Goal: Task Accomplishment & Management: Use online tool/utility

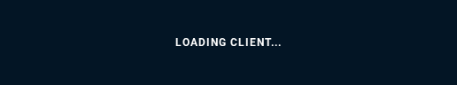
select select
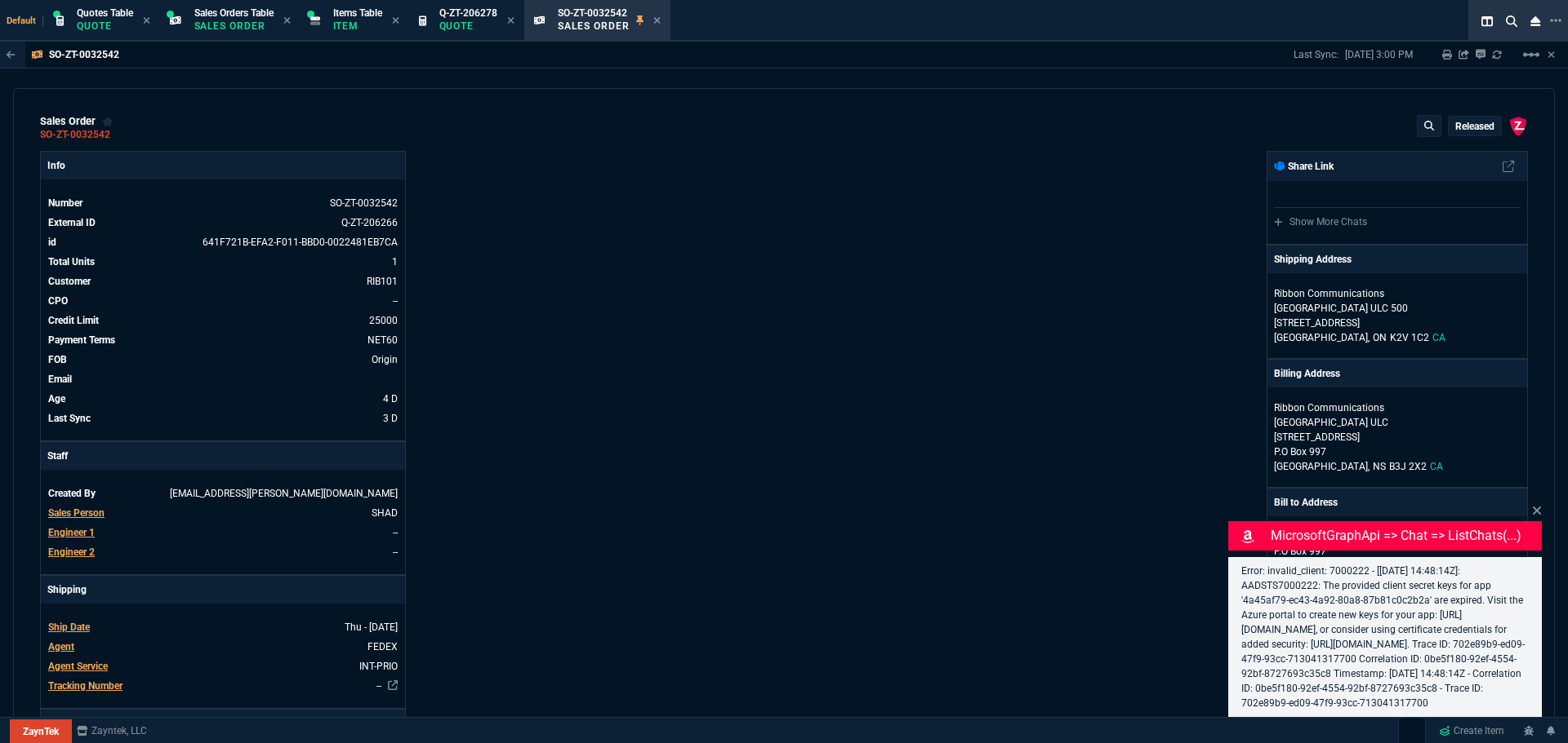
select select "4: SHAD"
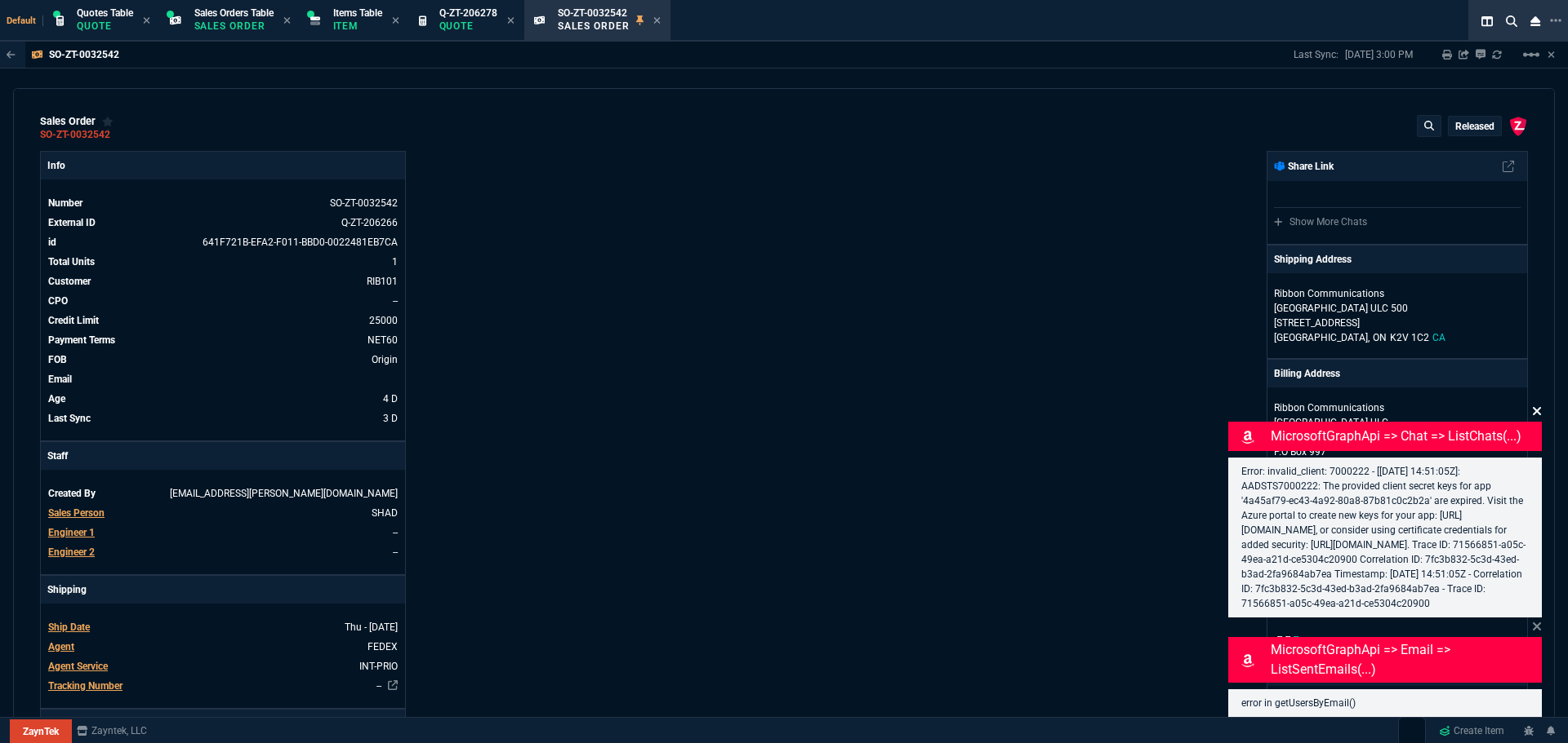
click at [1535, 407] on icon at bounding box center [1537, 411] width 8 height 8
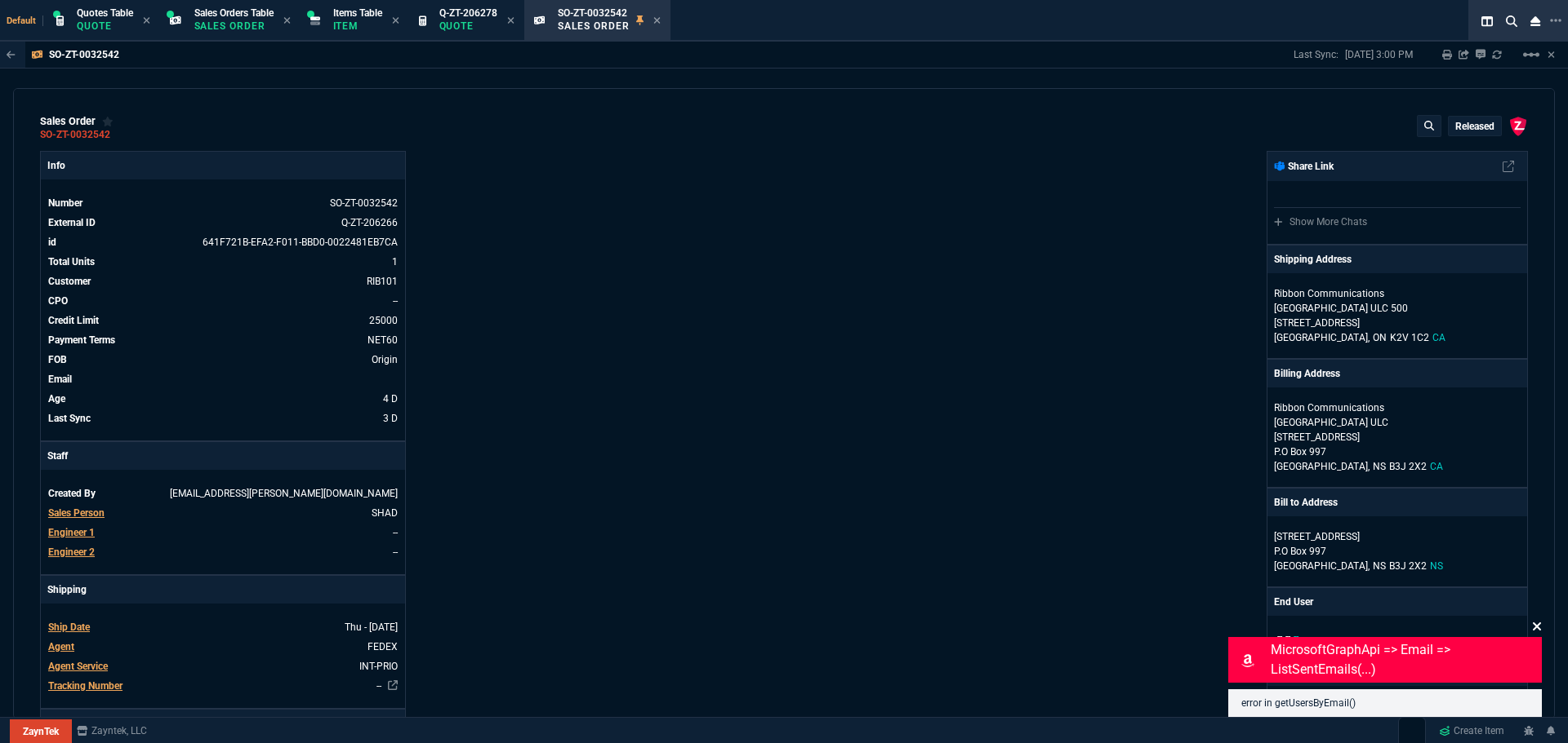
click at [1538, 624] on icon at bounding box center [1537, 627] width 10 height 13
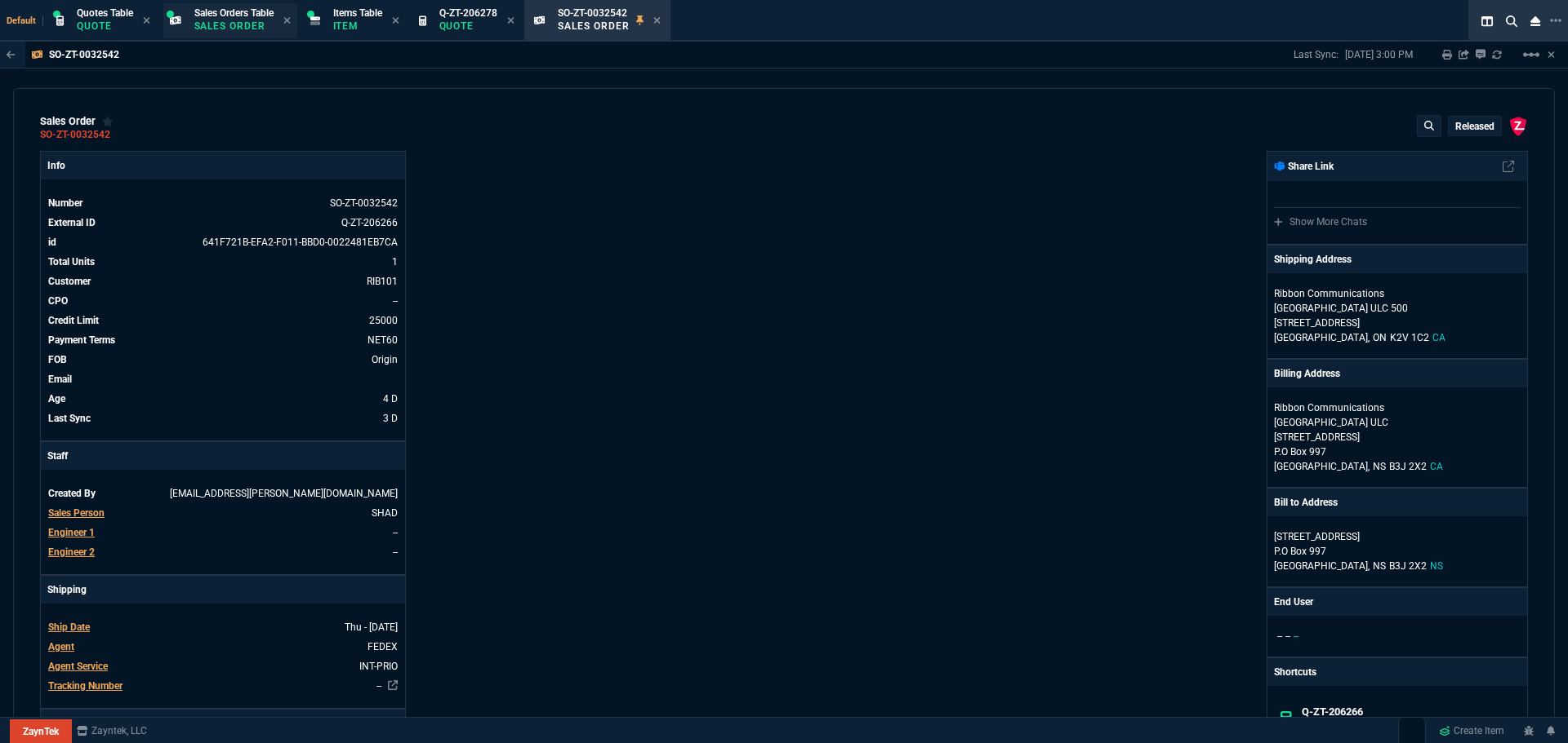
click at [231, 23] on p "Sales Order" at bounding box center [234, 26] width 79 height 13
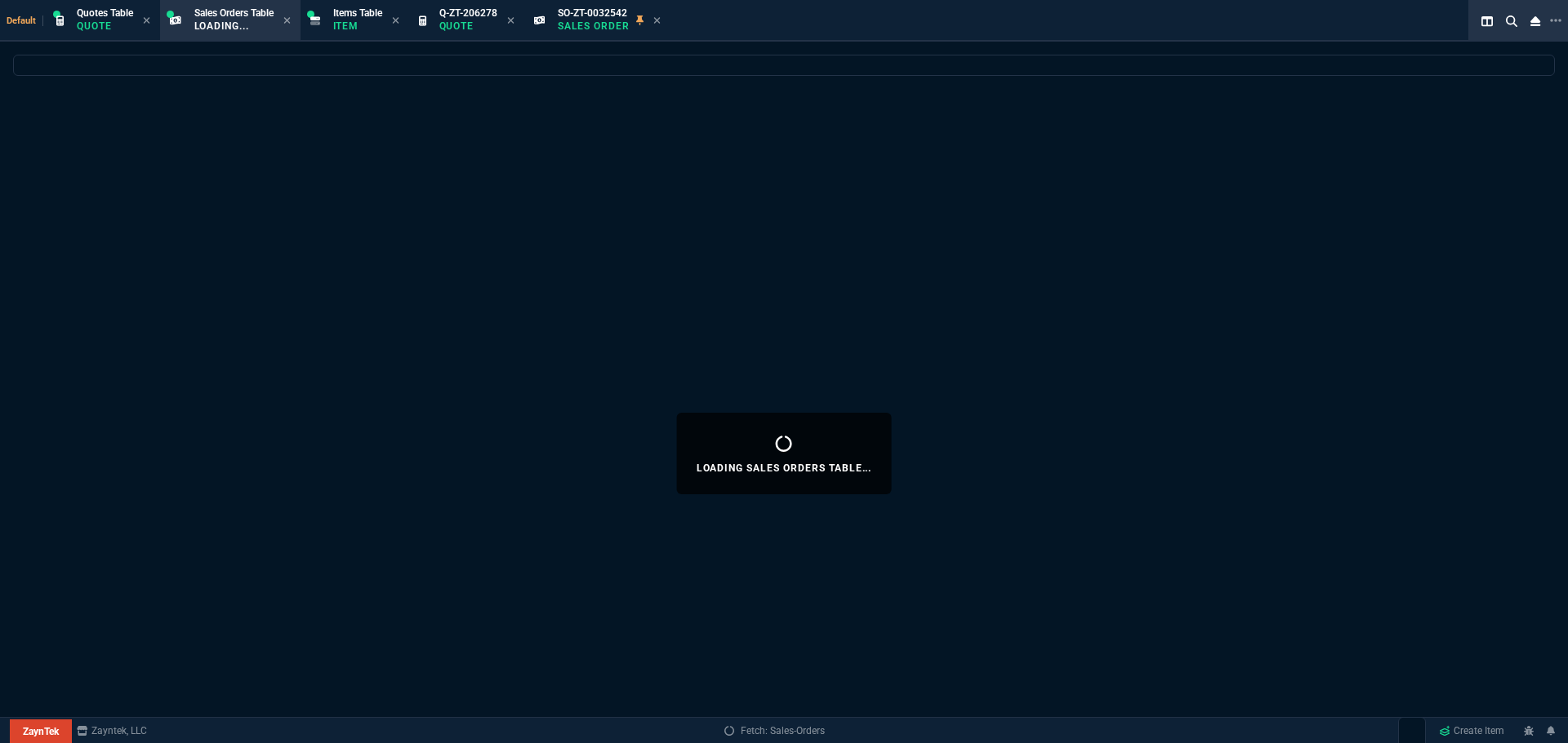
select select
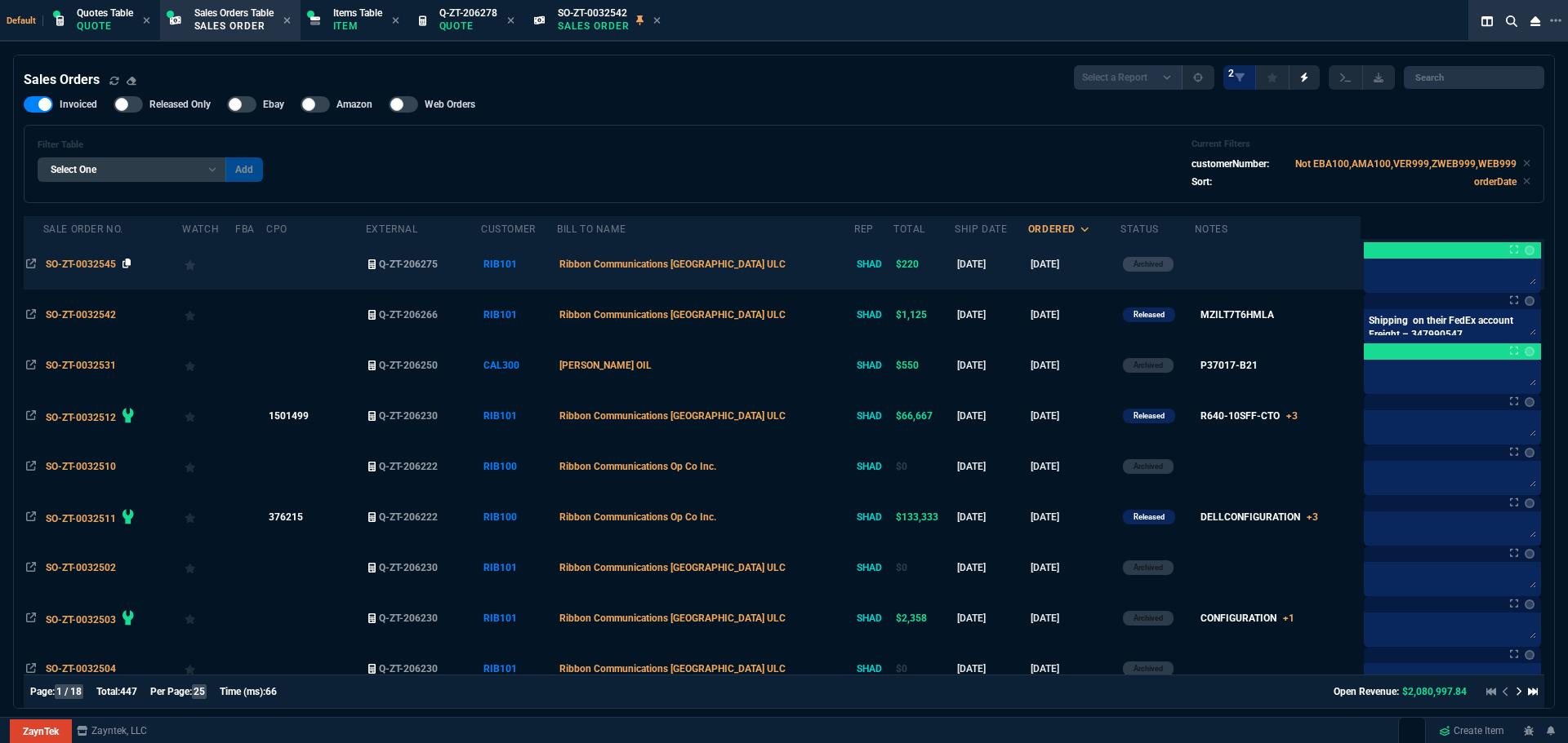
click at [125, 265] on icon at bounding box center [127, 264] width 9 height 10
click at [72, 266] on span "SO-ZT-0032545" at bounding box center [81, 265] width 70 height 11
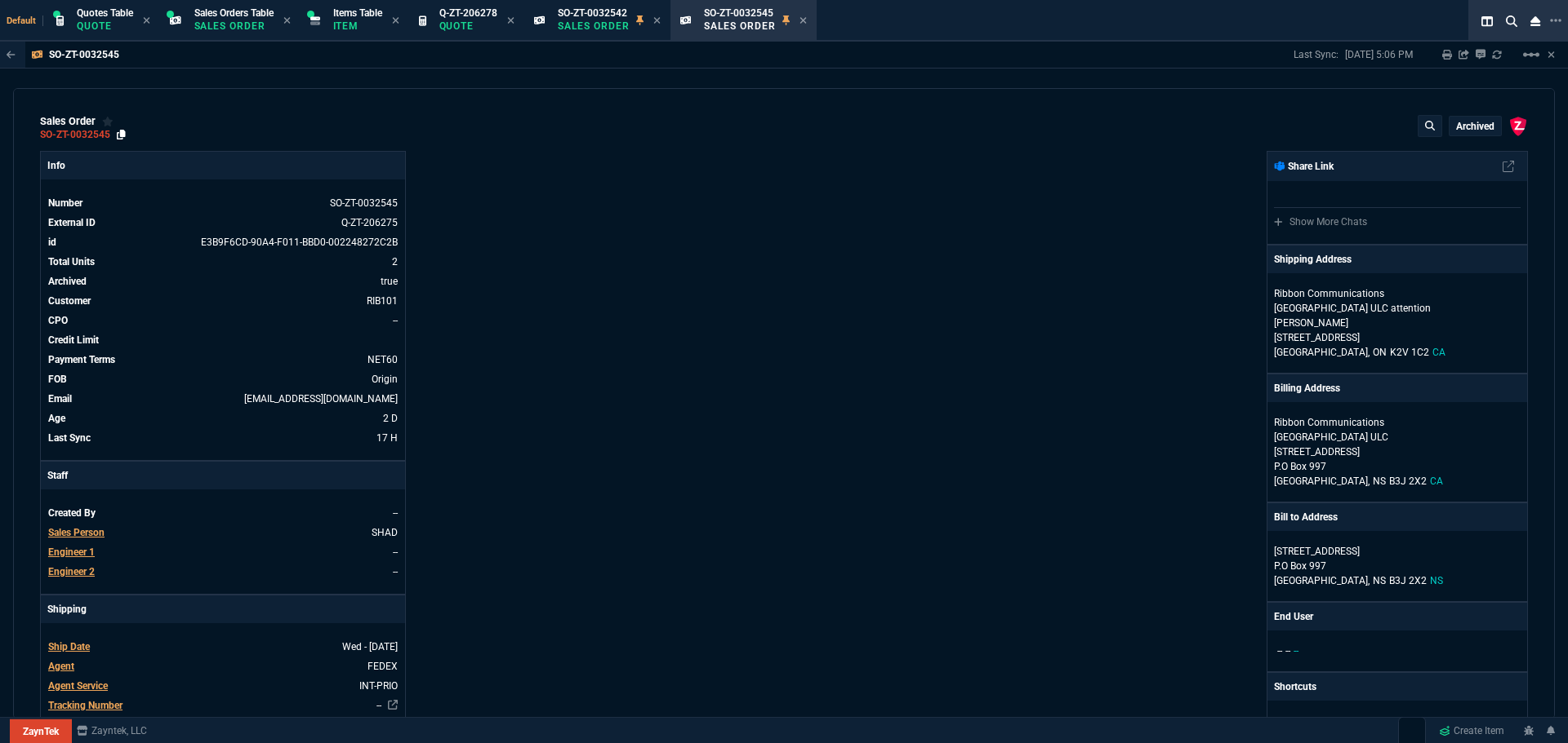
click at [121, 133] on icon at bounding box center [122, 135] width 9 height 10
click at [122, 132] on icon at bounding box center [122, 135] width 9 height 10
click at [807, 18] on icon at bounding box center [803, 20] width 7 height 10
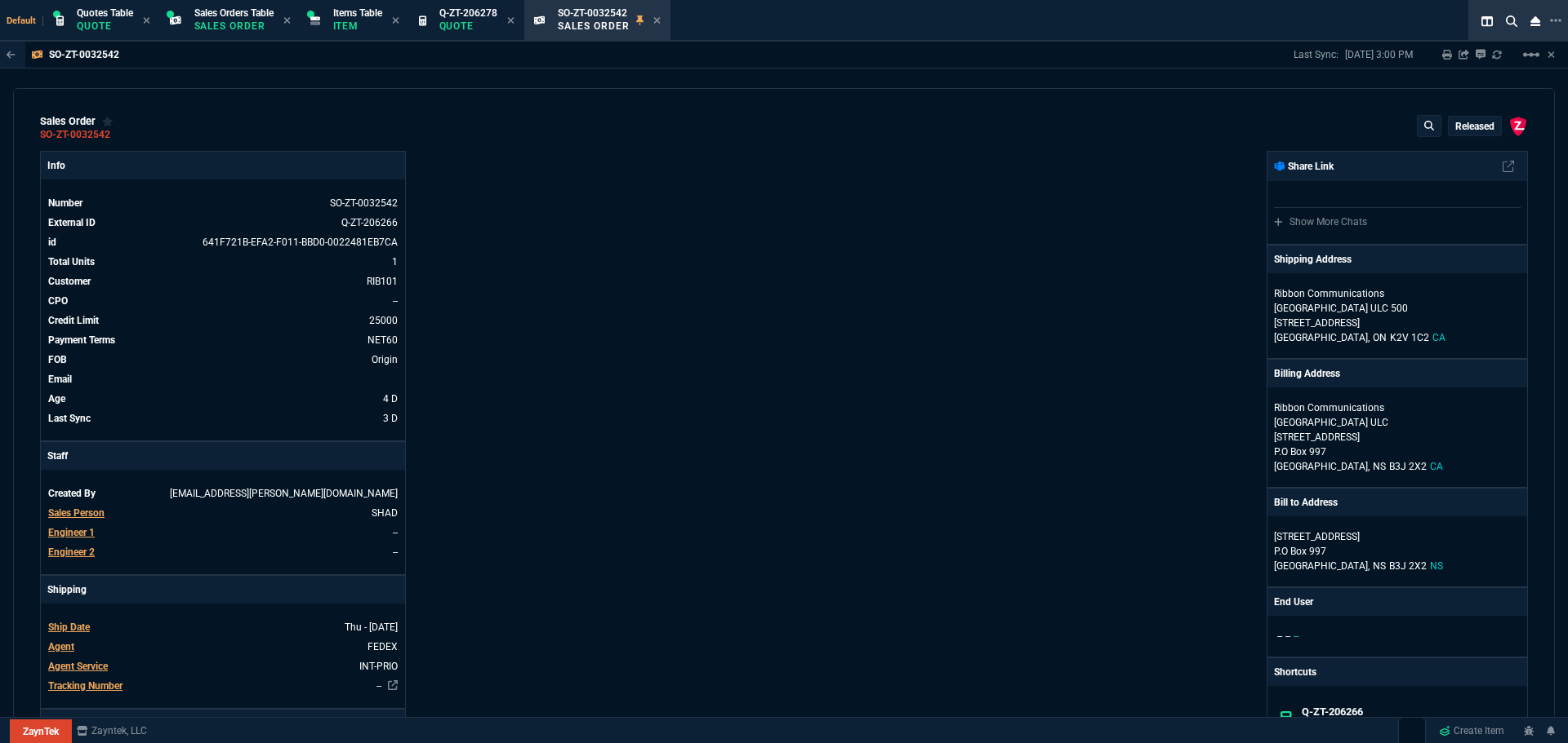
type textarea "Shipping on their FedEx account Freight – 347990547 Duty & Taxes - 127982260 In…"
click at [660, 25] on fa-icon at bounding box center [657, 21] width 7 height 11
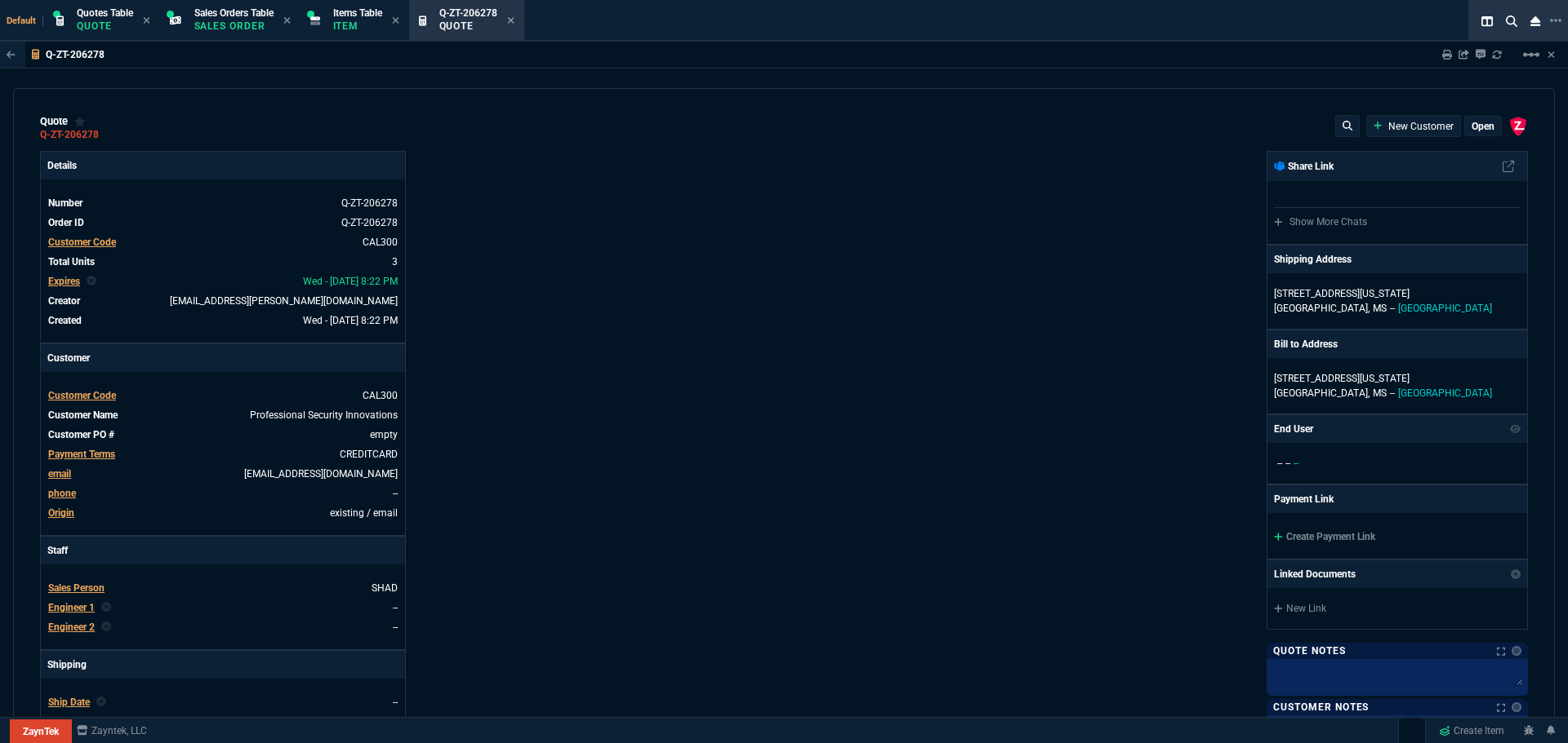
type input "21"
type input "75"
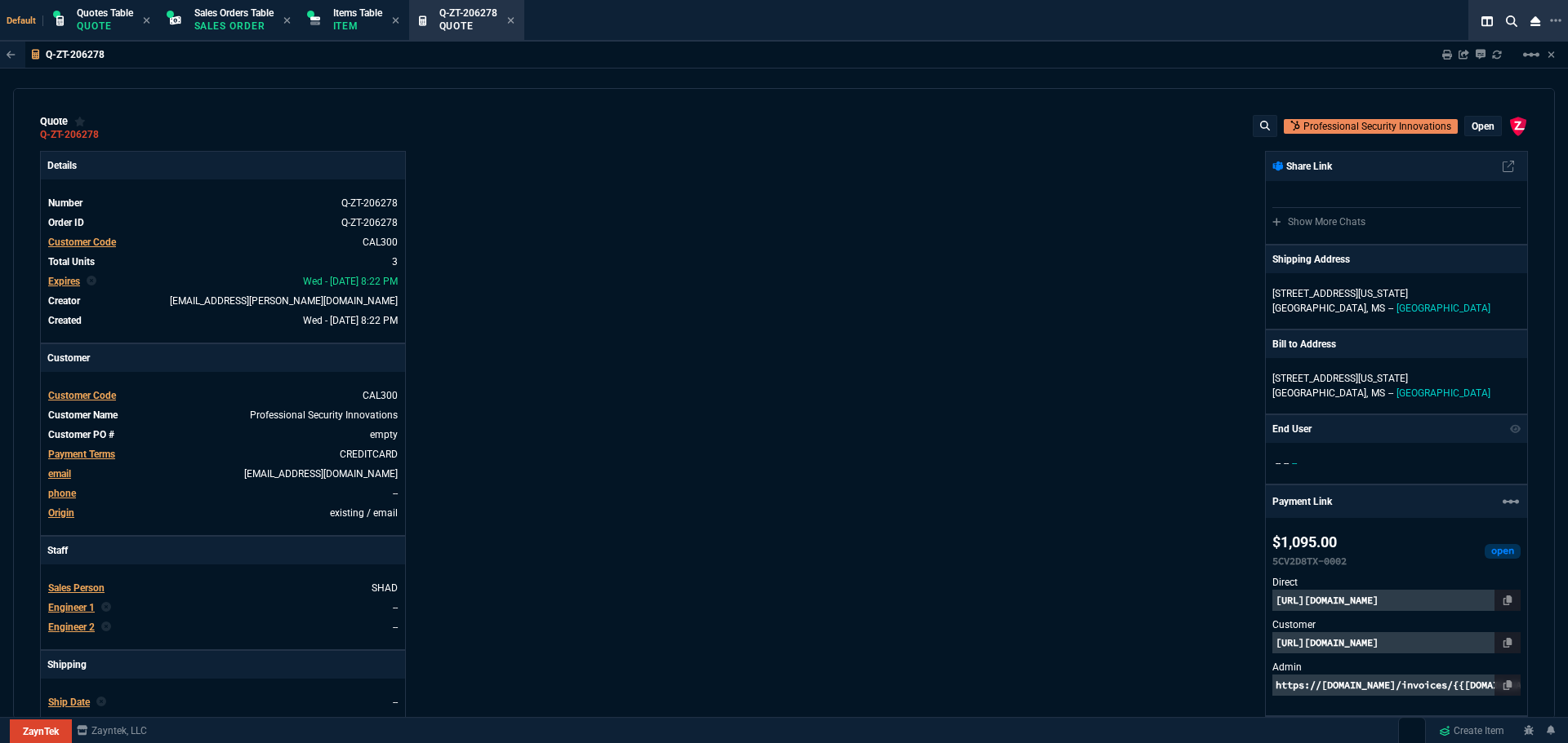
click at [514, 18] on icon at bounding box center [510, 20] width 6 height 6
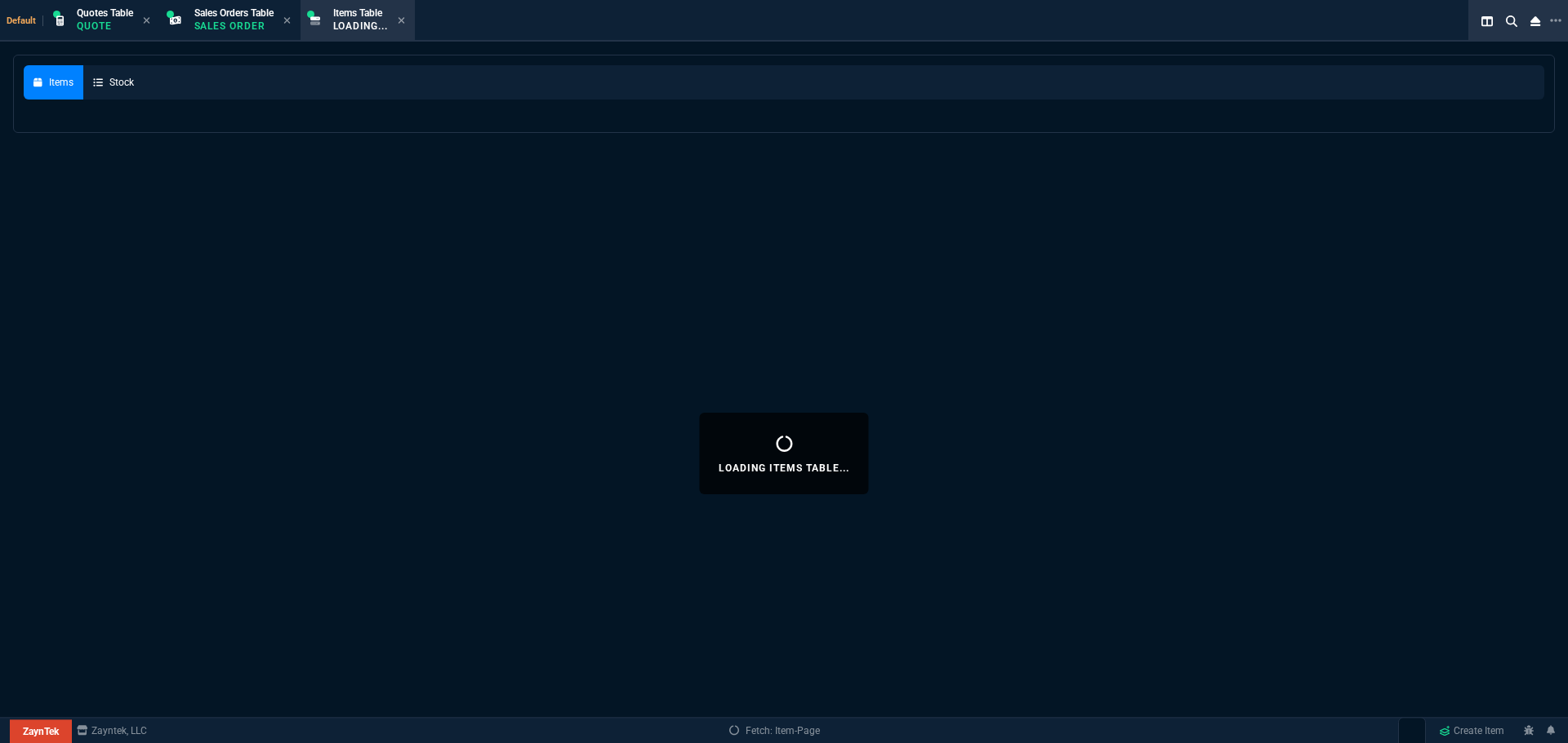
select select
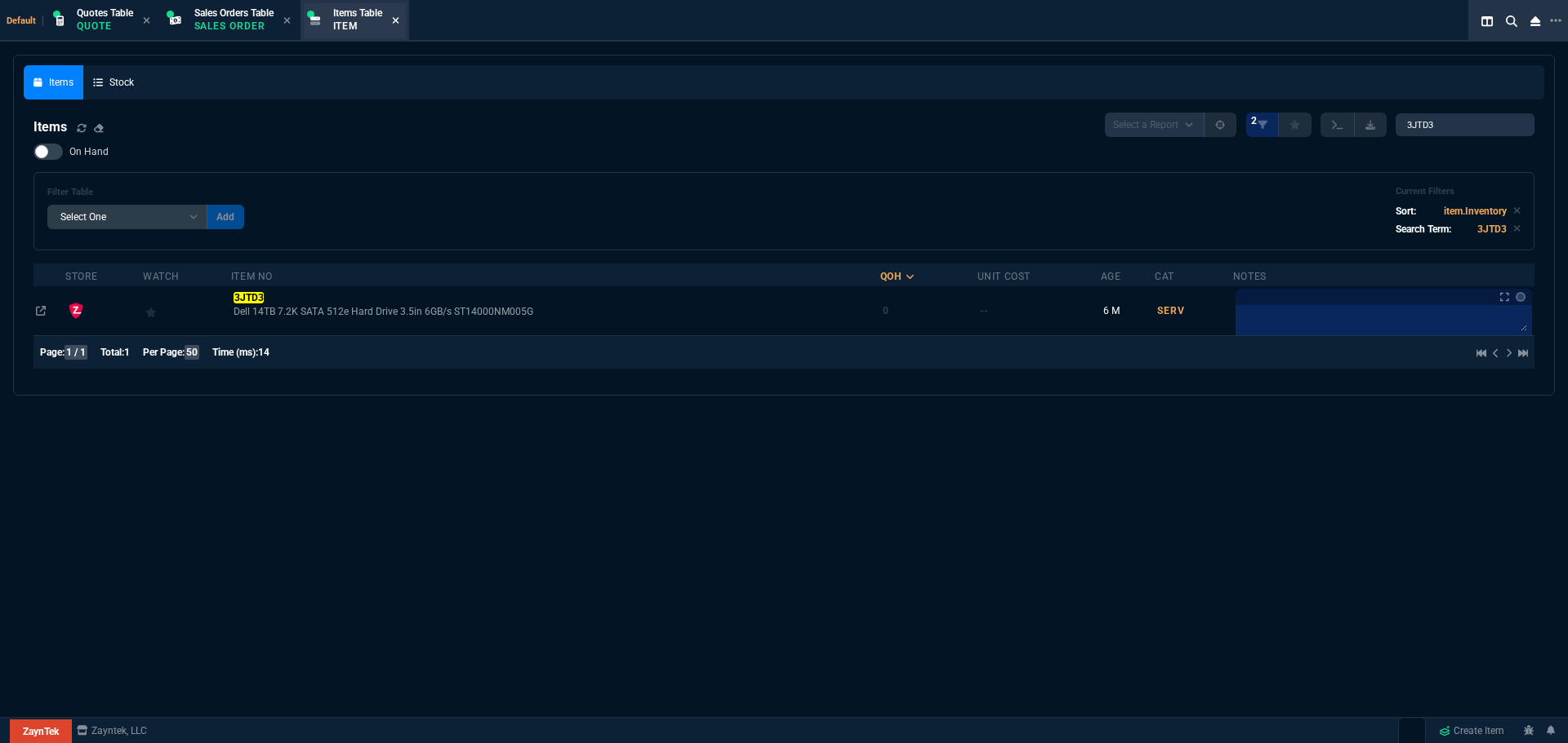
click at [398, 20] on icon at bounding box center [395, 20] width 6 height 6
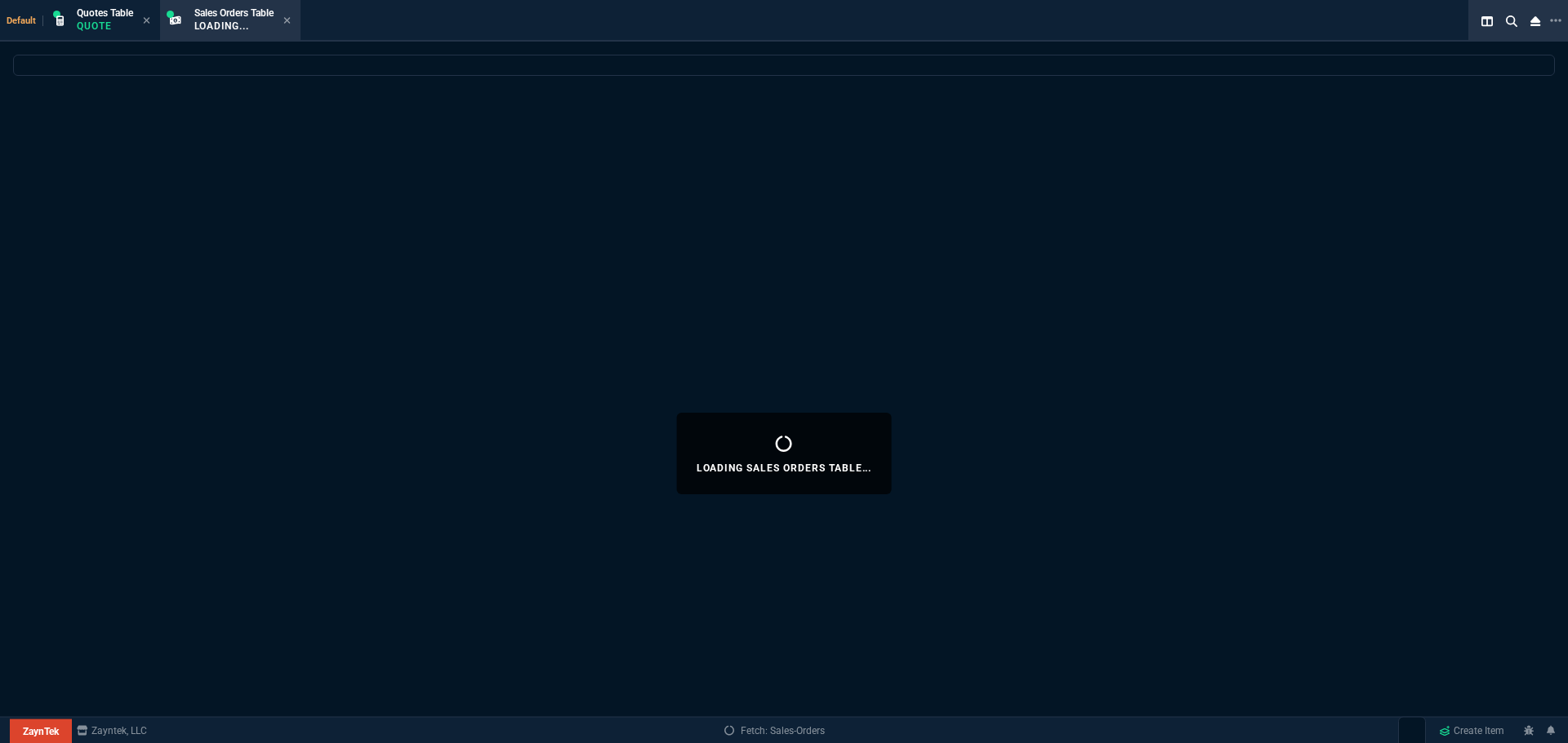
select select
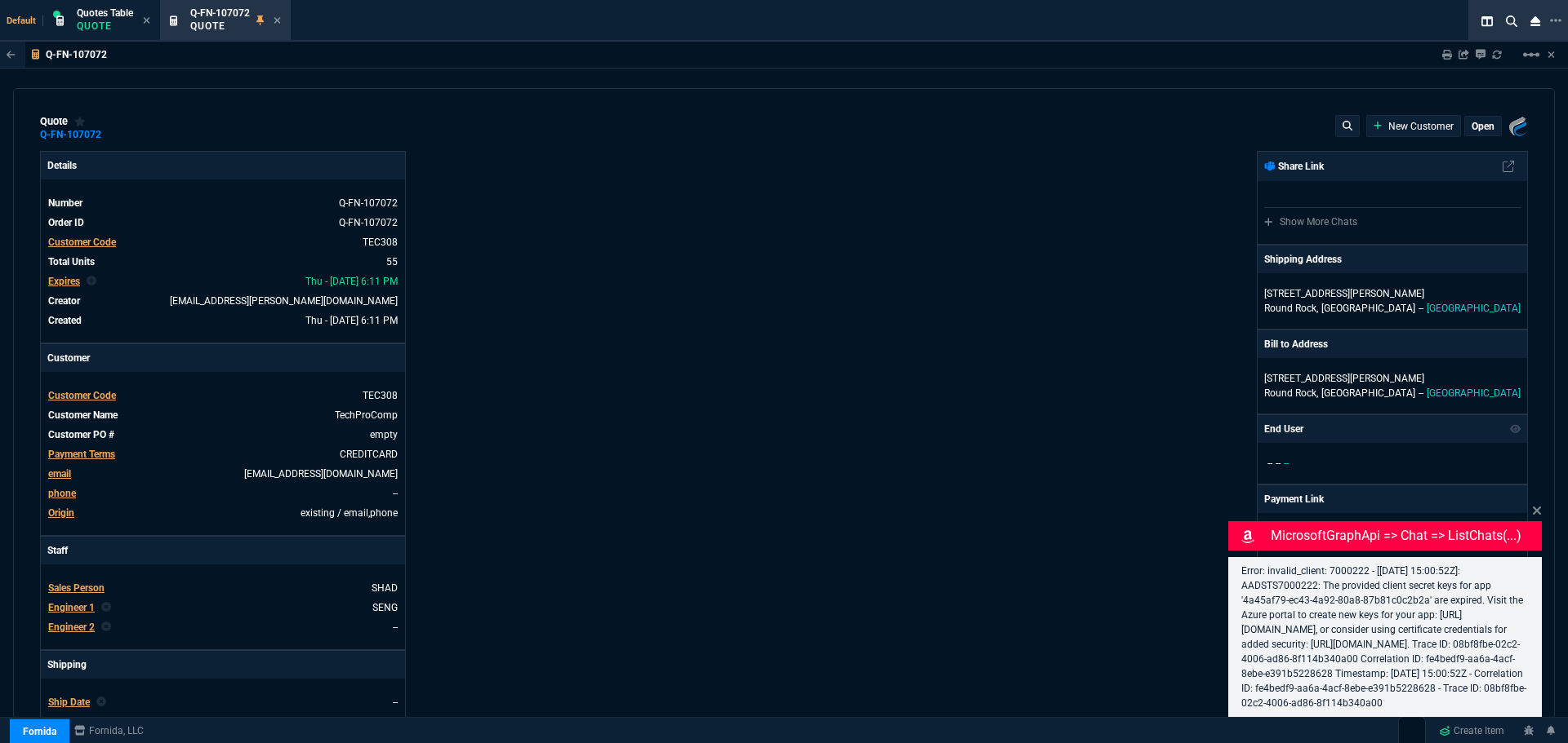
select select "4: SHAD"
type input "21"
type input "2874"
type input "25"
type input "550"
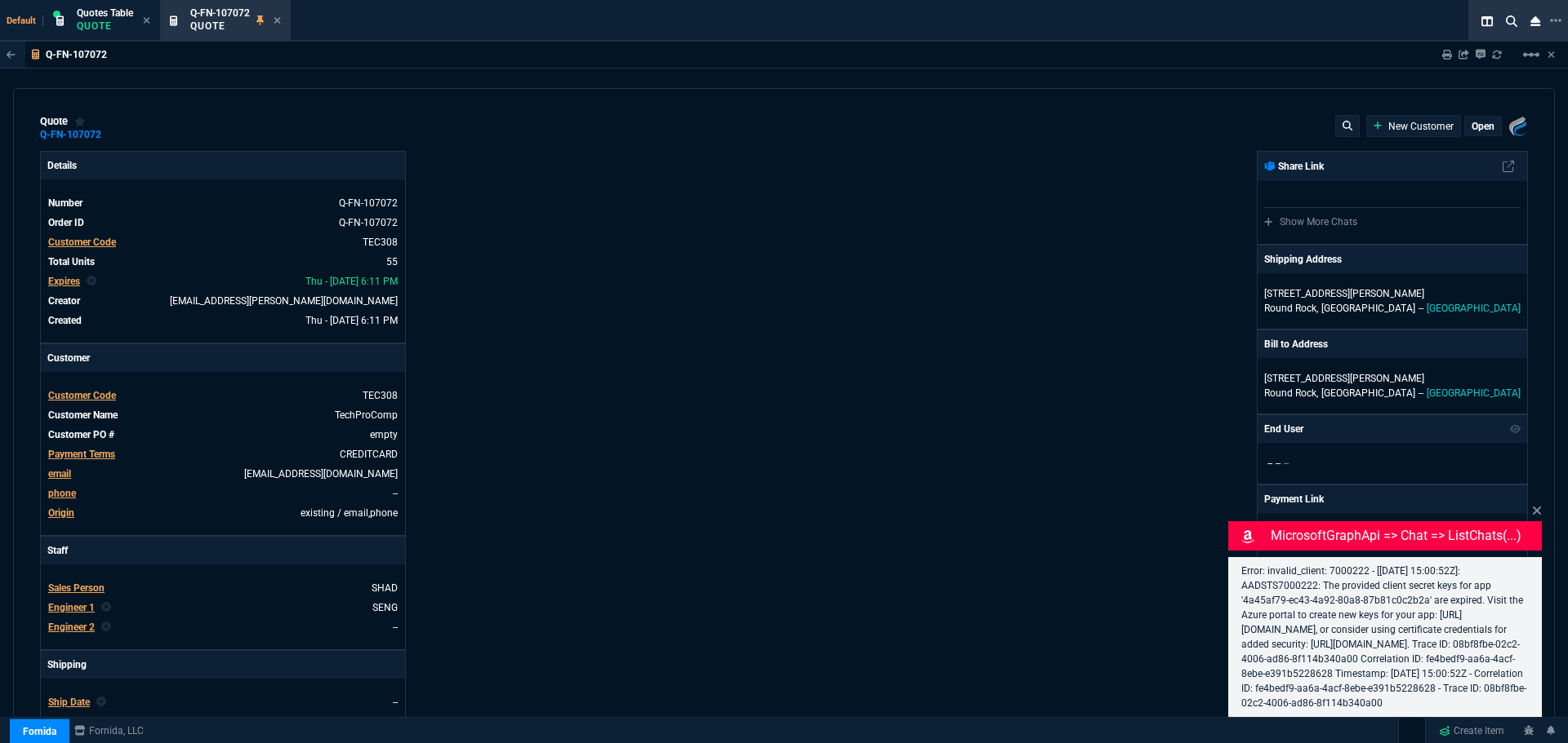
type input "78"
type input "175"
type input "25"
type input "115"
type input "50"
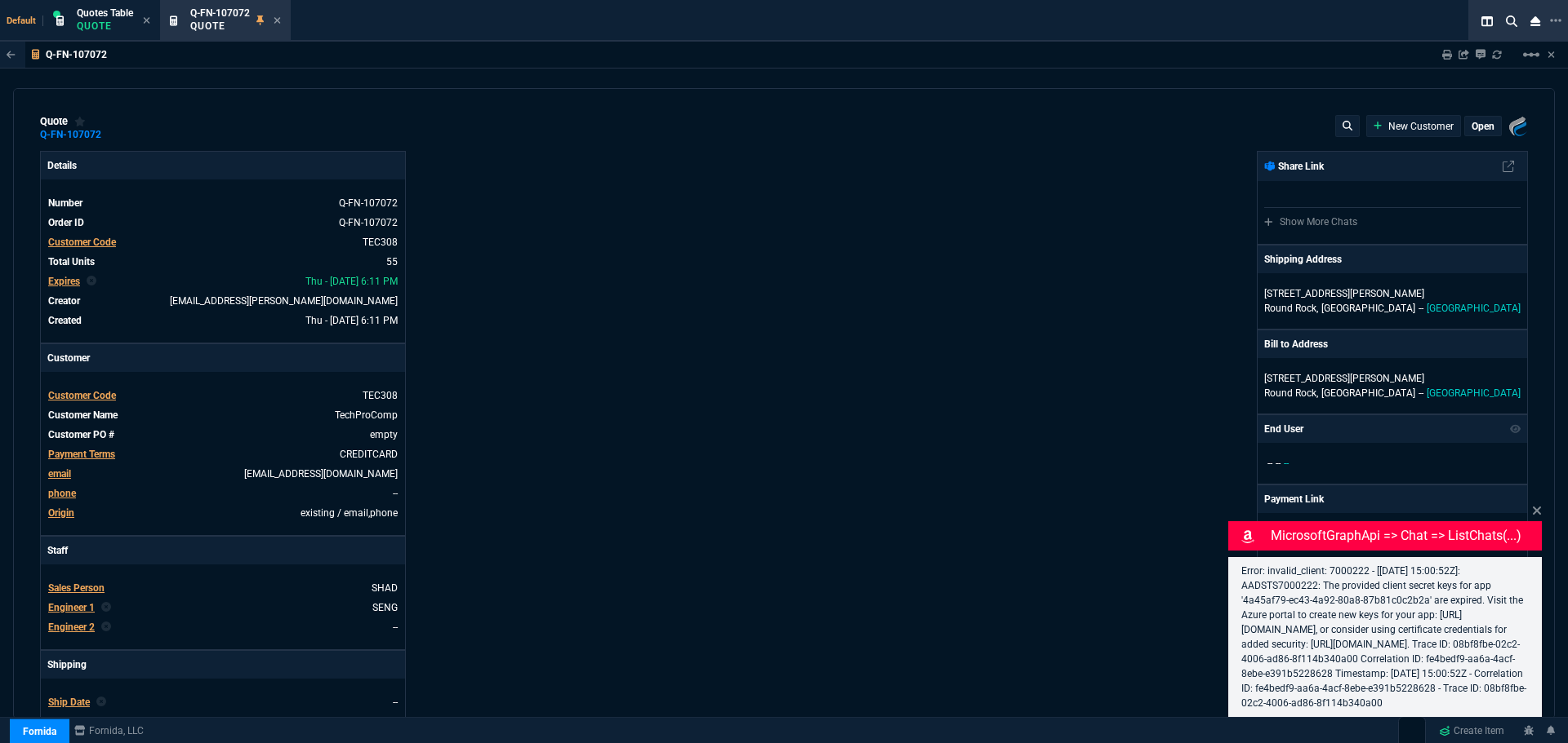
type input "25"
type input "100"
type input "17"
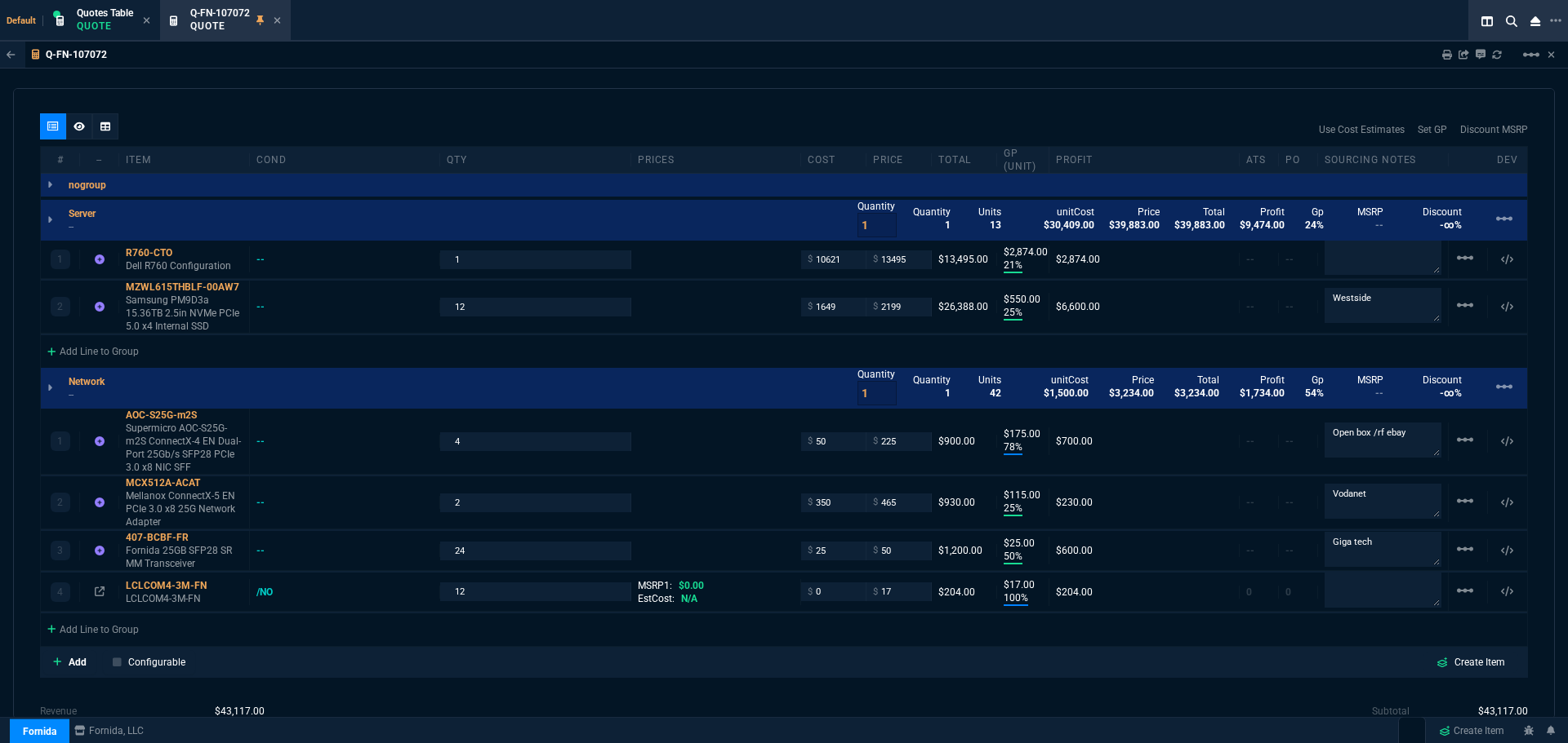
scroll to position [979, 0]
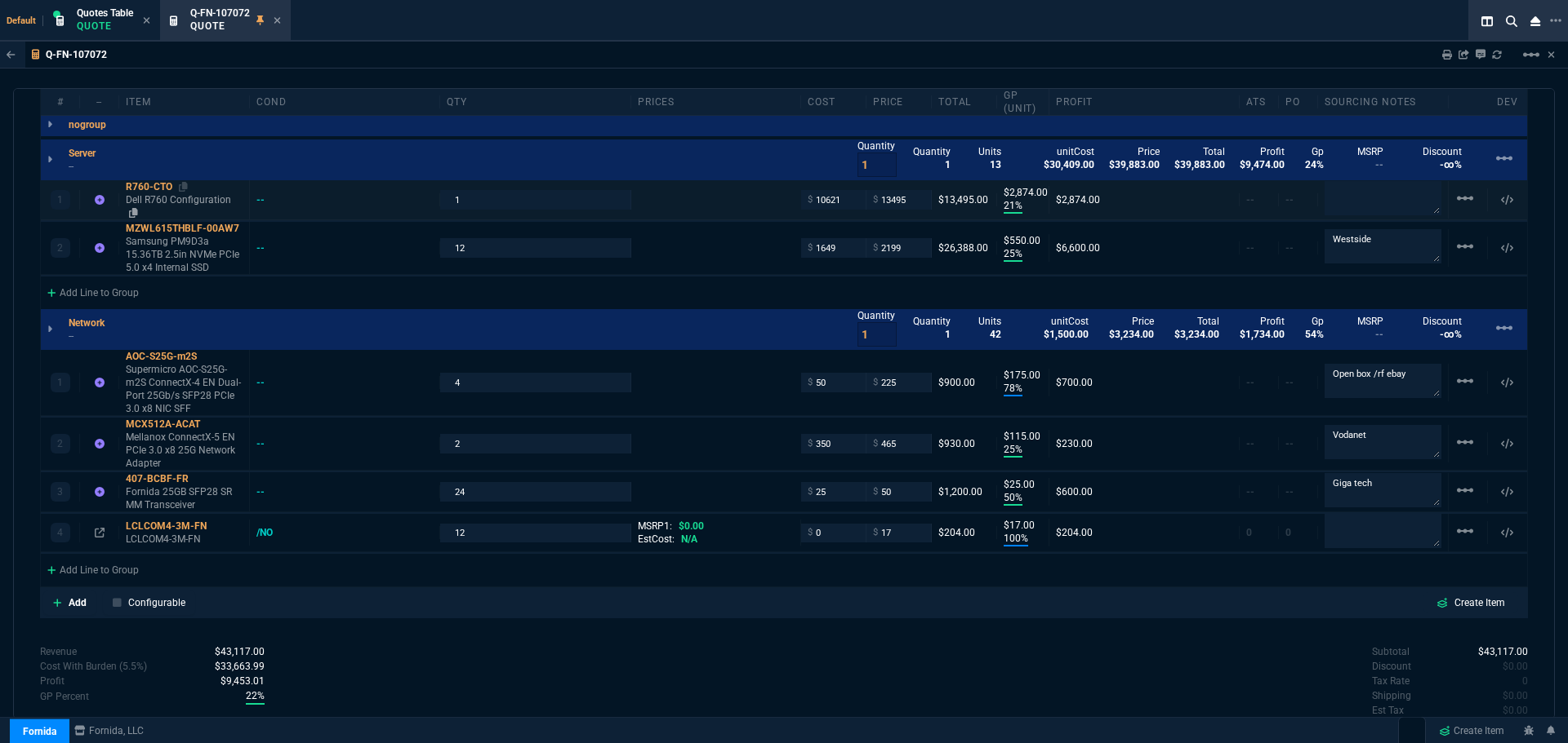
click at [143, 188] on div "R760-CTO" at bounding box center [184, 187] width 117 height 13
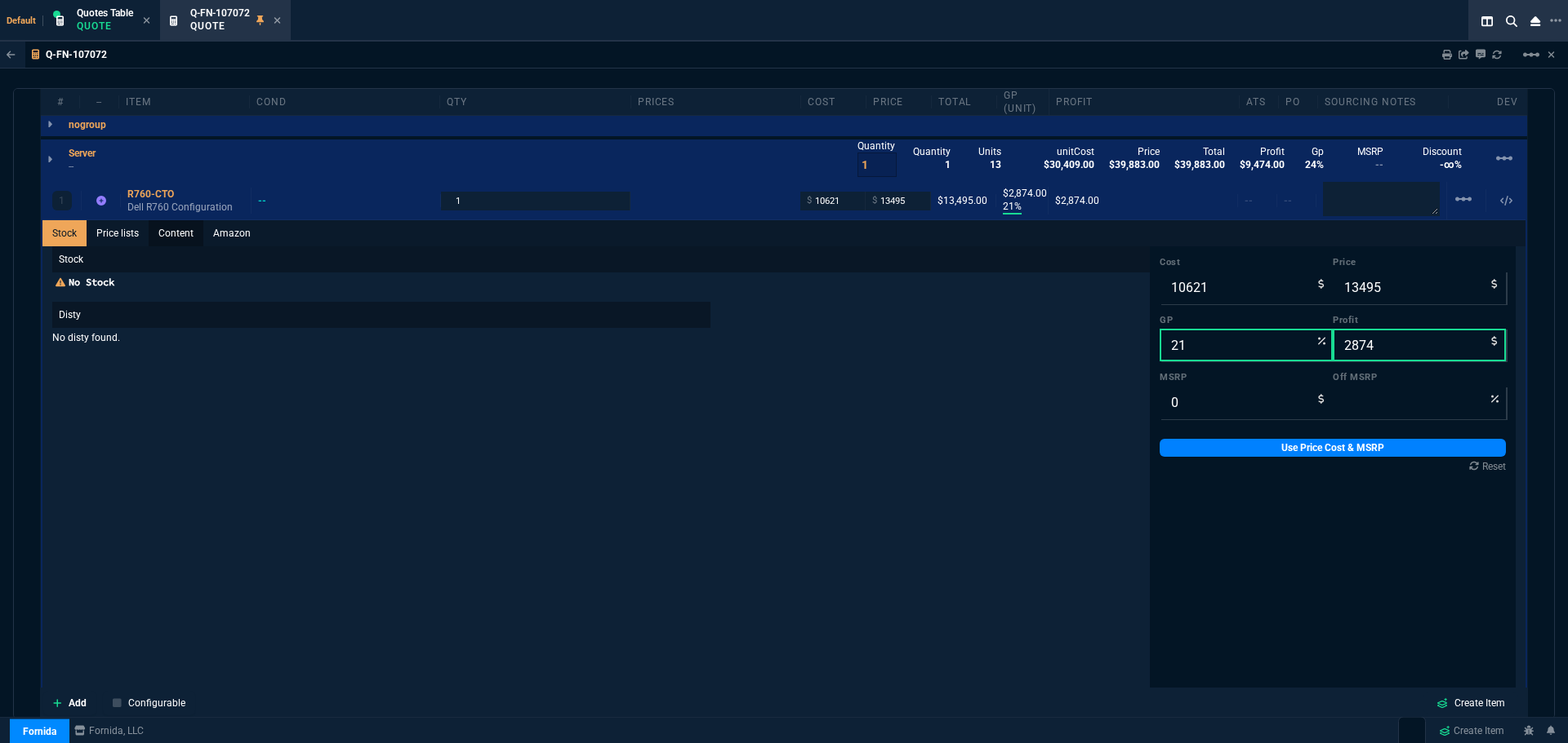
click at [169, 235] on link "Content" at bounding box center [175, 233] width 54 height 26
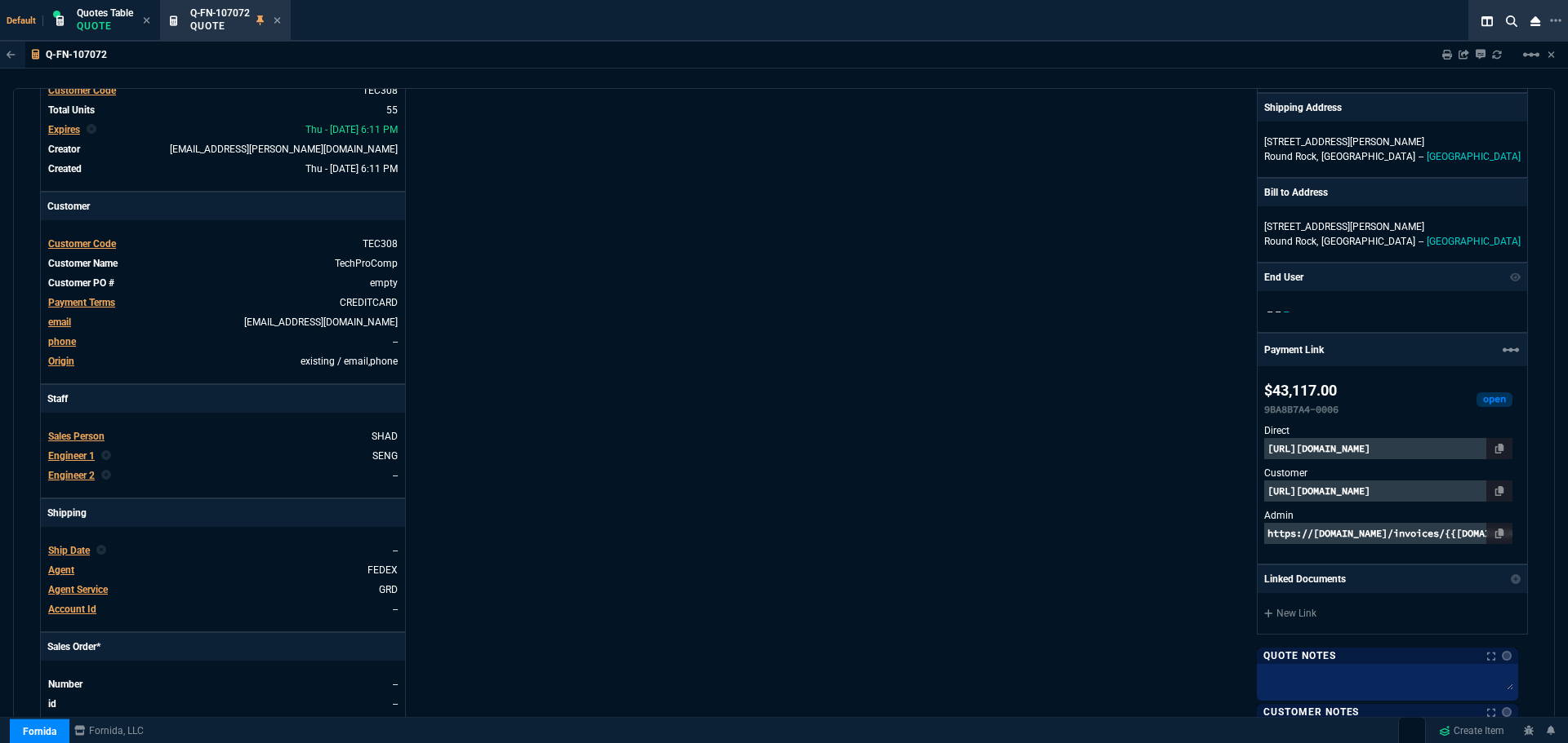
scroll to position [82, 0]
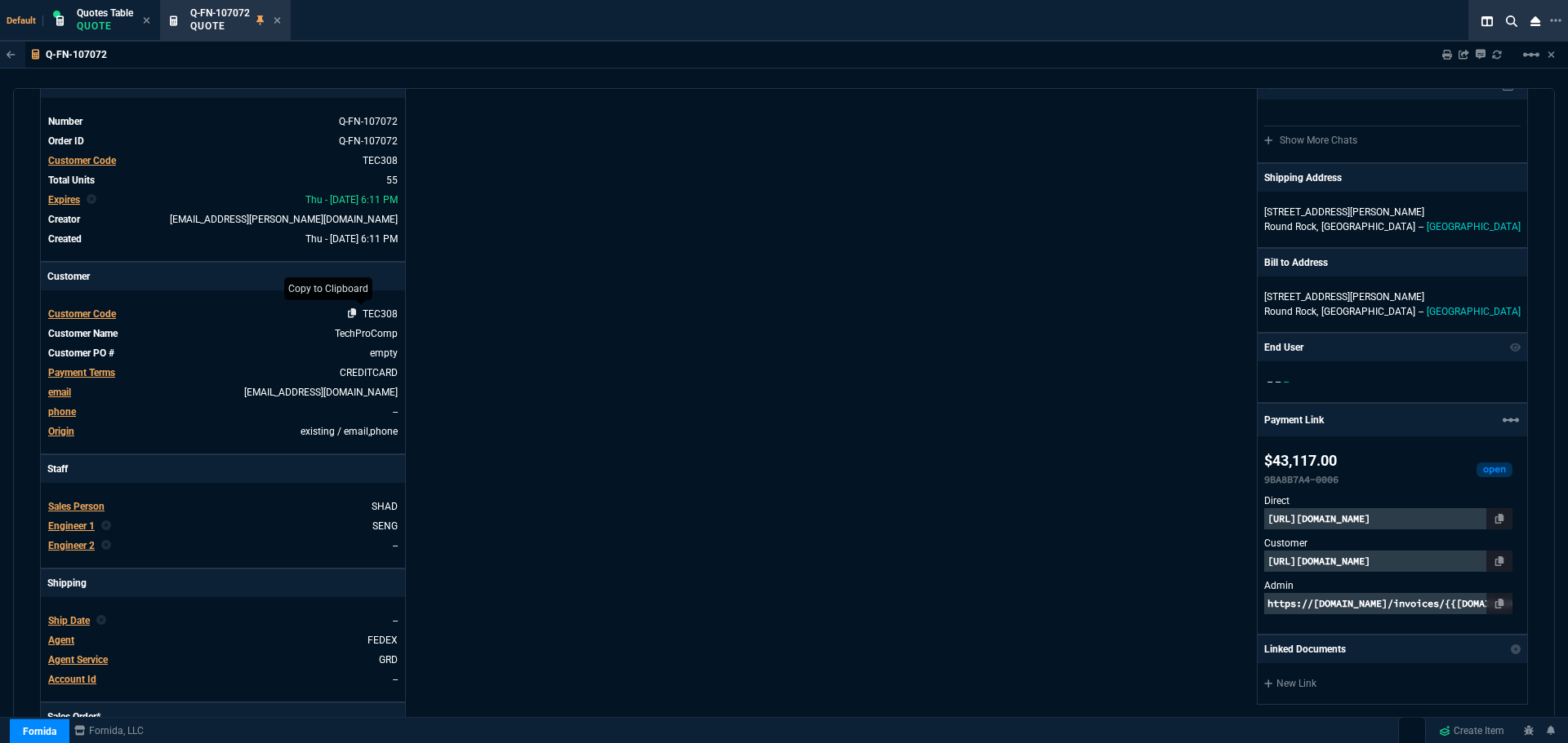
click at [351, 314] on icon at bounding box center [352, 313] width 9 height 10
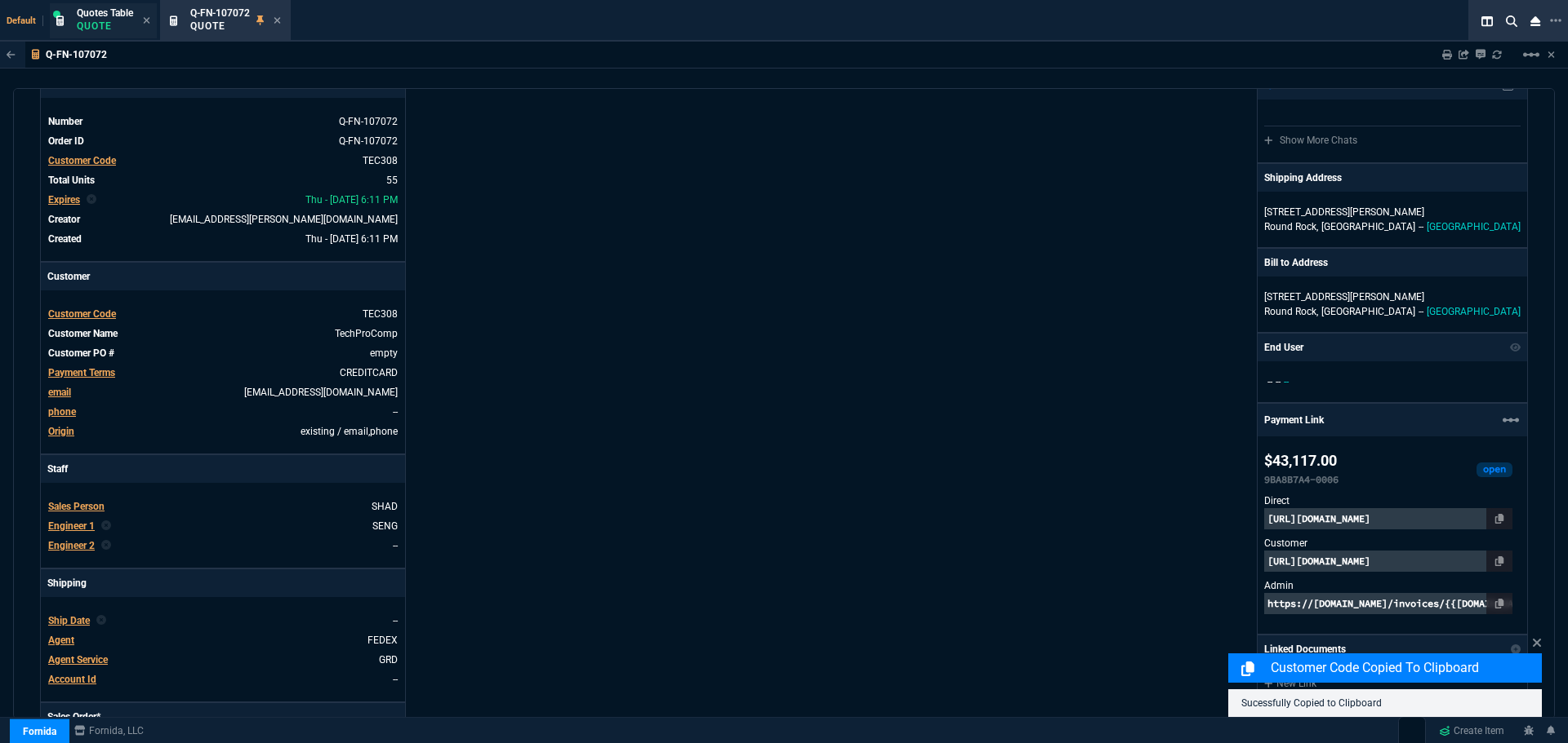
click at [109, 21] on p "Quote" at bounding box center [104, 26] width 56 height 13
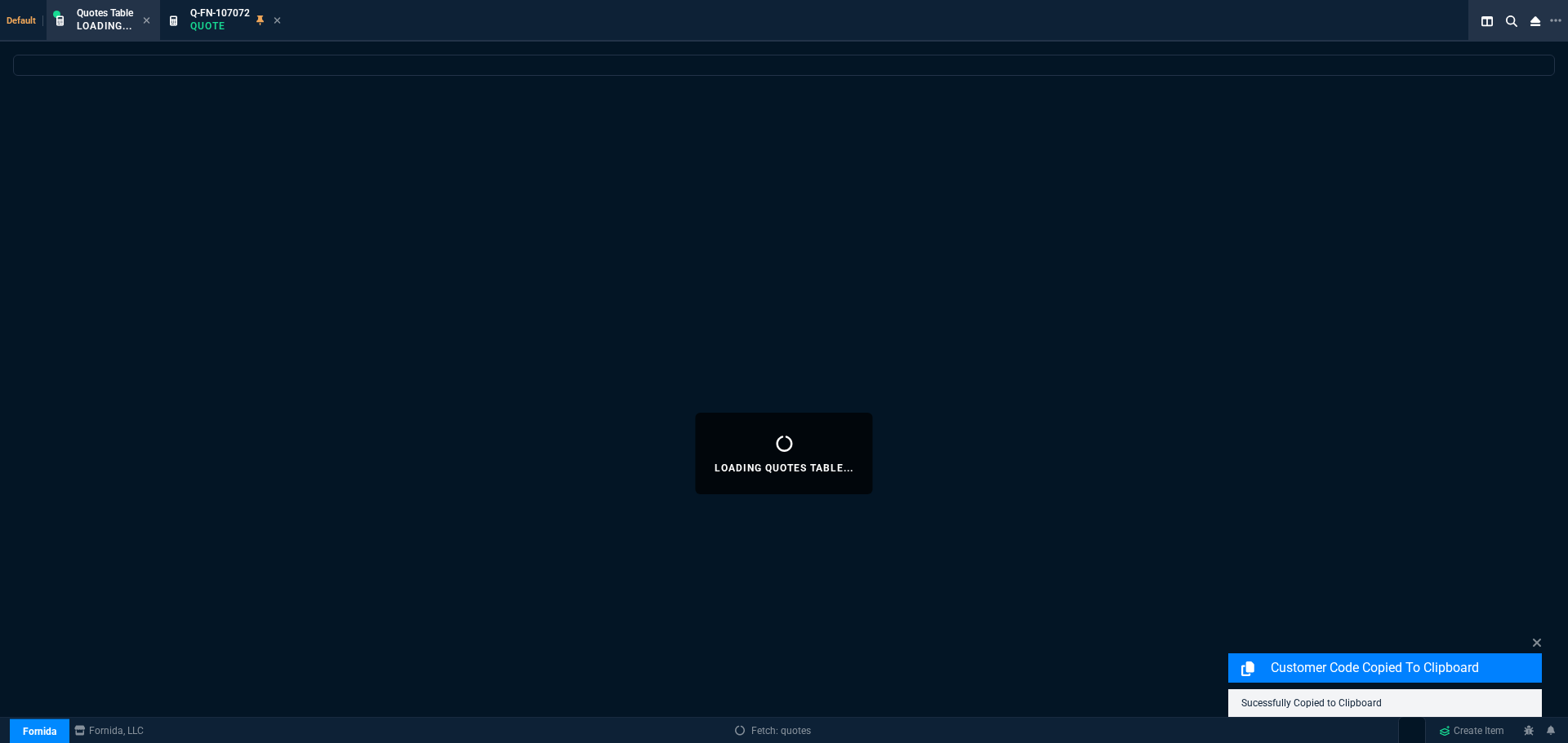
select select
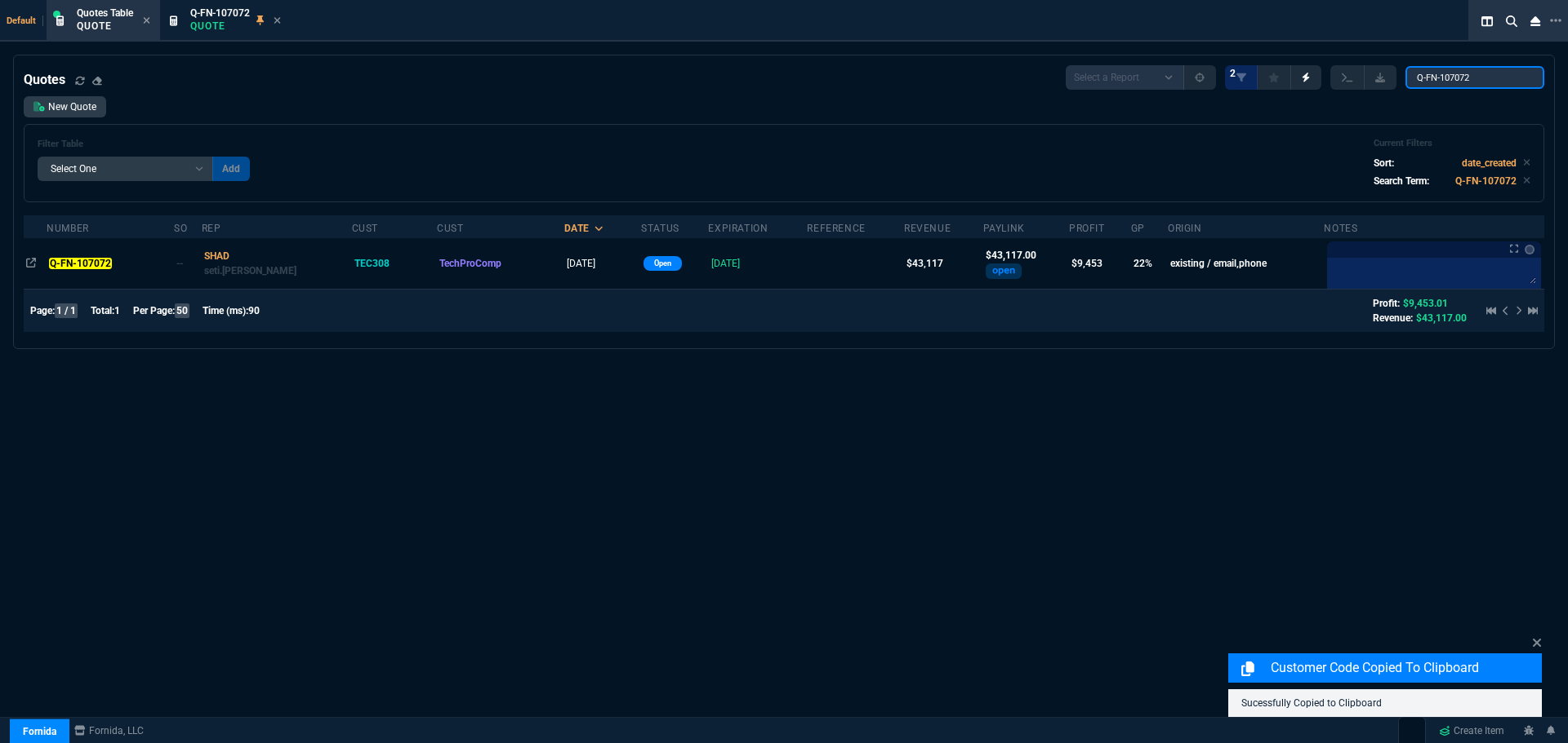
click at [1519, 79] on input "Q-FN-107072" at bounding box center [1474, 77] width 138 height 23
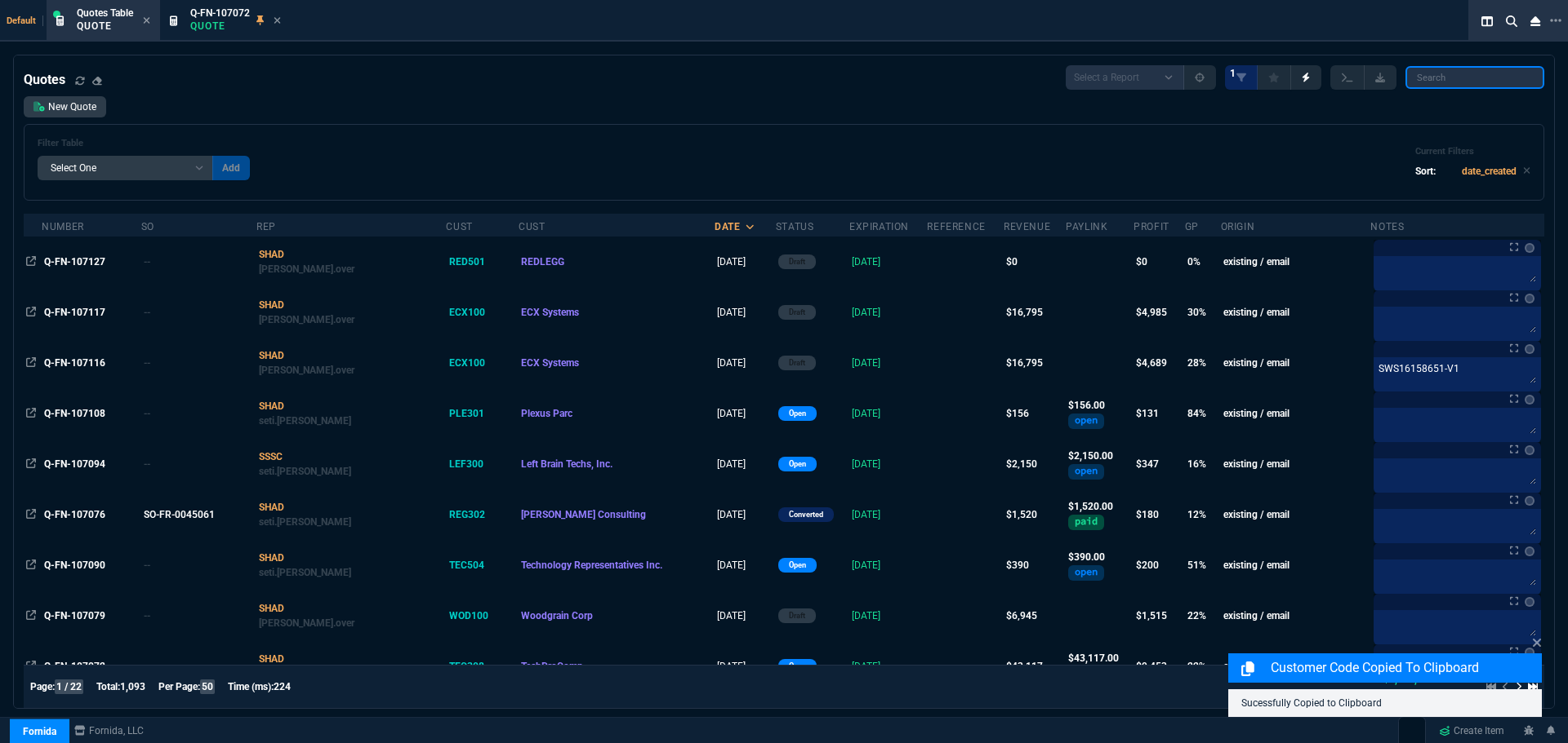
paste input "TEC308"
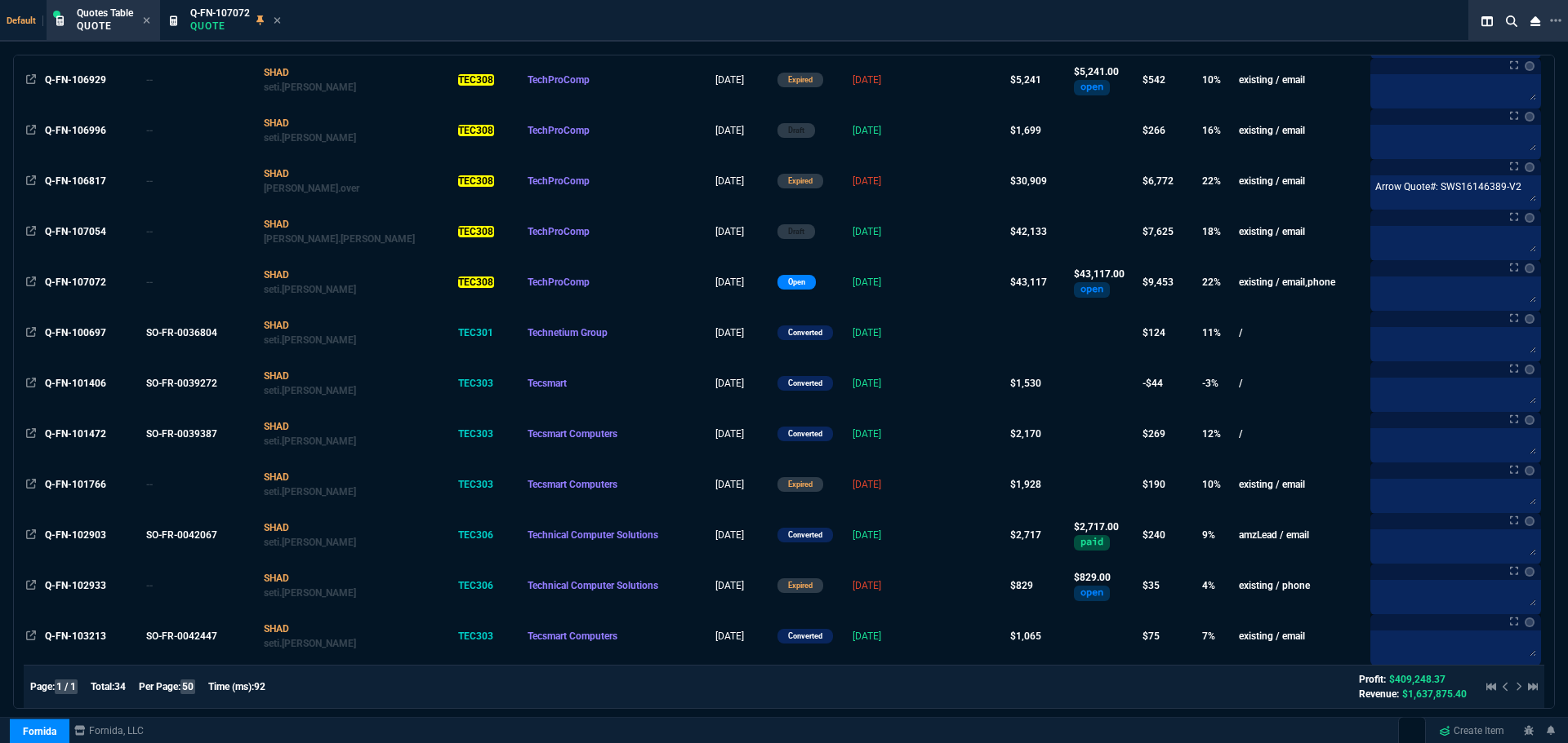
scroll to position [739, 0]
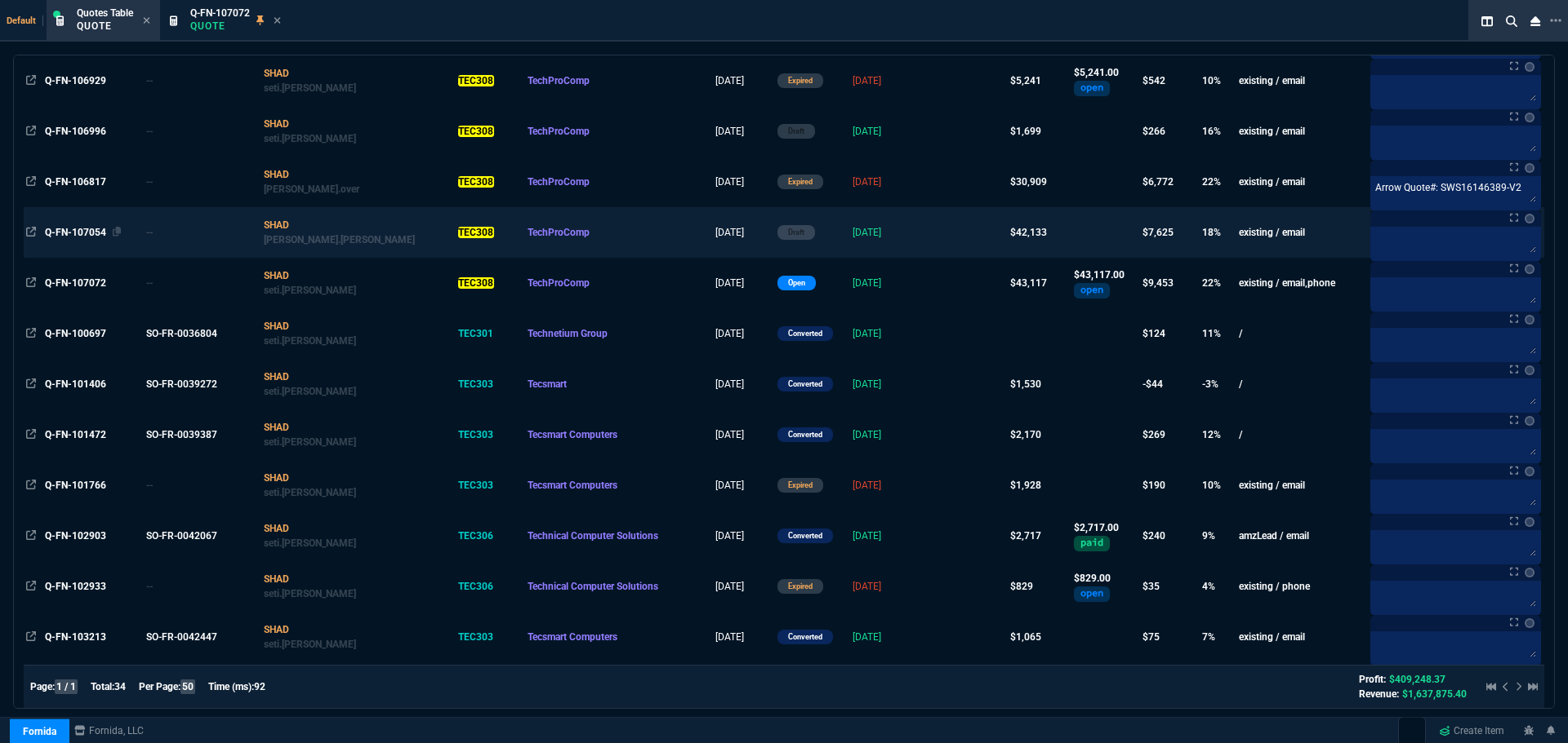
type input "TEC308"
click at [93, 231] on span "Q-FN-107054" at bounding box center [76, 232] width 61 height 11
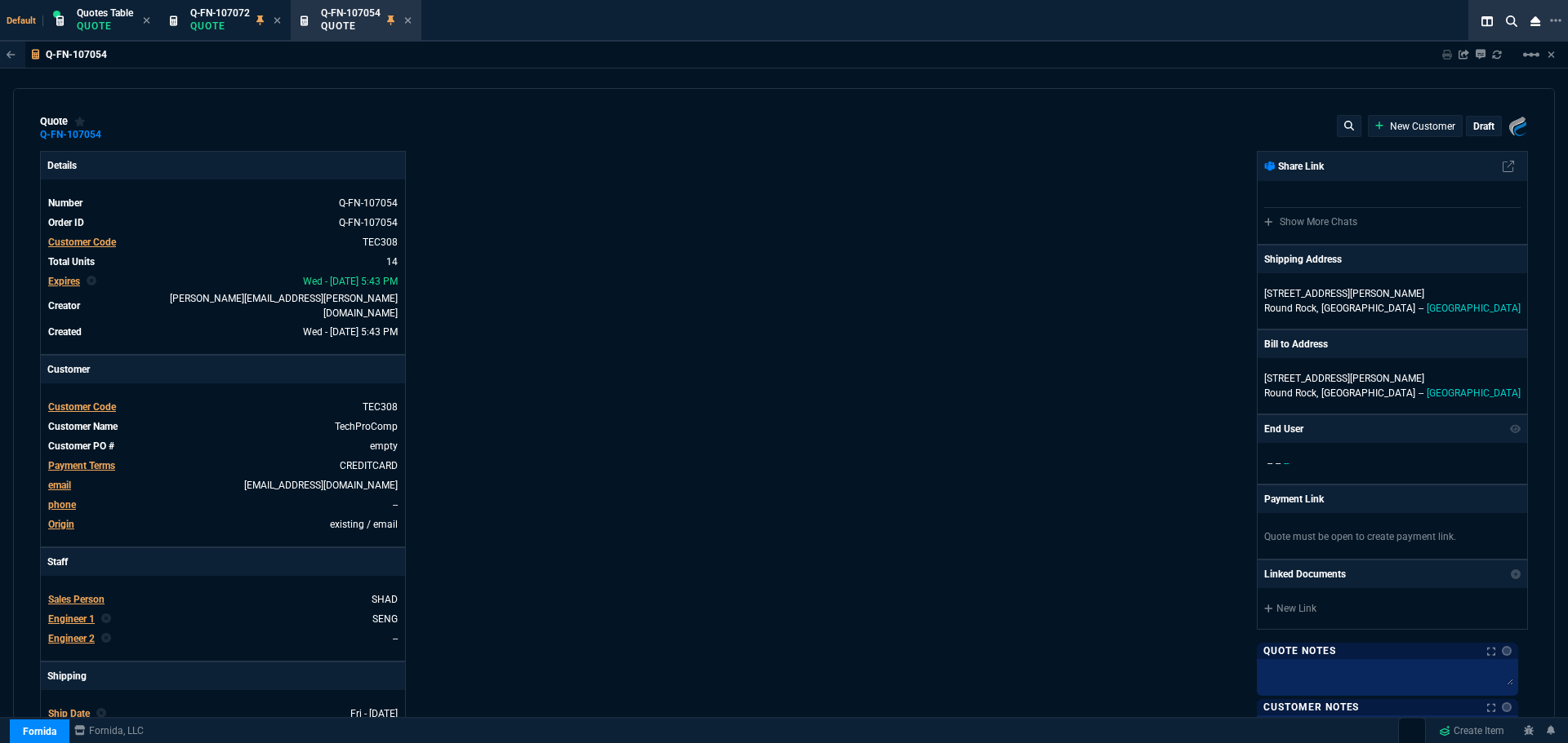
type input "21"
type input "2874"
type input "23"
type input "500"
type input "24"
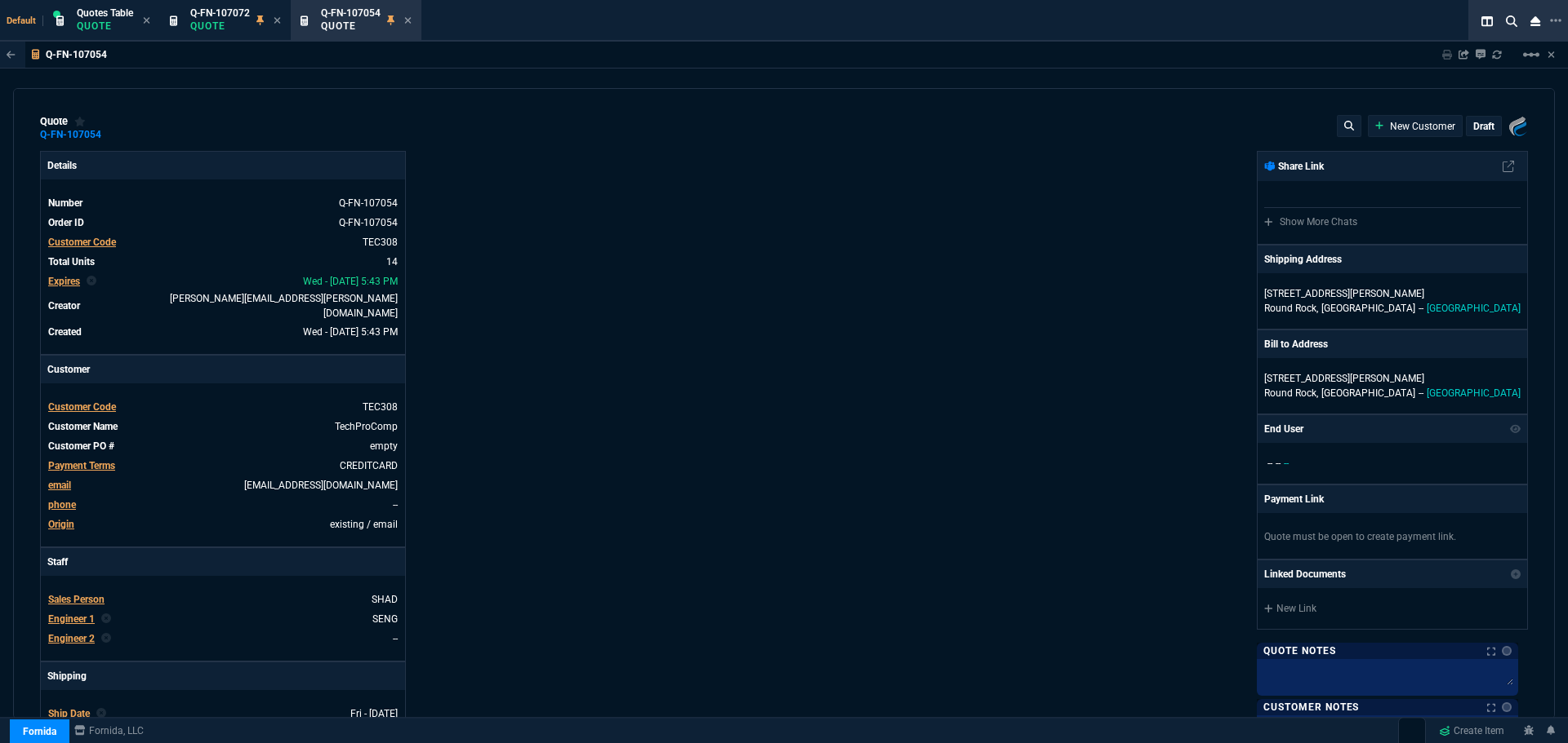
type input "550"
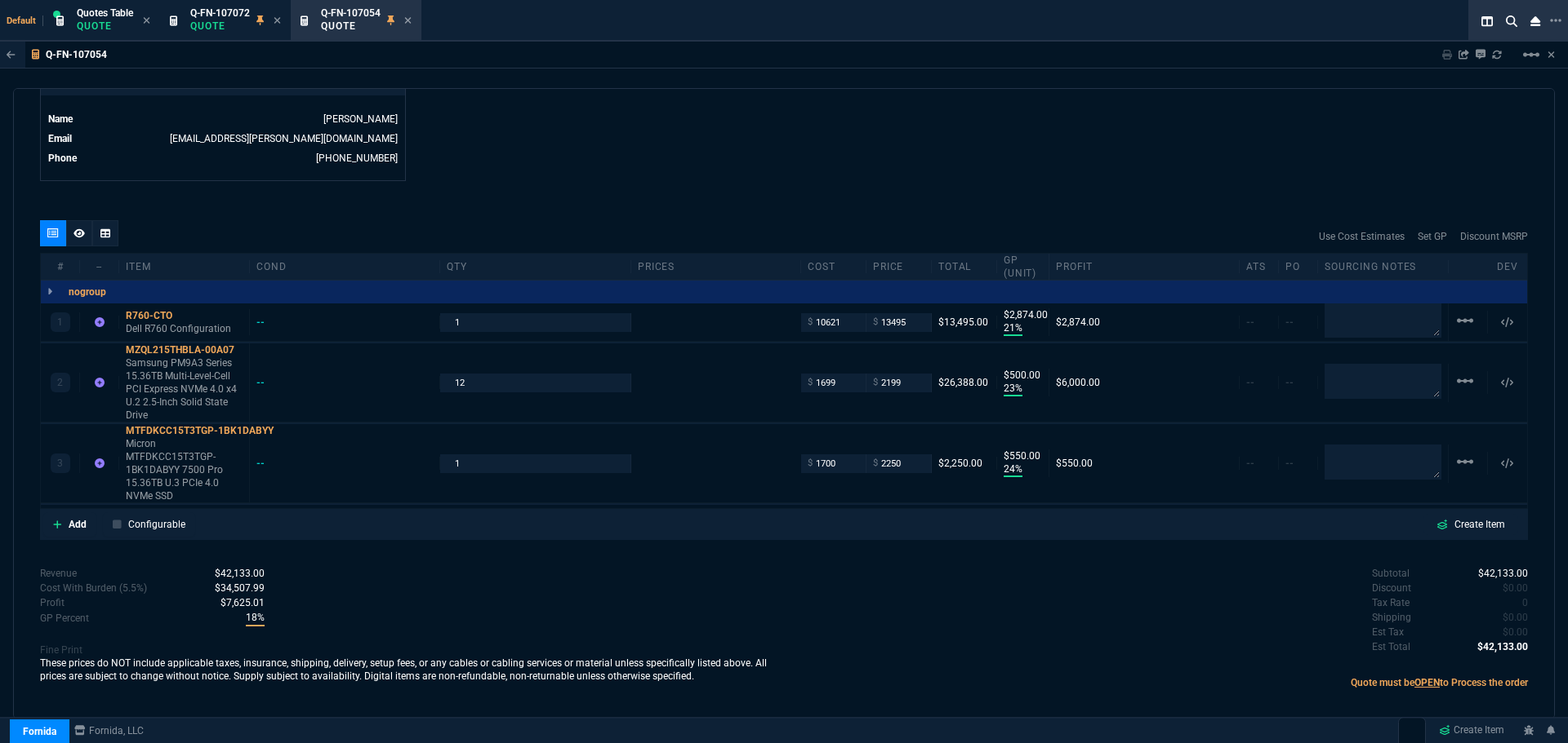
scroll to position [826, 0]
click at [160, 301] on div "R760-CTO" at bounding box center [184, 308] width 117 height 13
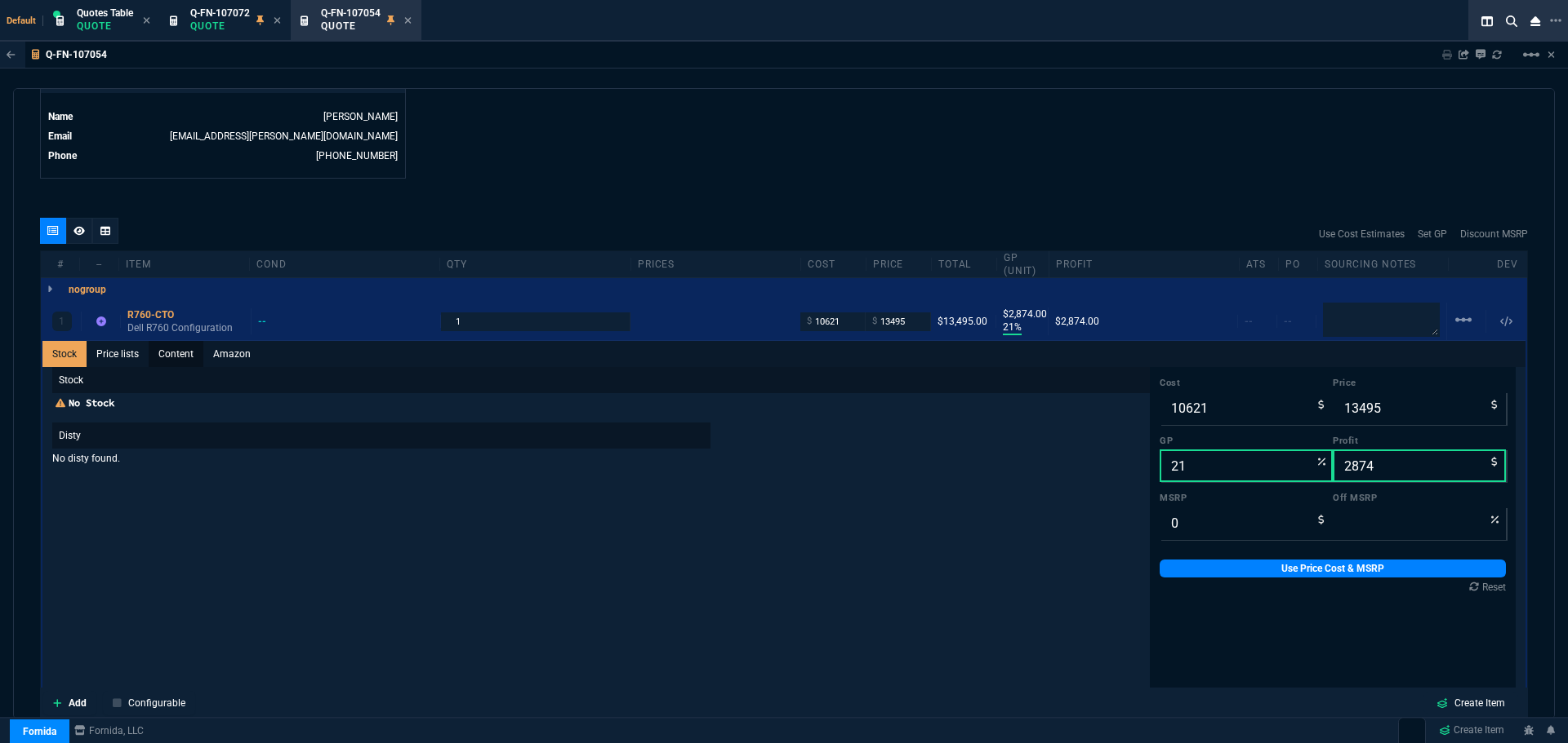
click at [173, 342] on link "Content" at bounding box center [175, 354] width 54 height 26
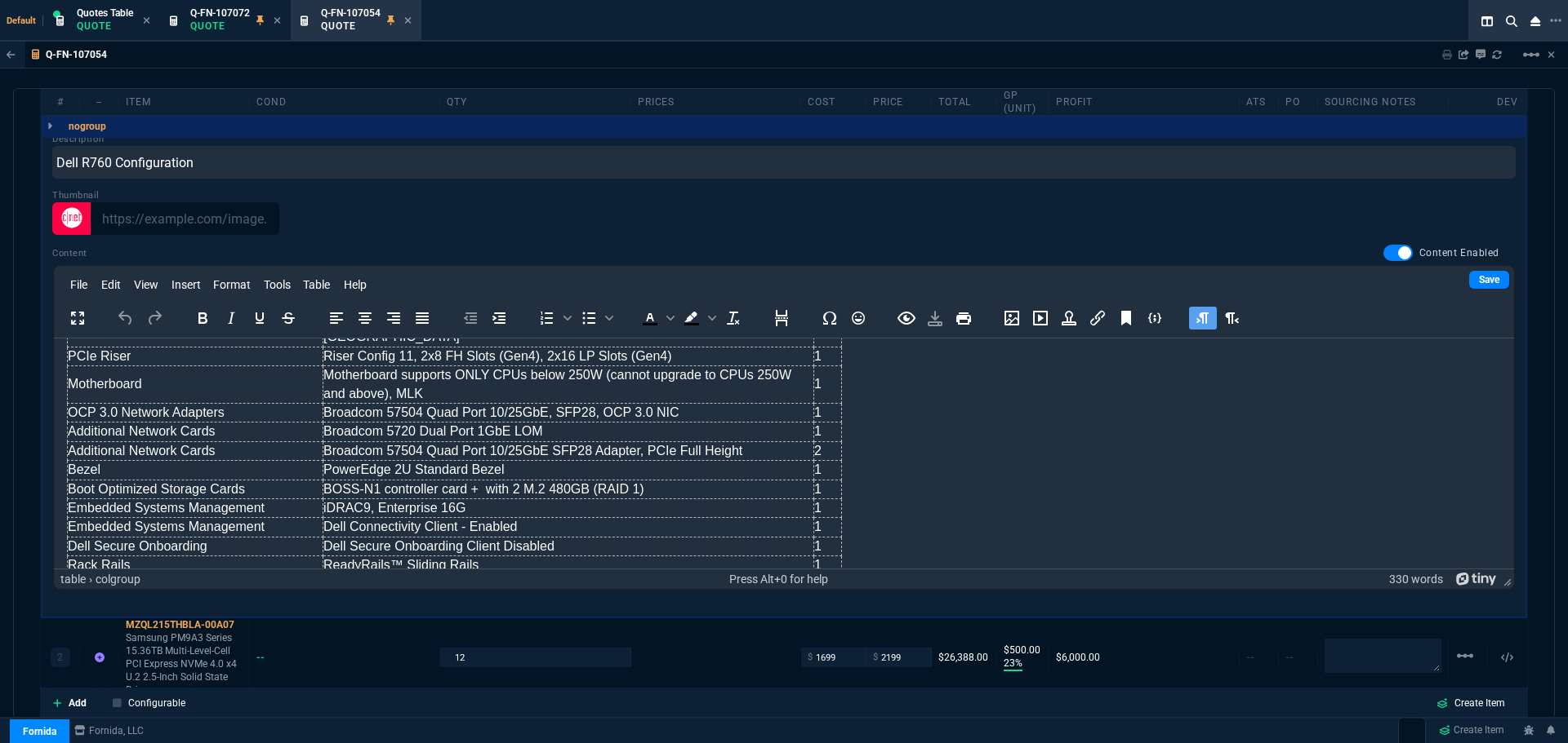
scroll to position [441, 0]
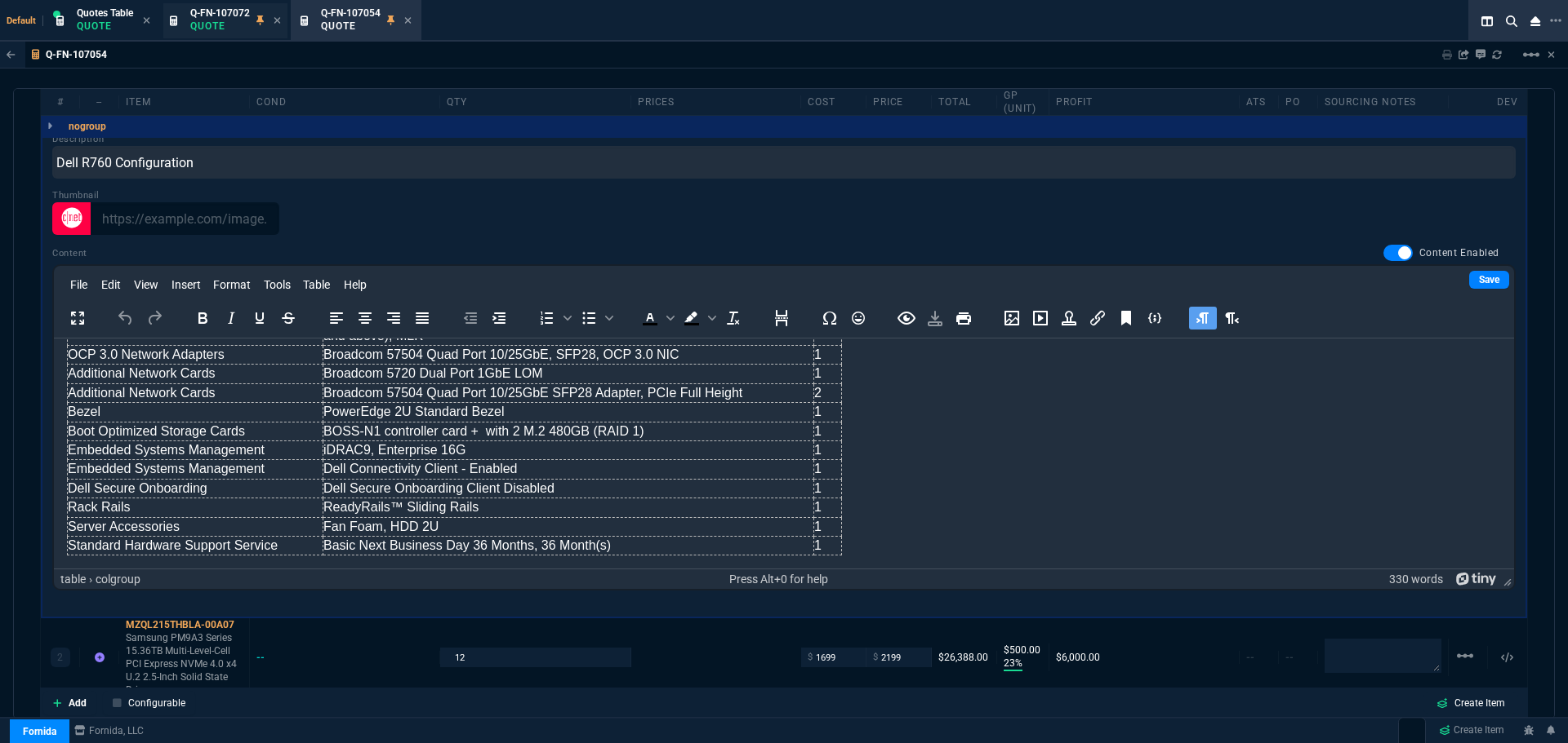
click at [232, 28] on p "Quote" at bounding box center [220, 26] width 60 height 13
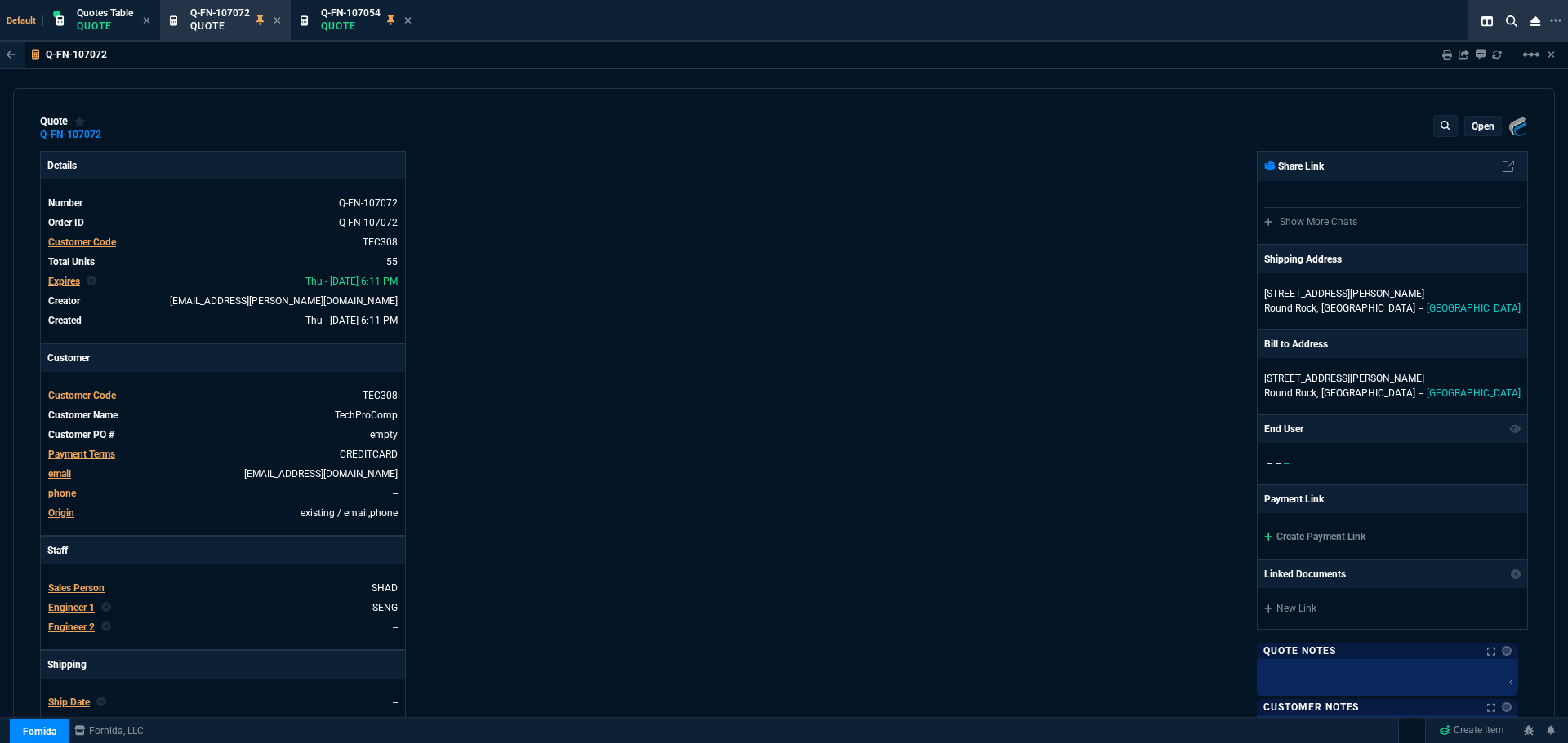
type input "21"
type input "2874"
type input "25"
type input "550"
type input "78"
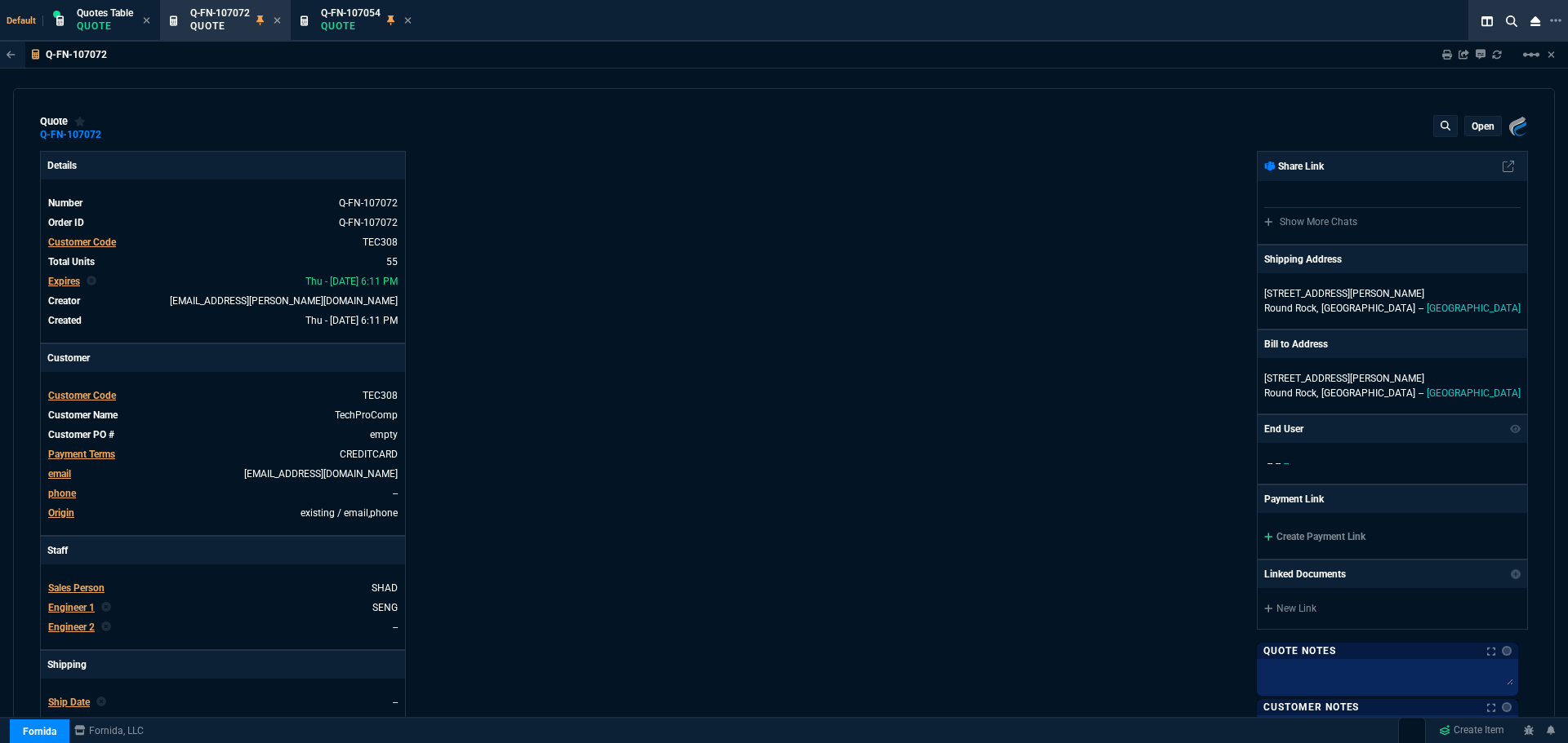
type input "175"
type input "25"
type input "115"
type input "50"
type input "25"
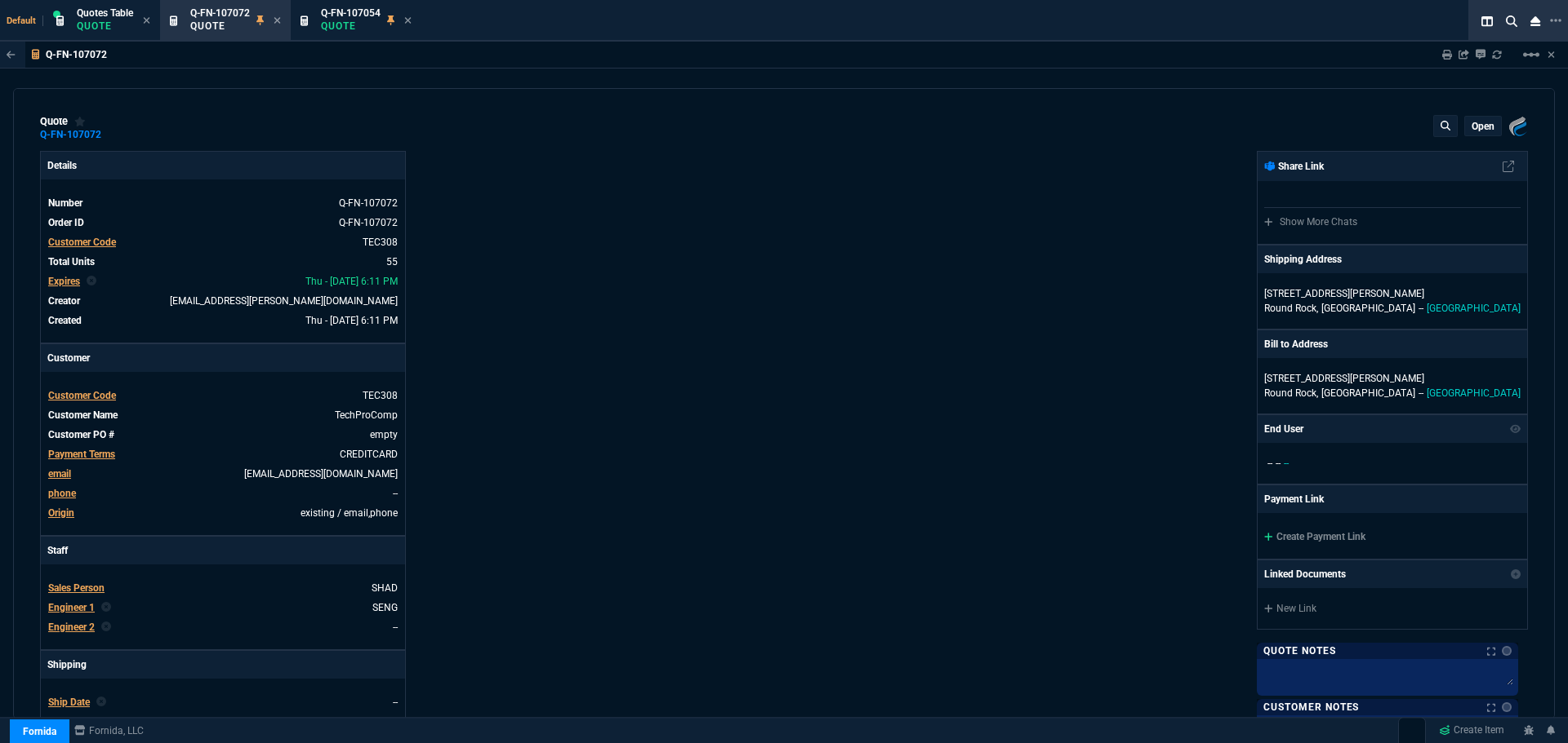
type input "100"
type input "17"
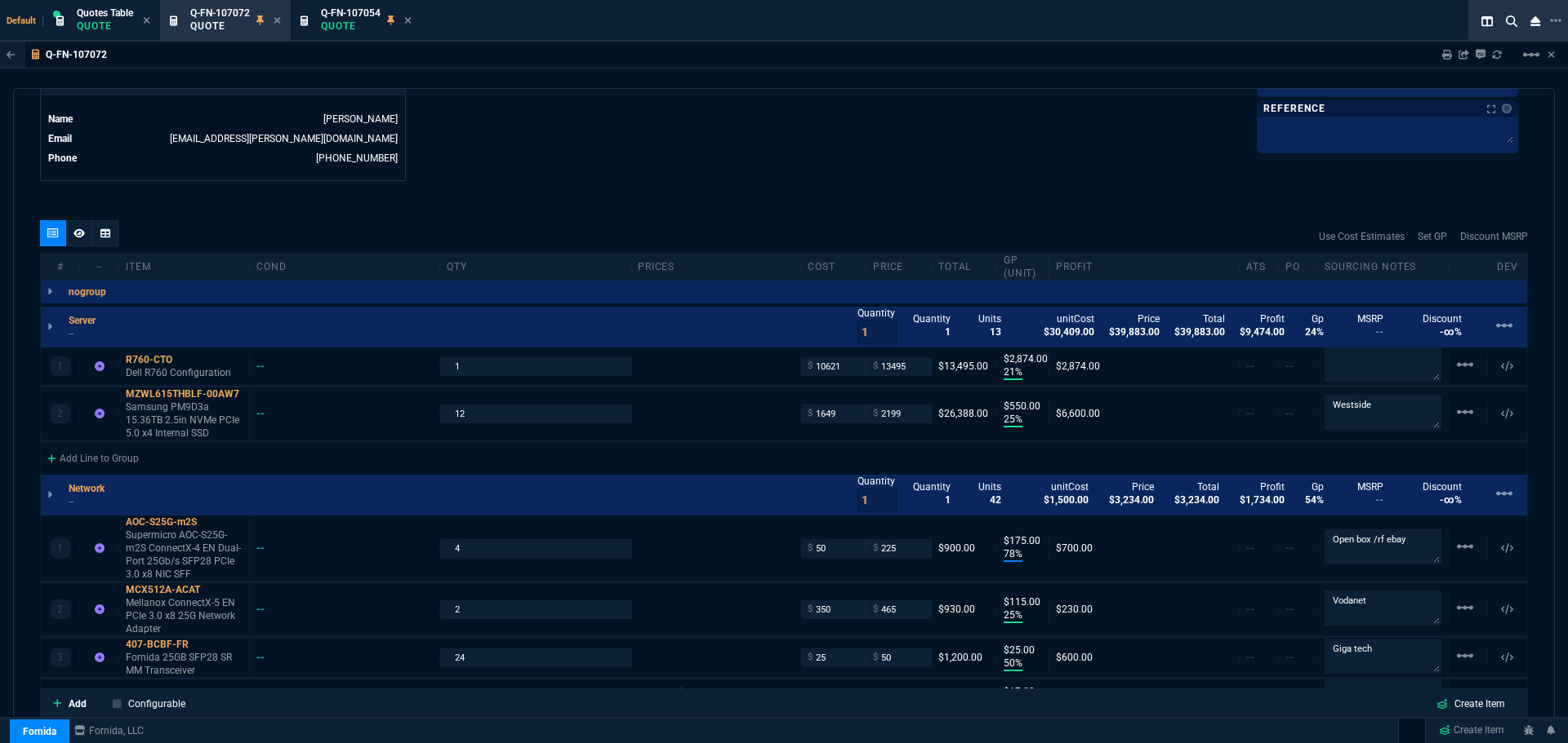
scroll to position [816, 0]
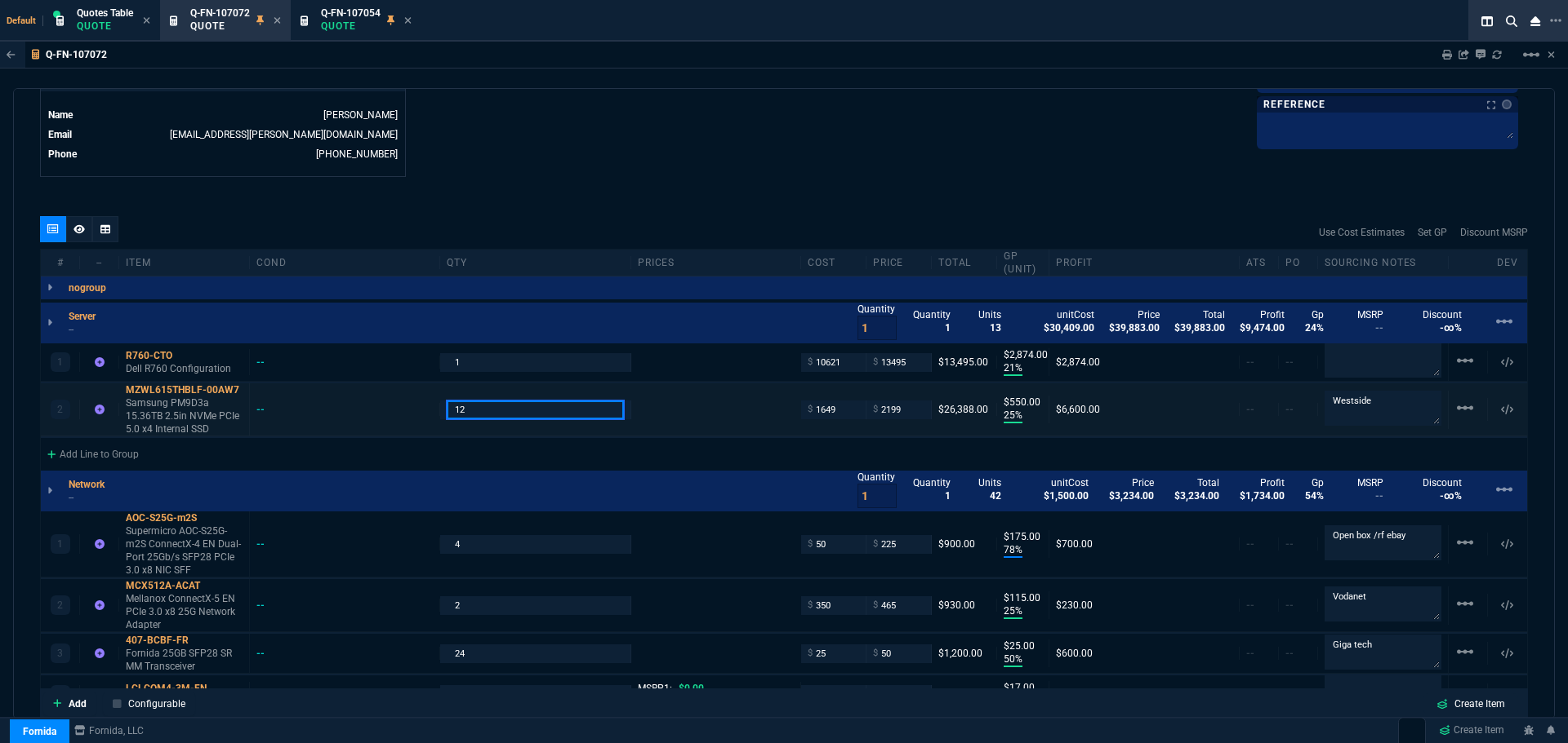
click at [495, 411] on input "12" at bounding box center [534, 410] width 176 height 18
type input "8"
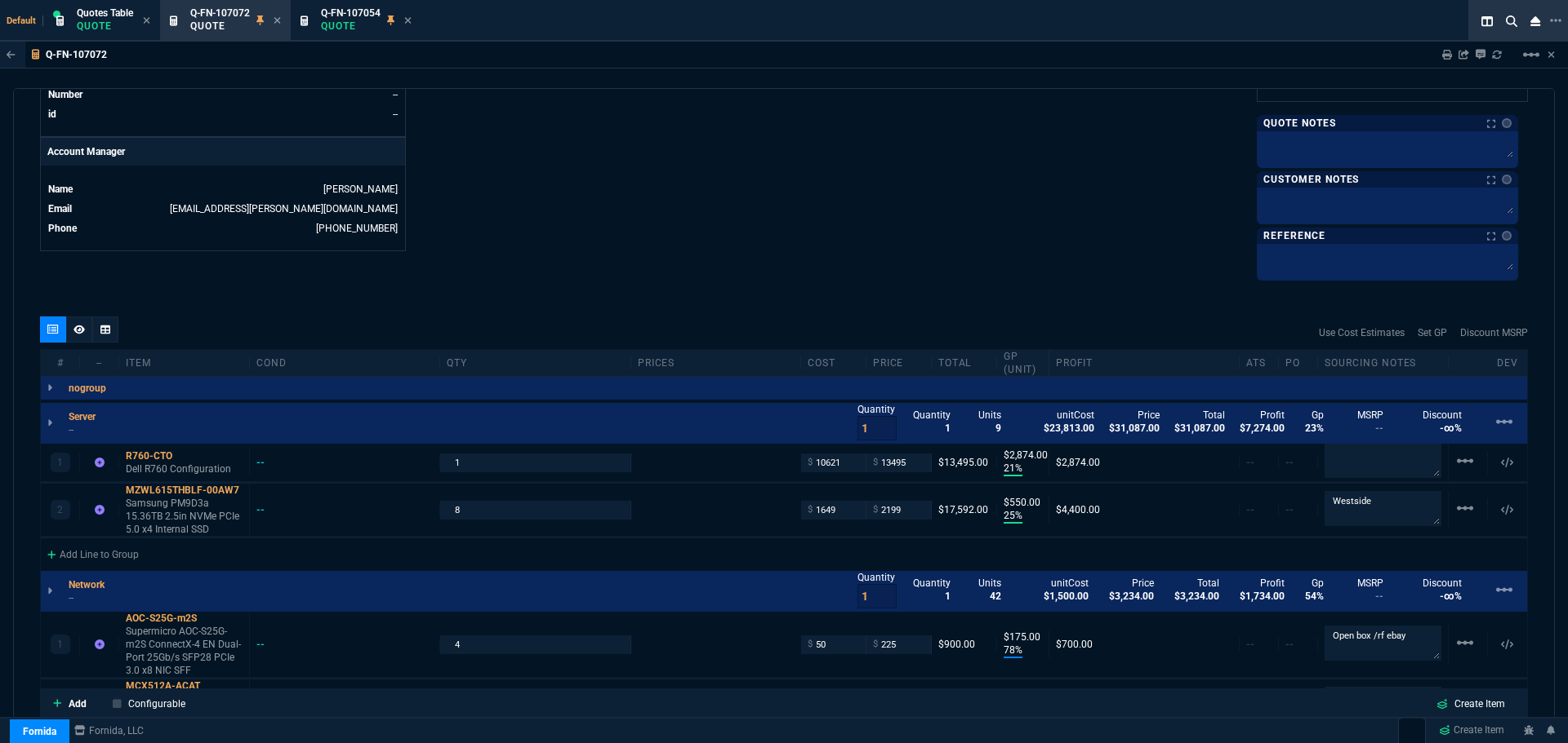
scroll to position [735, 0]
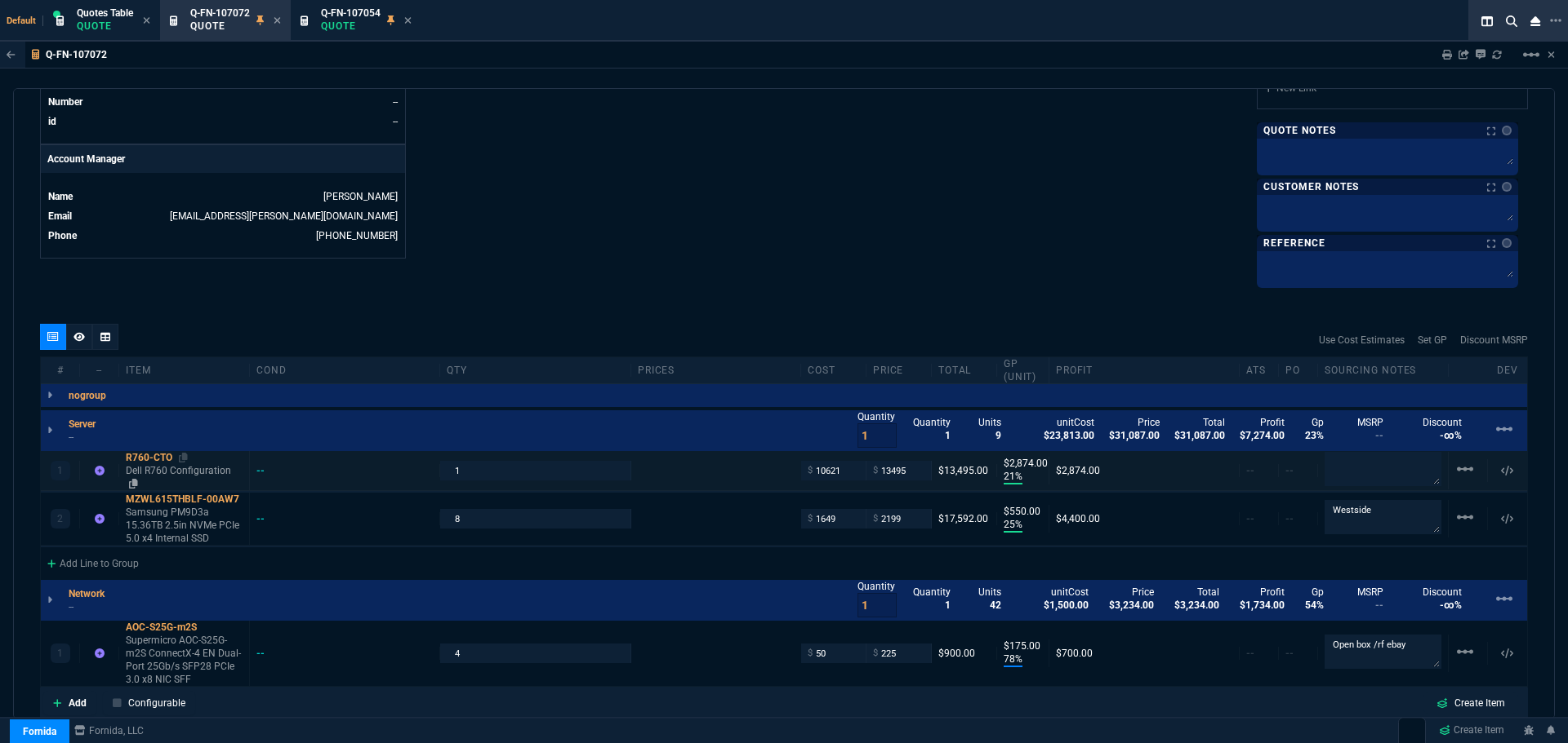
click at [152, 458] on div "R760-CTO" at bounding box center [184, 458] width 117 height 13
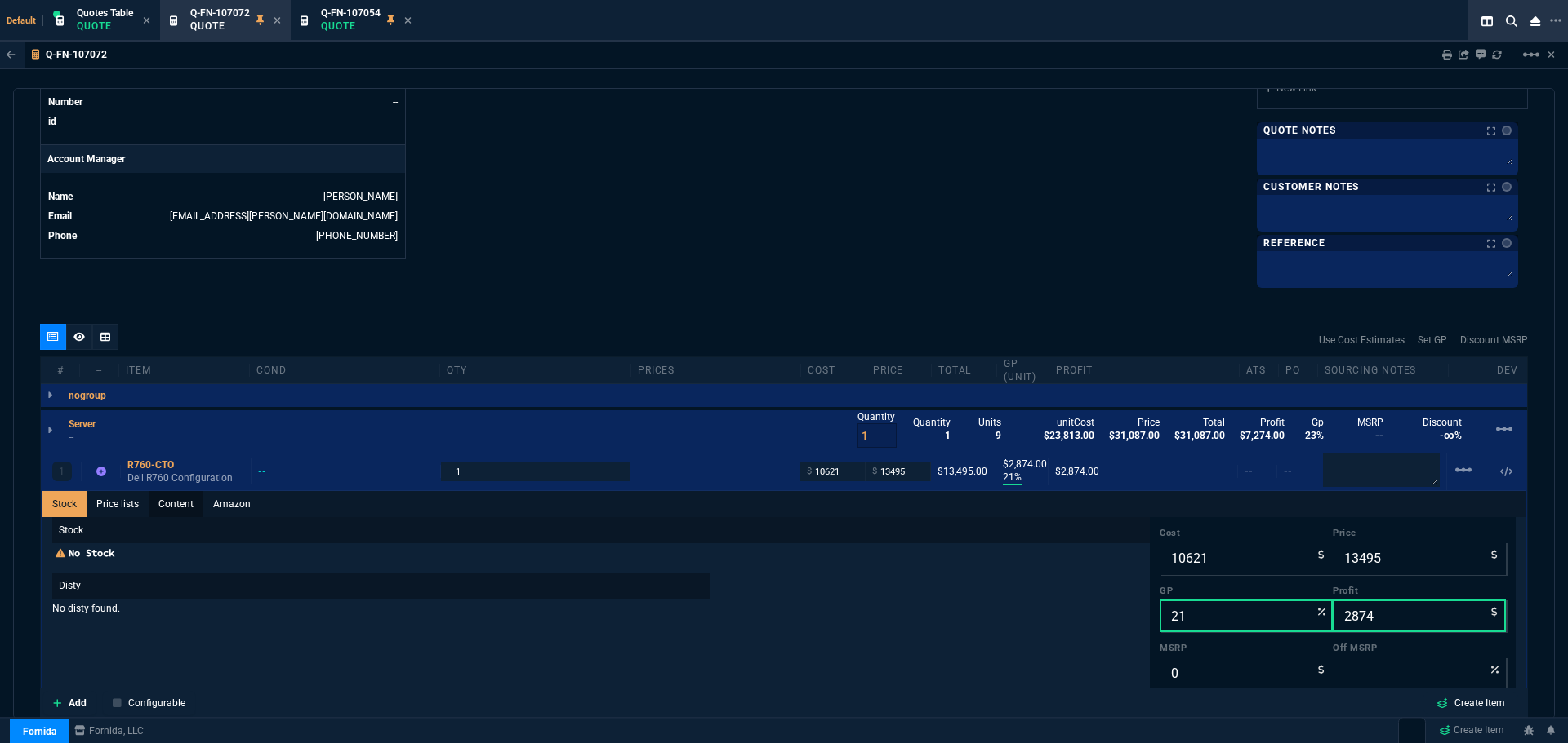
click at [173, 505] on link "Content" at bounding box center [175, 504] width 54 height 26
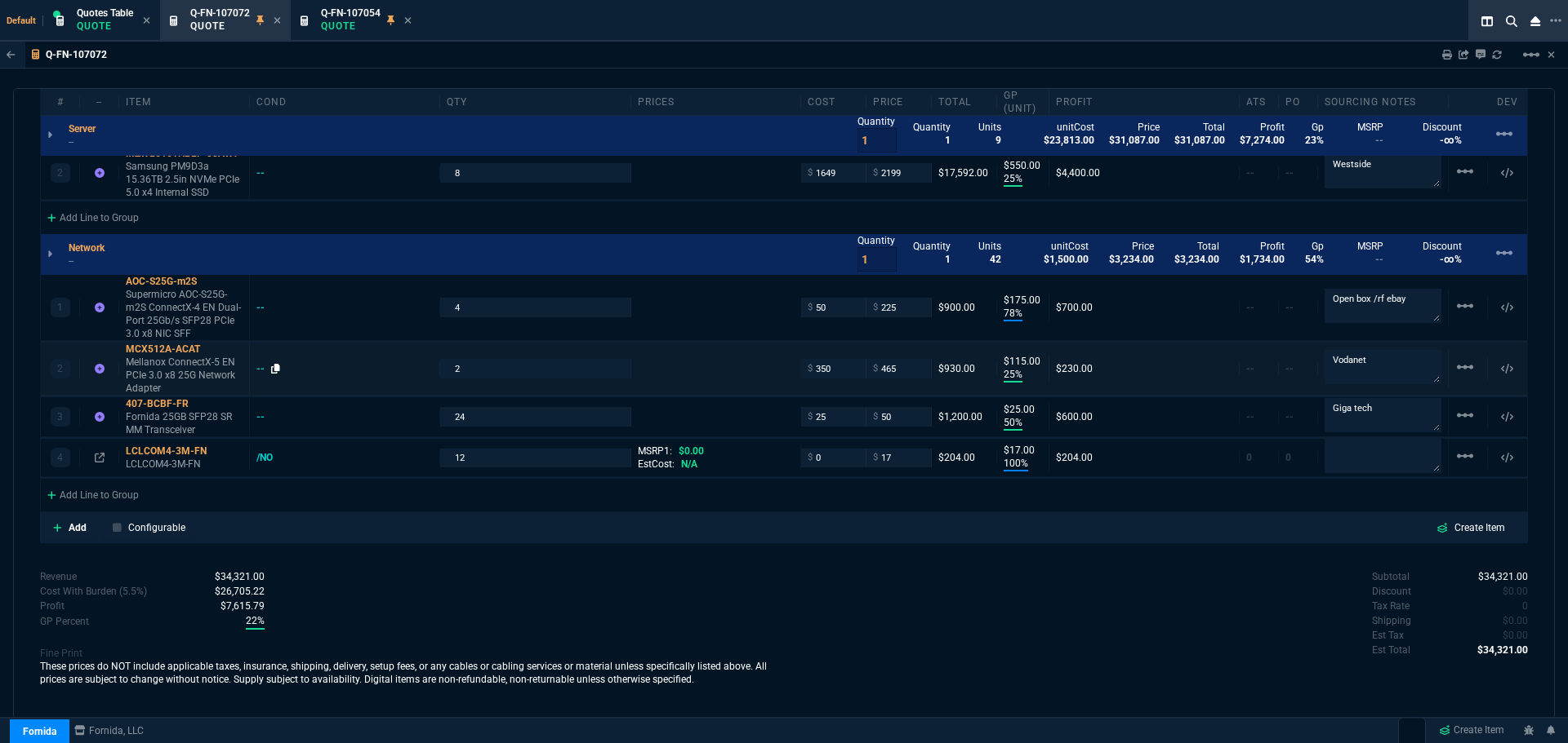
scroll to position [1356, 0]
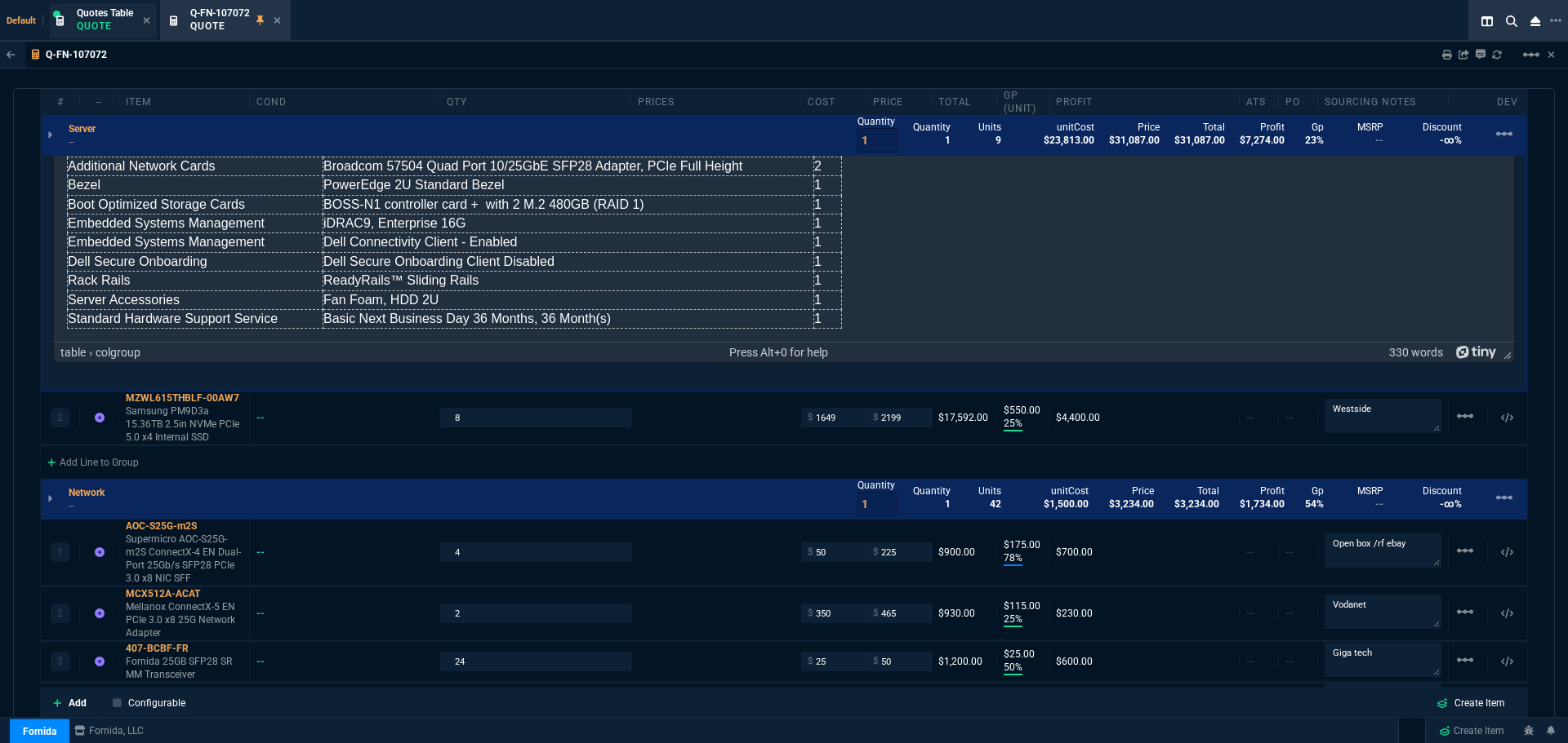
click at [120, 19] on p "Quote" at bounding box center [104, 26] width 56 height 13
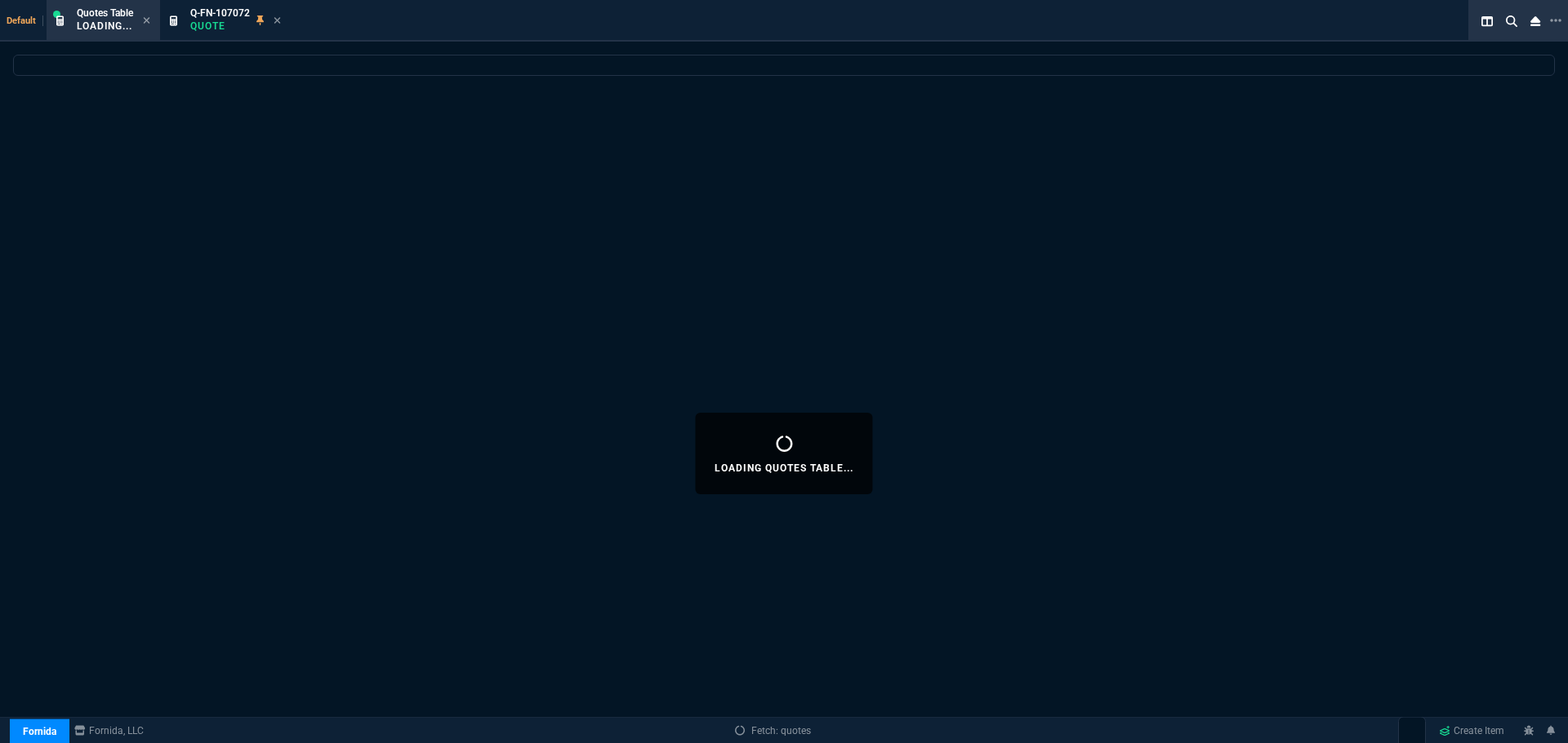
select select
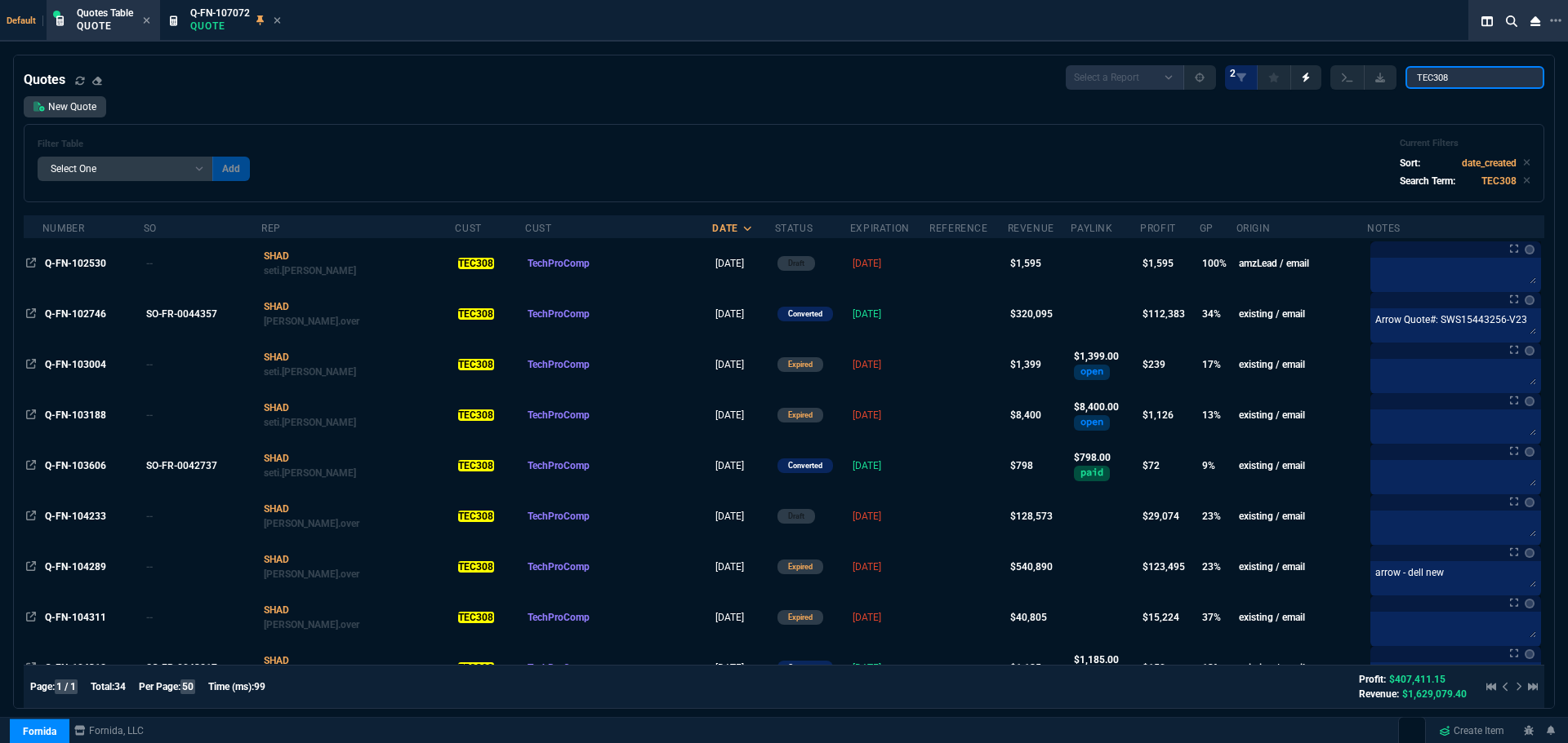
click at [1458, 80] on input "TEC308" at bounding box center [1474, 77] width 138 height 23
paste input "Q-FN-107127"
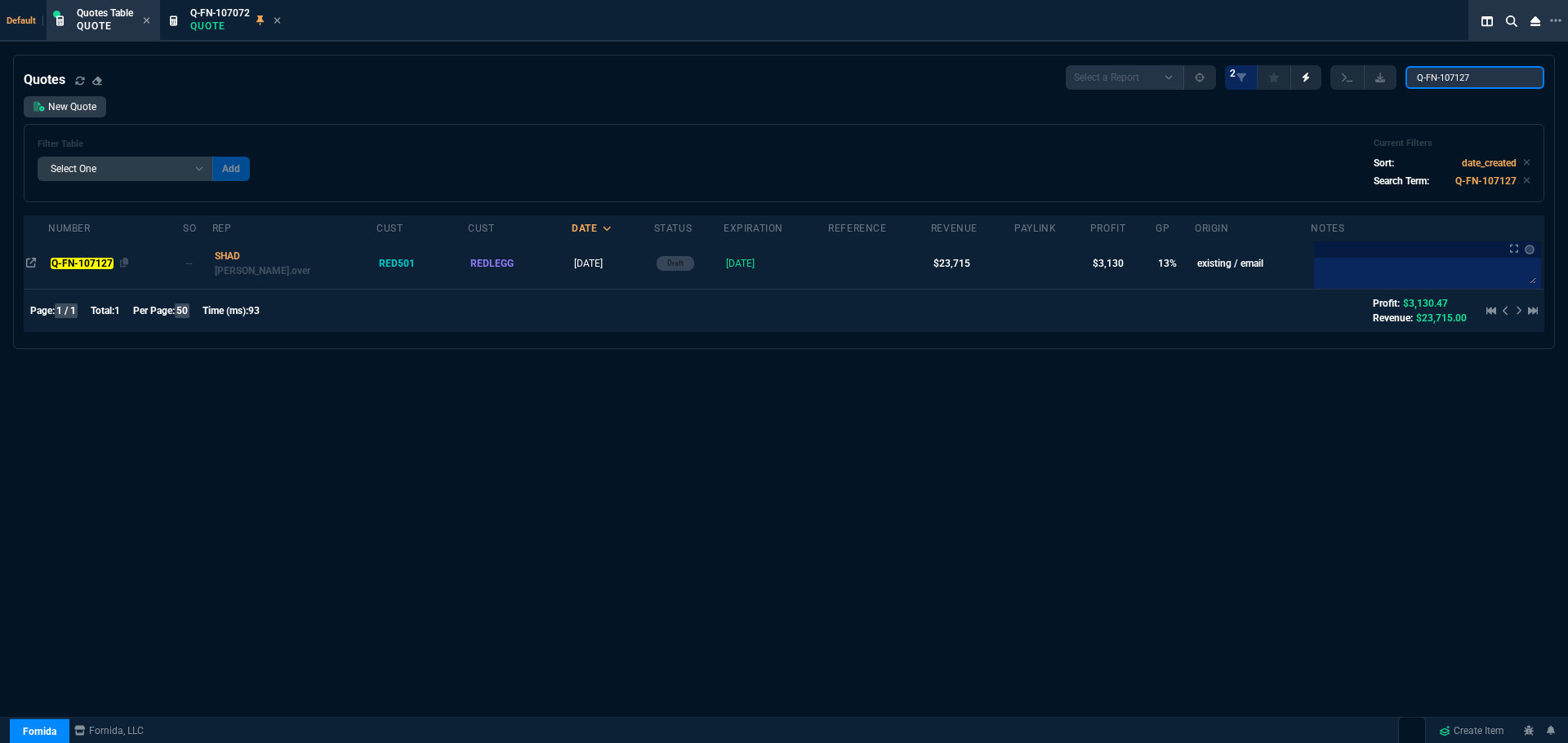
type input "Q-FN-107127"
click at [83, 265] on mark "Q-FN-107127" at bounding box center [81, 264] width 62 height 11
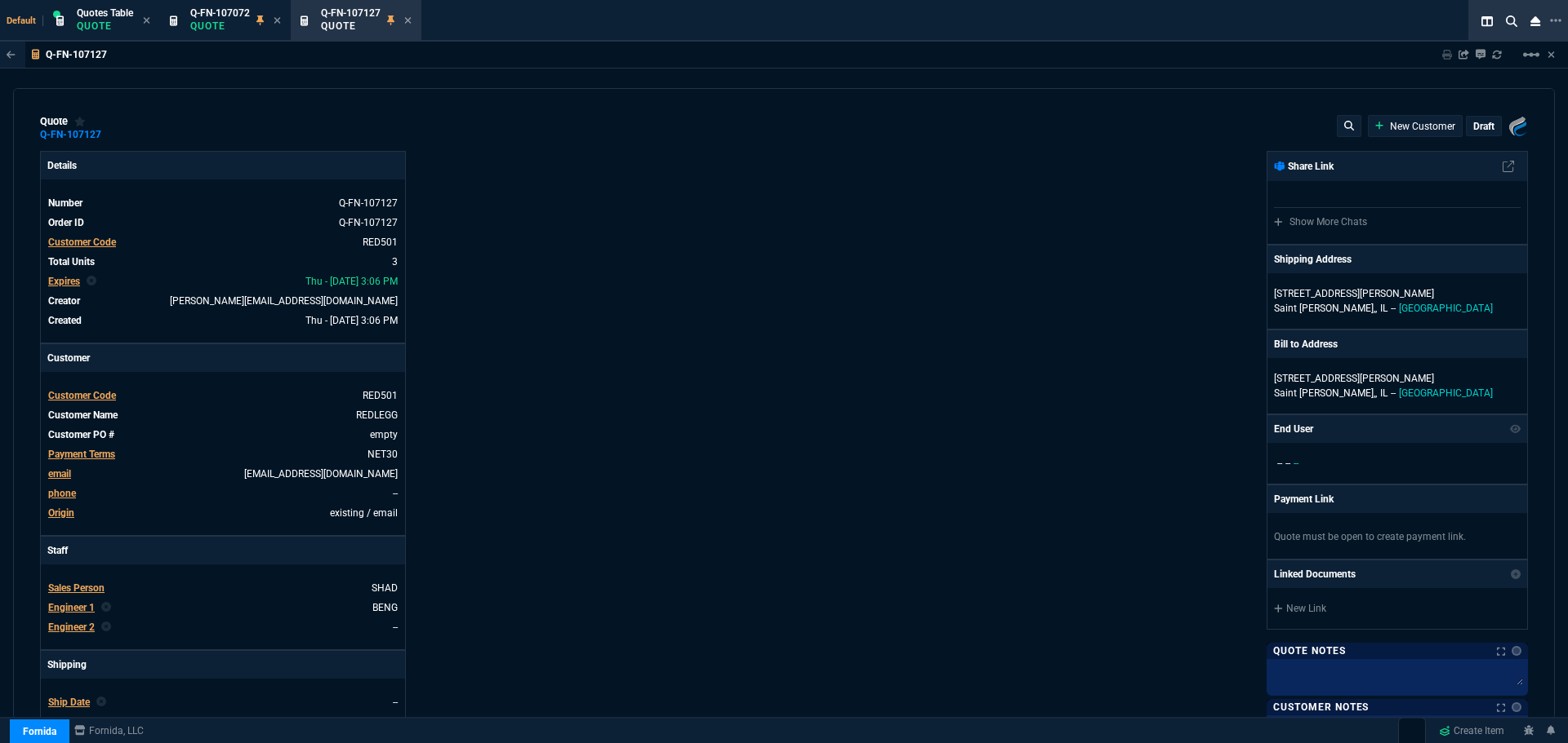
type input "18"
type input "1401"
type input "70"
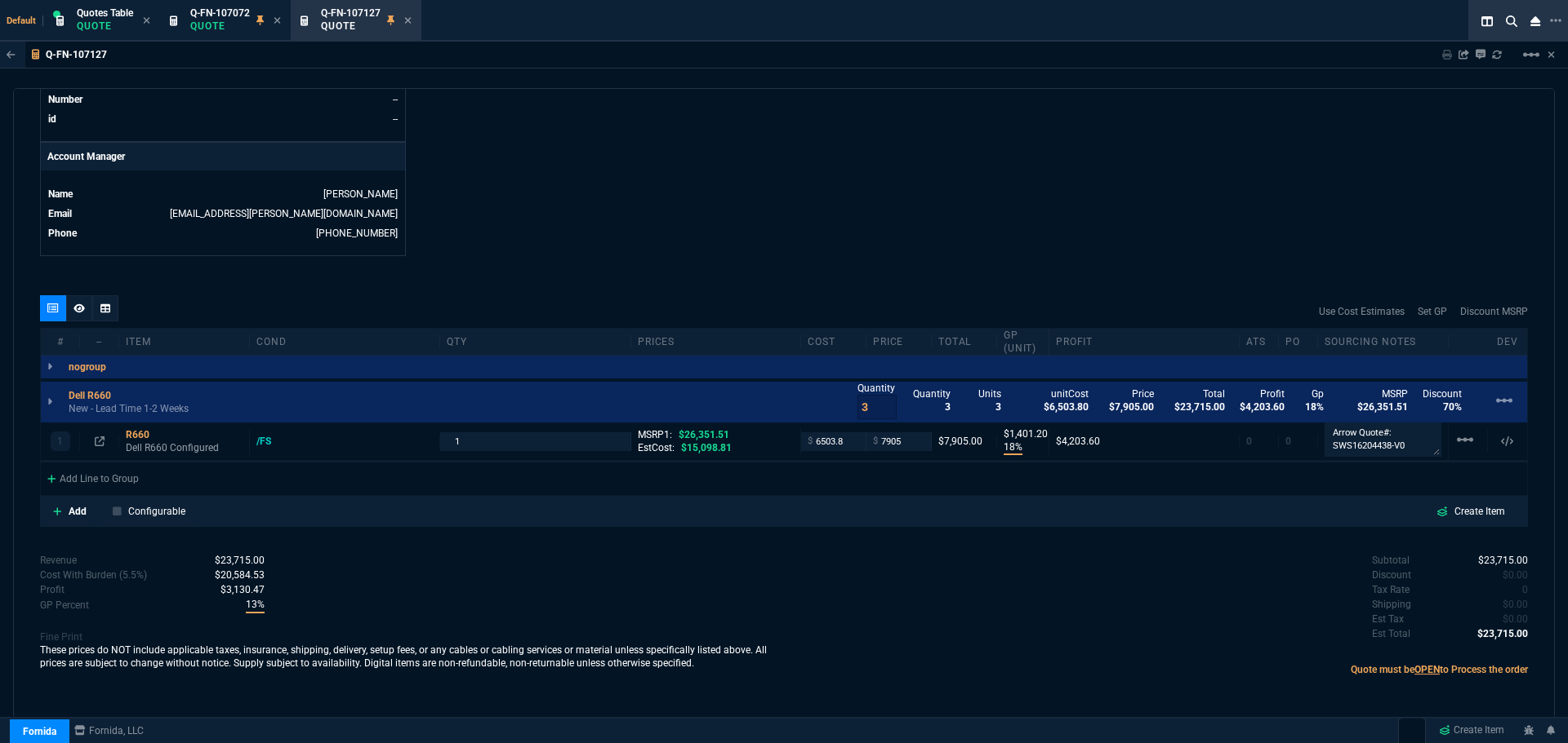
scroll to position [737, 0]
click at [135, 434] on div "R660" at bounding box center [184, 434] width 117 height 13
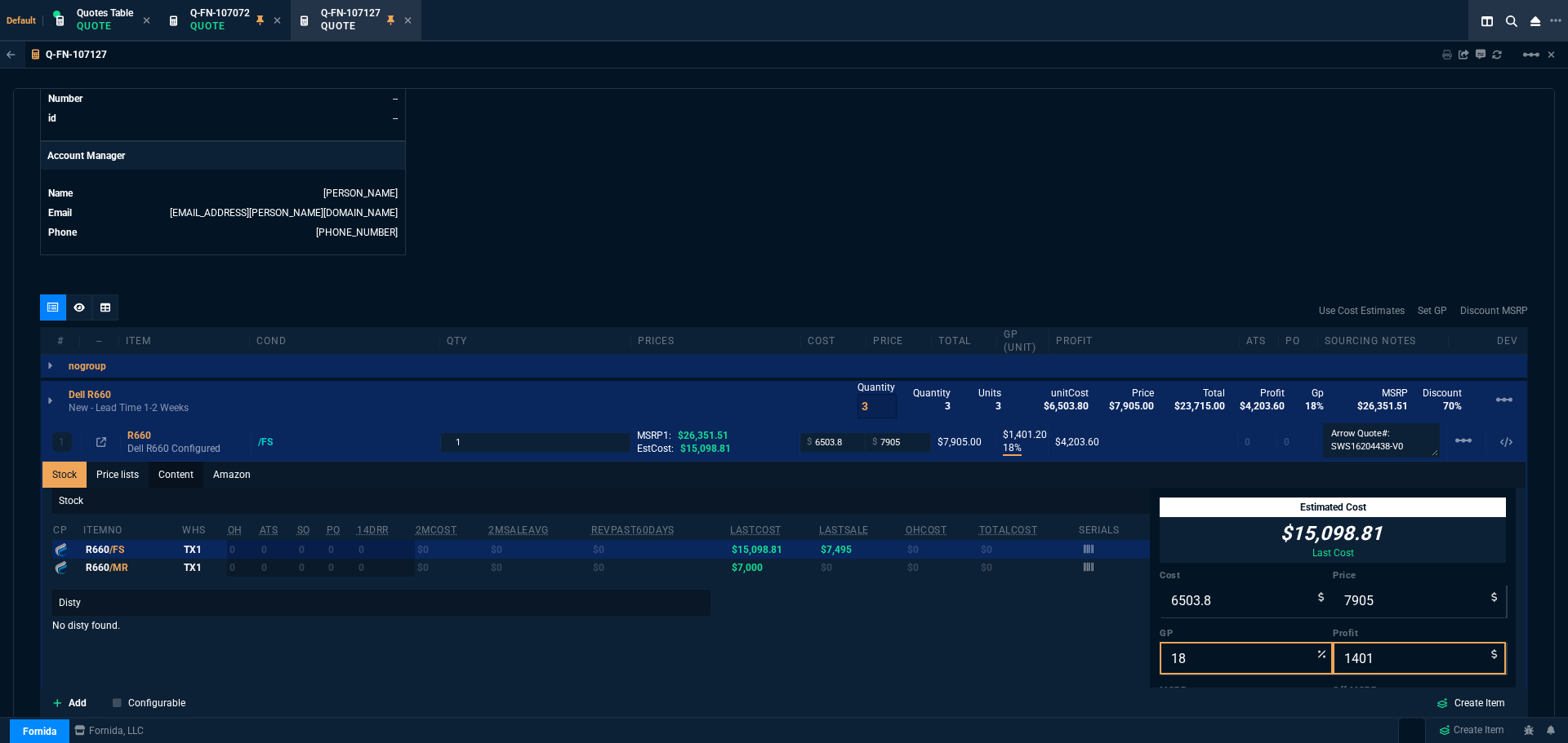
click at [171, 476] on link "Content" at bounding box center [175, 475] width 54 height 26
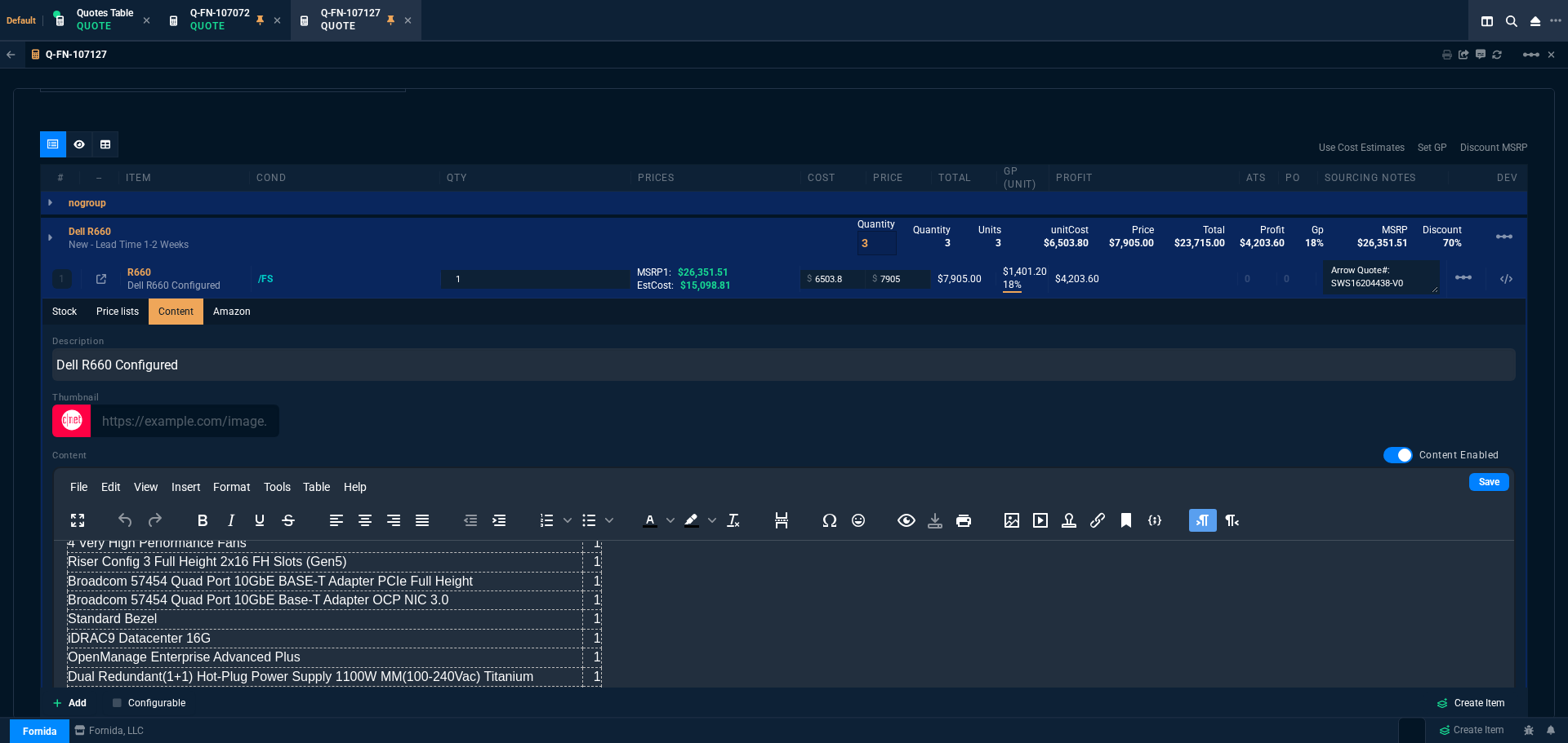
scroll to position [217, 0]
click at [707, 631] on body "PowerEdge R660 Server 1 Trusted Platform Module 2.0 V6 1 2.5"" Chassis with up …" at bounding box center [784, 565] width 1433 height 456
click at [724, 629] on body "PowerEdge R660 Server 1 Trusted Platform Module 2.0 V6 1 2.5"" Chassis with up …" at bounding box center [784, 565] width 1433 height 456
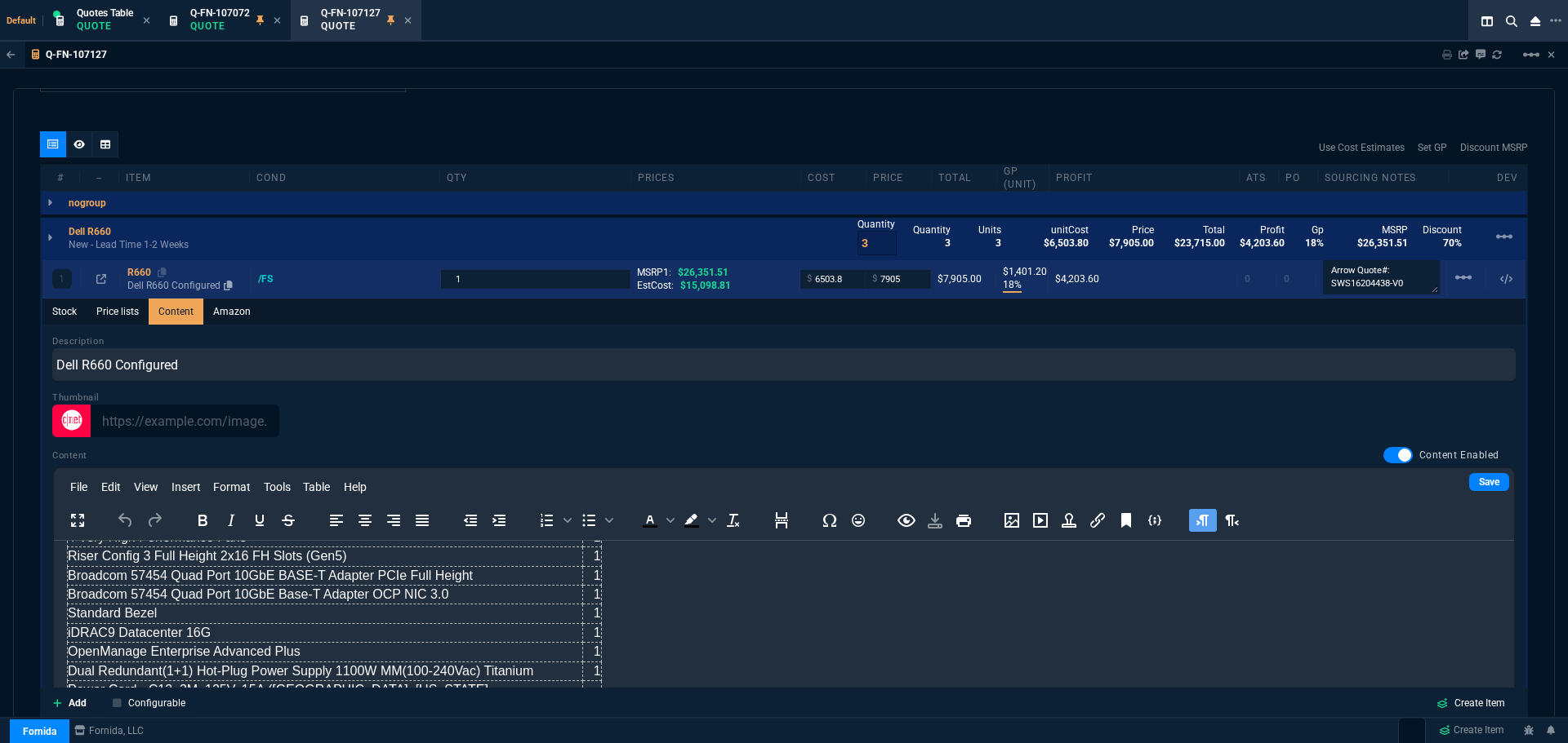
click at [134, 272] on div "R660" at bounding box center [185, 273] width 117 height 13
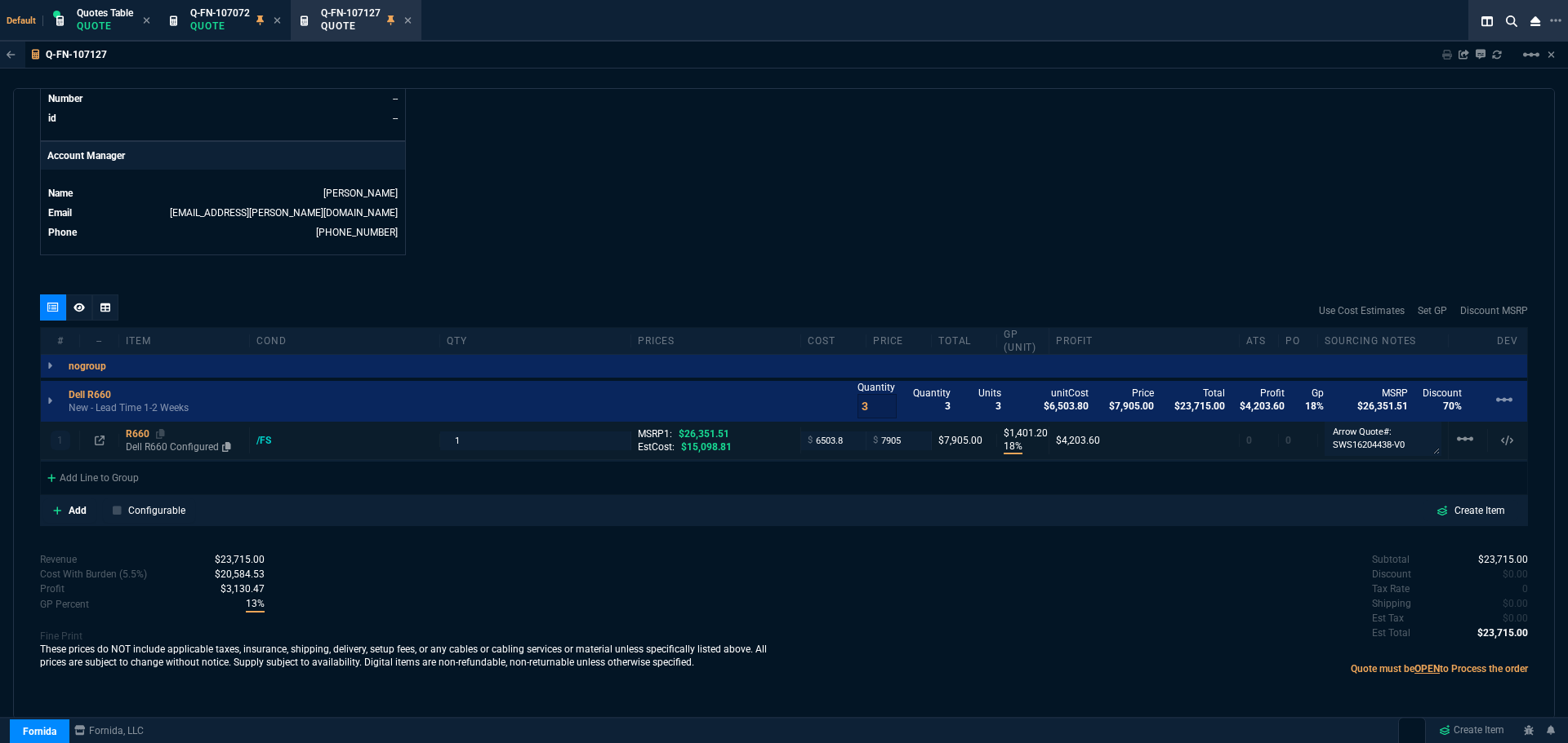
type input "18"
type input "1401"
type input "70"
type input "4"
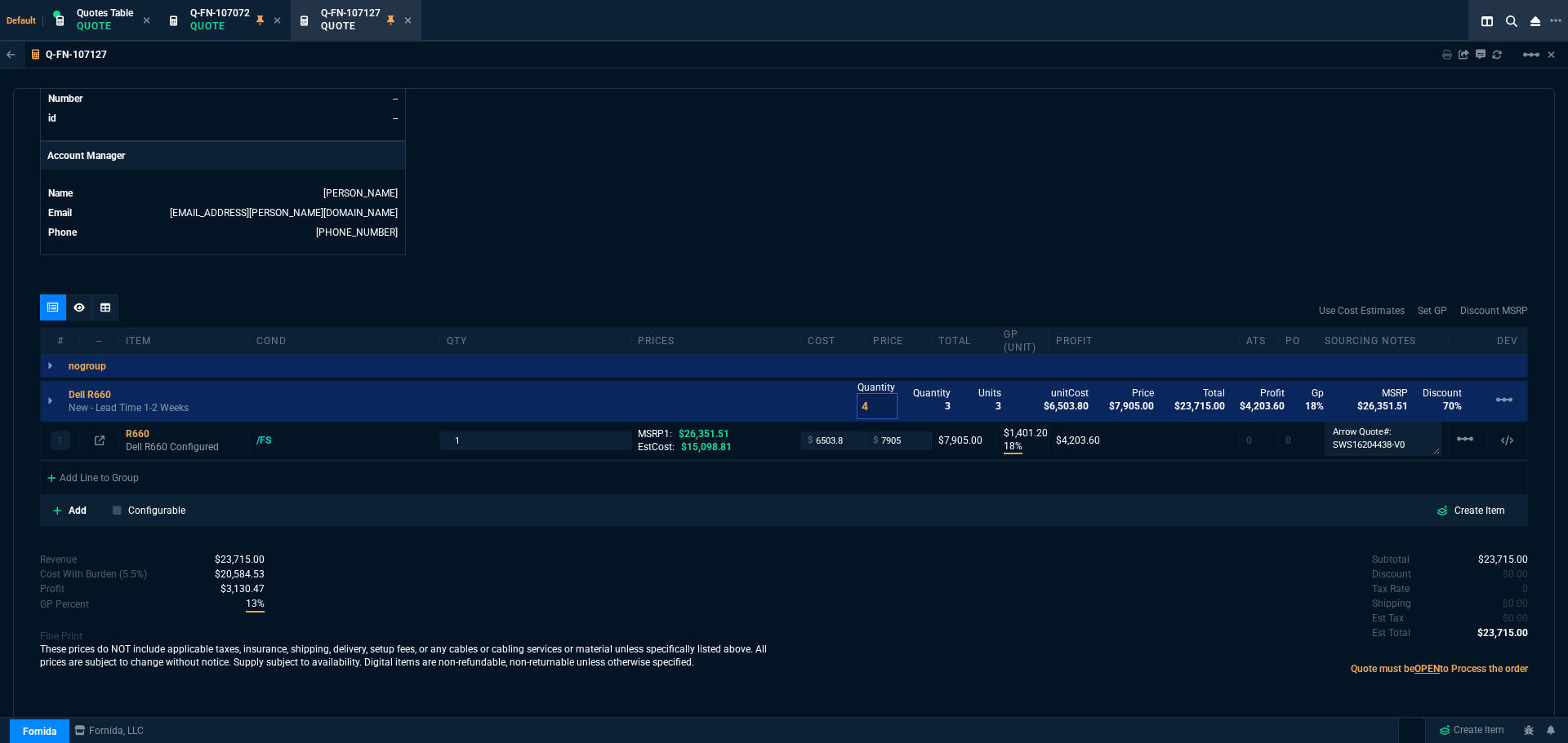
click at [878, 402] on input "4" at bounding box center [876, 407] width 39 height 25
click at [906, 442] on input "7905" at bounding box center [898, 441] width 52 height 18
type input "7950"
click at [851, 579] on div "Subtotal $31,620.00 Discount $0.00 Tax Rate 0 Shipping $0.00 Est Tax $0.00 Est …" at bounding box center [1156, 596] width 743 height 89
type input "7950"
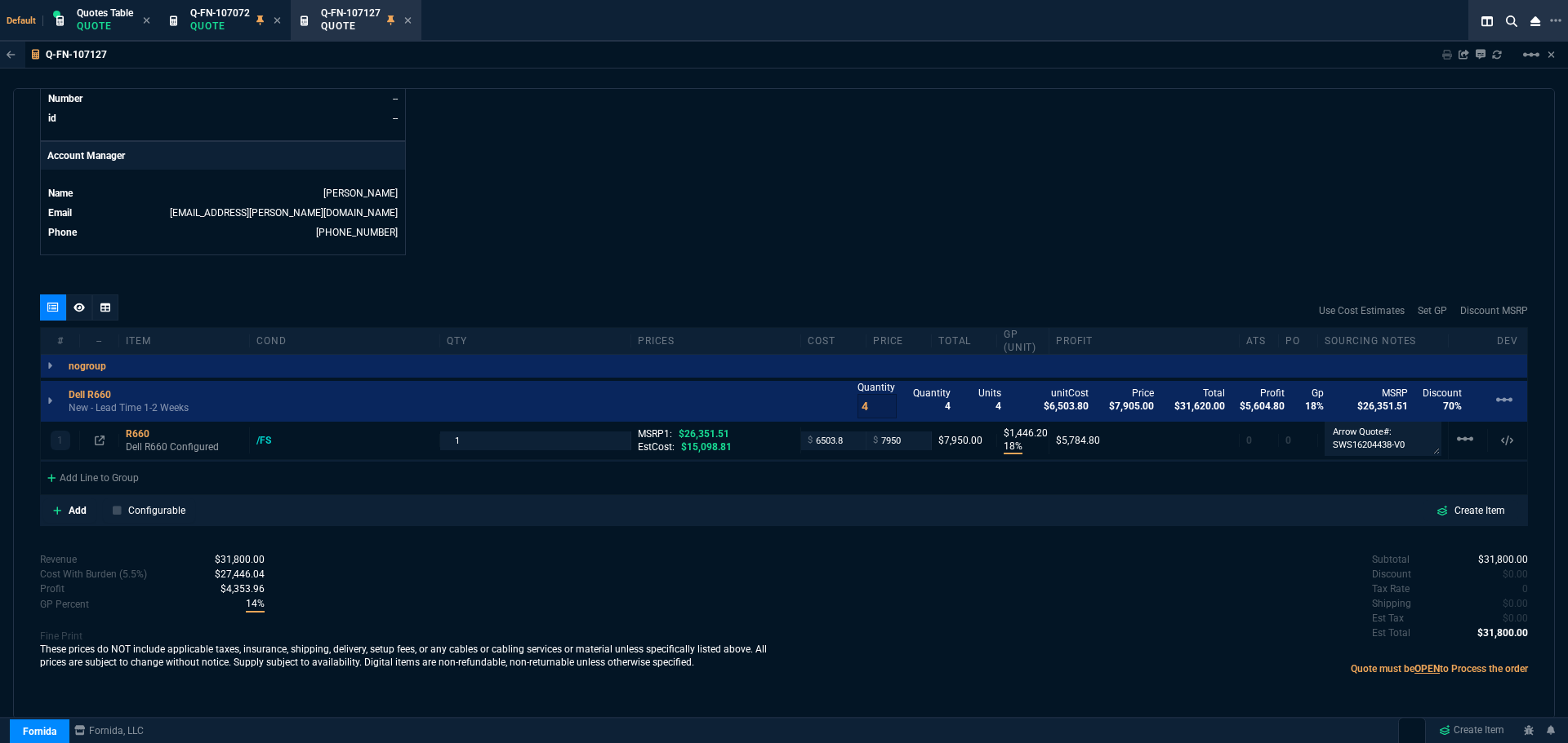
type input "1446"
click at [131, 433] on div "R660" at bounding box center [184, 434] width 117 height 13
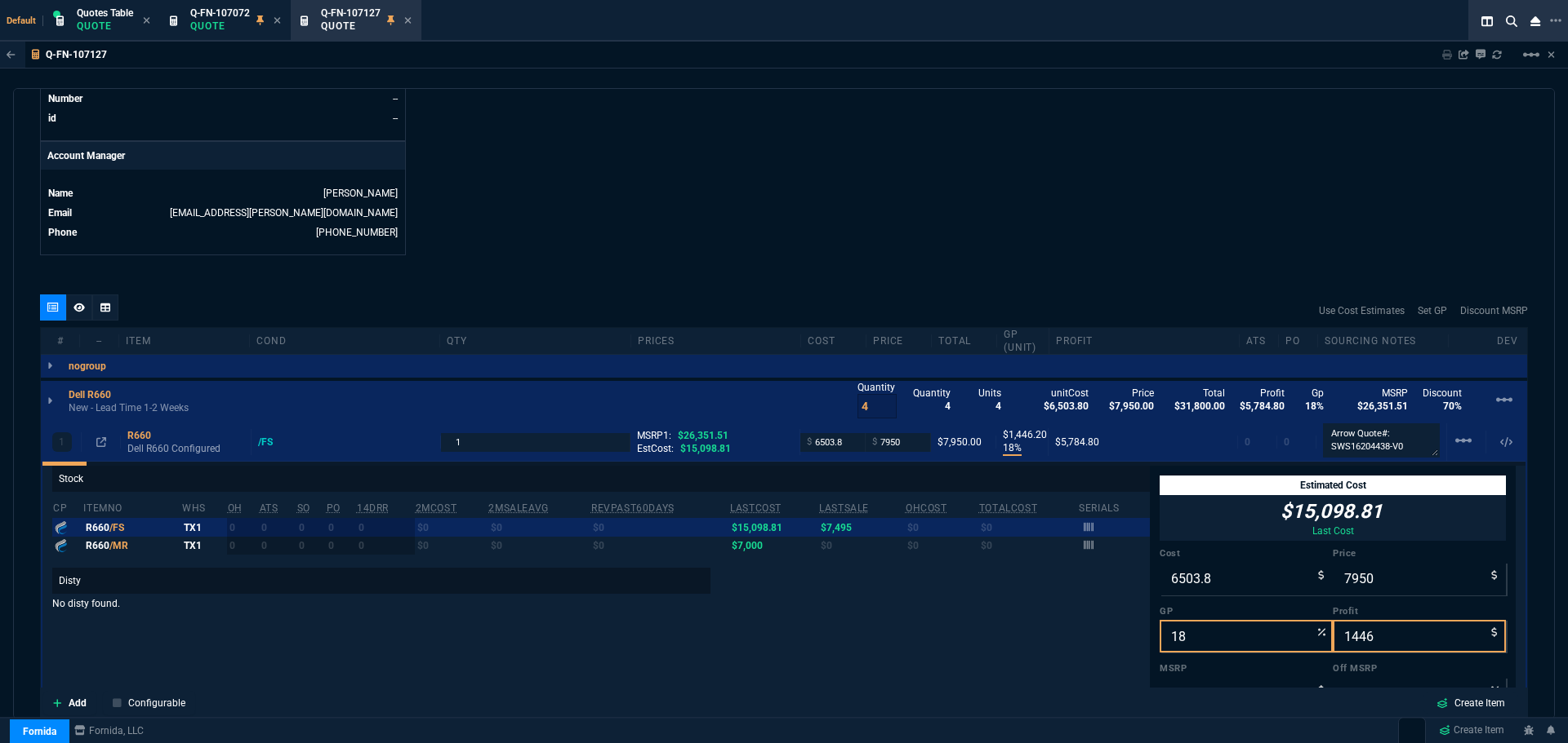
scroll to position [28, 0]
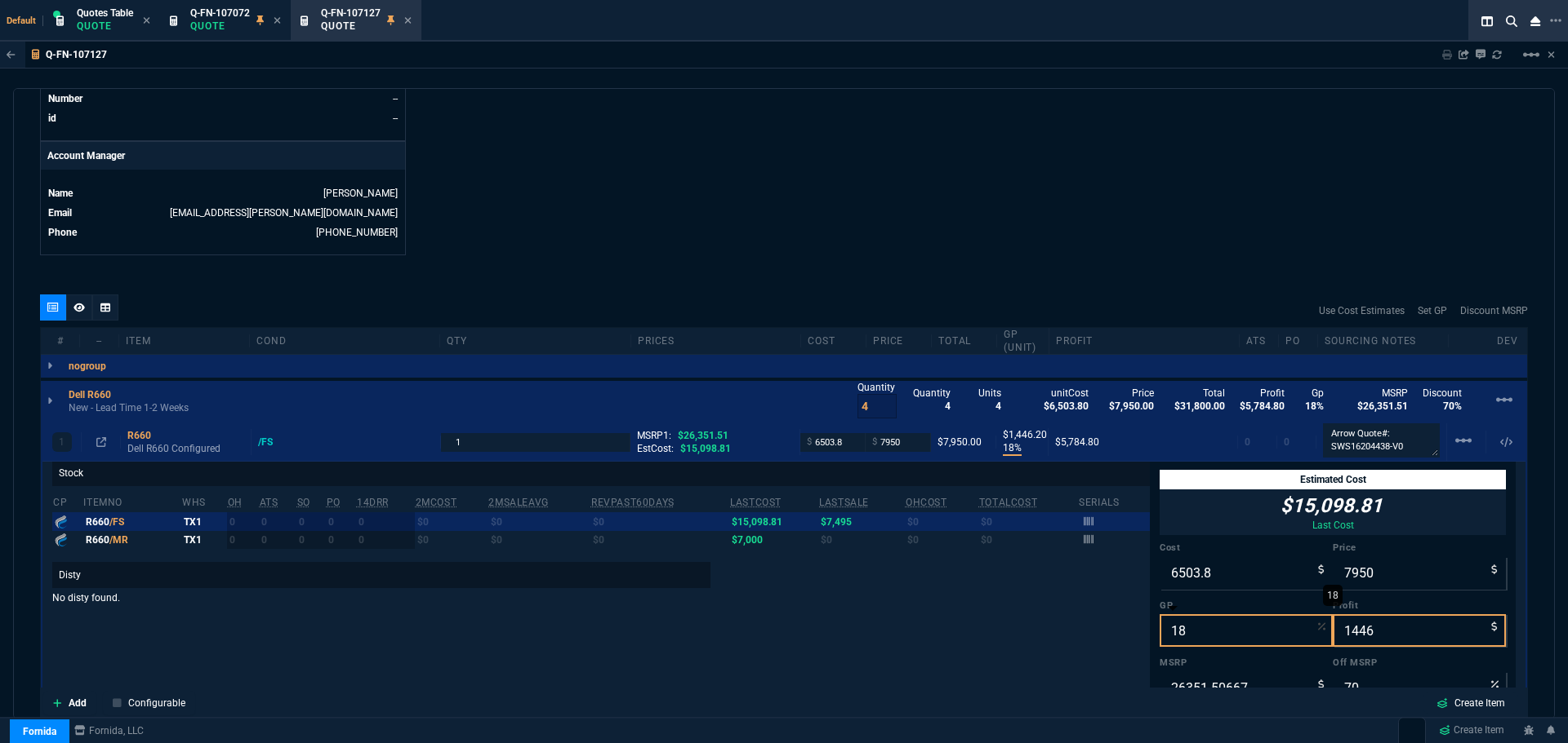
click at [1198, 630] on input "18" at bounding box center [1246, 631] width 173 height 32
type input "2"
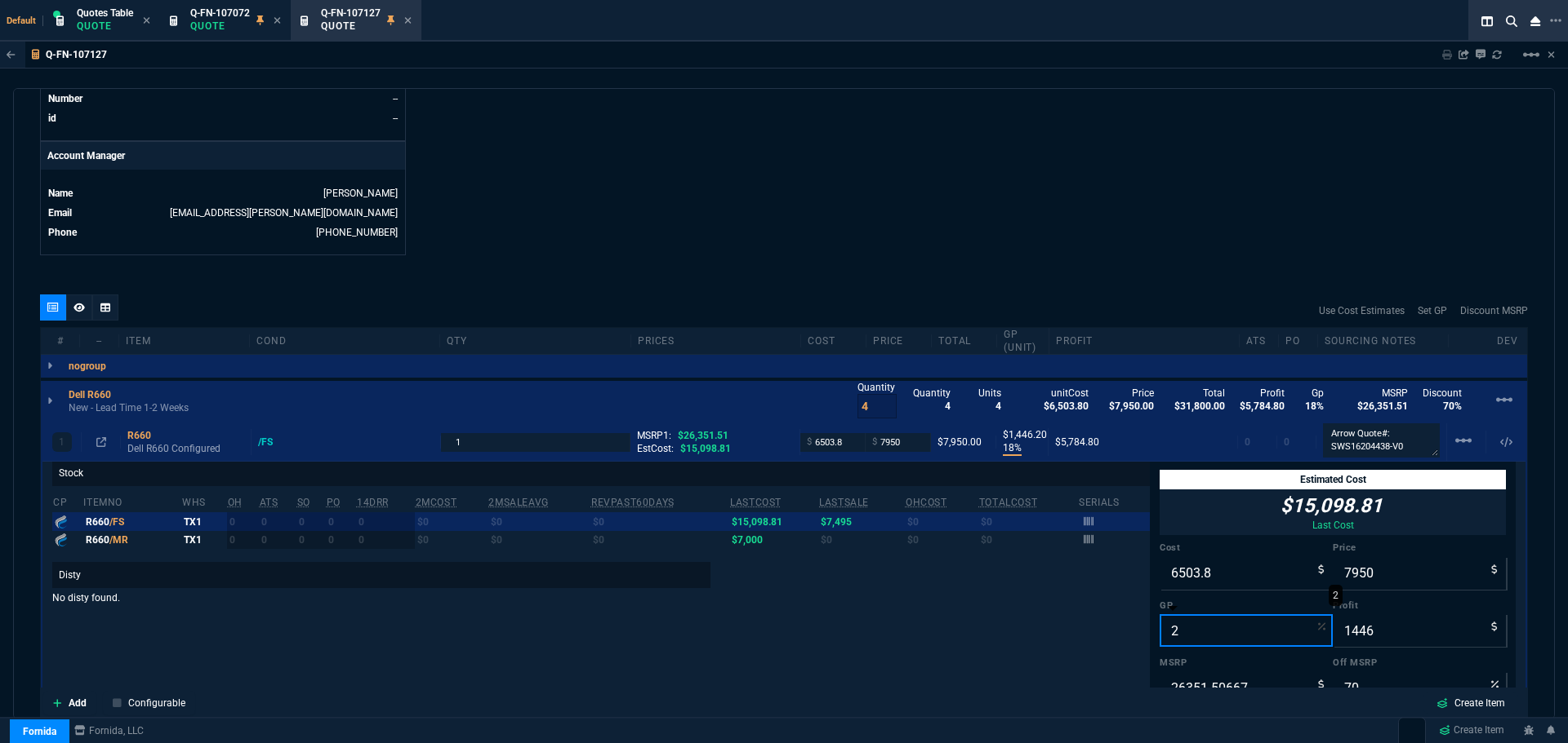
type input "6637"
type input "133"
type input "75"
type input "20"
type input "8130"
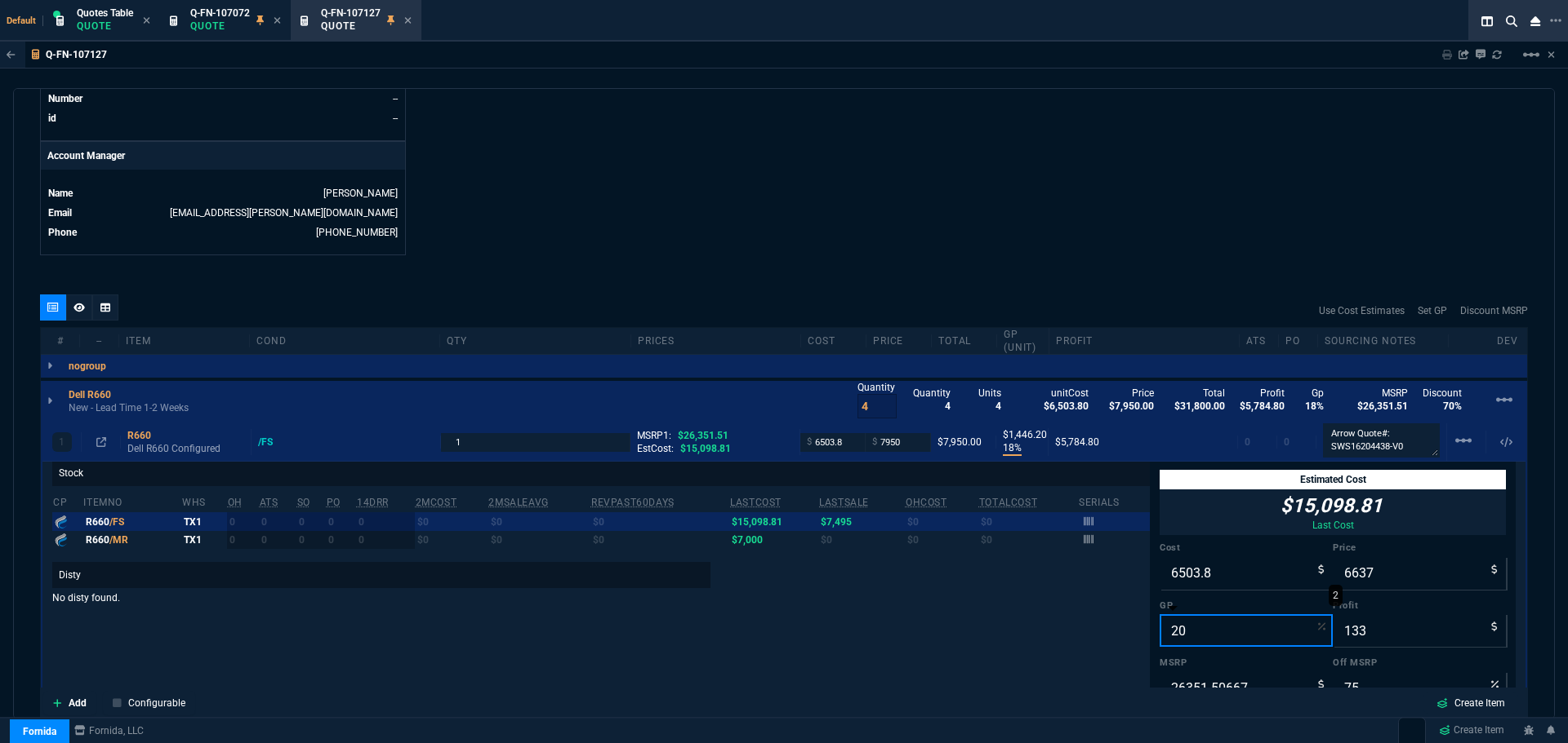
type input "1626"
type input "69"
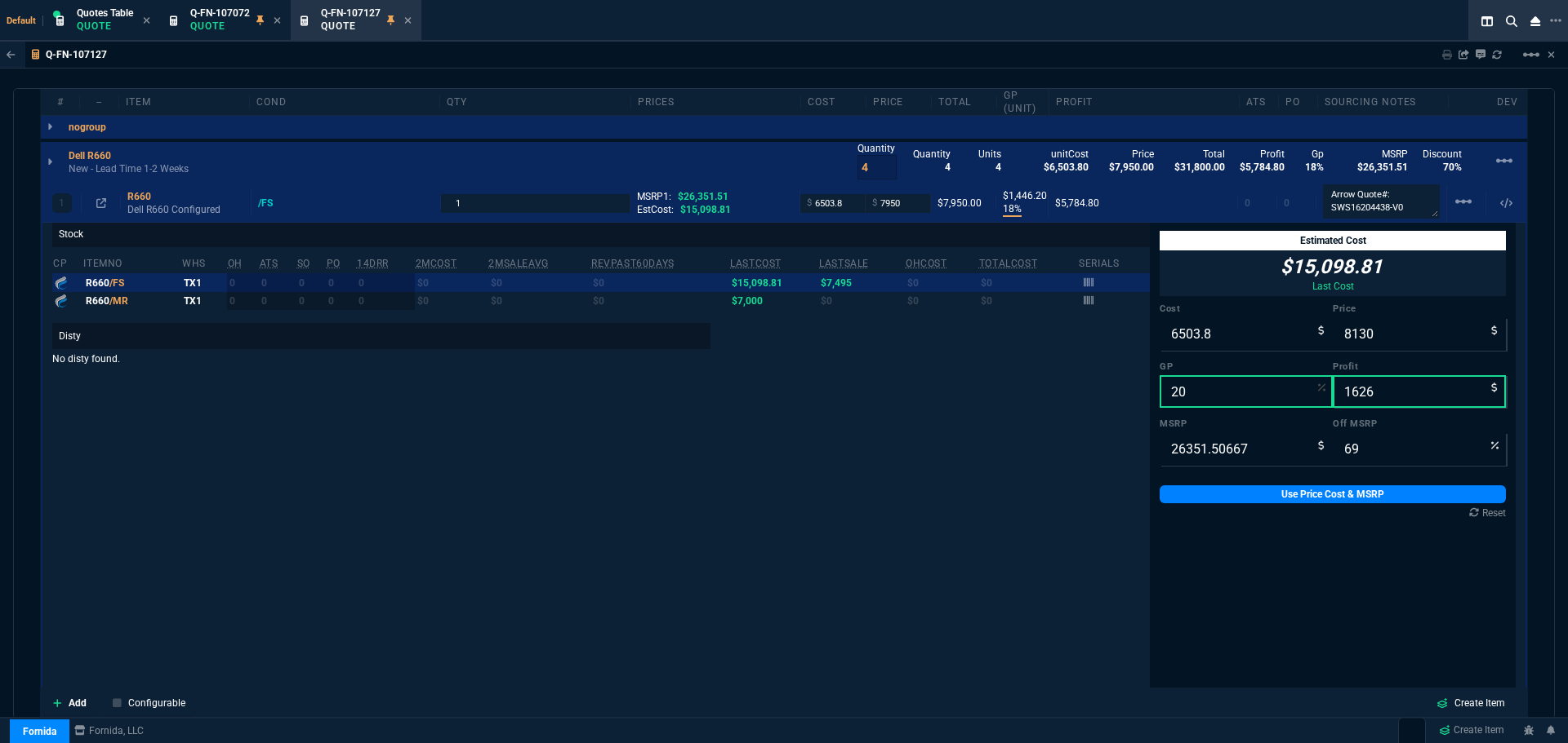
scroll to position [983, 0]
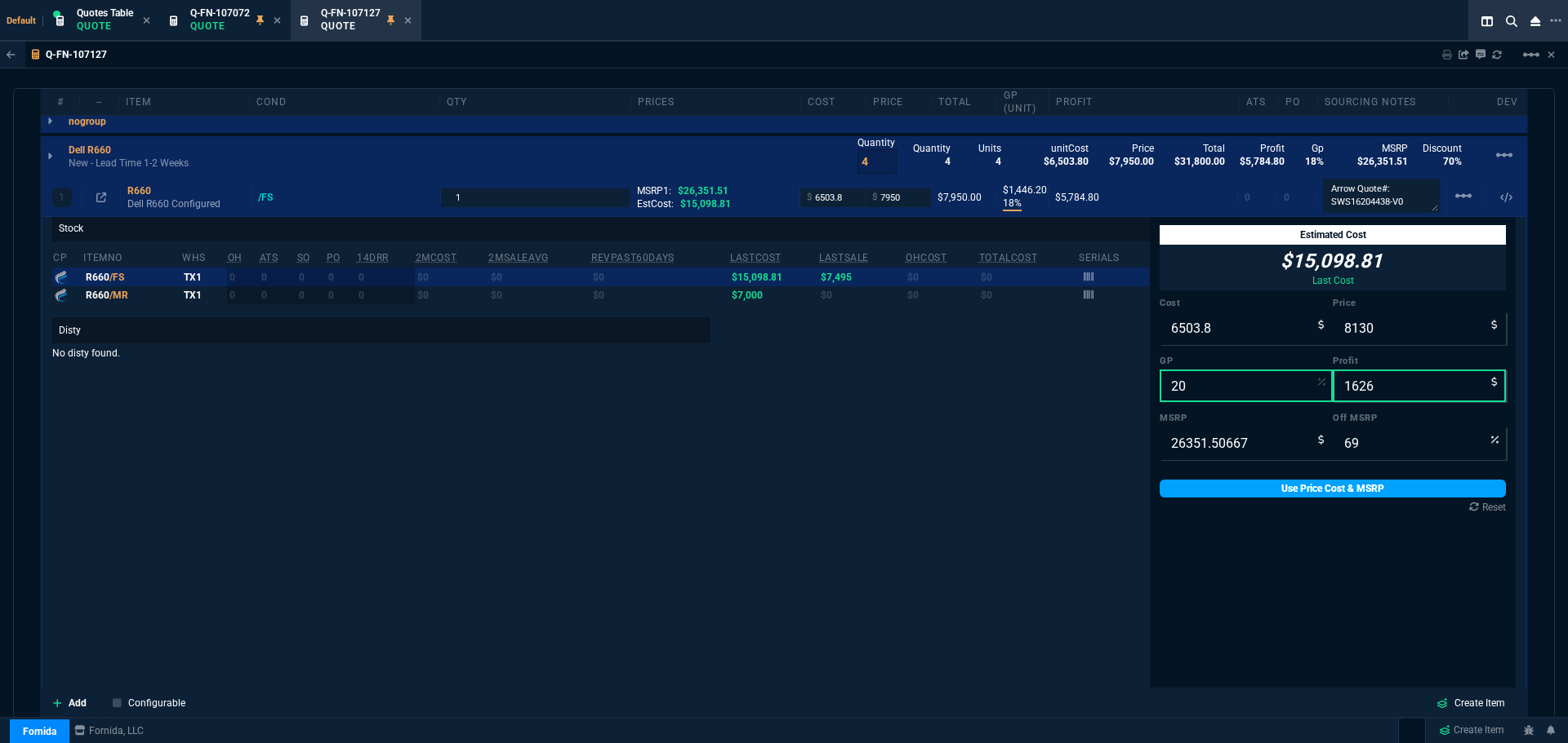
type input "20"
click at [1293, 488] on link "Use Price Cost & MSRP" at bounding box center [1332, 488] width 346 height 18
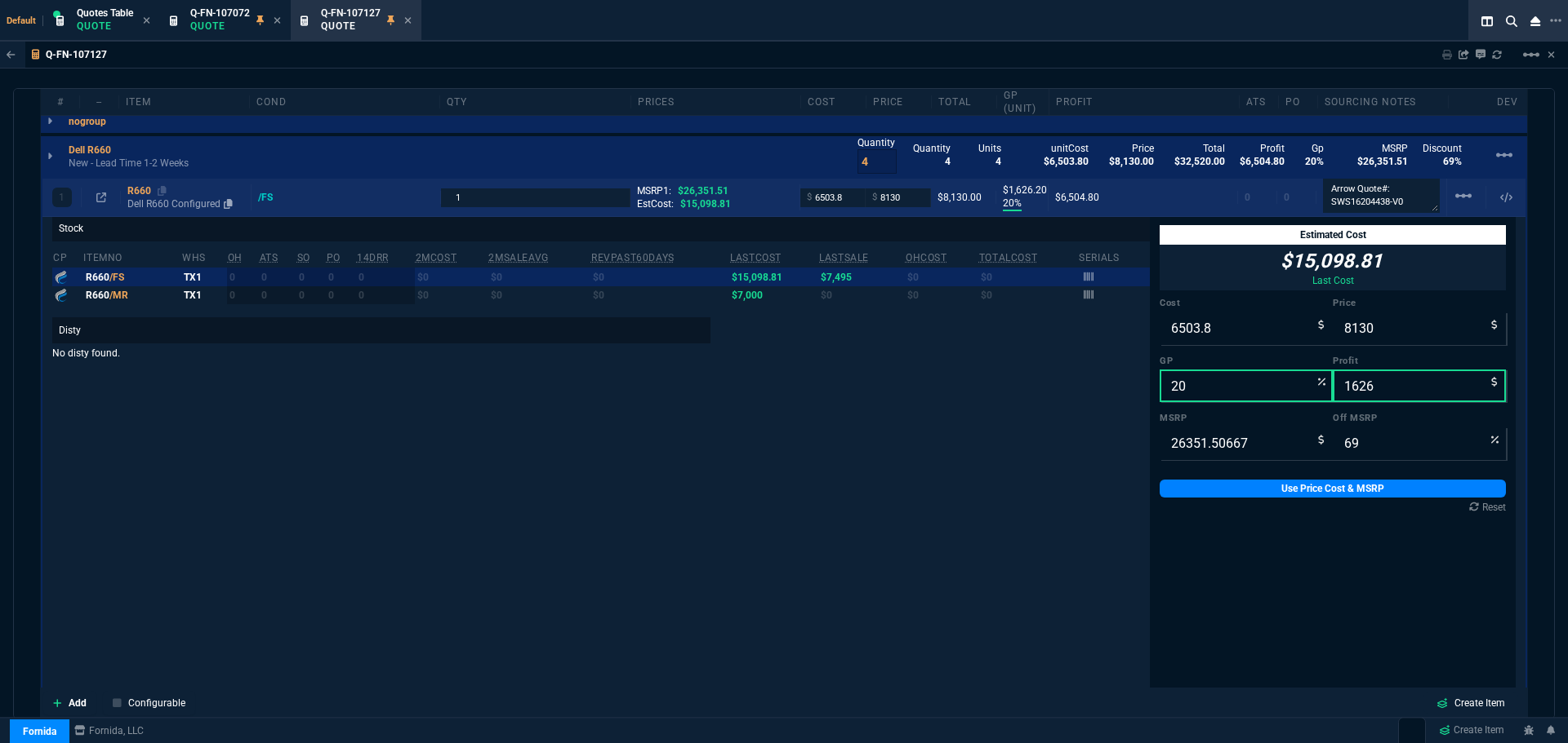
click at [142, 191] on div "R660" at bounding box center [185, 191] width 117 height 13
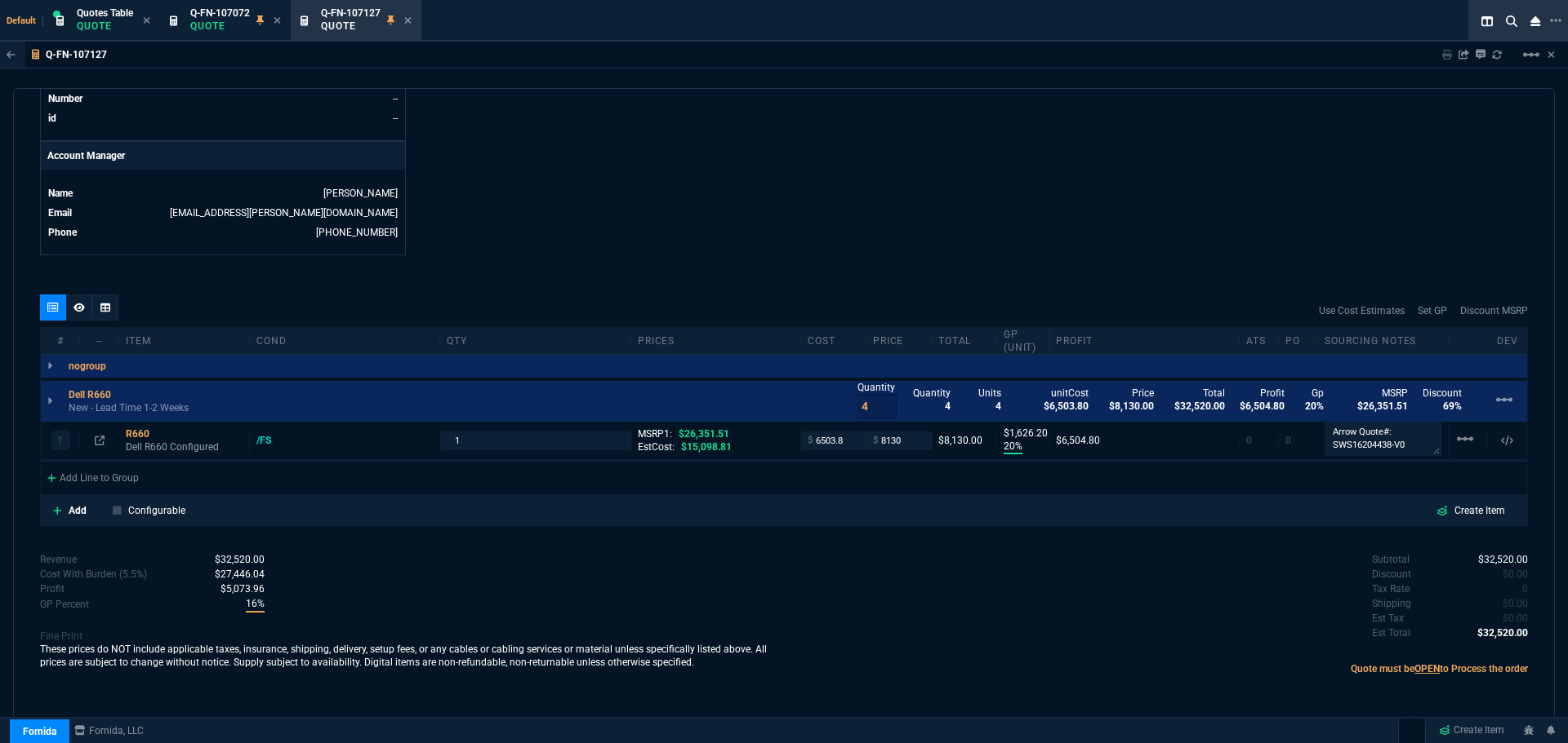
scroll to position [737, 0]
click at [902, 443] on input "8130" at bounding box center [898, 441] width 52 height 18
type input "7995"
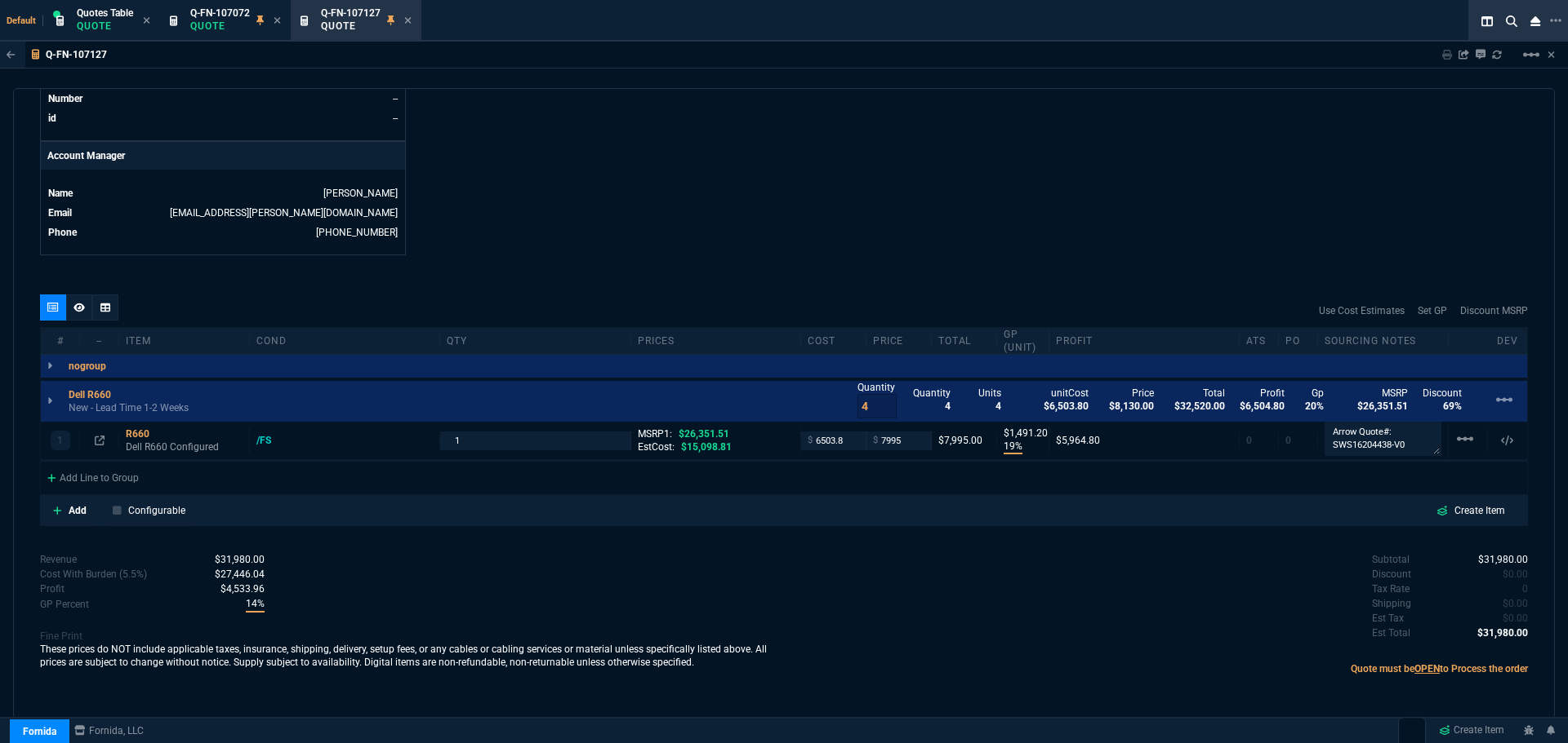
type input "19"
type input "1491"
type input "70"
click at [898, 441] on input "7995" at bounding box center [898, 441] width 52 height 18
type input "7950"
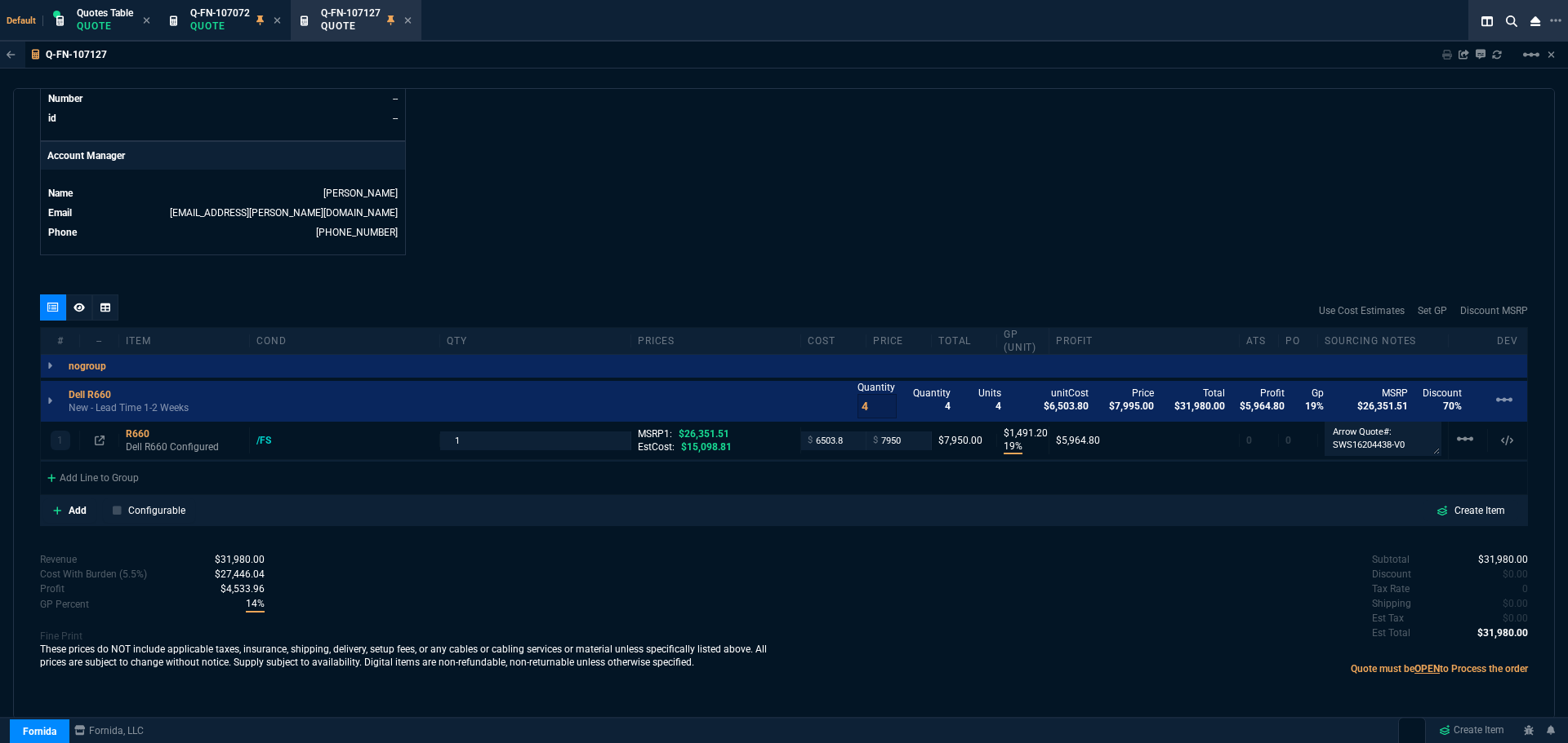
click at [836, 629] on div "Subtotal $31,980.00 Discount $0.00 Tax Rate 0 Shipping $0.00 Est Tax $0.00 Est …" at bounding box center [1156, 596] width 743 height 89
type input "7950"
type input "18"
type input "1446"
click at [129, 436] on div "R660" at bounding box center [184, 434] width 117 height 13
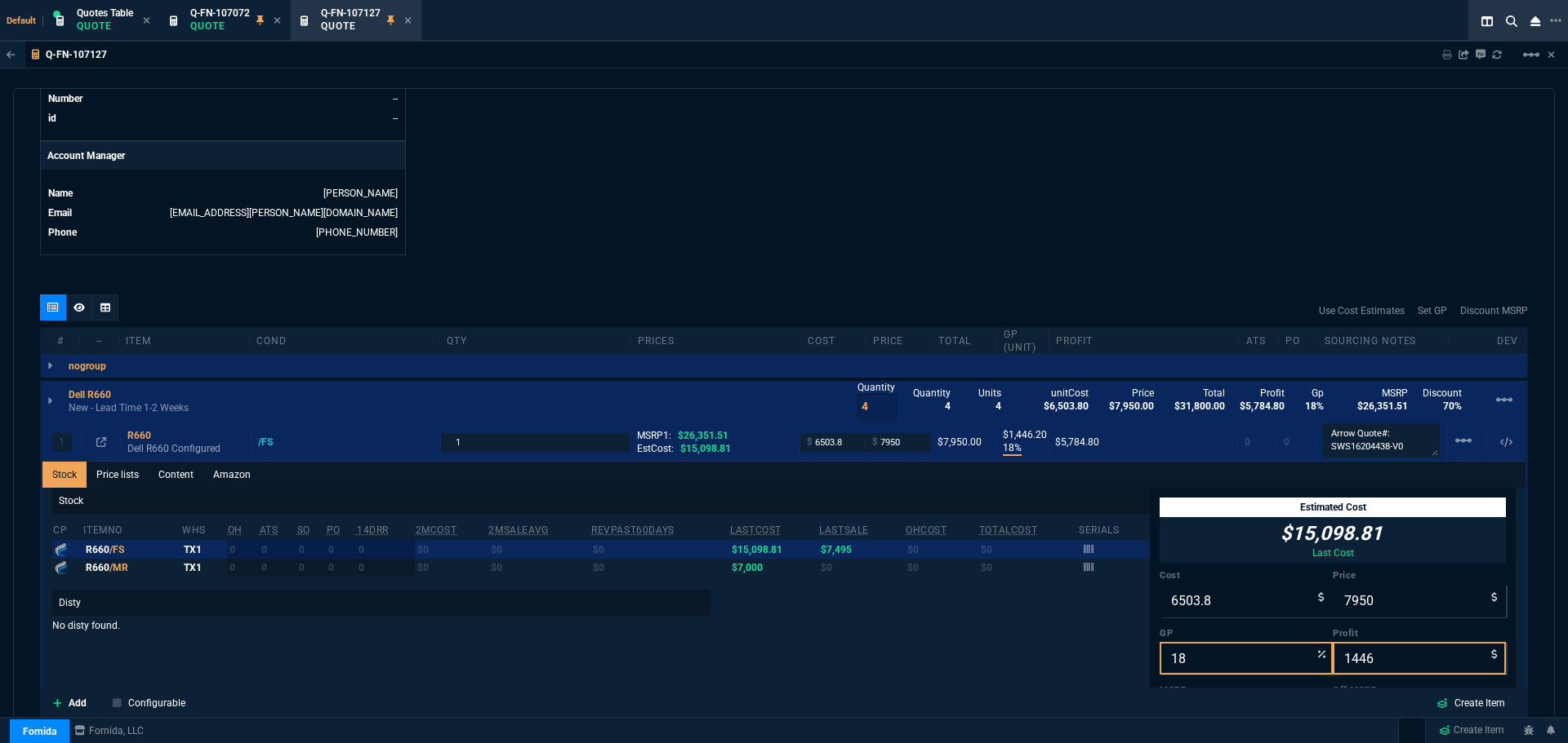
scroll to position [28, 0]
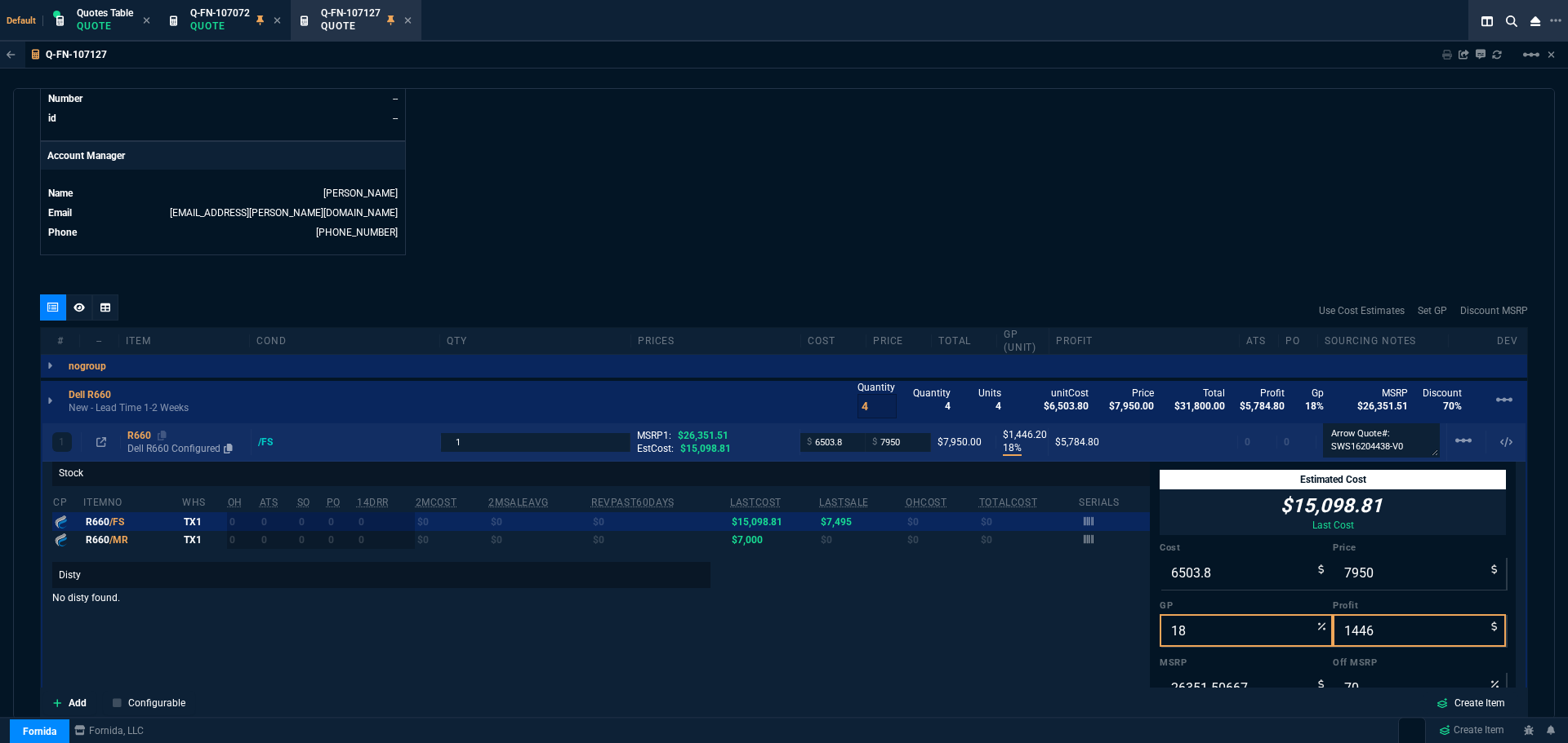
click at [135, 437] on div "R660" at bounding box center [185, 436] width 117 height 13
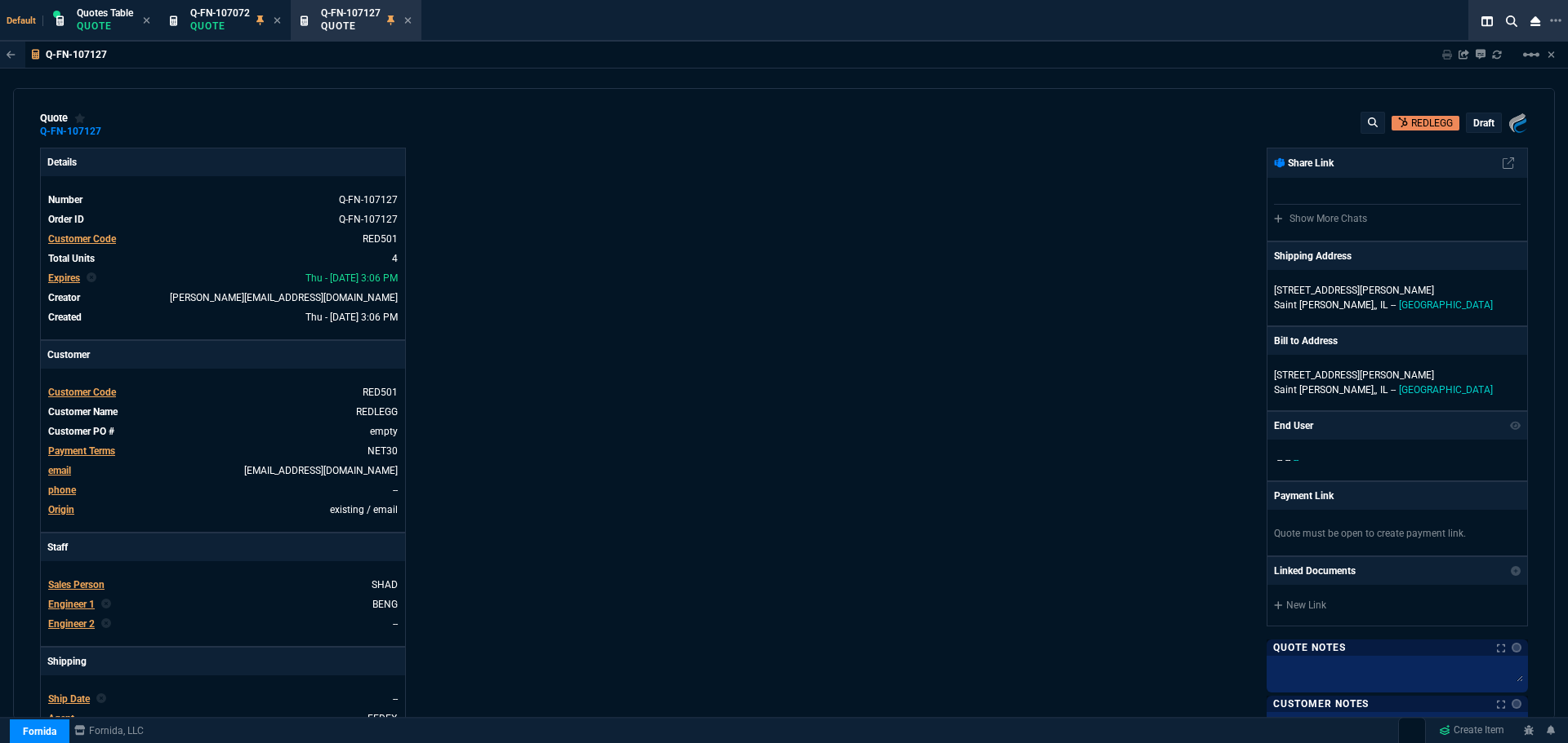
scroll to position [0, 0]
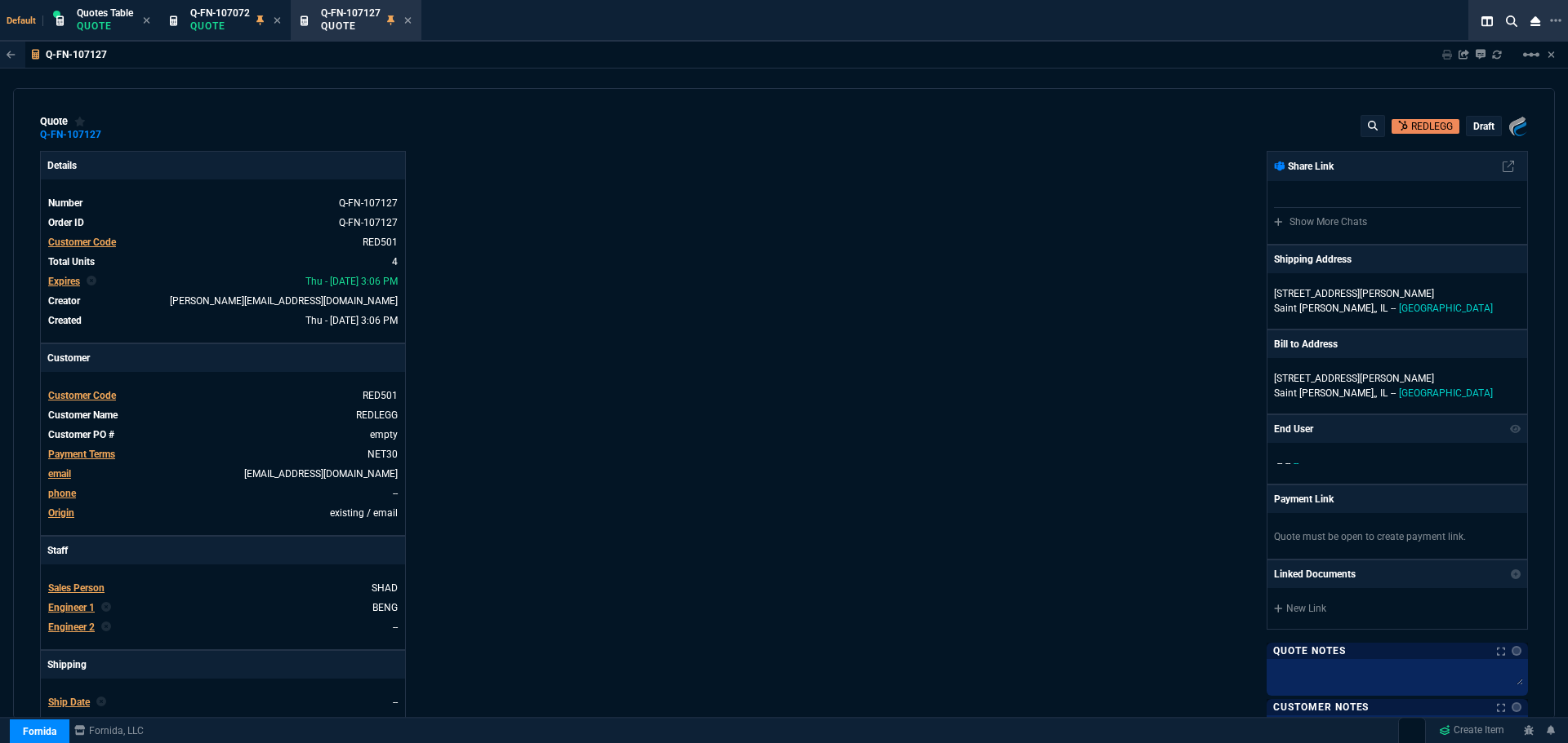
click at [1484, 125] on p "draft" at bounding box center [1483, 126] width 21 height 13
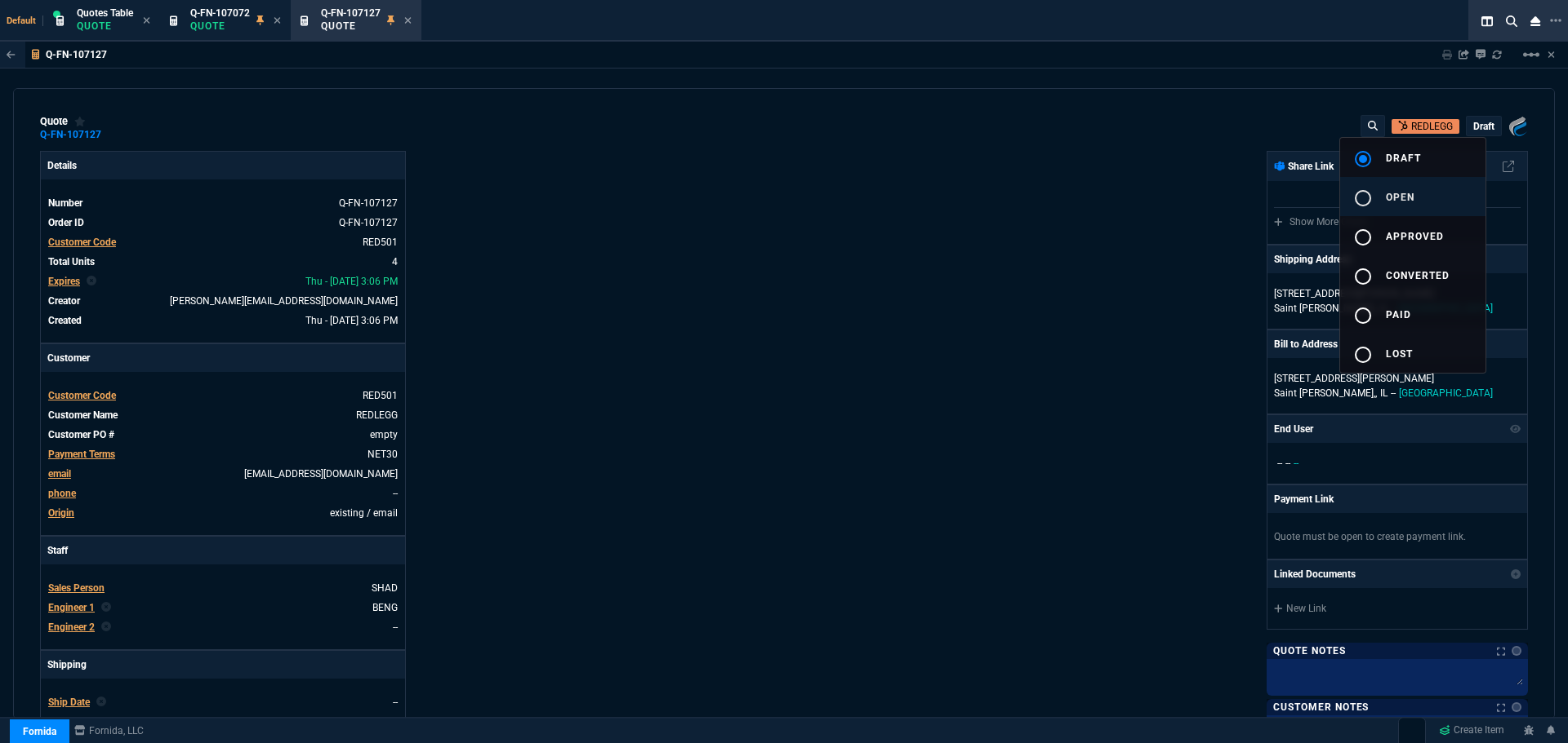
click at [1378, 195] on div "radio_button_unchecked" at bounding box center [1369, 197] width 32 height 19
click at [1052, 321] on div at bounding box center [784, 372] width 1568 height 743
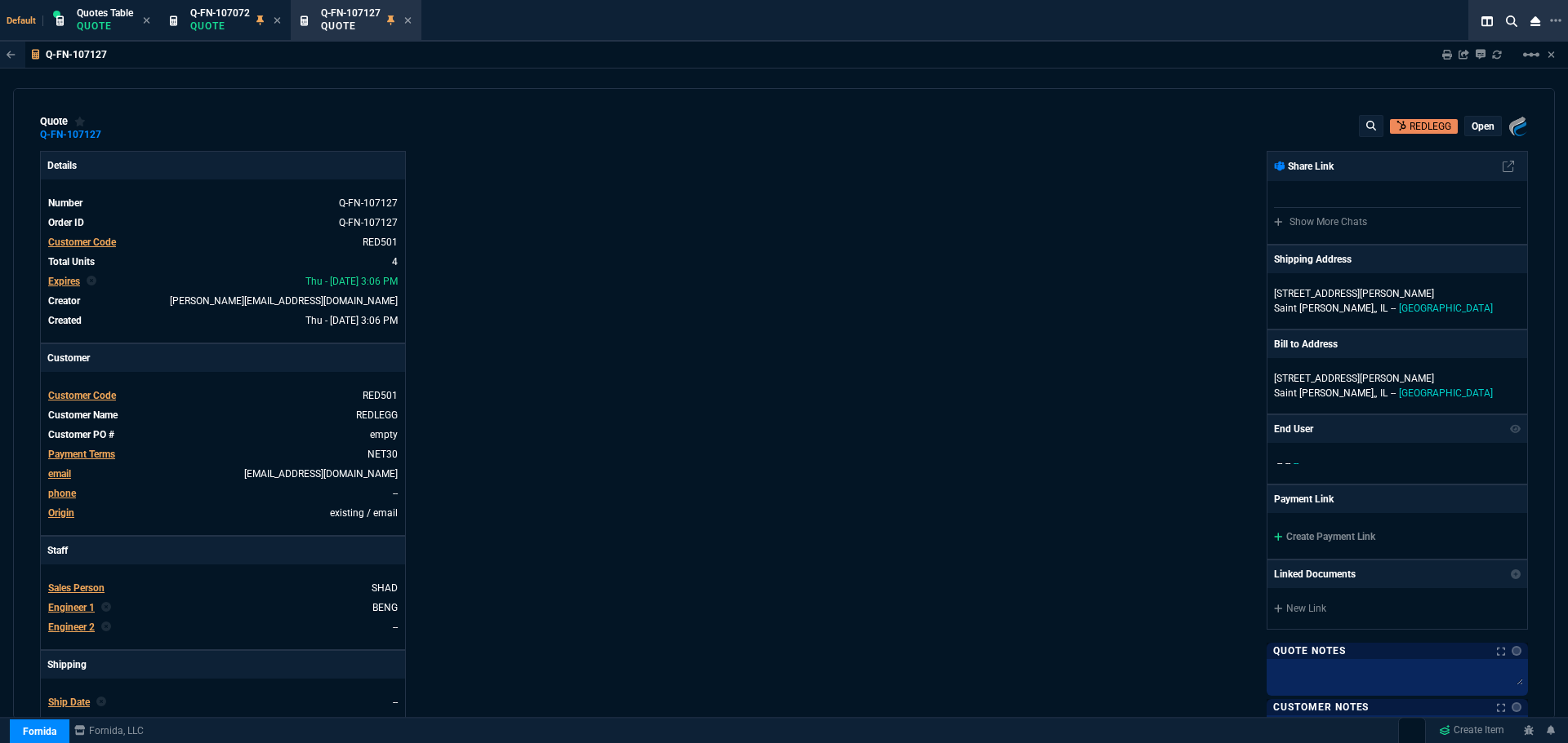
type input "18"
type input "1446"
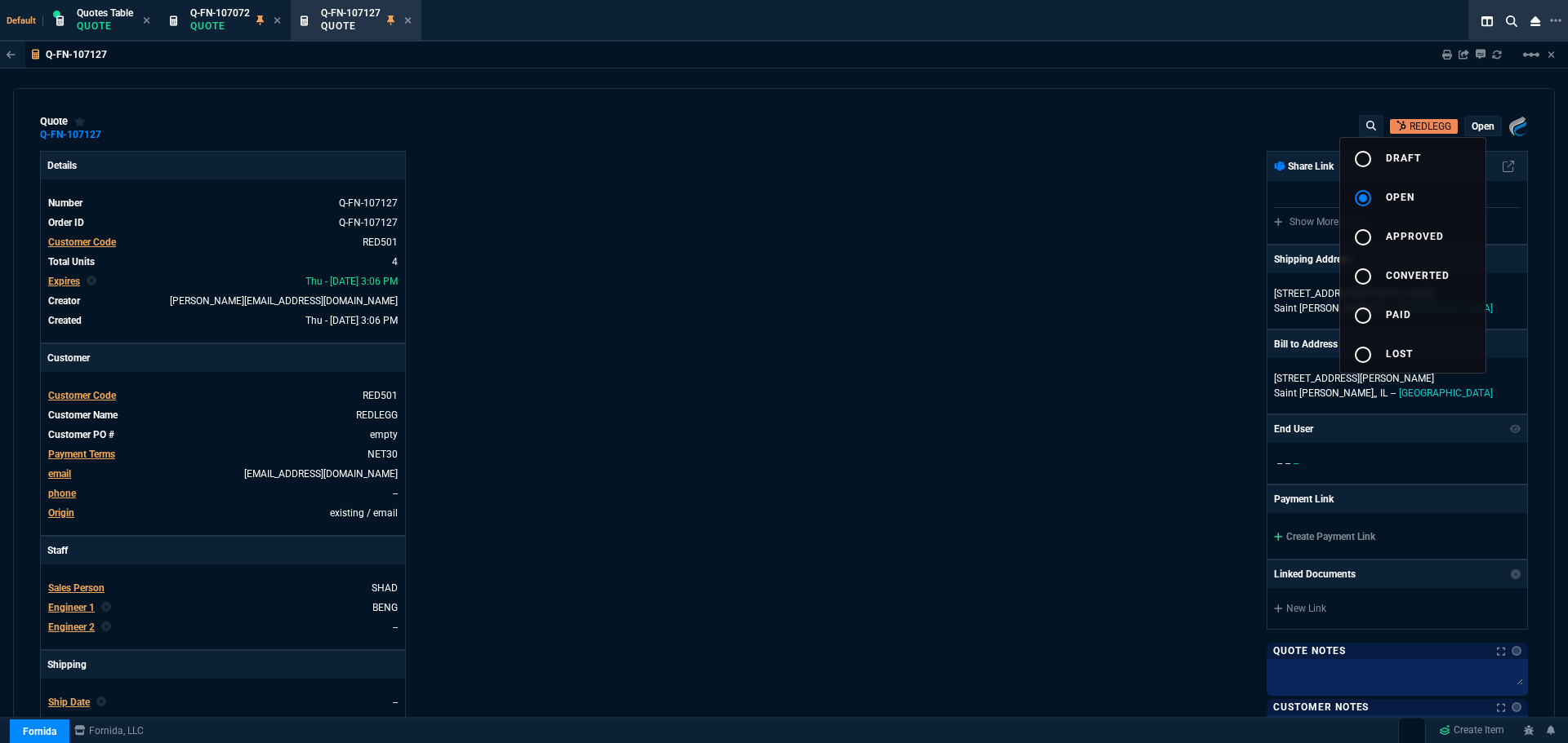
type input "70"
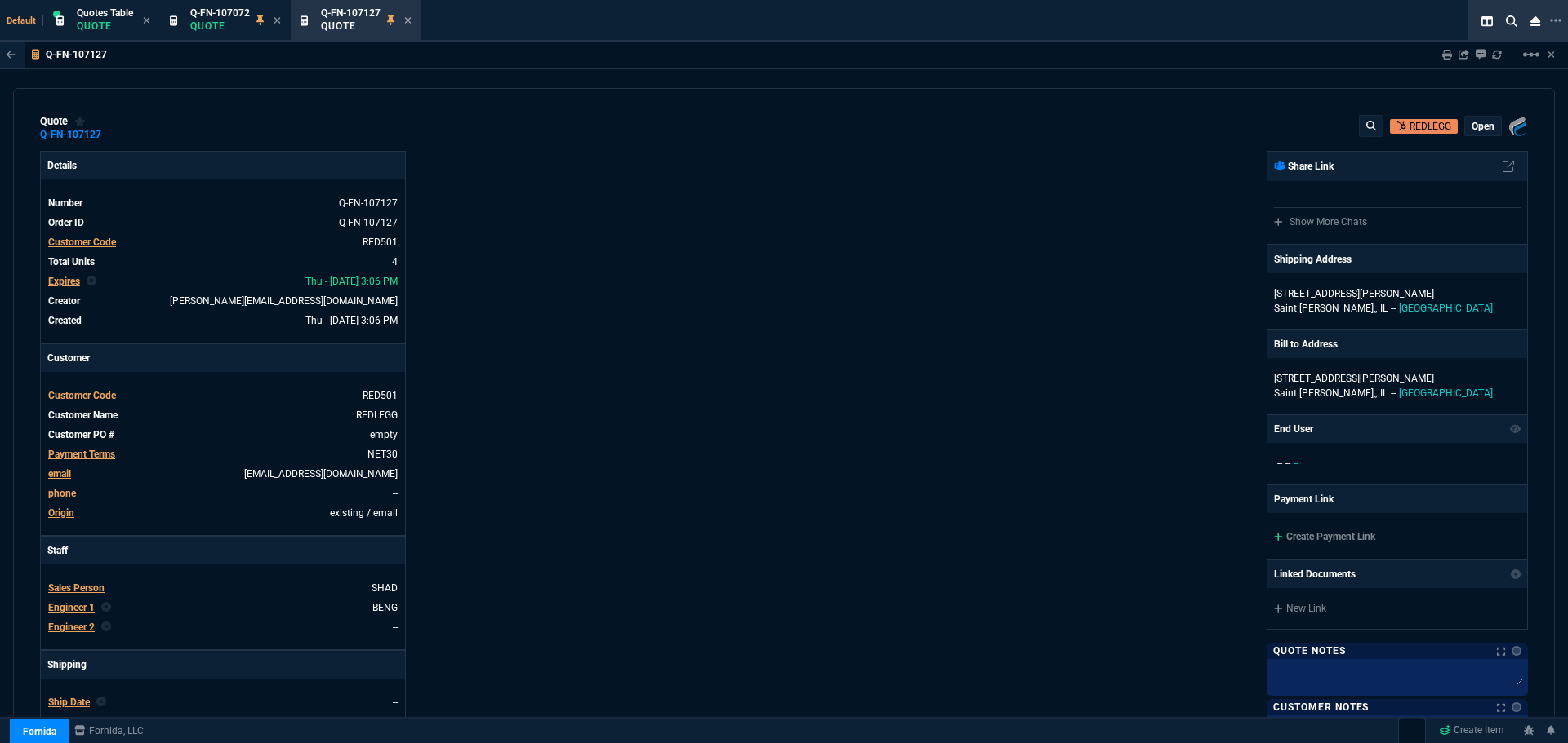
scroll to position [326, 0]
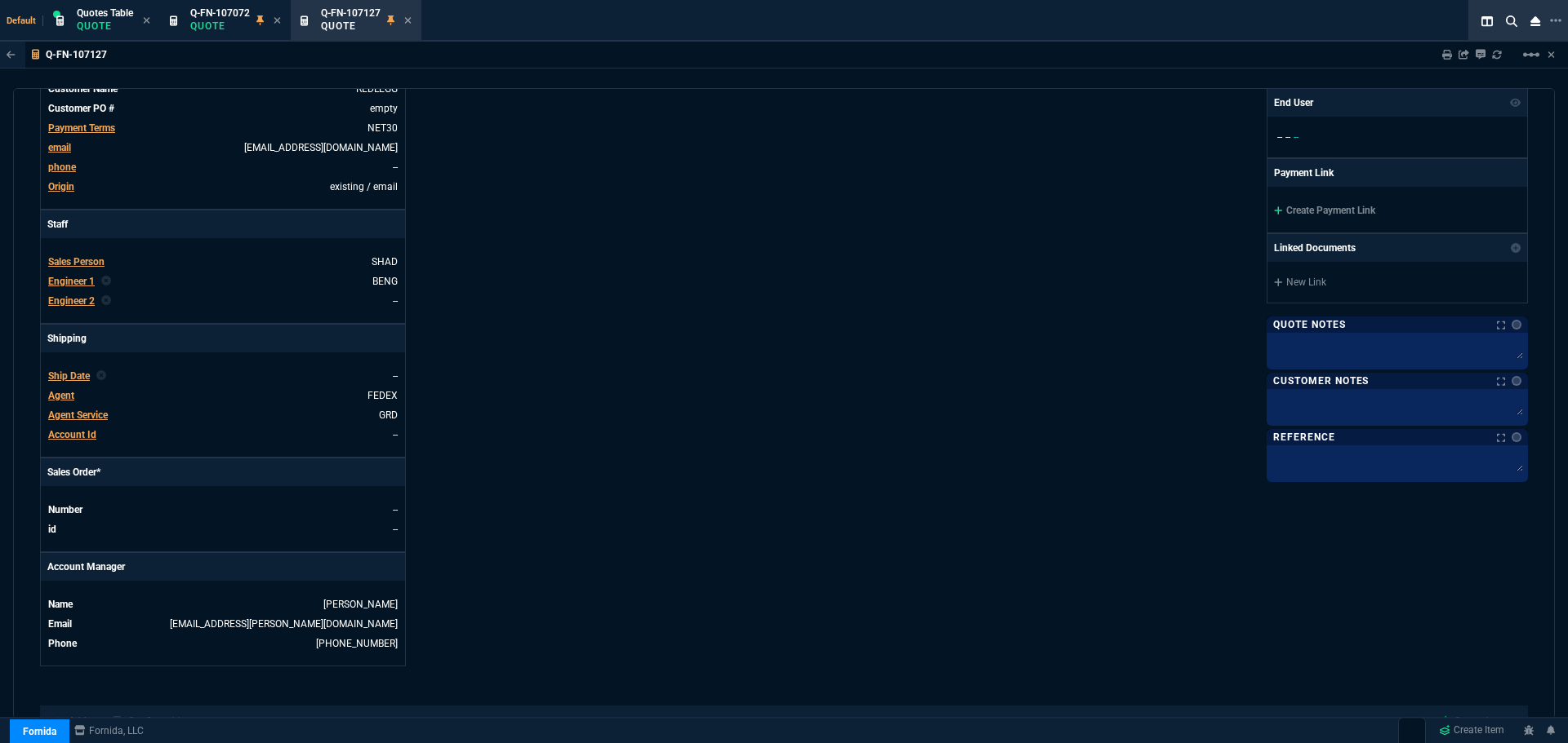
click at [719, 363] on div "Details Number Q-FN-107127 Order ID Q-FN-107127 Customer Code RED501 Total Unit…" at bounding box center [411, 246] width 743 height 843
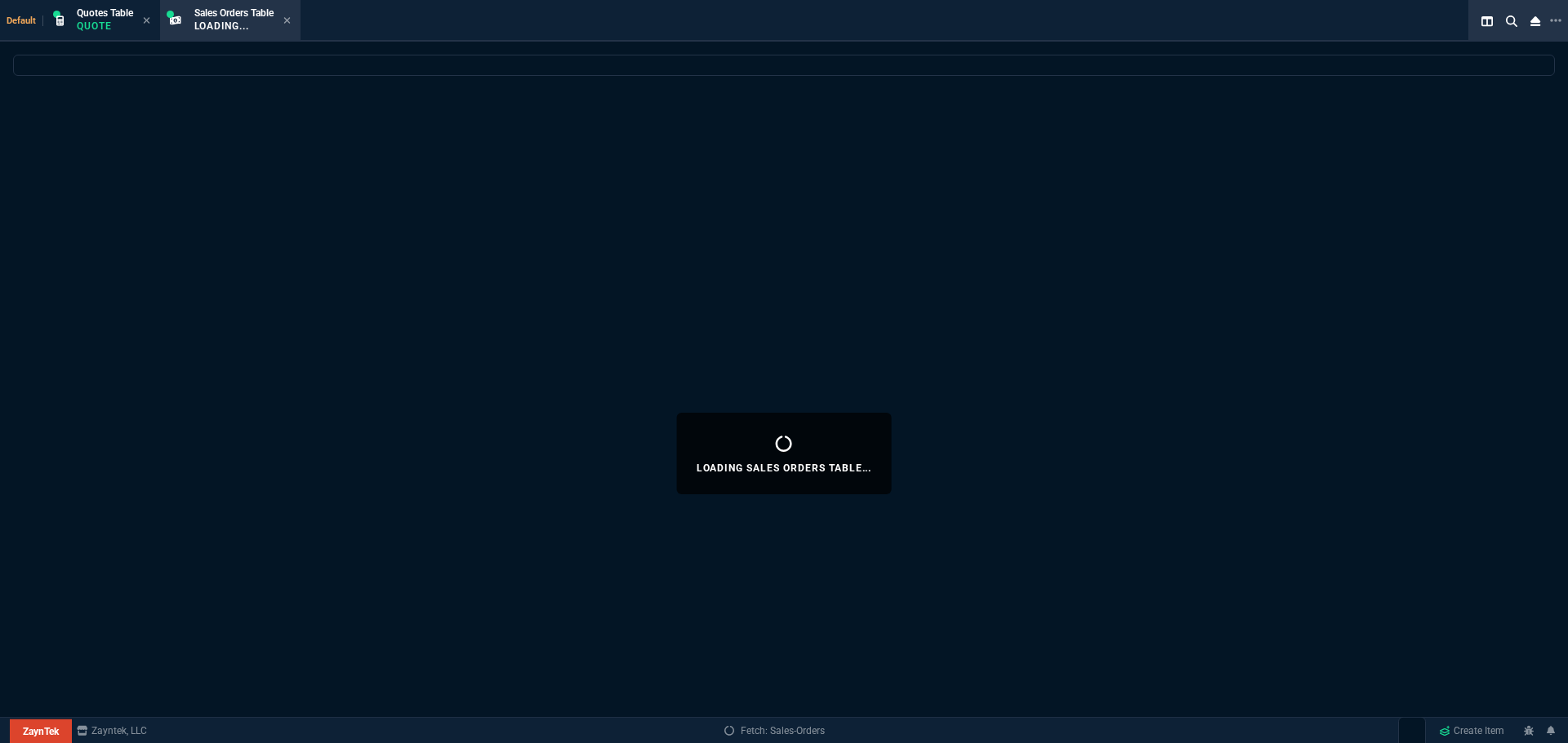
select select "4: SHAD"
select select
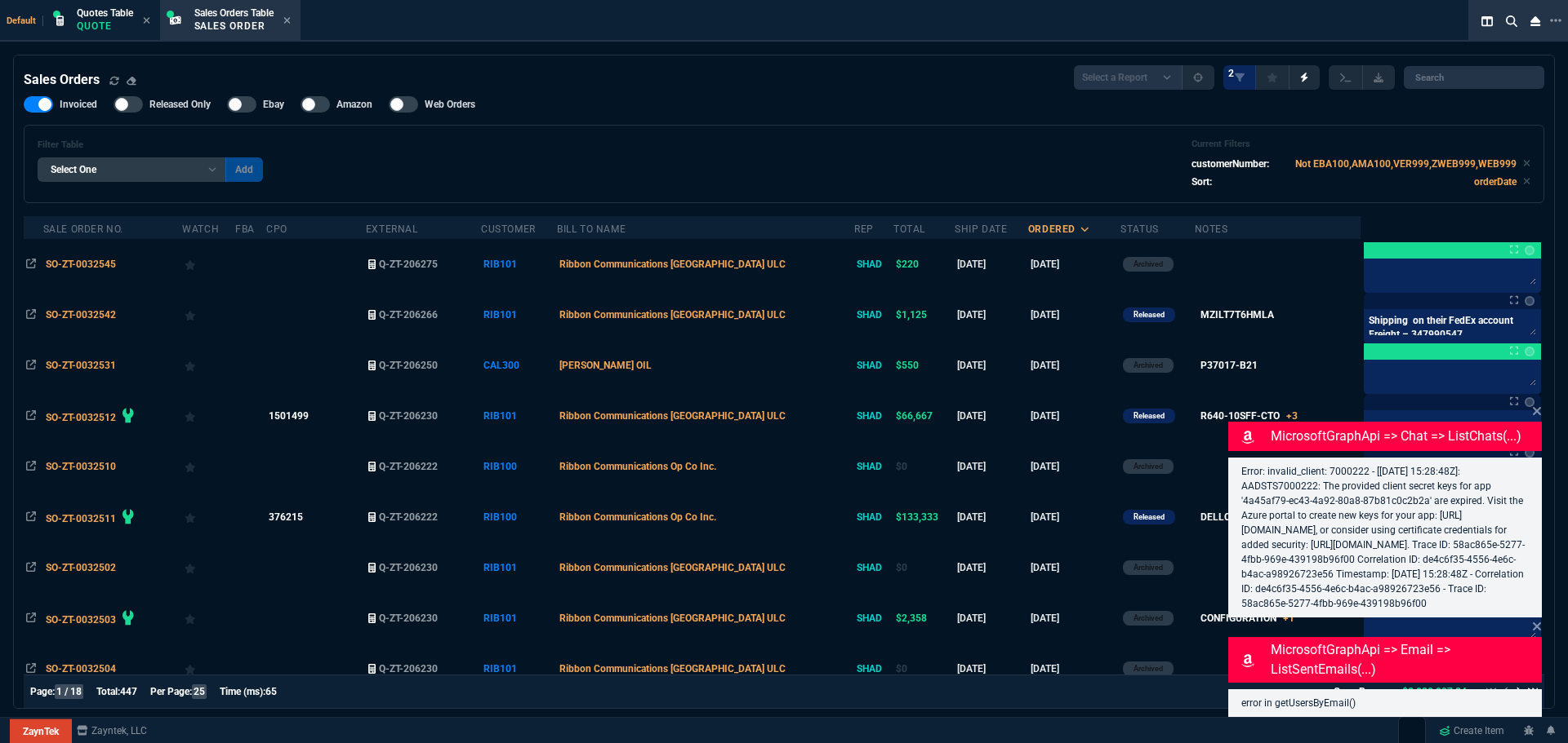
click at [1536, 405] on icon at bounding box center [1537, 411] width 10 height 13
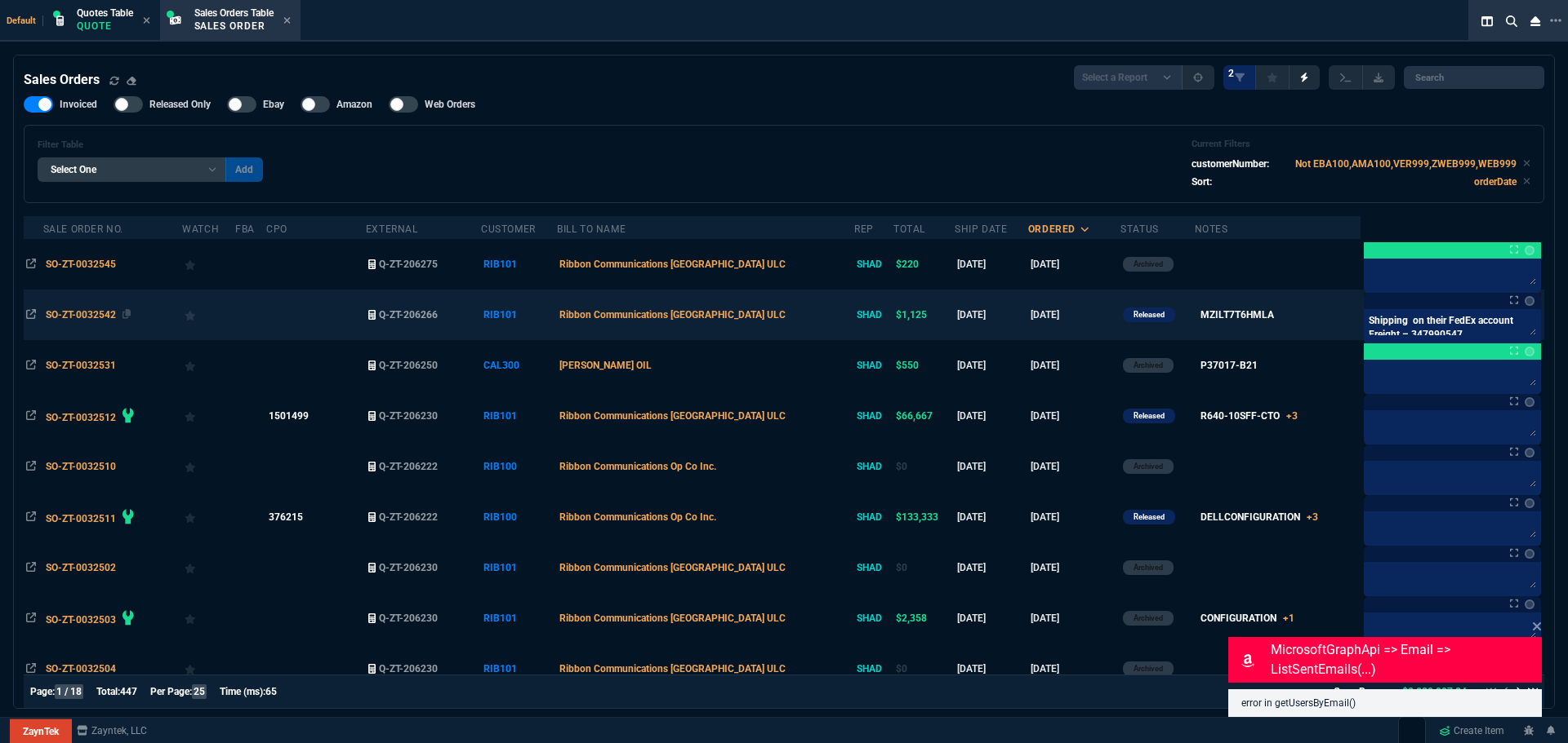
click at [86, 313] on span "SO-ZT-0032542" at bounding box center [81, 314] width 70 height 11
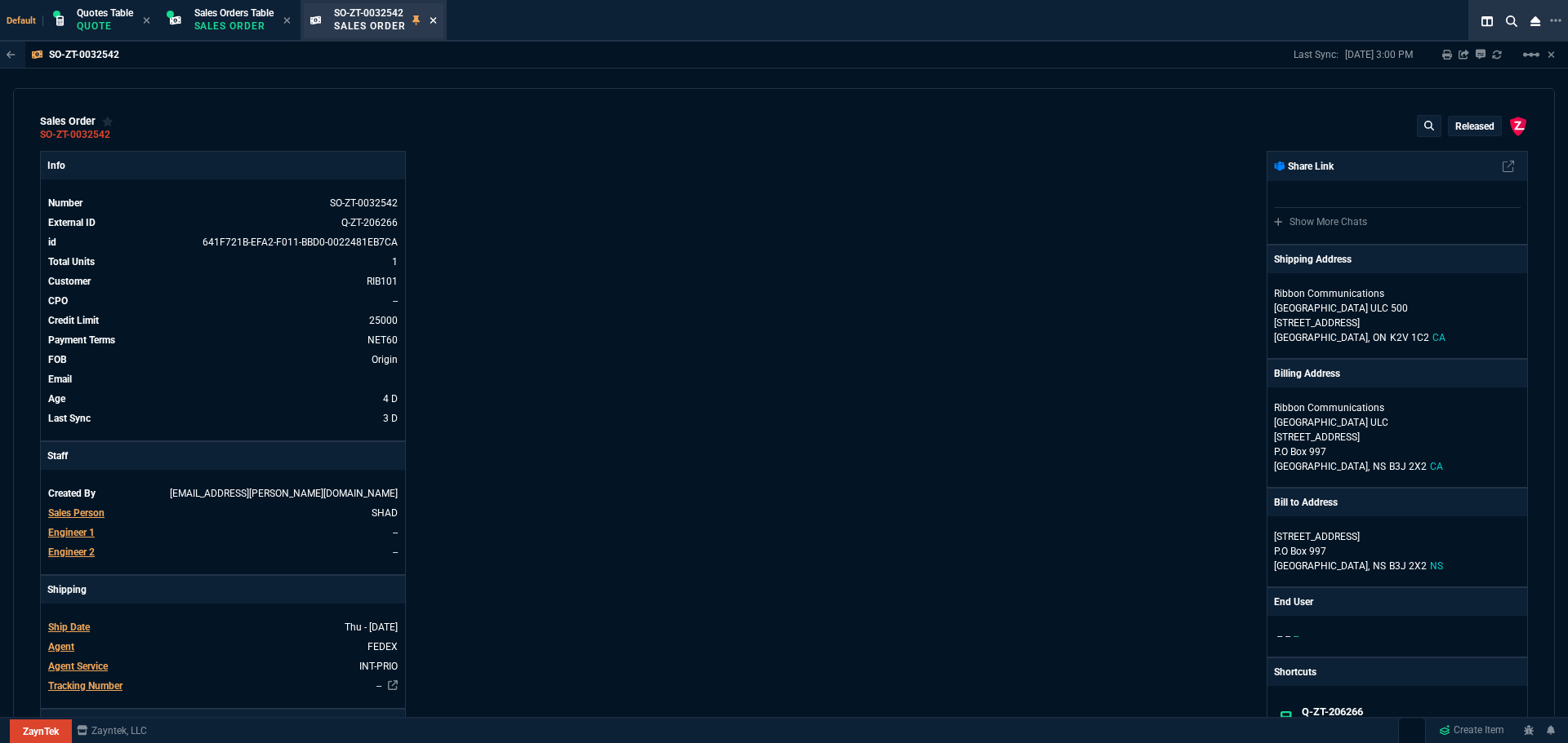
click at [437, 24] on icon at bounding box center [434, 20] width 7 height 10
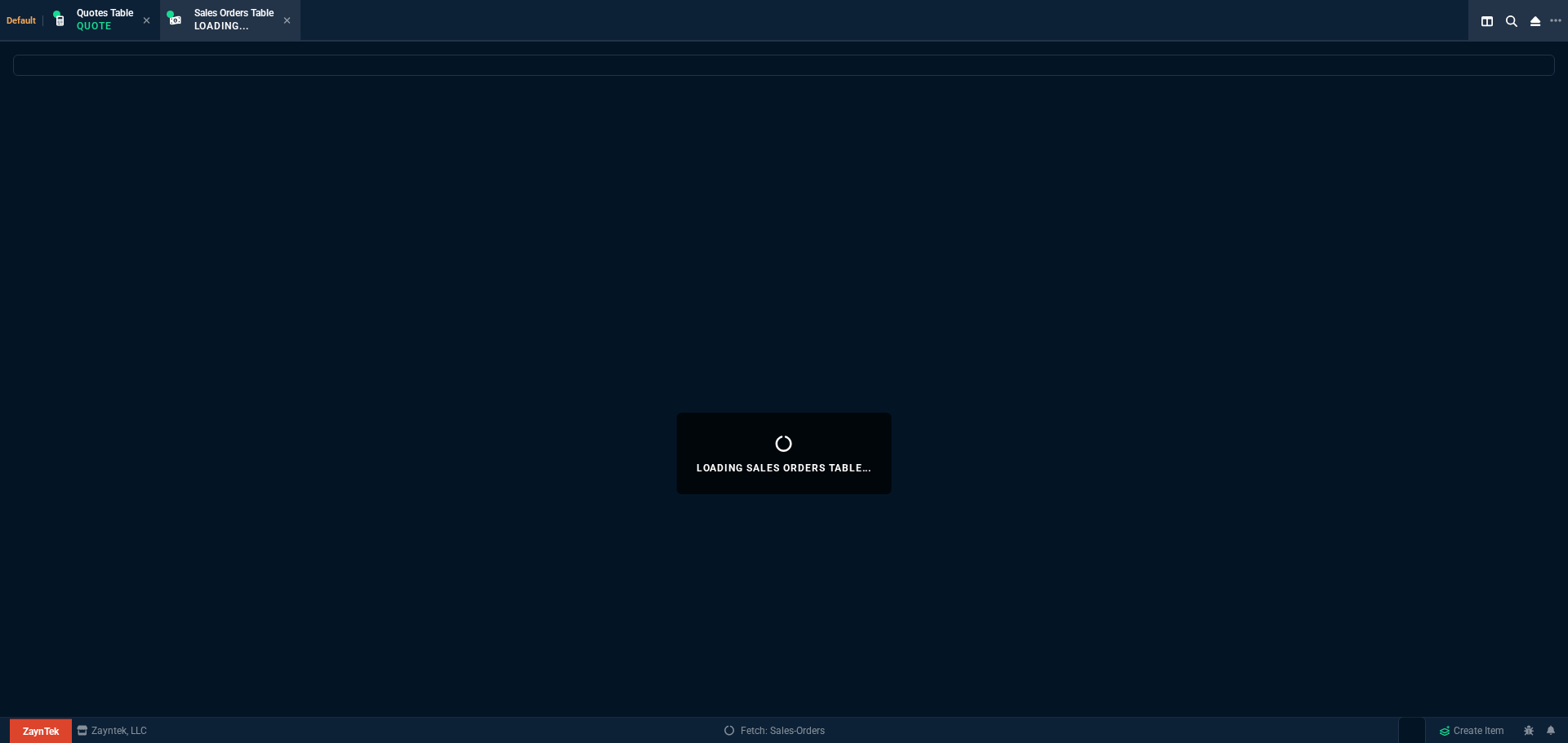
select select
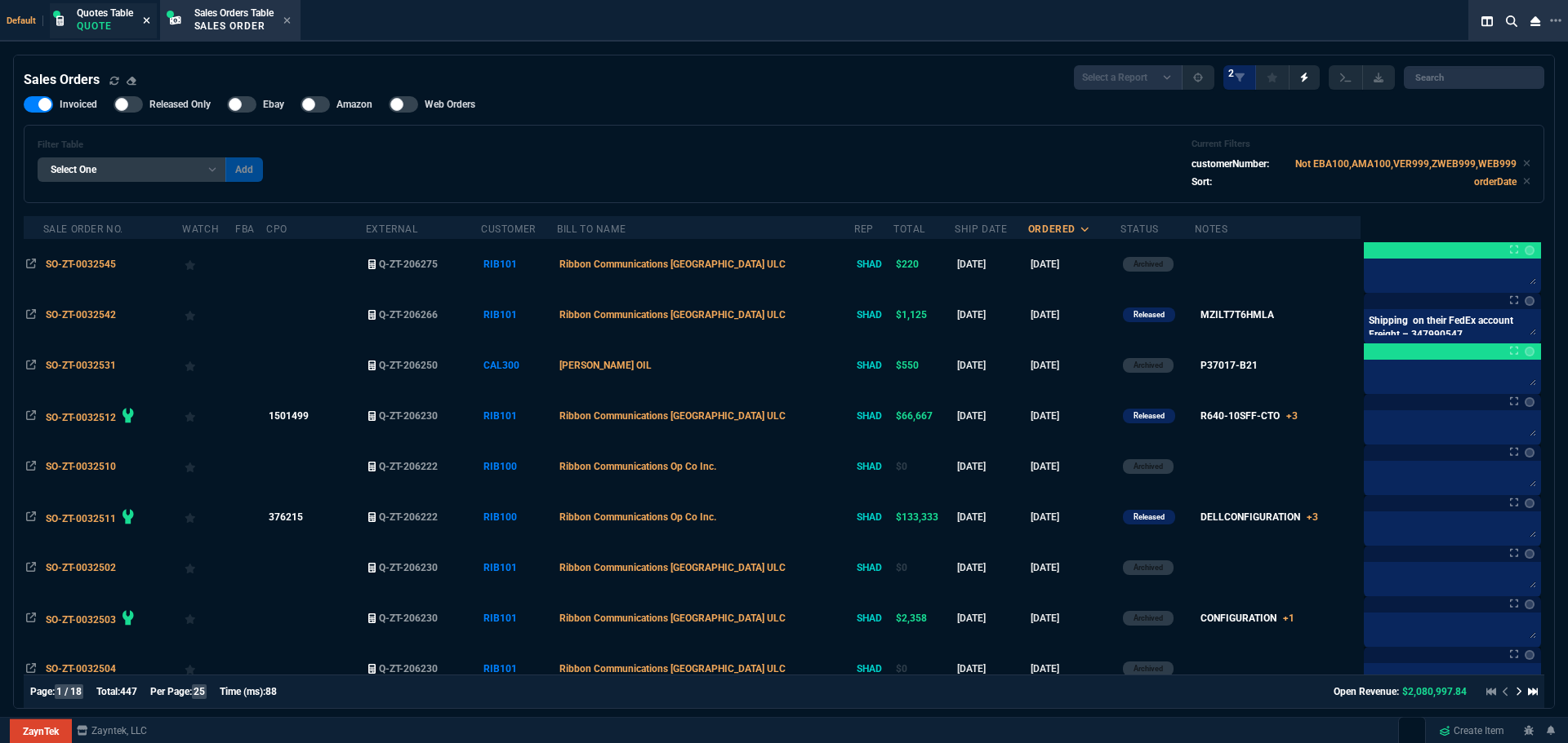
drag, startPoint x: 106, startPoint y: 18, endPoint x: 147, endPoint y: 19, distance: 41.0
click at [106, 18] on span "Quotes Table" at bounding box center [104, 13] width 56 height 11
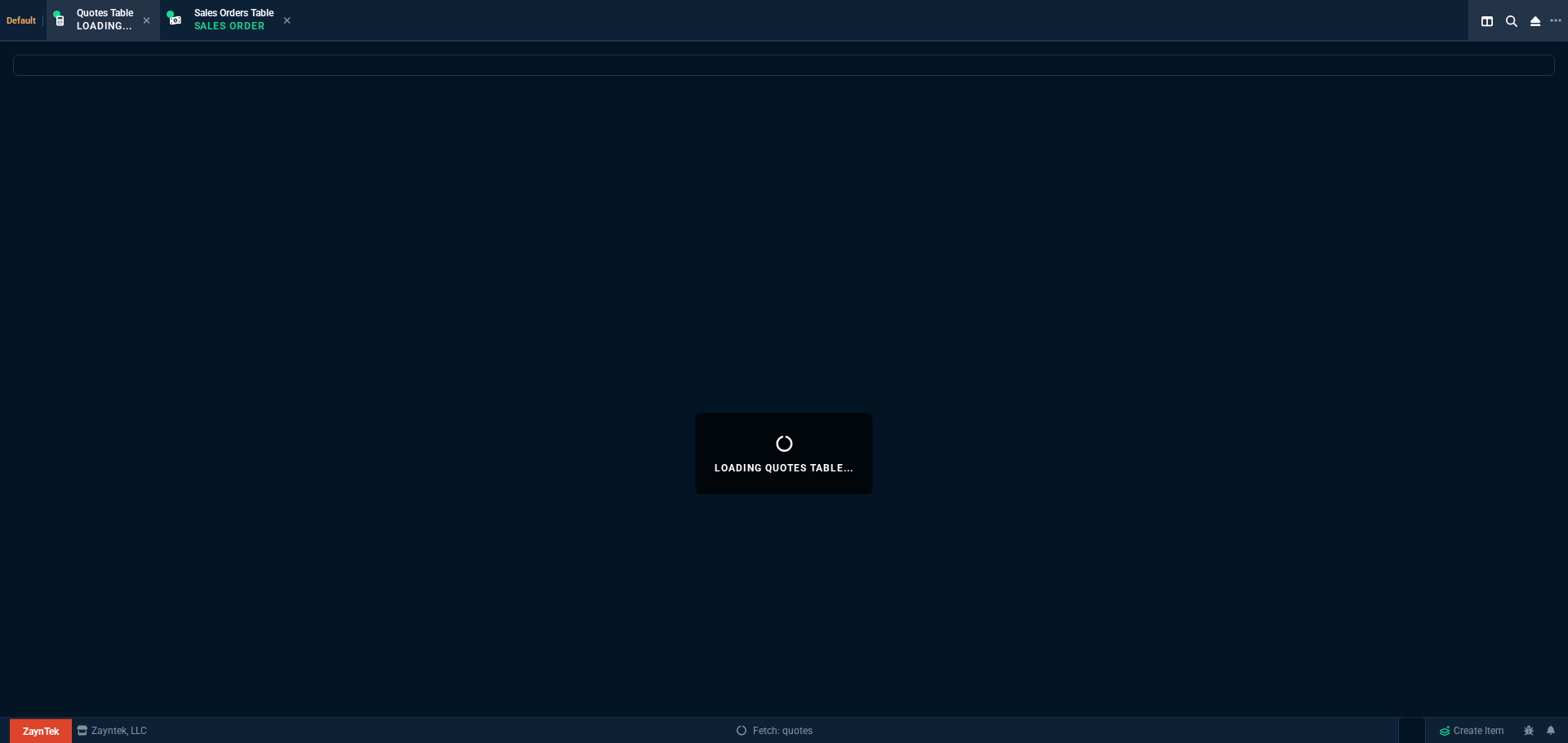
select select
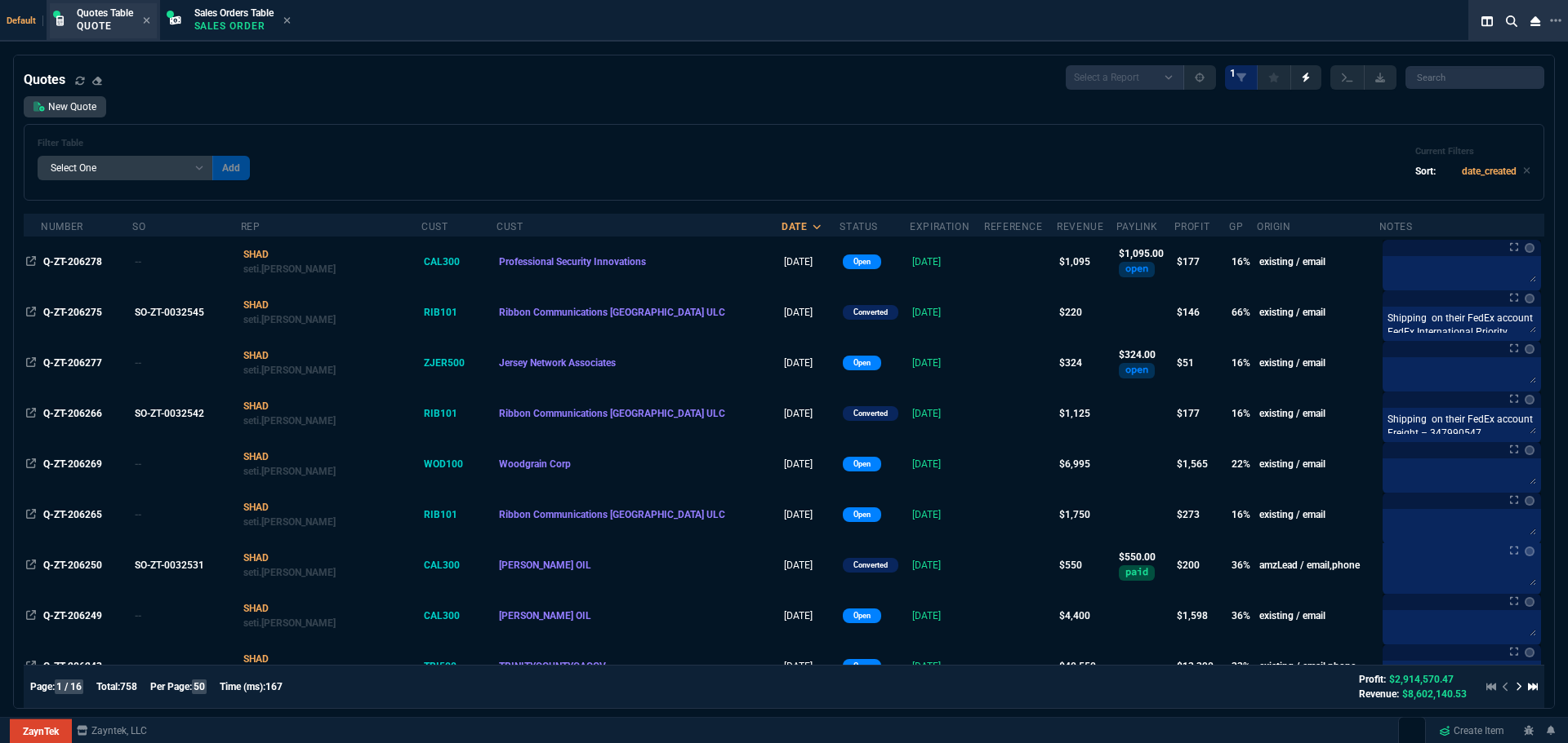
click at [85, 21] on p "Quote" at bounding box center [104, 26] width 56 height 13
click at [106, 23] on p "Quote" at bounding box center [104, 26] width 56 height 13
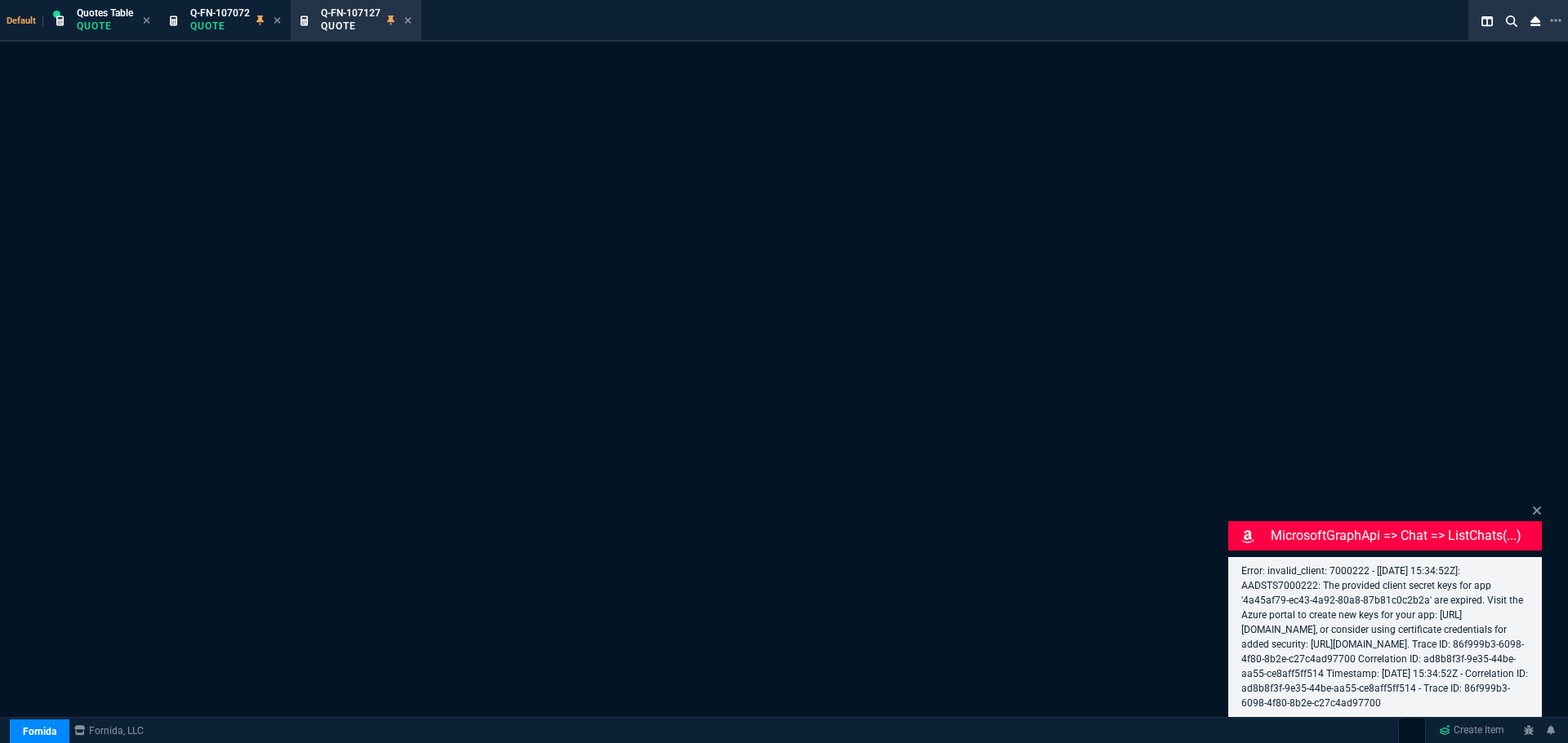
select select "4: SHAD"
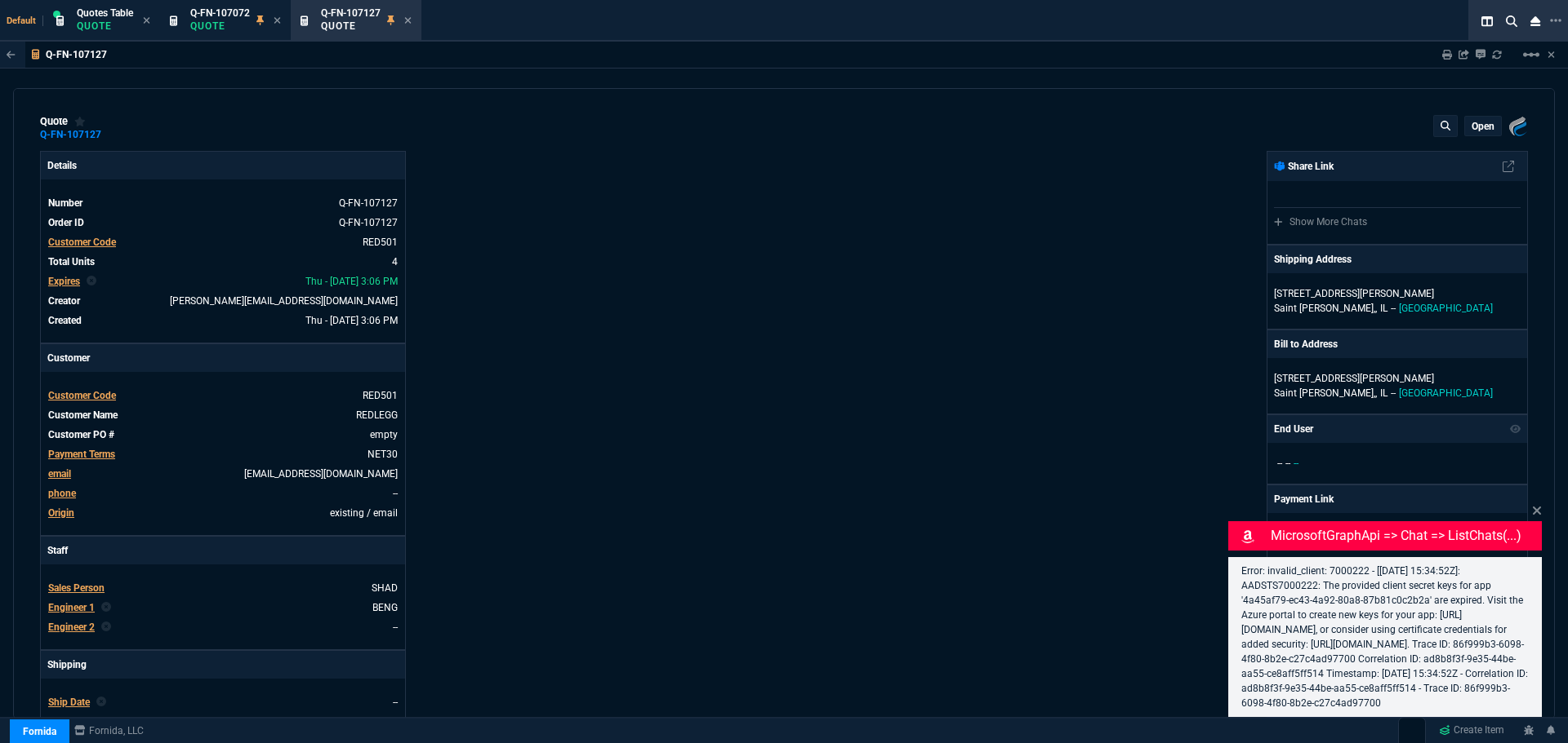
type input "18"
type input "1446"
type input "70"
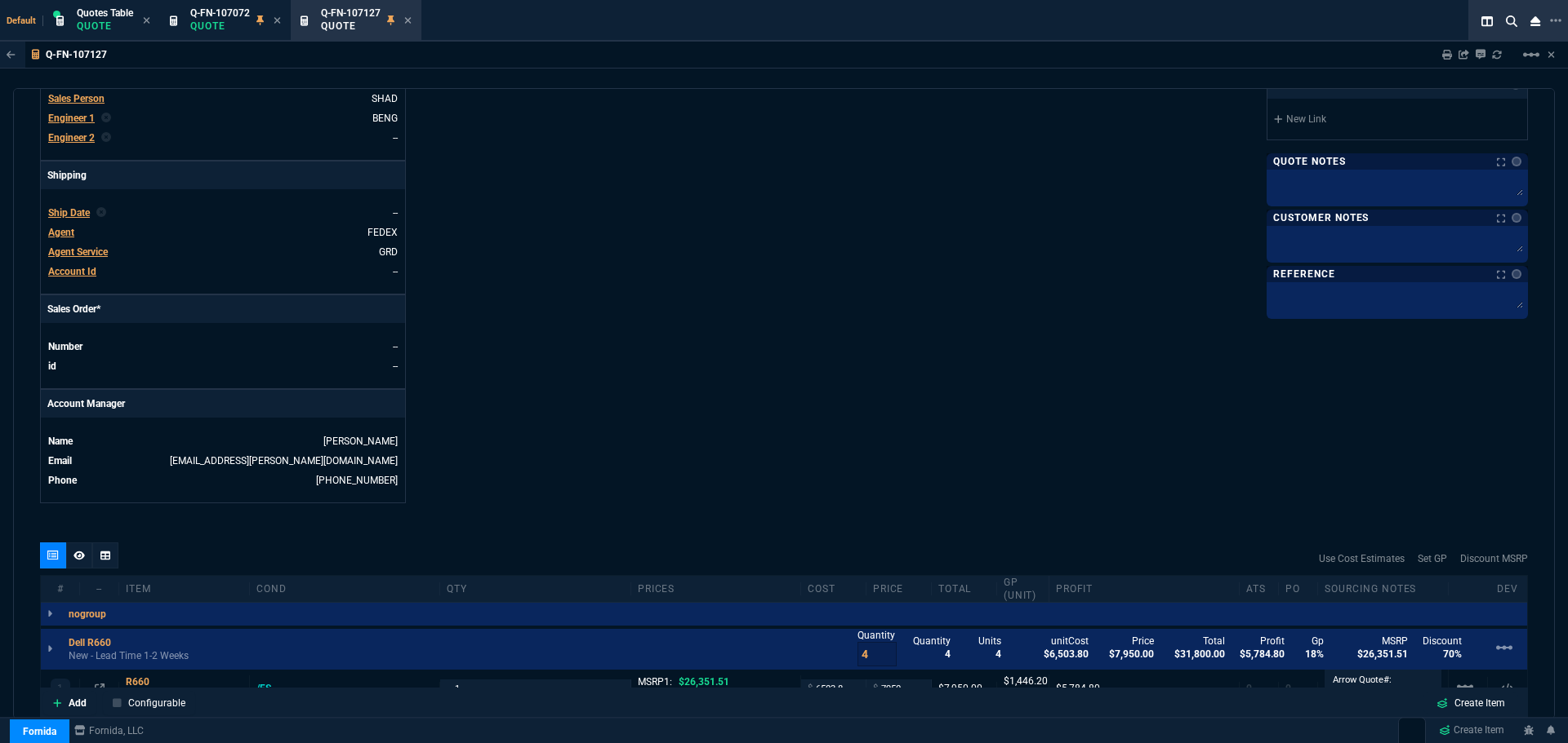
scroll to position [721, 0]
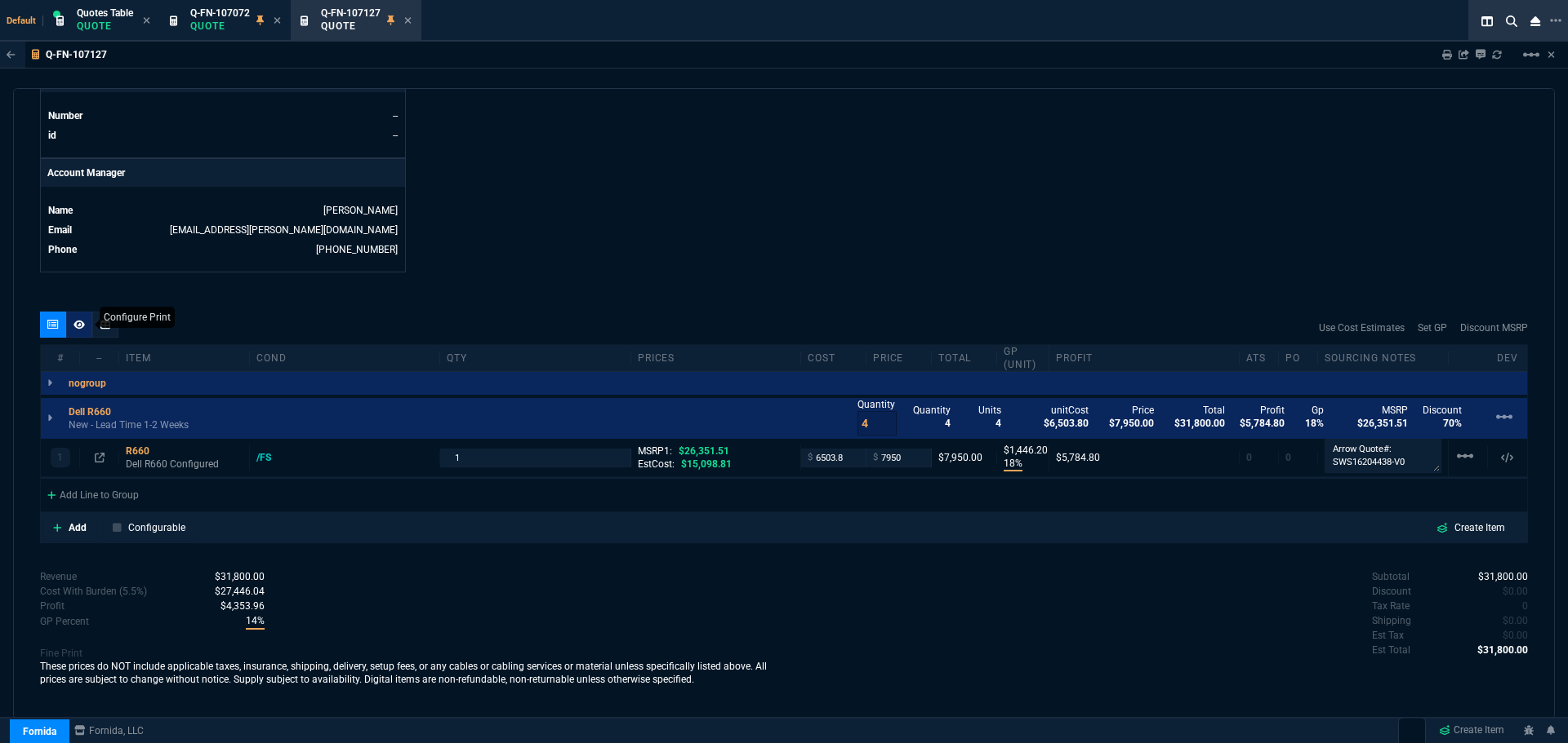
click at [77, 330] on icon at bounding box center [79, 324] width 11 height 10
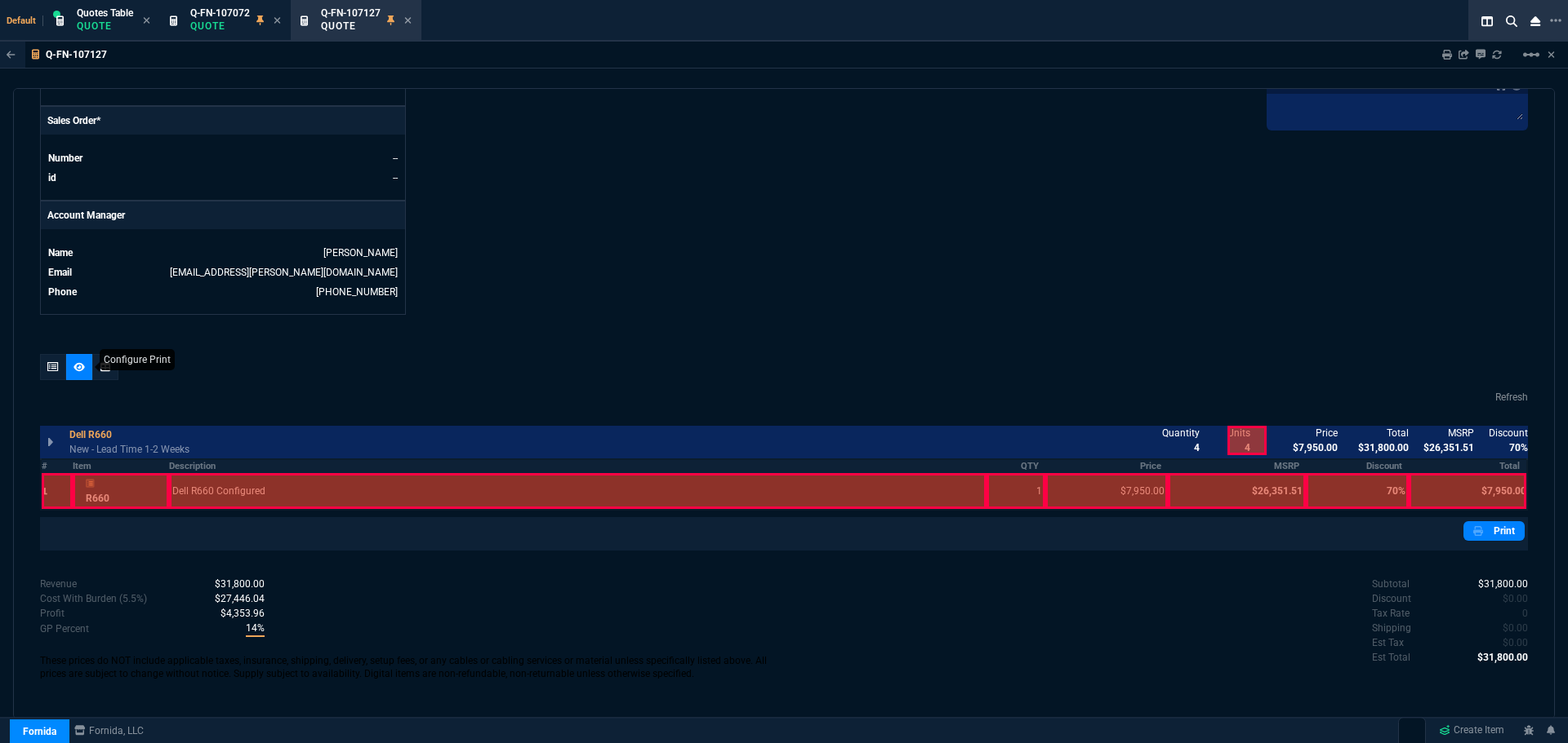
scroll to position [678, 0]
click at [200, 470] on th "Description" at bounding box center [577, 466] width 817 height 14
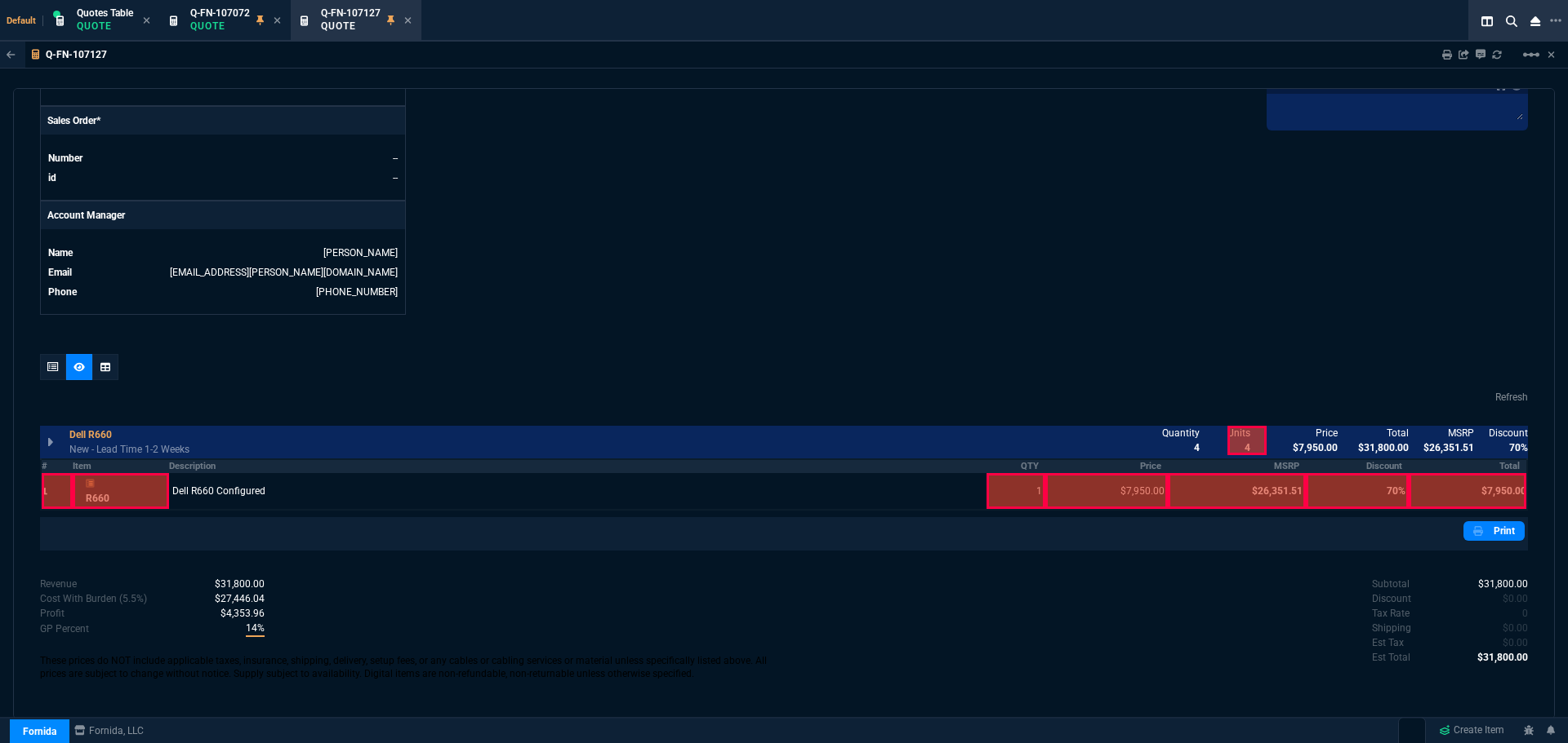
click at [1028, 466] on th "QTY" at bounding box center [1016, 466] width 59 height 14
click at [1133, 465] on th "Price" at bounding box center [1106, 466] width 123 height 14
click at [1498, 468] on th "Total" at bounding box center [1467, 466] width 118 height 14
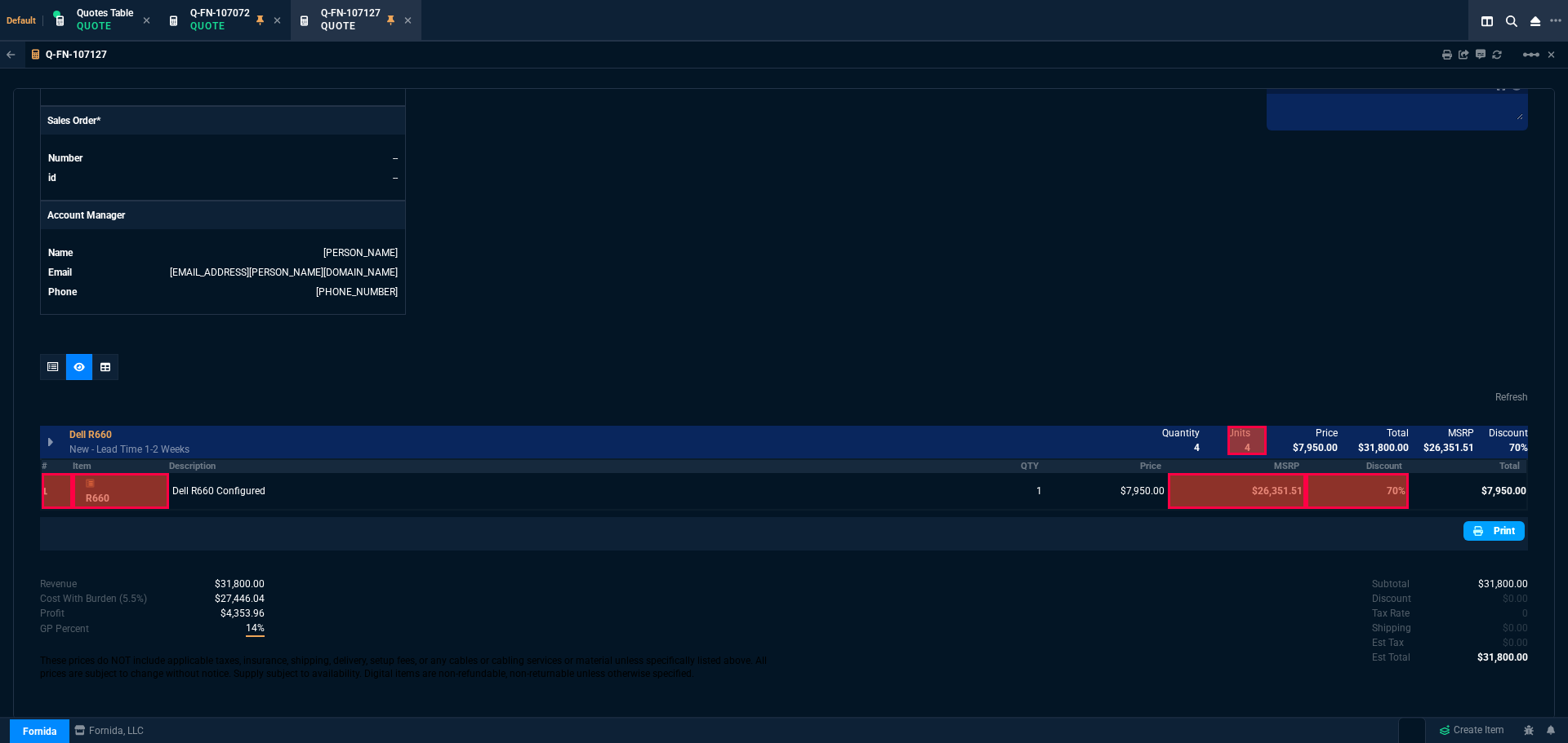
click at [1476, 536] on nx-icon at bounding box center [1479, 531] width 13 height 15
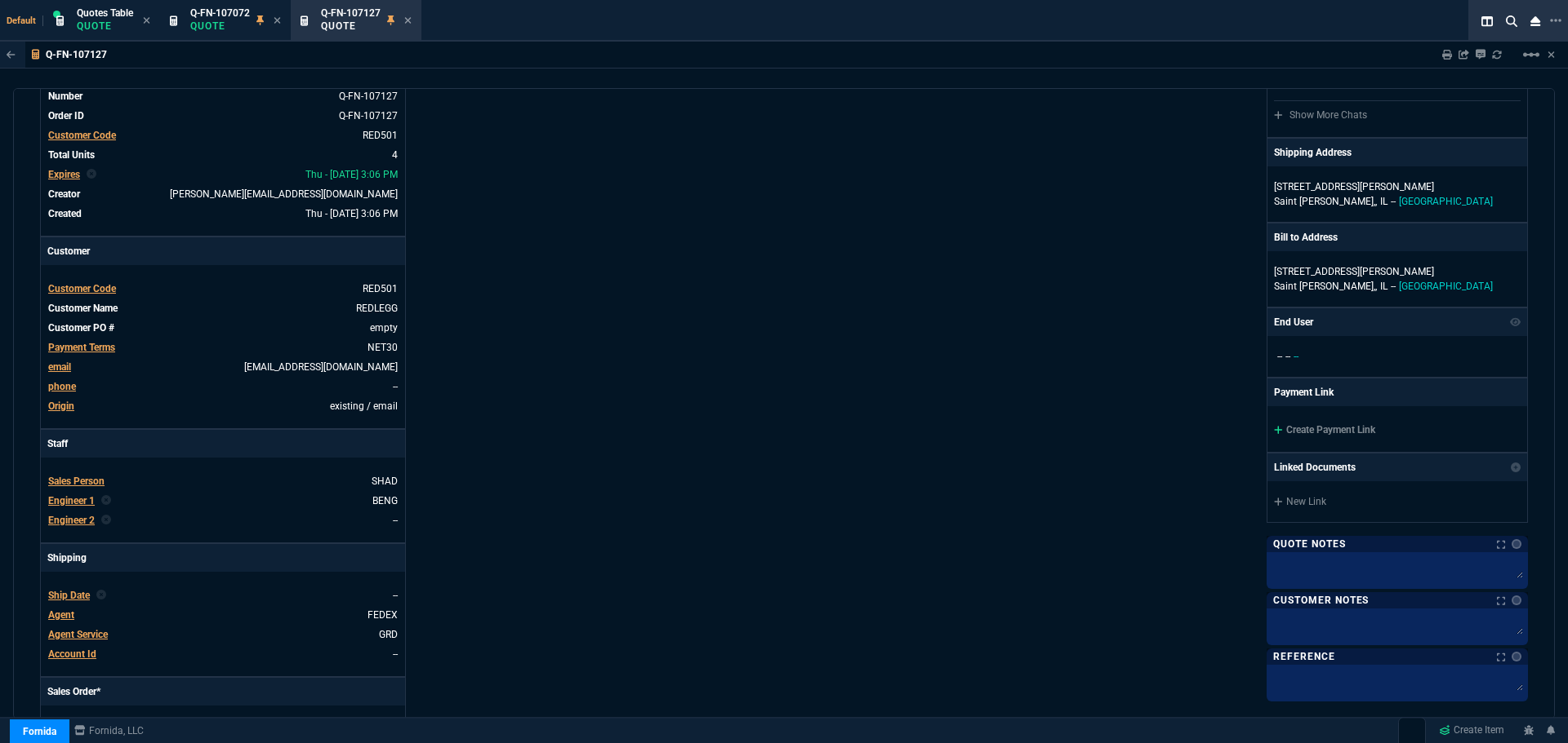
scroll to position [0, 0]
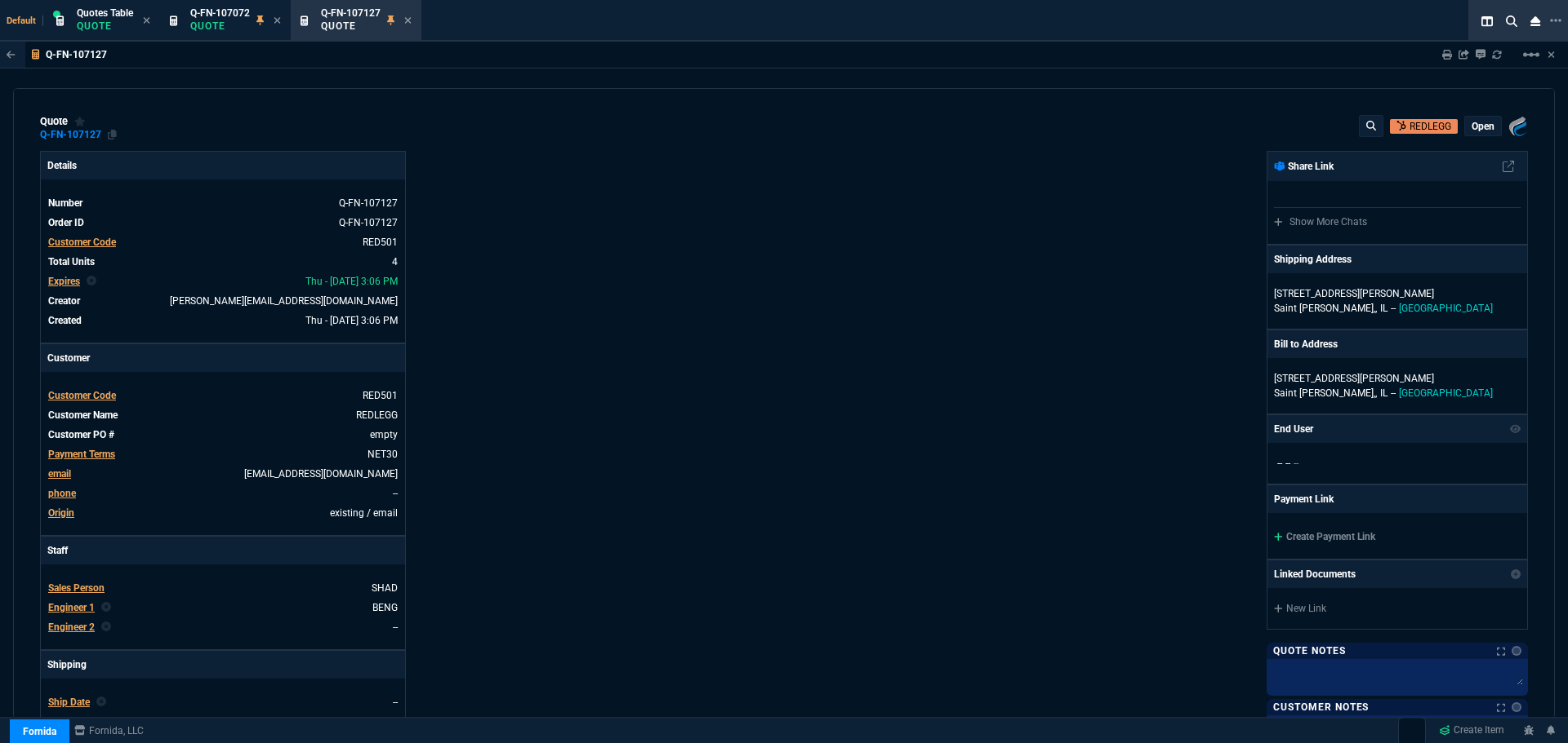
drag, startPoint x: 113, startPoint y: 133, endPoint x: 104, endPoint y: 129, distance: 9.8
click at [113, 132] on icon at bounding box center [113, 135] width 9 height 10
click at [406, 22] on icon at bounding box center [408, 20] width 7 height 10
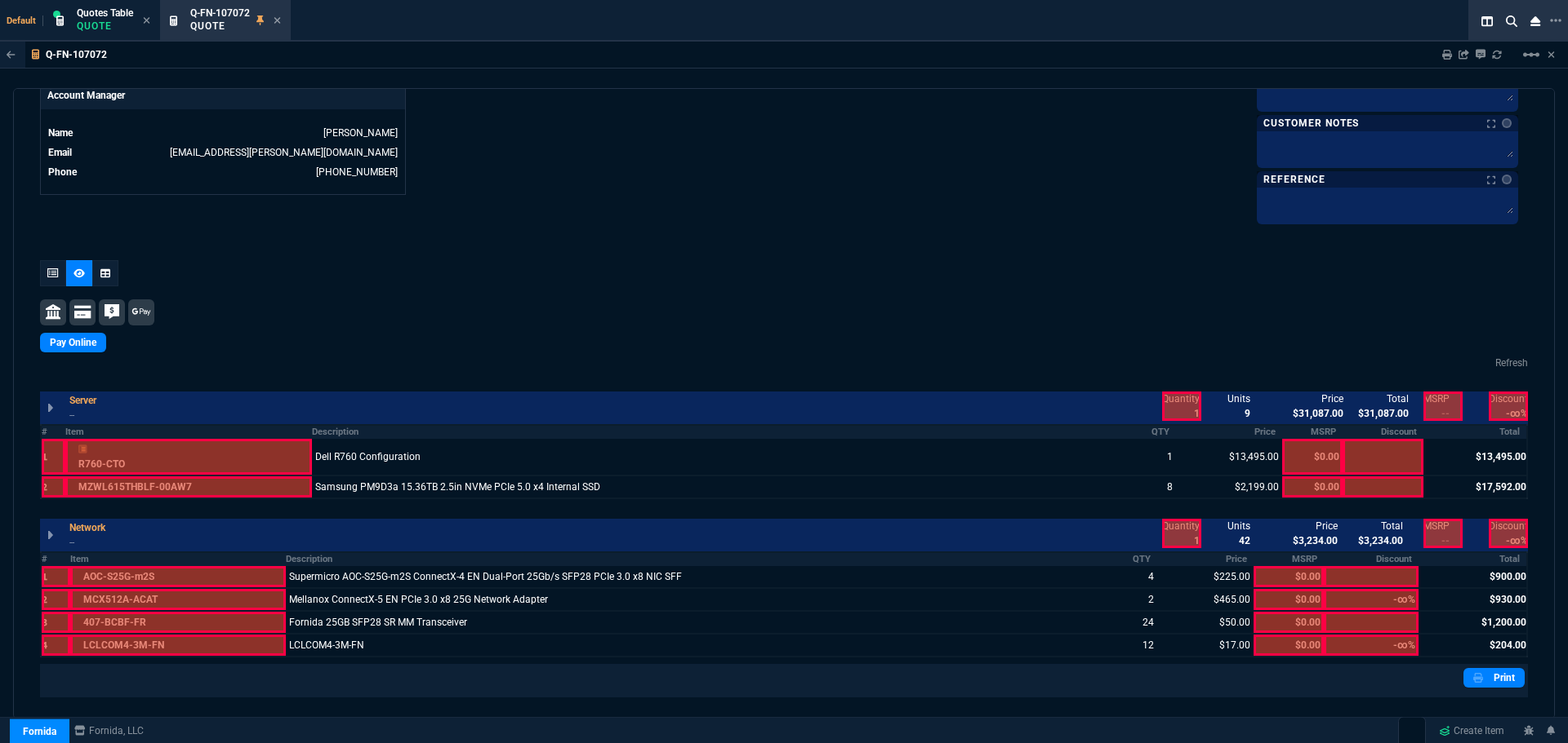
scroll to position [898, 0]
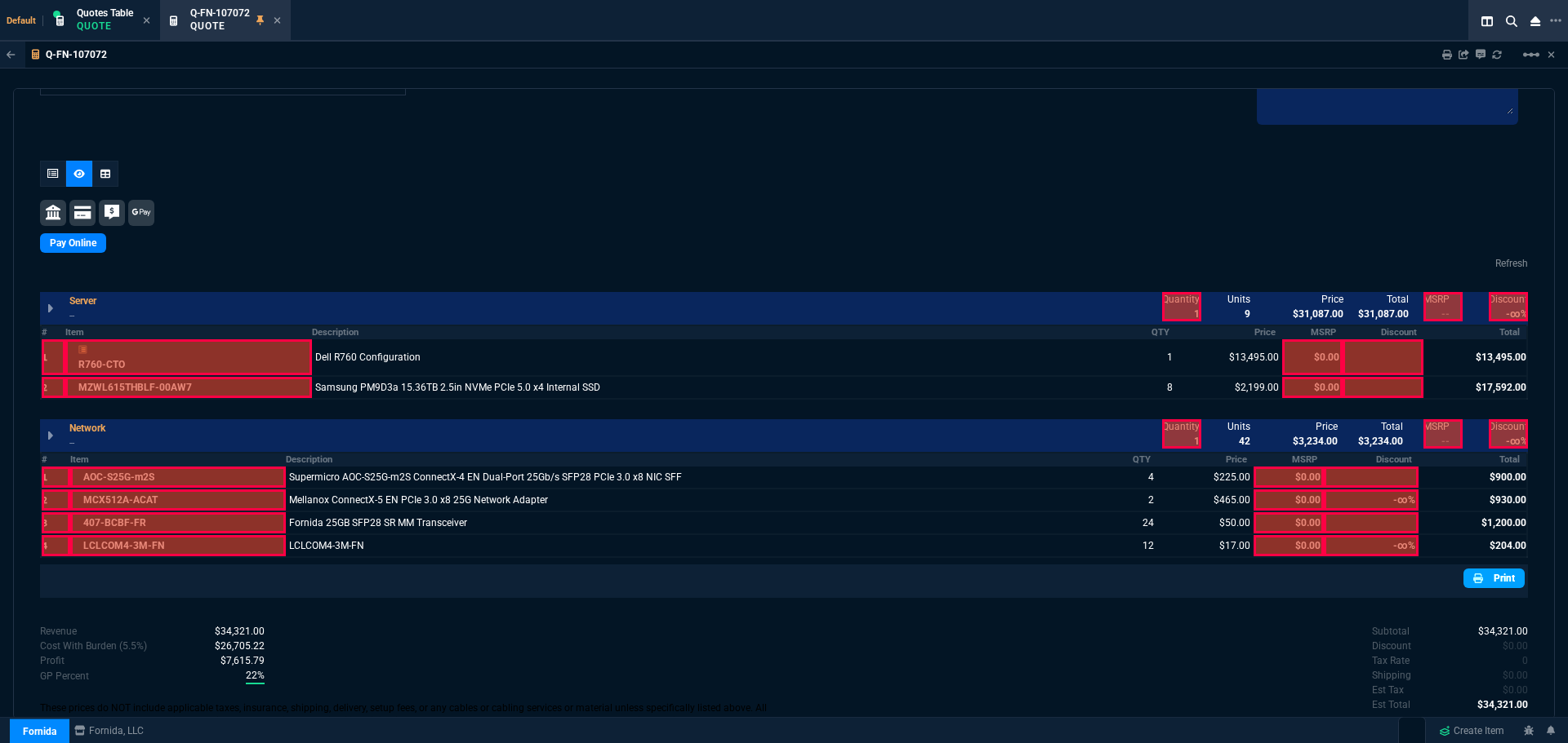
click at [1494, 581] on link "Print" at bounding box center [1493, 578] width 61 height 19
click at [277, 19] on icon at bounding box center [278, 20] width 7 height 10
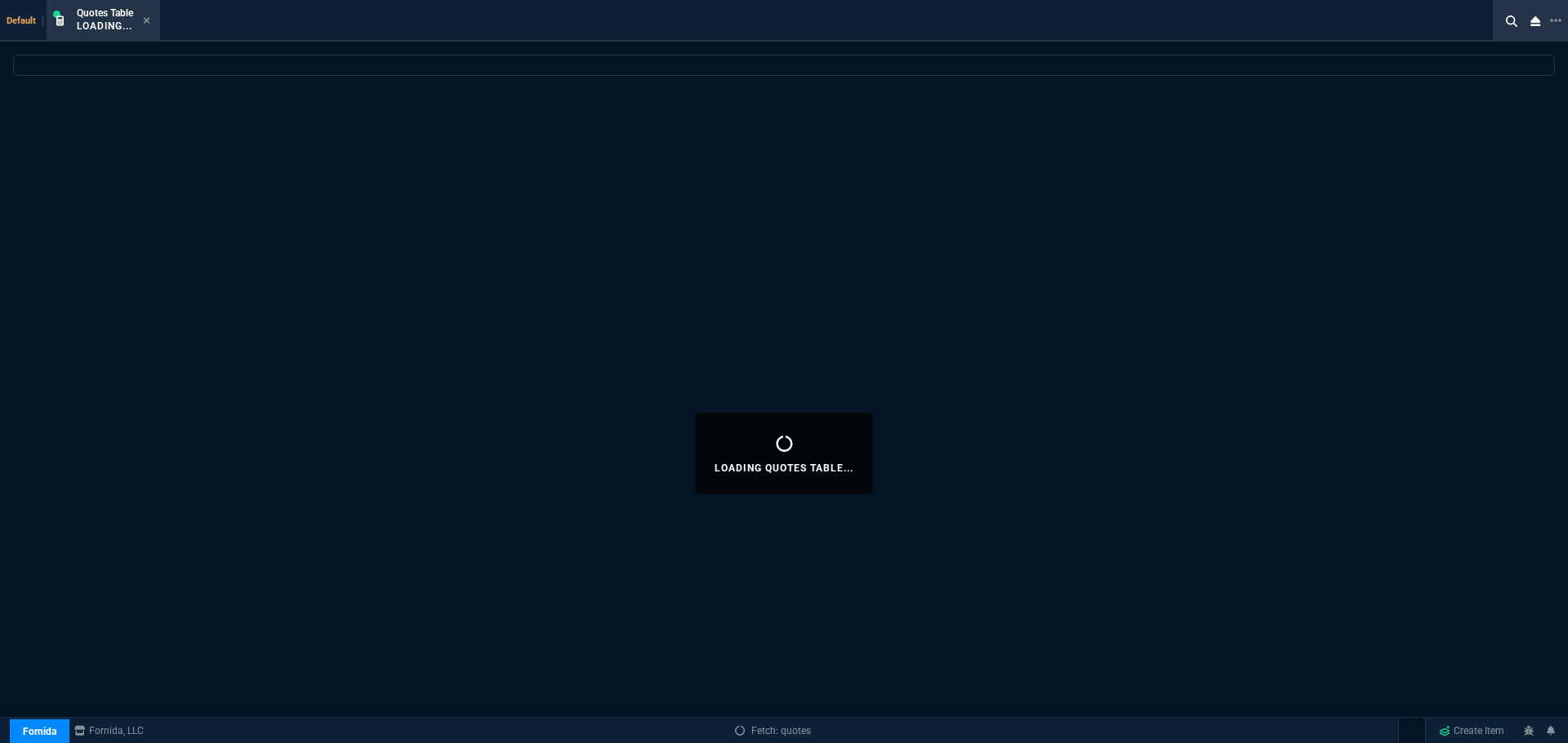
select select
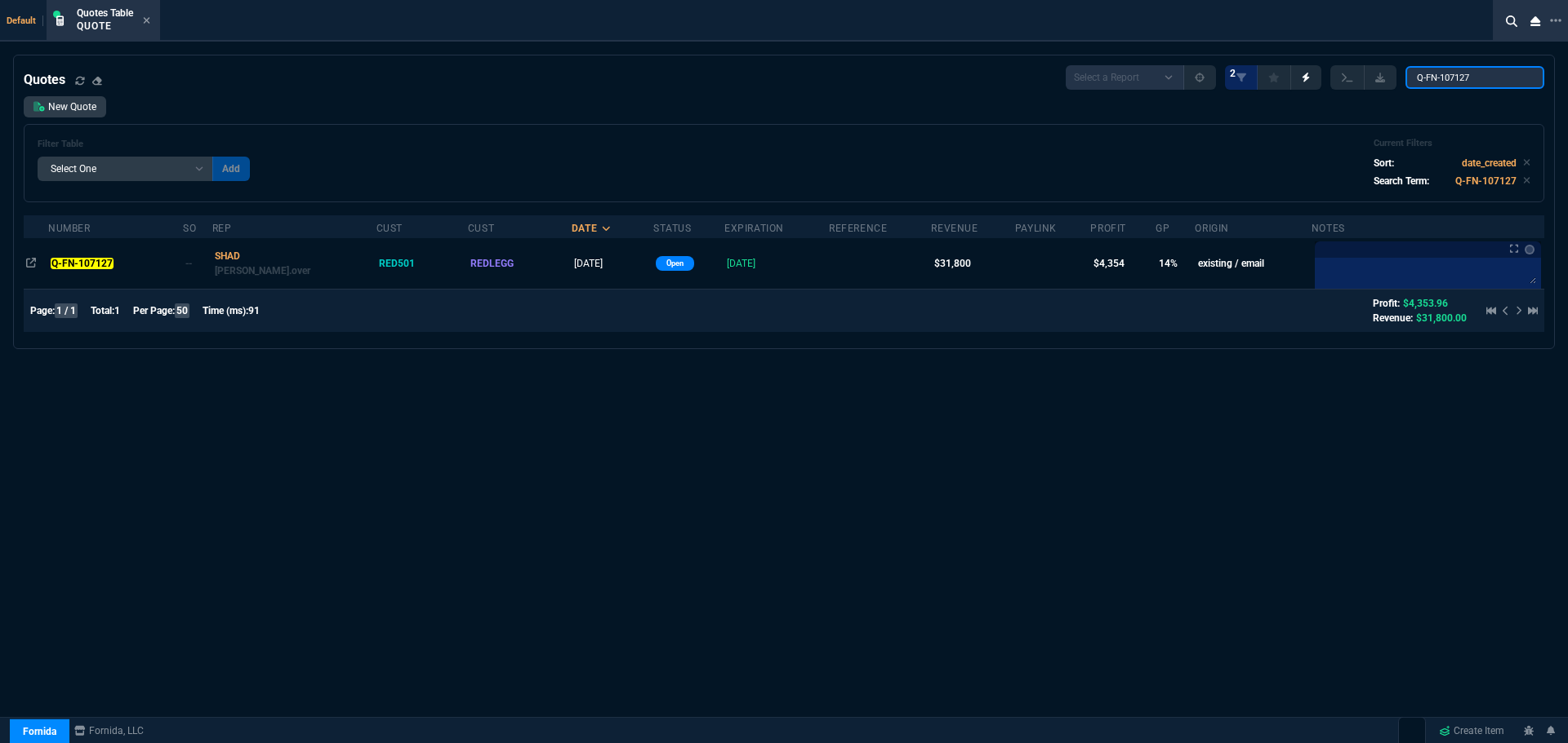
click at [1517, 77] on input "Q-FN-107127" at bounding box center [1474, 77] width 138 height 23
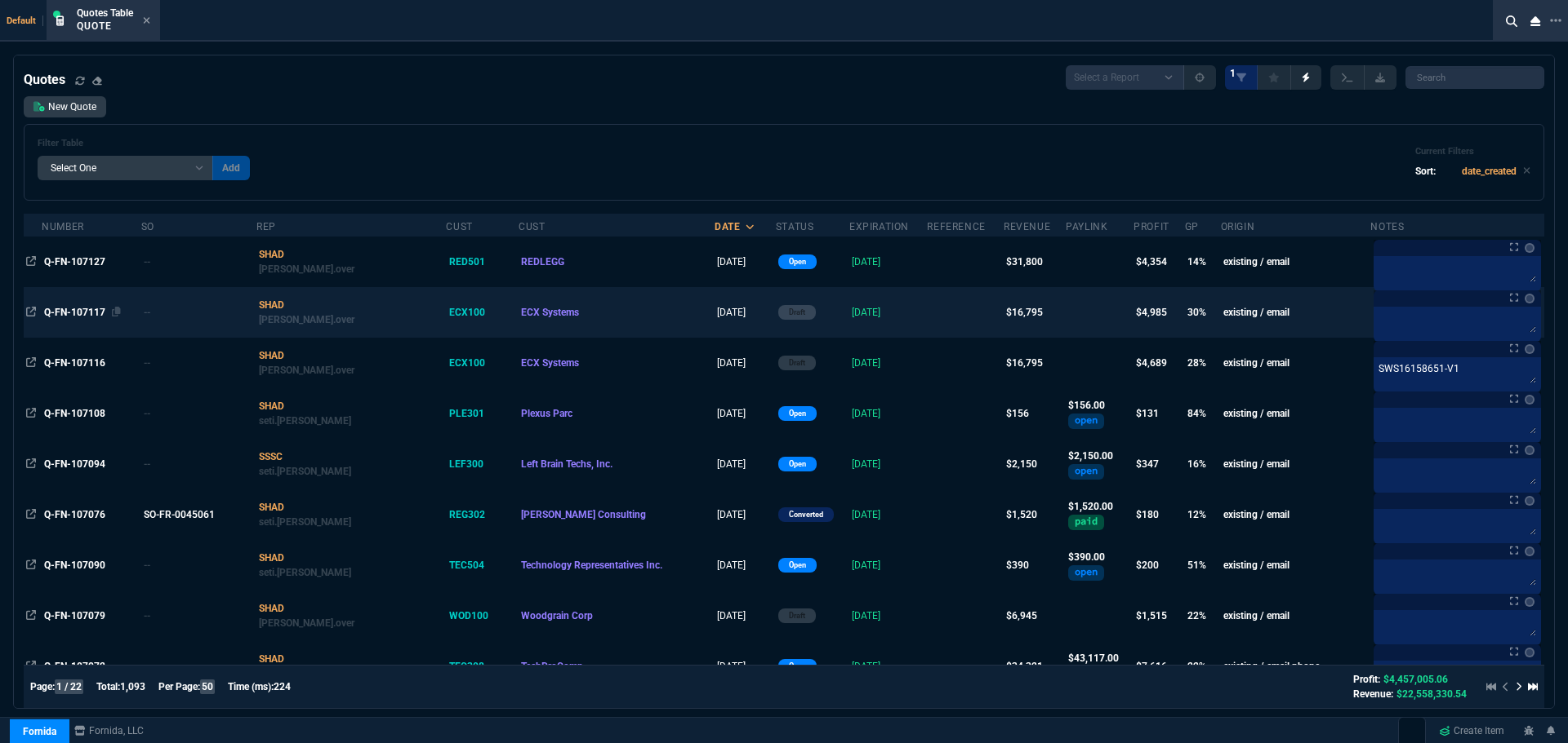
click at [88, 308] on span "Q-FN-107117" at bounding box center [75, 313] width 61 height 11
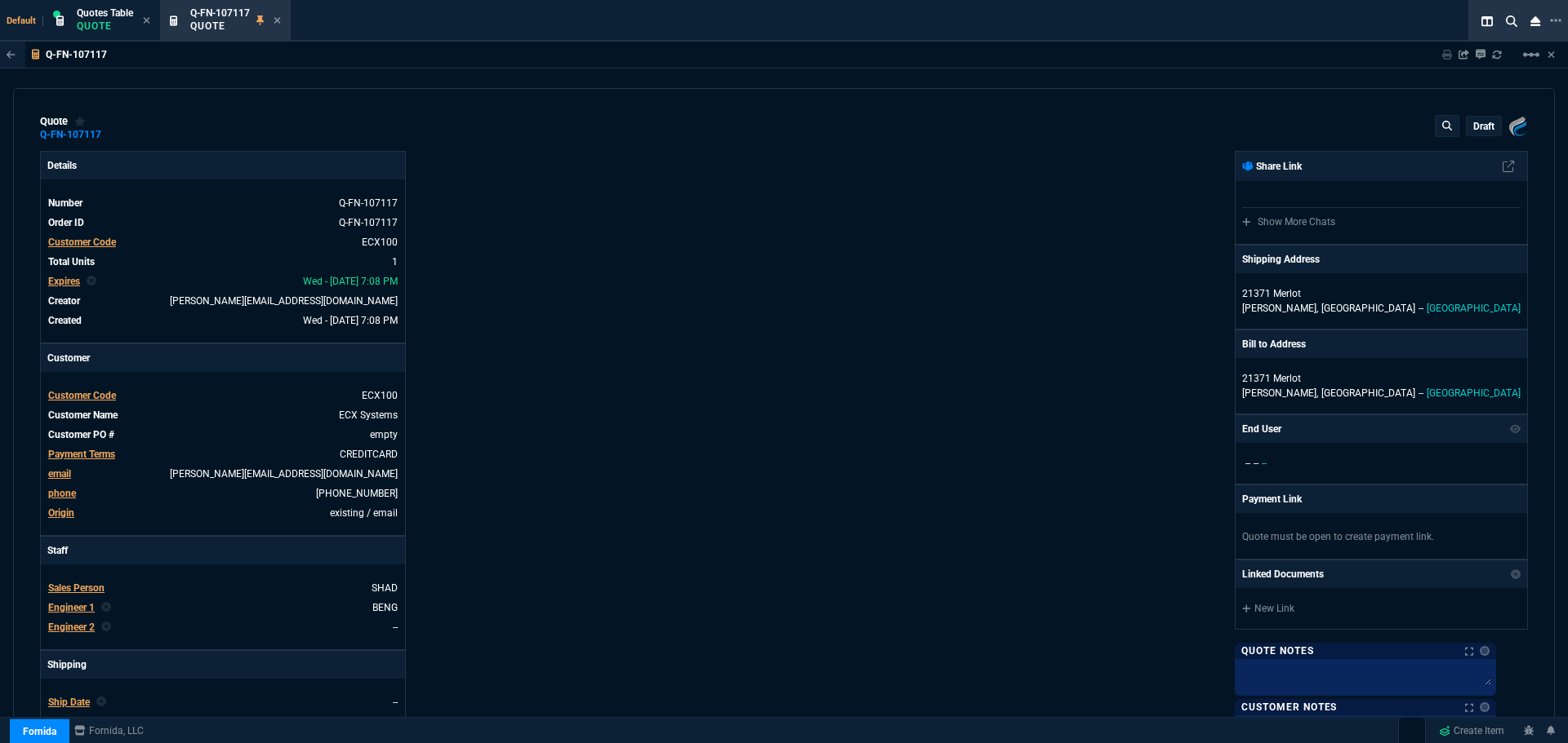
type input "33"
type input "5601"
type input "72"
click at [103, 18] on span "Quotes Table" at bounding box center [104, 13] width 56 height 11
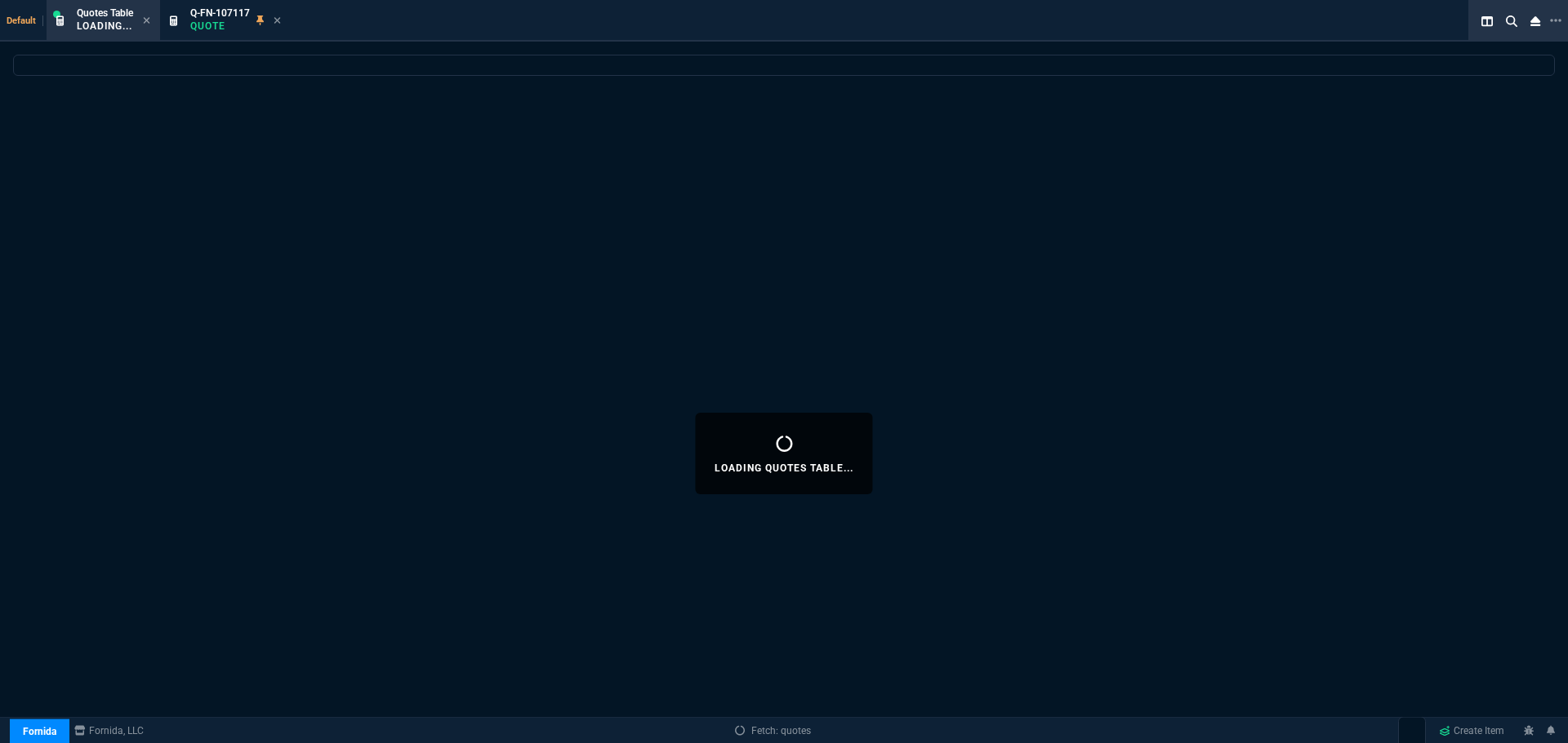
select select
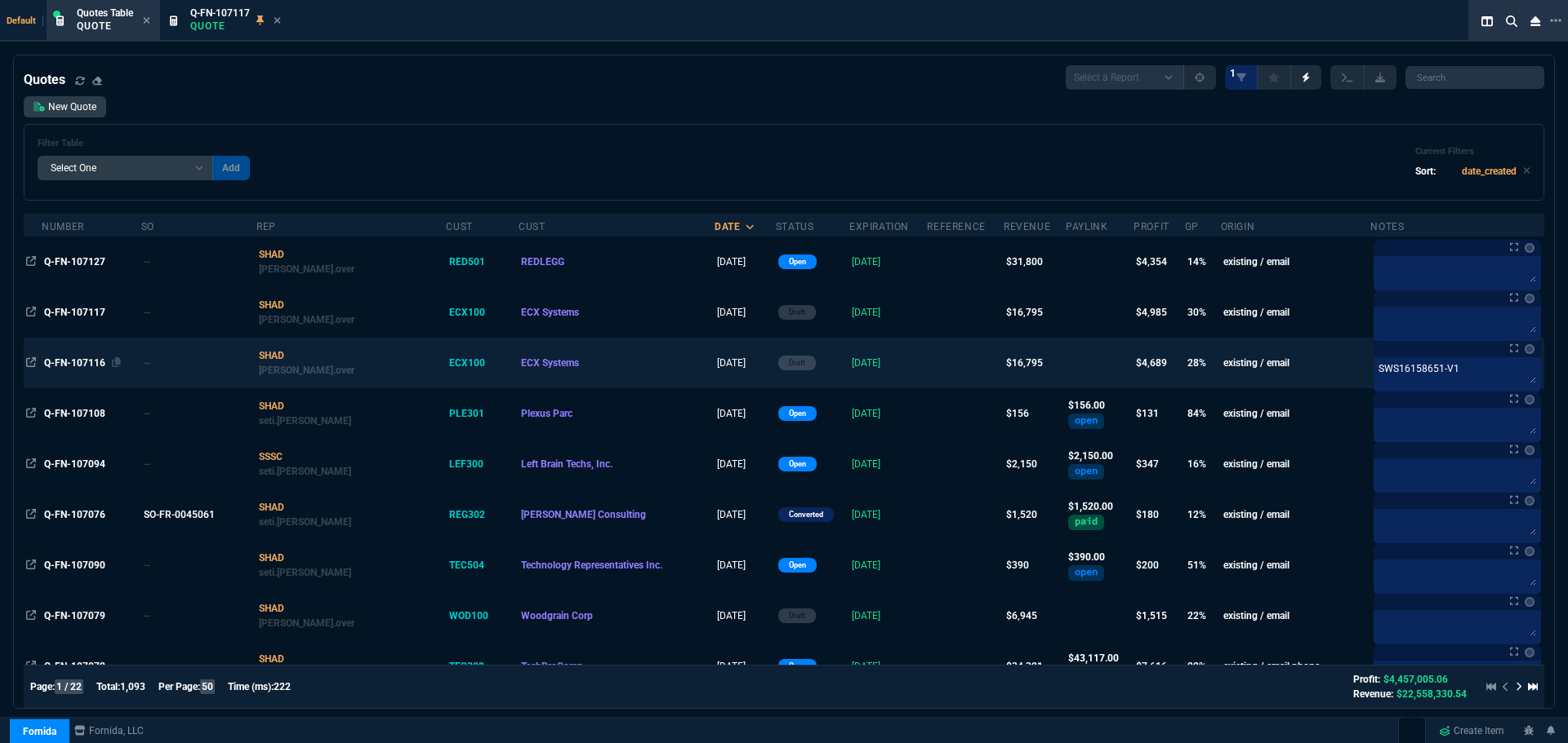
click at [77, 357] on div "Q-FN-107116" at bounding box center [91, 363] width 94 height 15
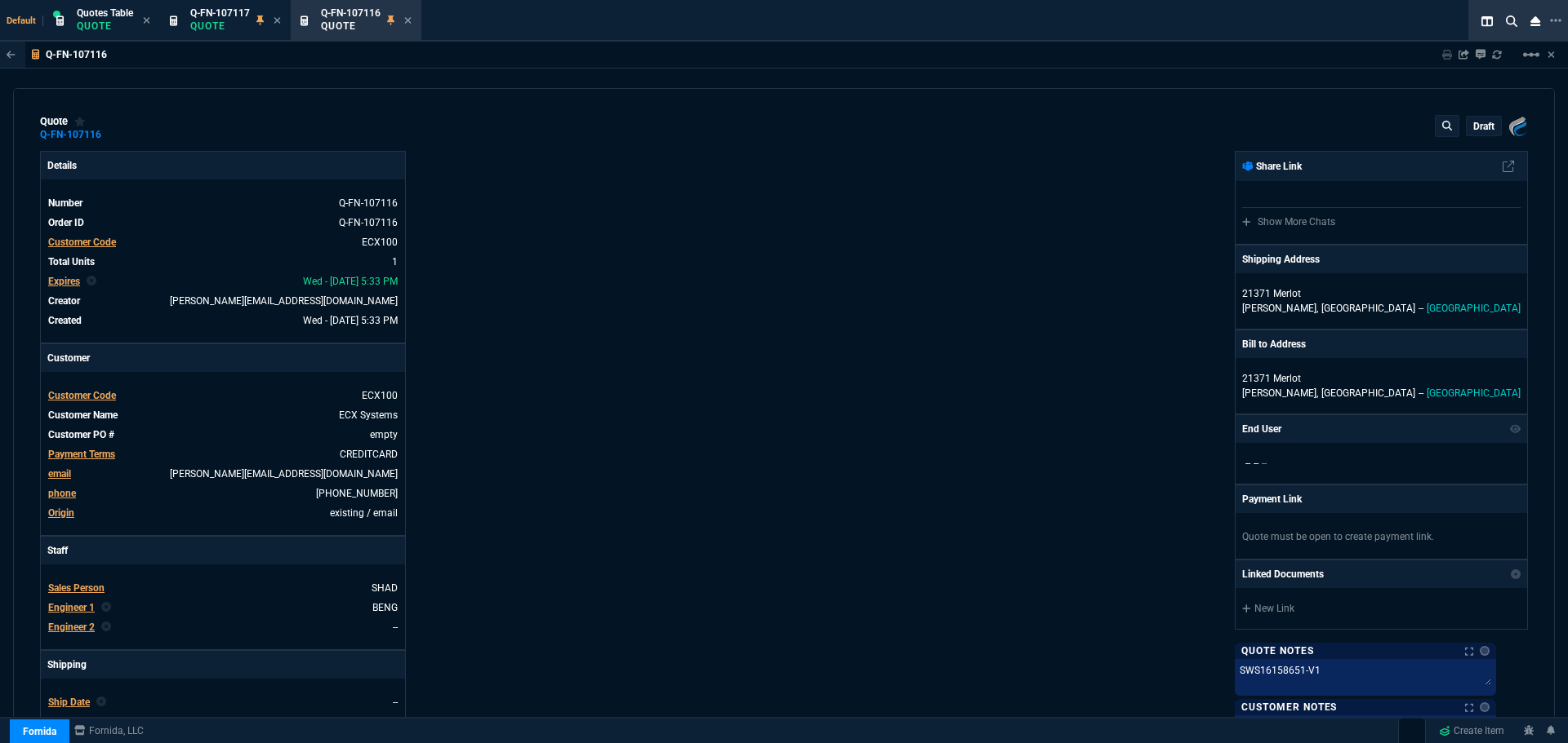
type input "32"
type input "5320"
type input "72"
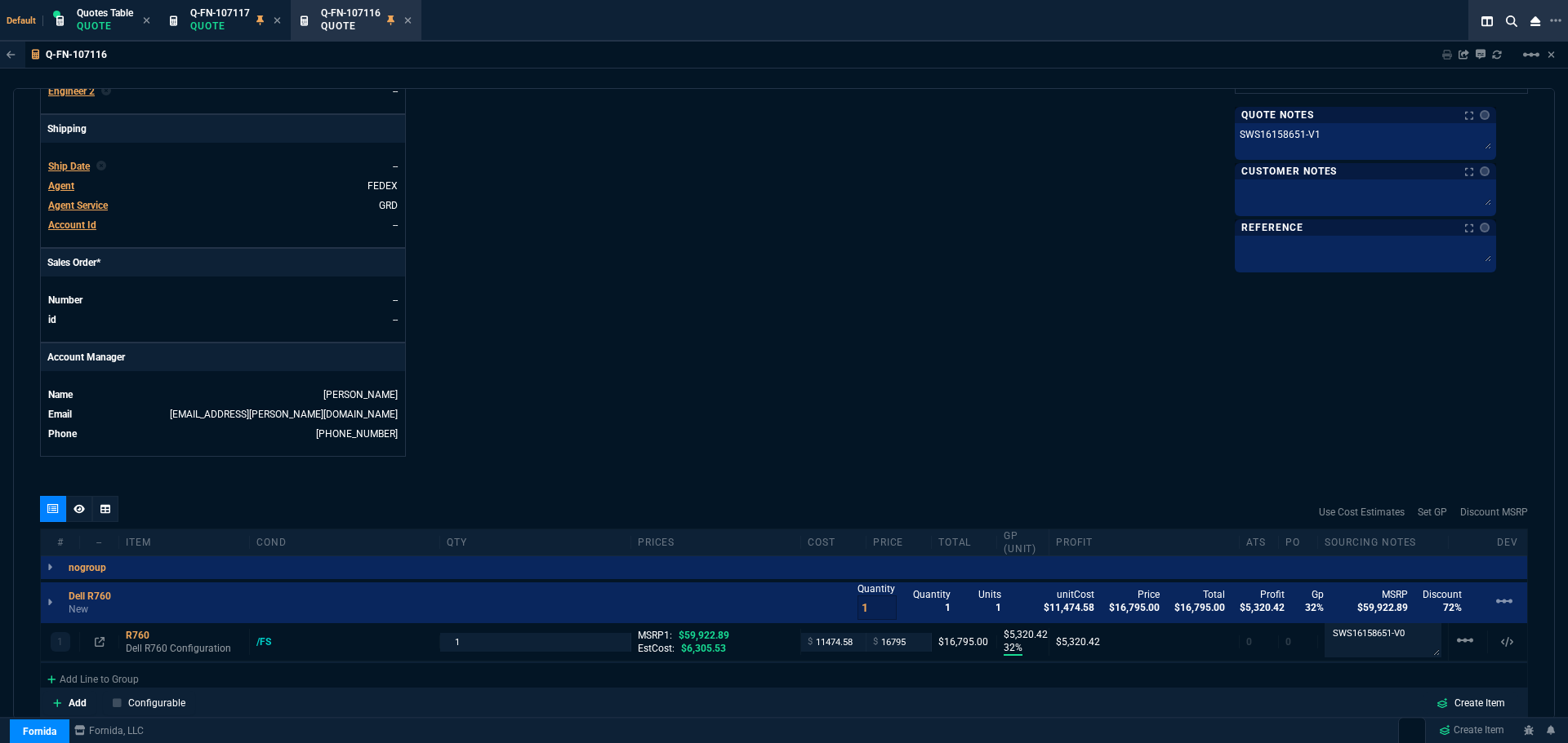
scroll to position [737, 0]
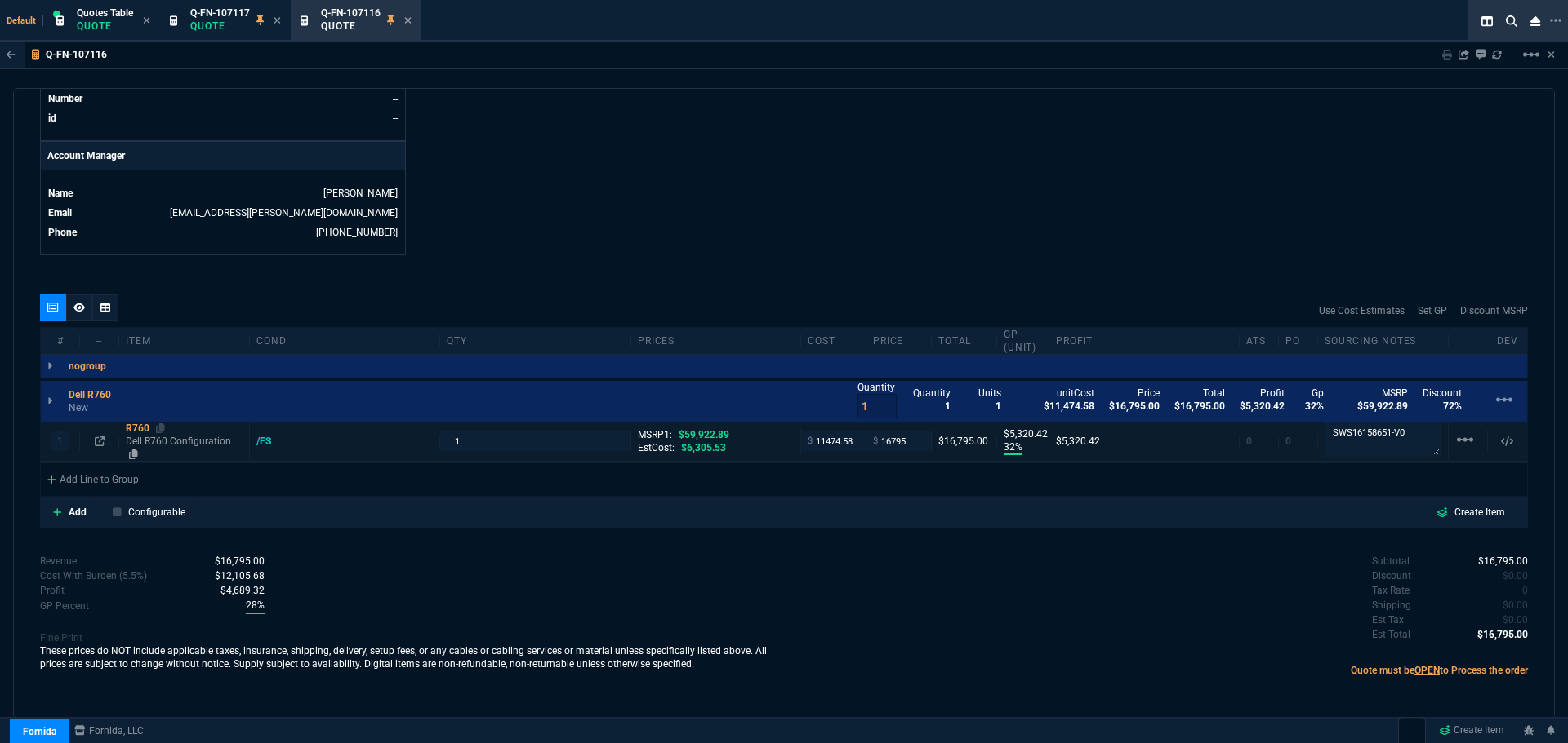
click at [132, 435] on div "R760" at bounding box center [184, 429] width 117 height 13
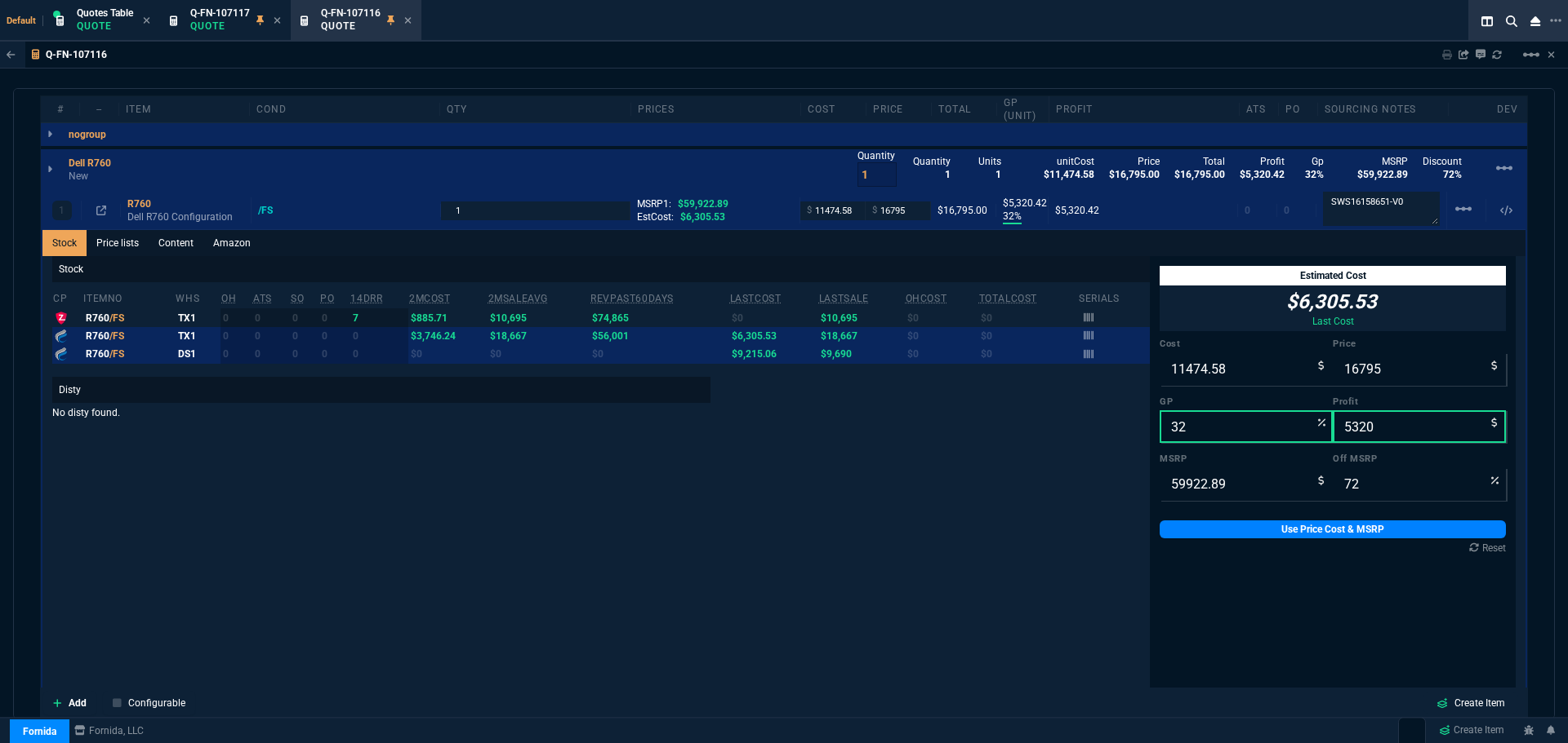
scroll to position [983, 0]
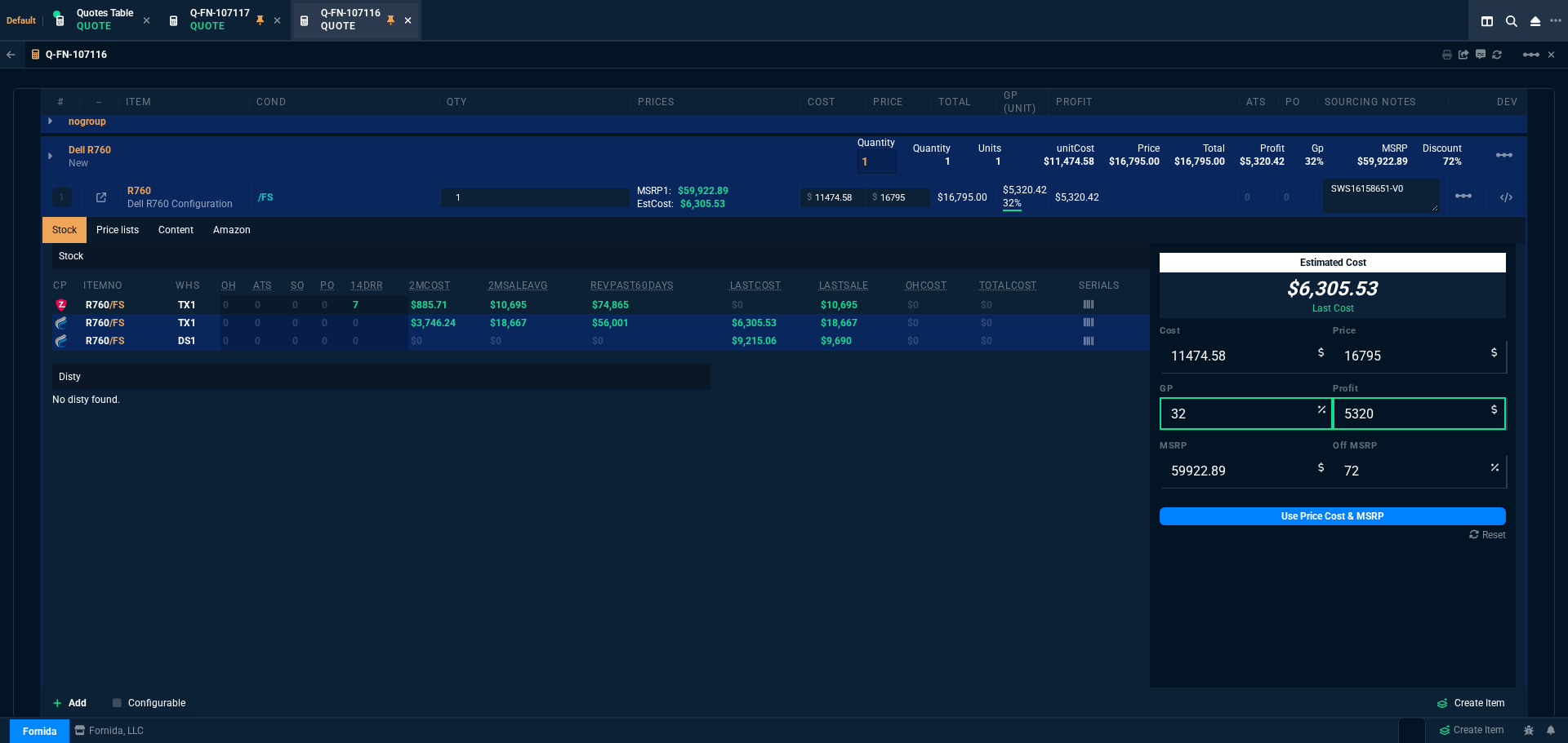
click at [410, 22] on icon at bounding box center [408, 20] width 7 height 10
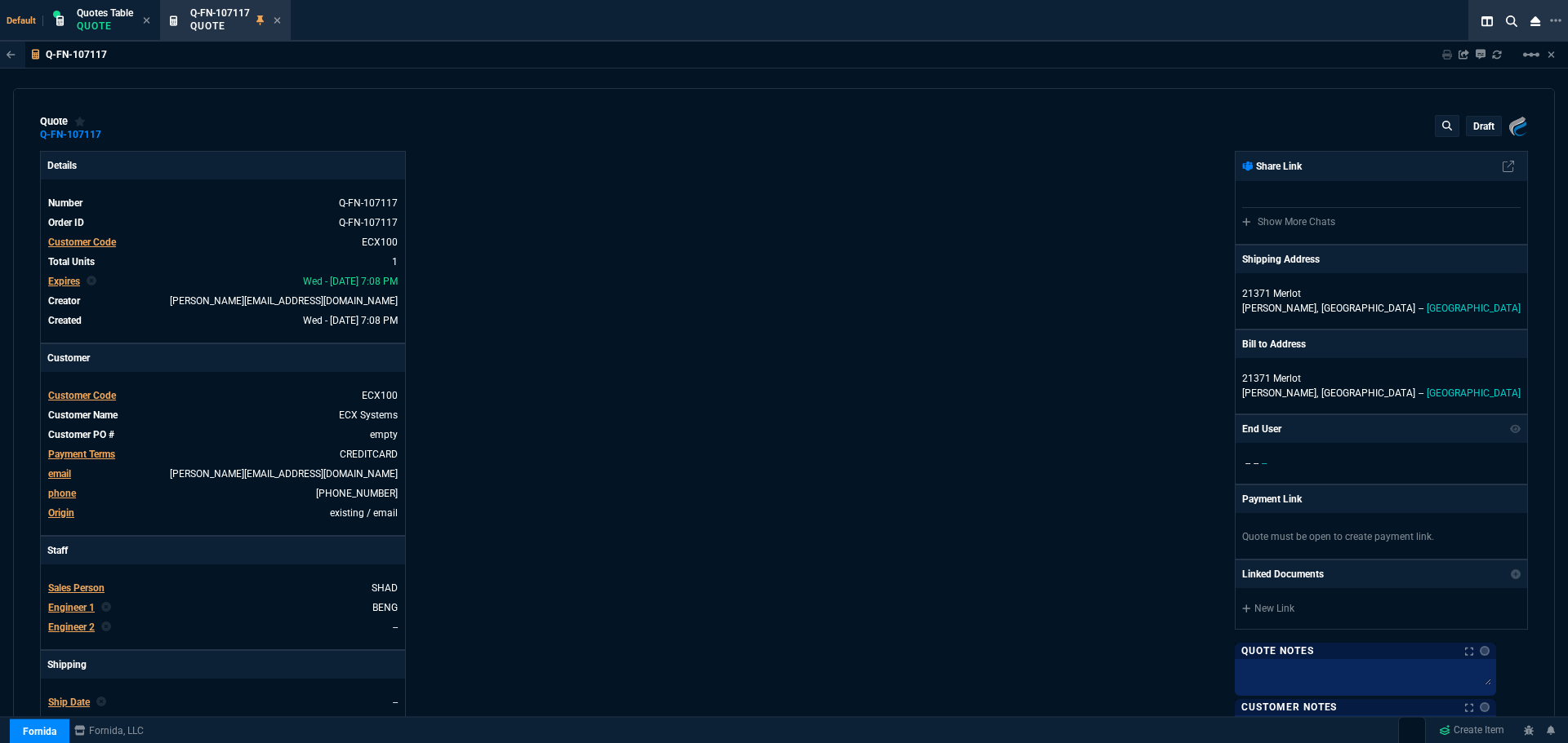
type input "33"
type input "5601"
type input "72"
click at [1475, 124] on p "draft" at bounding box center [1483, 126] width 21 height 13
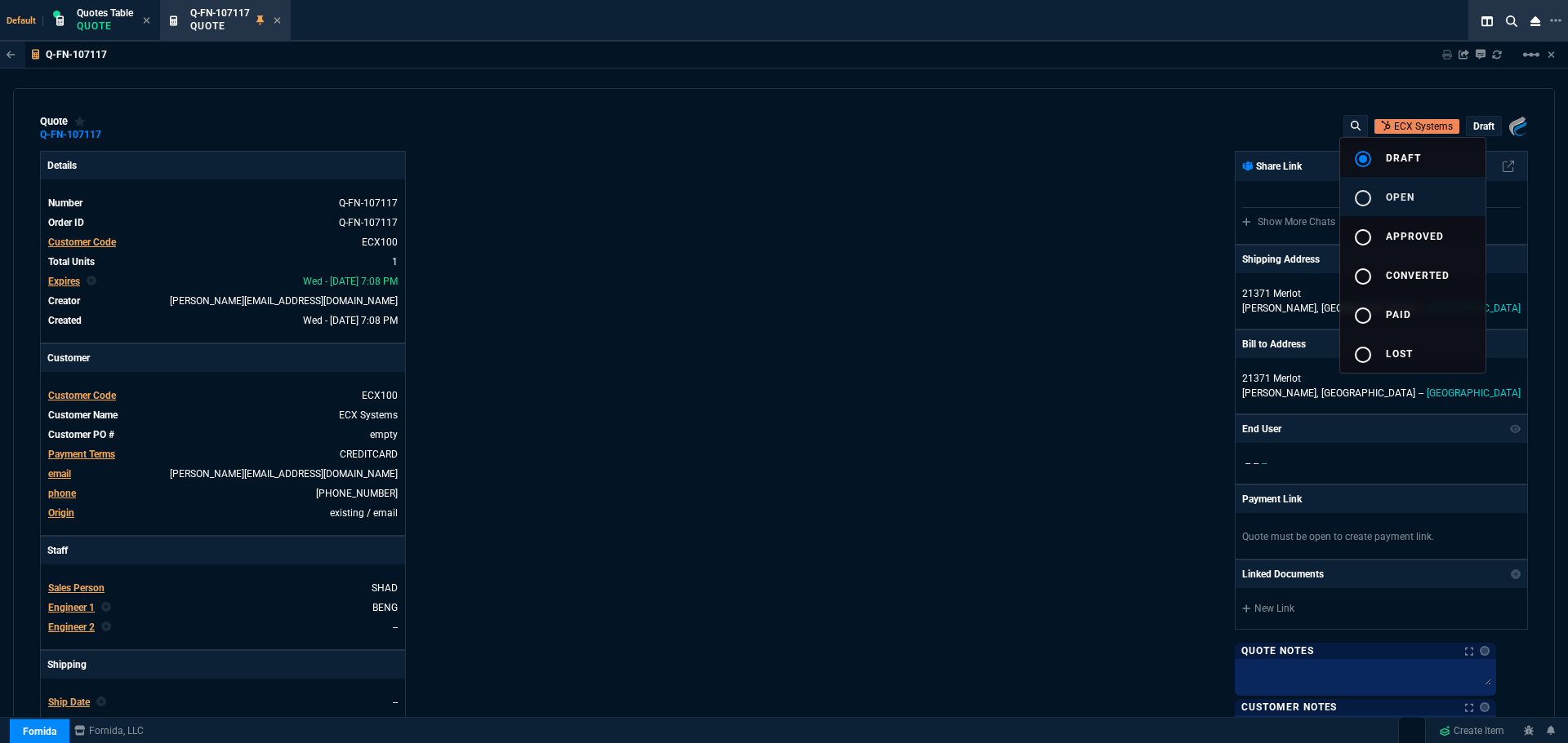
drag, startPoint x: 1391, startPoint y: 193, endPoint x: 1373, endPoint y: 196, distance: 18.2
click at [1390, 194] on span "open" at bounding box center [1399, 197] width 29 height 11
type input "33"
type input "5601"
type input "72"
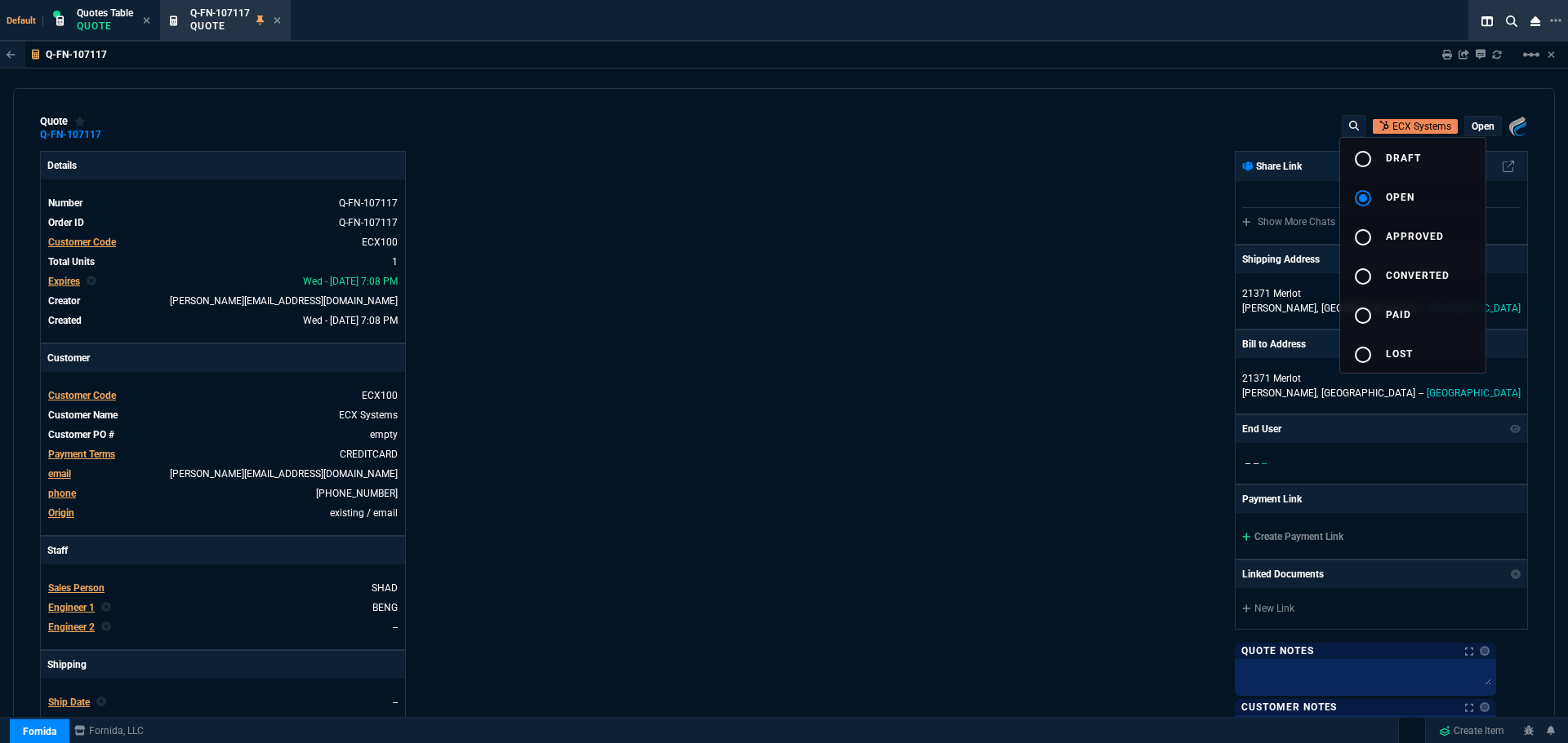
click at [865, 242] on div at bounding box center [784, 372] width 1568 height 743
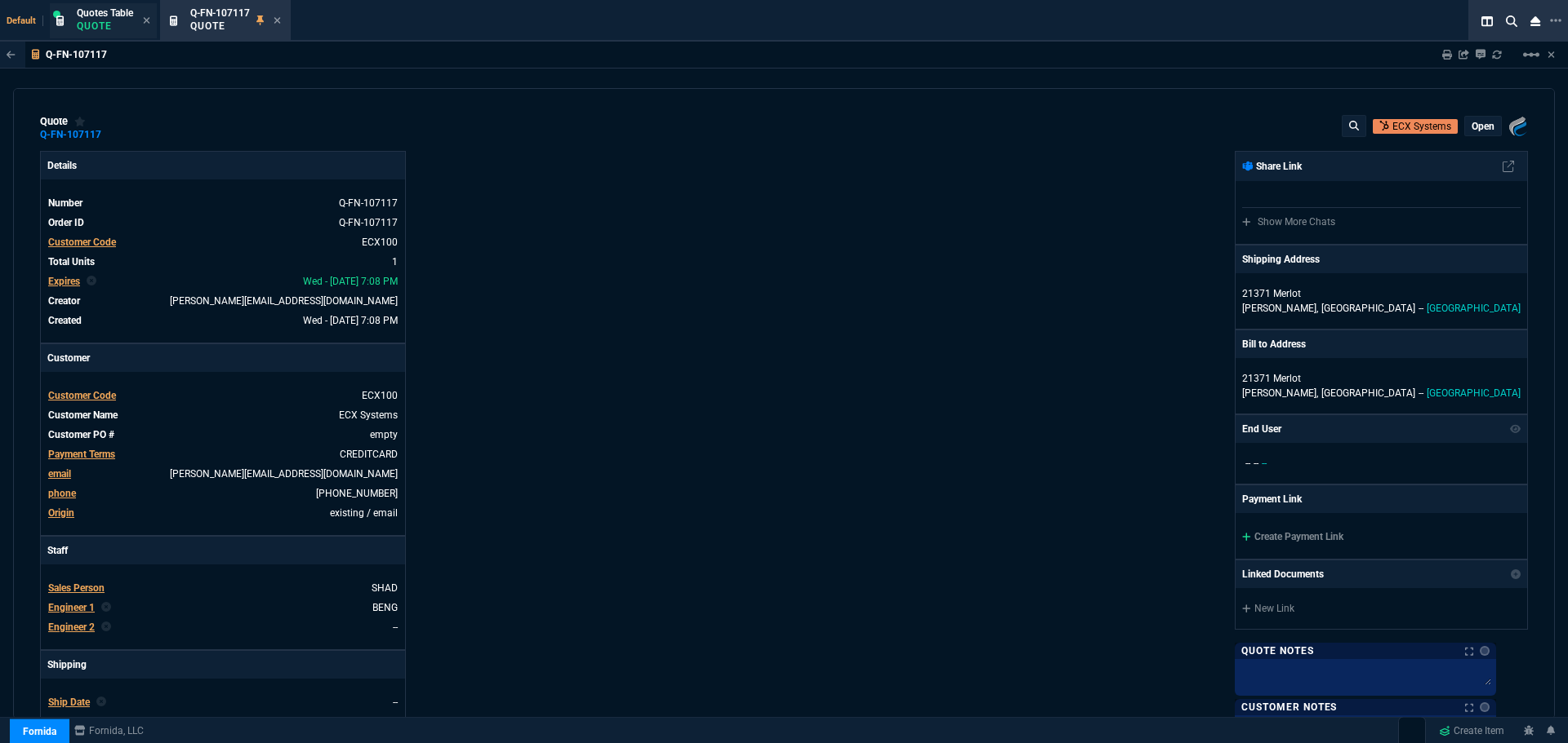
click at [103, 18] on span "Quotes Table" at bounding box center [104, 13] width 56 height 11
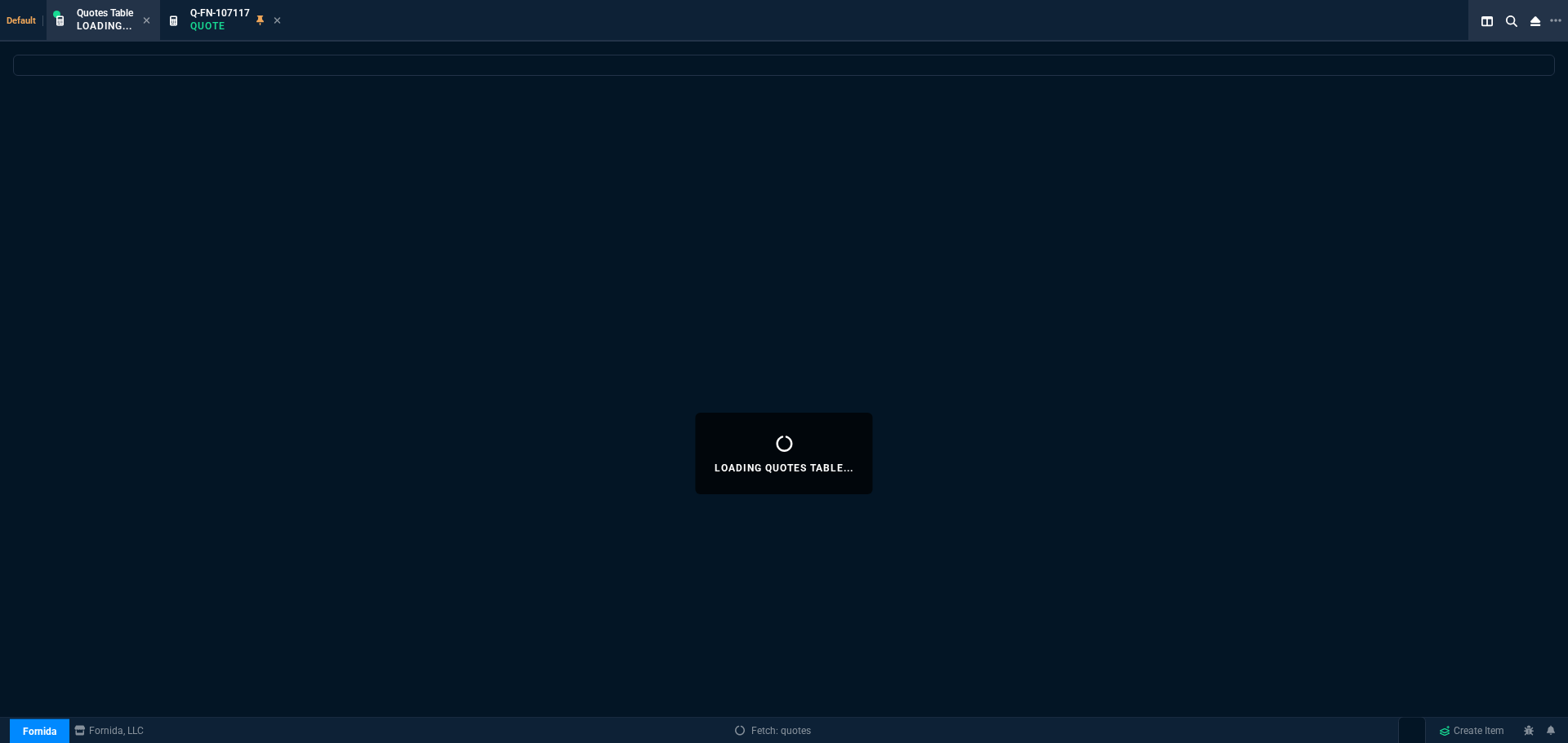
select select
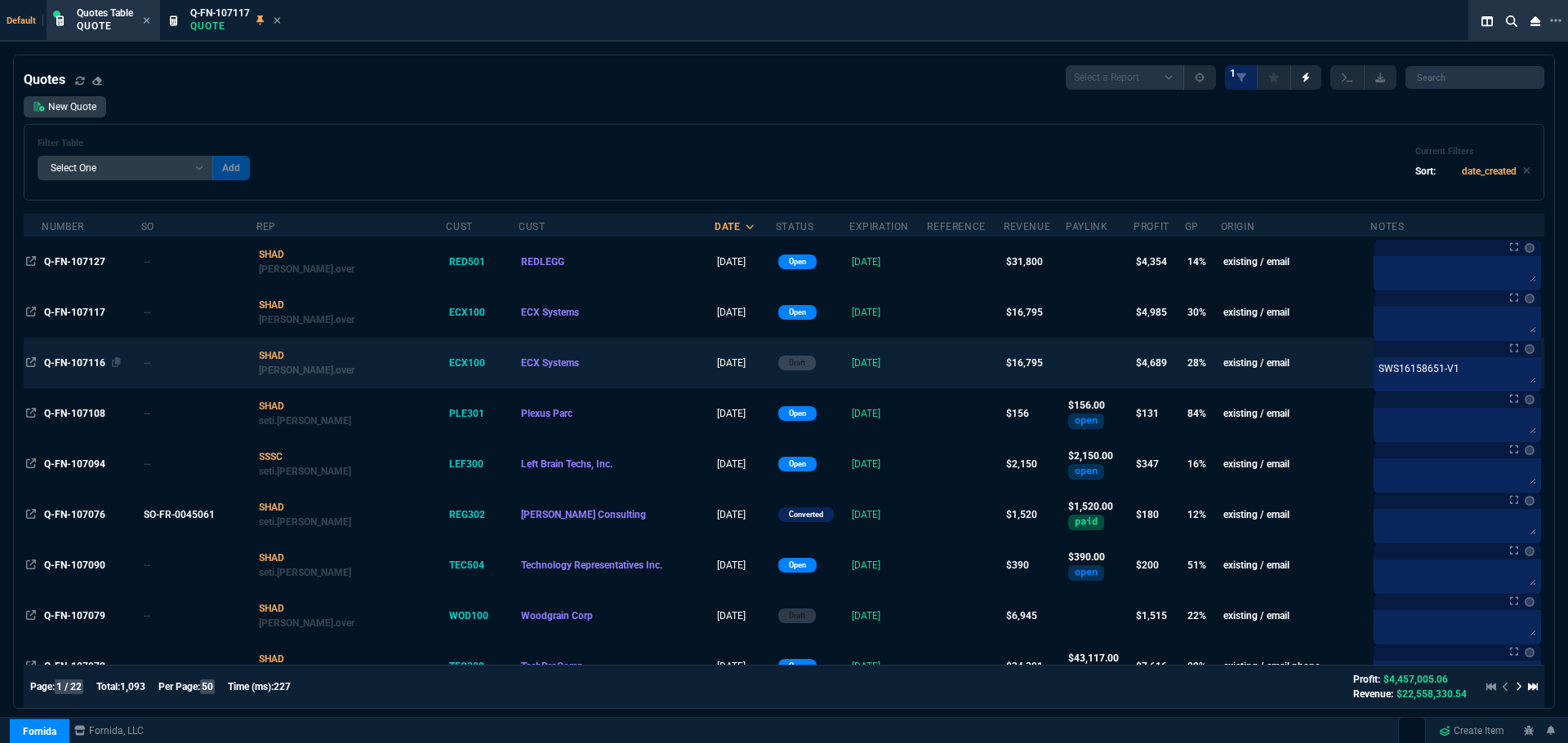
click at [82, 364] on span "Q-FN-107116" at bounding box center [75, 363] width 61 height 11
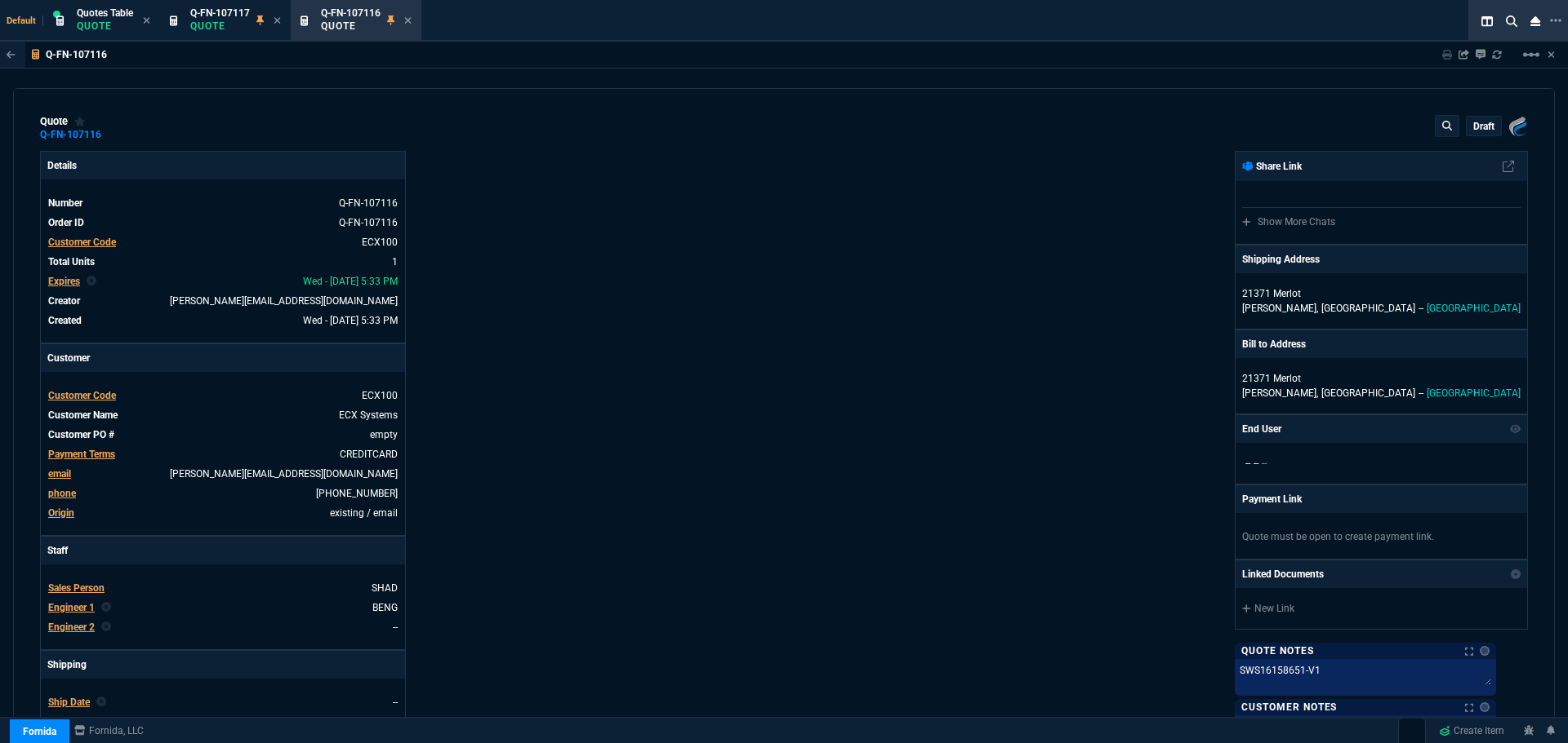
type input "32"
type input "5320"
type input "72"
click at [1473, 124] on p "draft" at bounding box center [1483, 126] width 21 height 13
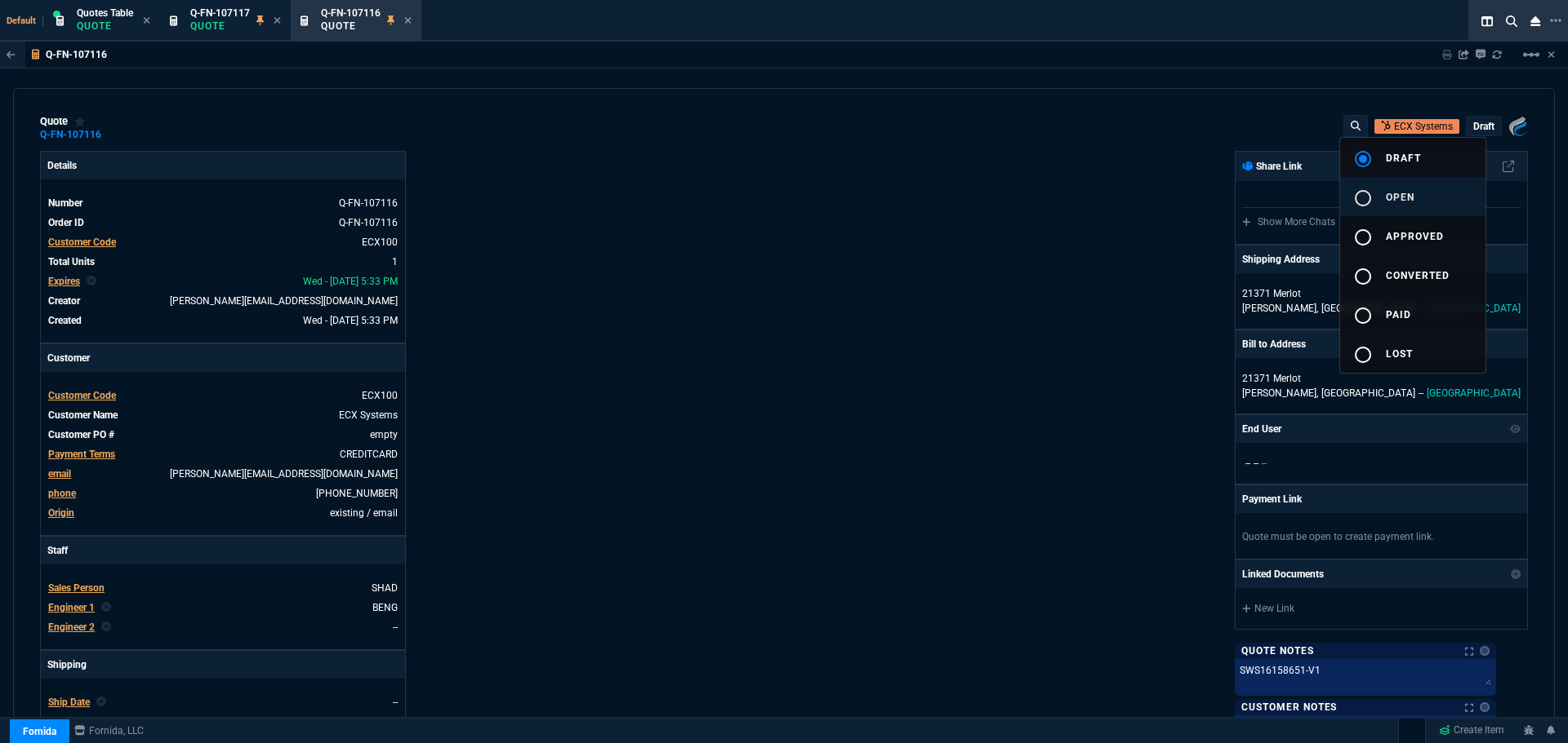
click at [1363, 203] on mat-icon "radio_button_unchecked" at bounding box center [1362, 197] width 19 height 19
drag, startPoint x: 1020, startPoint y: 242, endPoint x: 937, endPoint y: 227, distance: 84.3
click at [1007, 239] on div at bounding box center [784, 372] width 1568 height 743
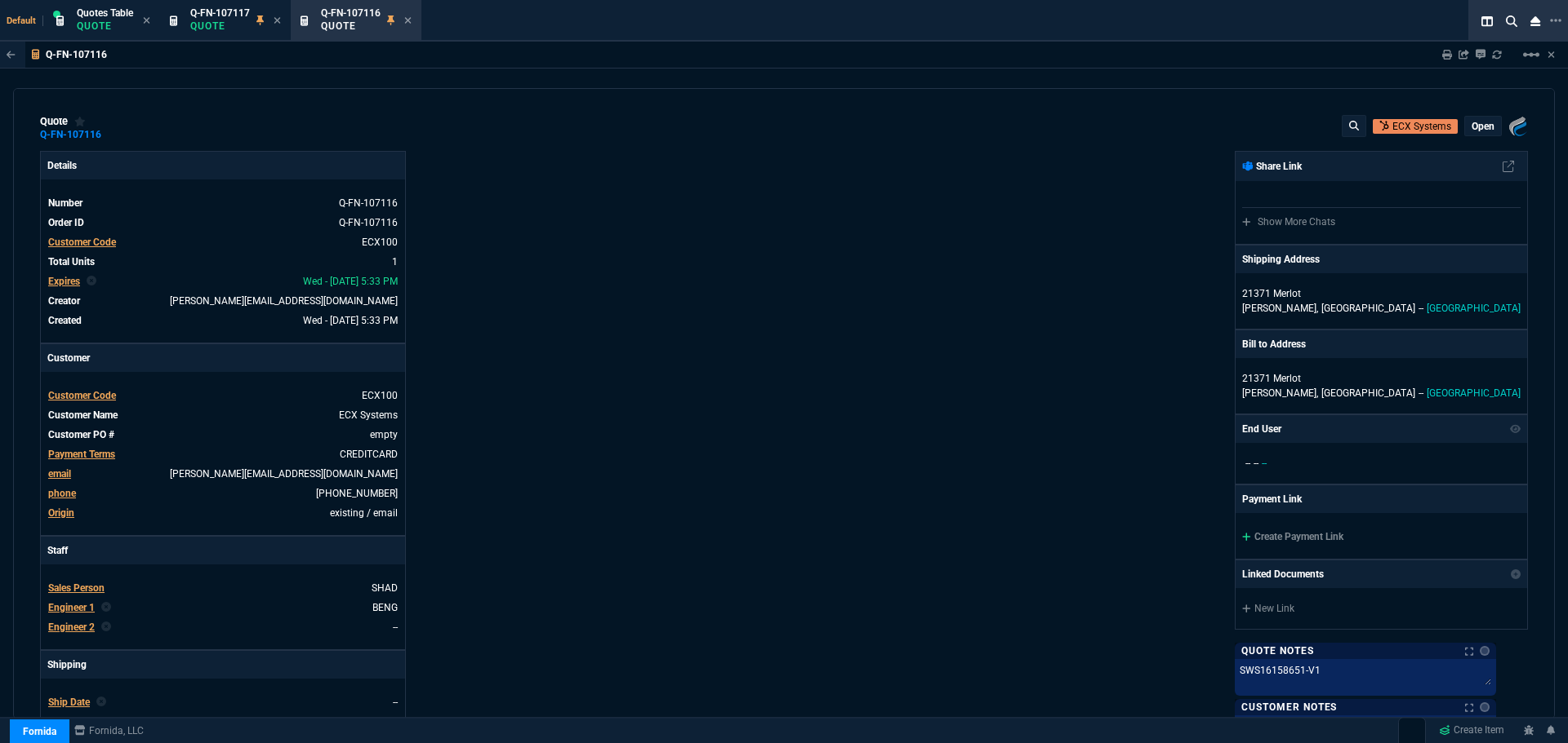
type input "32"
type input "5320"
type input "72"
click at [409, 23] on icon at bounding box center [408, 20] width 7 height 10
type input "33"
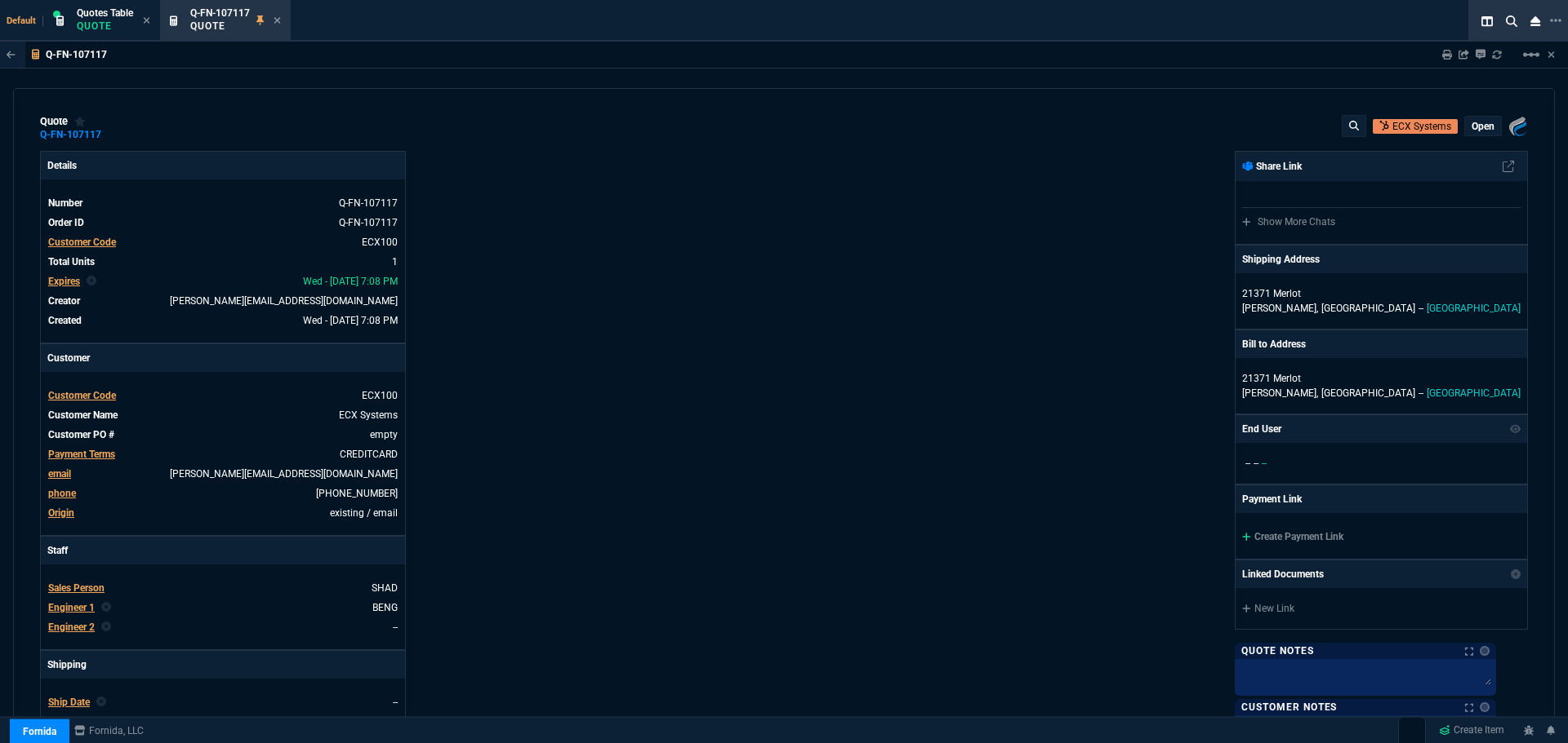
type input "5601"
type input "72"
click at [84, 24] on p "Quote" at bounding box center [104, 26] width 56 height 13
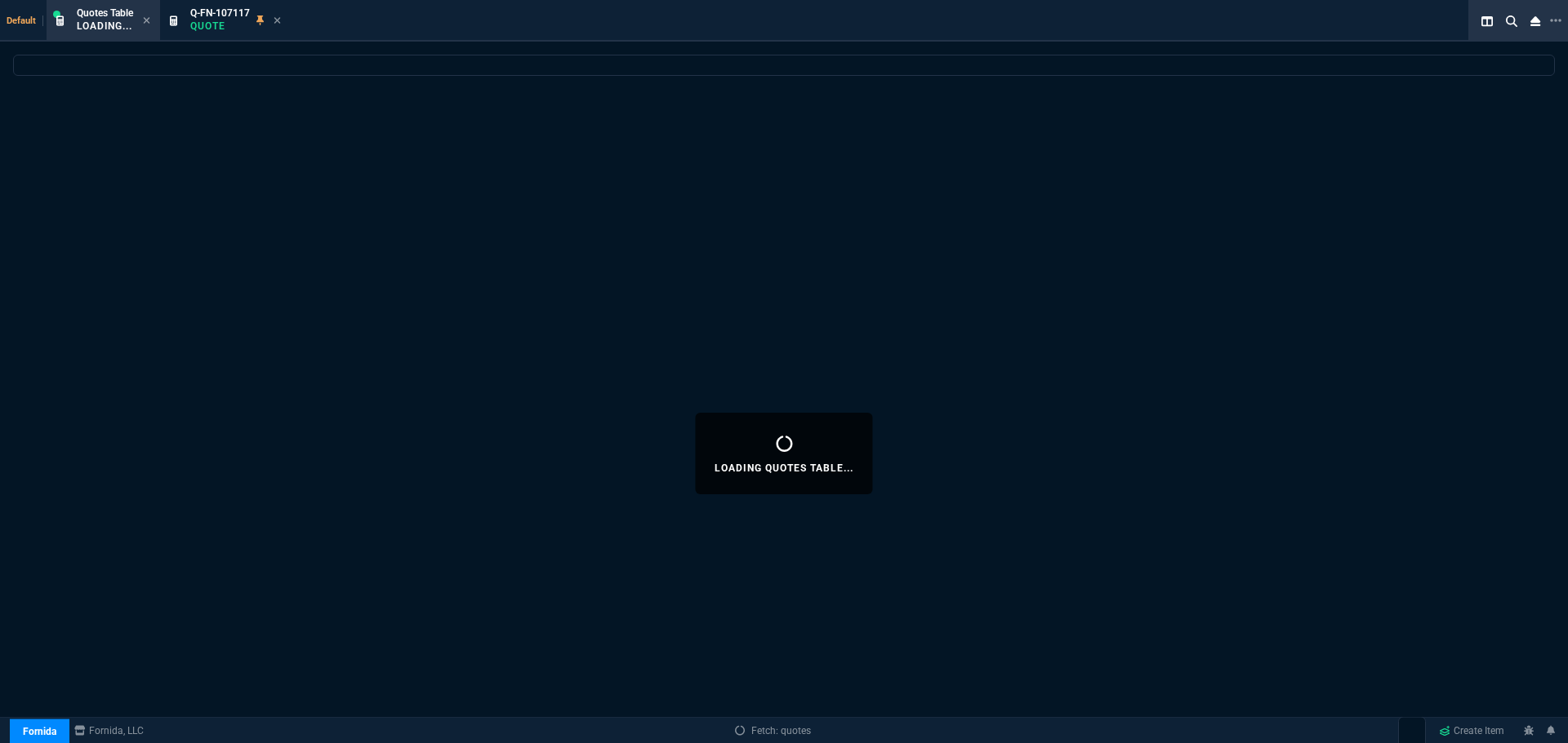
select select
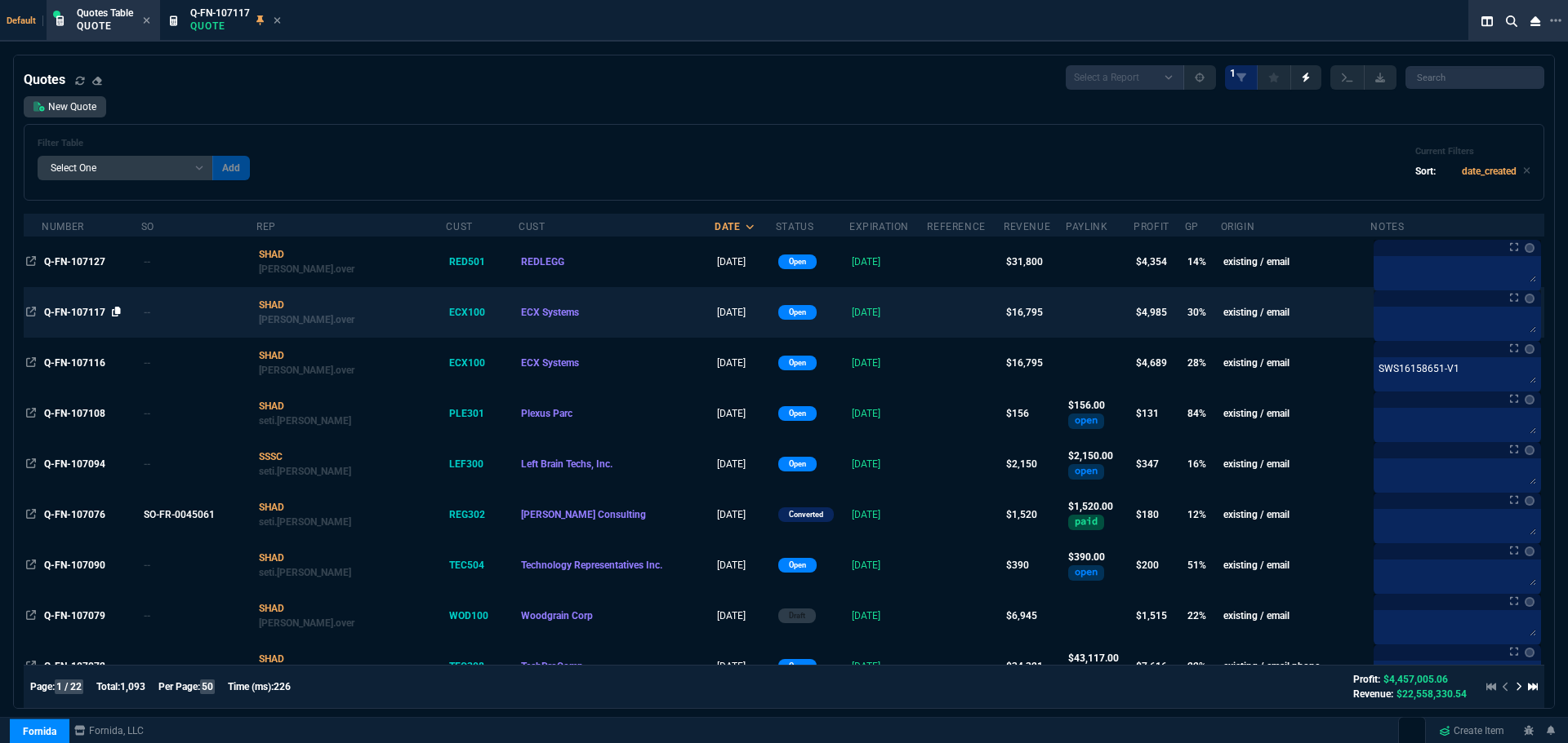
click at [117, 310] on icon at bounding box center [116, 312] width 9 height 10
click at [116, 308] on icon at bounding box center [116, 312] width 9 height 10
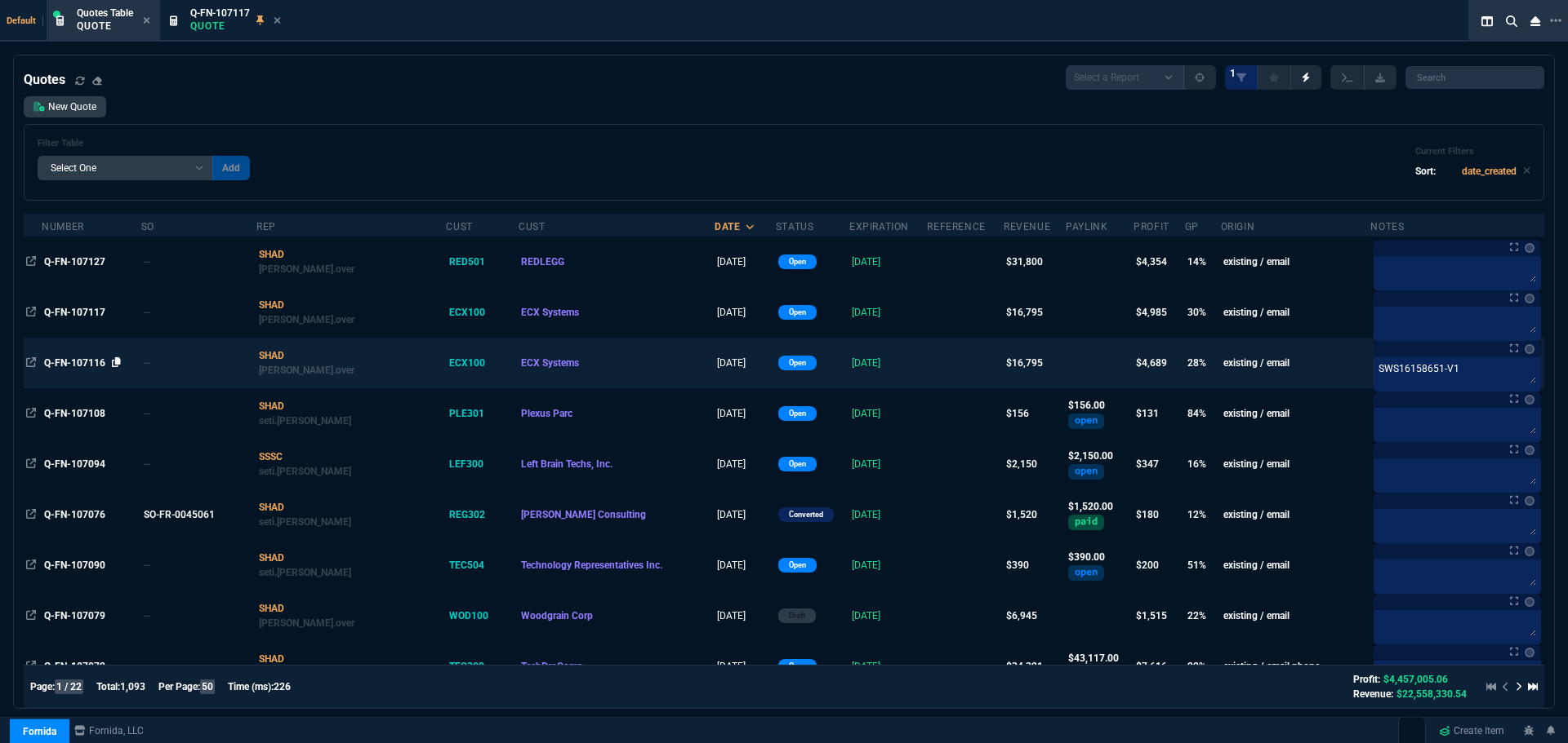
click at [118, 361] on icon at bounding box center [116, 362] width 9 height 10
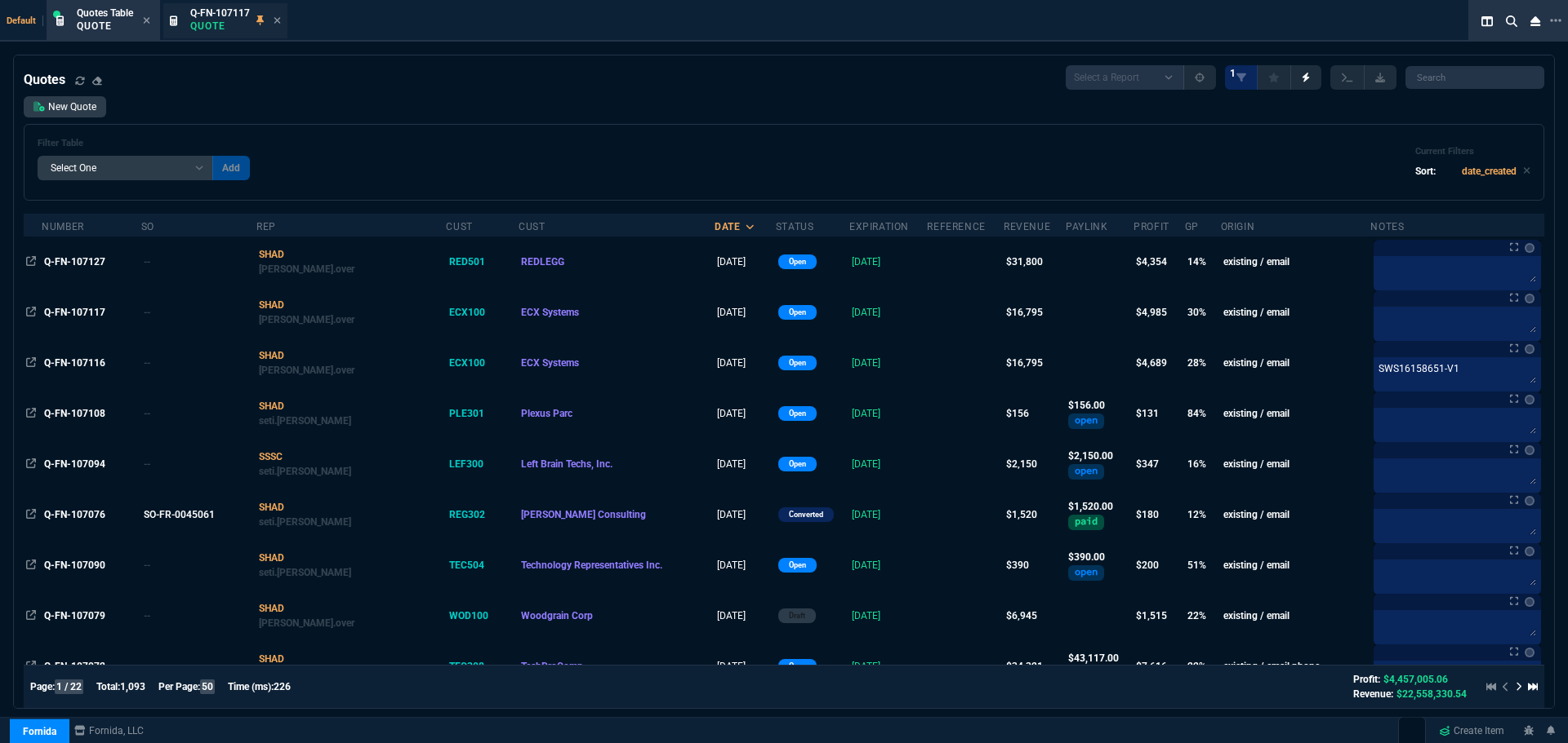
click at [215, 24] on p "Quote" at bounding box center [220, 26] width 60 height 13
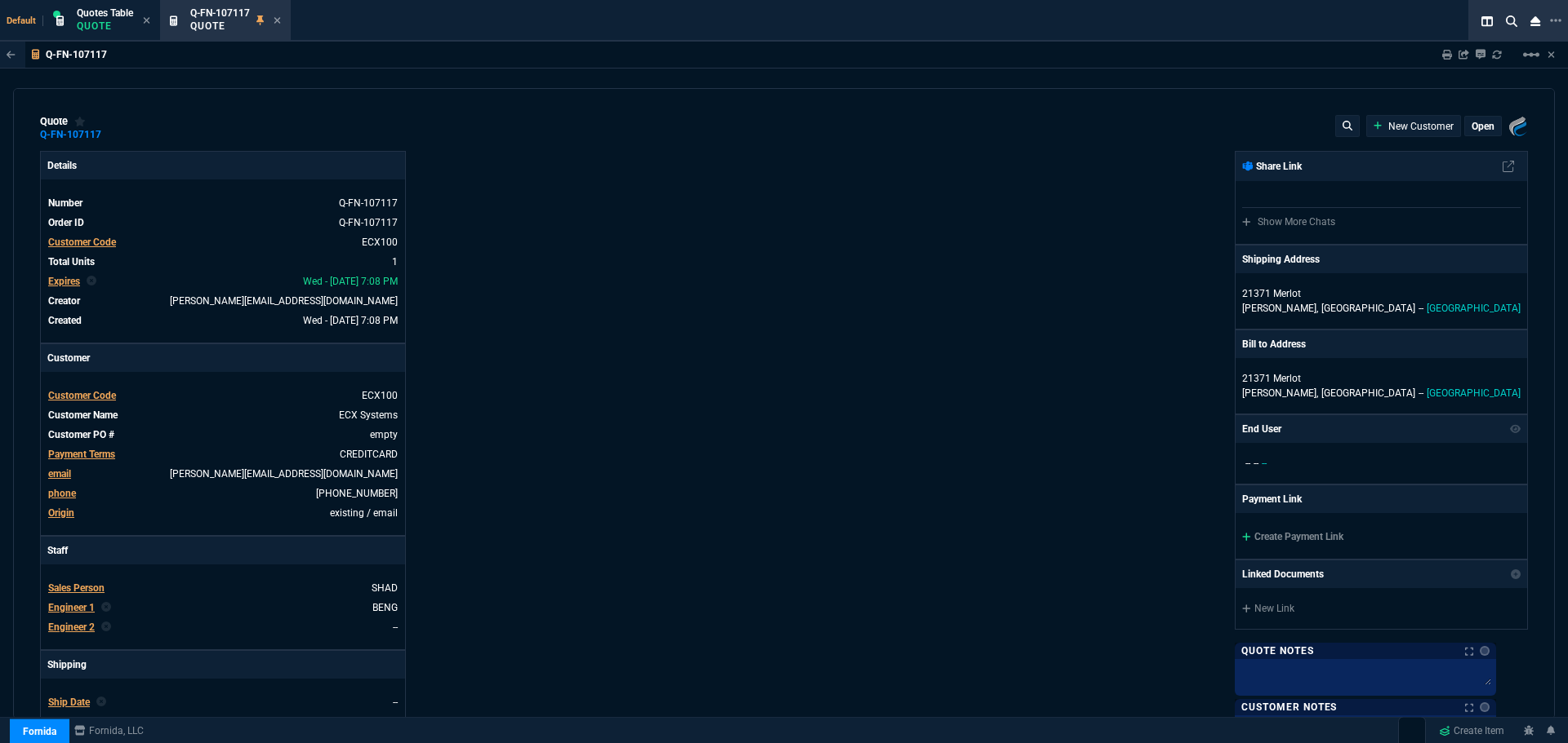
type input "33"
type input "5601"
type input "72"
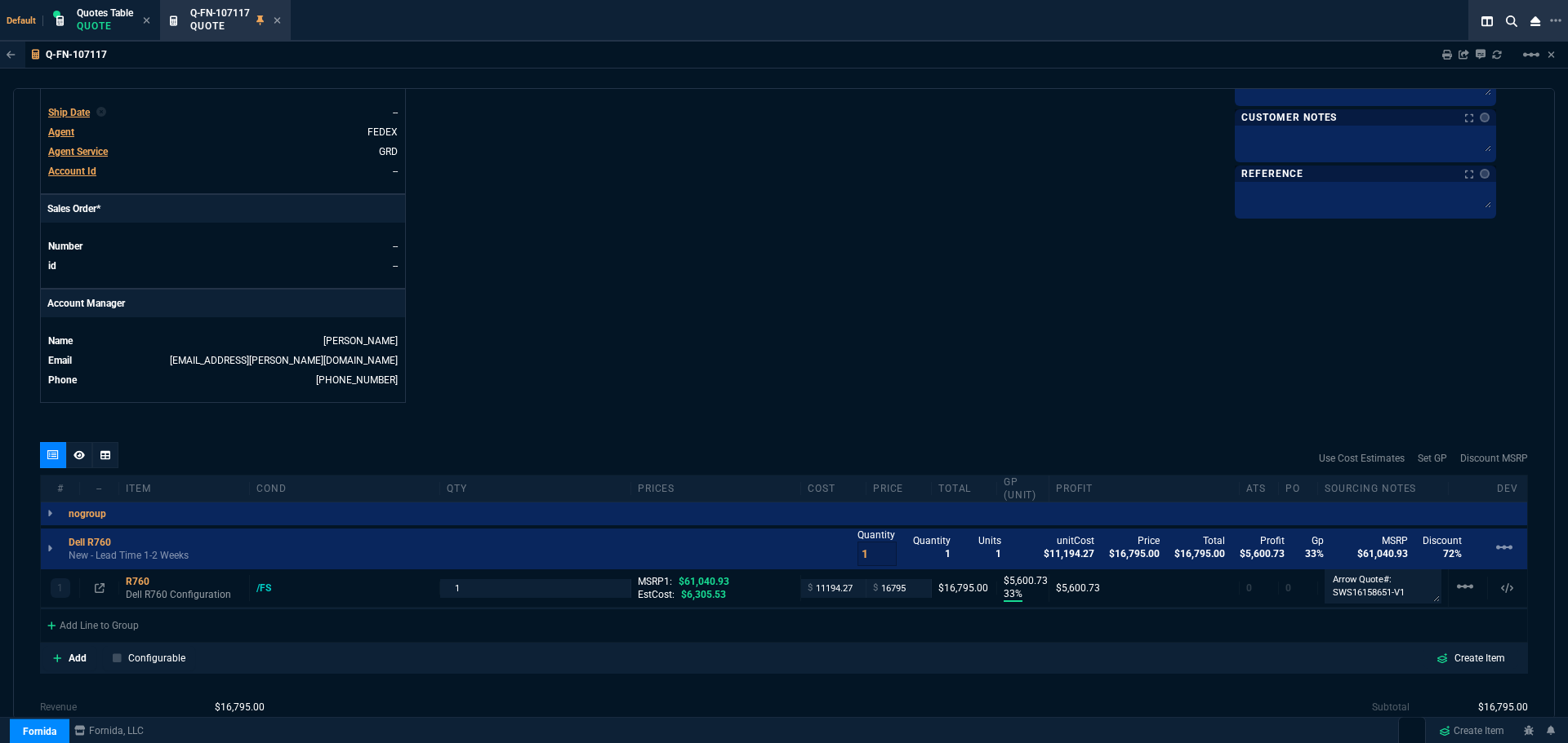
scroll to position [721, 0]
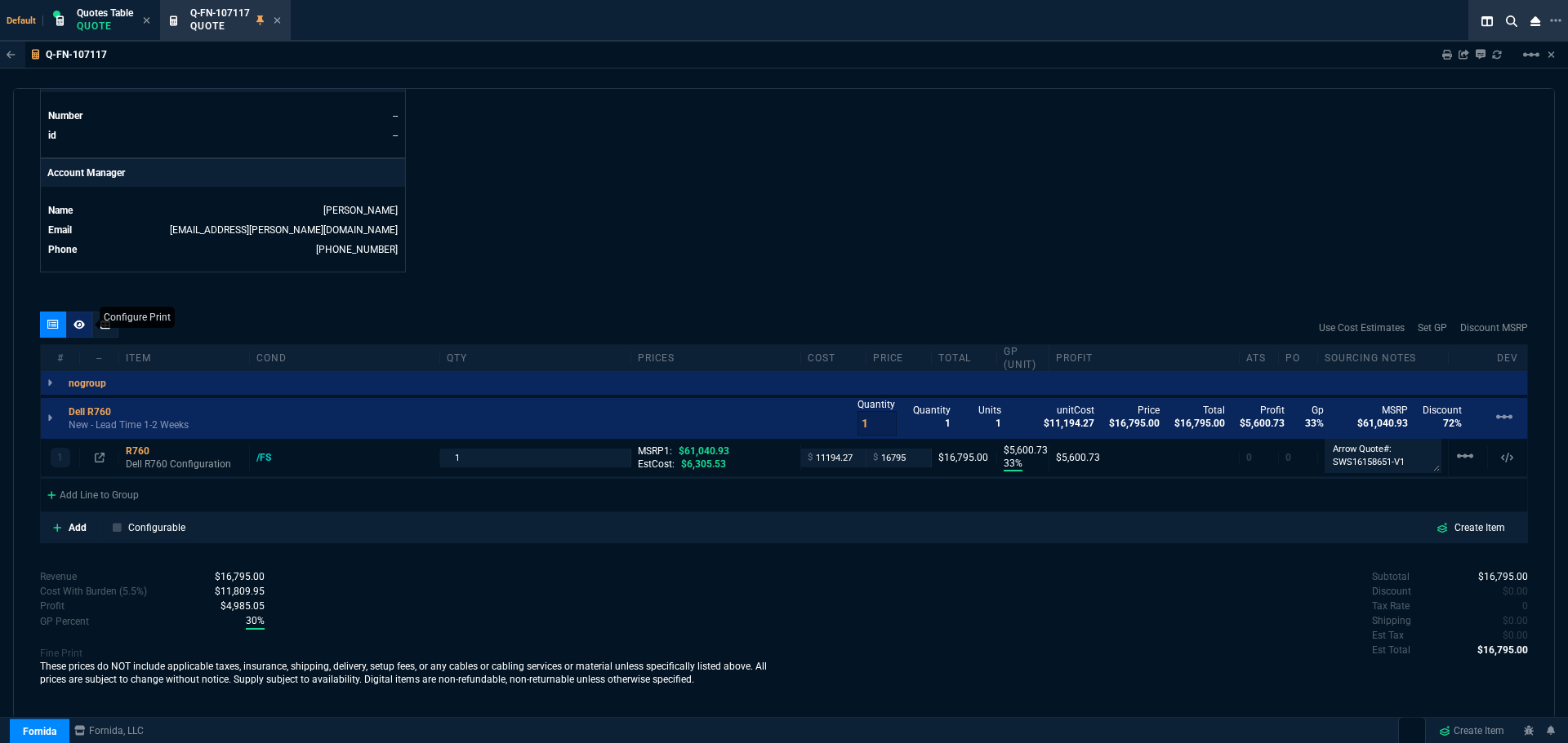
click at [77, 324] on icon at bounding box center [79, 324] width 11 height 10
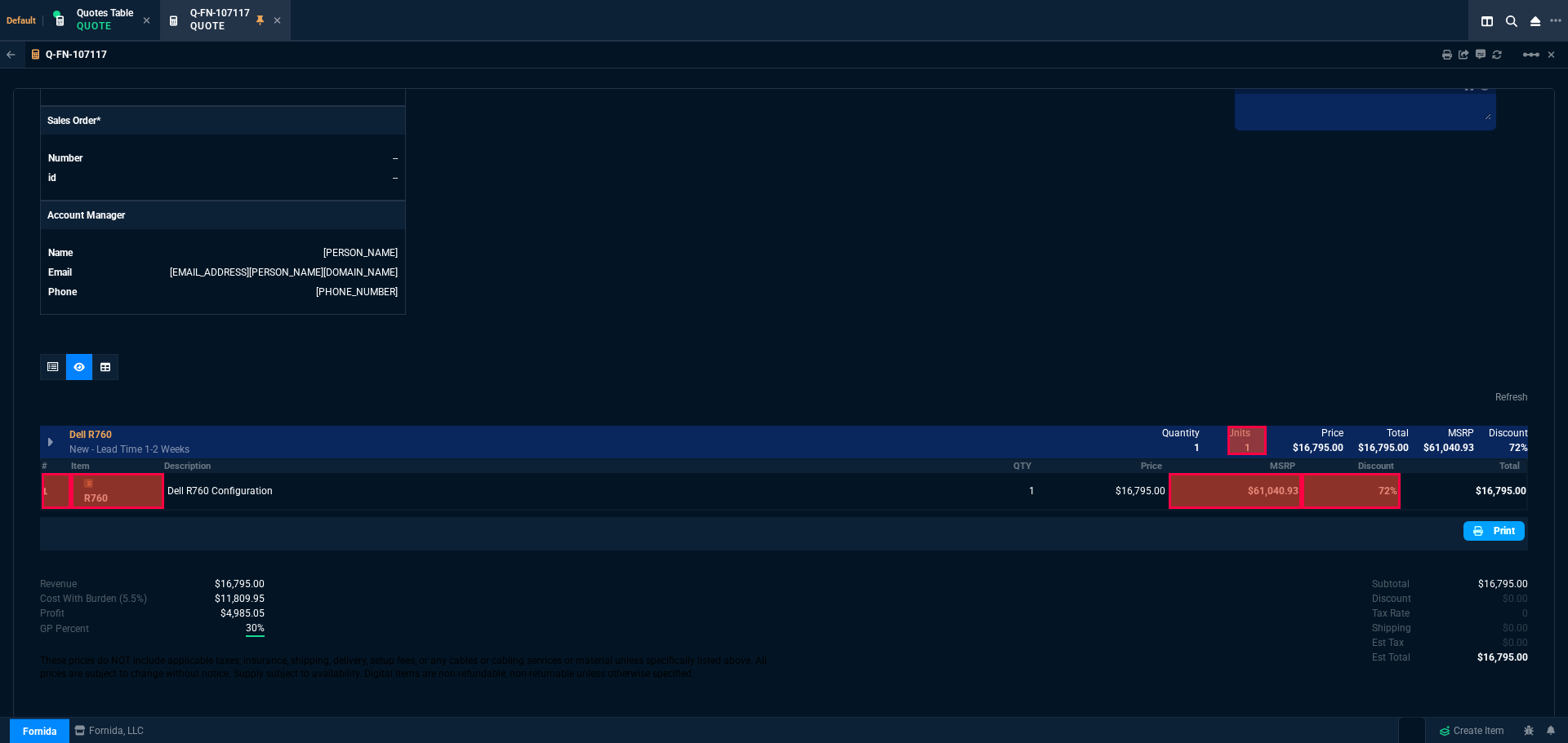
click at [1488, 534] on link "Print" at bounding box center [1493, 531] width 61 height 19
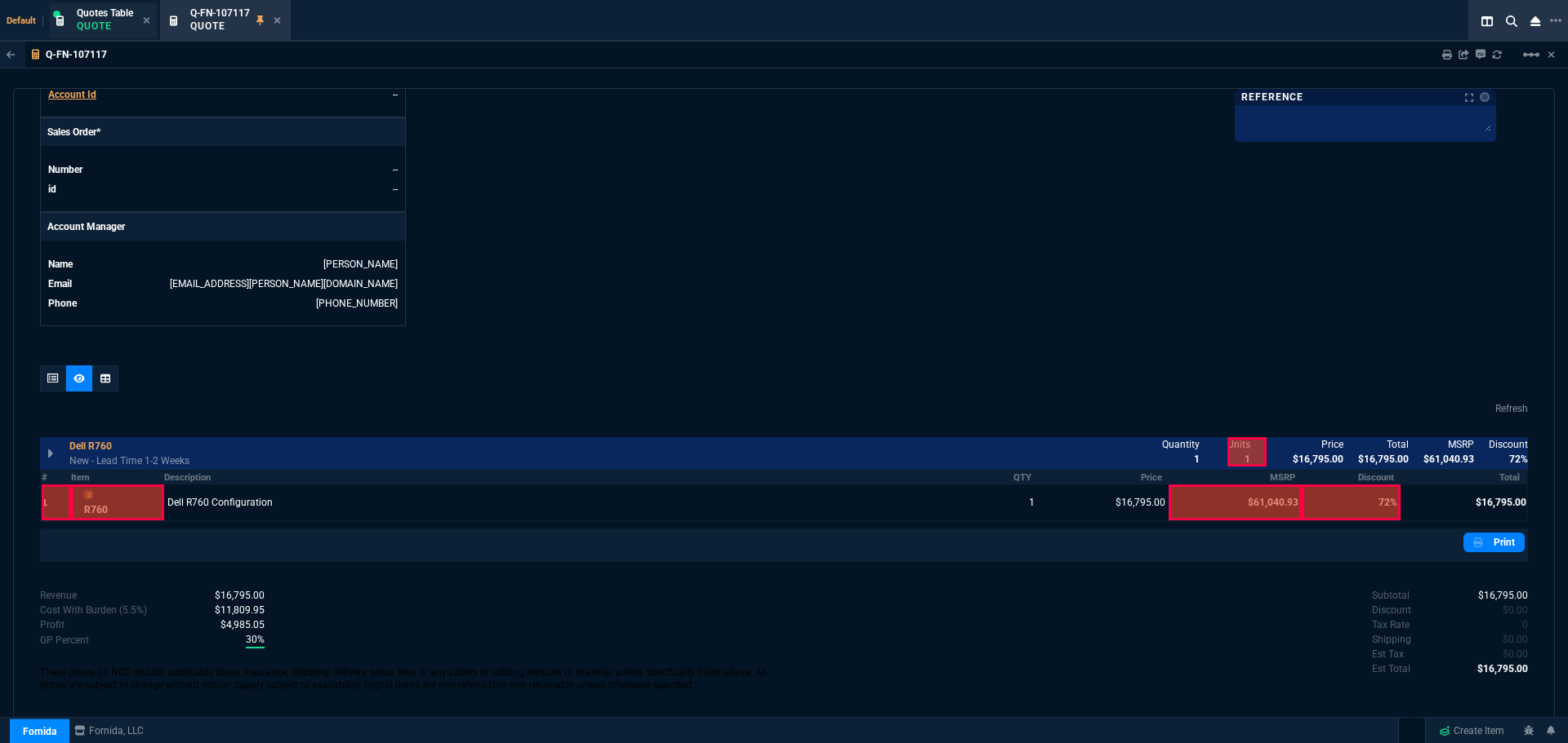
click at [106, 26] on p "Quote" at bounding box center [104, 26] width 56 height 13
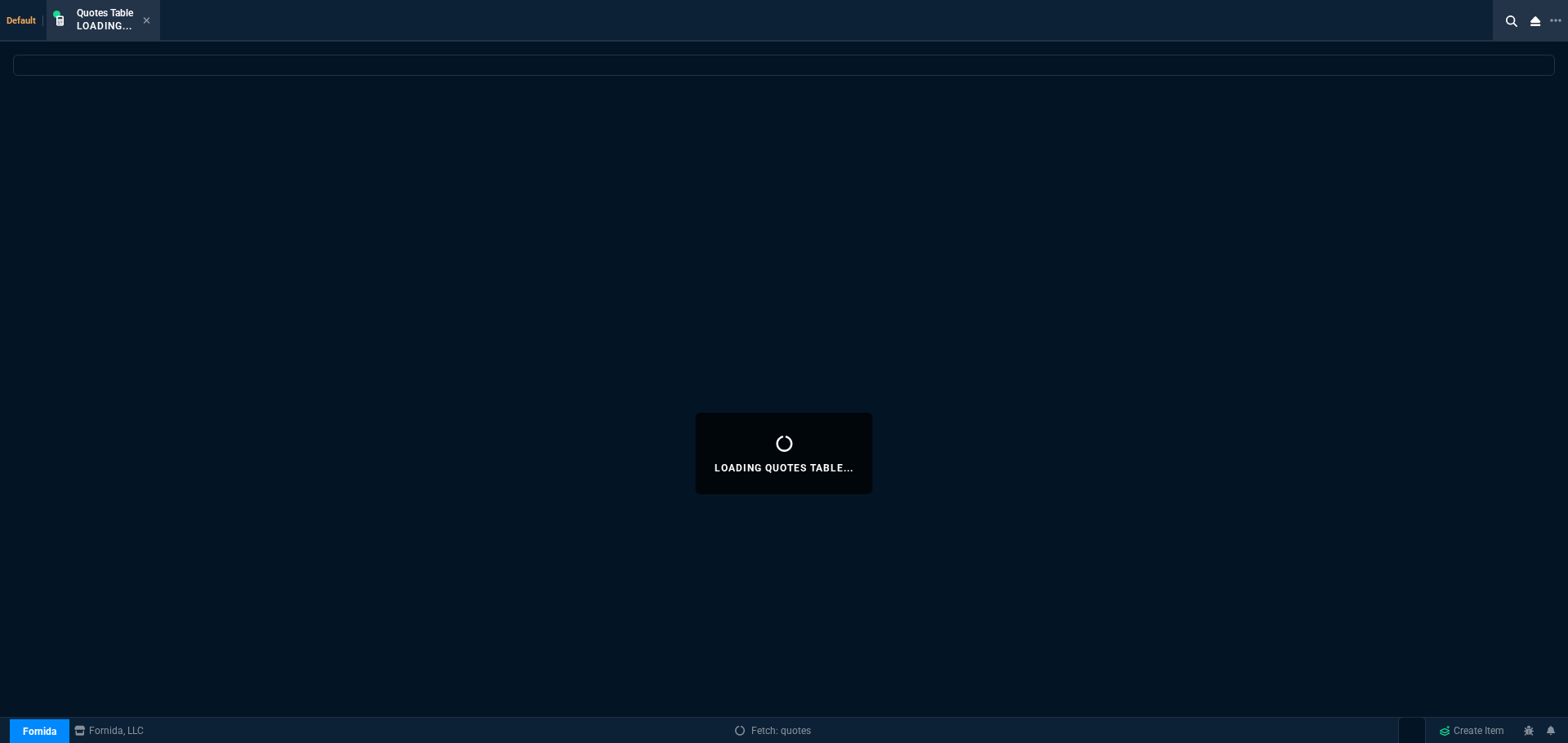
select select
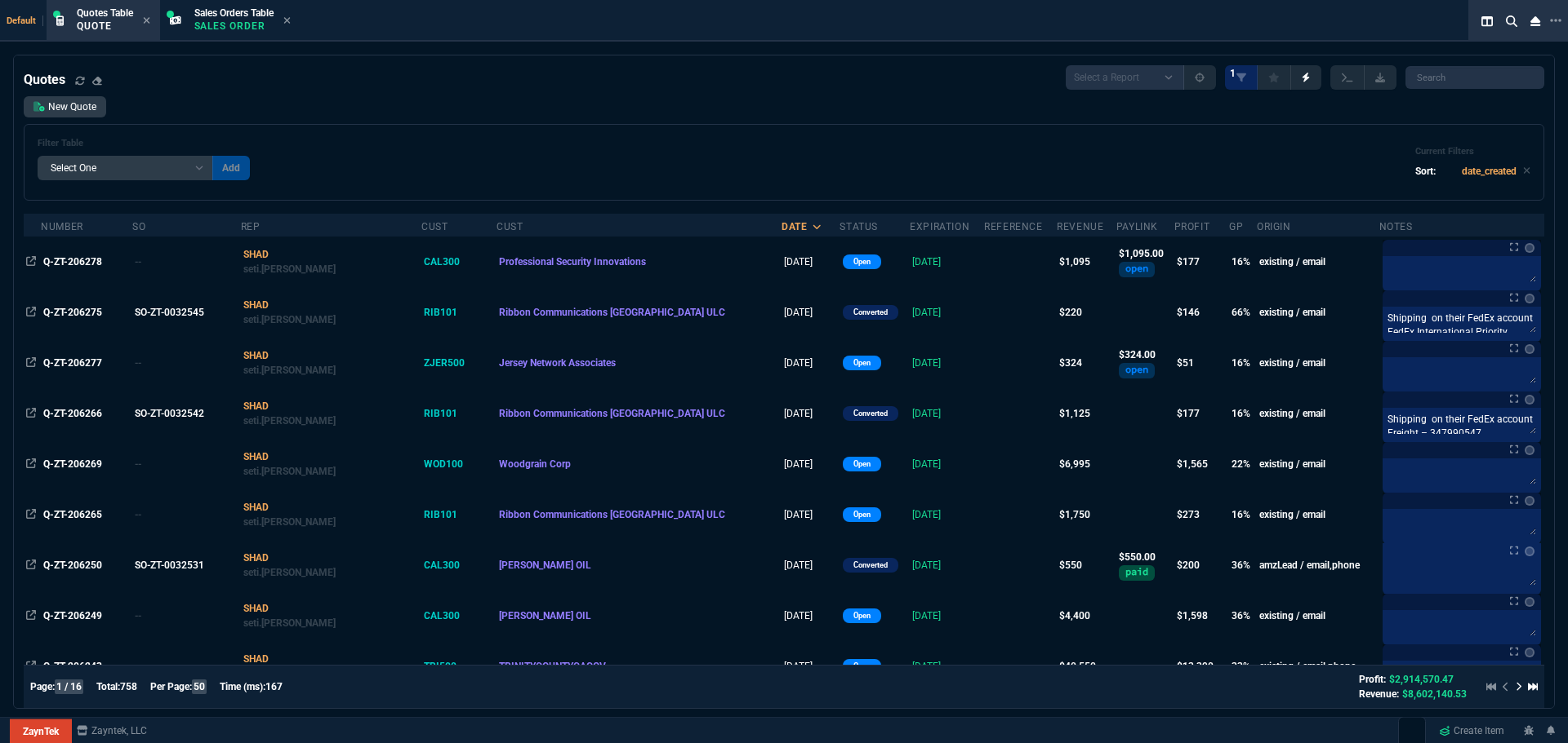
select select "4: SHAD"
select select
click at [1561, 19] on icon at bounding box center [1555, 20] width 11 height 4
click at [1439, 33] on li "Open New Tab" at bounding box center [1475, 33] width 161 height 19
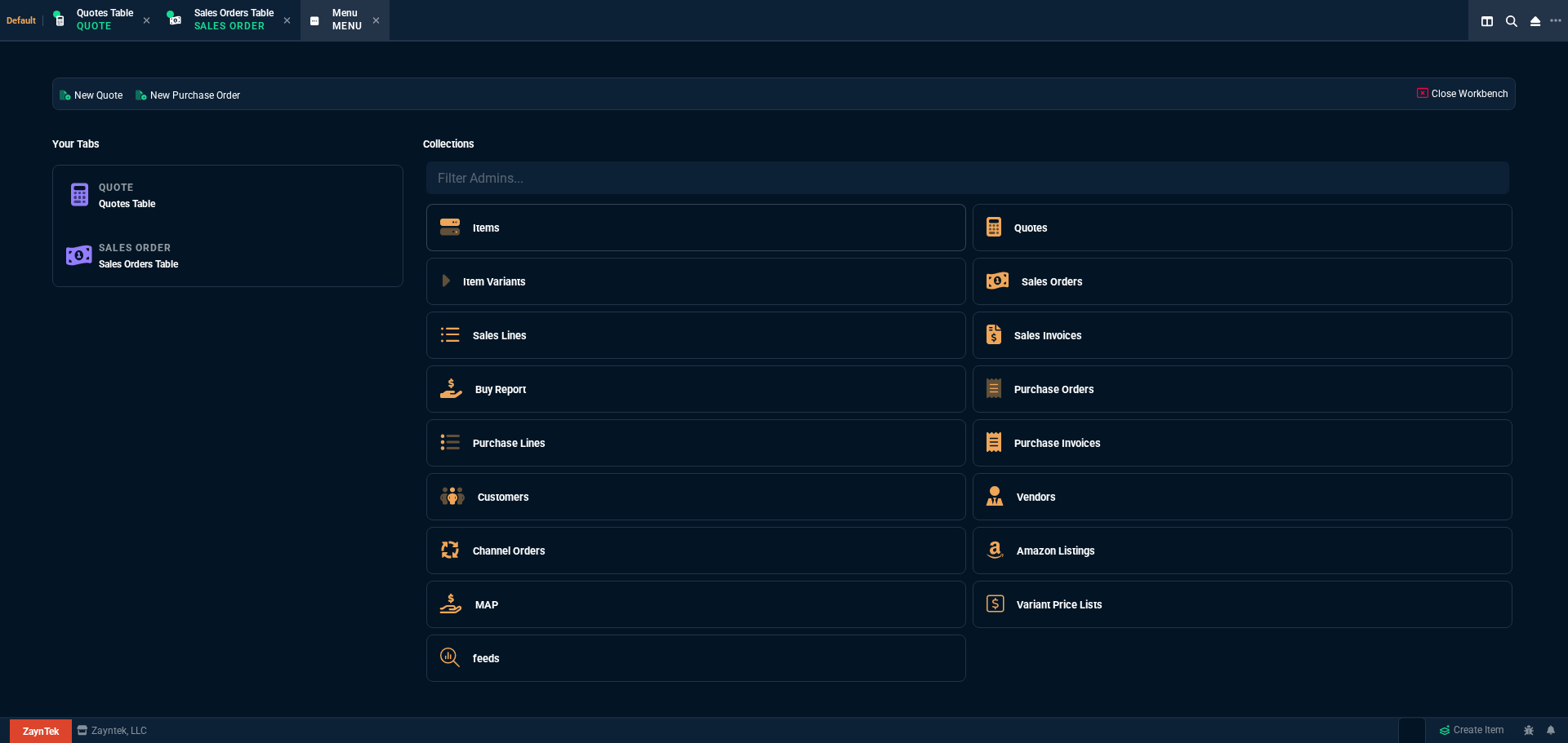
click at [493, 227] on h5 "Items" at bounding box center [486, 228] width 27 height 16
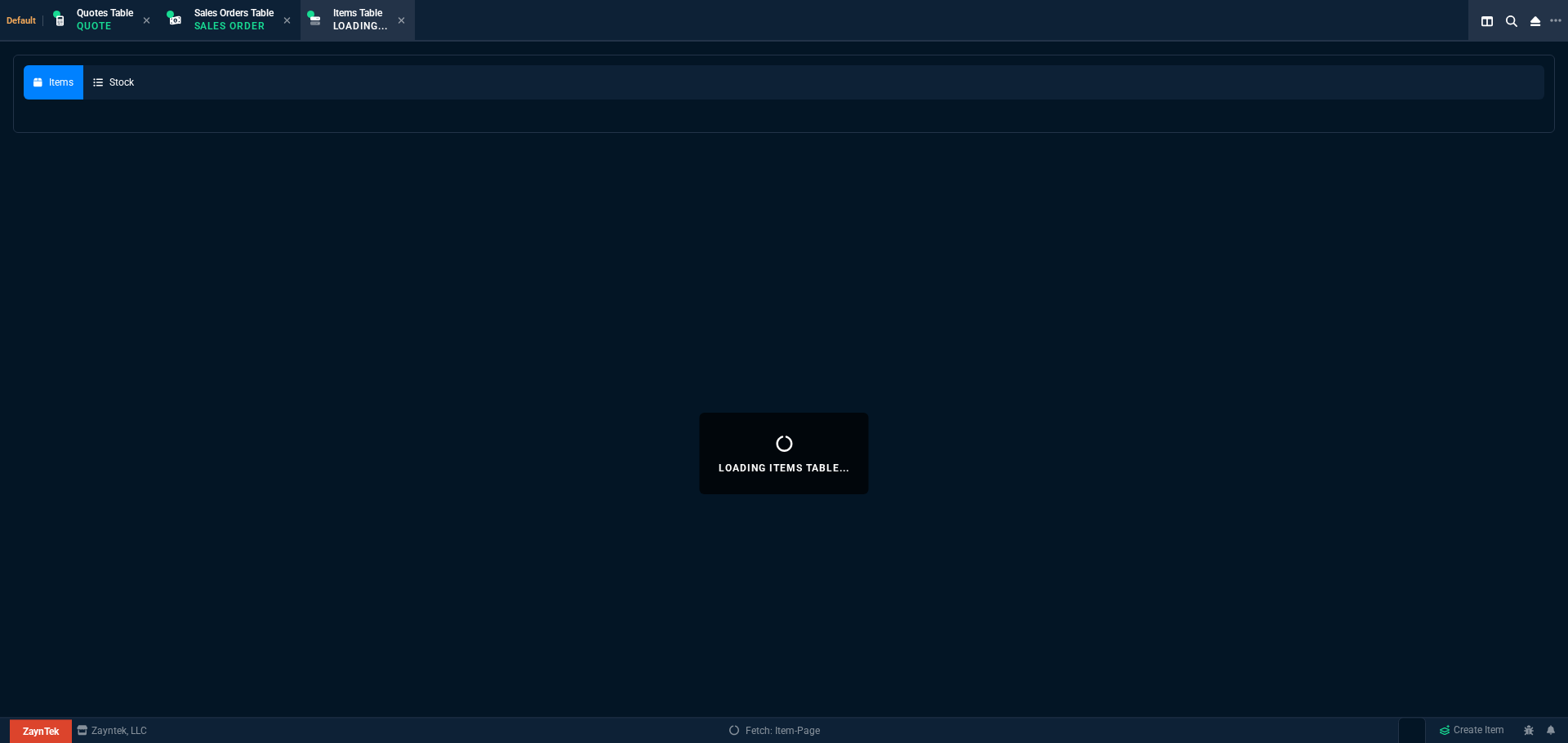
select select
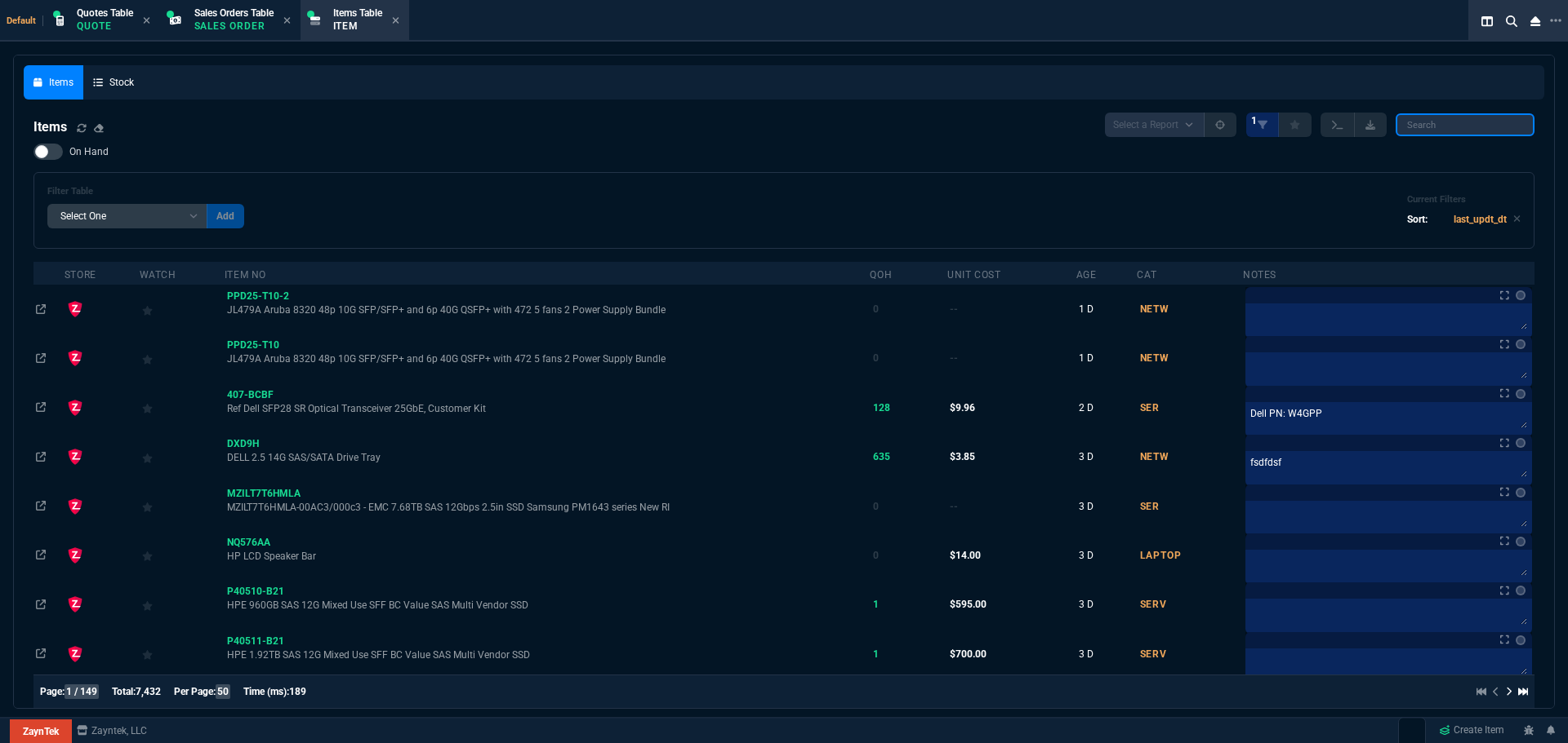
click at [1420, 124] on input "search" at bounding box center [1465, 124] width 138 height 23
paste input "800GB"
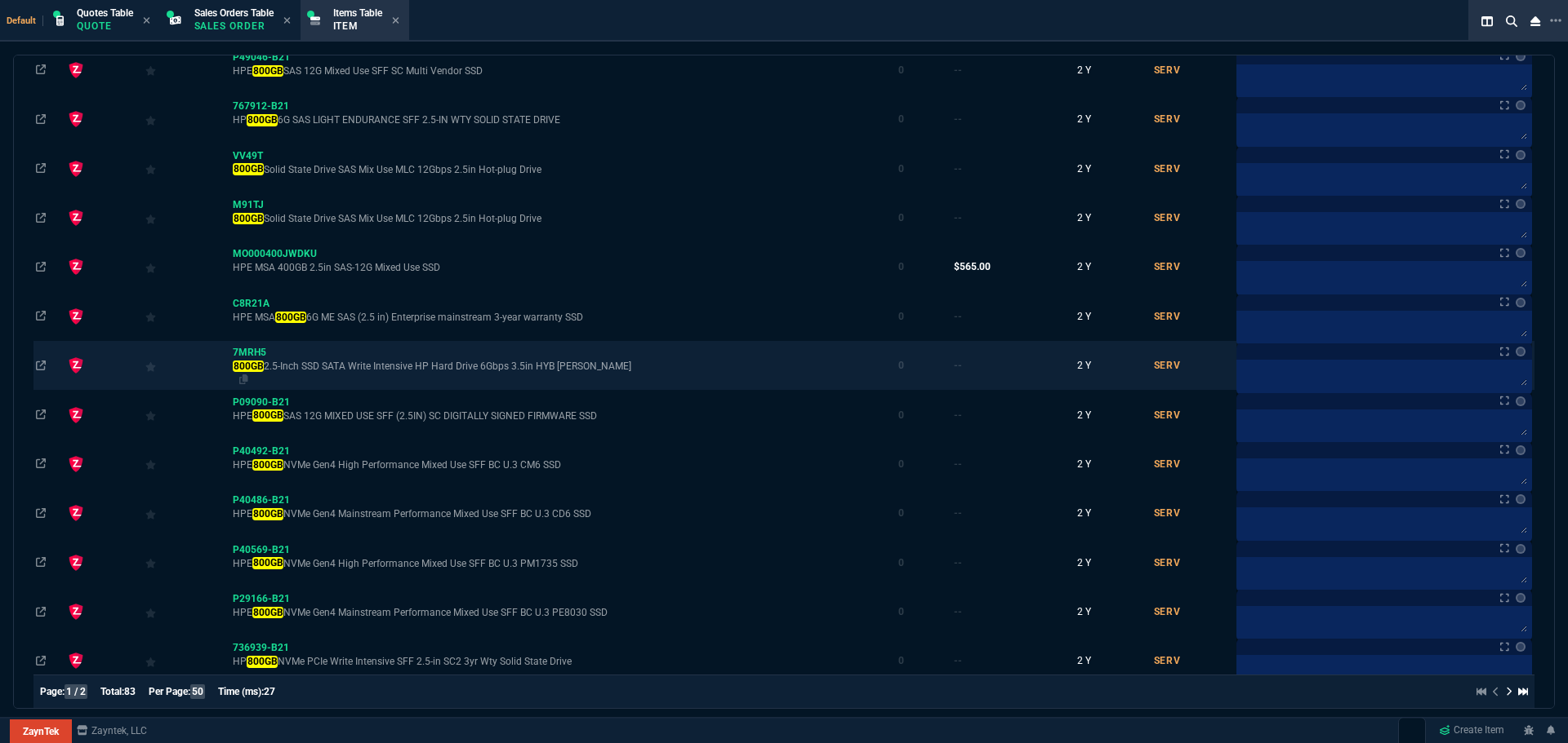
scroll to position [2102, 0]
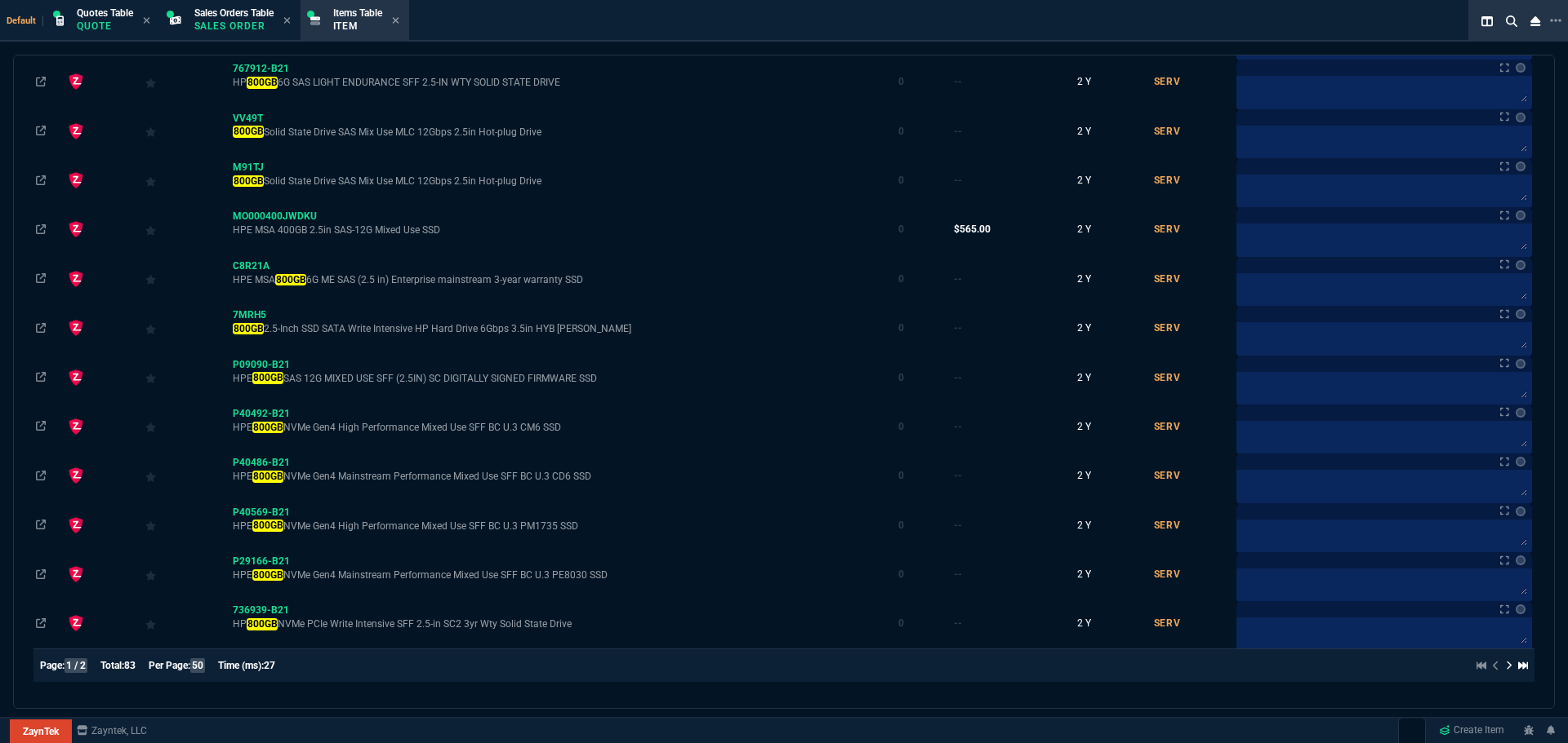
type input "800GB"
click at [105, 17] on span "Quotes Table" at bounding box center [104, 13] width 56 height 11
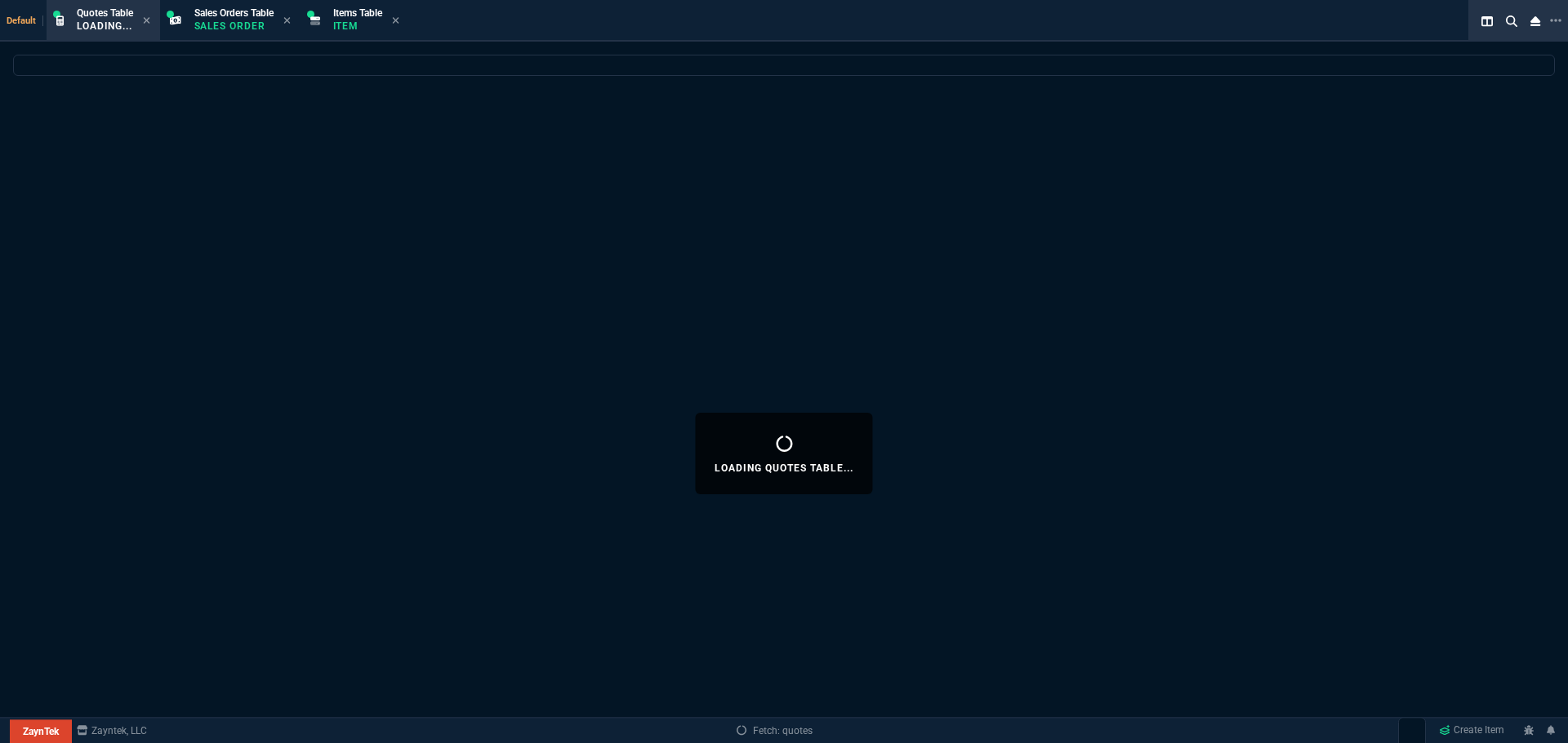
select select
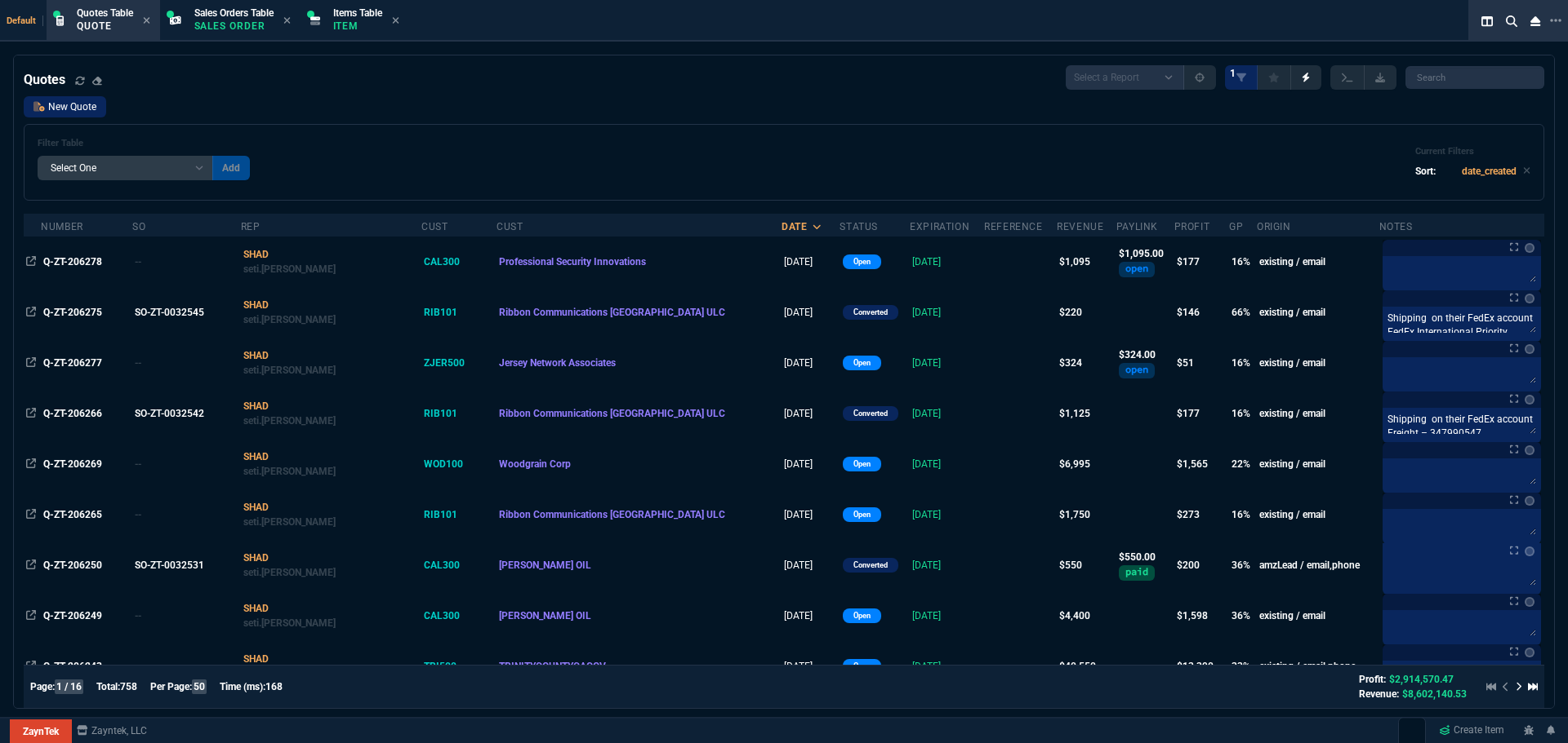
click at [47, 111] on link "New Quote" at bounding box center [65, 106] width 82 height 21
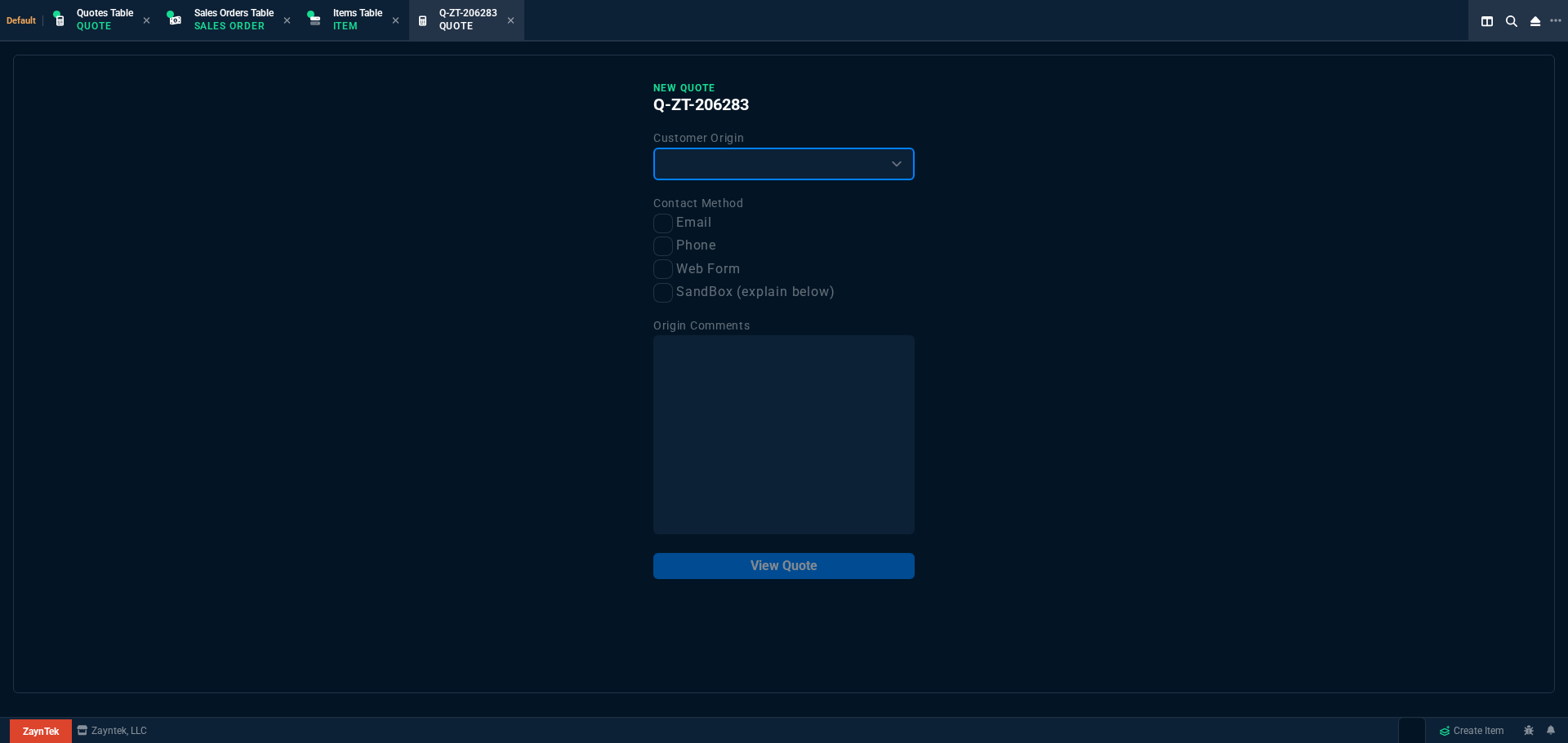
click at [793, 167] on select "Existing Customer Amazon Lead (first order) Website Lead (first order) Called (…" at bounding box center [783, 163] width 261 height 32
select select "existing"
click at [653, 148] on select "Existing Customer Amazon Lead (first order) Website Lead (first order) Called (…" at bounding box center [783, 163] width 261 height 32
click at [663, 224] on input "Email" at bounding box center [662, 223] width 19 height 19
checkbox input "true"
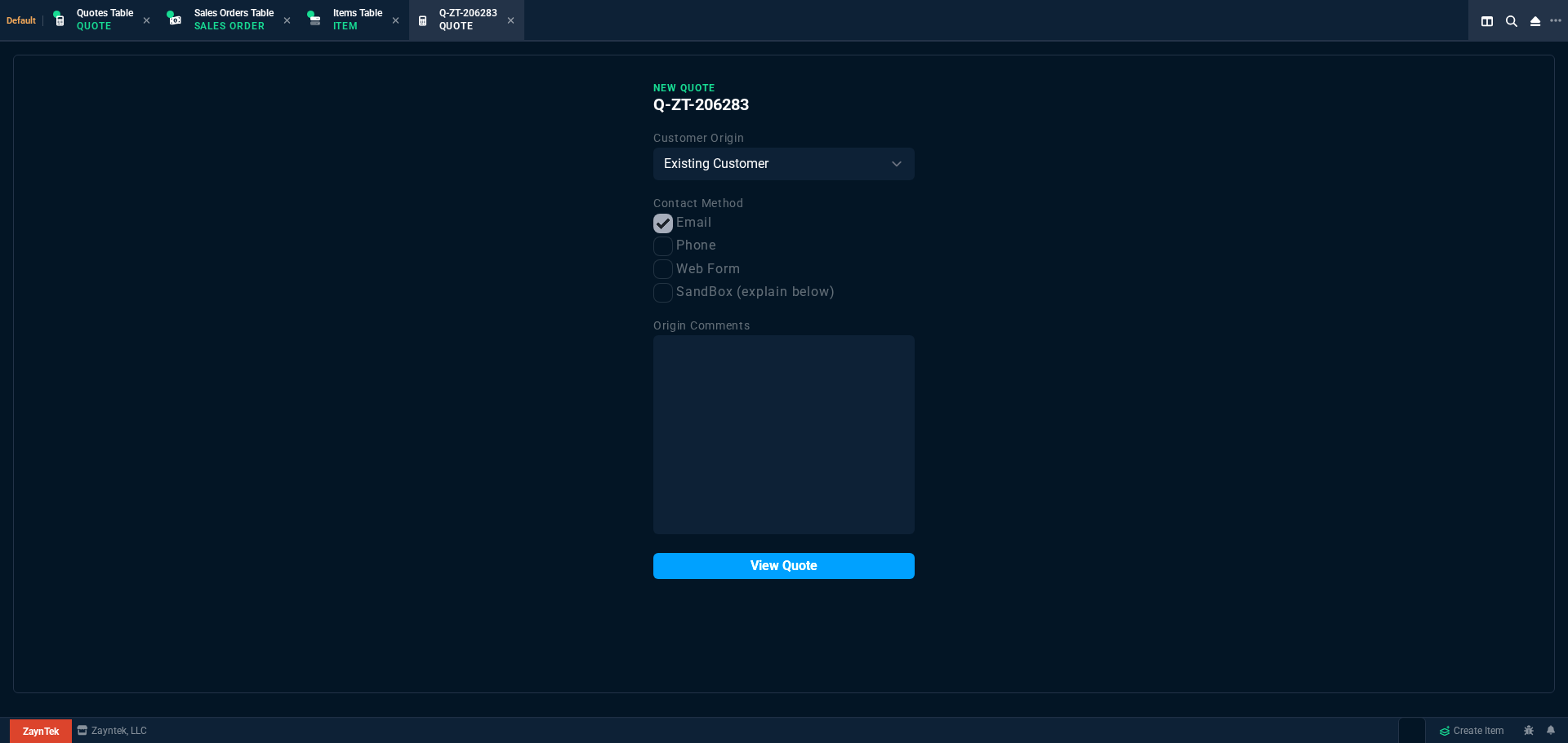
click at [762, 574] on button "View Quote" at bounding box center [783, 566] width 261 height 26
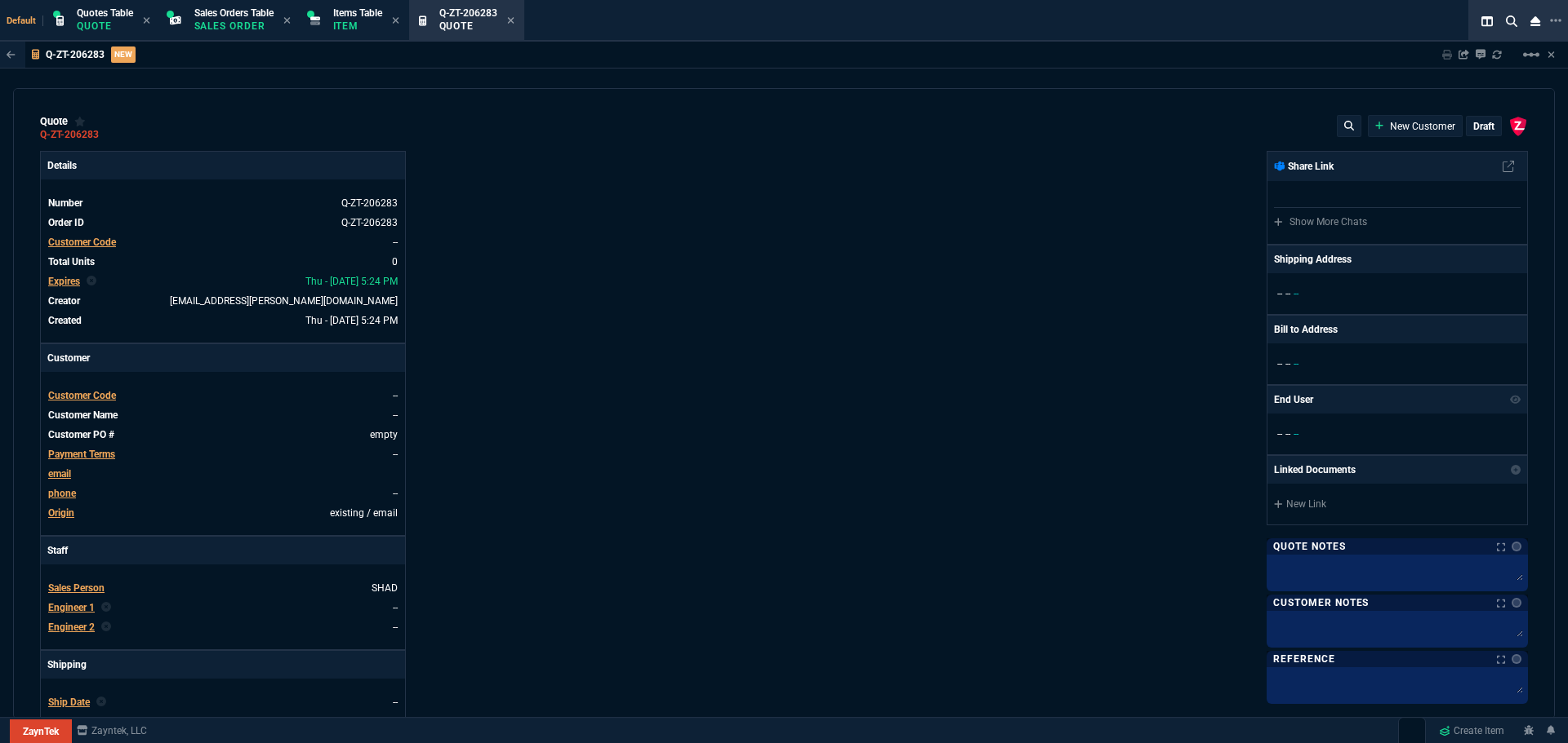
click at [82, 396] on span "Customer Code" at bounding box center [81, 395] width 67 height 11
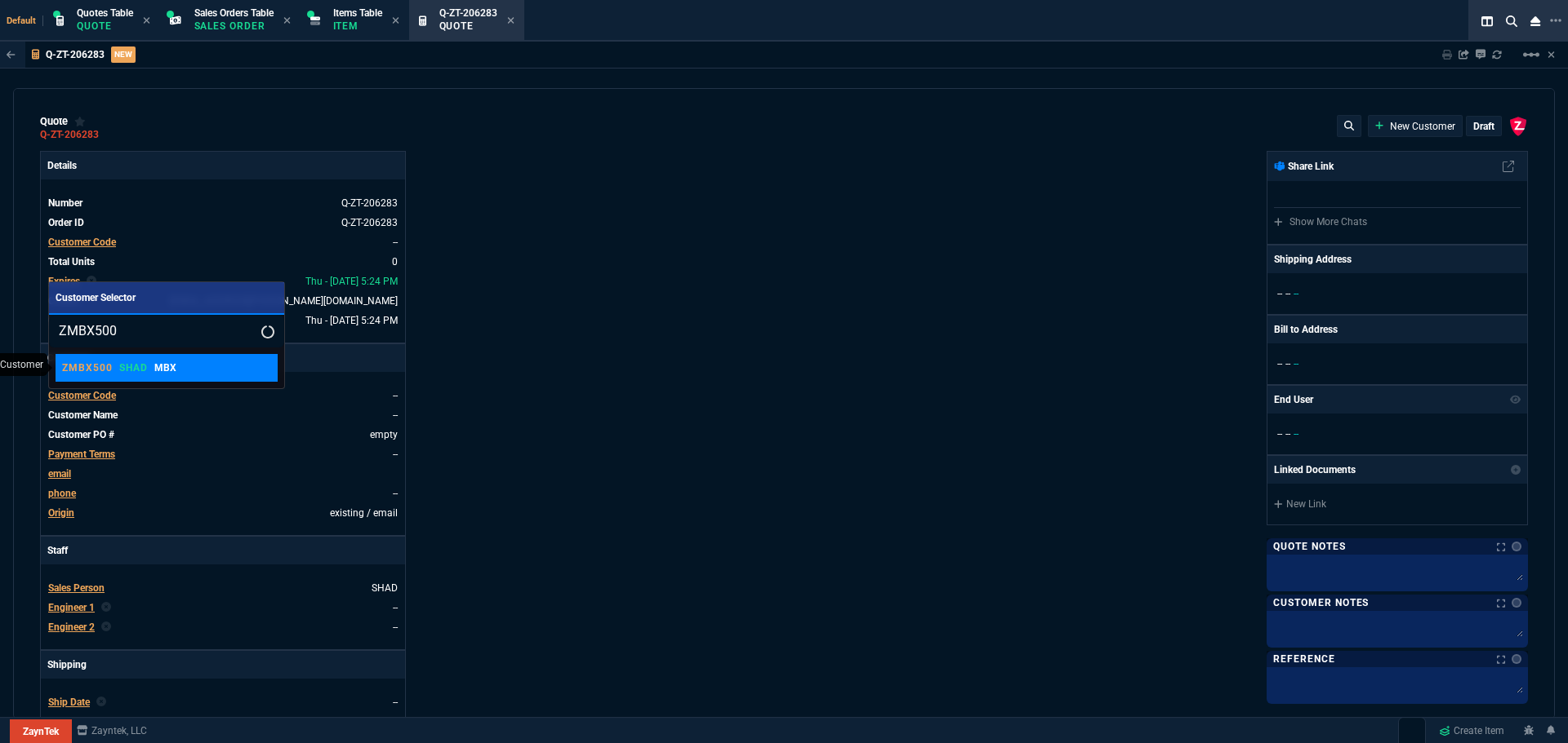
type input "ZMBX500"
click at [146, 370] on p "SHAD" at bounding box center [133, 368] width 29 height 13
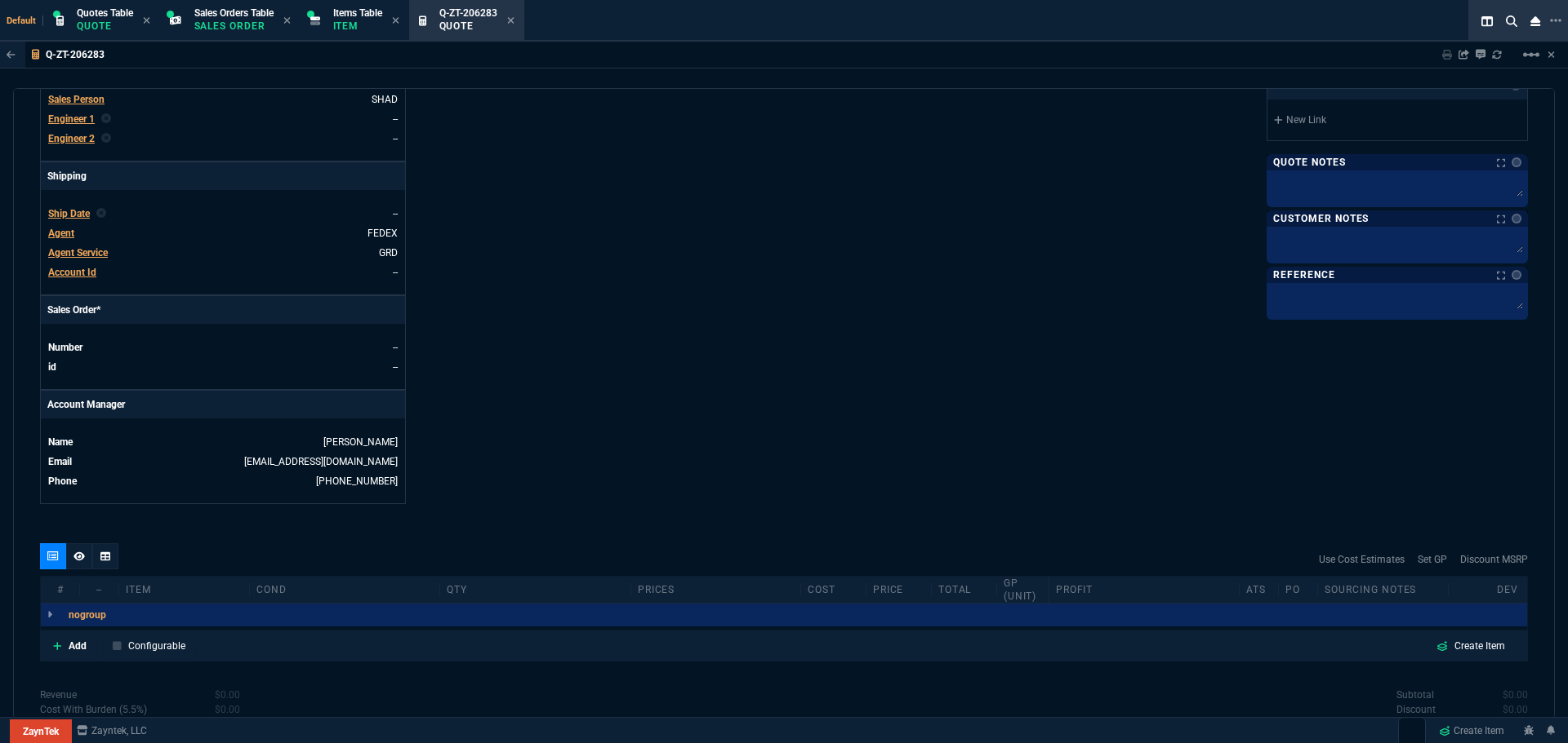
scroll to position [489, 0]
click at [82, 643] on p "Add" at bounding box center [77, 645] width 18 height 15
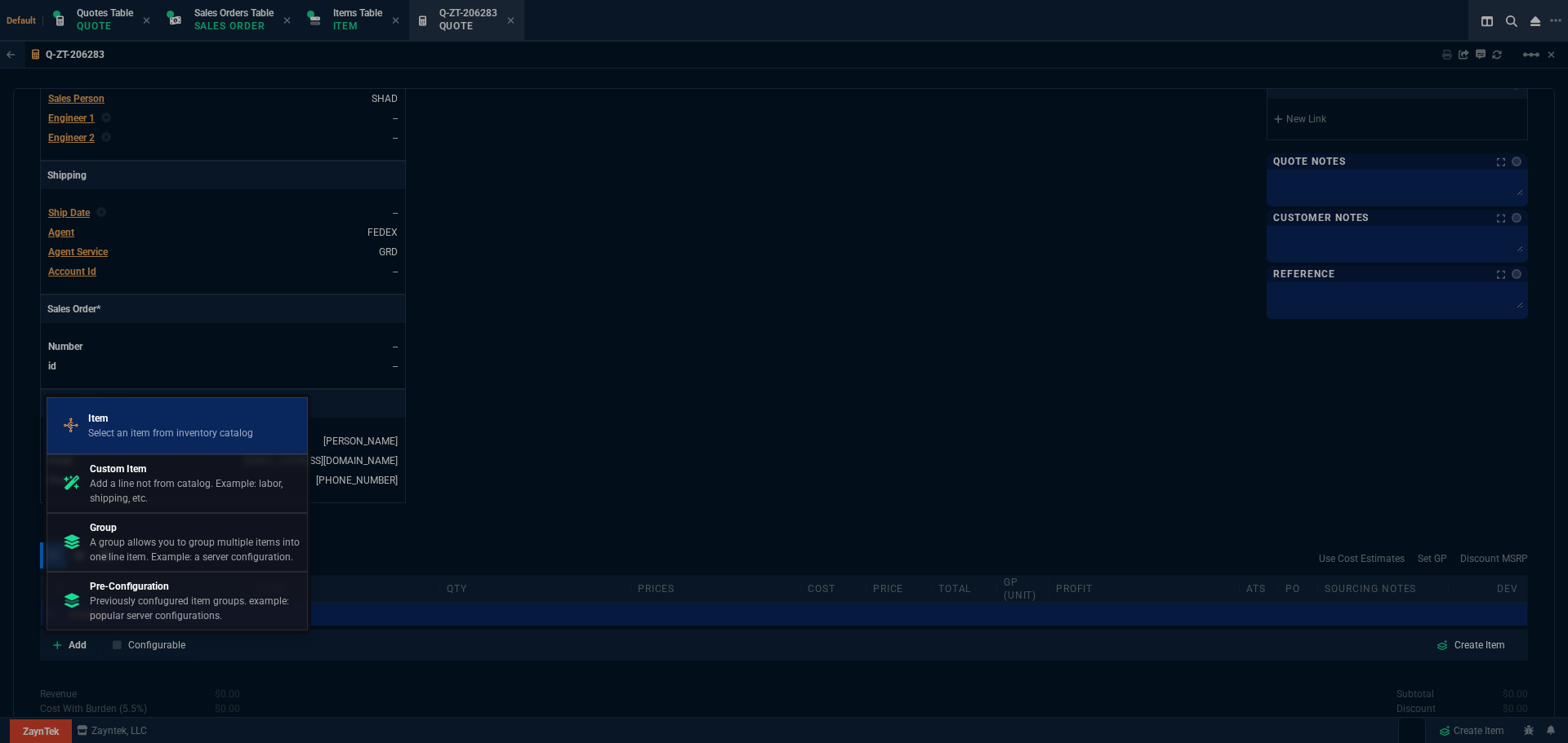
click at [137, 424] on p "Item" at bounding box center [171, 419] width 165 height 15
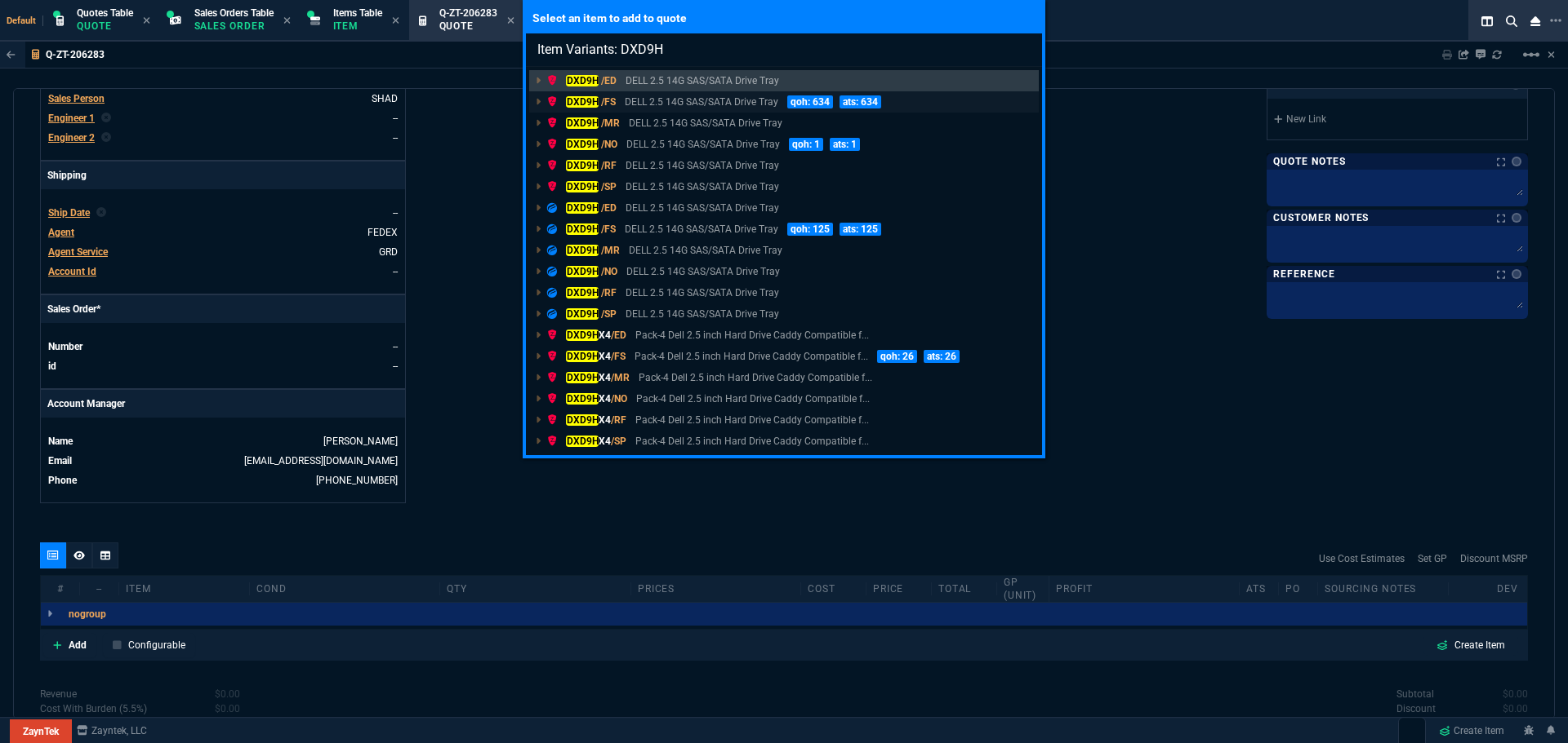
type input "Item Variants: DXD9H"
click at [576, 100] on mark "DXD9H" at bounding box center [581, 101] width 32 height 11
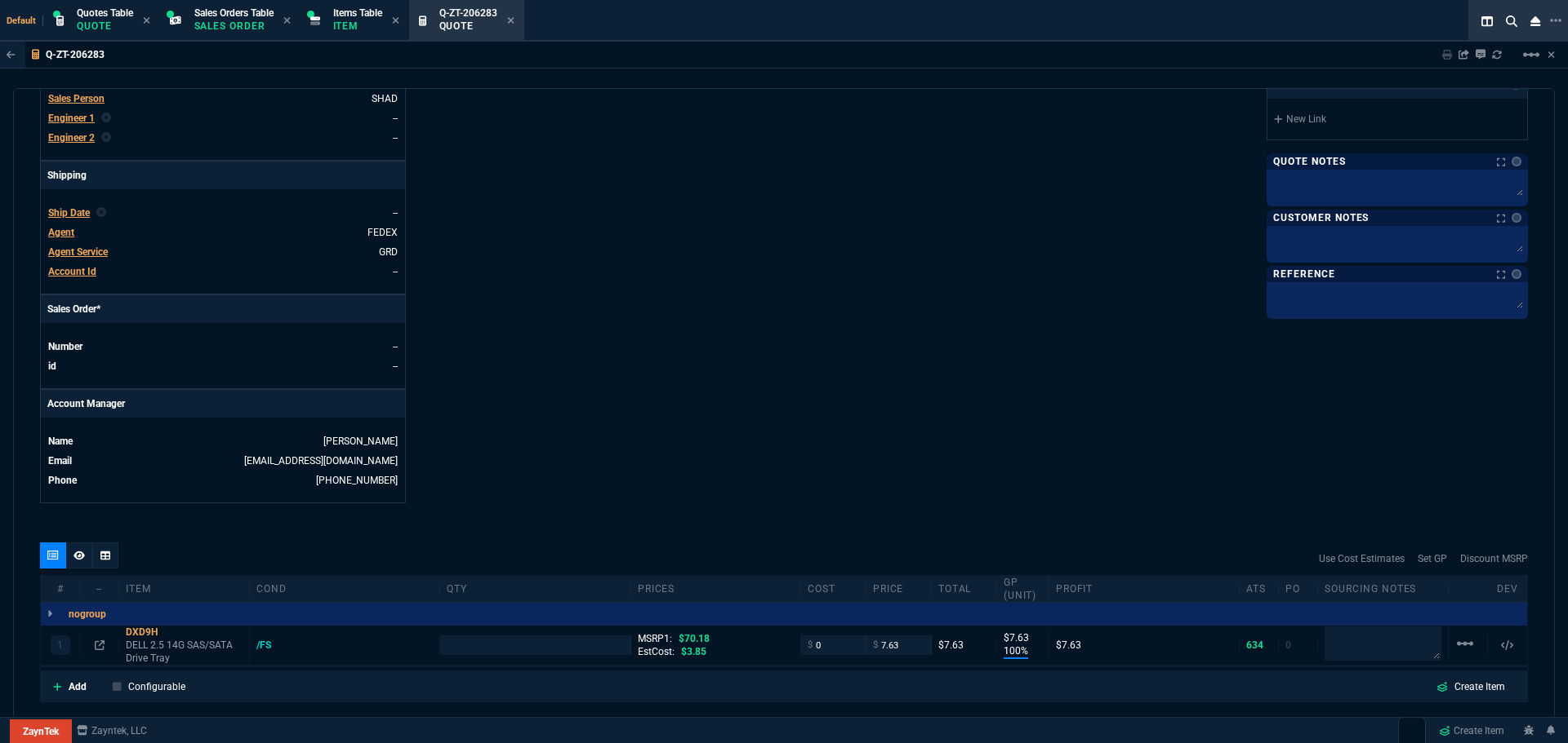
type input "100"
type input "8"
type input "70.18"
type input "89"
click at [598, 653] on input "number" at bounding box center [534, 645] width 176 height 18
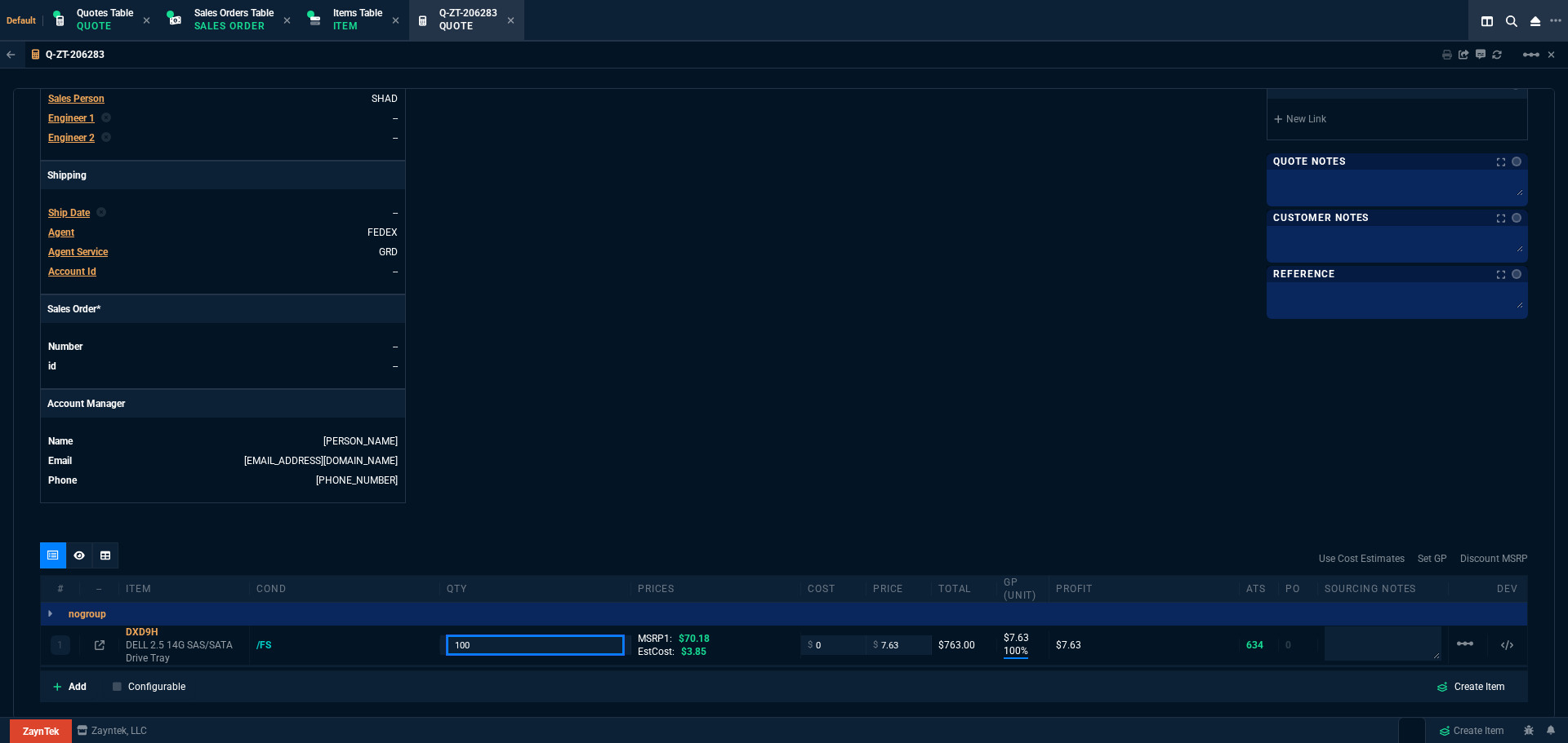
type input "100"
click at [699, 441] on div "Details Number Q-ZT-206283 Order ID Q-ZT-206283 Customer Code ZMBX500 Total Uni…" at bounding box center [411, 83] width 743 height 843
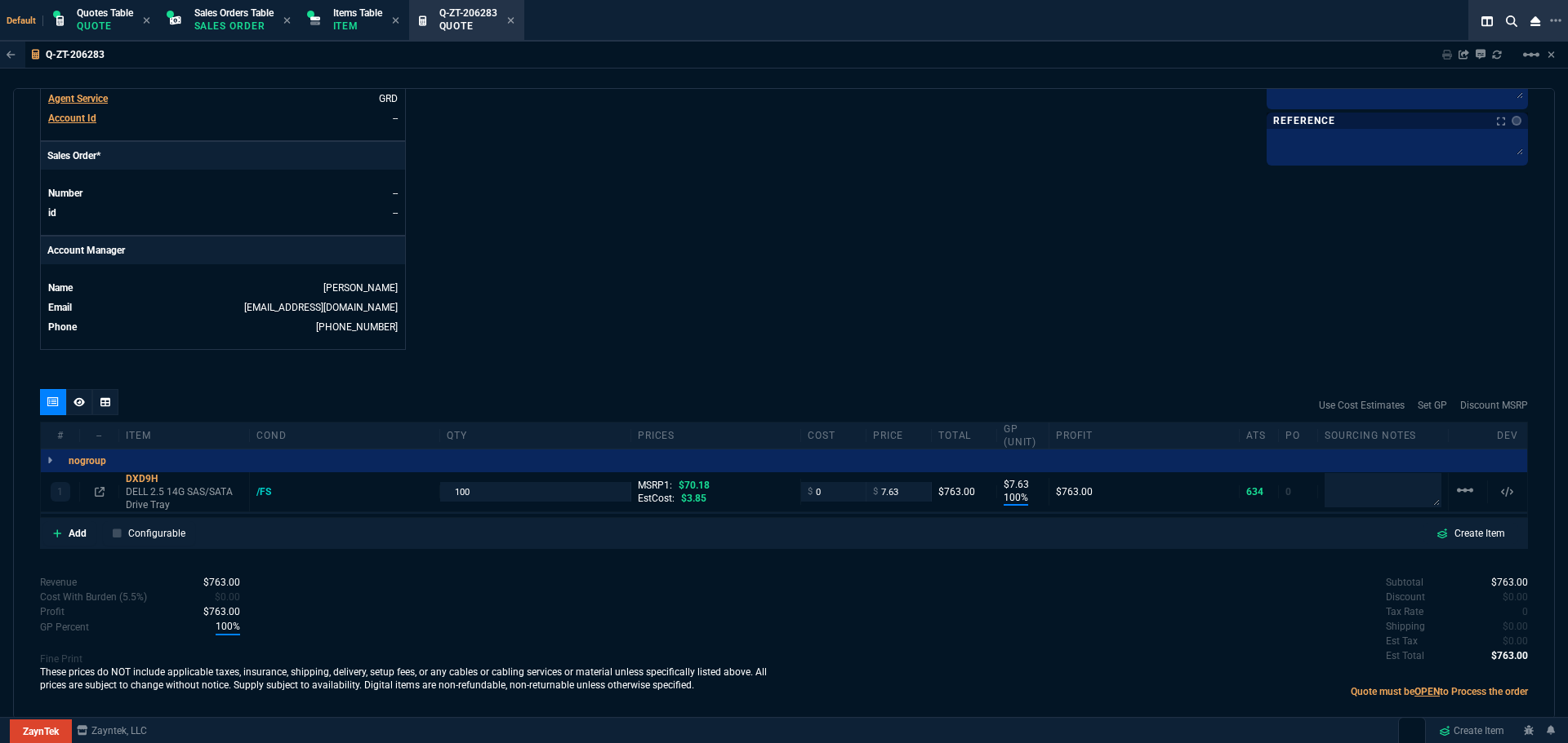
scroll to position [666, 0]
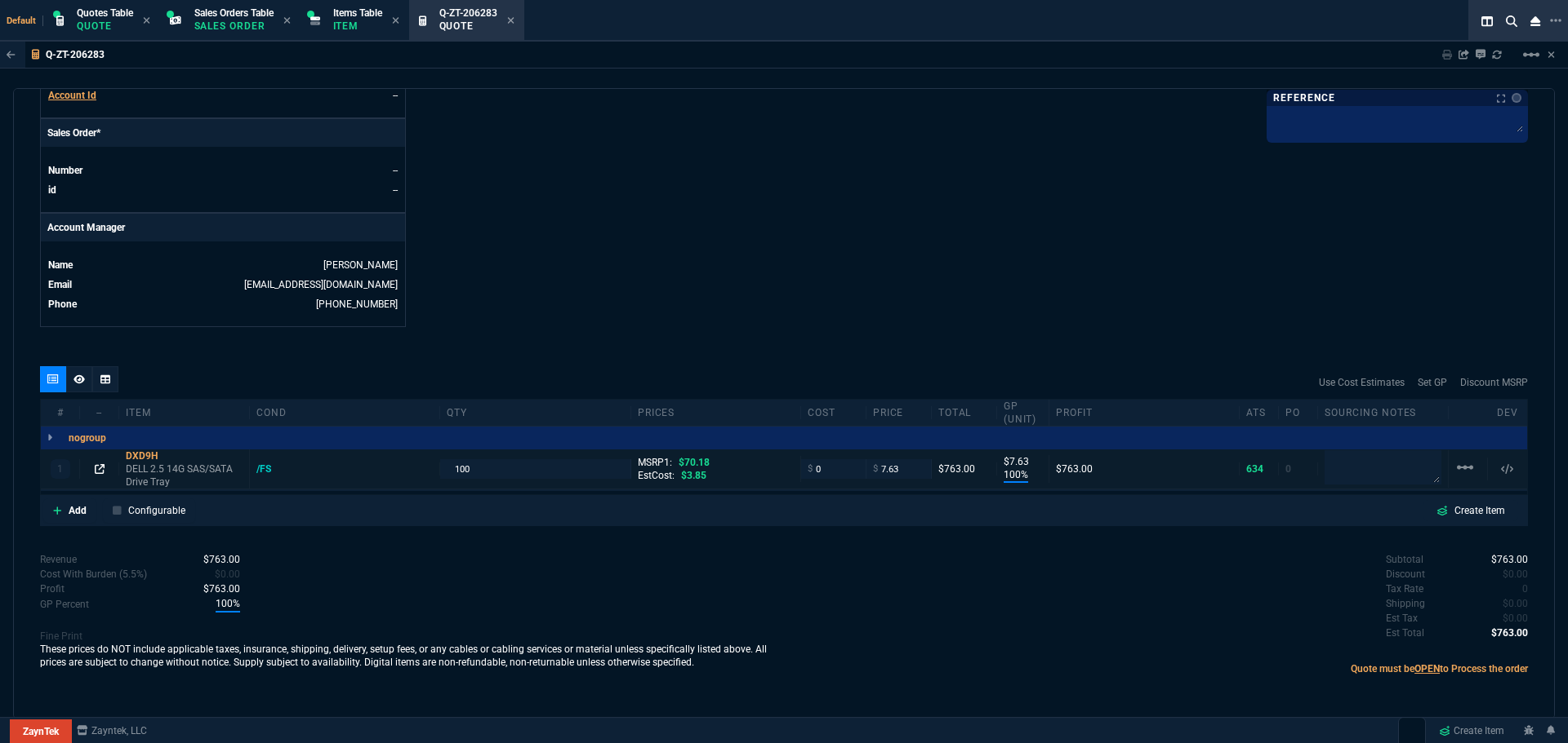
click at [98, 473] on icon at bounding box center [100, 469] width 10 height 10
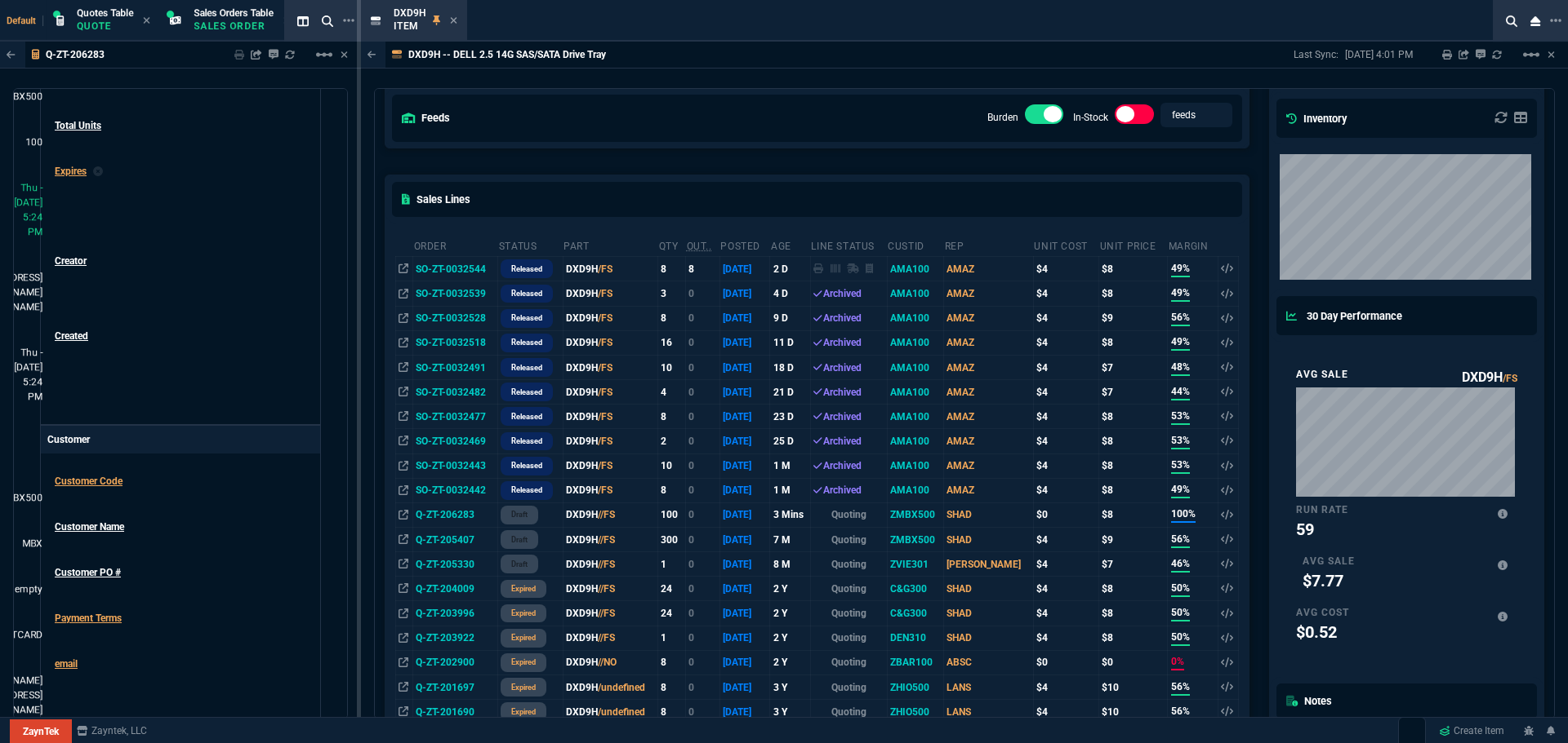
scroll to position [0, 0]
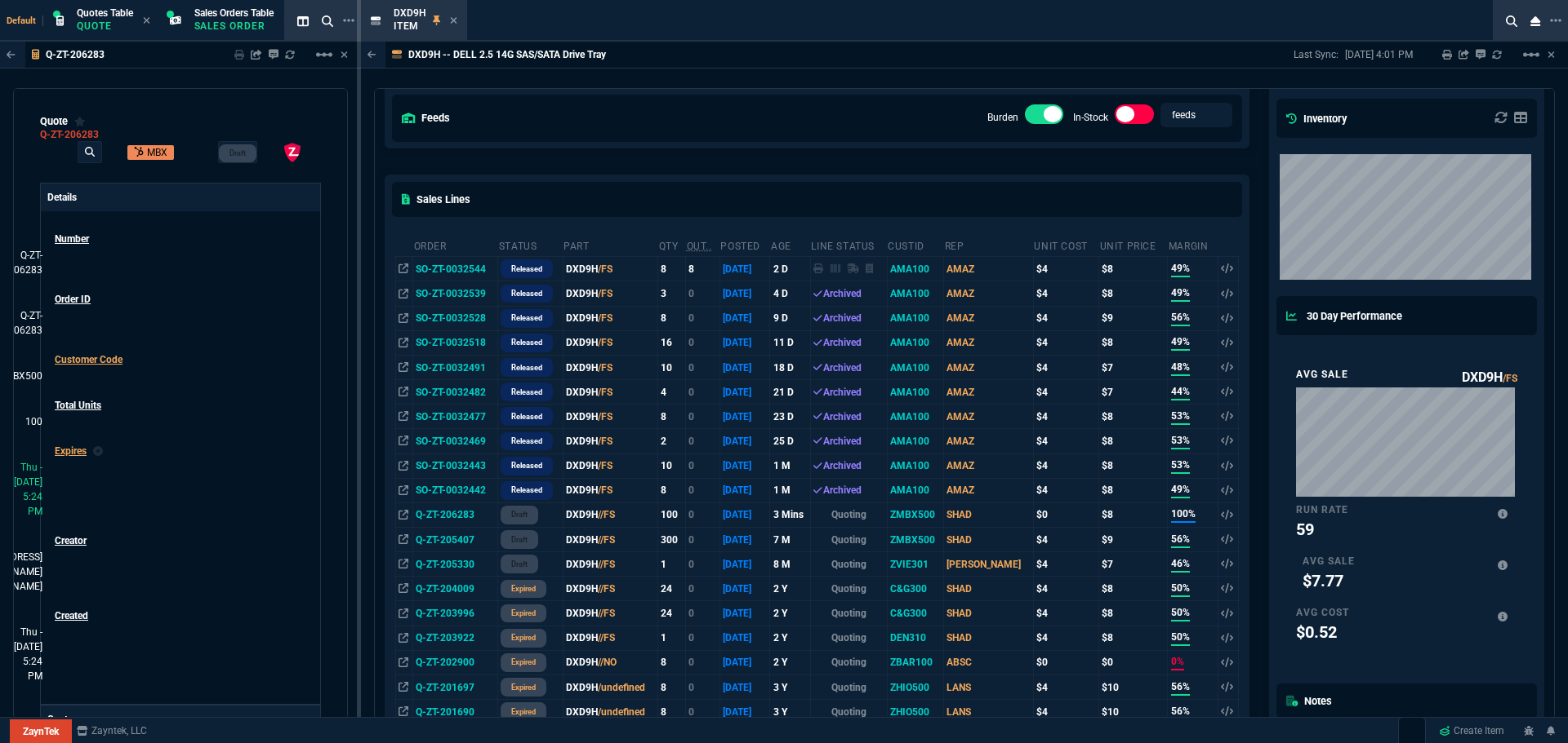
drag, startPoint x: 359, startPoint y: 314, endPoint x: 325, endPoint y: 353, distance: 51.7
click at [456, 24] on icon at bounding box center [454, 20] width 7 height 10
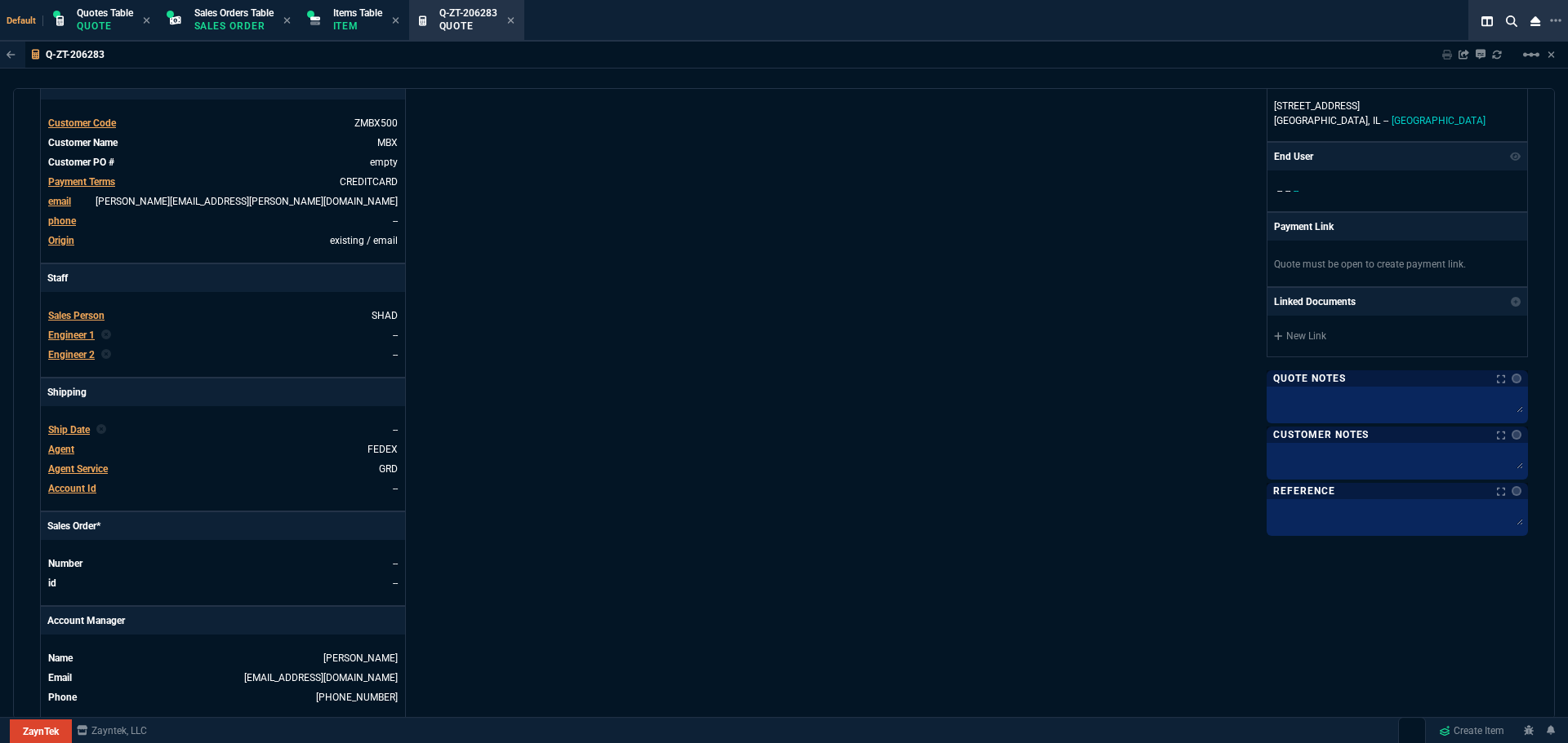
scroll to position [653, 0]
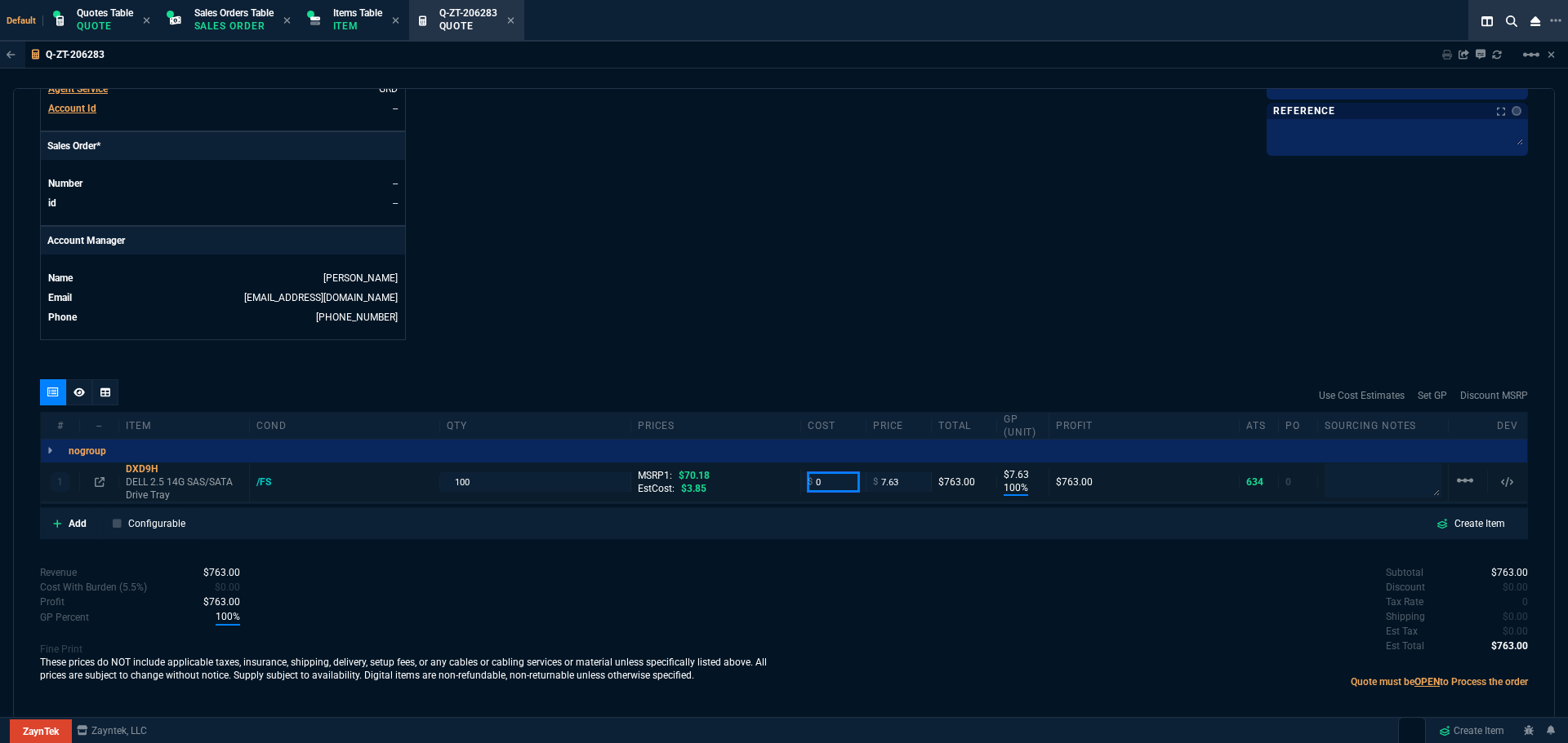
click at [822, 481] on input "0" at bounding box center [833, 482] width 52 height 18
type input "4"
click at [874, 480] on input "7.63" at bounding box center [898, 482] width 52 height 18
type input "4"
type input "48"
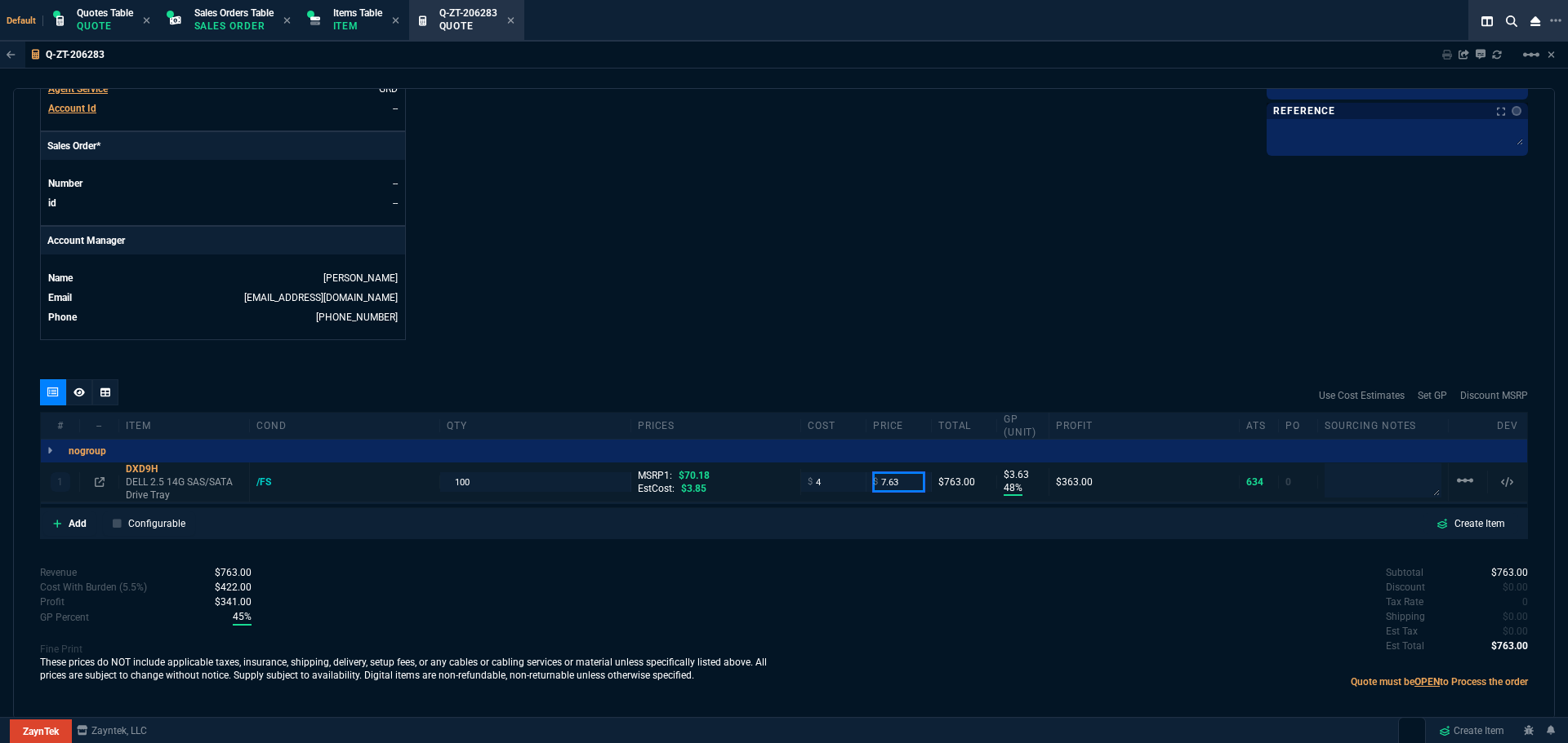
type input "4"
type input "8"
type input "50"
type input "8"
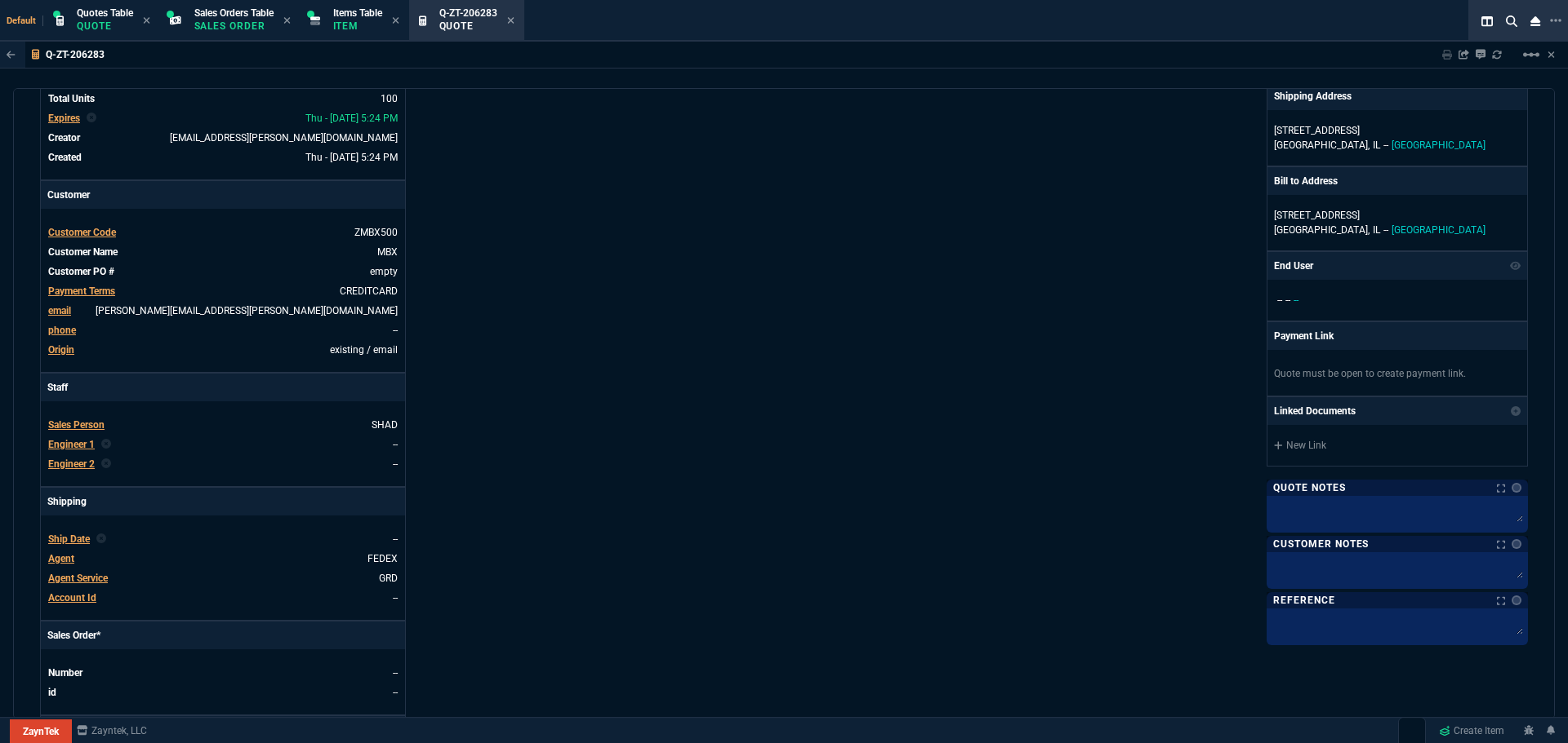
scroll to position [0, 0]
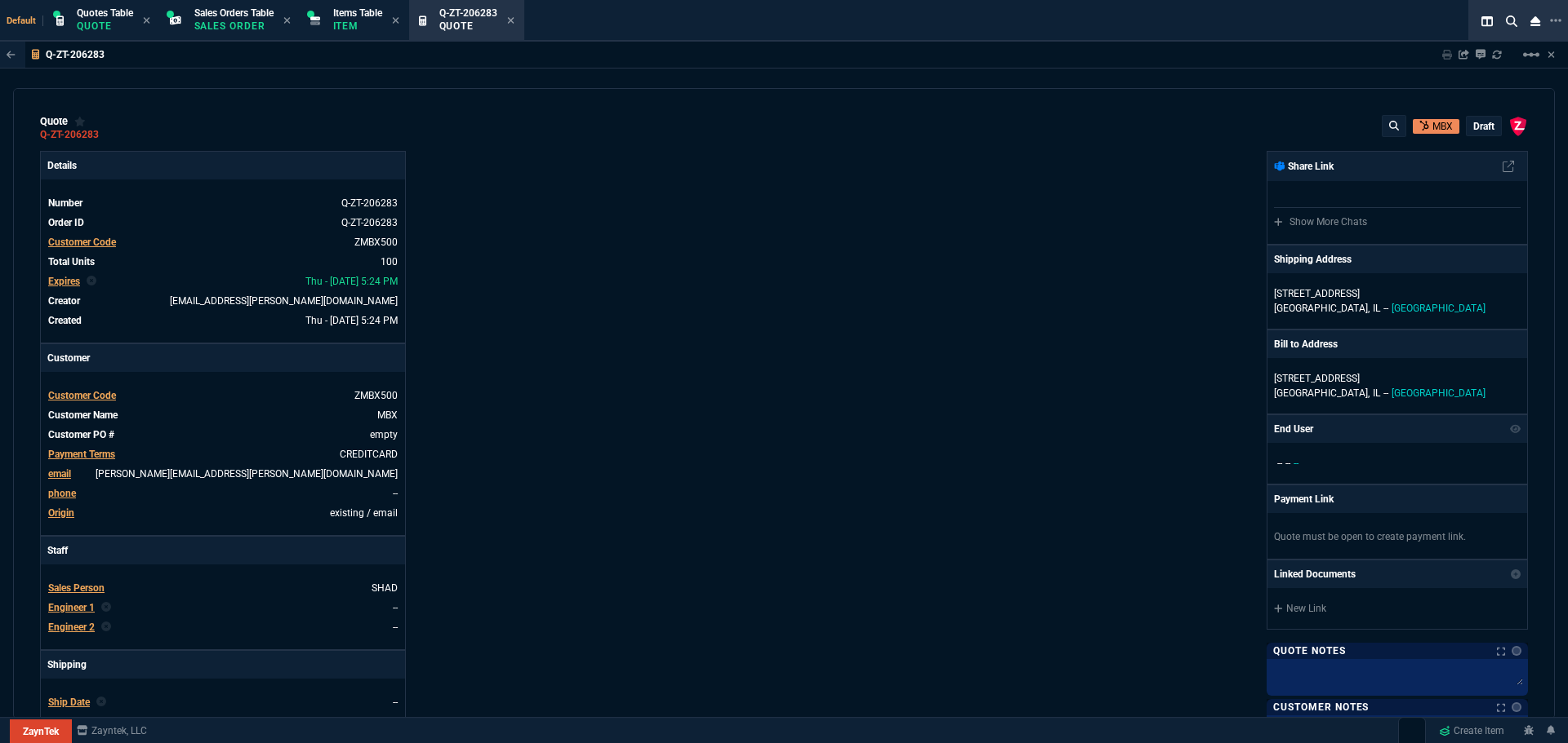
click at [1473, 130] on p "draft" at bounding box center [1483, 126] width 21 height 13
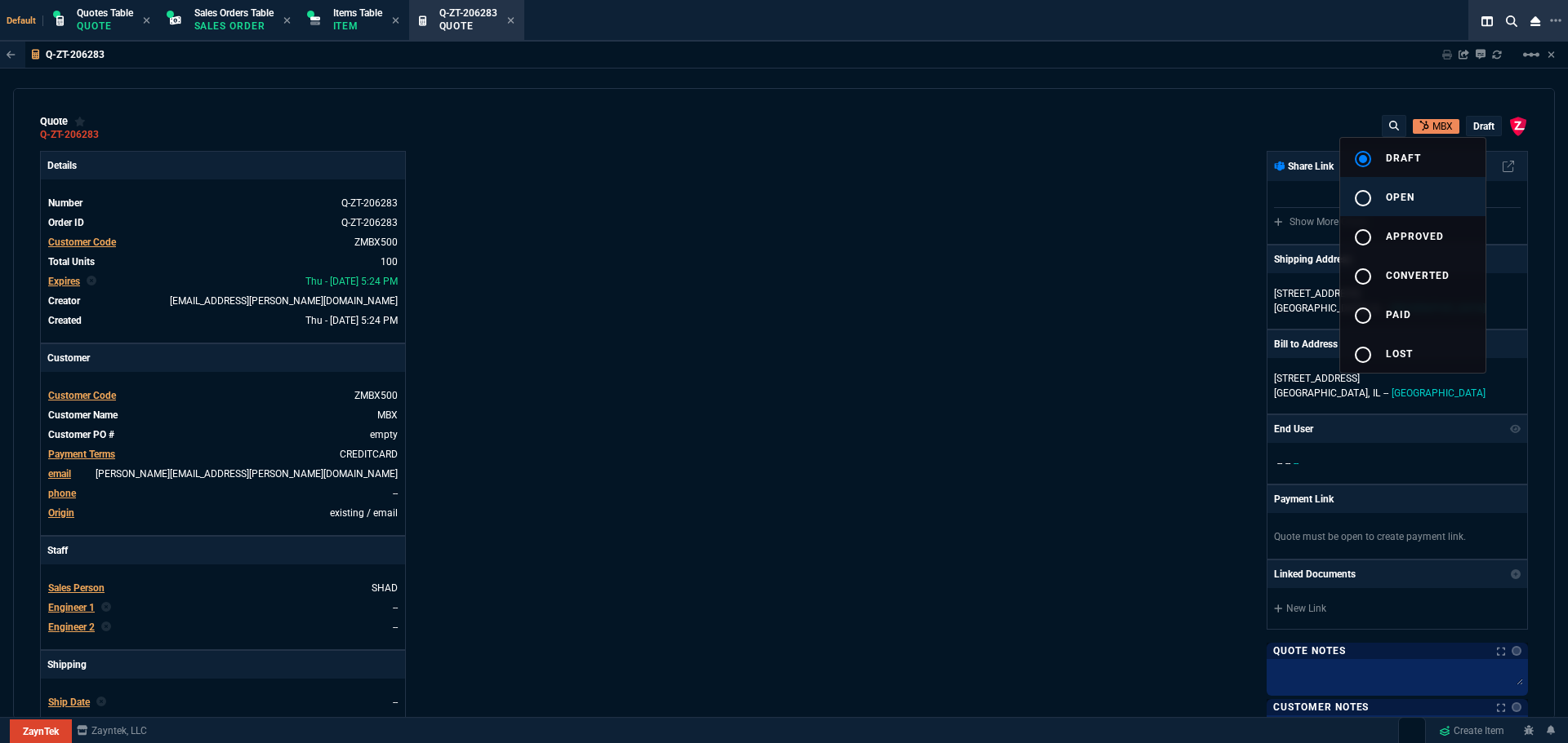
click at [1379, 195] on div "radio_button_unchecked" at bounding box center [1369, 197] width 32 height 19
click at [1094, 291] on div at bounding box center [784, 372] width 1568 height 743
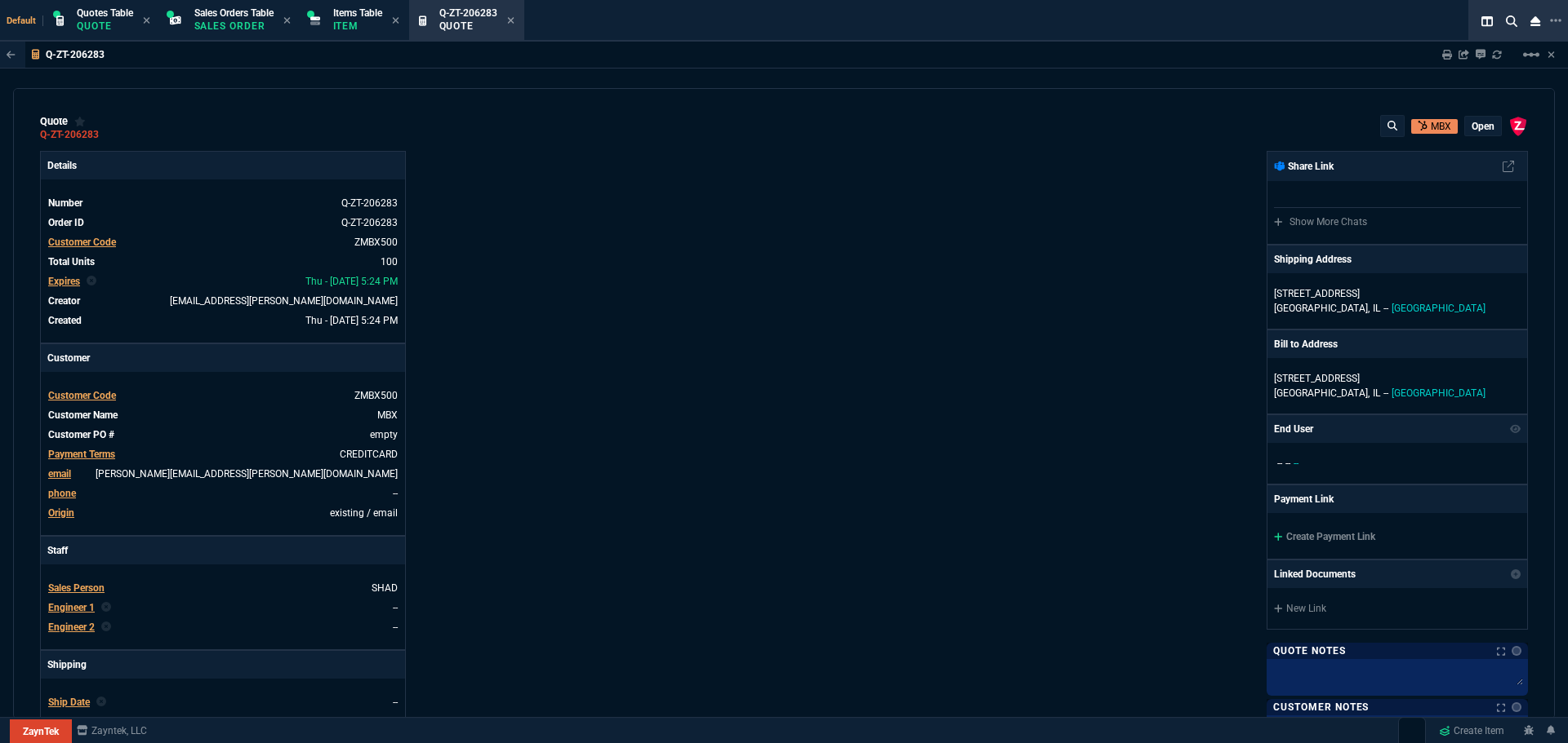
type input "50"
type input "4"
type input "89"
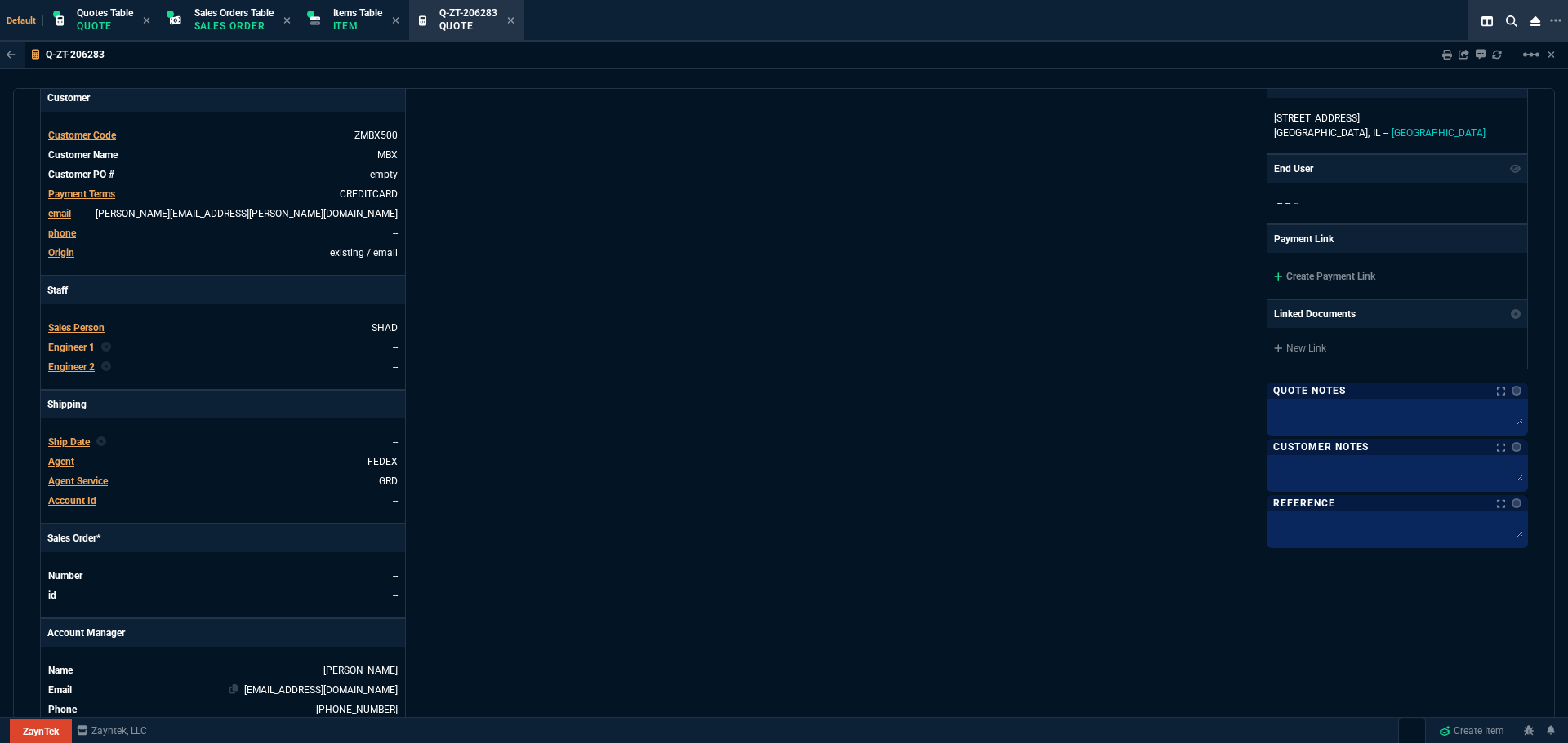
scroll to position [649, 0]
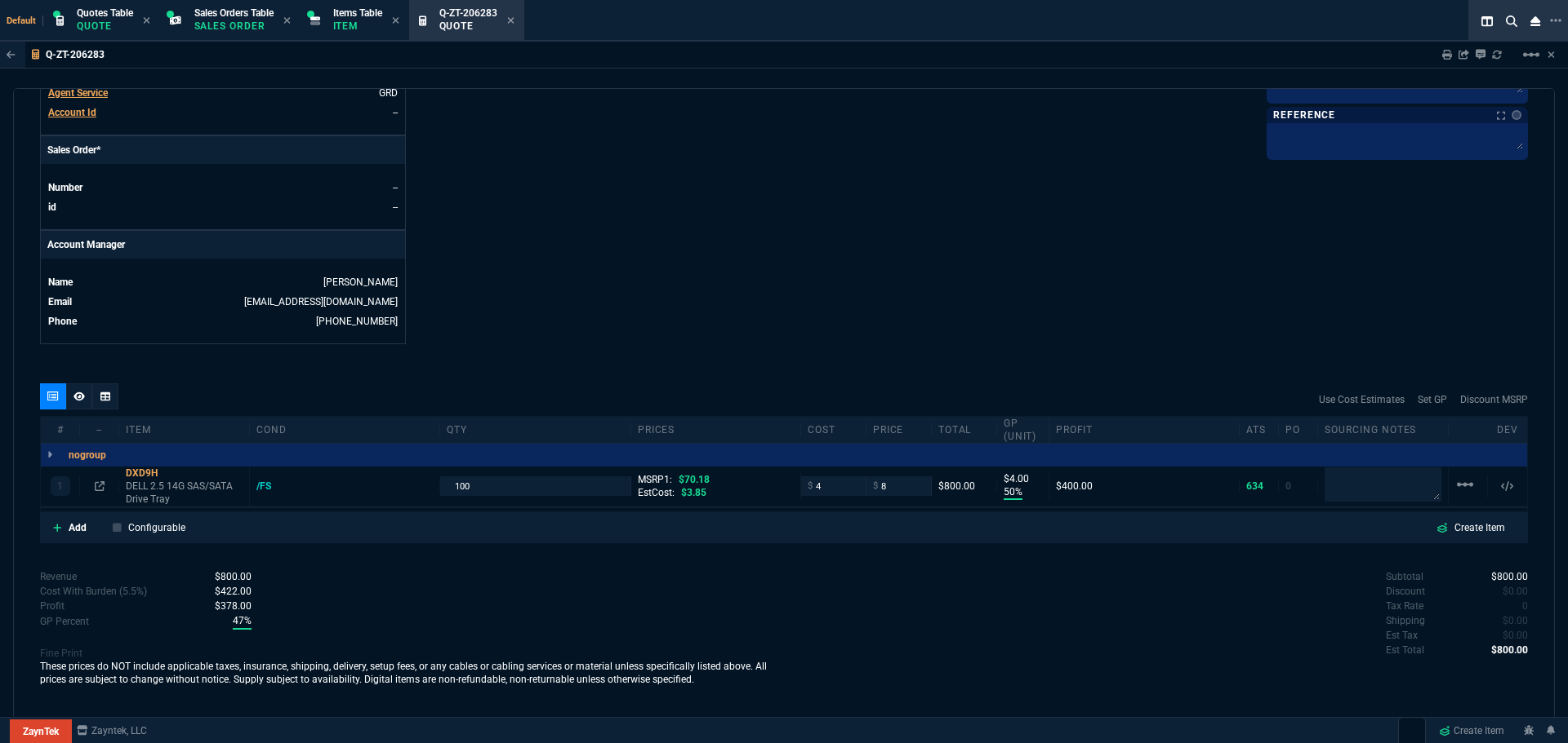
click at [79, 401] on icon at bounding box center [79, 396] width 11 height 10
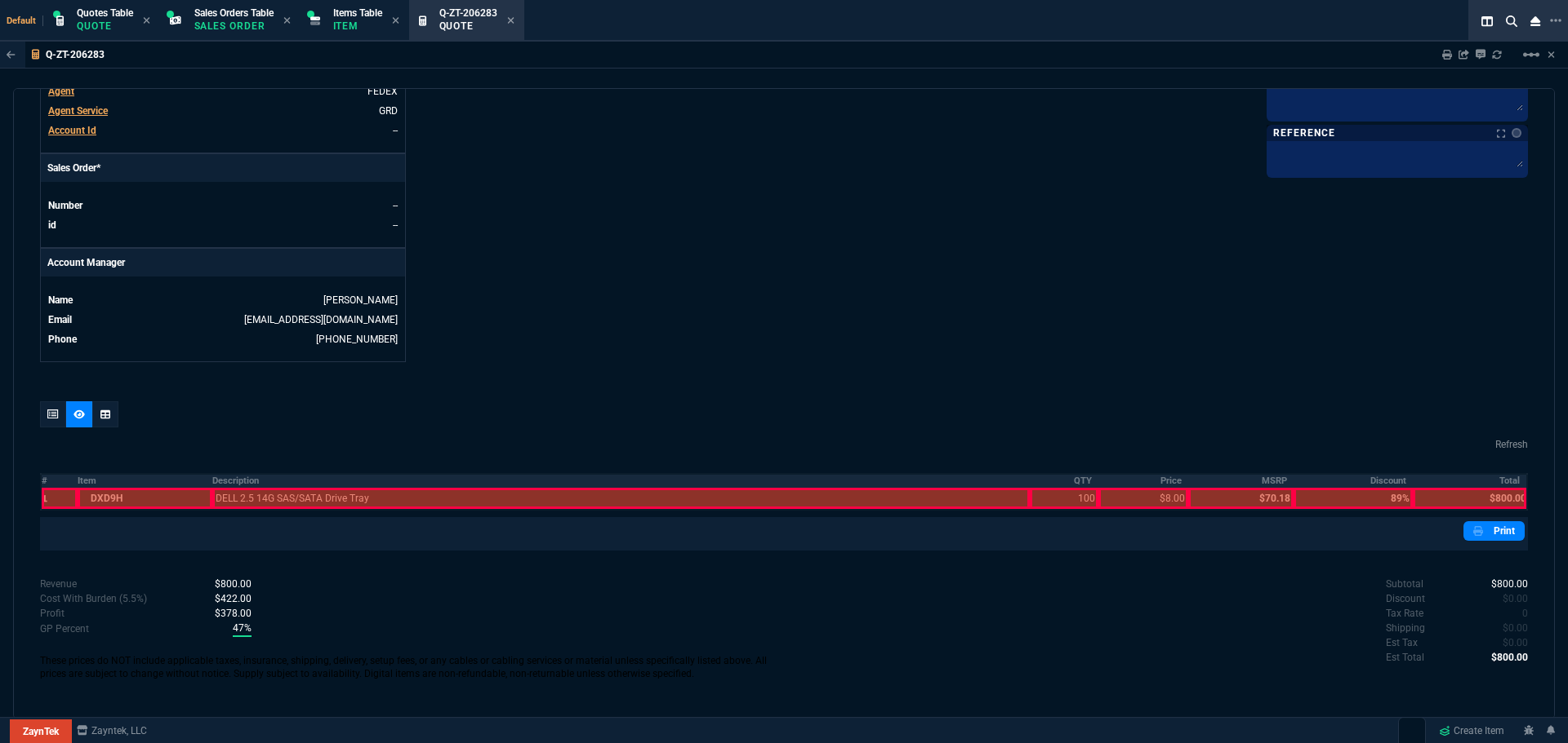
click at [224, 478] on th "Description" at bounding box center [621, 480] width 817 height 14
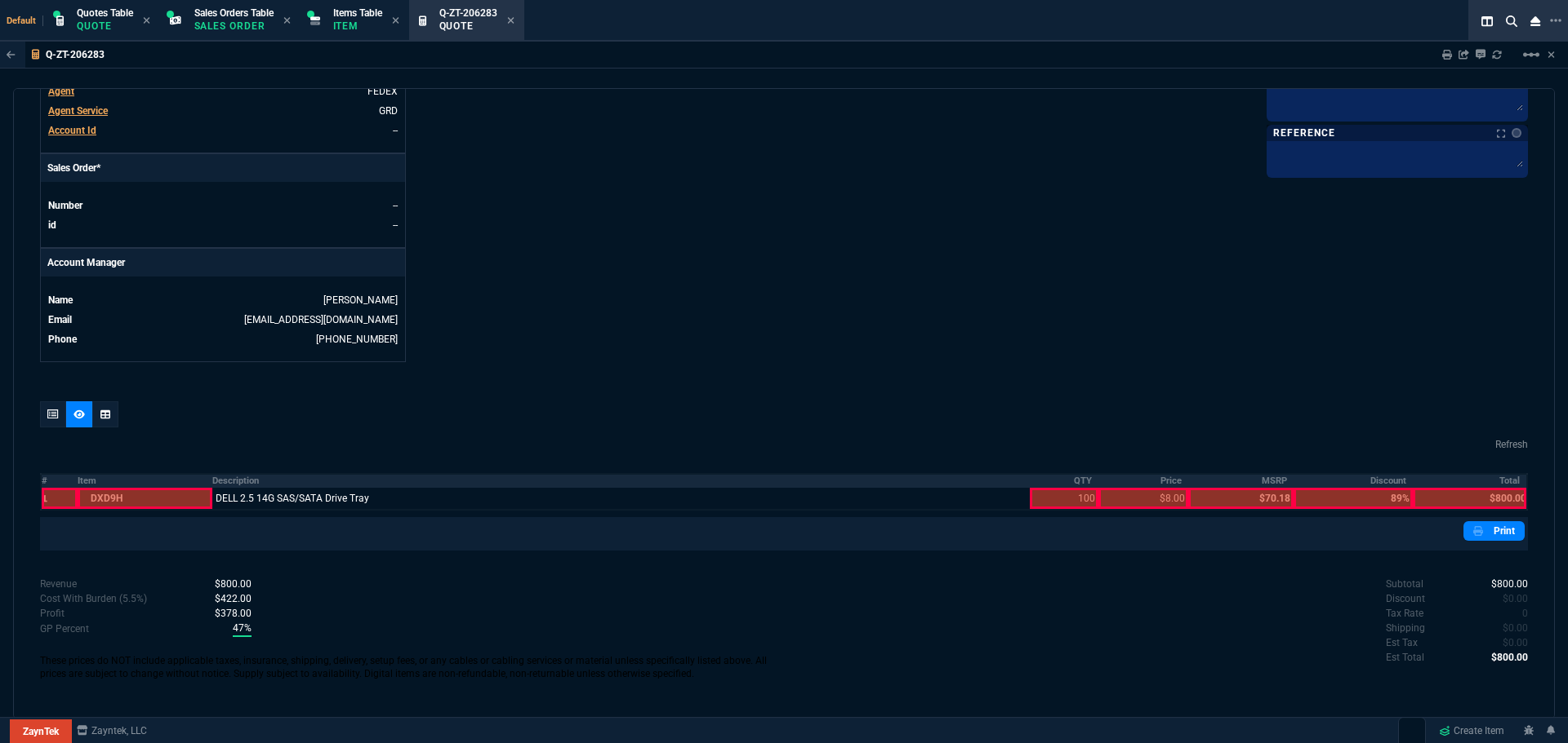
click at [219, 479] on th "Description" at bounding box center [621, 480] width 817 height 14
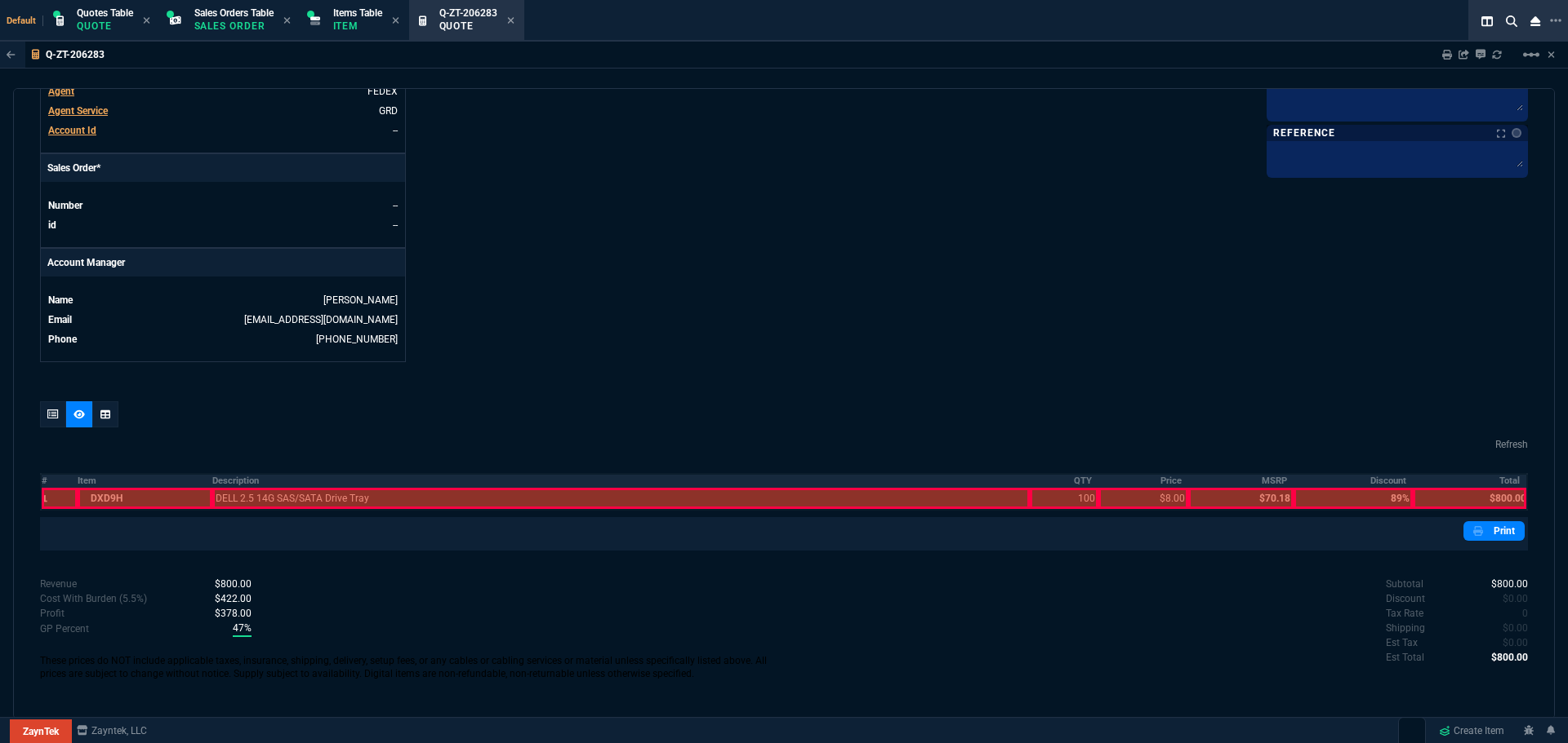
click at [46, 479] on th "#" at bounding box center [59, 480] width 37 height 14
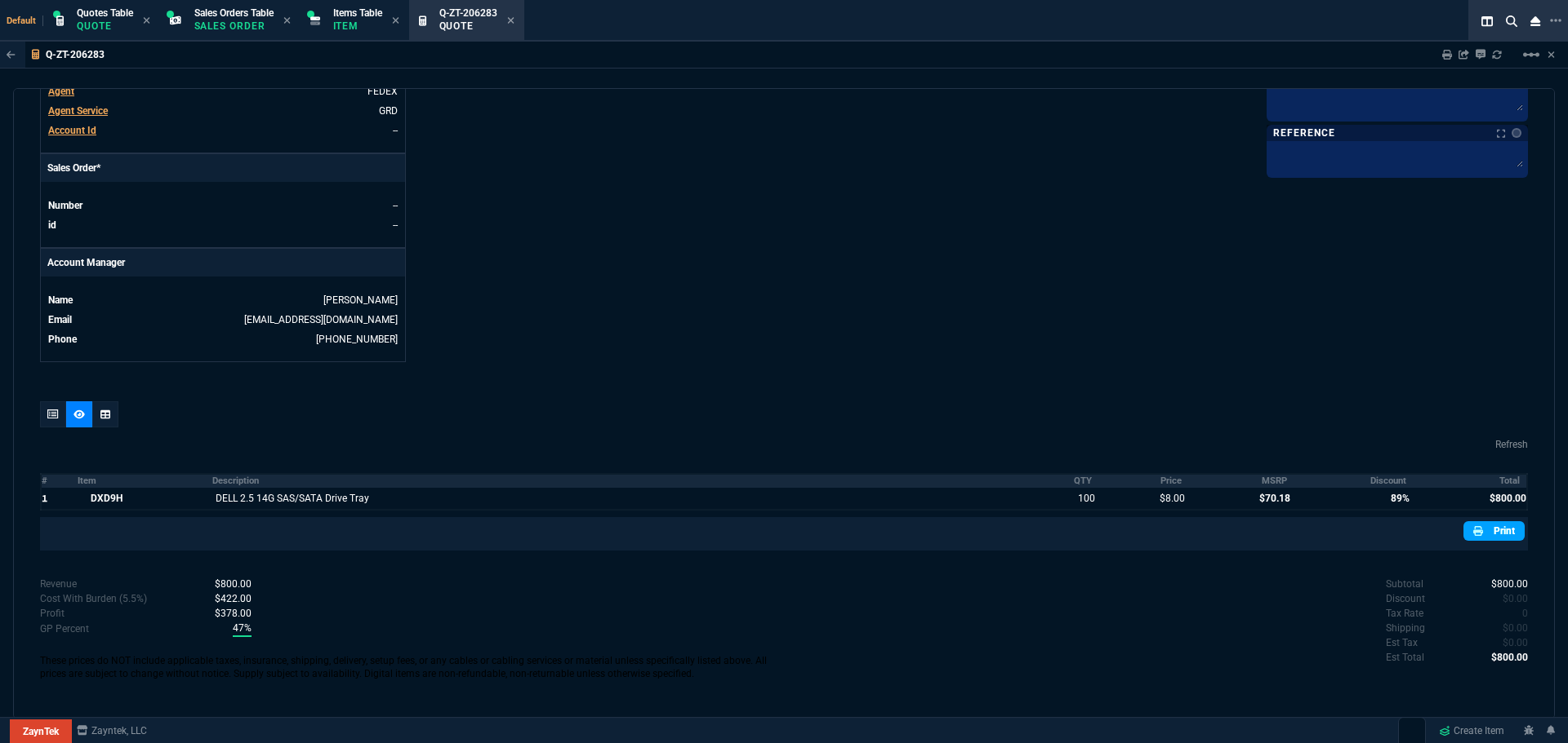
click at [1487, 534] on link "Print" at bounding box center [1493, 531] width 61 height 19
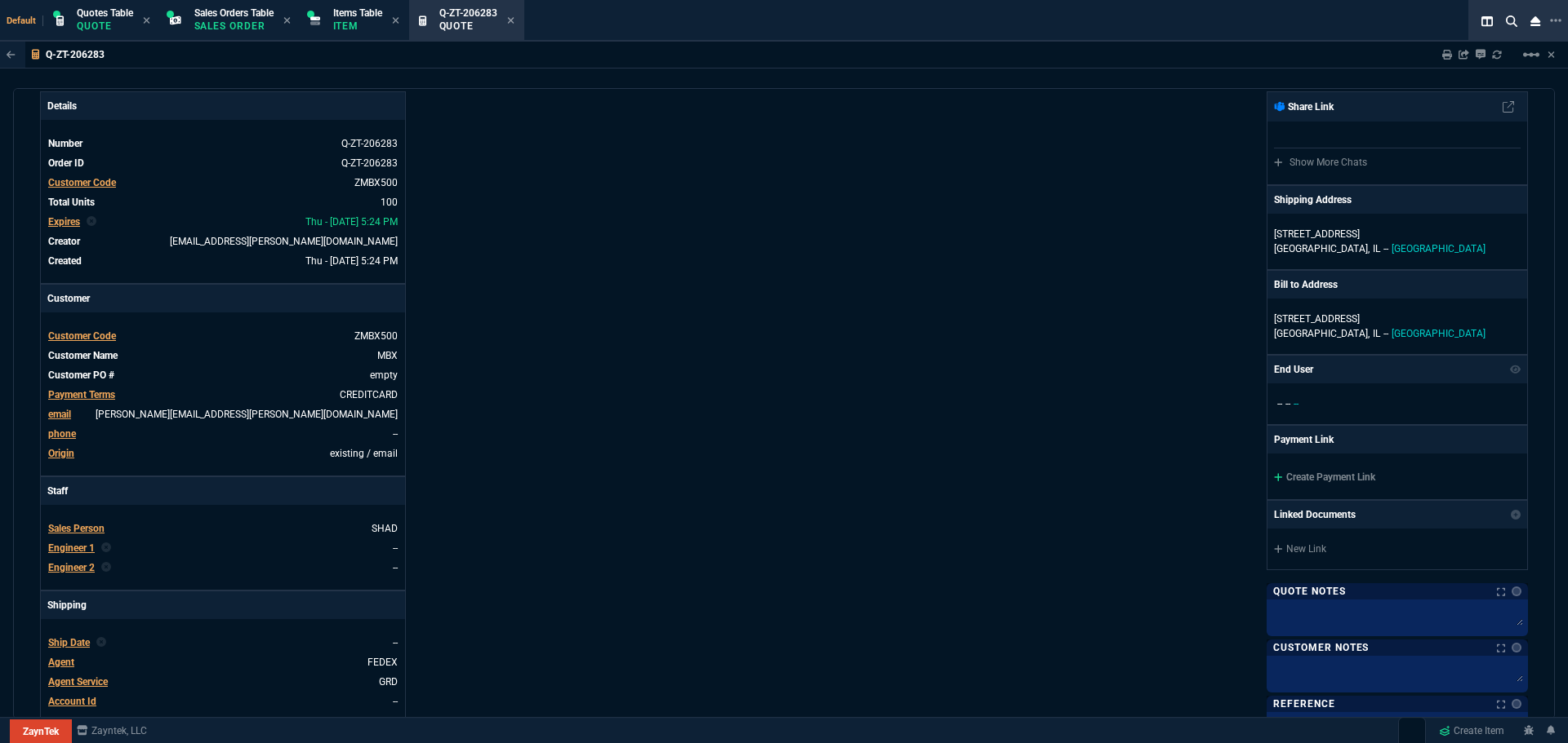
click at [1301, 470] on div "Create Payment Link" at bounding box center [1396, 477] width 259 height 46
click at [1303, 478] on link "Create Payment Link" at bounding box center [1324, 478] width 101 height 11
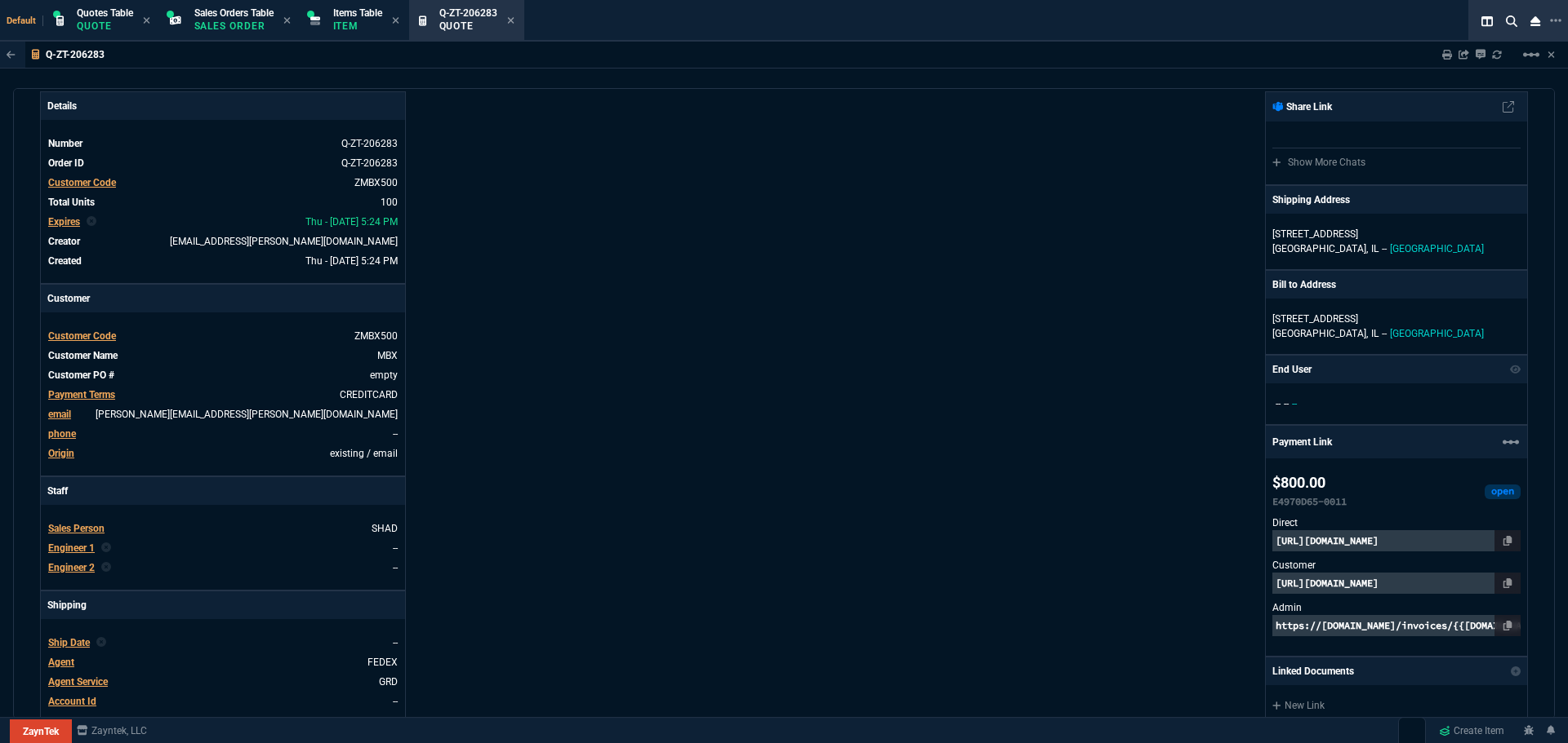
click at [1360, 587] on p "https://pay.zayntek.com/public/quotes/Q-ZT-206283/checkout" at bounding box center [1396, 583] width 248 height 21
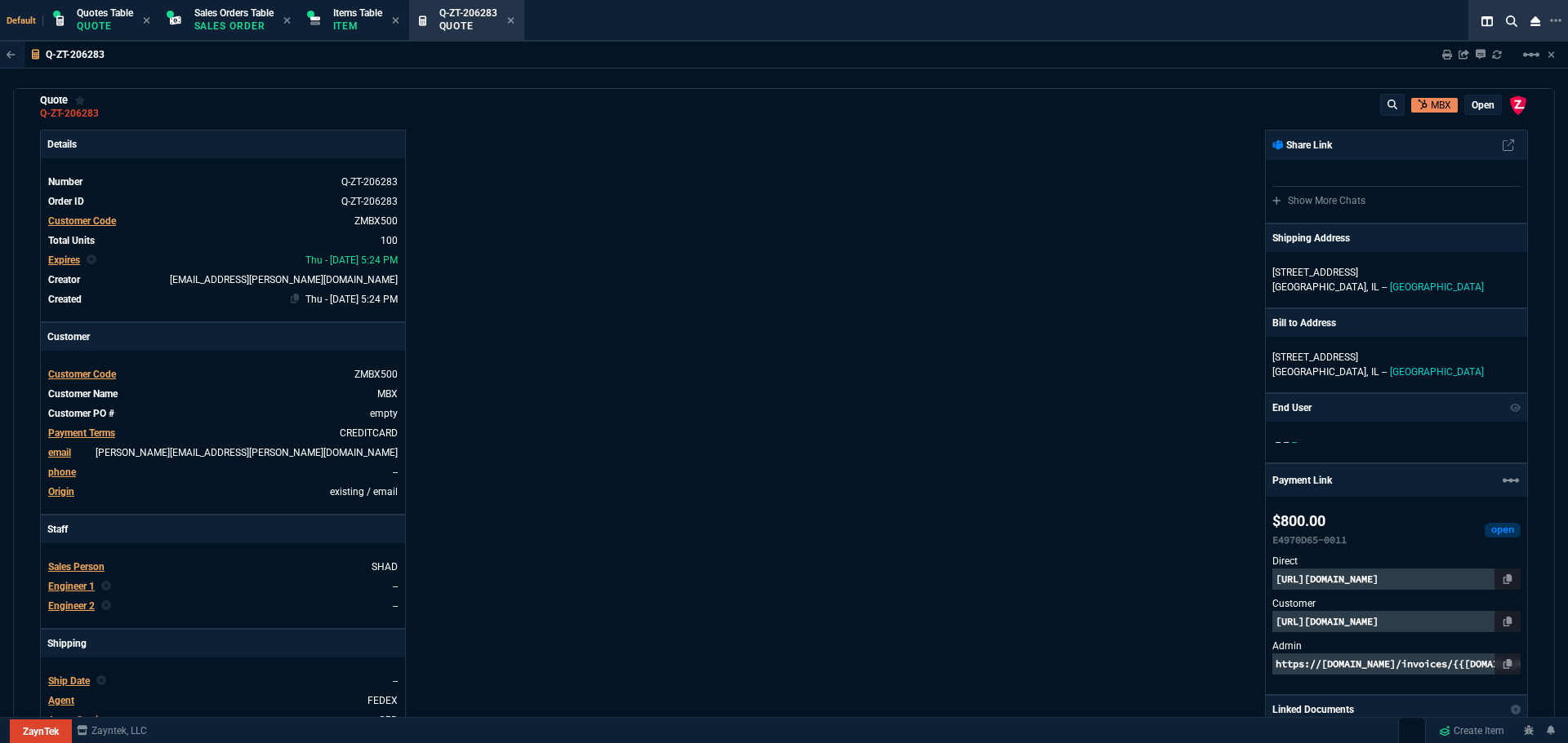
scroll to position [0, 0]
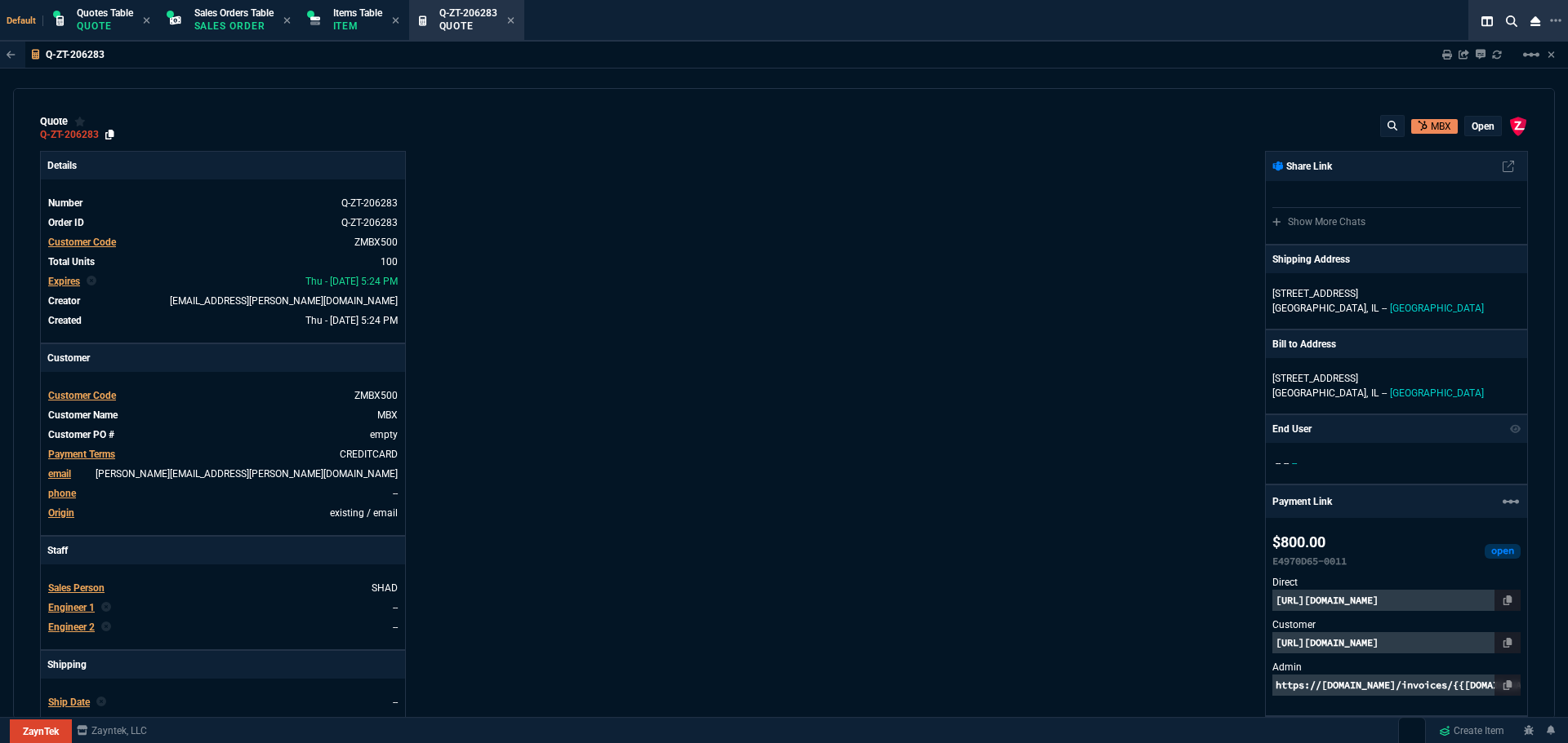
click at [110, 133] on icon at bounding box center [110, 135] width 9 height 10
click at [1503, 643] on icon at bounding box center [1508, 643] width 9 height 10
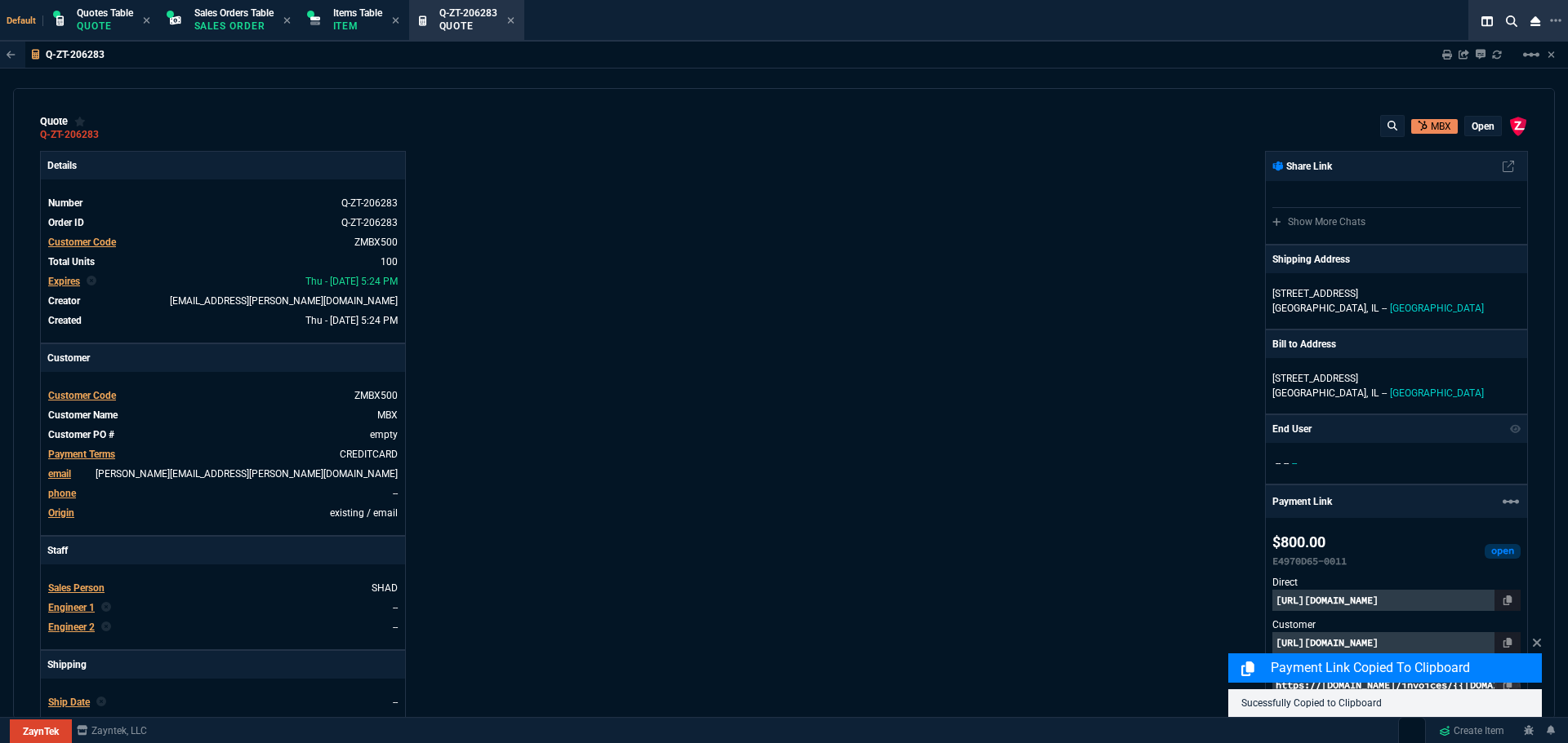
click at [1416, 642] on div "Payment Link Copied to Clipboard Sucessfully Copied to Clipboard" at bounding box center [1384, 676] width 314 height 83
click at [1538, 642] on icon at bounding box center [1537, 643] width 8 height 8
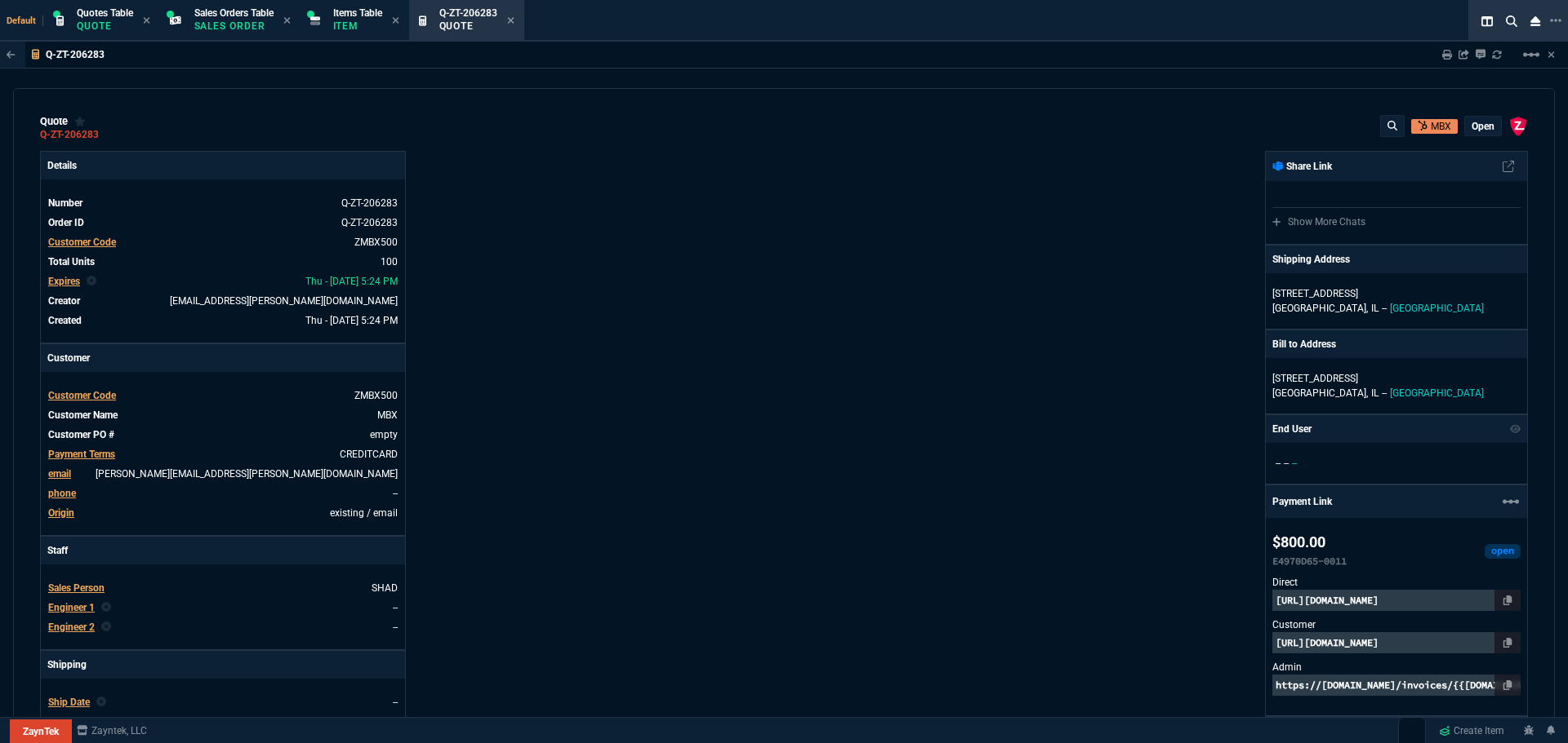
click at [1432, 645] on p "https://pay.zayntek.com/public/quotes/Q-ZT-206283/checkout" at bounding box center [1396, 643] width 248 height 21
click at [514, 21] on icon at bounding box center [510, 20] width 6 height 6
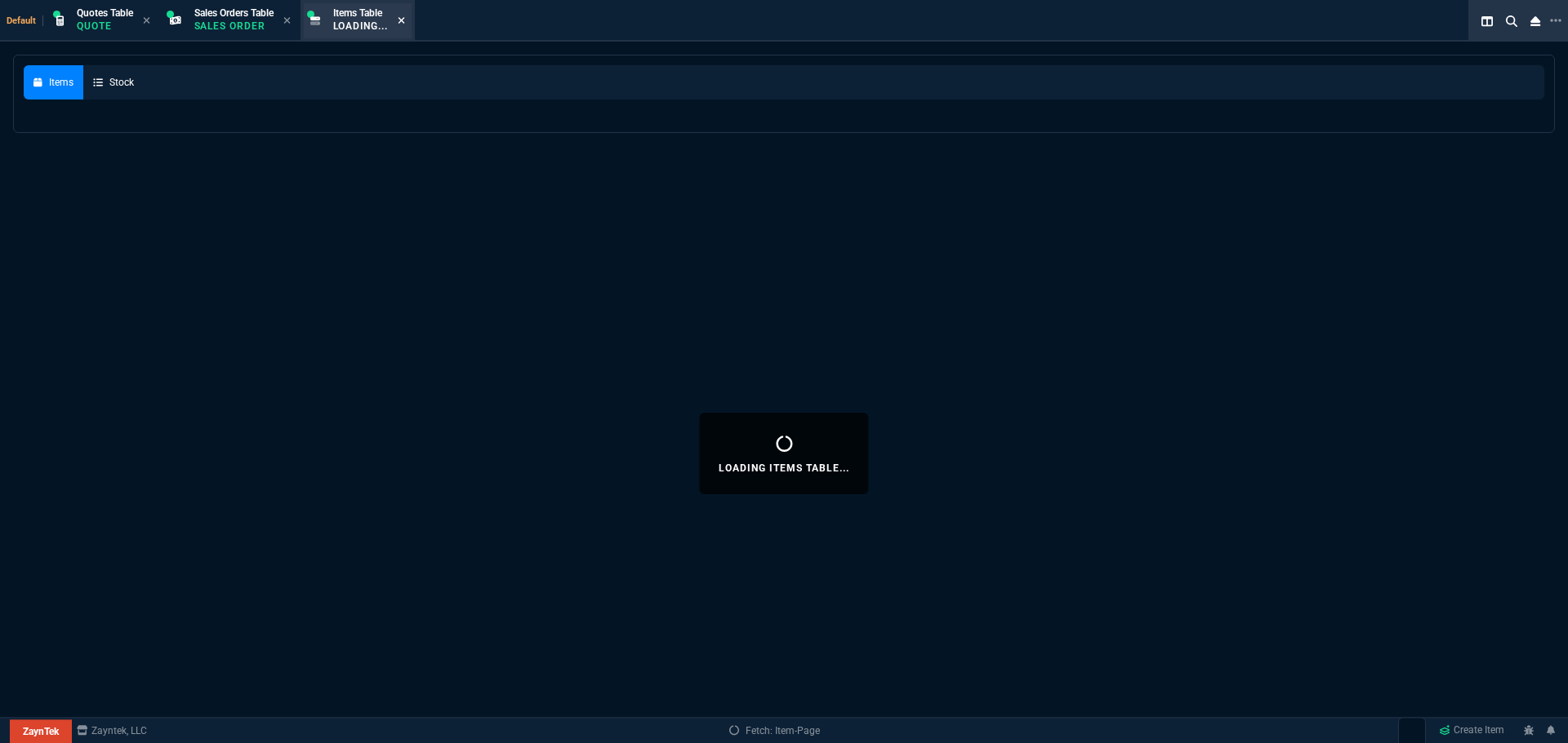
click at [405, 25] on fa-icon at bounding box center [401, 21] width 7 height 11
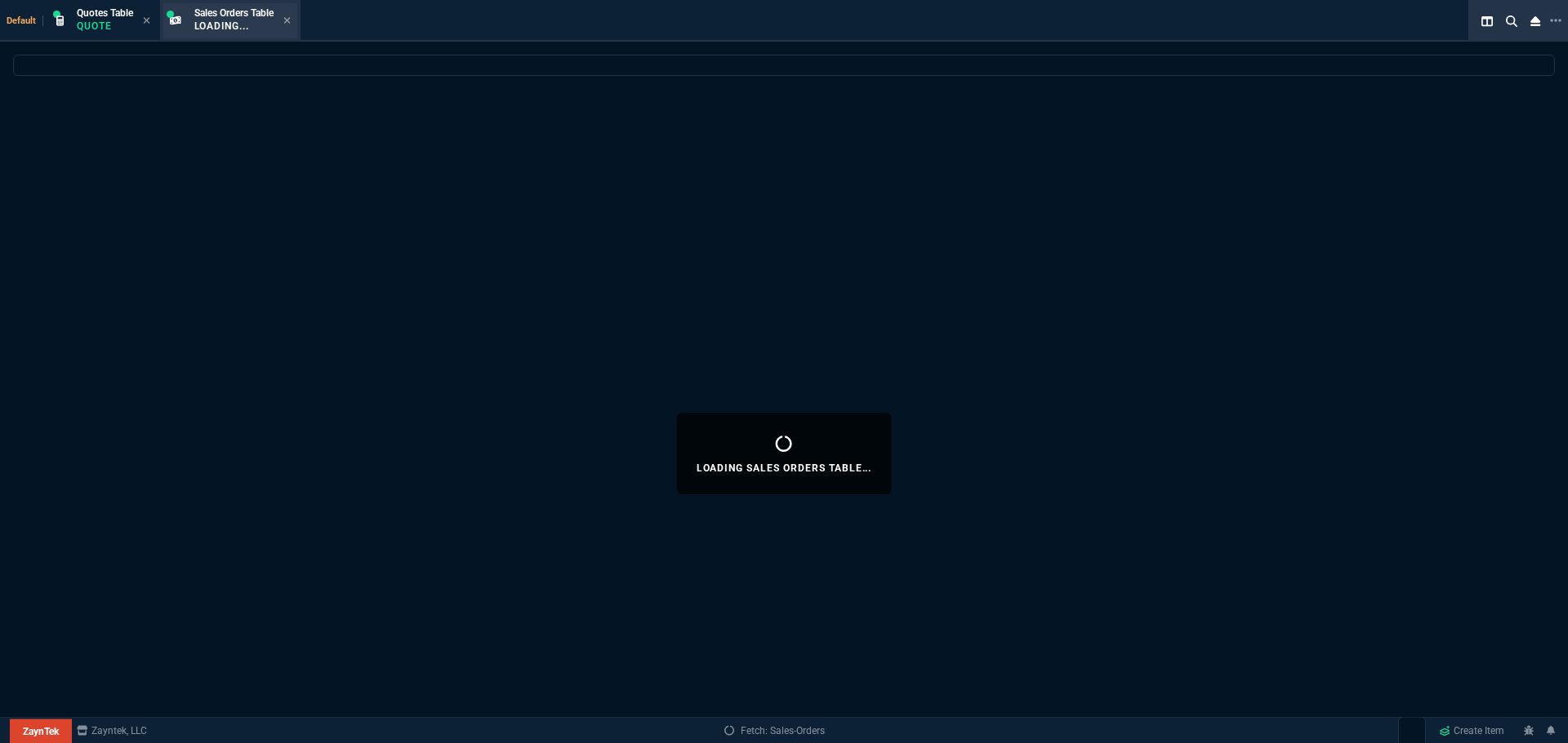
select select
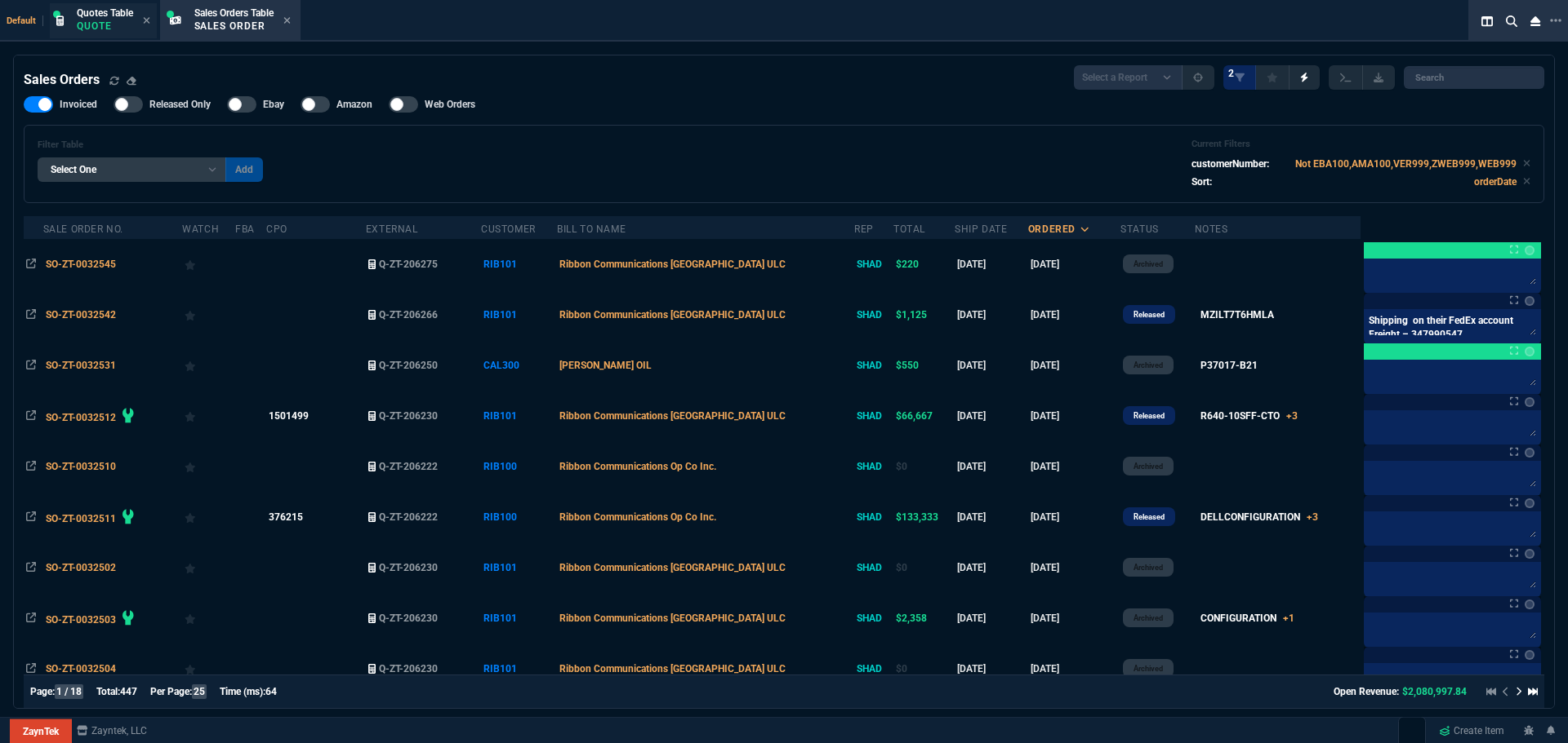
click at [96, 27] on p "Quote" at bounding box center [104, 26] width 56 height 13
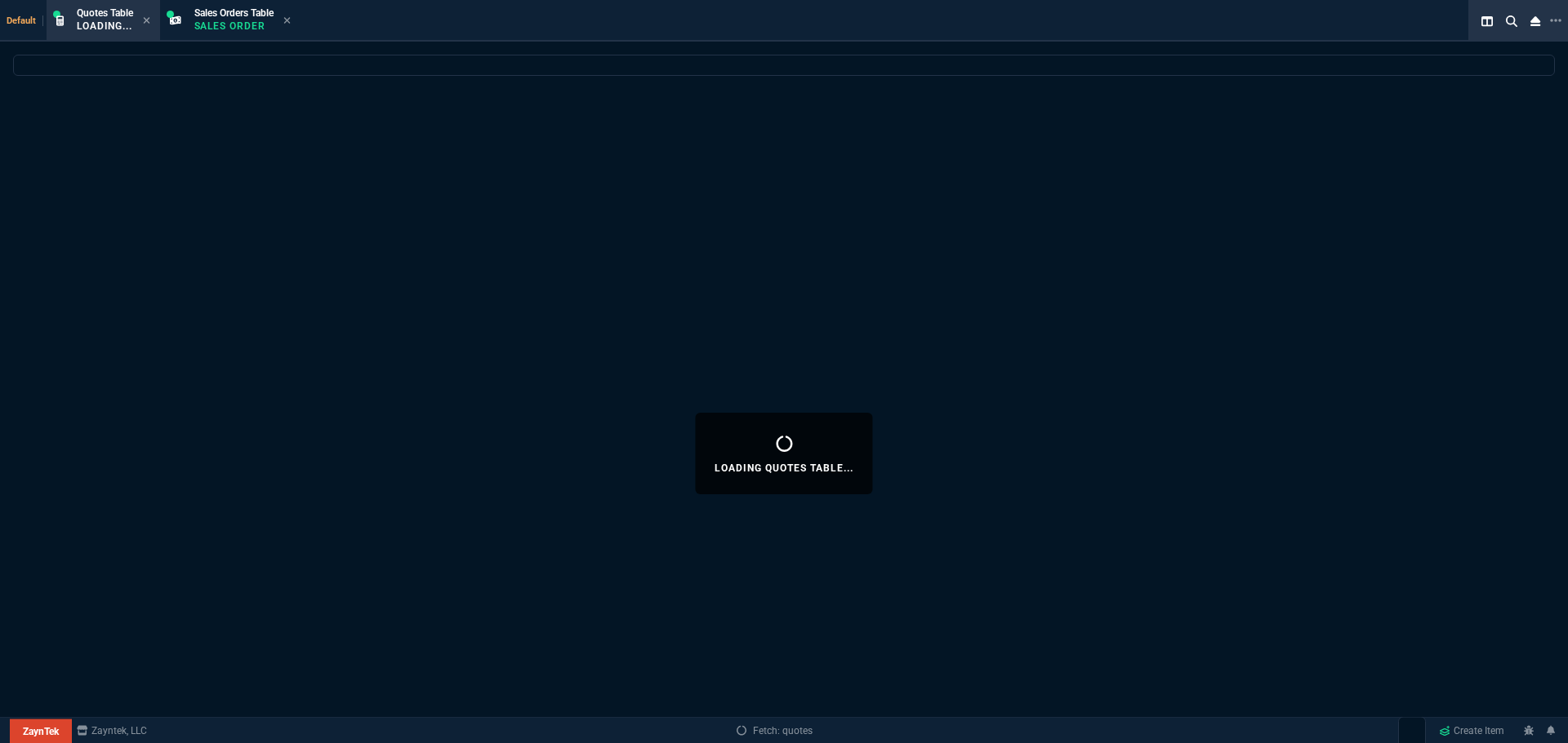
select select
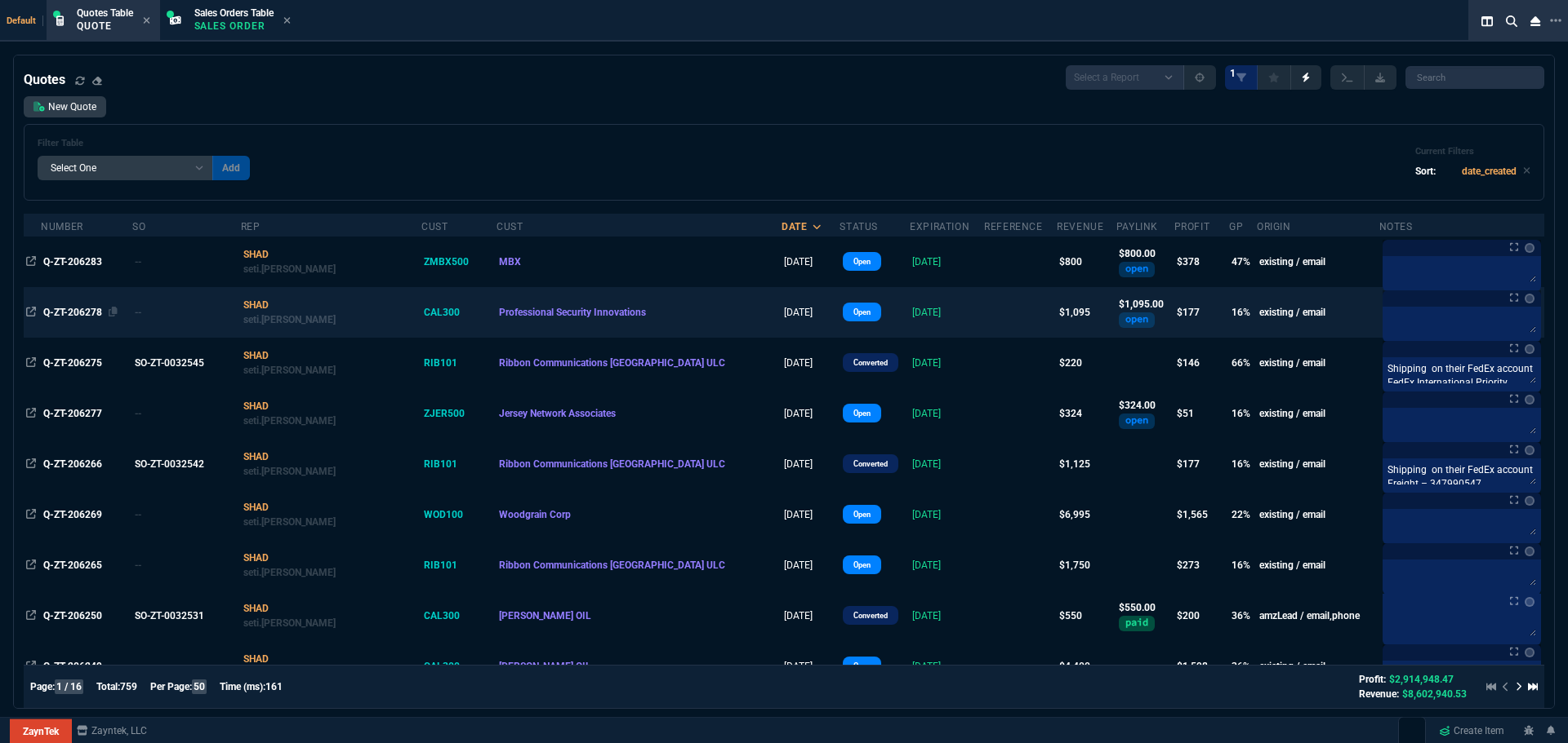
click at [84, 311] on span "Q-ZT-206278" at bounding box center [73, 313] width 59 height 11
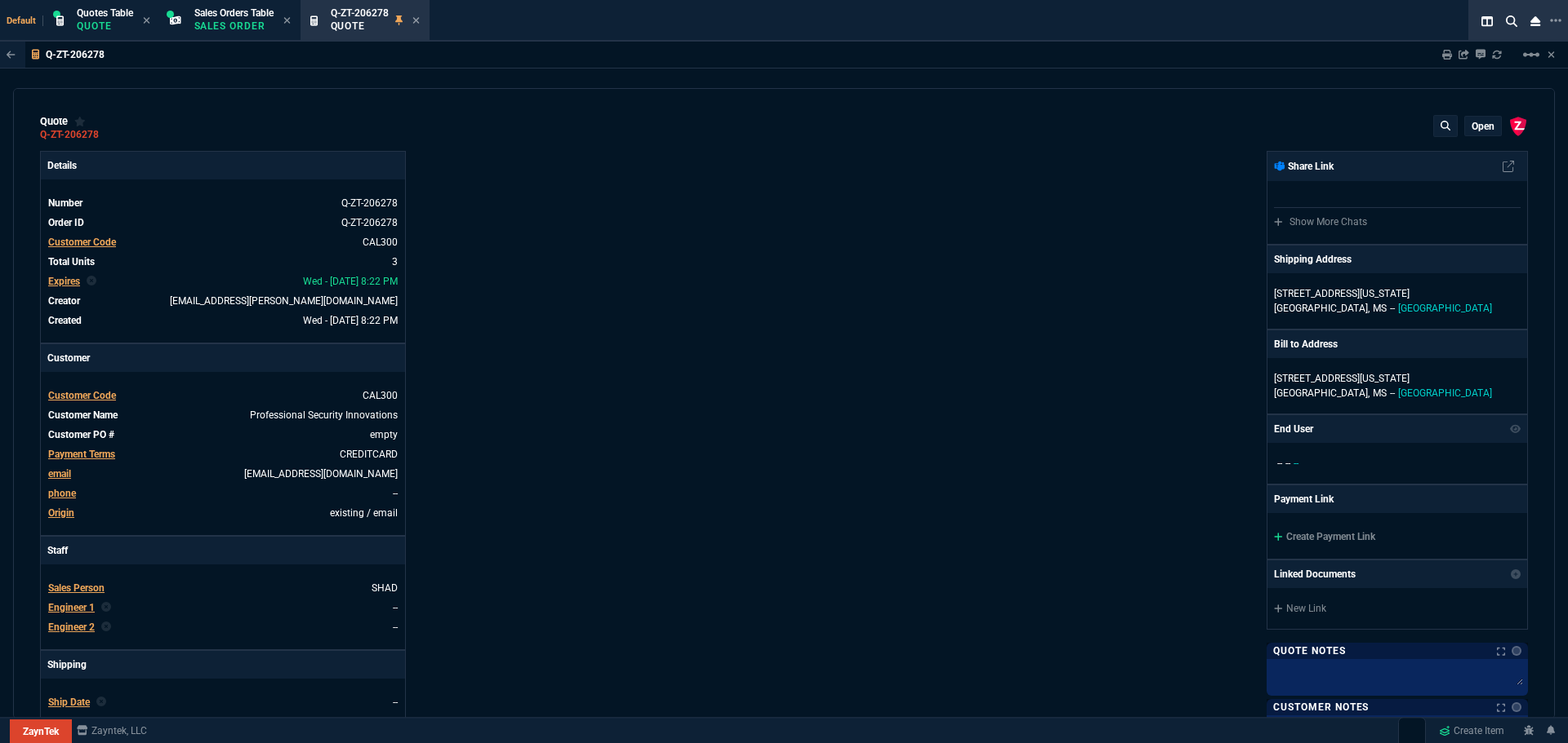
type input "21"
type input "75"
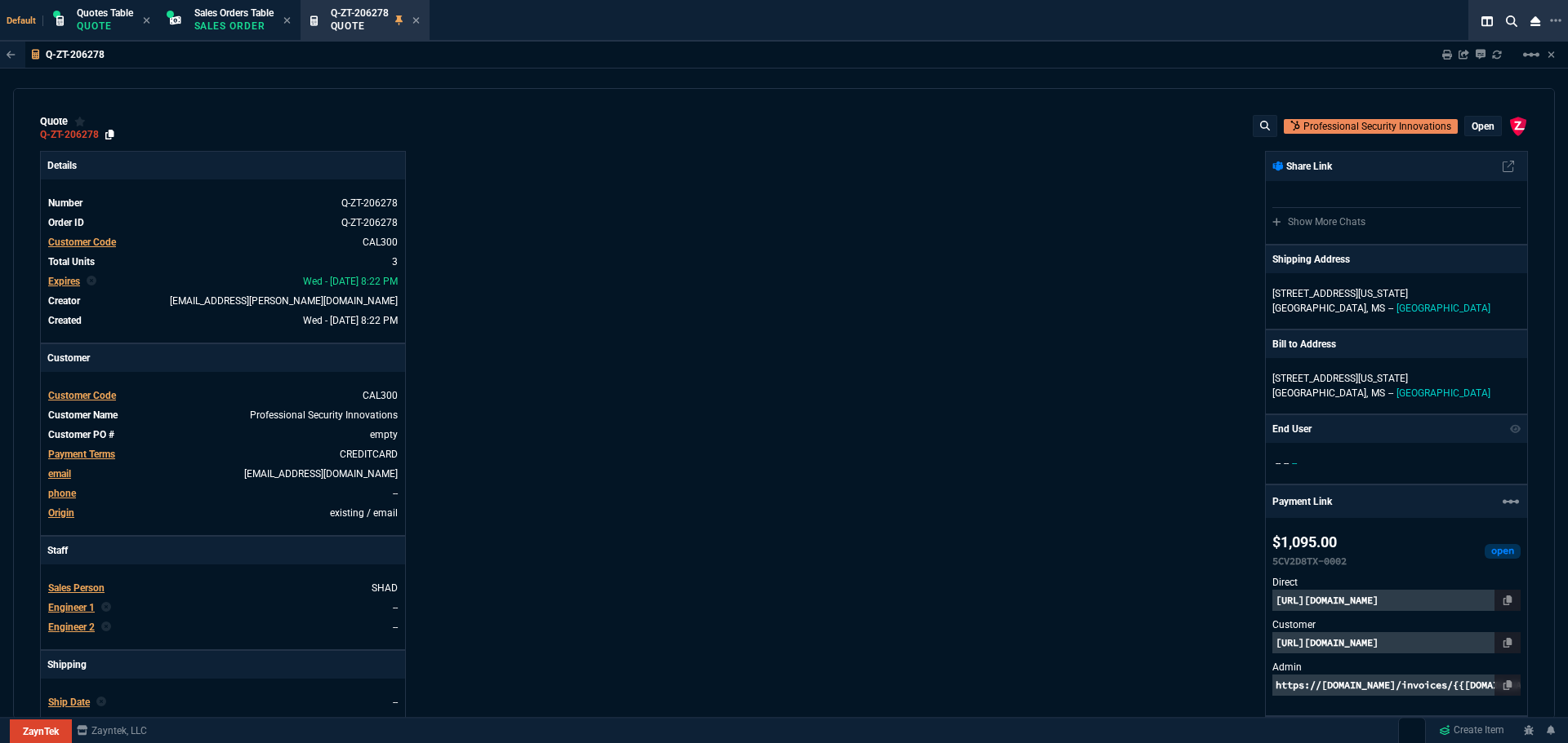
click at [109, 134] on icon at bounding box center [110, 135] width 9 height 10
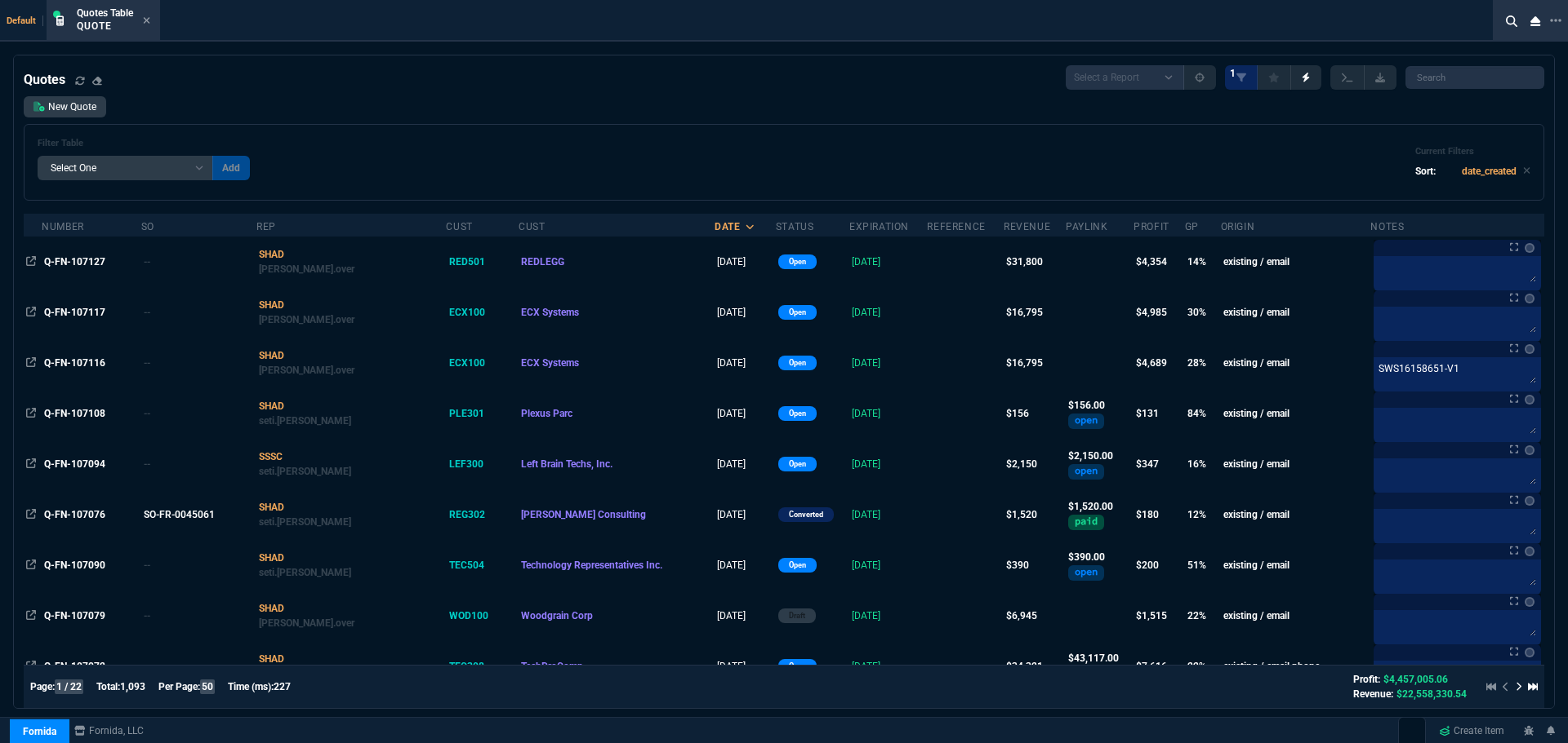
select select "4: SHAD"
select select
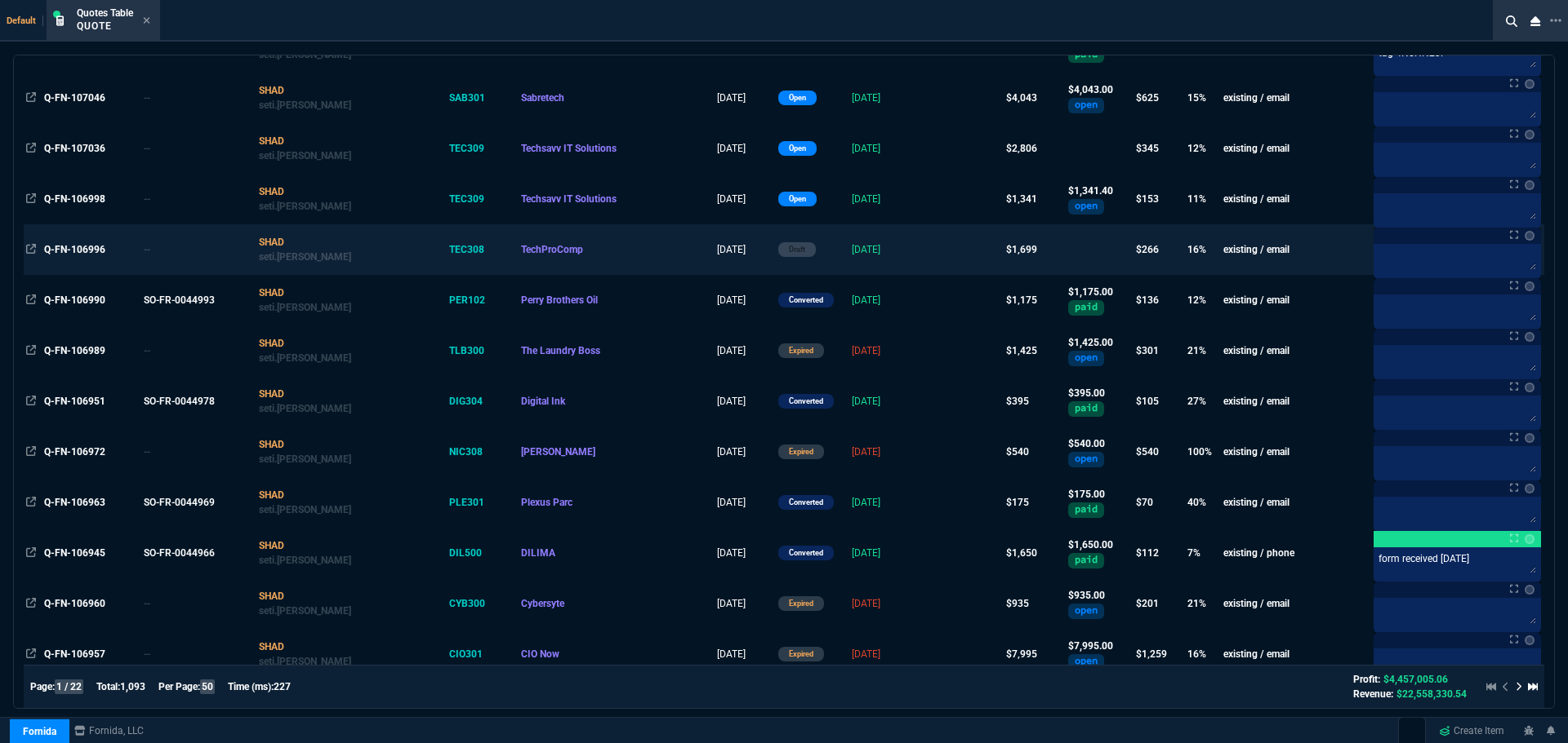
scroll to position [735, 0]
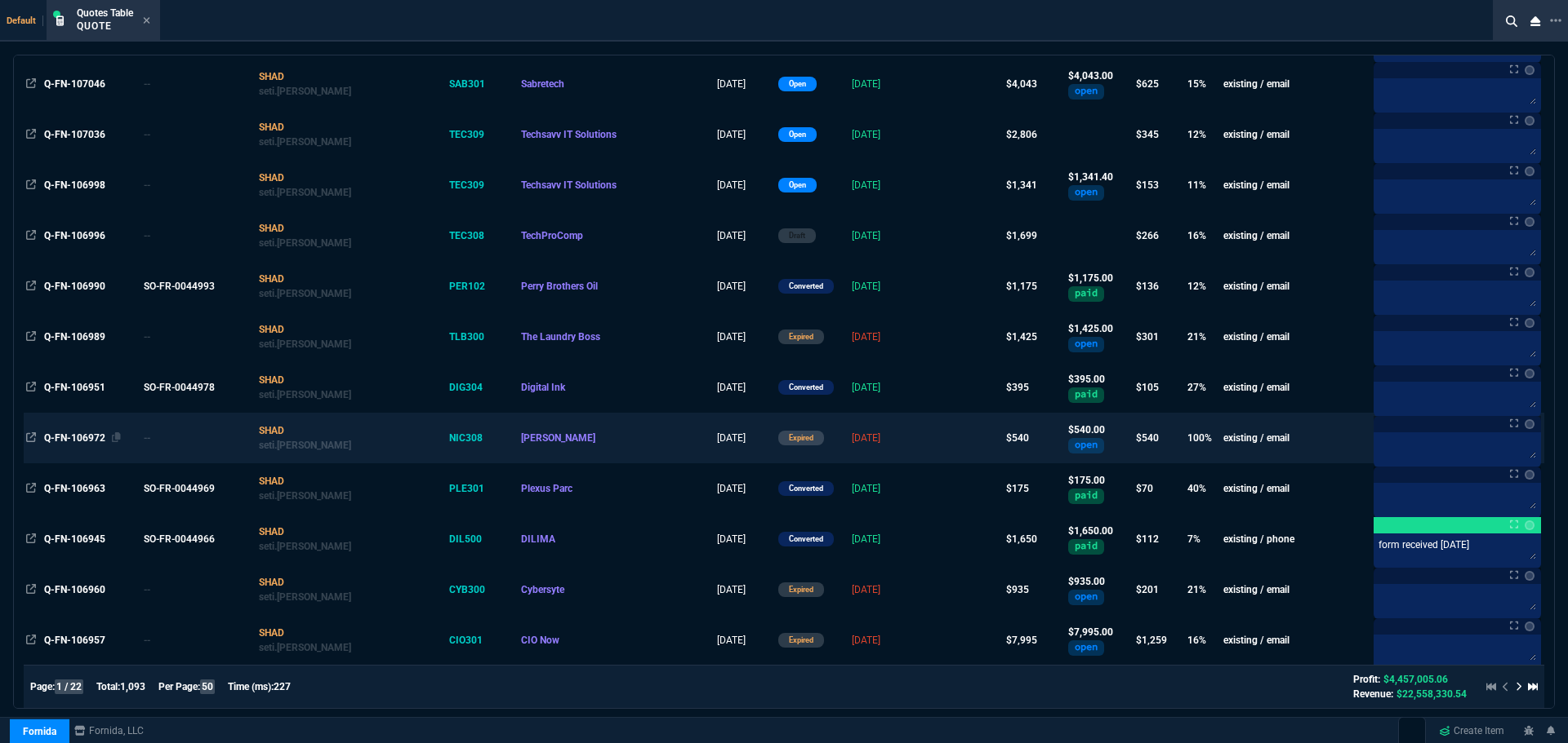
click at [79, 436] on span "Q-FN-106972" at bounding box center [75, 438] width 61 height 11
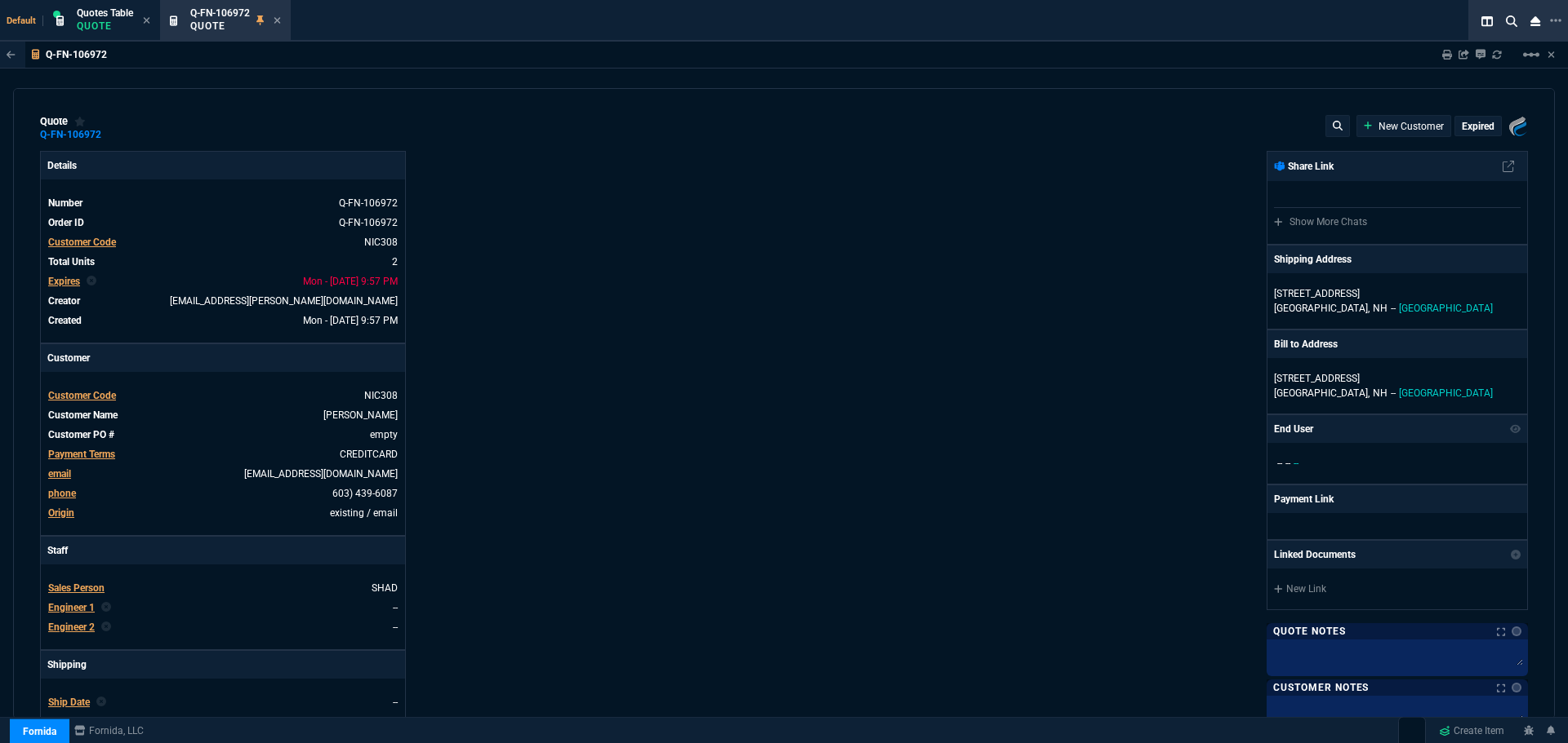
type input "100"
type input "270"
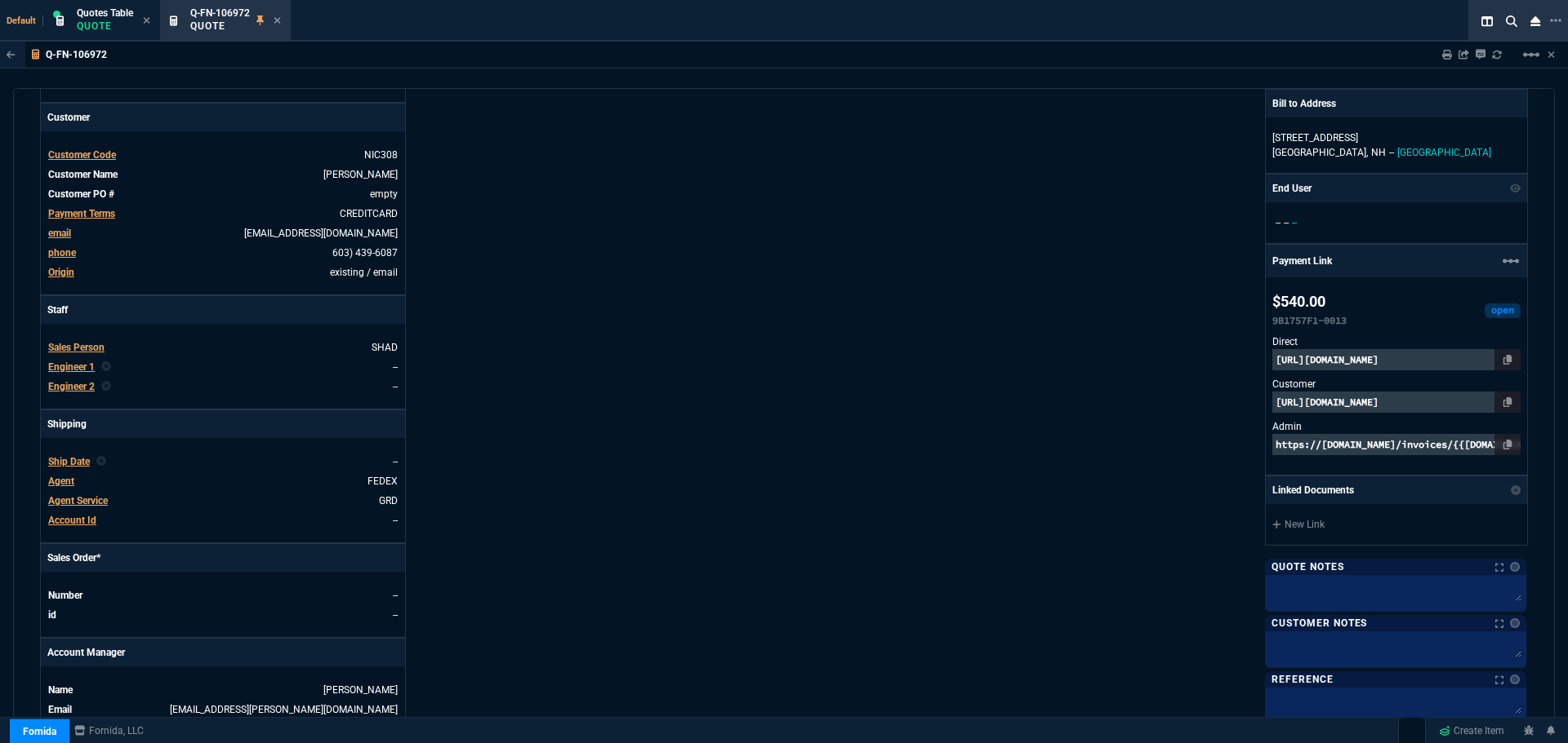
scroll to position [0, 0]
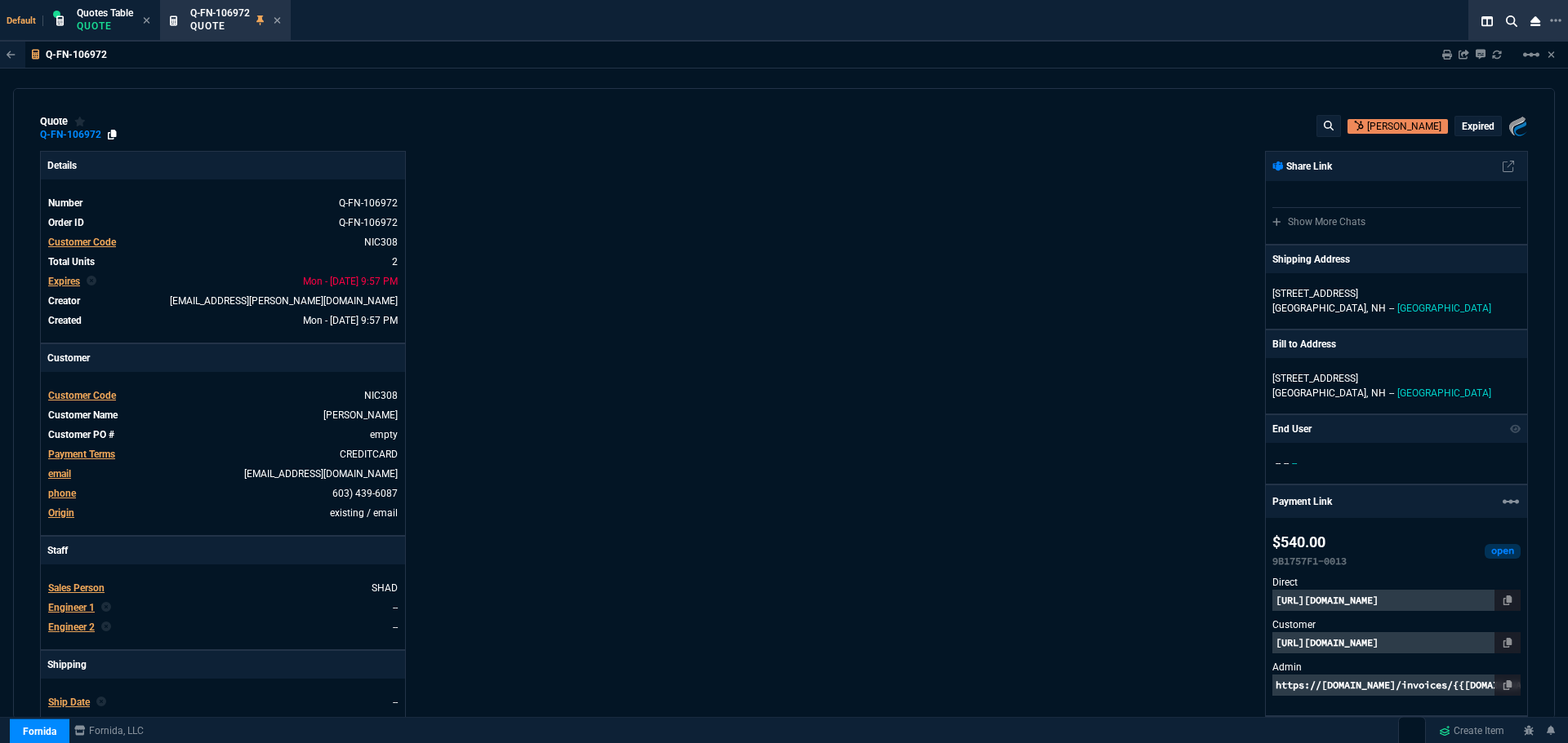
click at [111, 136] on icon at bounding box center [113, 135] width 9 height 10
click at [278, 25] on fa-icon at bounding box center [278, 21] width 7 height 11
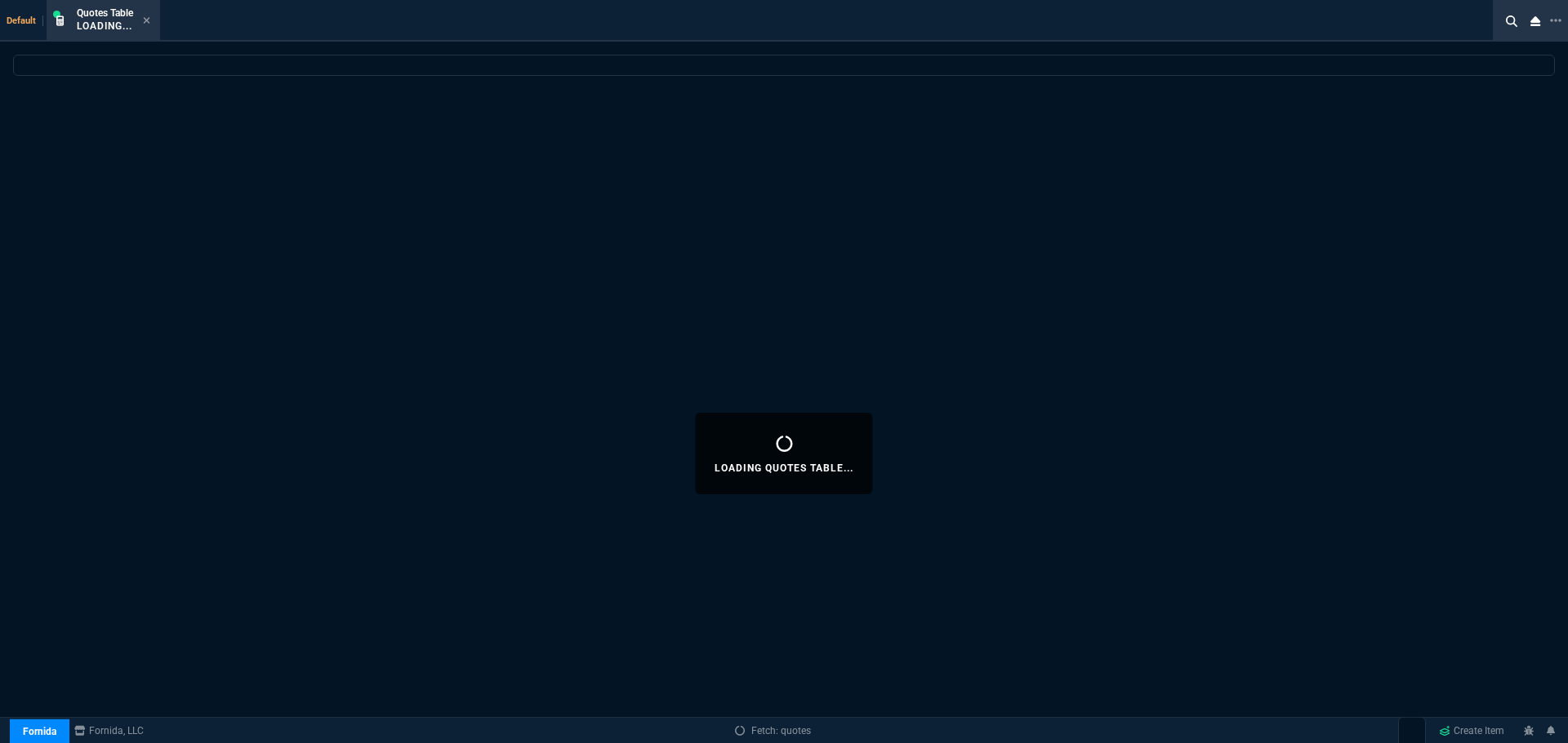
select select
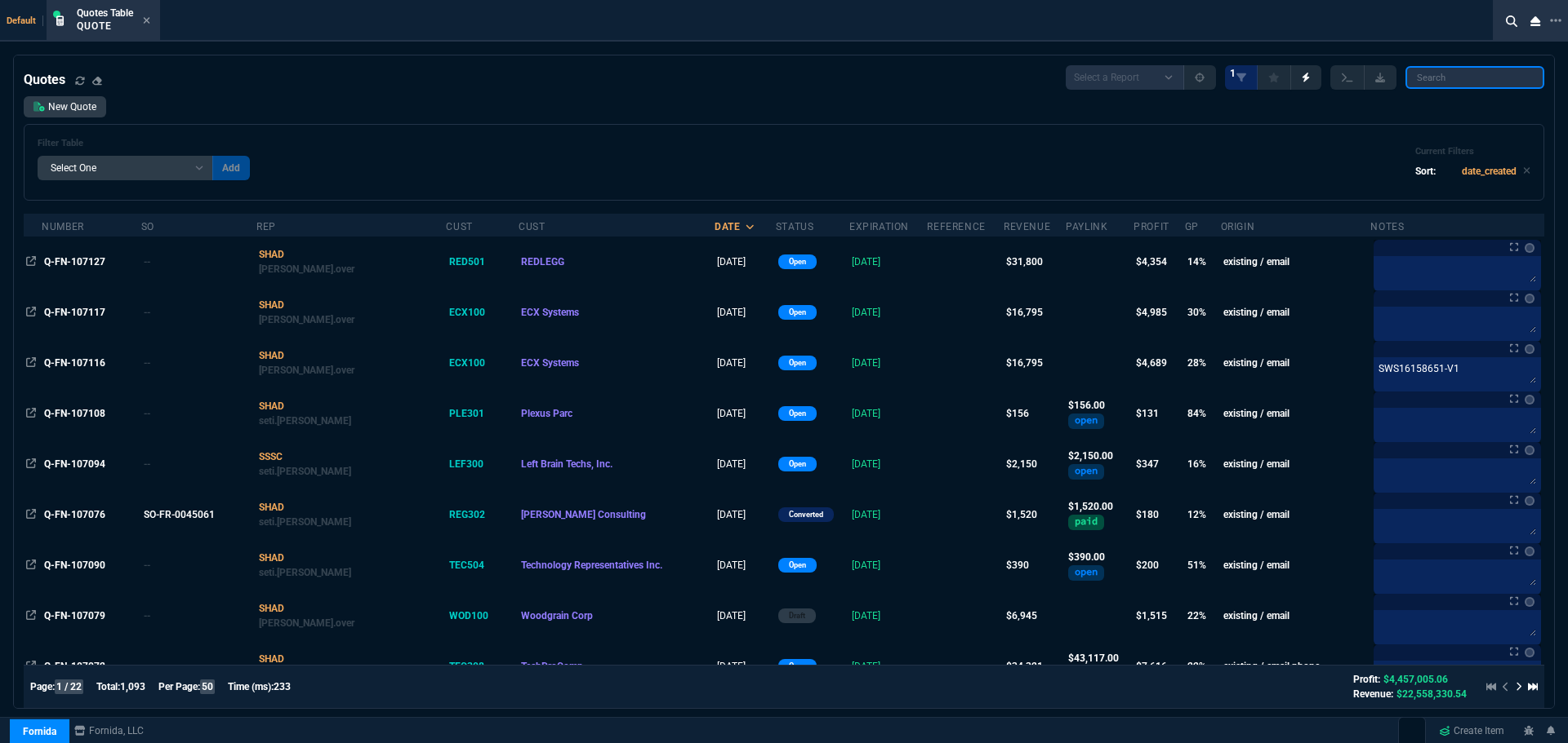
click at [1455, 76] on input "search" at bounding box center [1474, 77] width 138 height 23
paste input "Q-FN-107072"
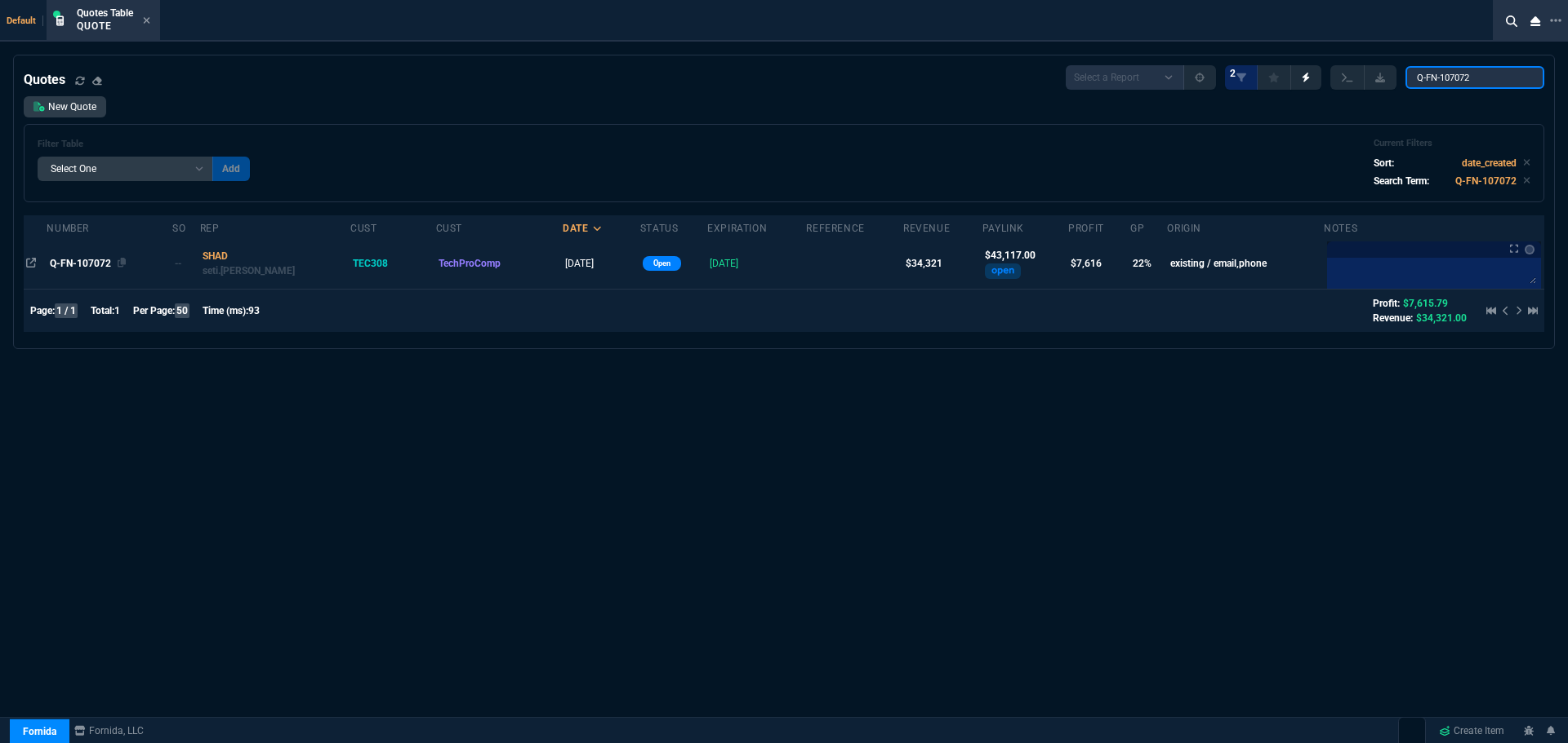
type input "Q-FN-107072"
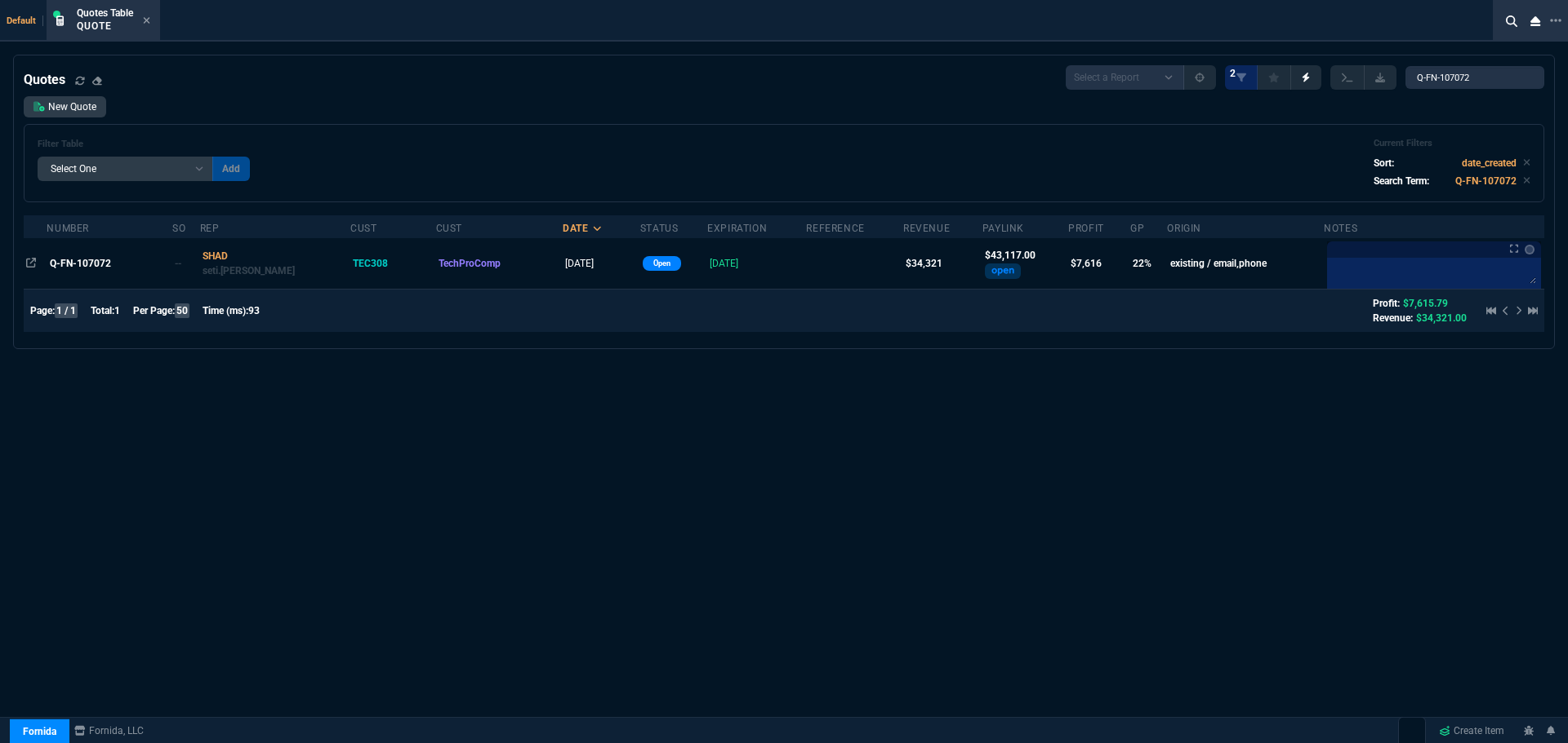
click at [94, 263] on span "Q-FN-107072" at bounding box center [80, 264] width 61 height 11
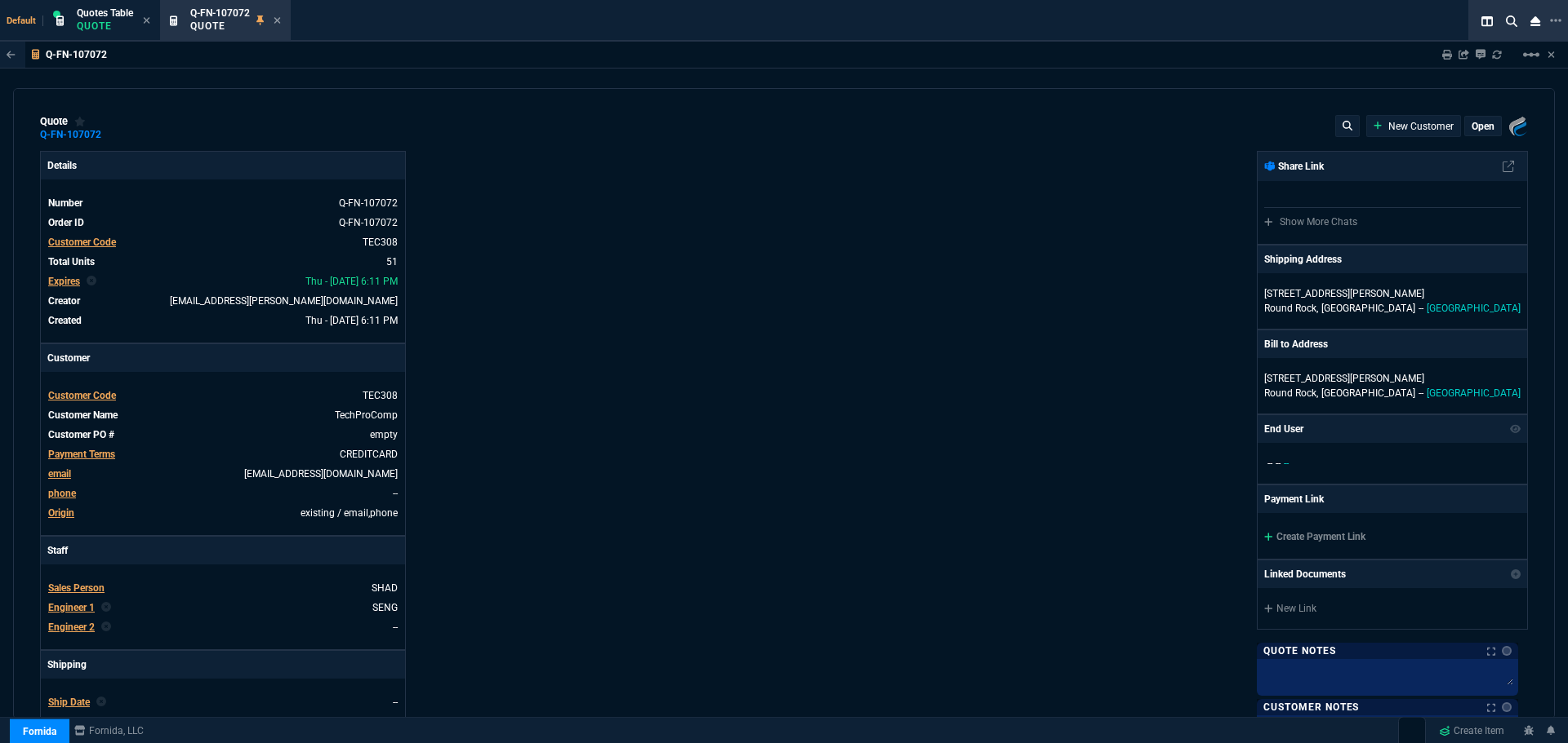
type input "21"
type input "2874"
type input "25"
type input "550"
type input "78"
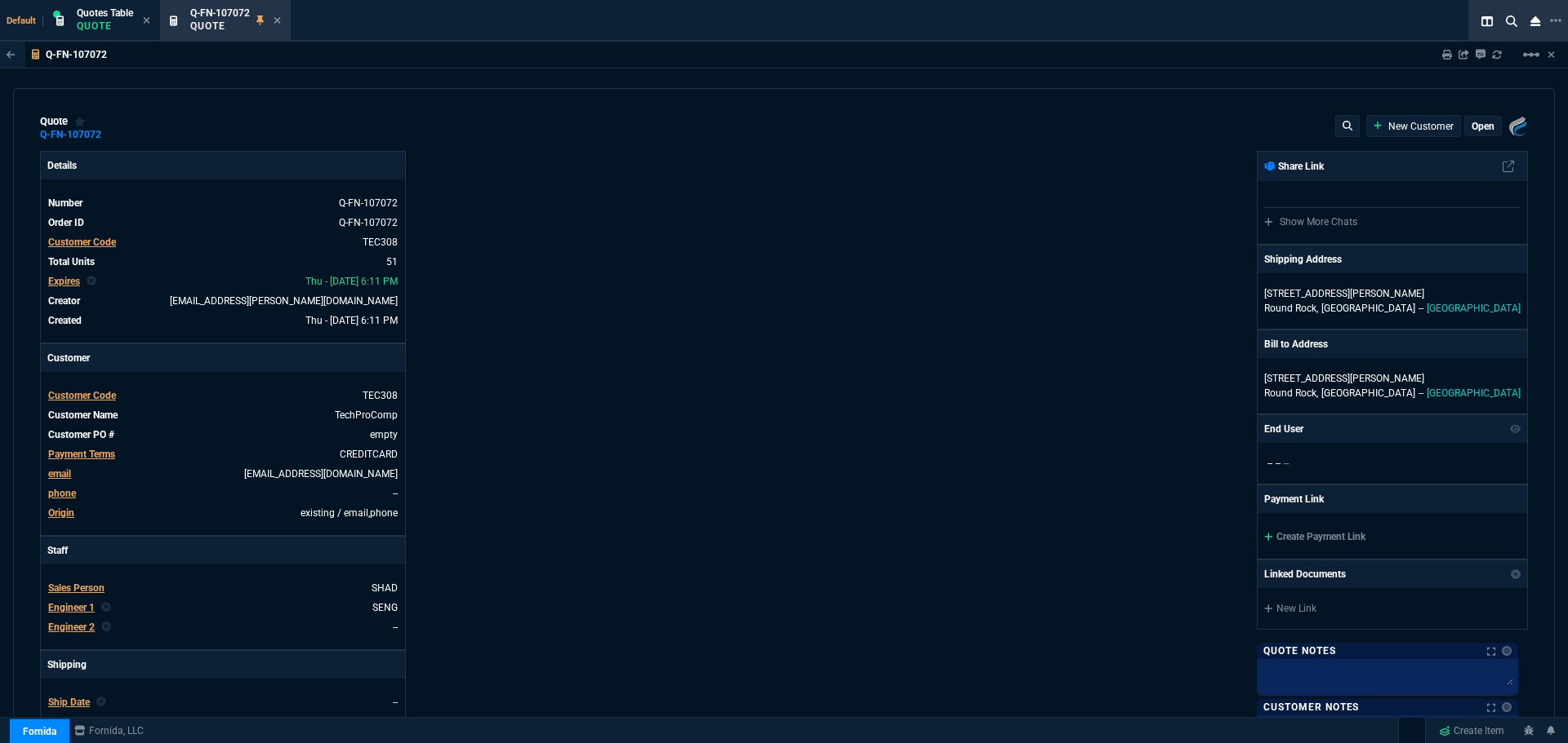
type input "175"
type input "25"
type input "115"
type input "50"
type input "25"
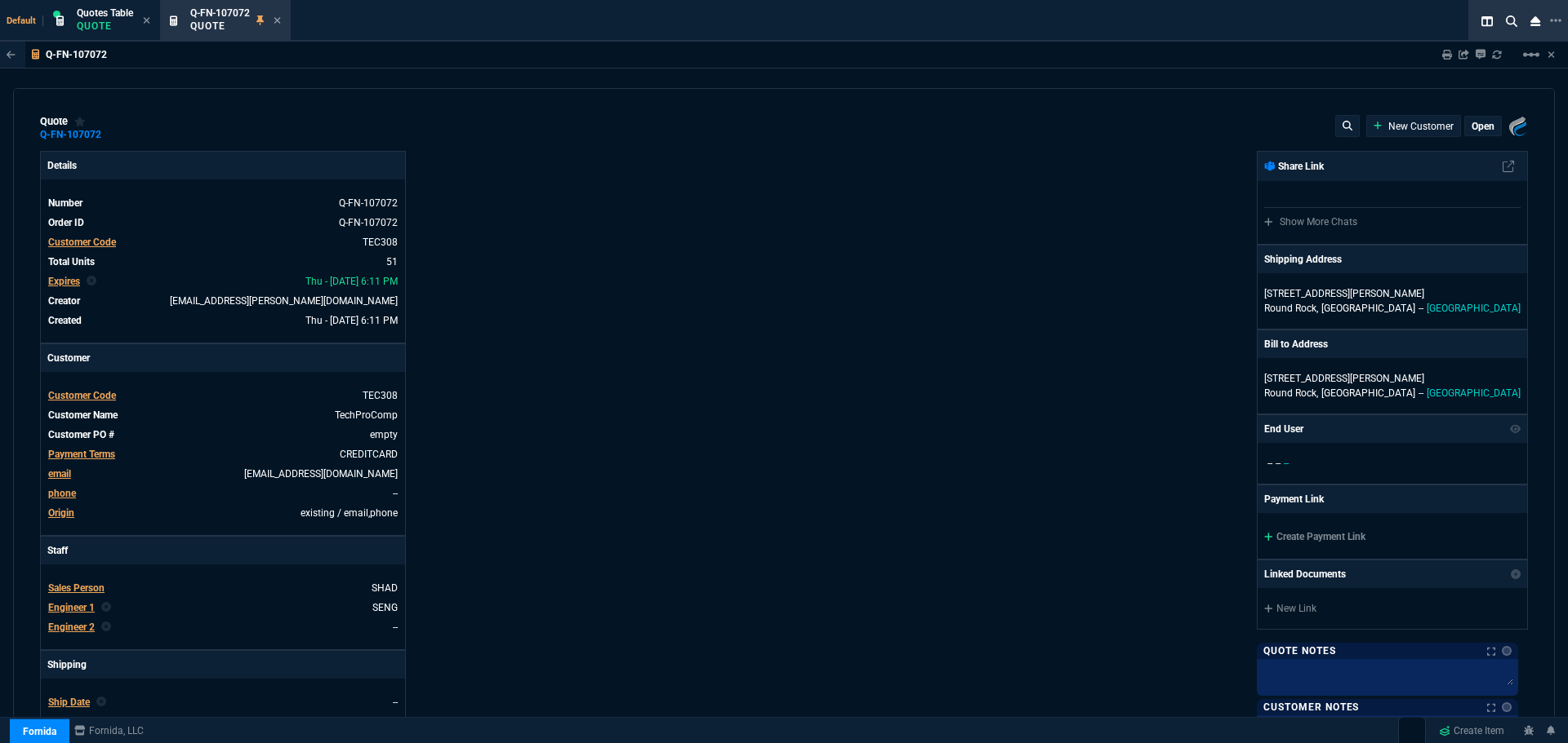
type input "100"
type input "17"
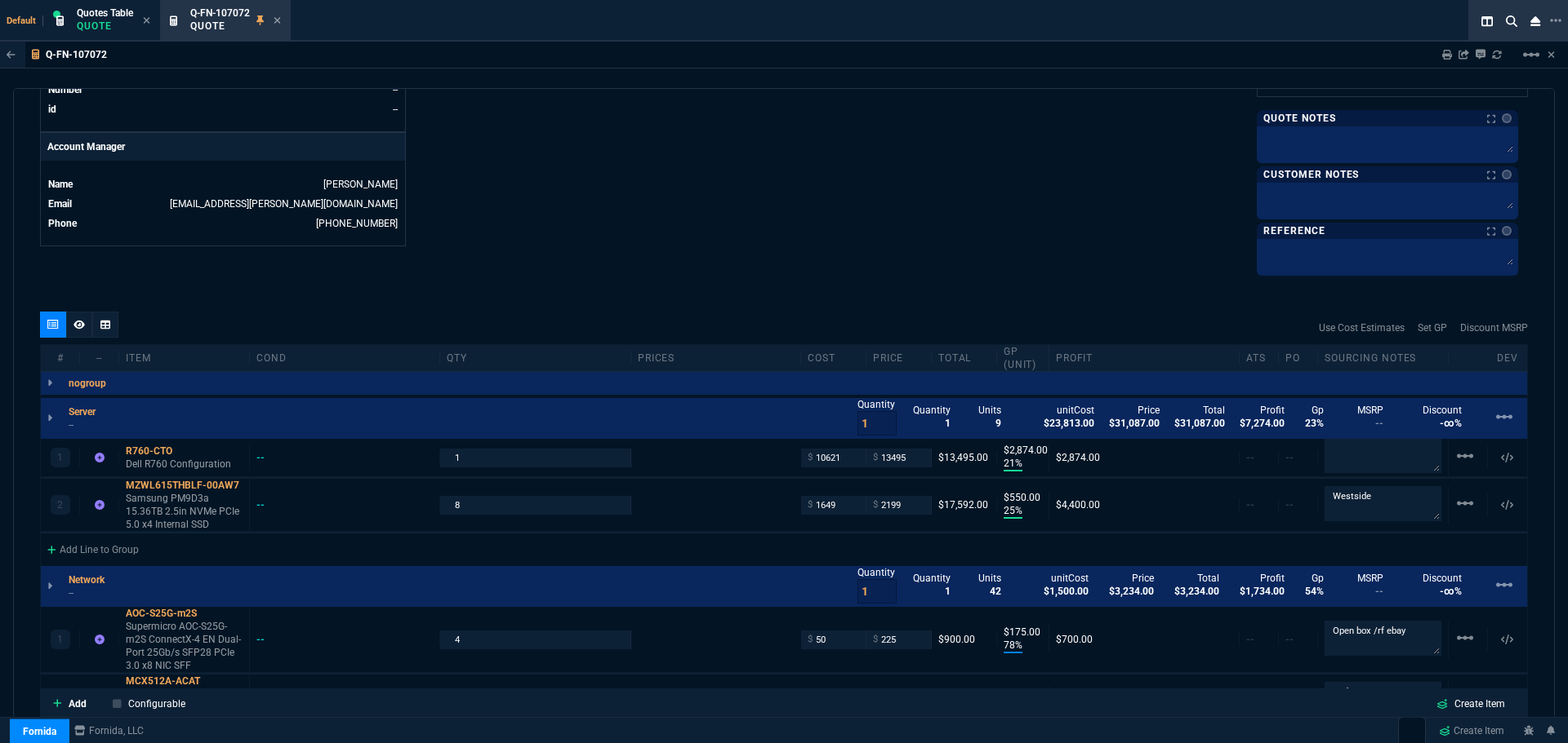
scroll to position [816, 0]
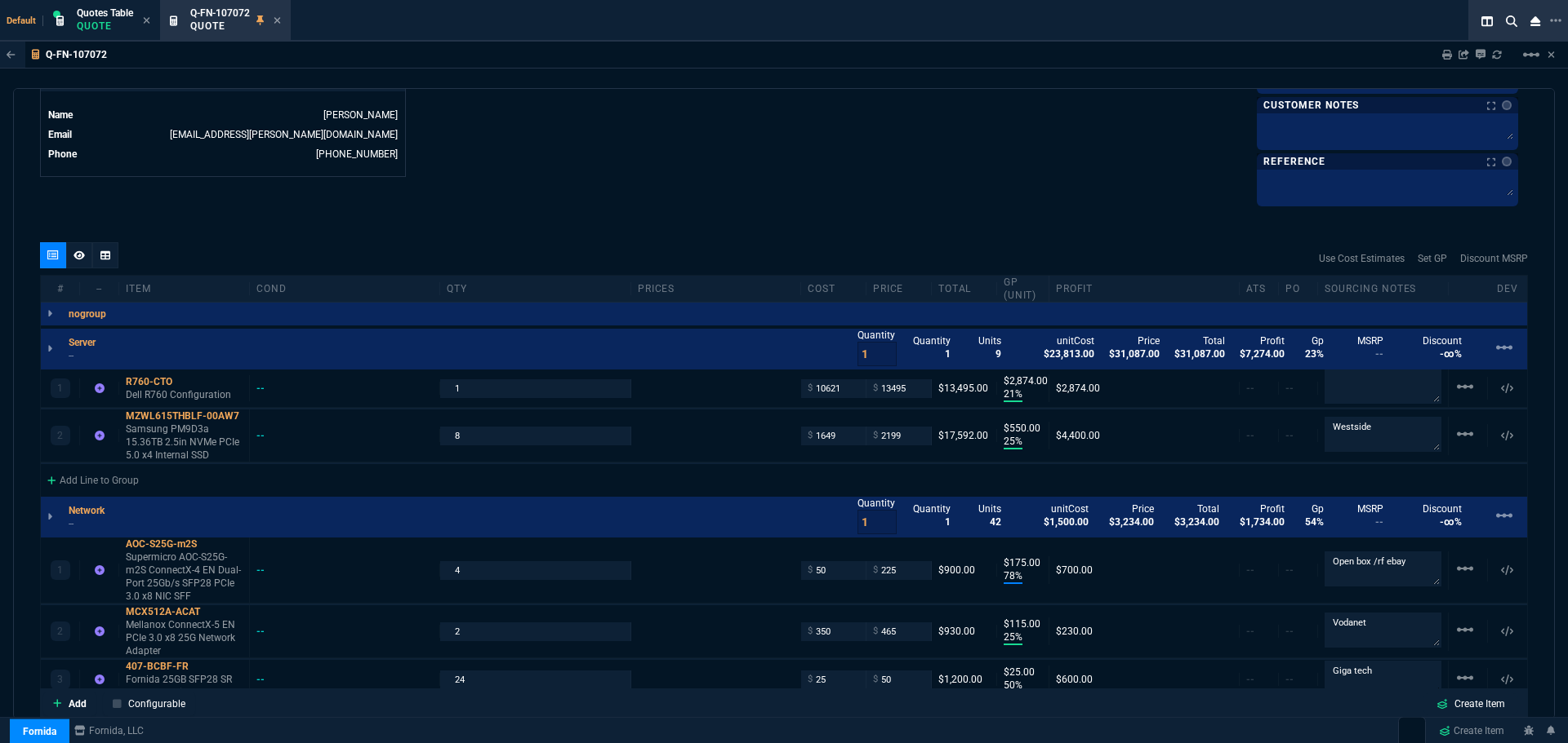
click at [86, 250] on div at bounding box center [79, 255] width 26 height 26
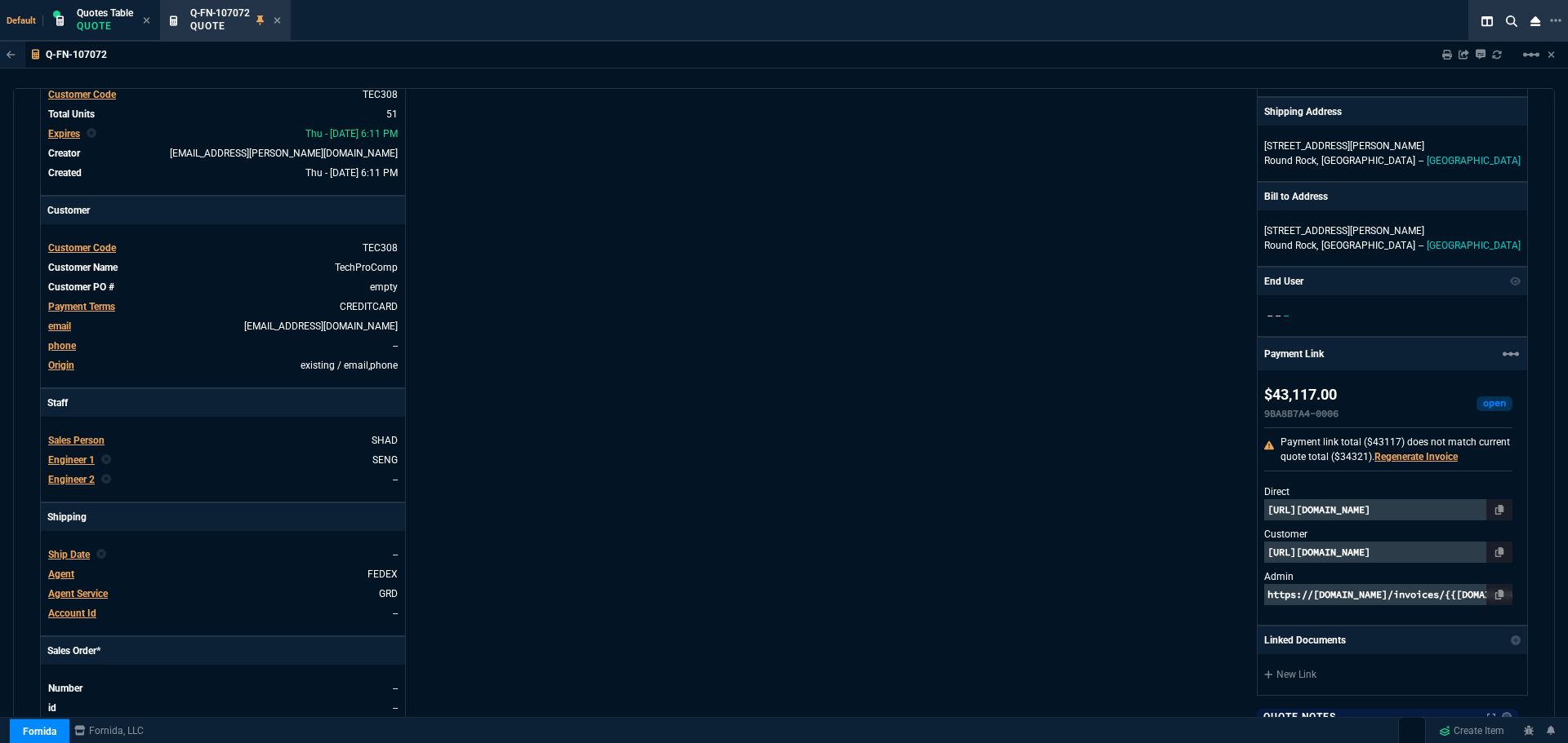
scroll to position [0, 0]
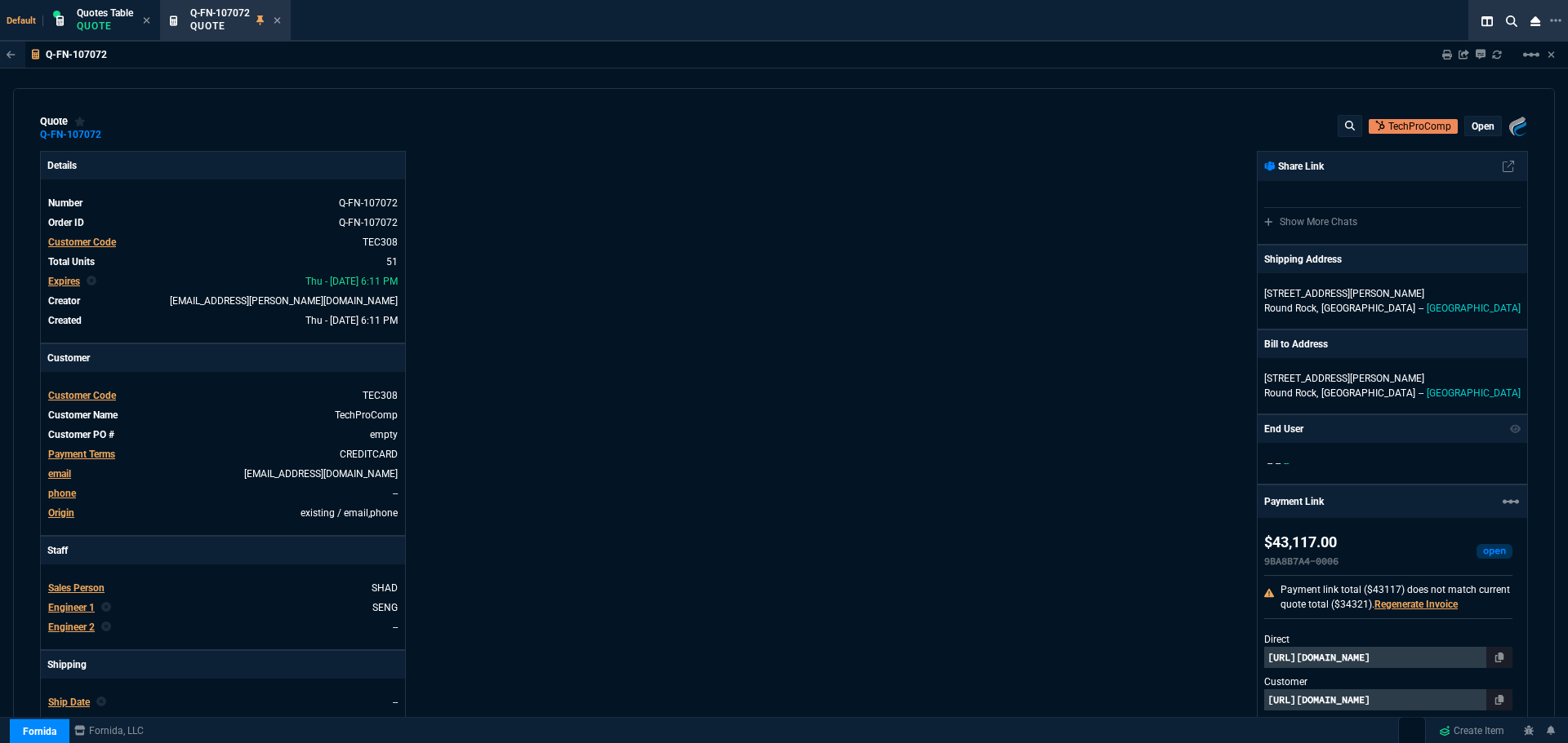
click at [1471, 121] on p "open" at bounding box center [1482, 126] width 23 height 13
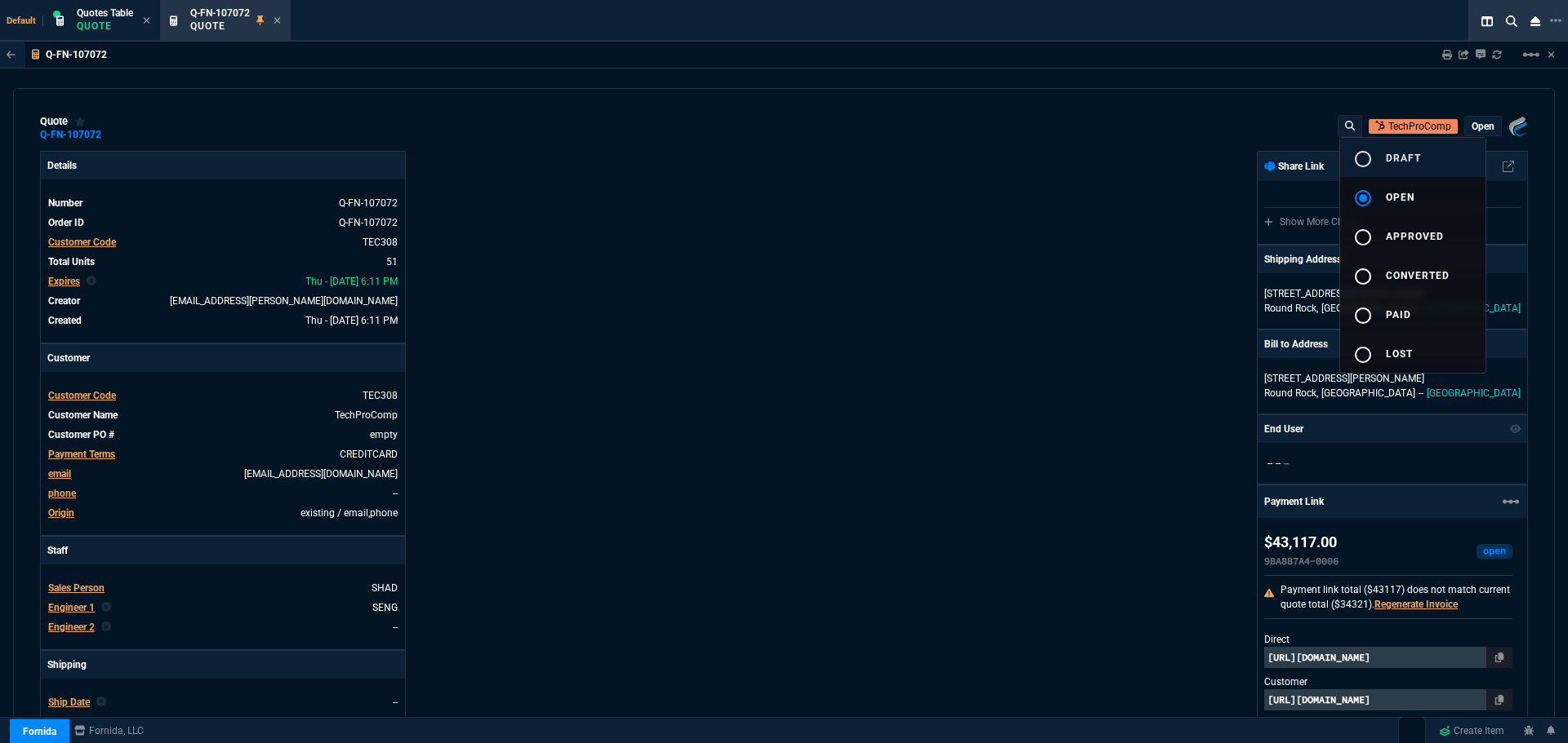
click at [1399, 149] on button "radio_button_unchecked draft" at bounding box center [1413, 158] width 146 height 39
type input "21"
type input "2874"
type input "25"
type input "550"
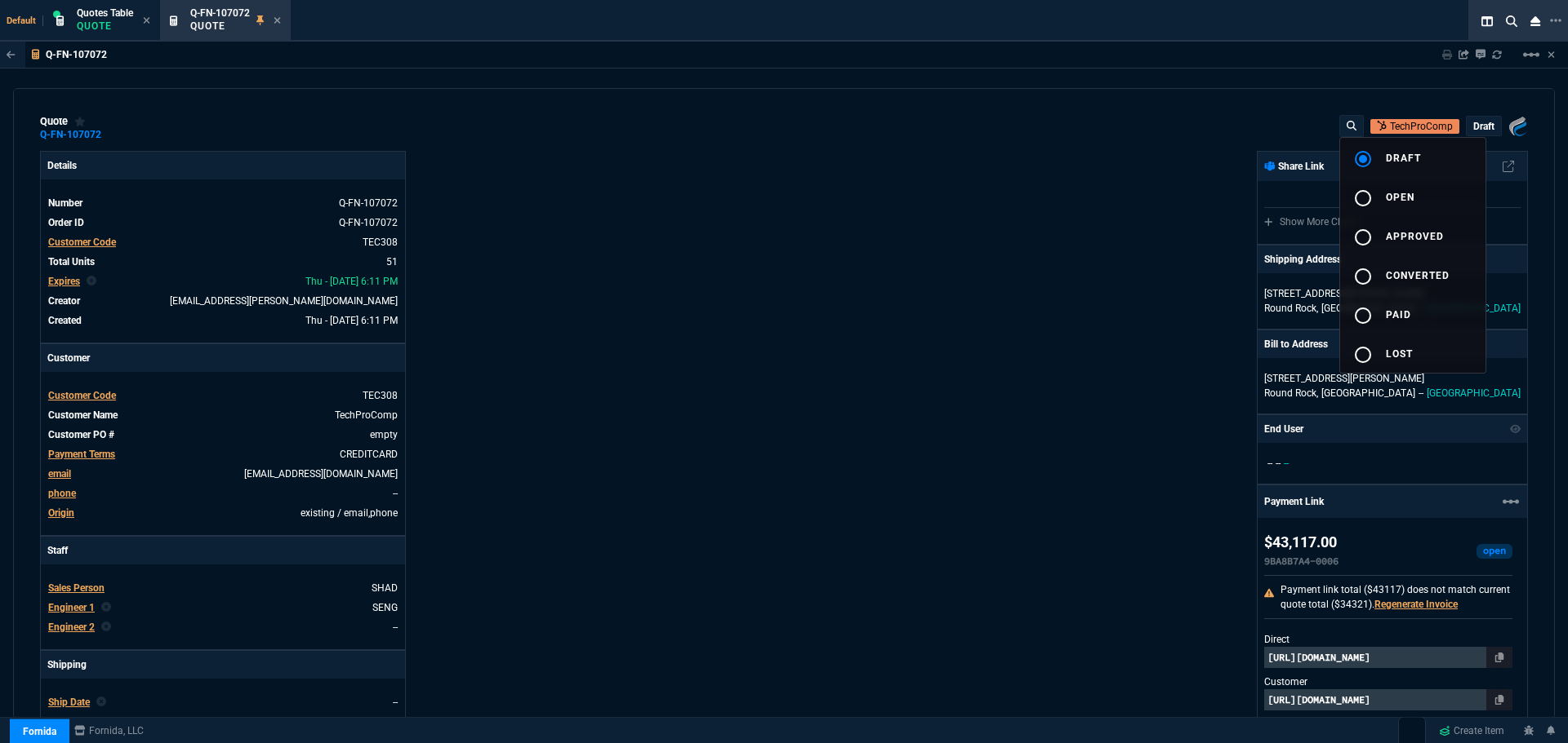
type input "78"
type input "175"
type input "25"
type input "115"
type input "50"
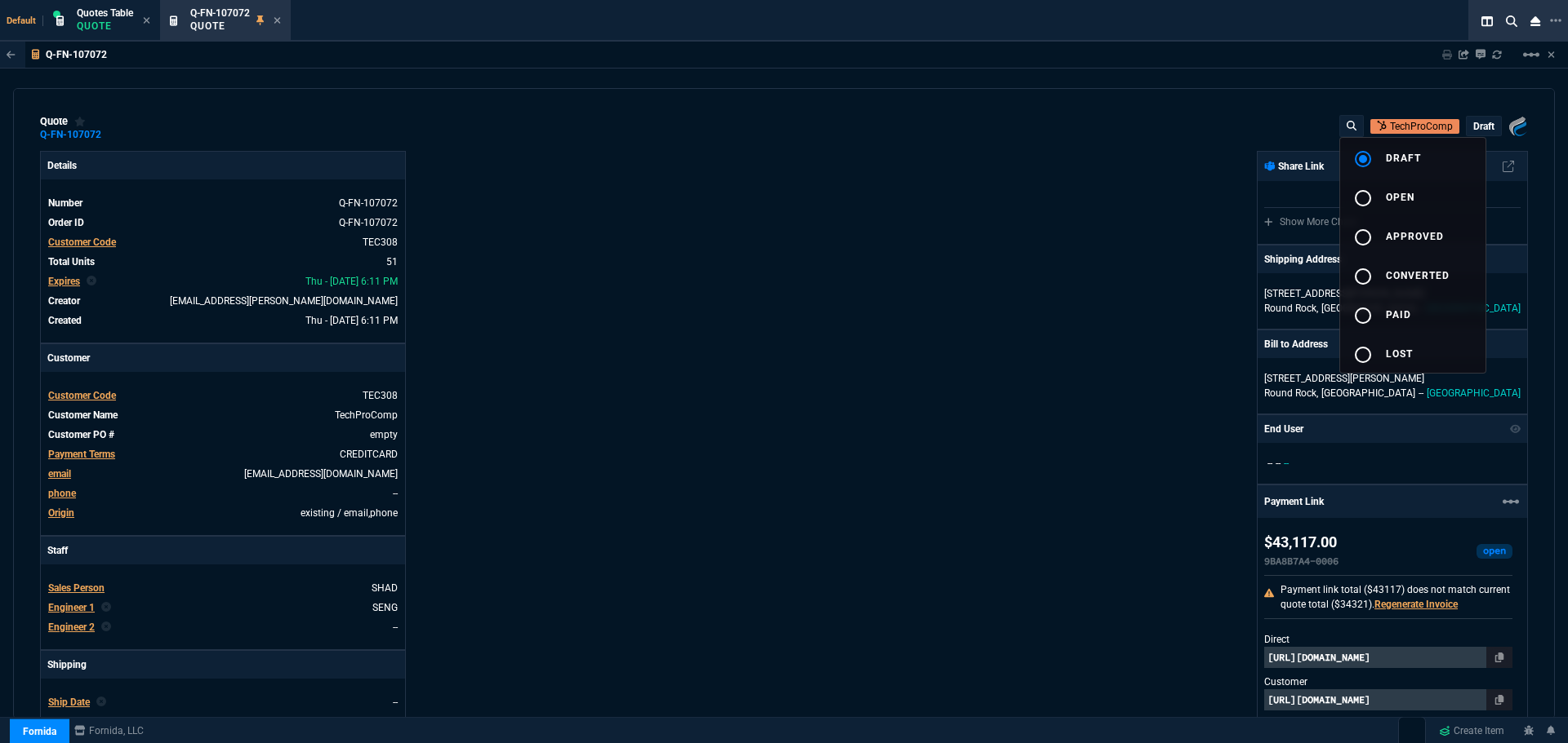
type input "25"
type input "100"
type input "17"
click at [778, 408] on div at bounding box center [784, 372] width 1568 height 743
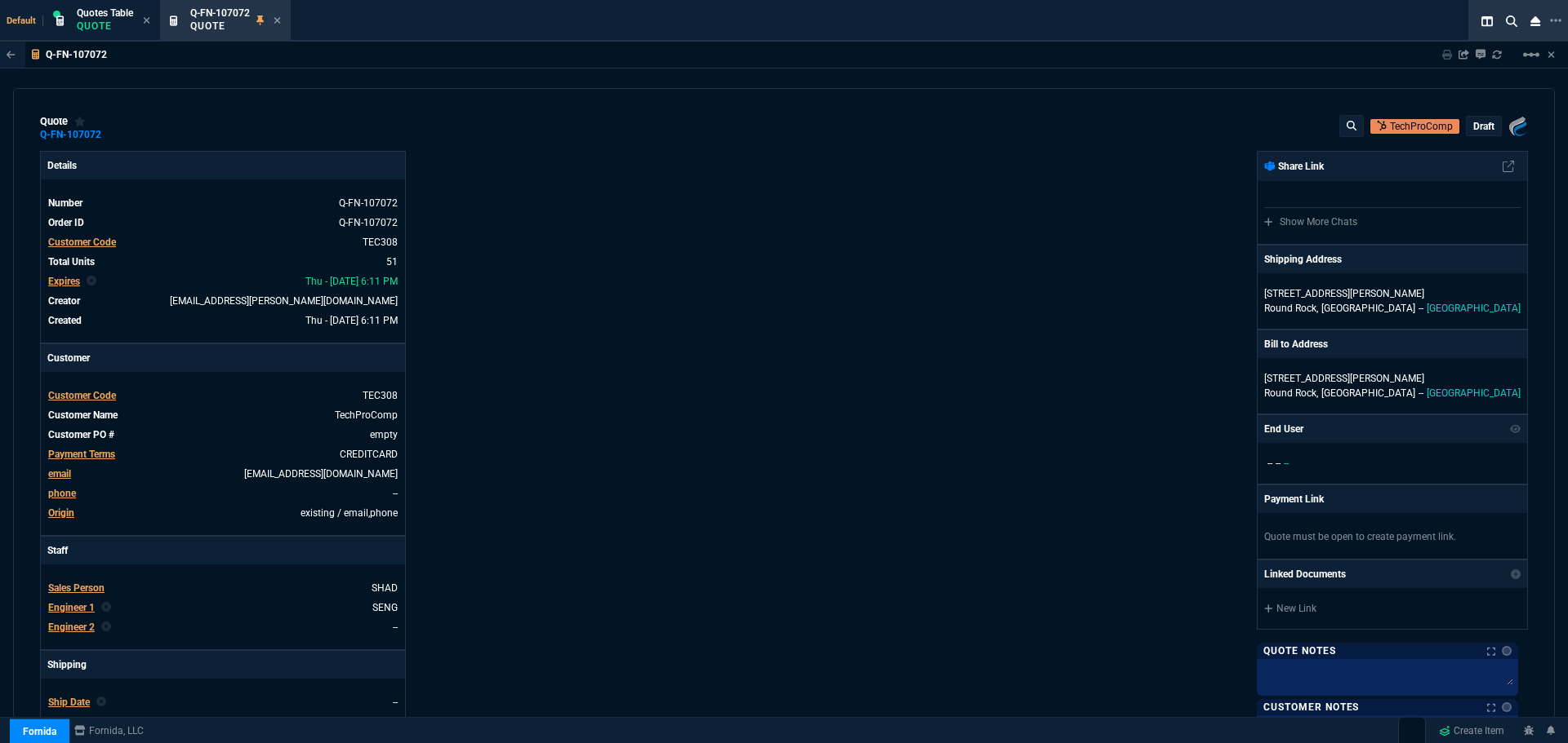
click at [1473, 121] on p "draft" at bounding box center [1483, 126] width 21 height 13
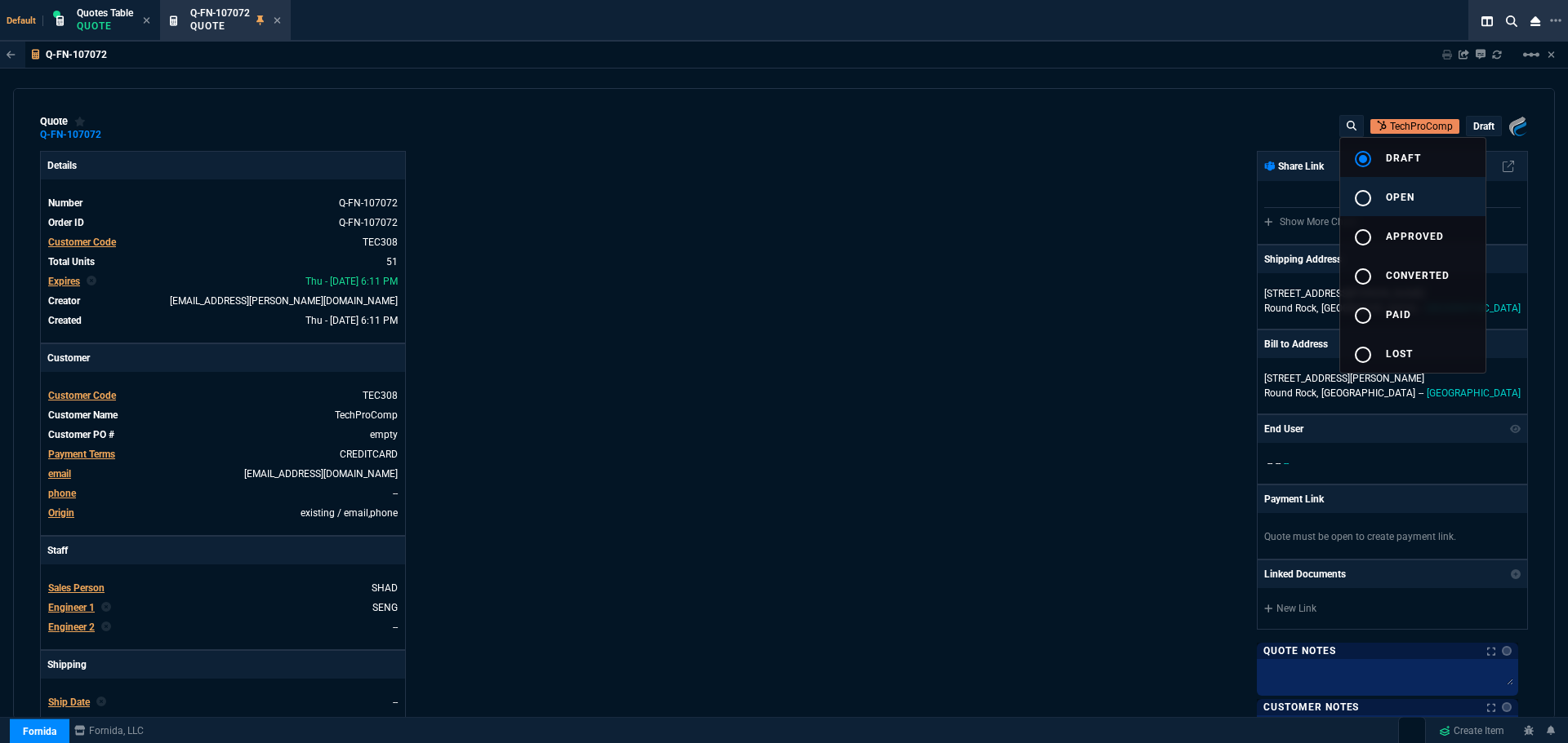
click at [1364, 196] on mat-icon "radio_button_unchecked" at bounding box center [1362, 197] width 19 height 19
type input "21"
type input "2874"
type input "25"
type input "550"
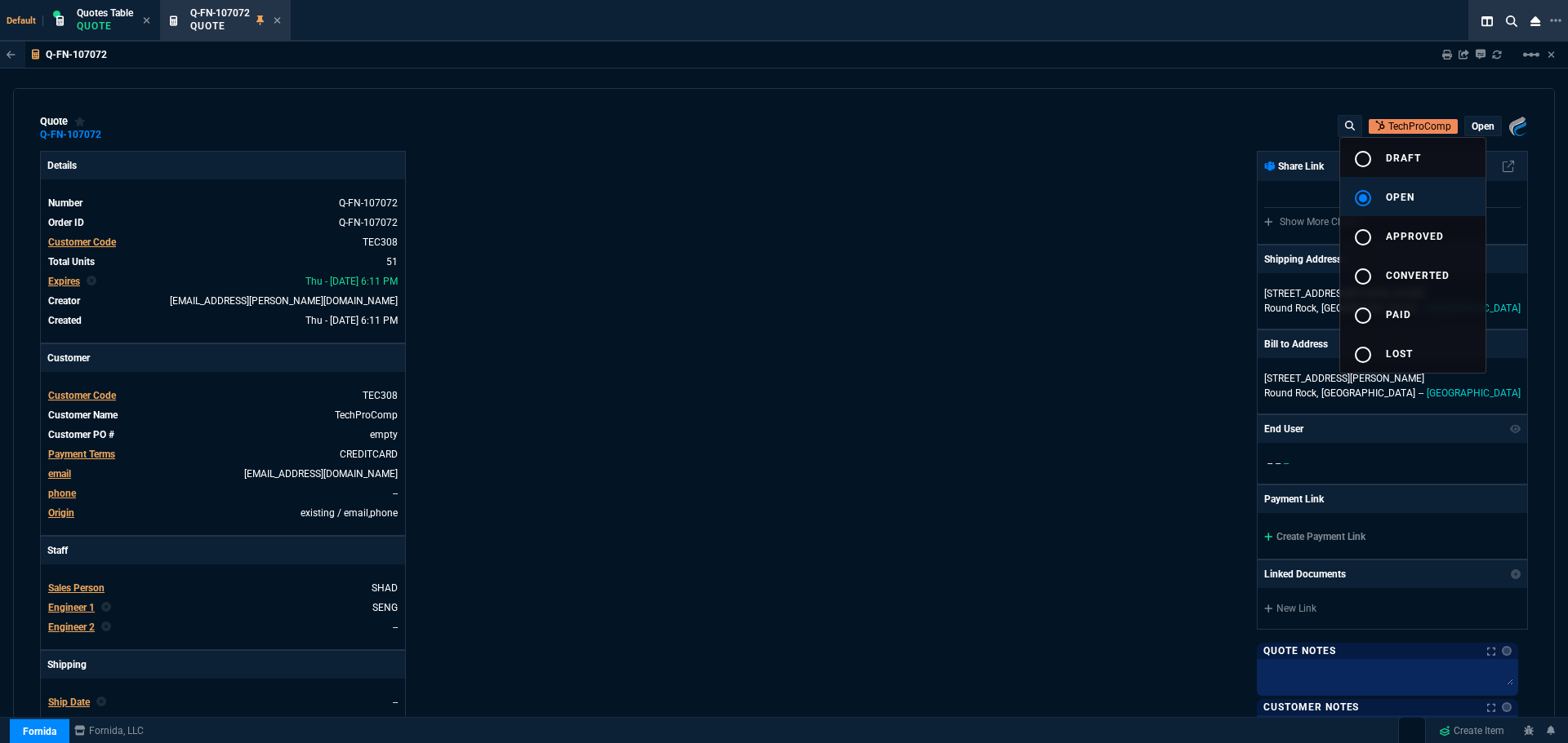
type input "78"
type input "175"
type input "25"
type input "115"
type input "50"
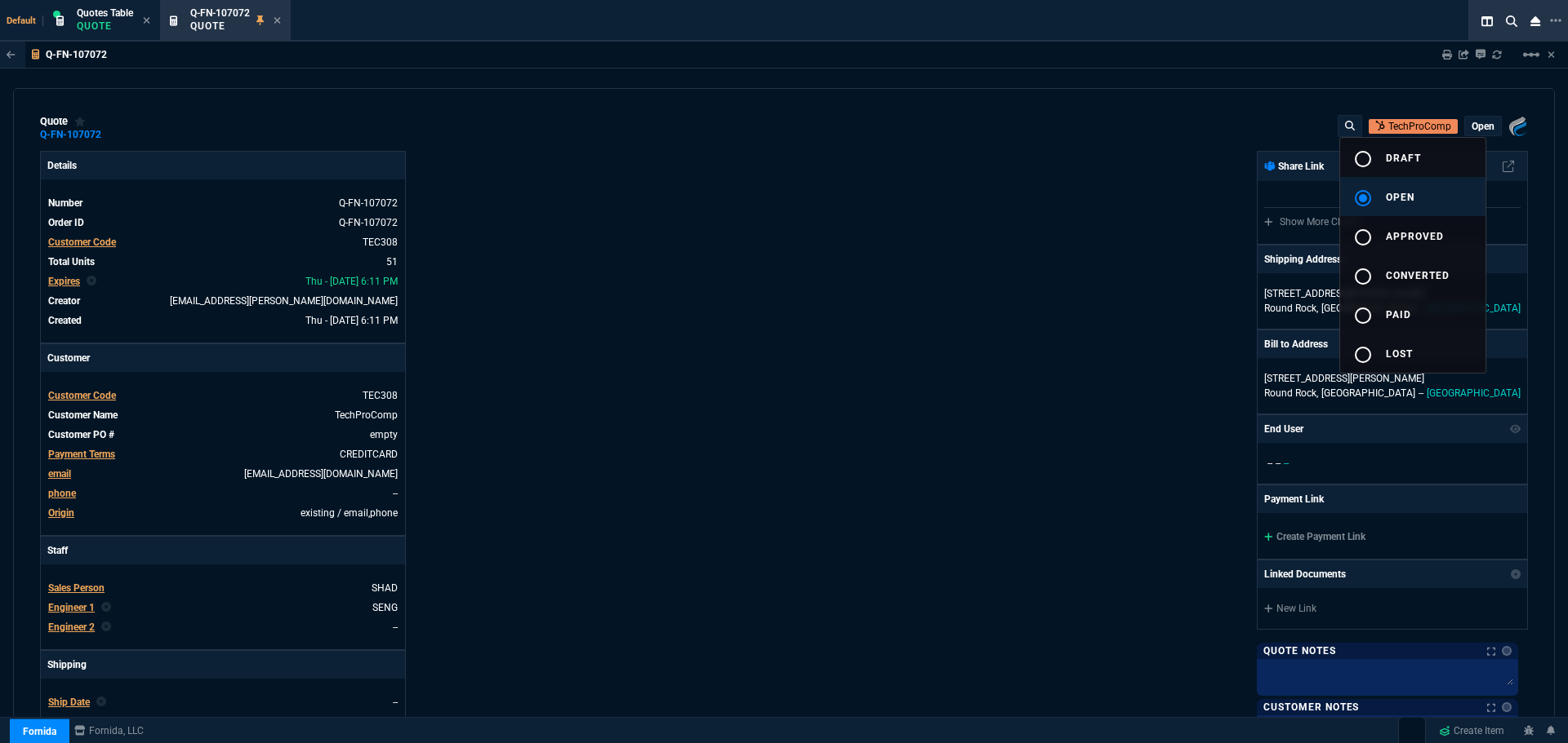
type input "25"
type input "100"
type input "17"
click at [825, 285] on div at bounding box center [784, 372] width 1568 height 743
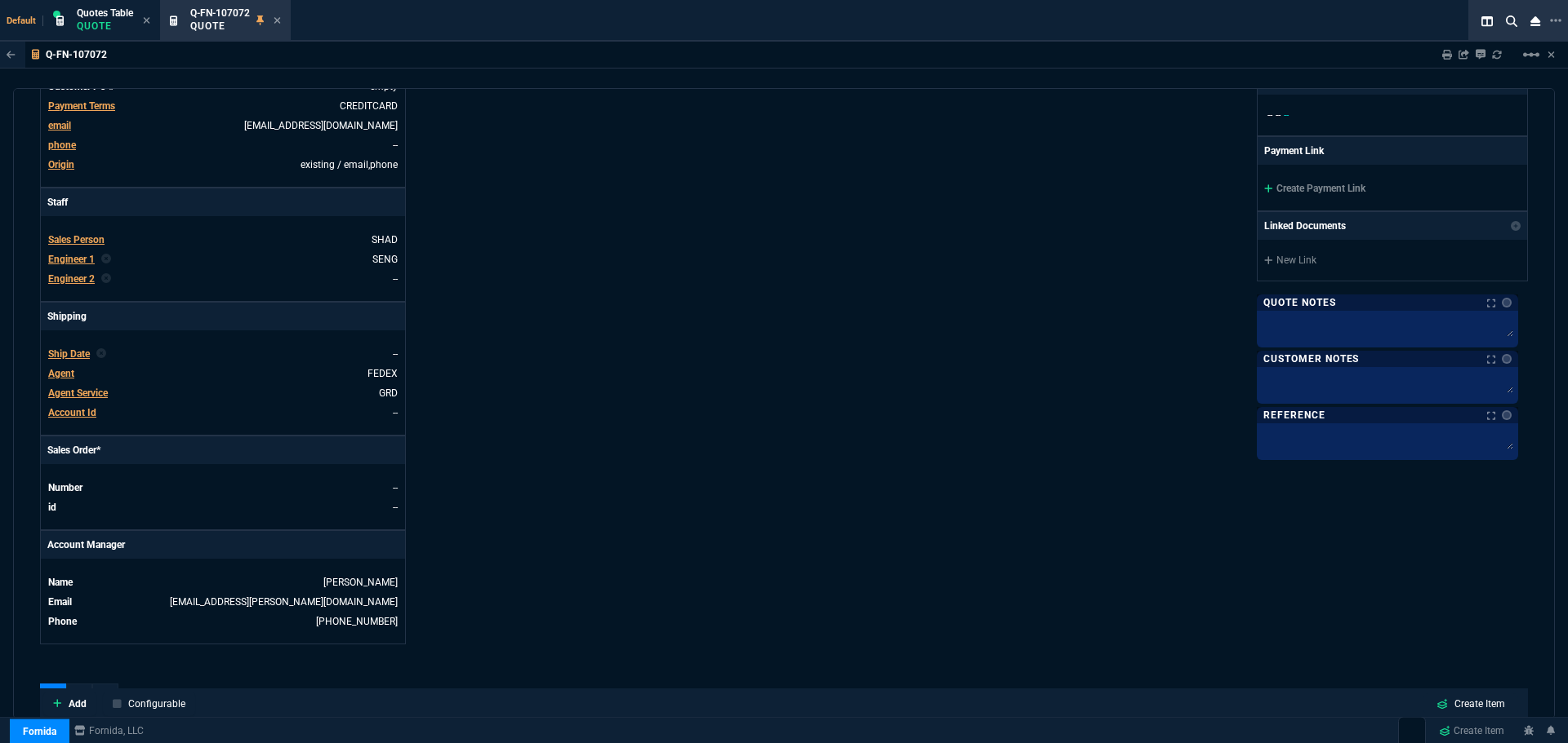
scroll to position [653, 0]
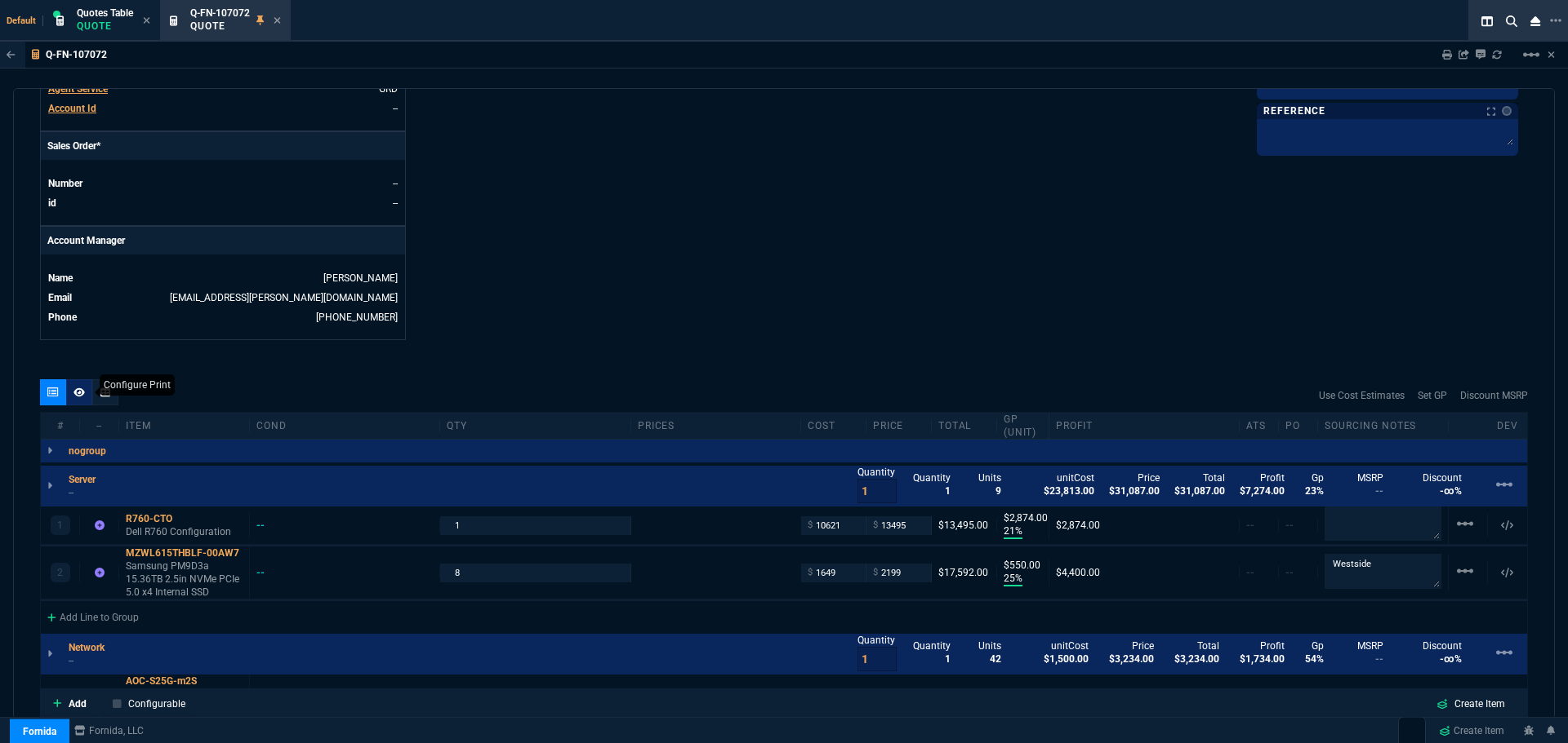
click at [75, 391] on icon at bounding box center [79, 392] width 11 height 9
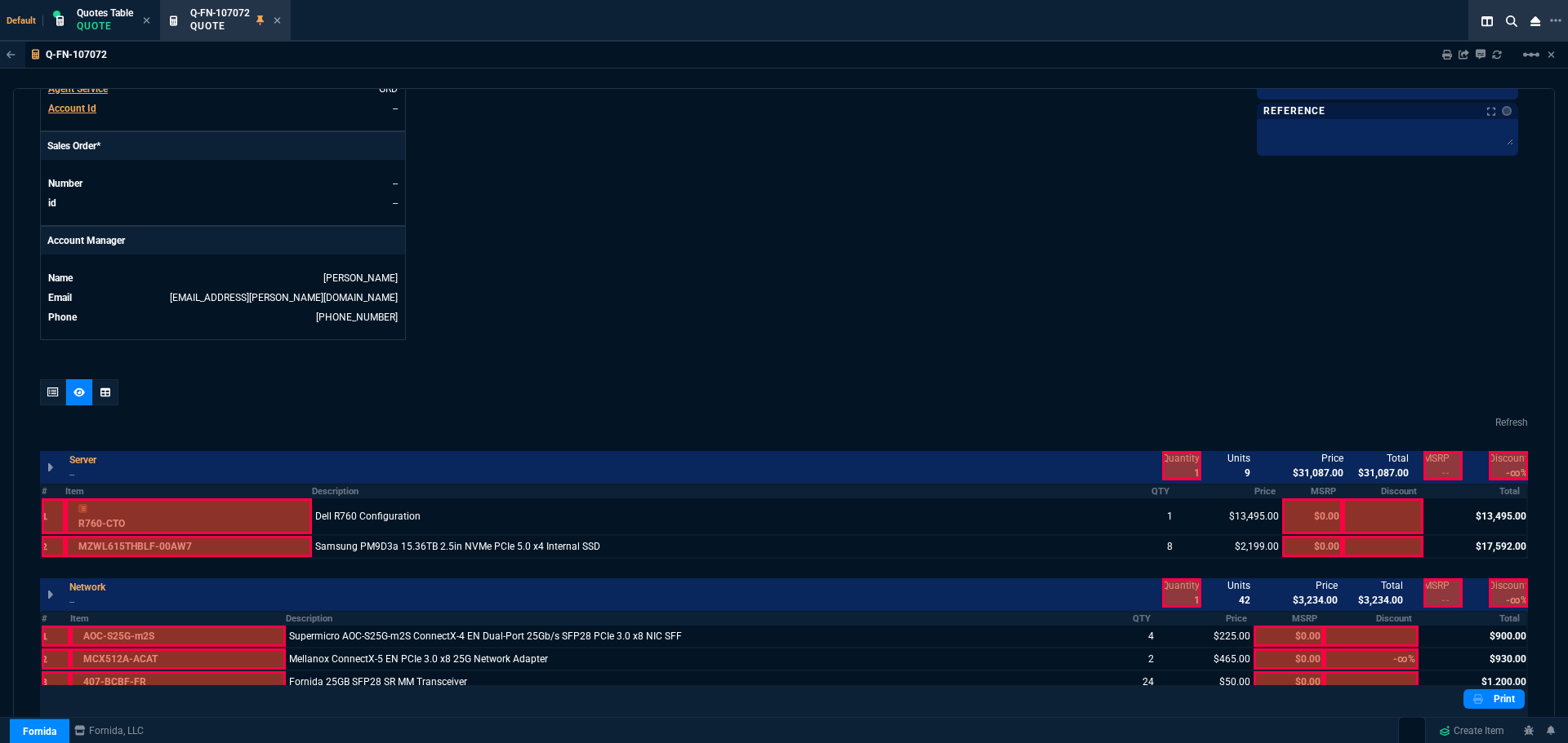
scroll to position [859, 0]
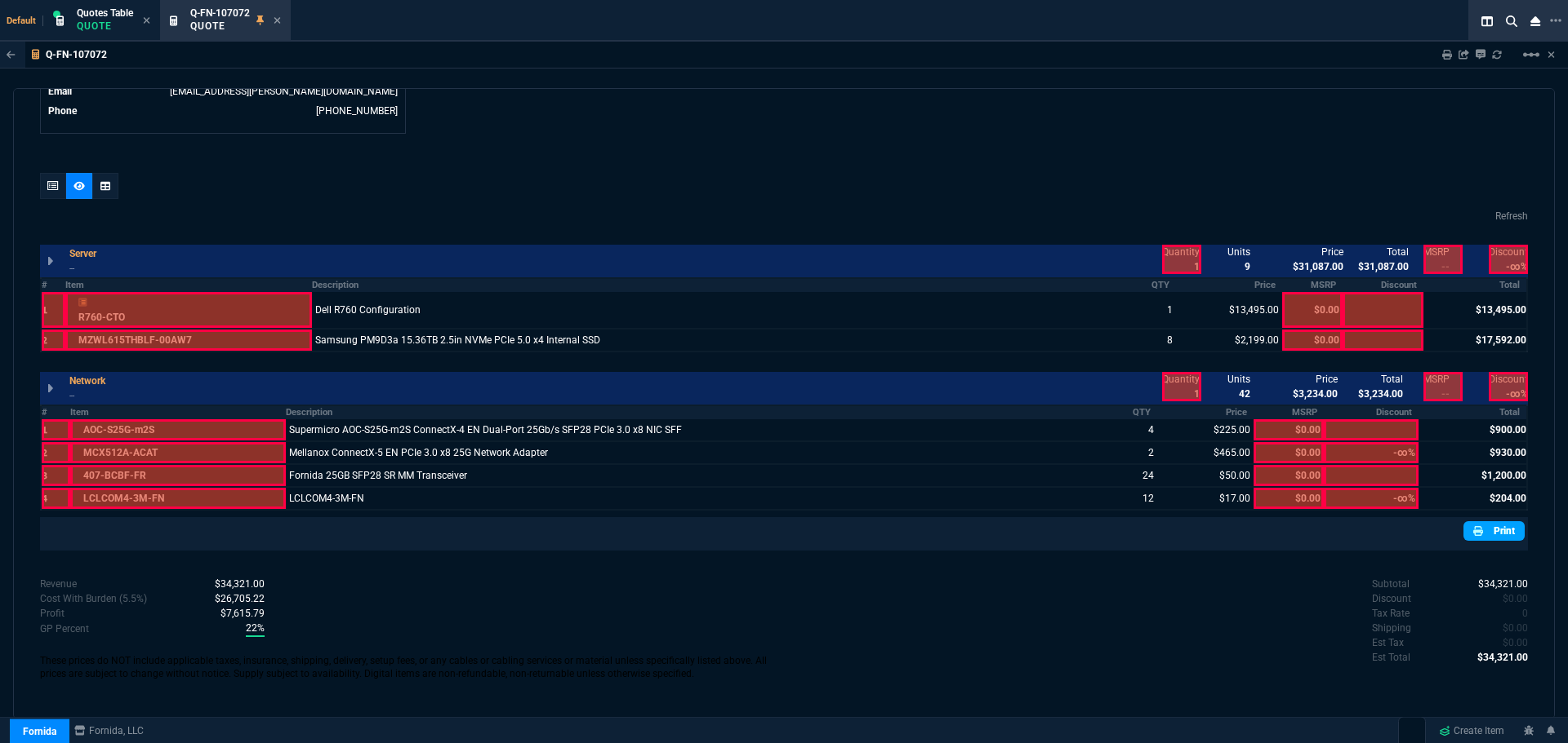
click at [1487, 529] on link "Print" at bounding box center [1493, 531] width 61 height 19
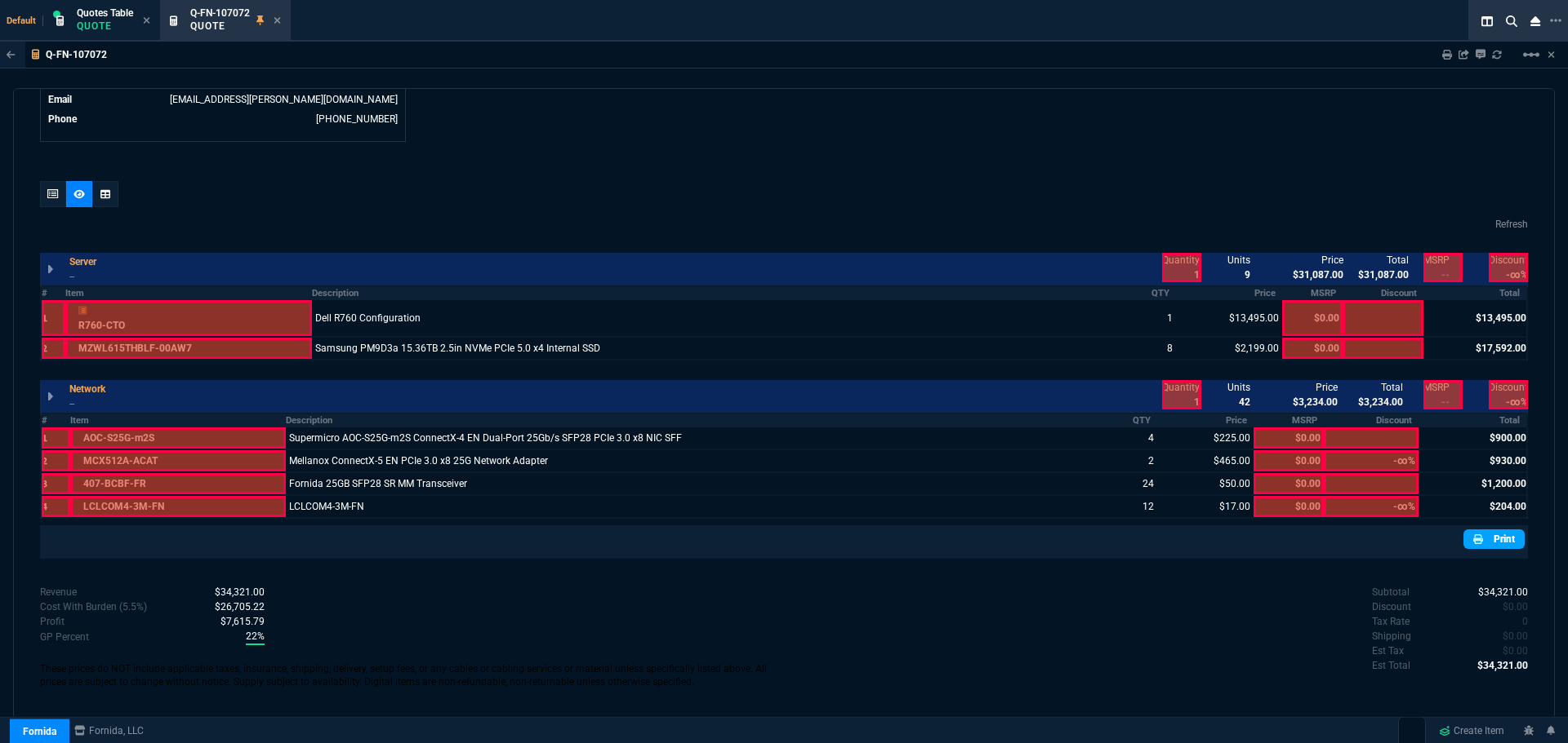
click at [1484, 543] on link "Print" at bounding box center [1493, 538] width 61 height 19
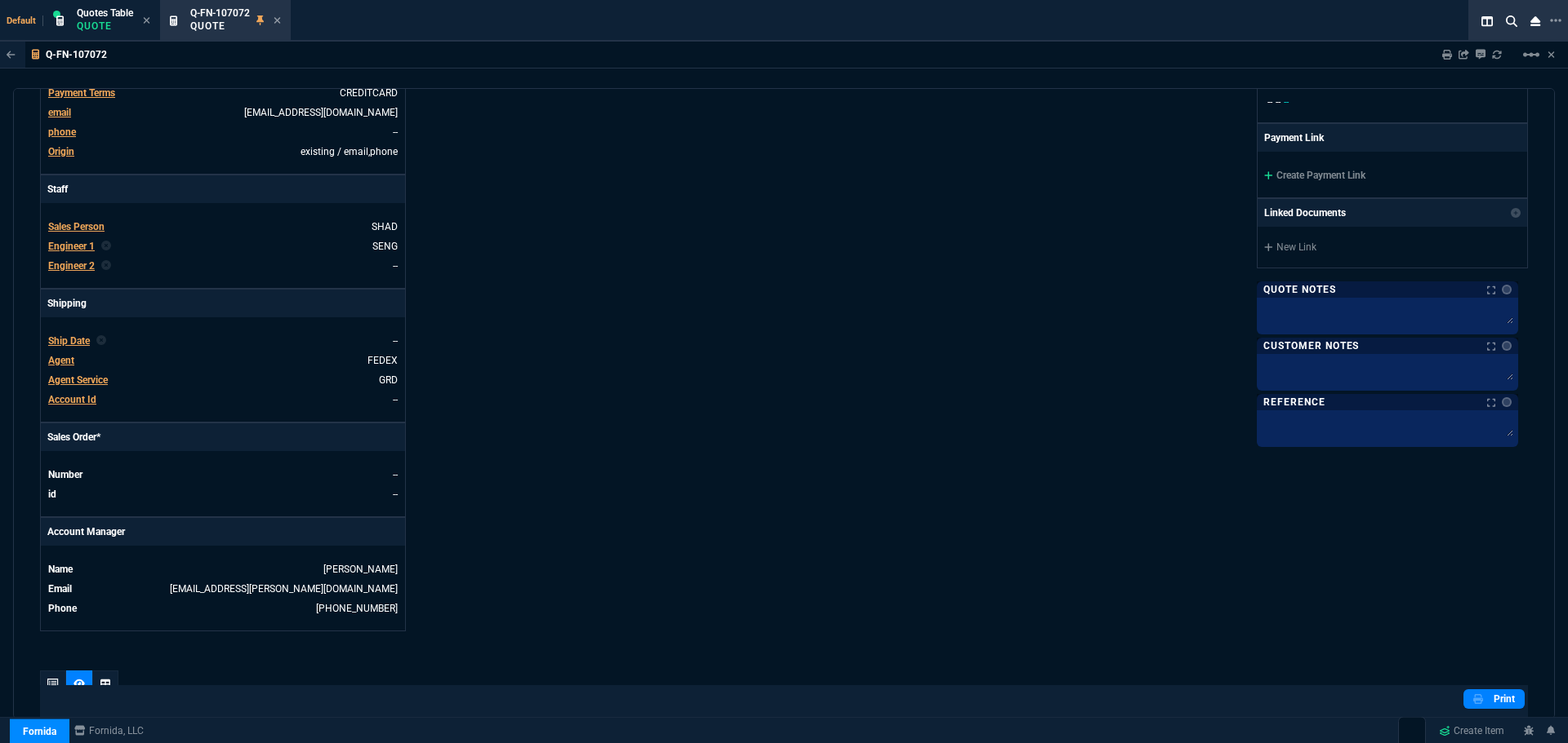
scroll to position [0, 0]
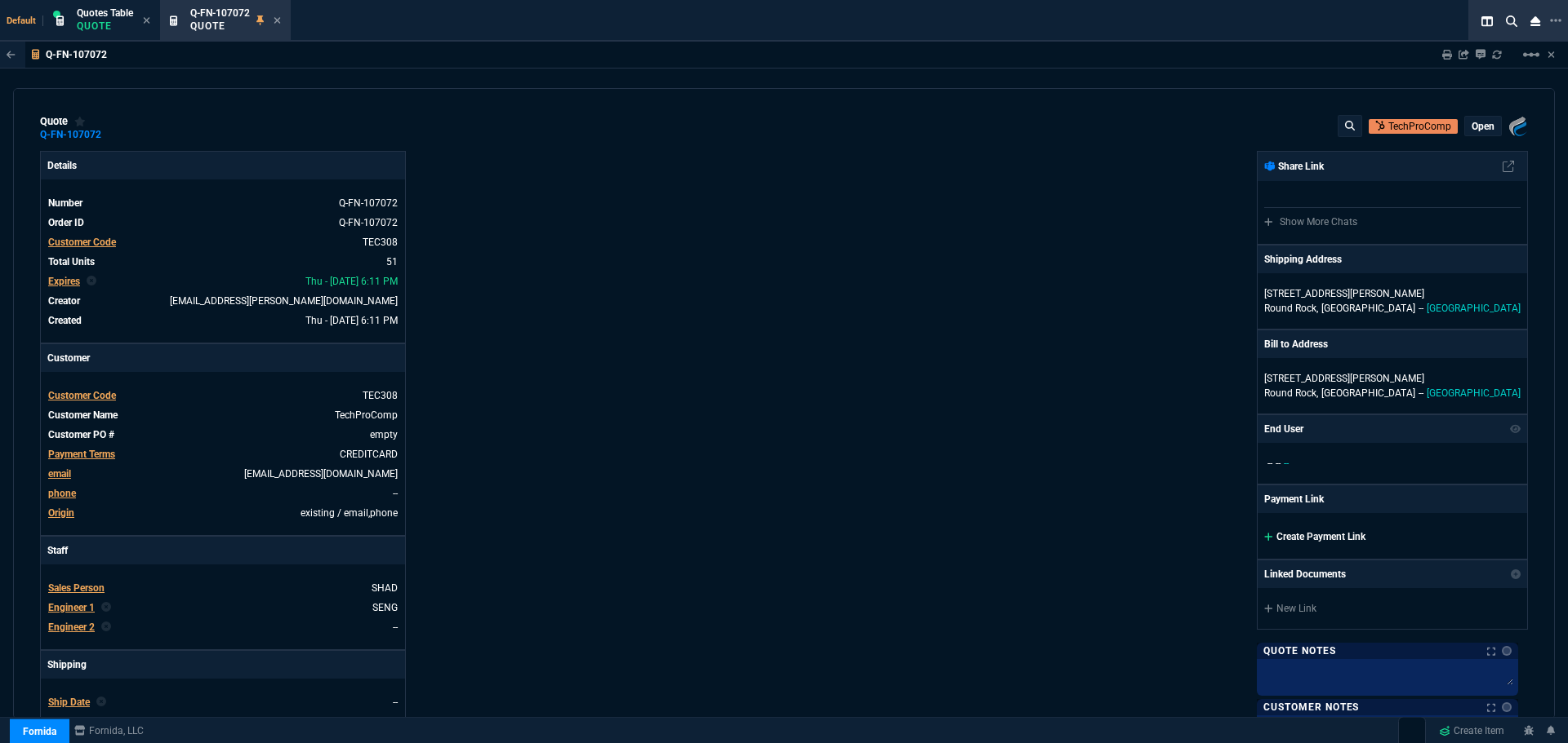
click at [1316, 534] on link "Create Payment Link" at bounding box center [1314, 537] width 101 height 11
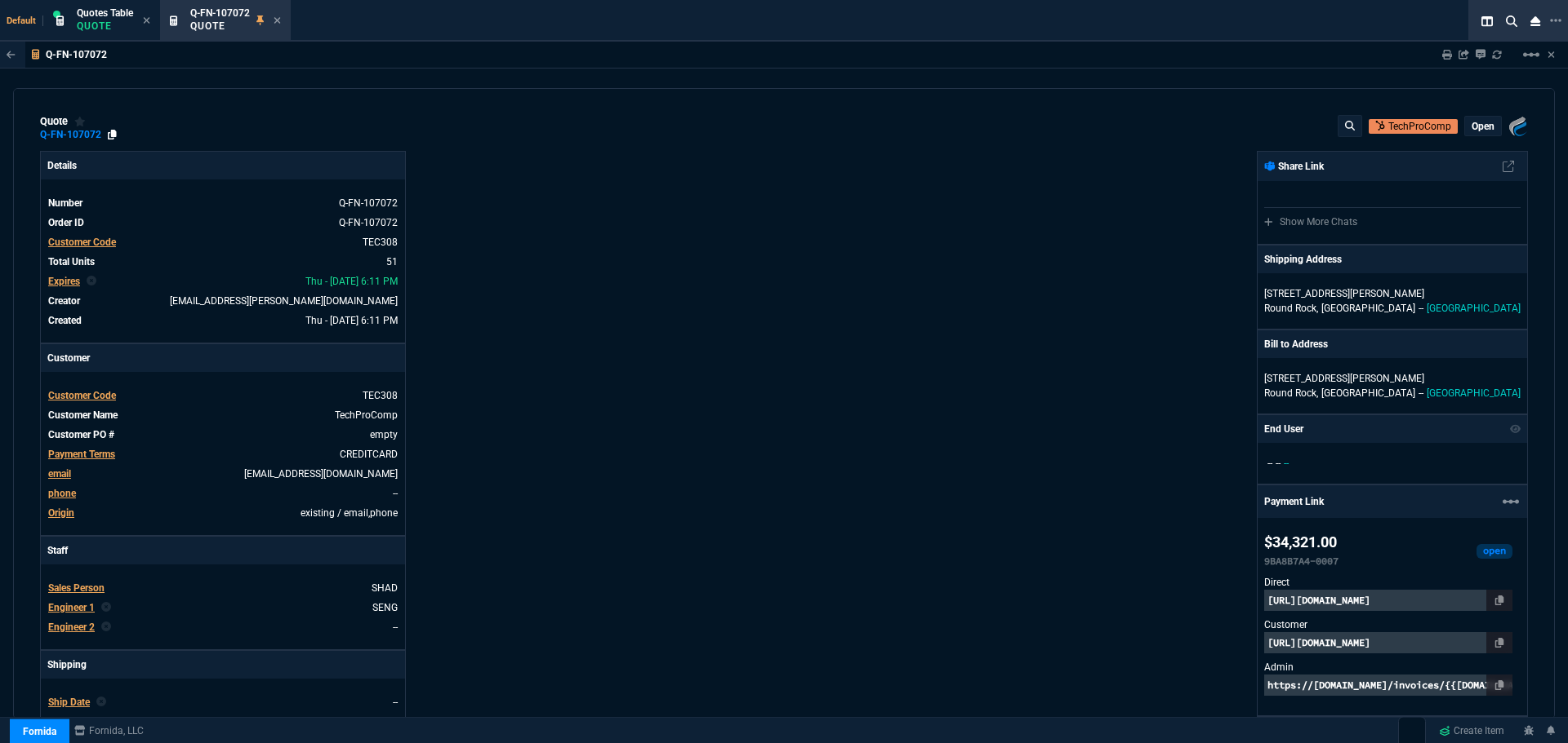
click at [111, 134] on icon at bounding box center [113, 135] width 9 height 10
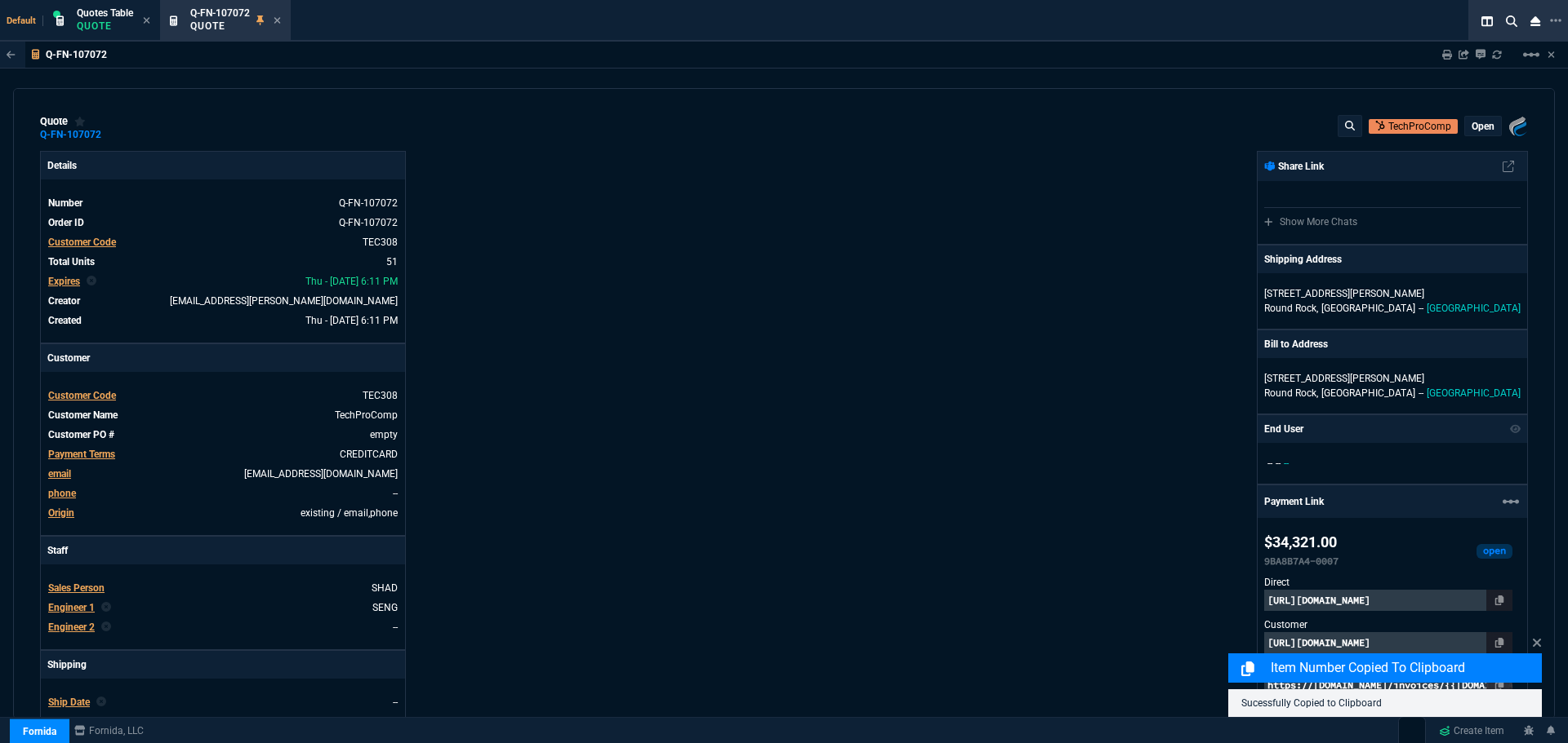
scroll to position [245, 0]
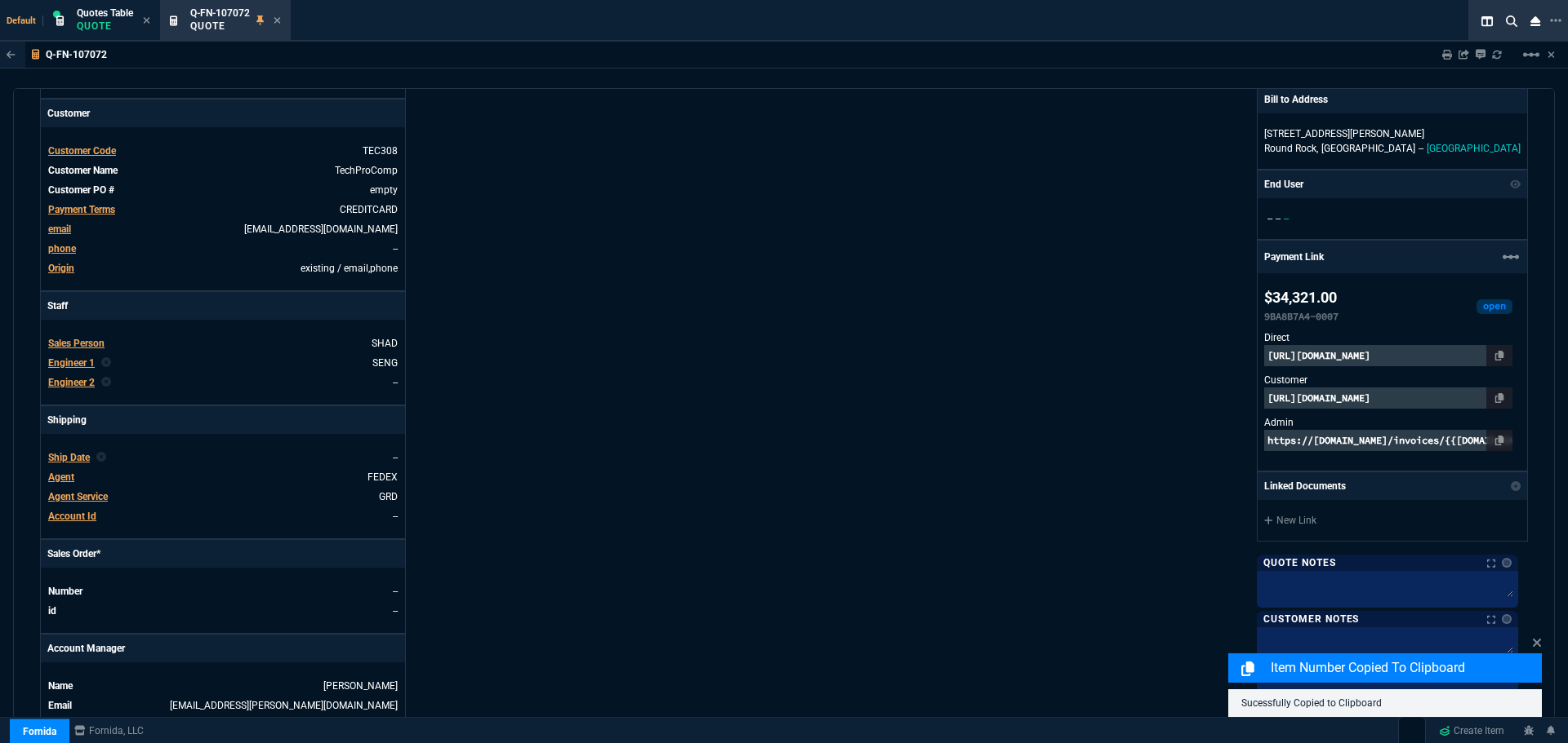
click at [1449, 398] on p "https://pay.fornida.com/public/quotes/Q-FN-107072/checkout" at bounding box center [1387, 397] width 248 height 21
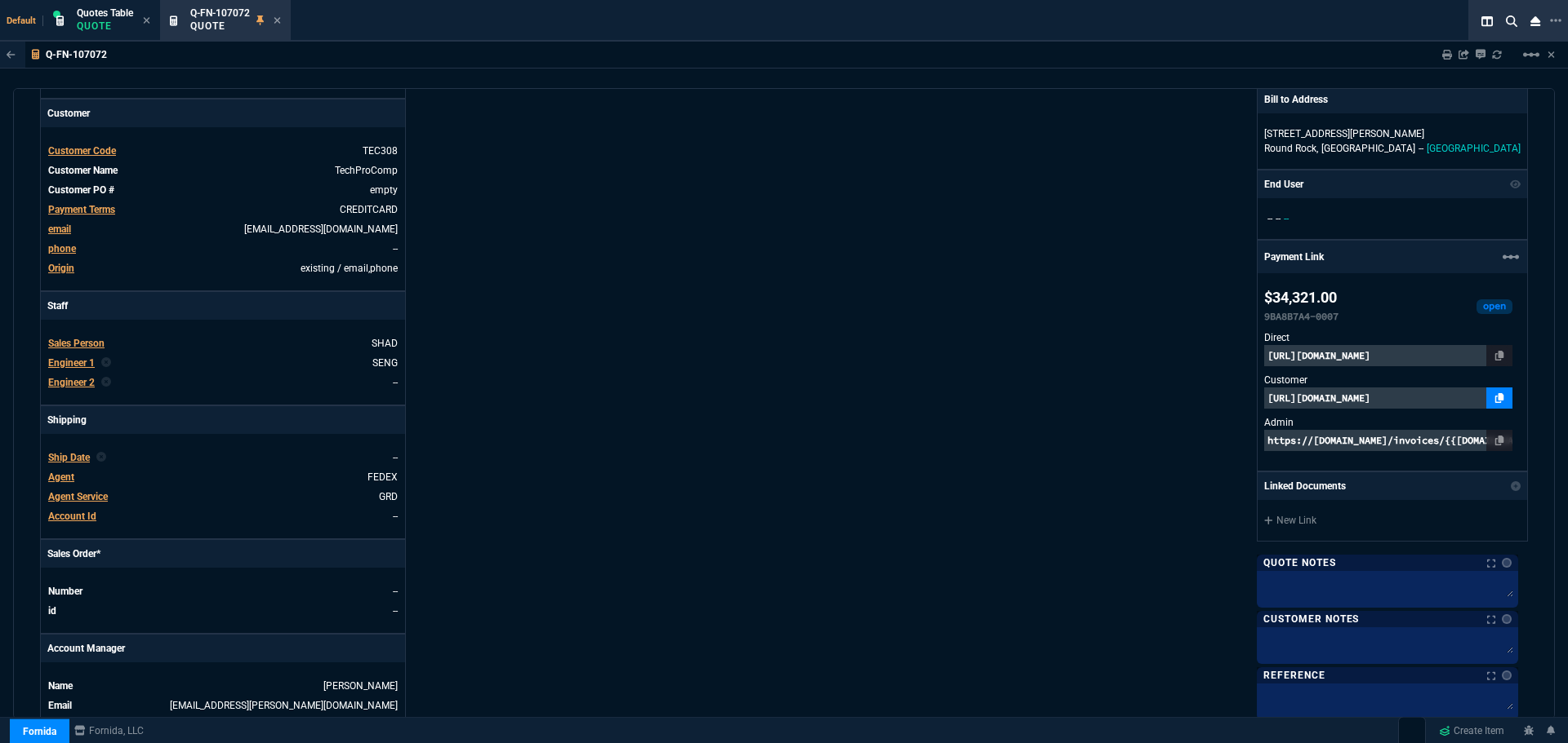
click at [1500, 397] on icon at bounding box center [1500, 398] width 9 height 10
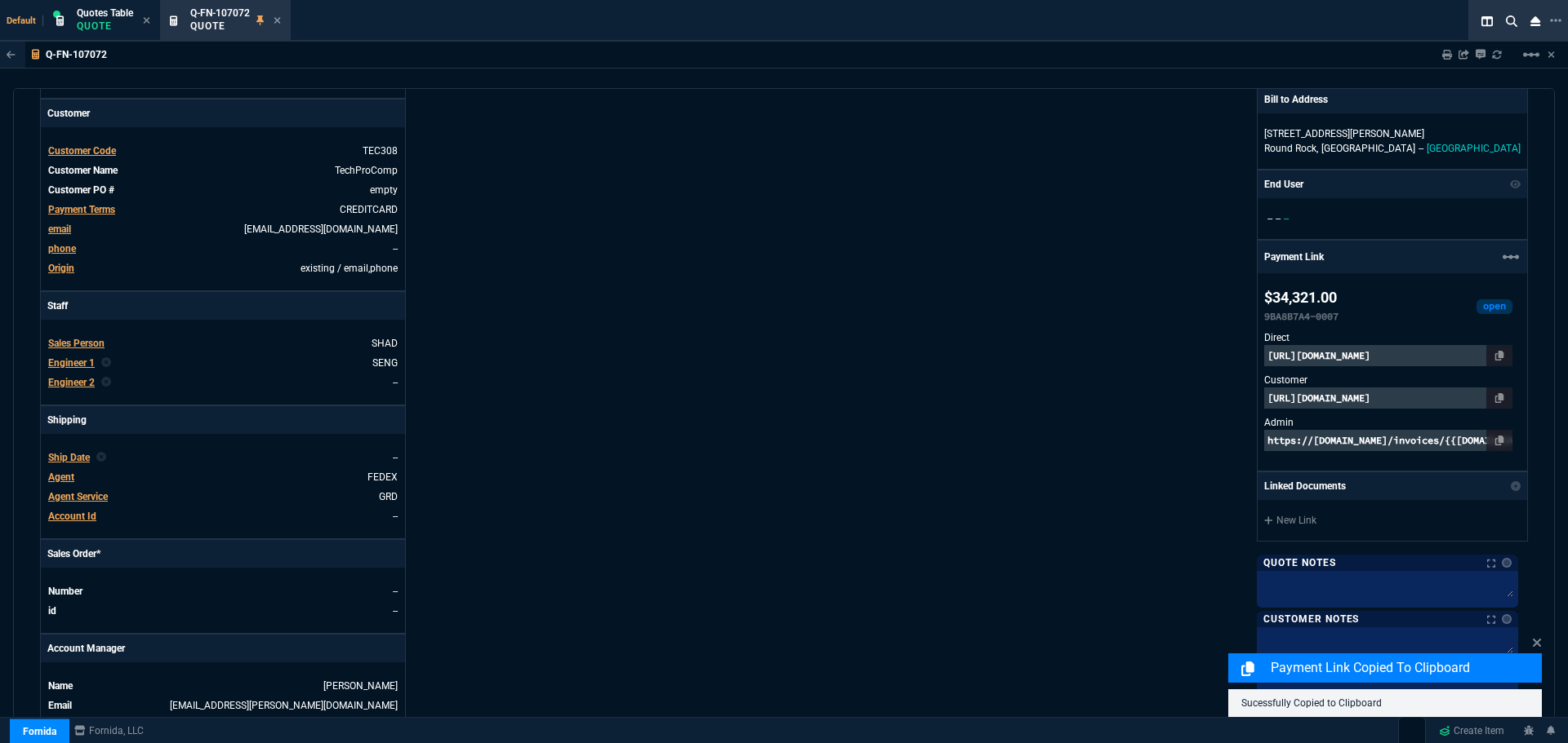
click at [1330, 393] on p "https://pay.fornida.com/public/quotes/Q-FN-107072/checkout" at bounding box center [1387, 397] width 248 height 21
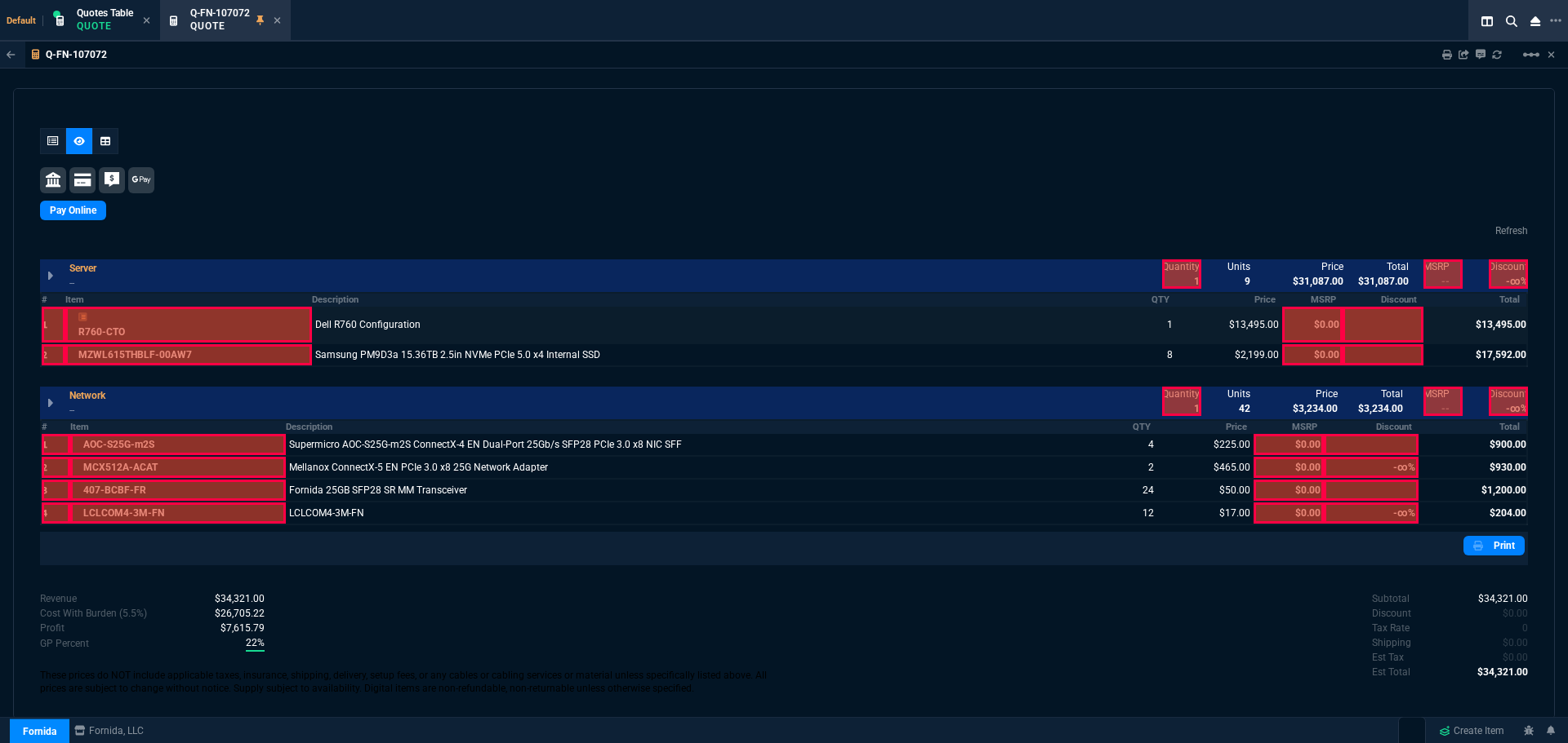
scroll to position [919, 0]
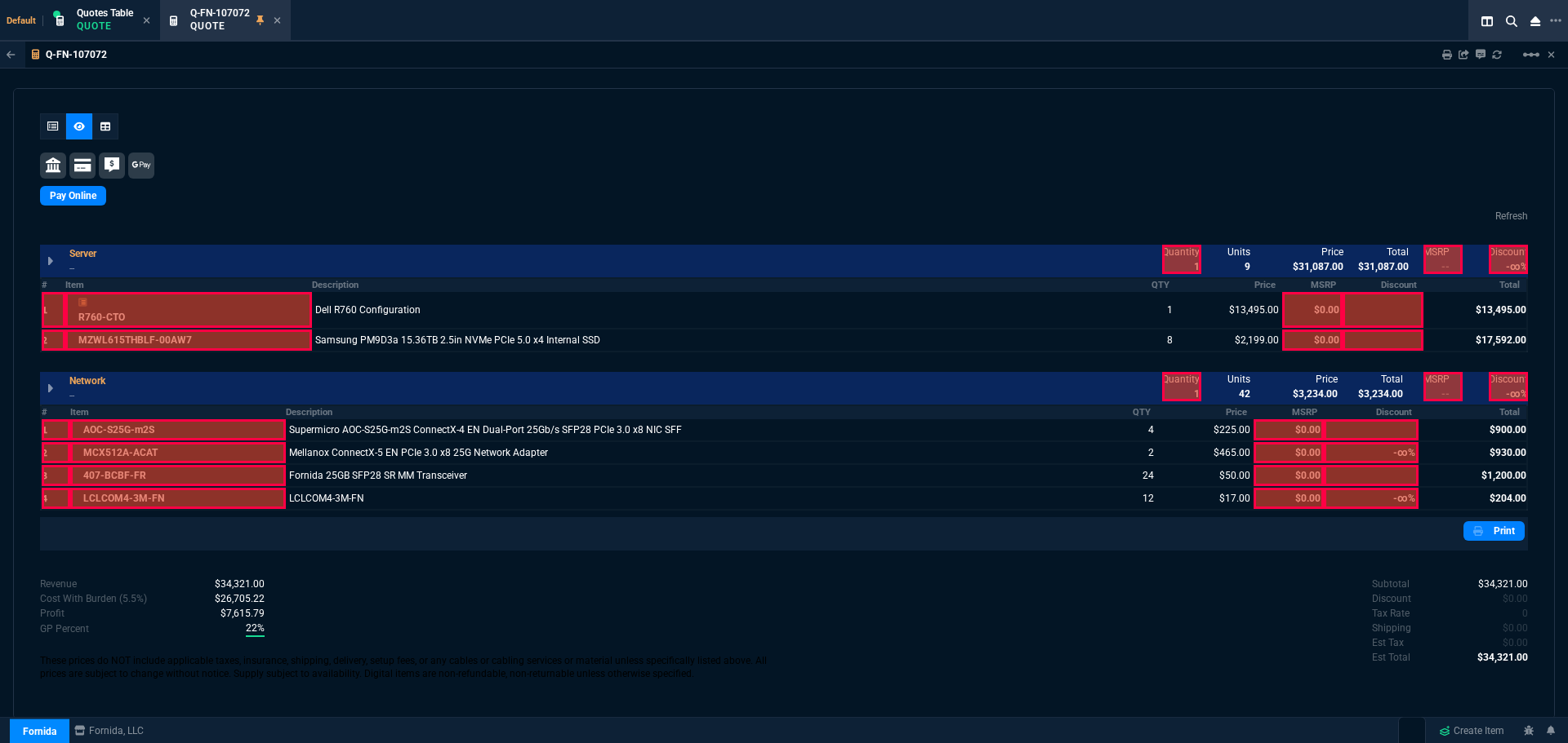
click at [196, 184] on div "Pay Online" at bounding box center [783, 180] width 1488 height 53
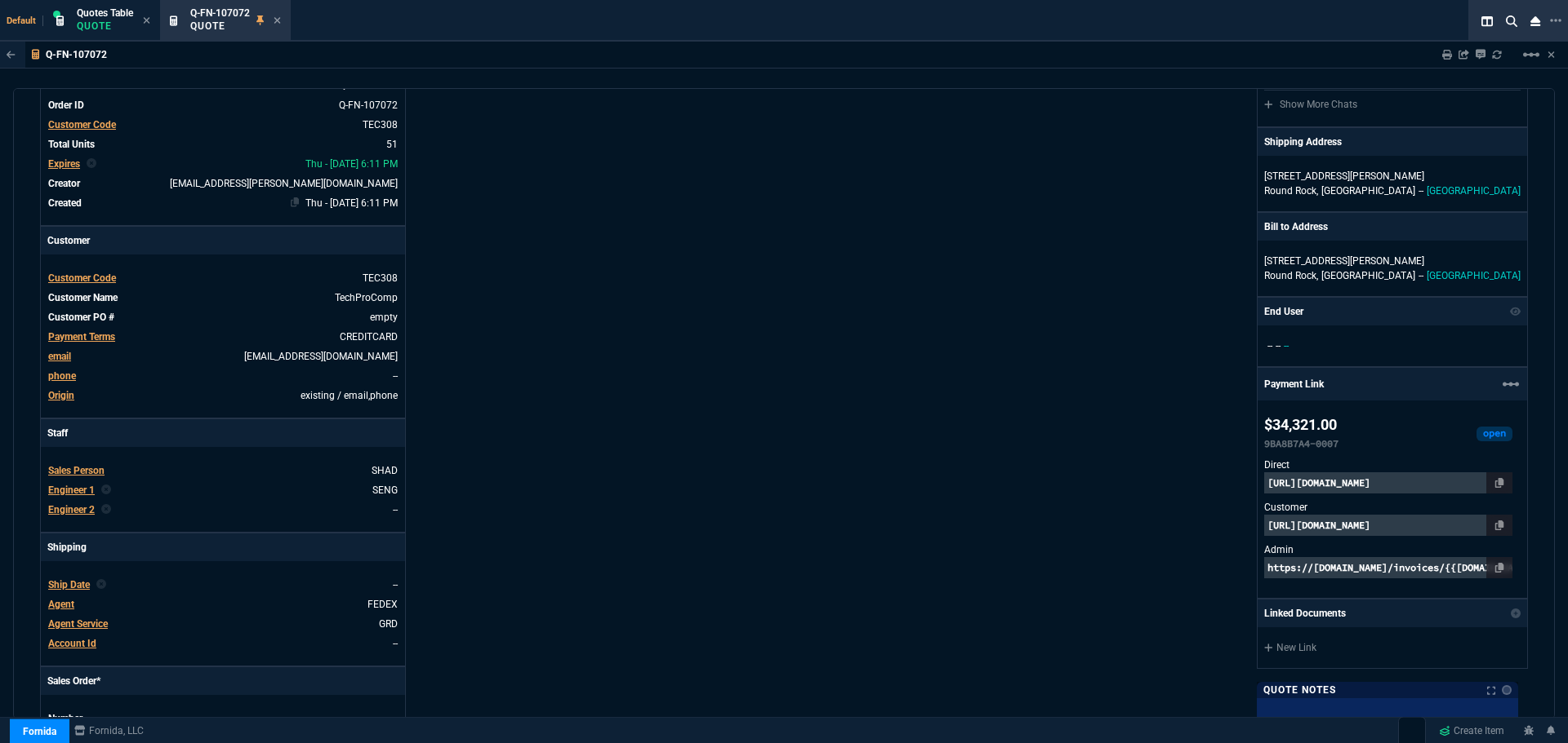
scroll to position [103, 0]
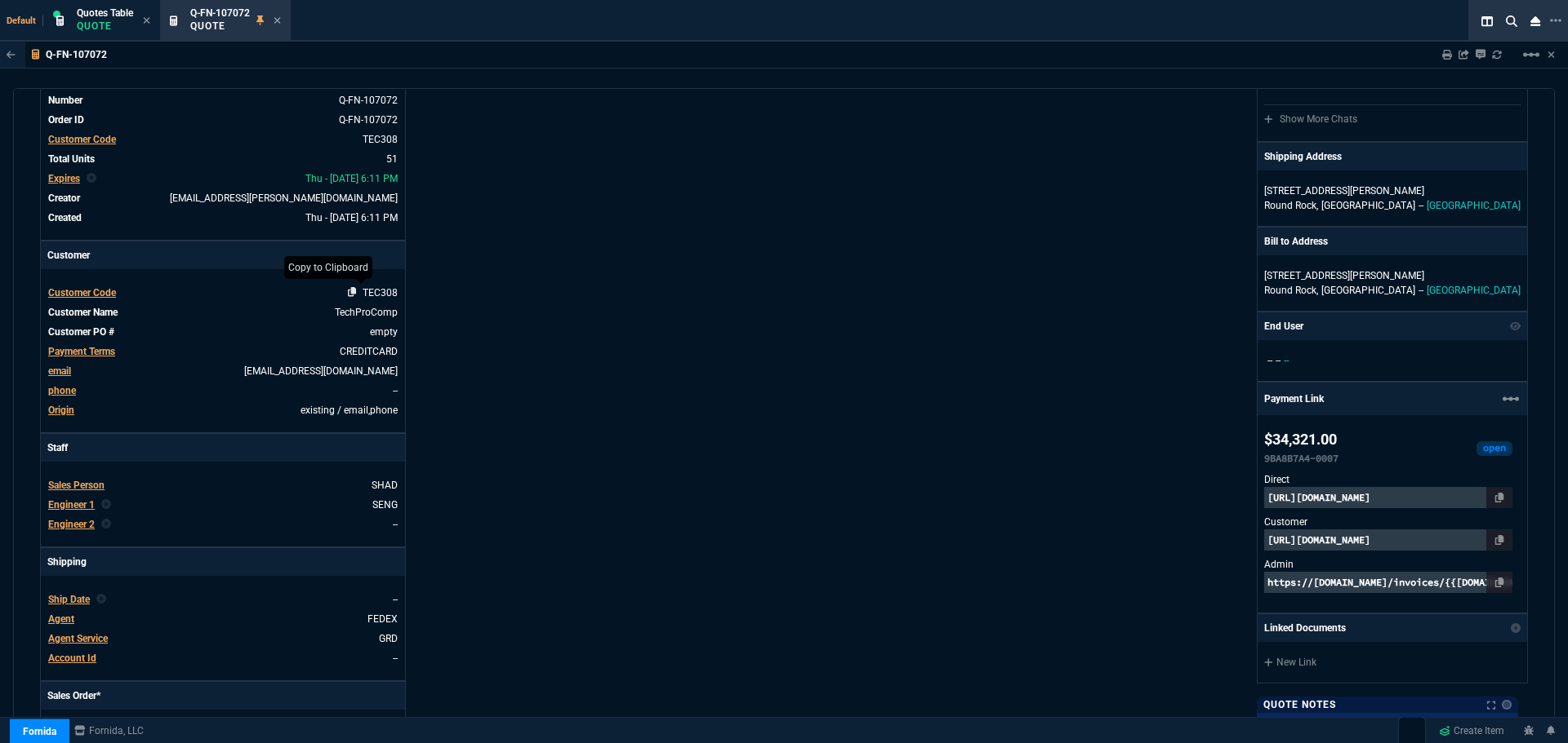
click at [349, 292] on icon at bounding box center [352, 292] width 9 height 10
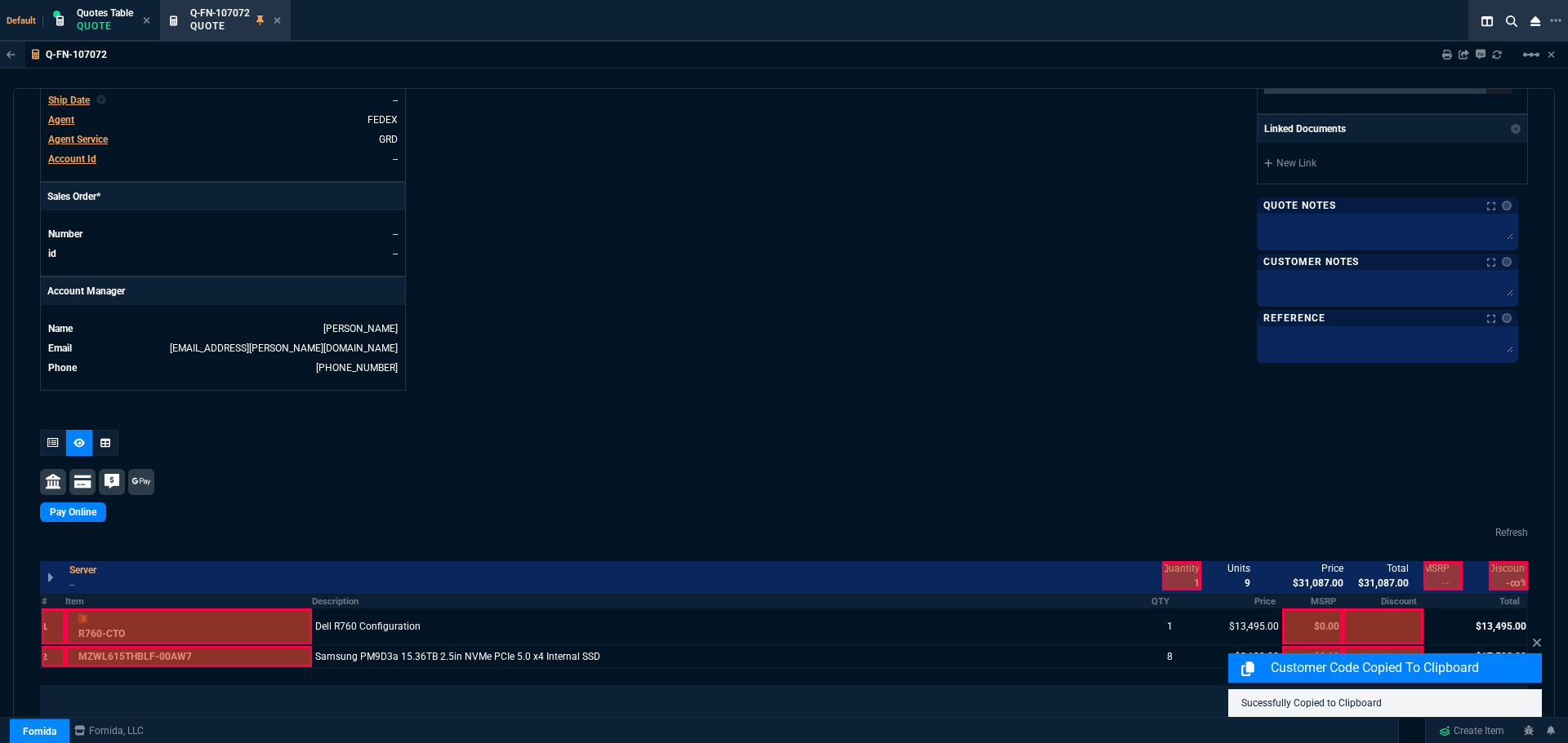
scroll to position [837, 0]
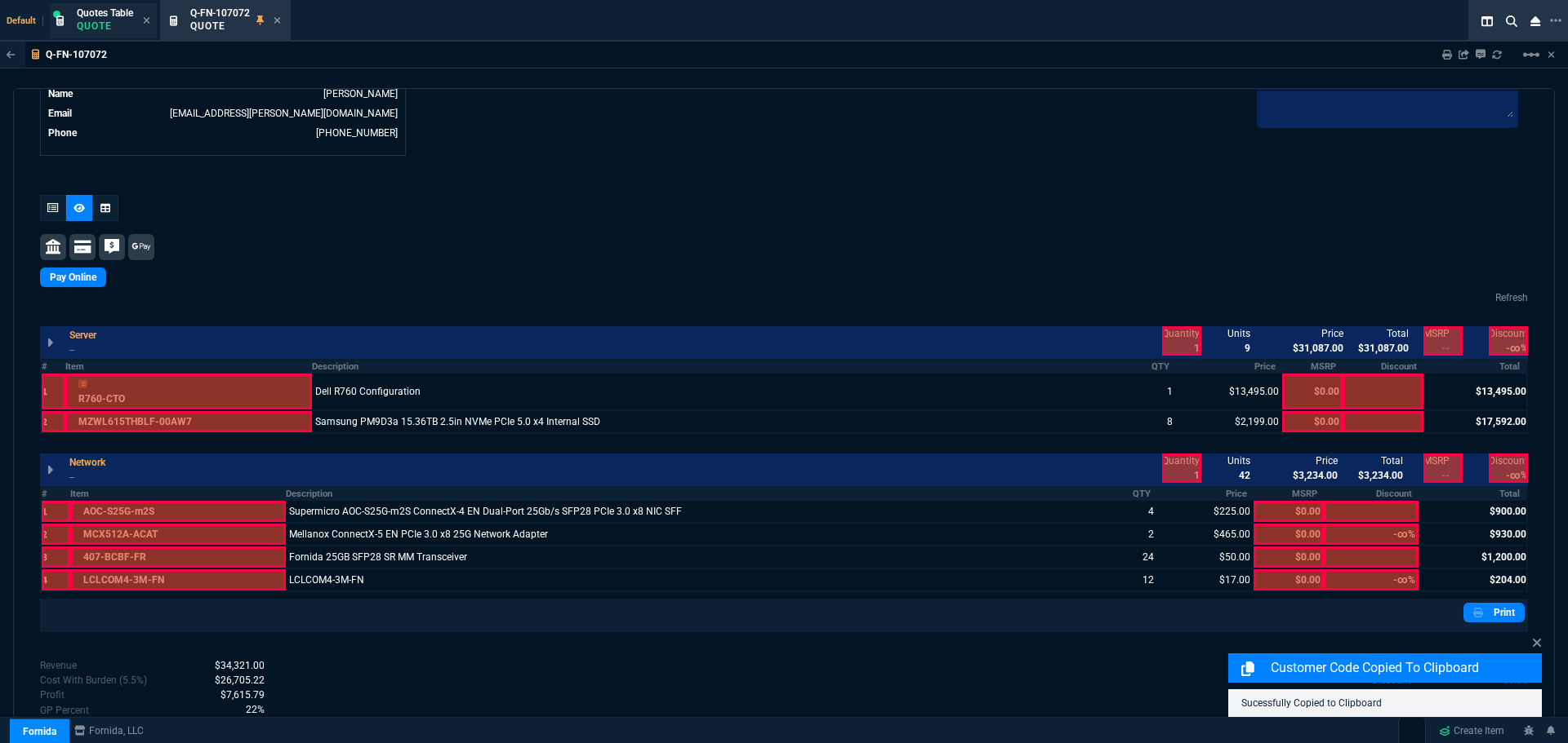
click at [113, 25] on p "Quote" at bounding box center [104, 26] width 56 height 13
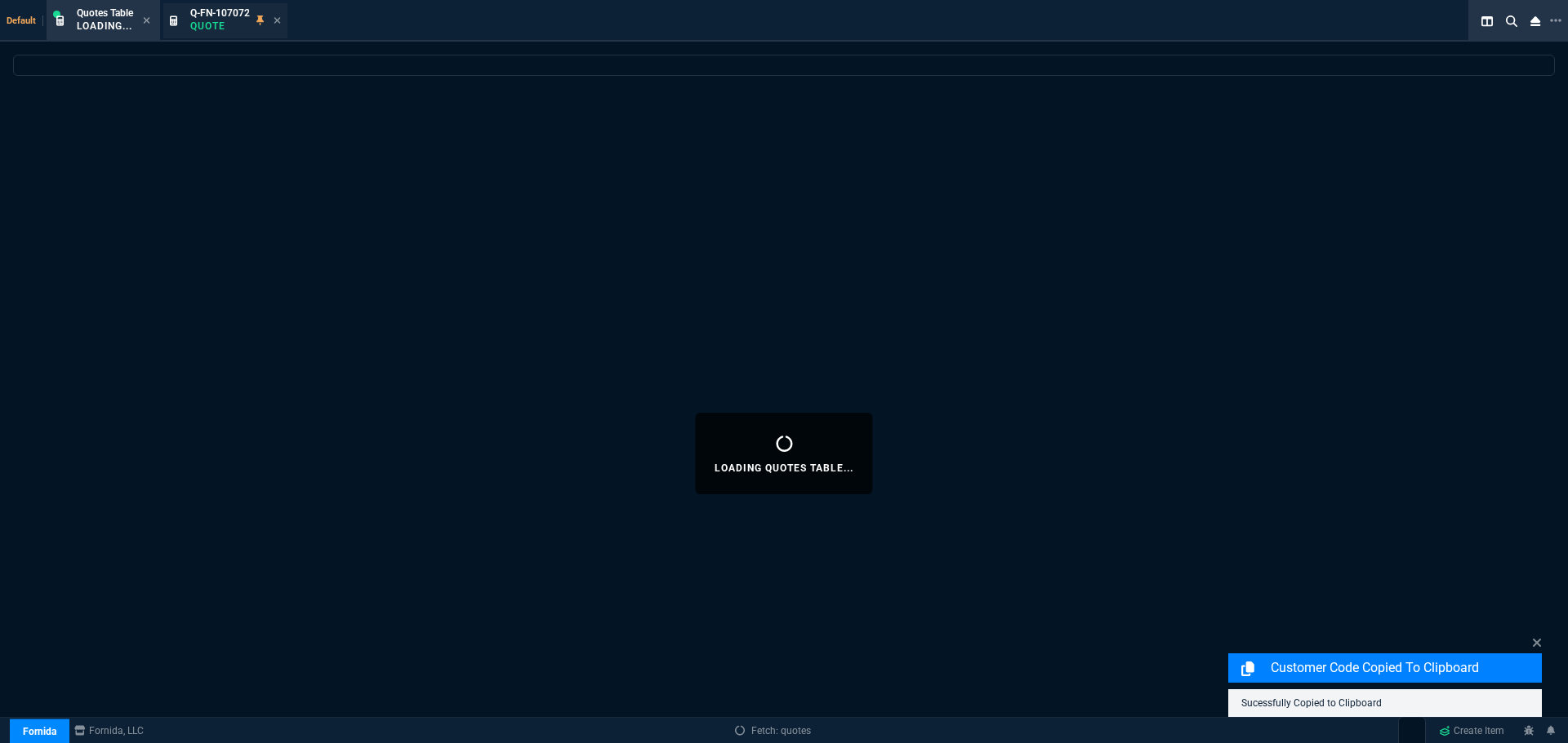
select select
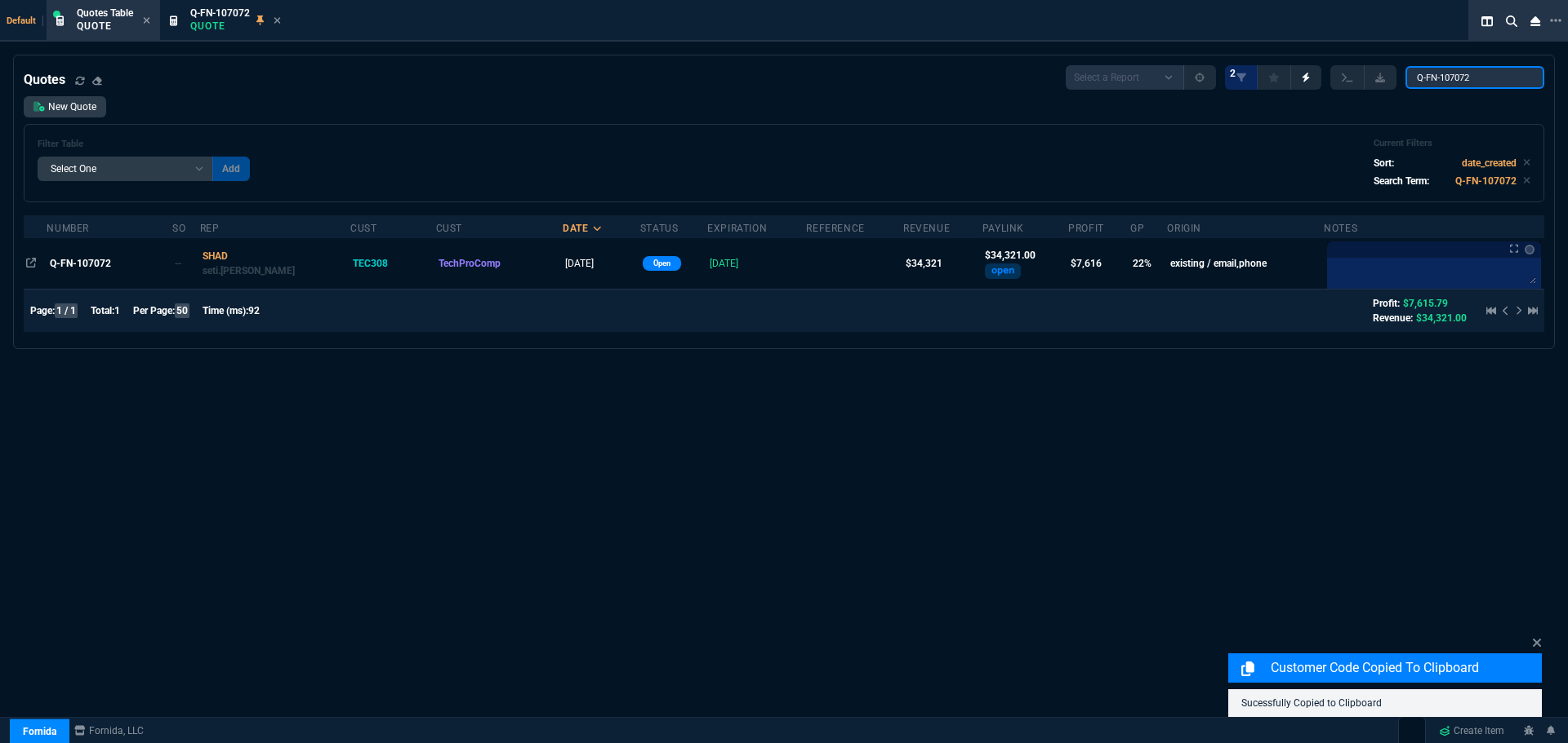
click at [1517, 79] on input "Q-FN-107072" at bounding box center [1474, 77] width 138 height 23
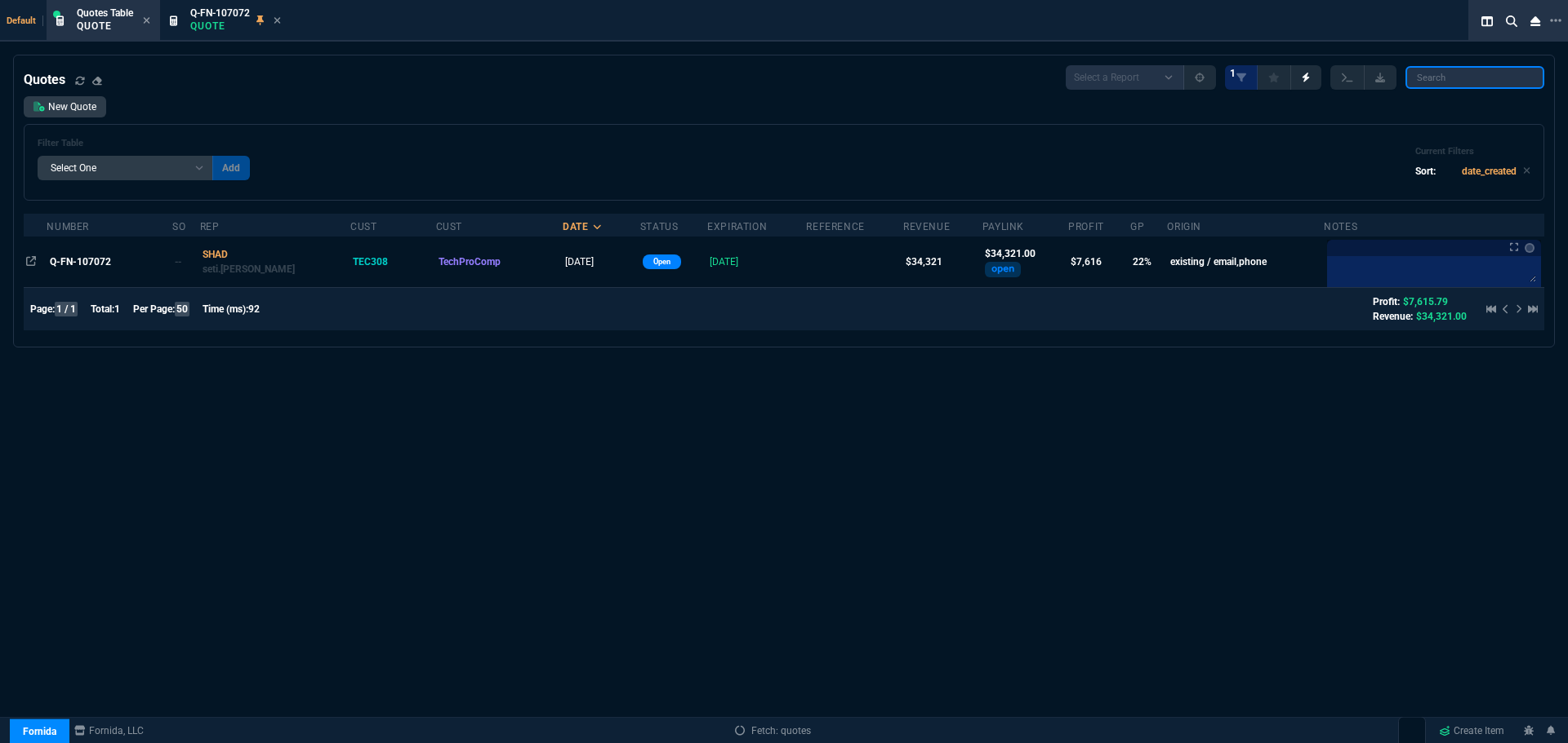
click at [1466, 79] on input "search" at bounding box center [1474, 77] width 138 height 23
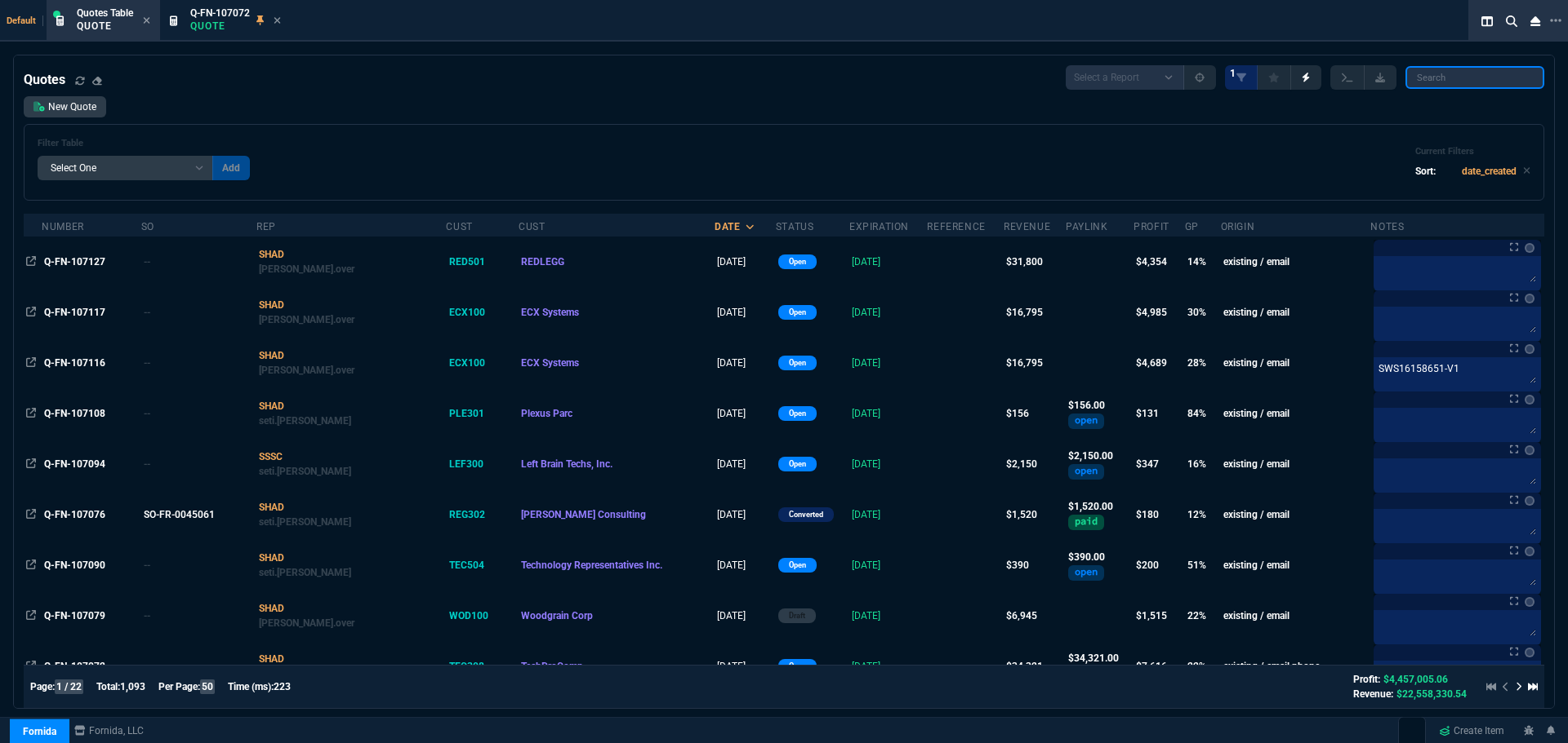
paste input "TEC308"
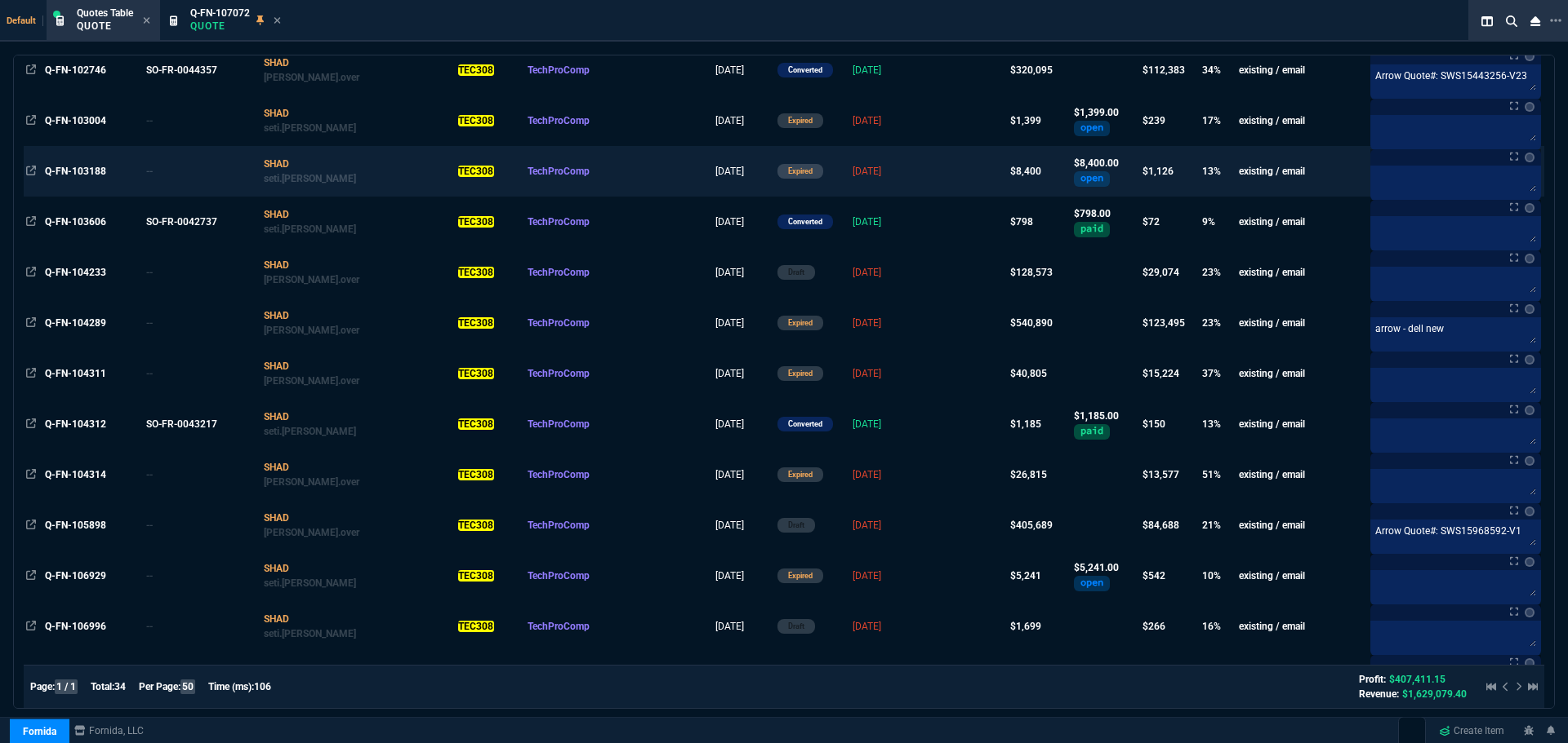
scroll to position [245, 0]
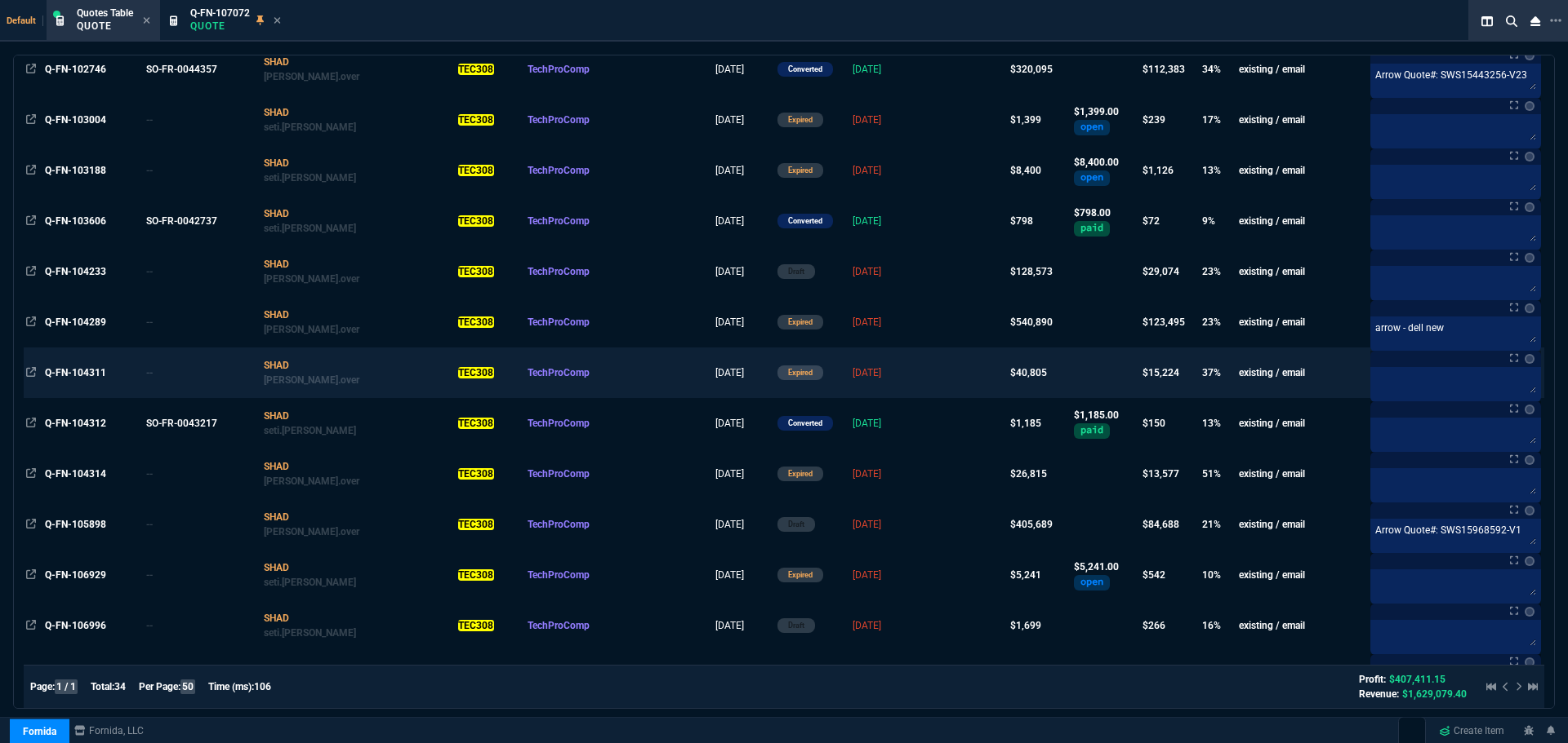
type input "TEC308"
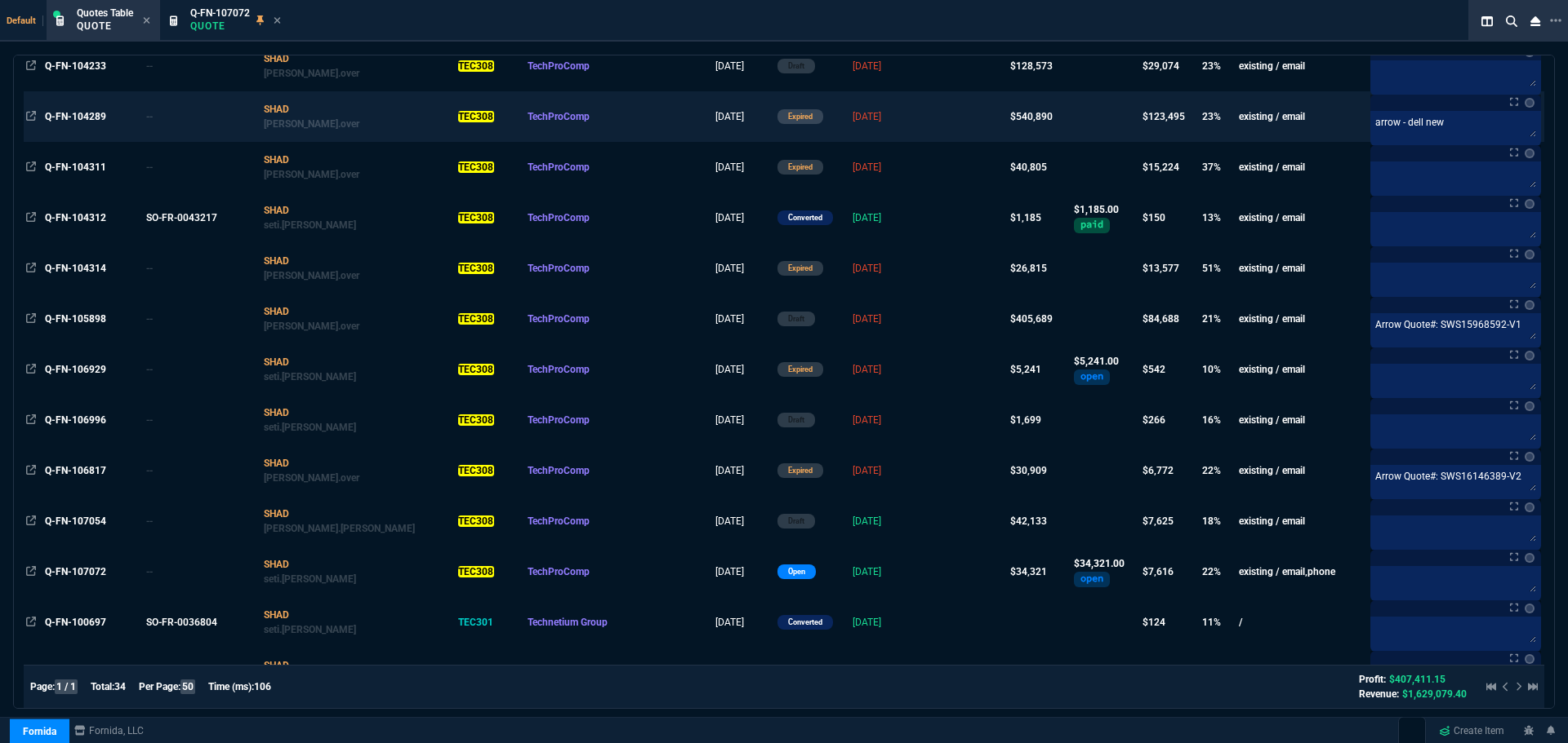
scroll to position [489, 0]
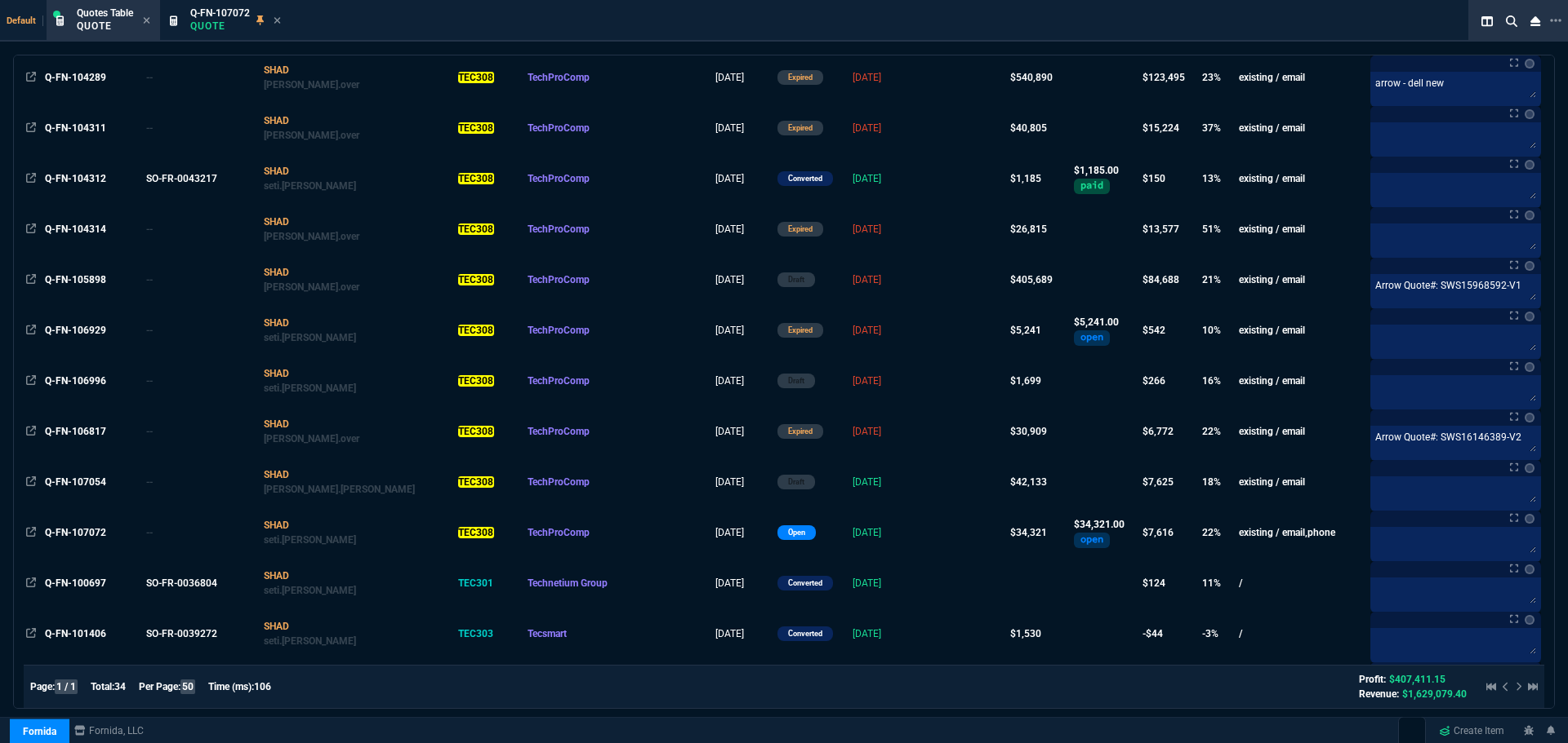
click at [82, 480] on span "Q-FN-107054" at bounding box center [76, 482] width 61 height 11
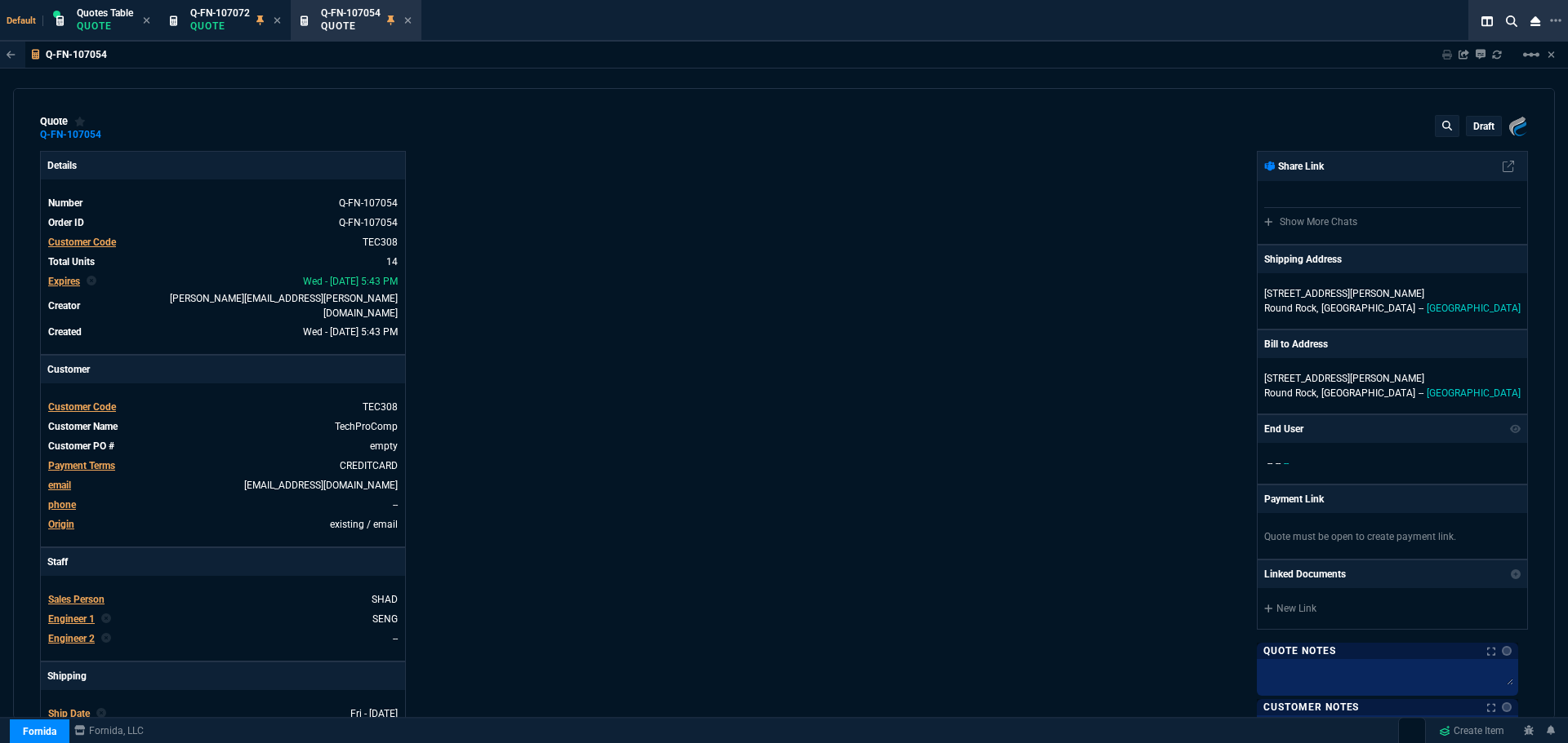
type input "21"
type input "2874"
type input "23"
type input "500"
type input "24"
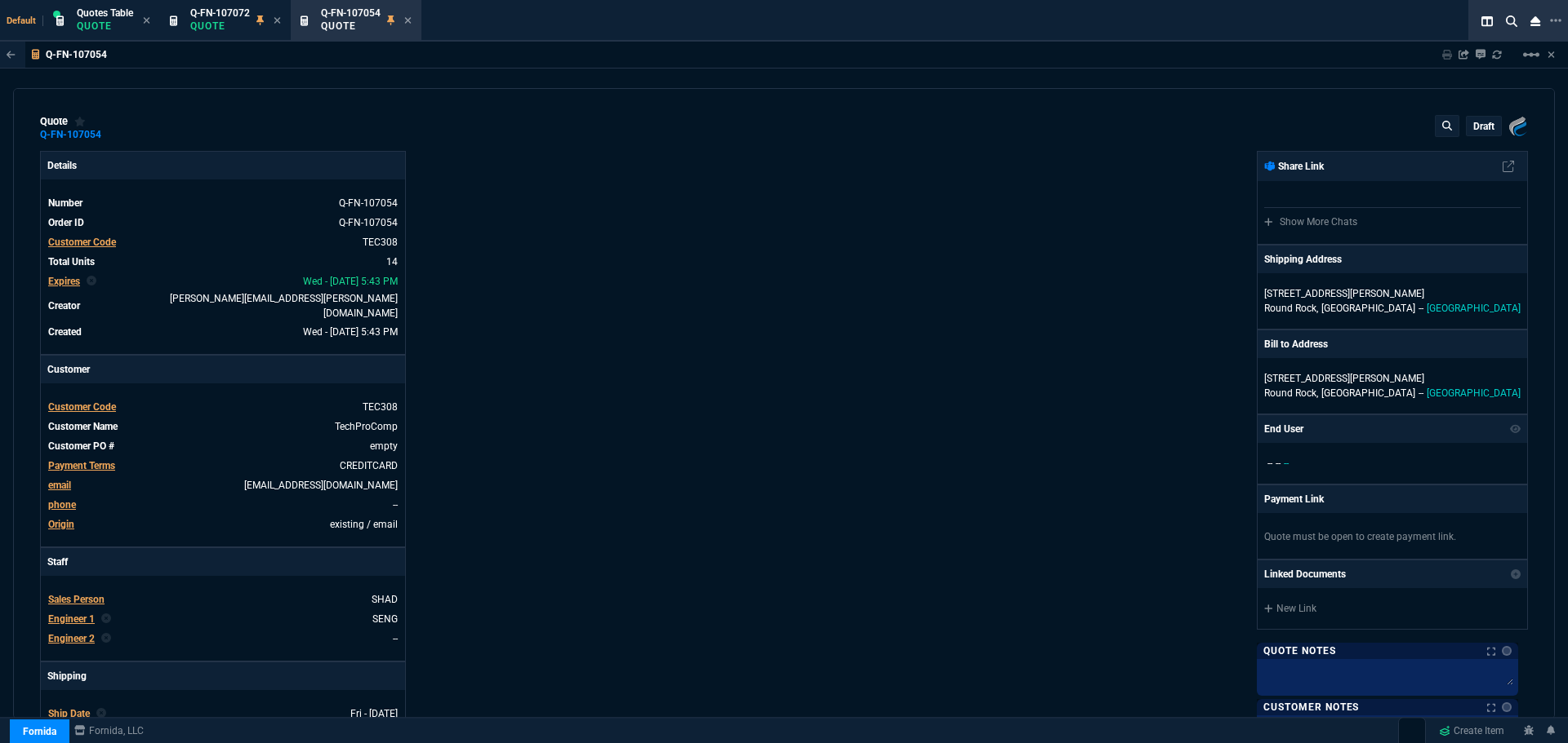
type input "550"
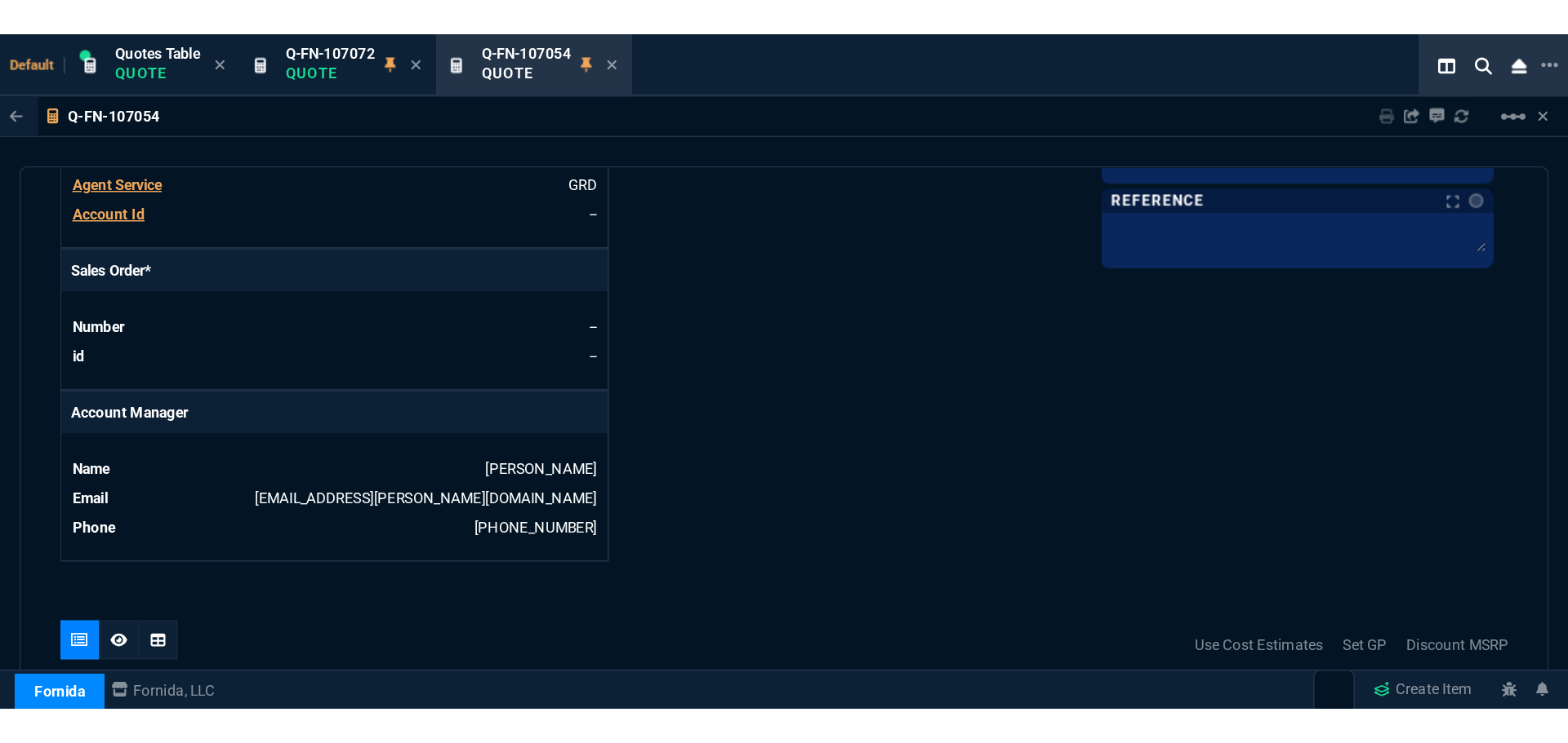
scroll to position [653, 0]
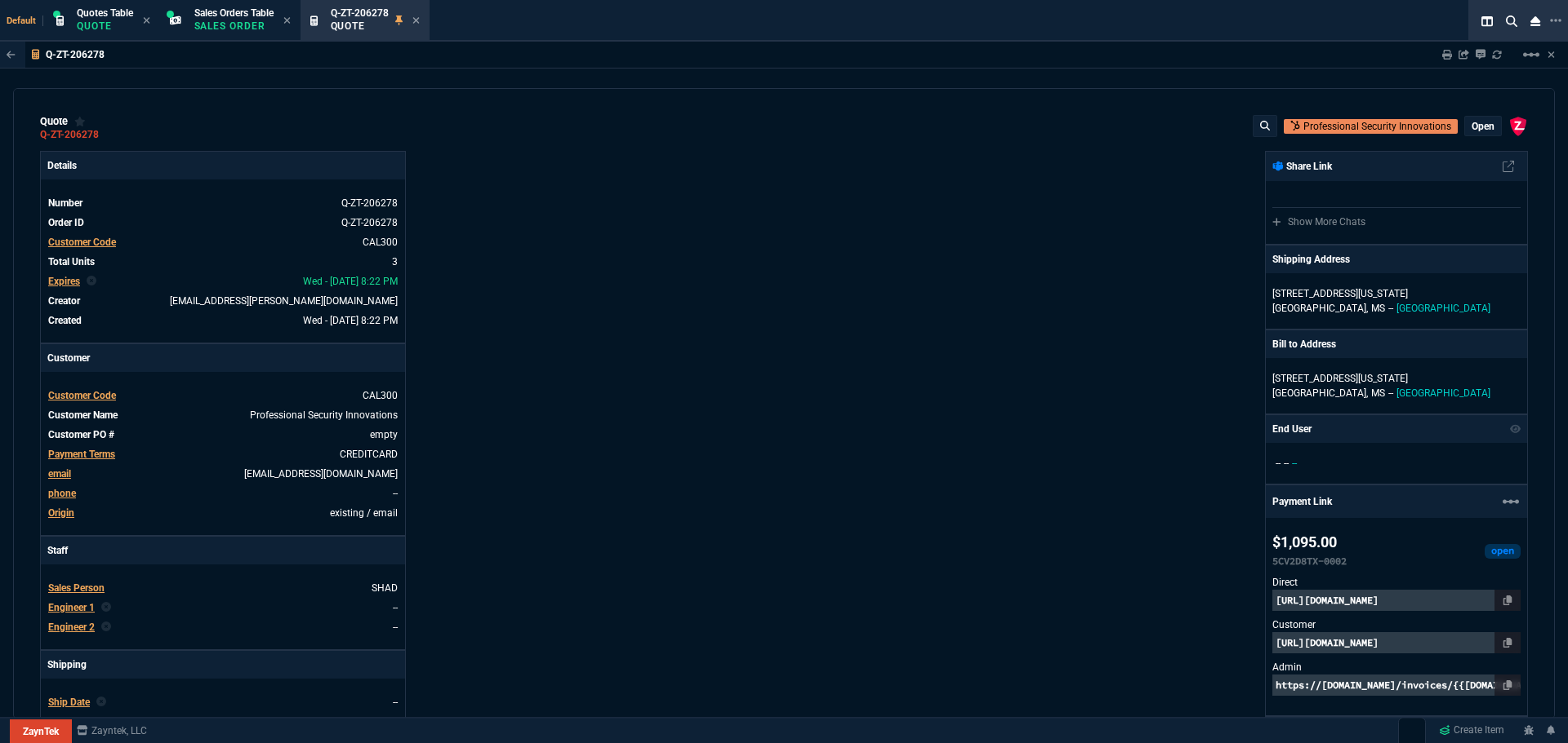
select select "4: SHAD"
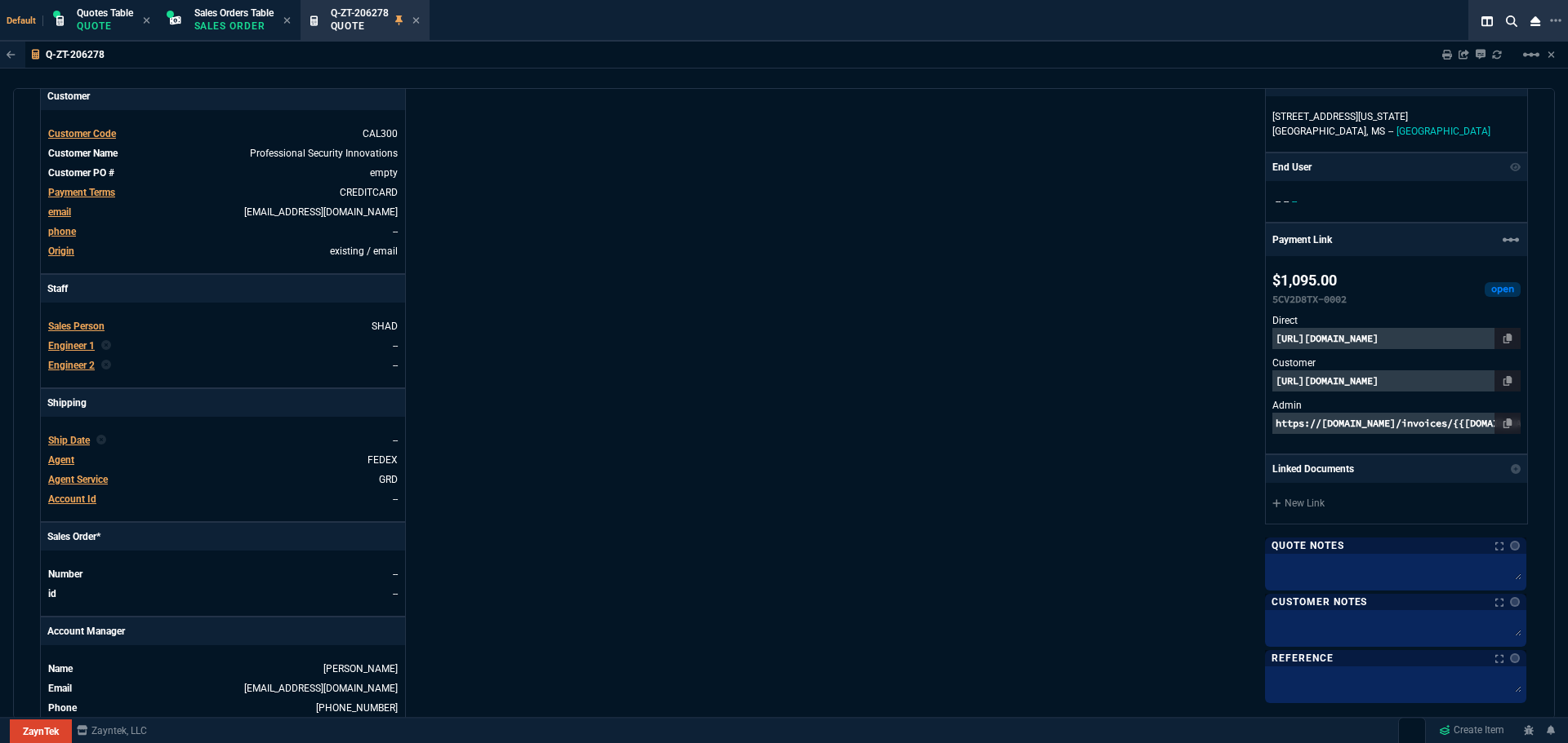
scroll to position [245, 0]
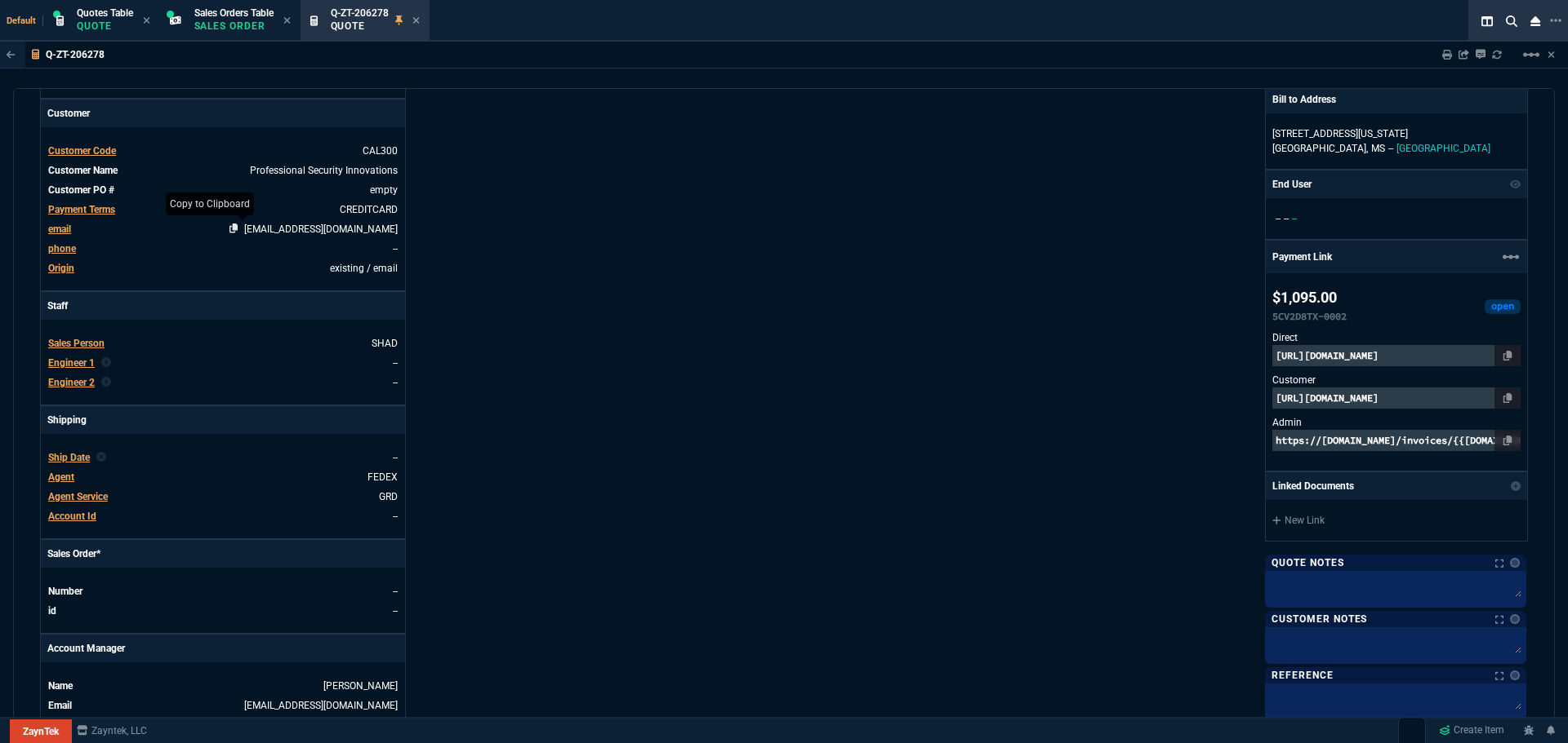
click at [238, 226] on icon at bounding box center [234, 229] width 9 height 10
click at [420, 23] on icon at bounding box center [416, 20] width 7 height 10
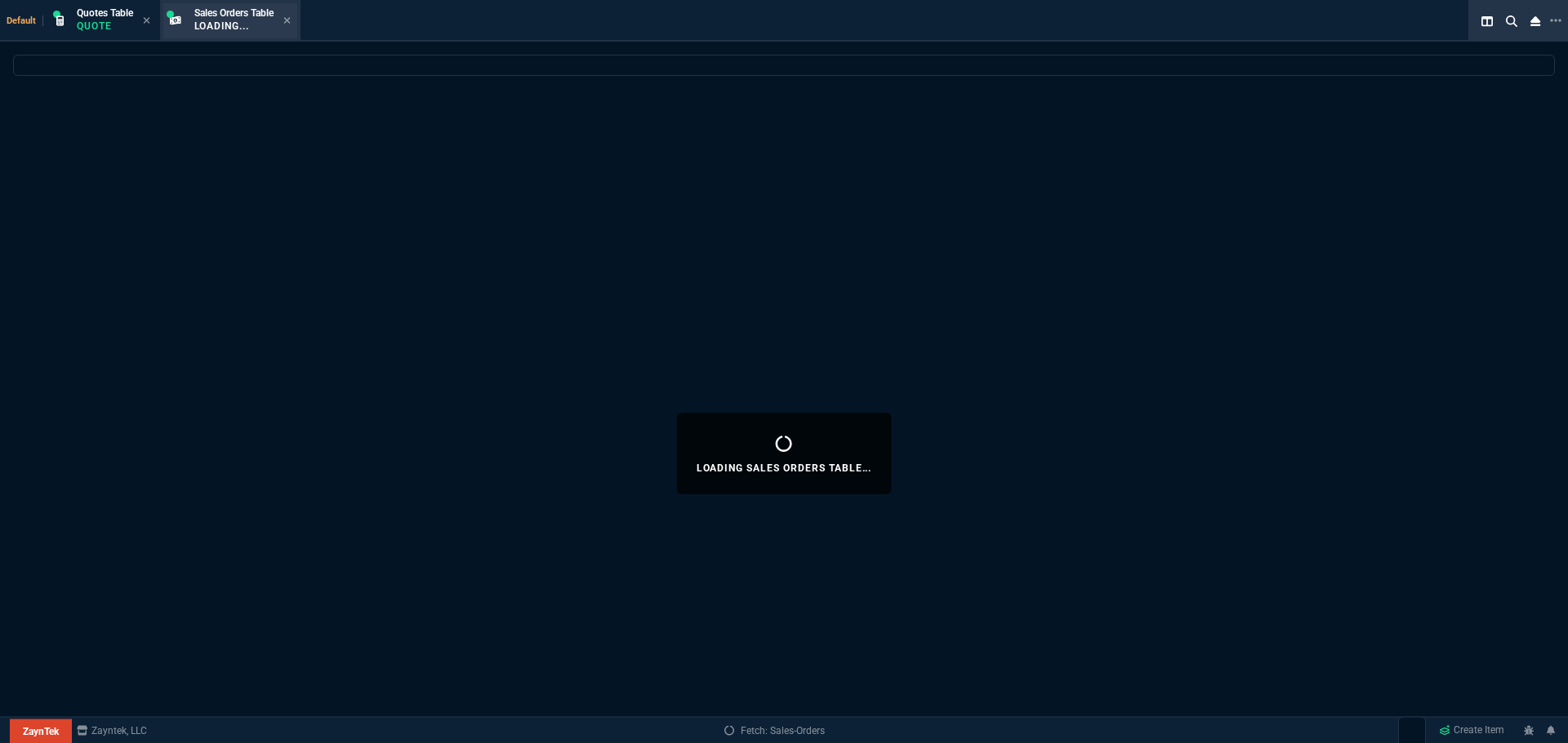
select select
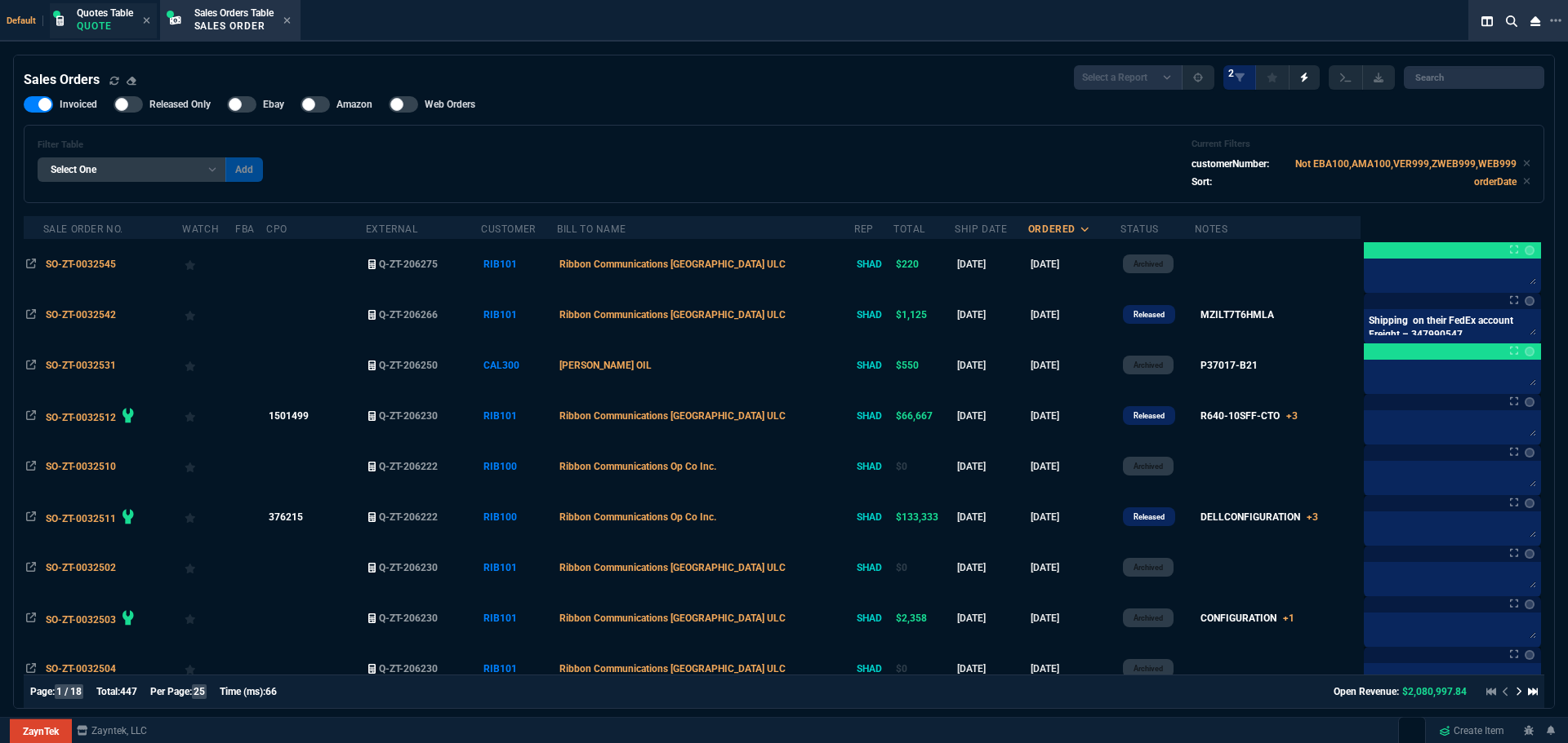
click at [90, 27] on p "Quote" at bounding box center [104, 26] width 56 height 13
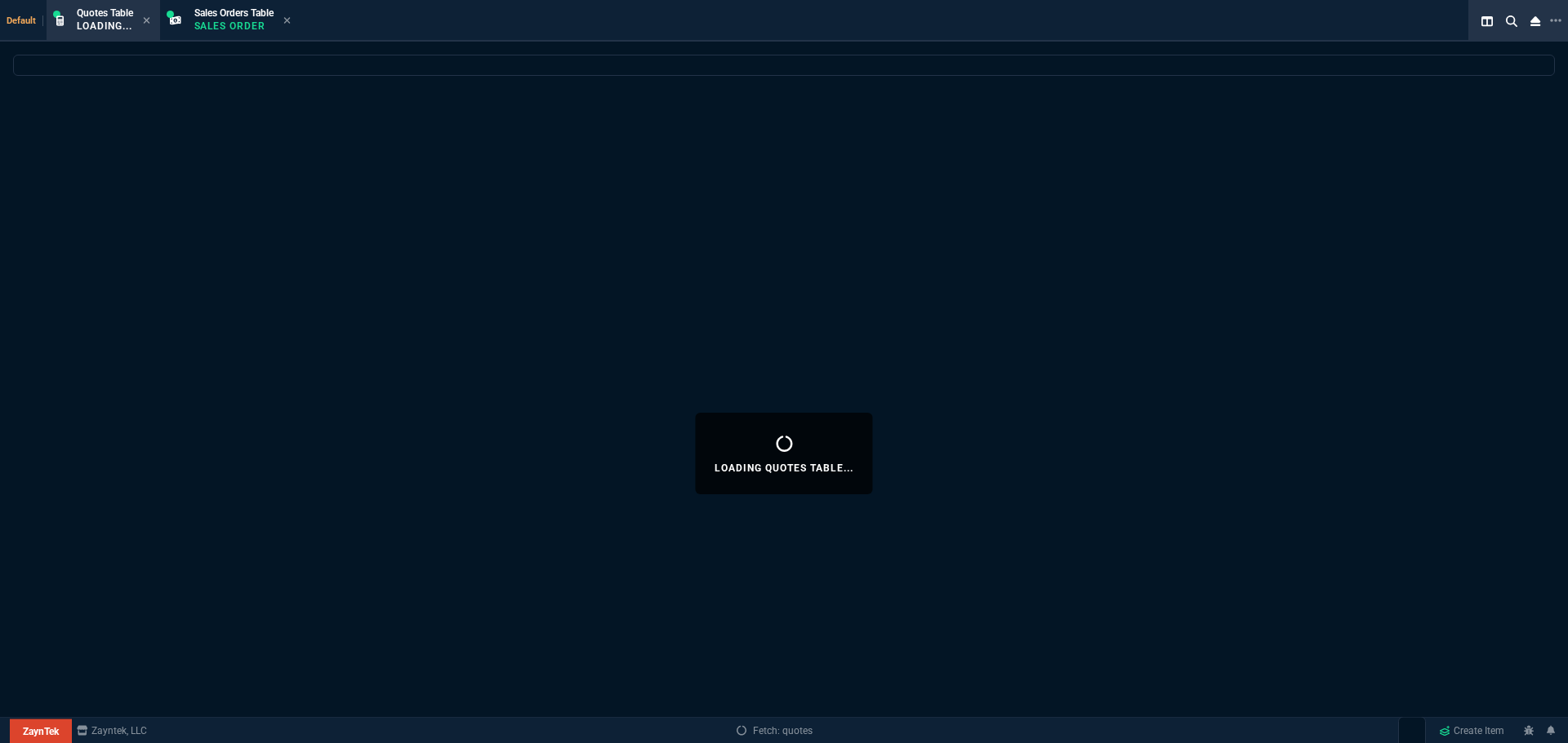
select select
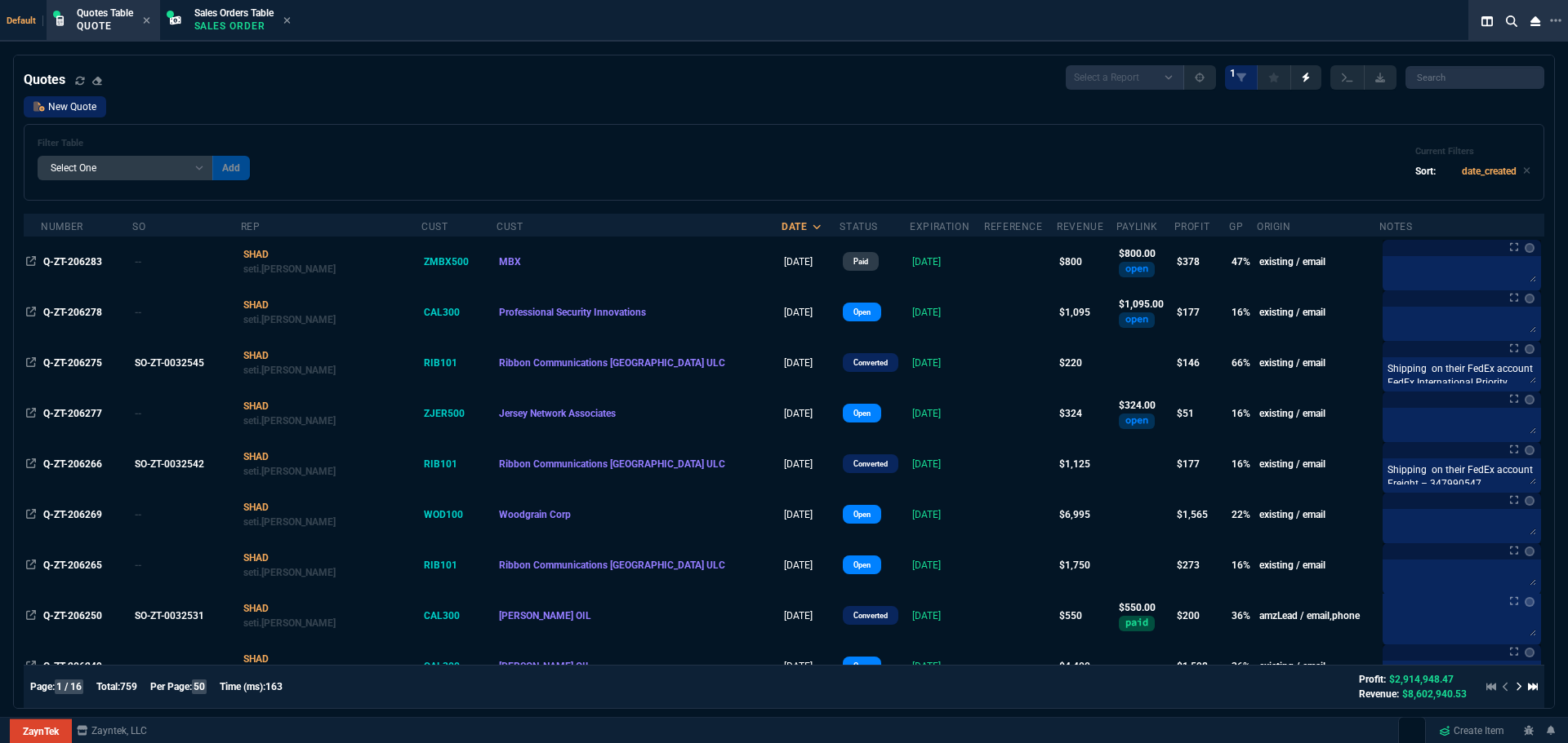
click at [57, 107] on link "New Quote" at bounding box center [65, 106] width 82 height 21
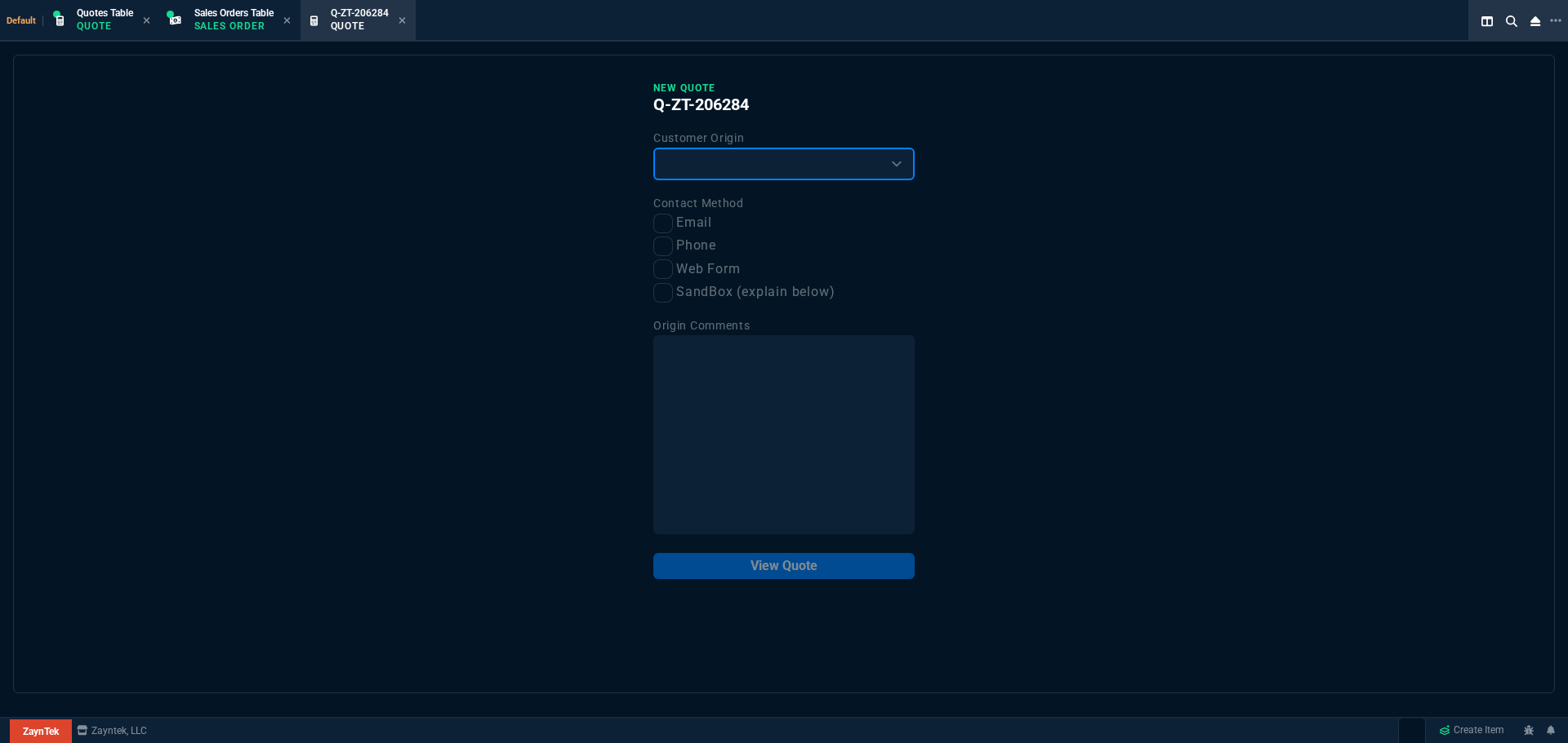
click at [731, 163] on select "Existing Customer Amazon Lead (first order) Website Lead (first order) Called (…" at bounding box center [783, 163] width 261 height 32
select select "existing"
click at [653, 148] on select "Existing Customer Amazon Lead (first order) Website Lead (first order) Called (…" at bounding box center [783, 163] width 261 height 32
click at [660, 220] on input "Email" at bounding box center [662, 223] width 19 height 19
checkbox input "true"
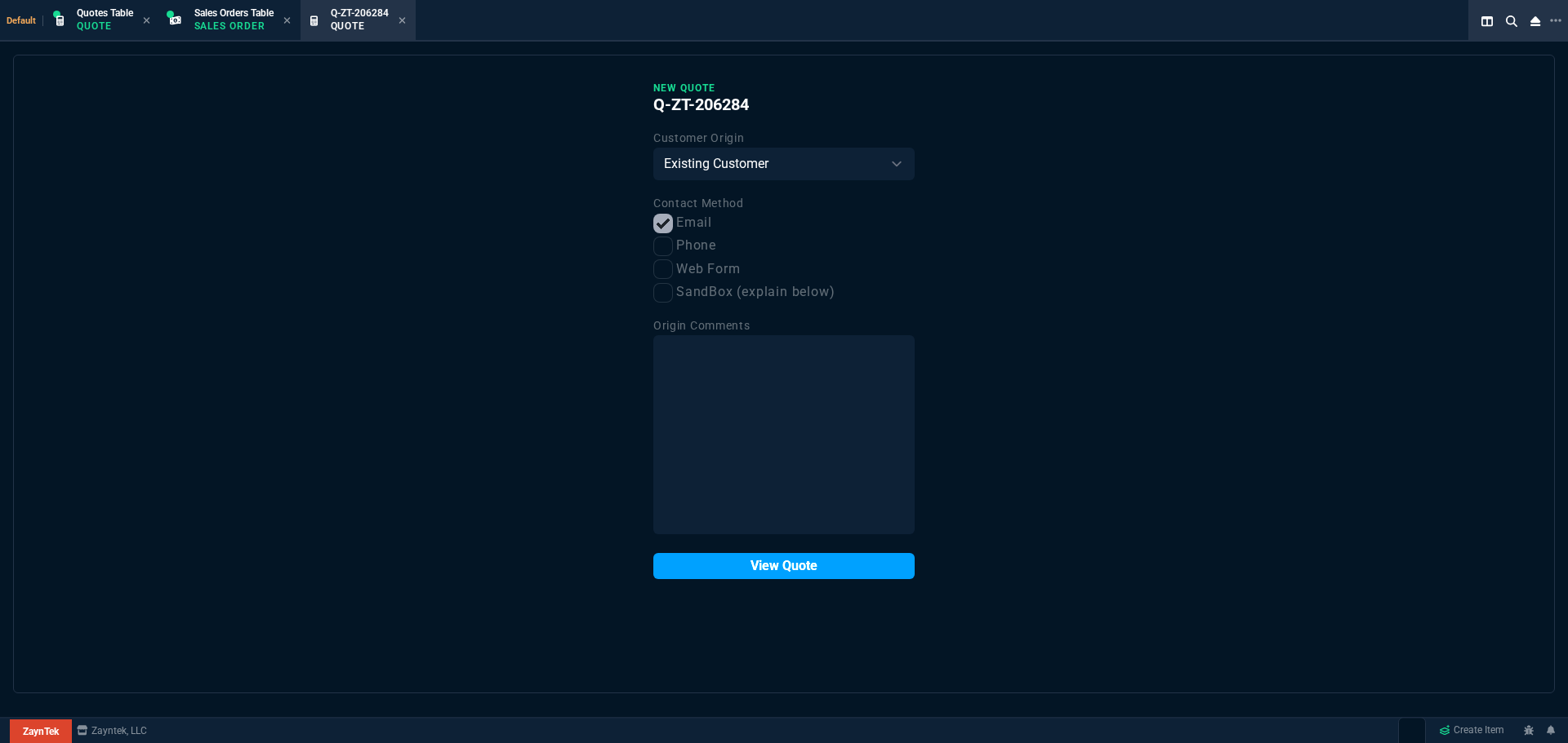
click at [748, 558] on button "View Quote" at bounding box center [783, 566] width 261 height 26
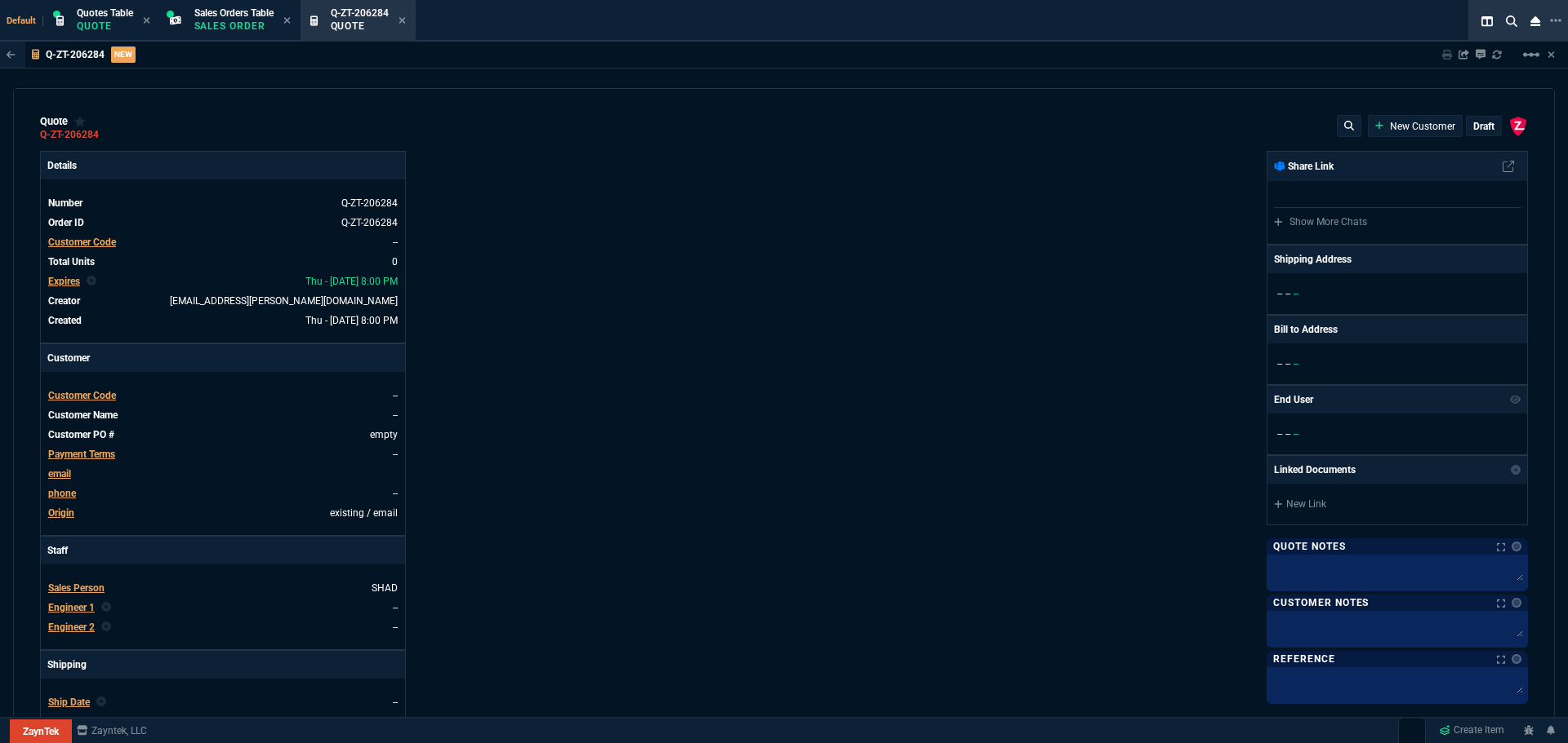
click at [57, 395] on span "Customer Code" at bounding box center [81, 395] width 67 height 11
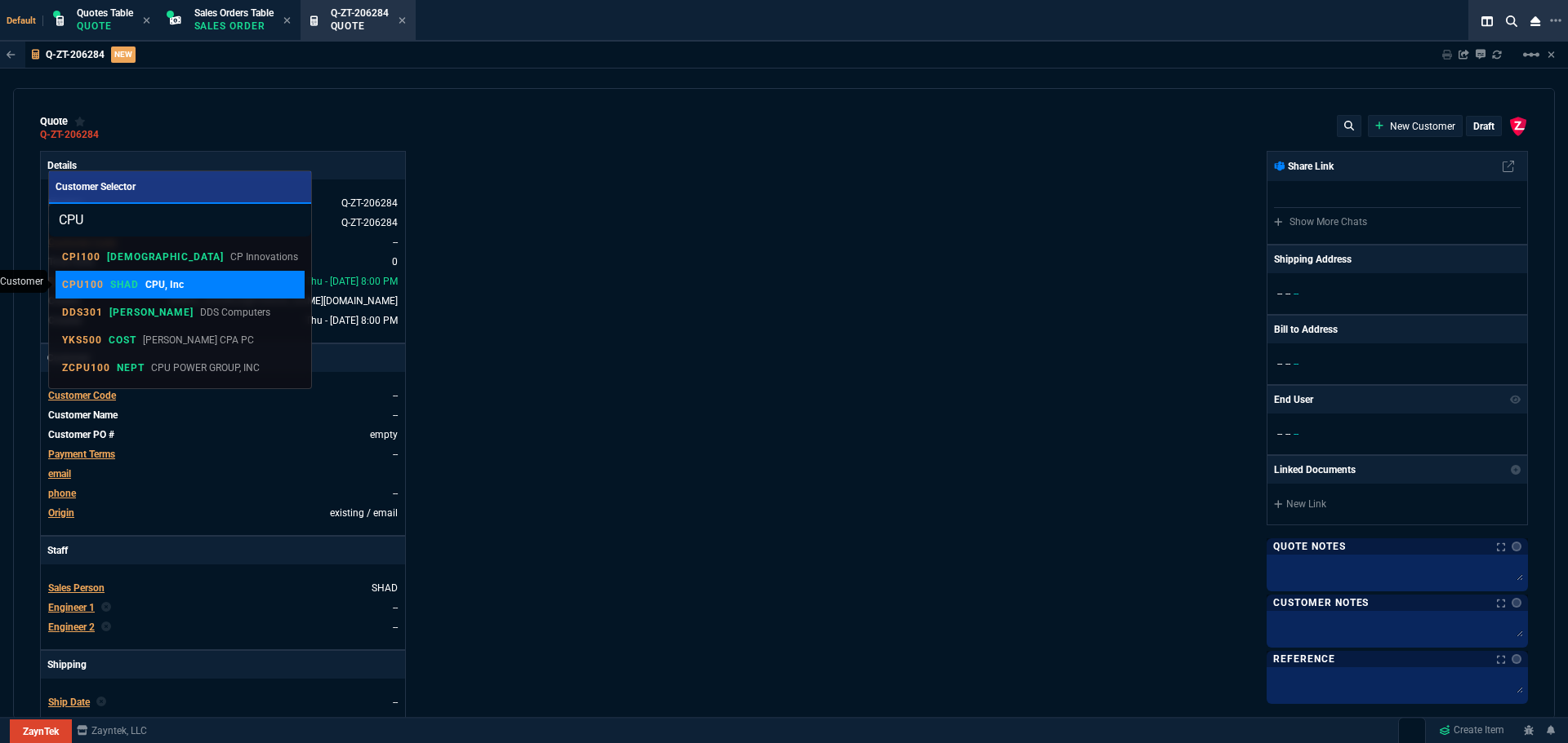
type input "CPU"
click at [83, 281] on p "CPU100" at bounding box center [82, 285] width 42 height 13
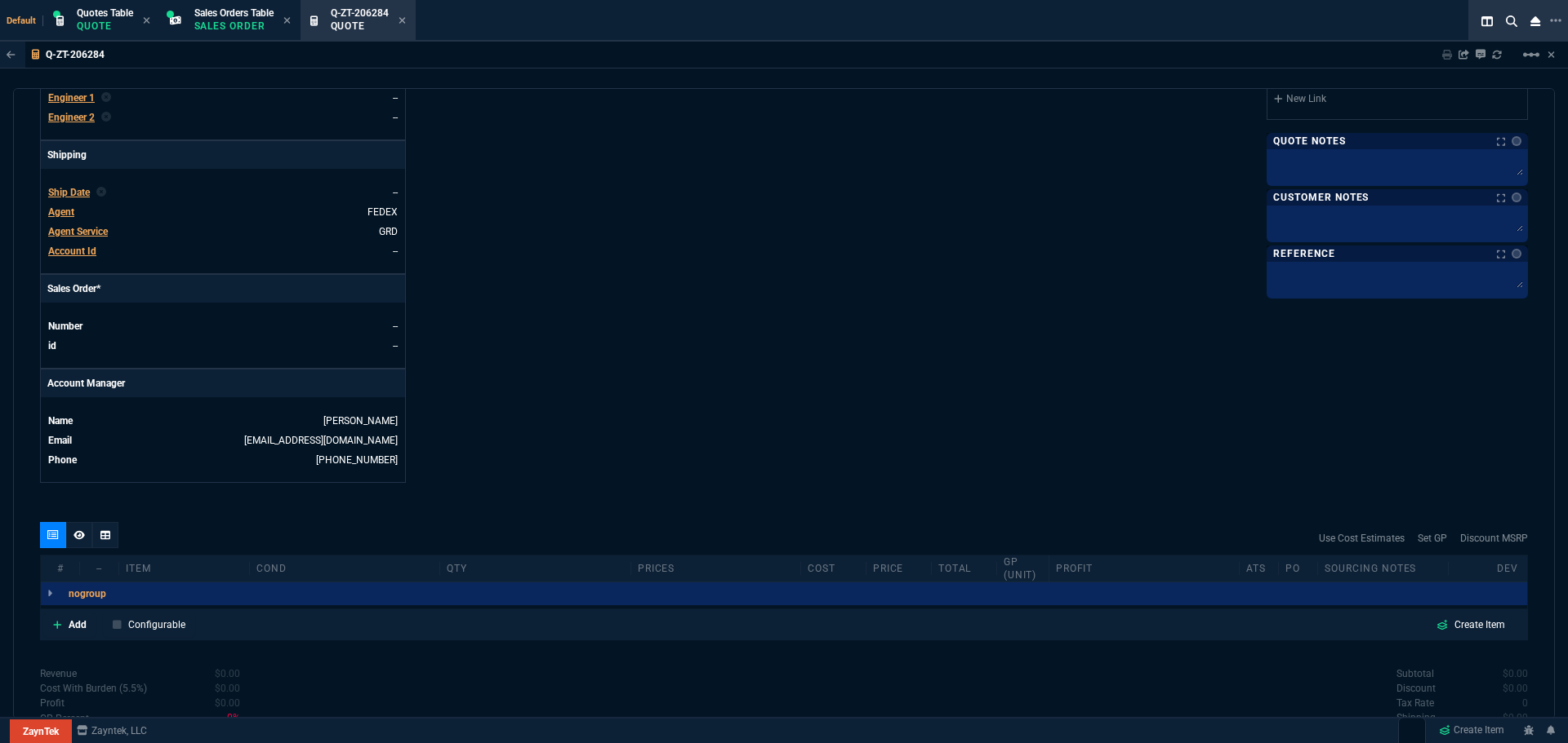
scroll to position [624, 0]
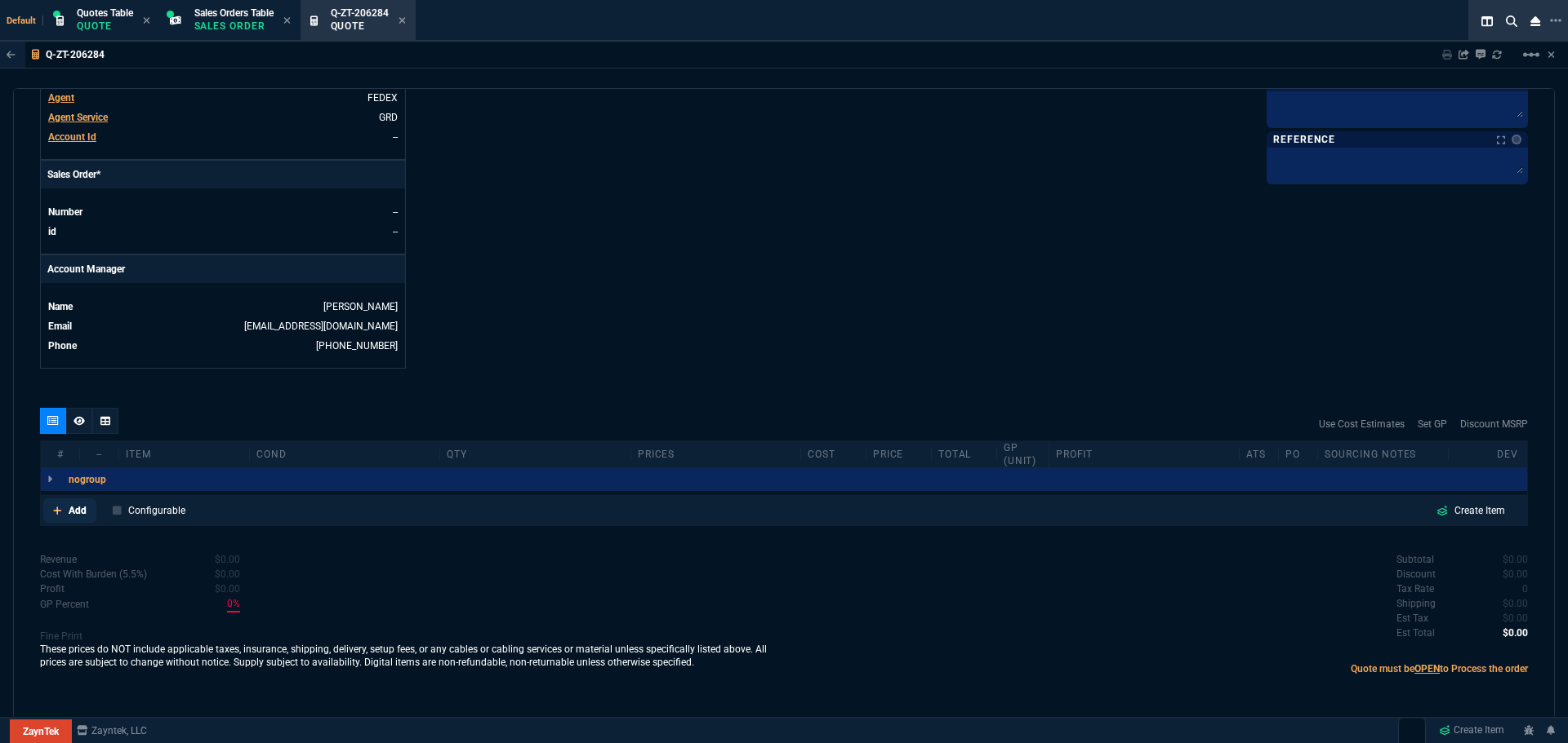
click at [70, 511] on p "Add" at bounding box center [77, 511] width 18 height 15
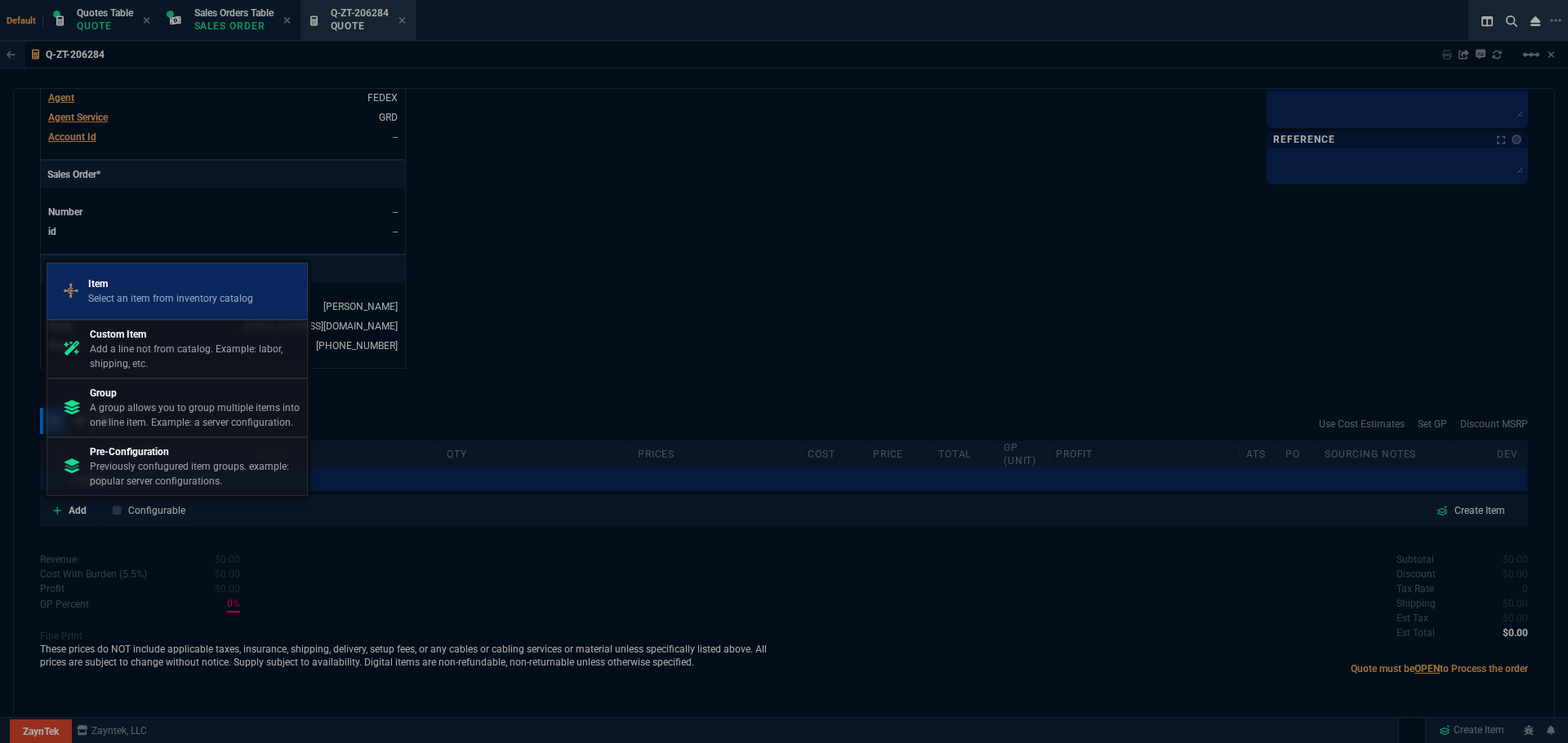
click at [142, 289] on p "Item" at bounding box center [171, 284] width 165 height 15
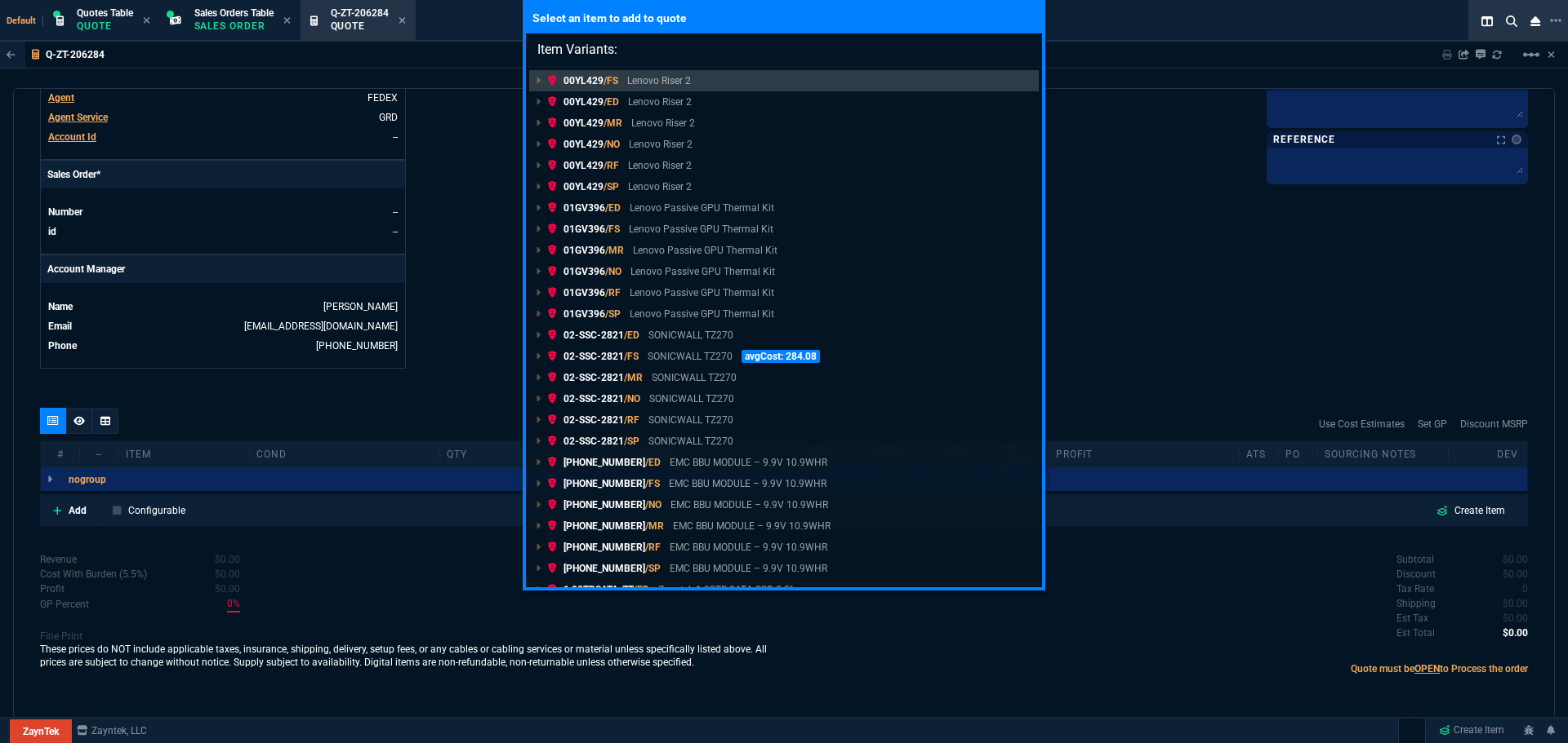
click at [761, 49] on input "Item Variants:" at bounding box center [783, 49] width 516 height 32
paste input "P49046-B21"
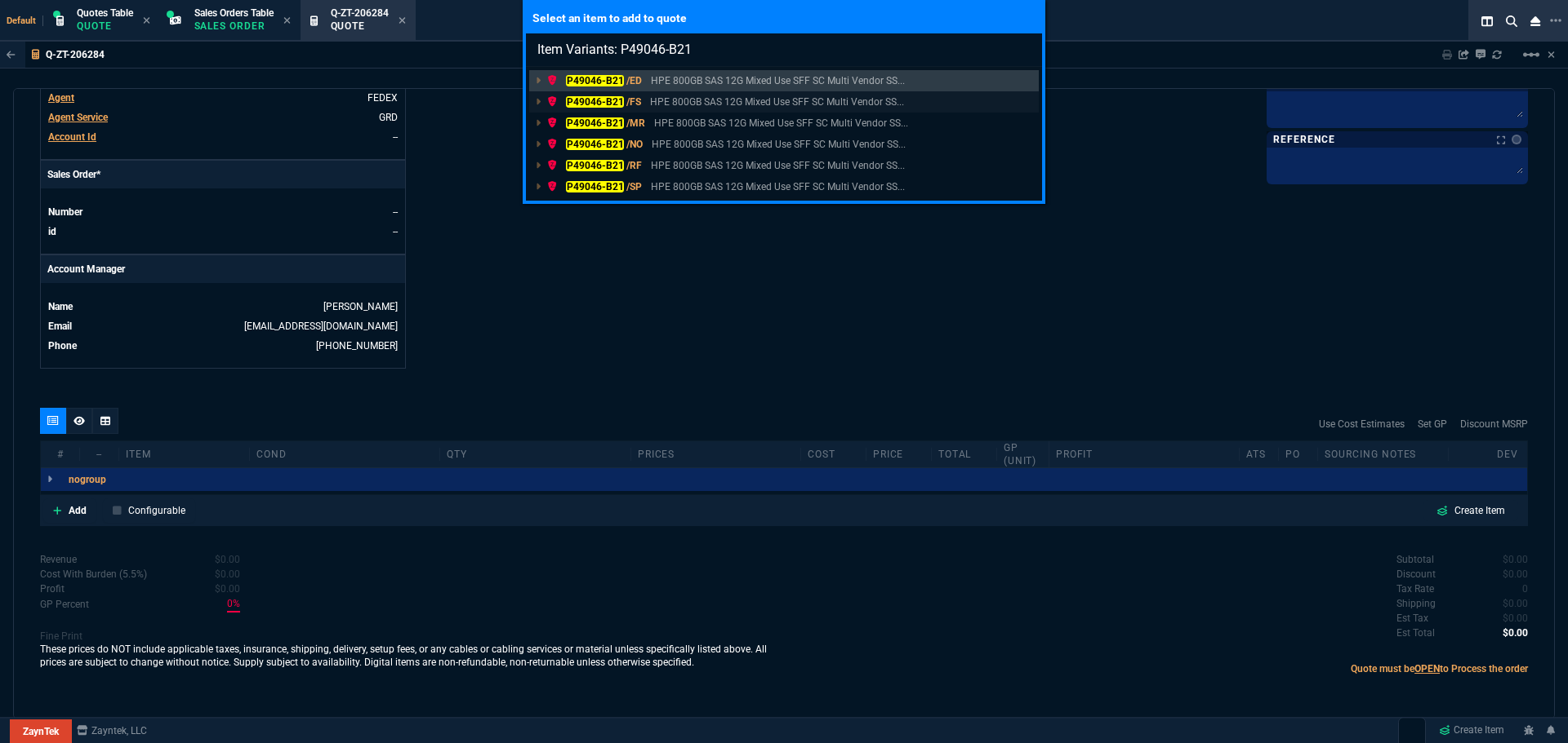
type input "Item Variants: P49046-B21"
click at [594, 98] on mark "P49046-B21" at bounding box center [594, 101] width 58 height 11
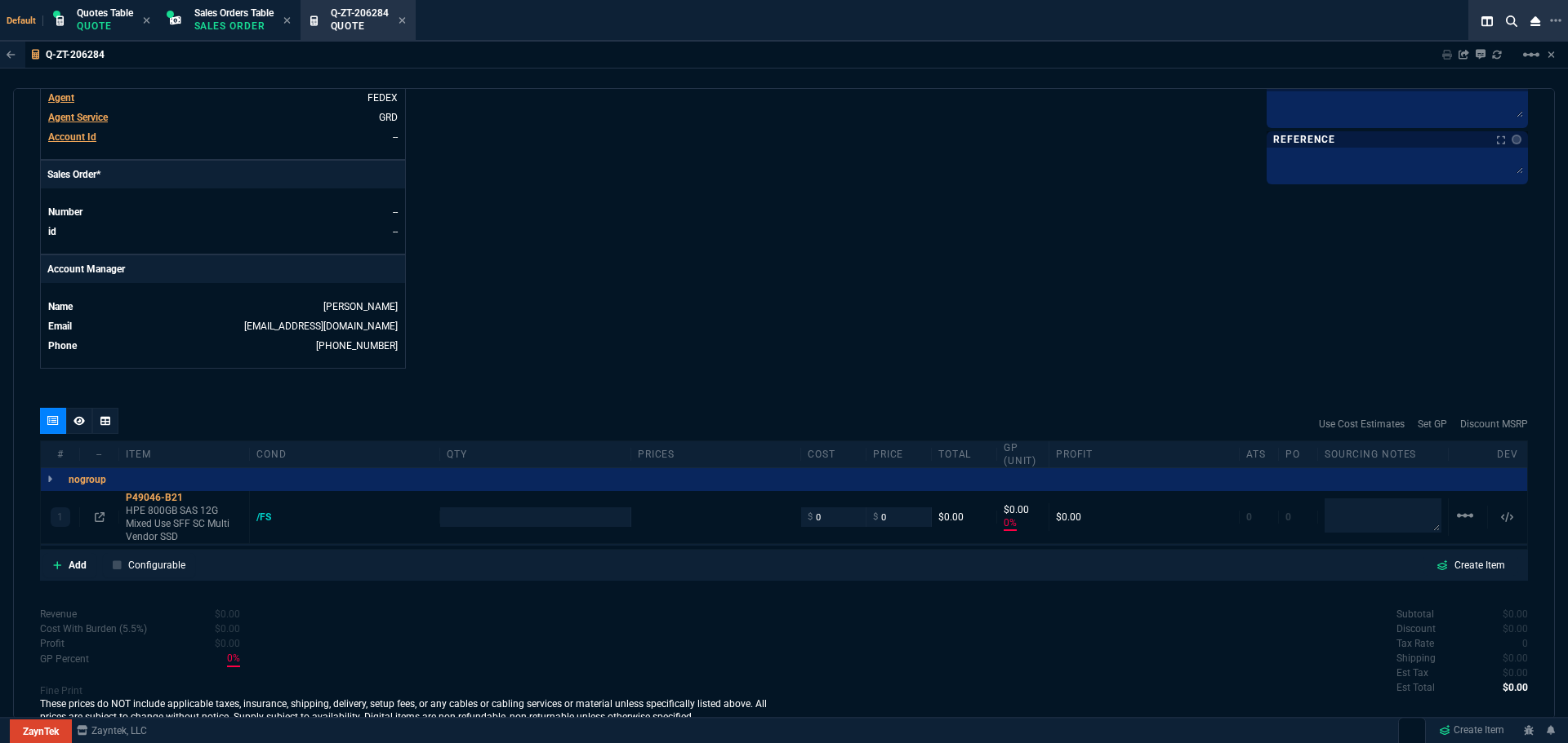
scroll to position [607, 0]
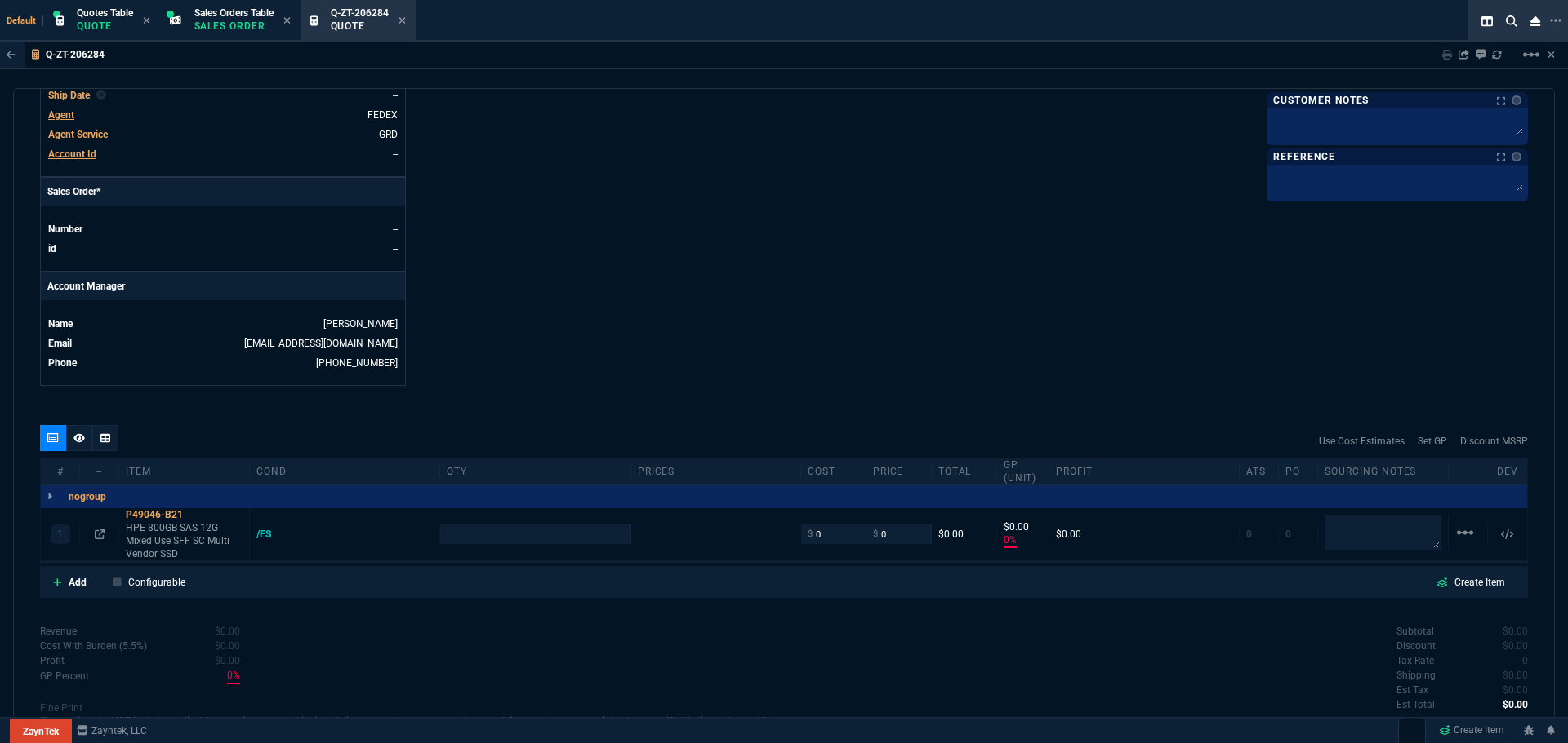
type input "0"
type input "2575"
type input "100"
click at [529, 512] on div "1 P49046-B21 HPE 800GB SAS 12G Mixed Use SFF SC Multi Vendor SSD /FS MSRP1: $2,…" at bounding box center [783, 535] width 1486 height 53
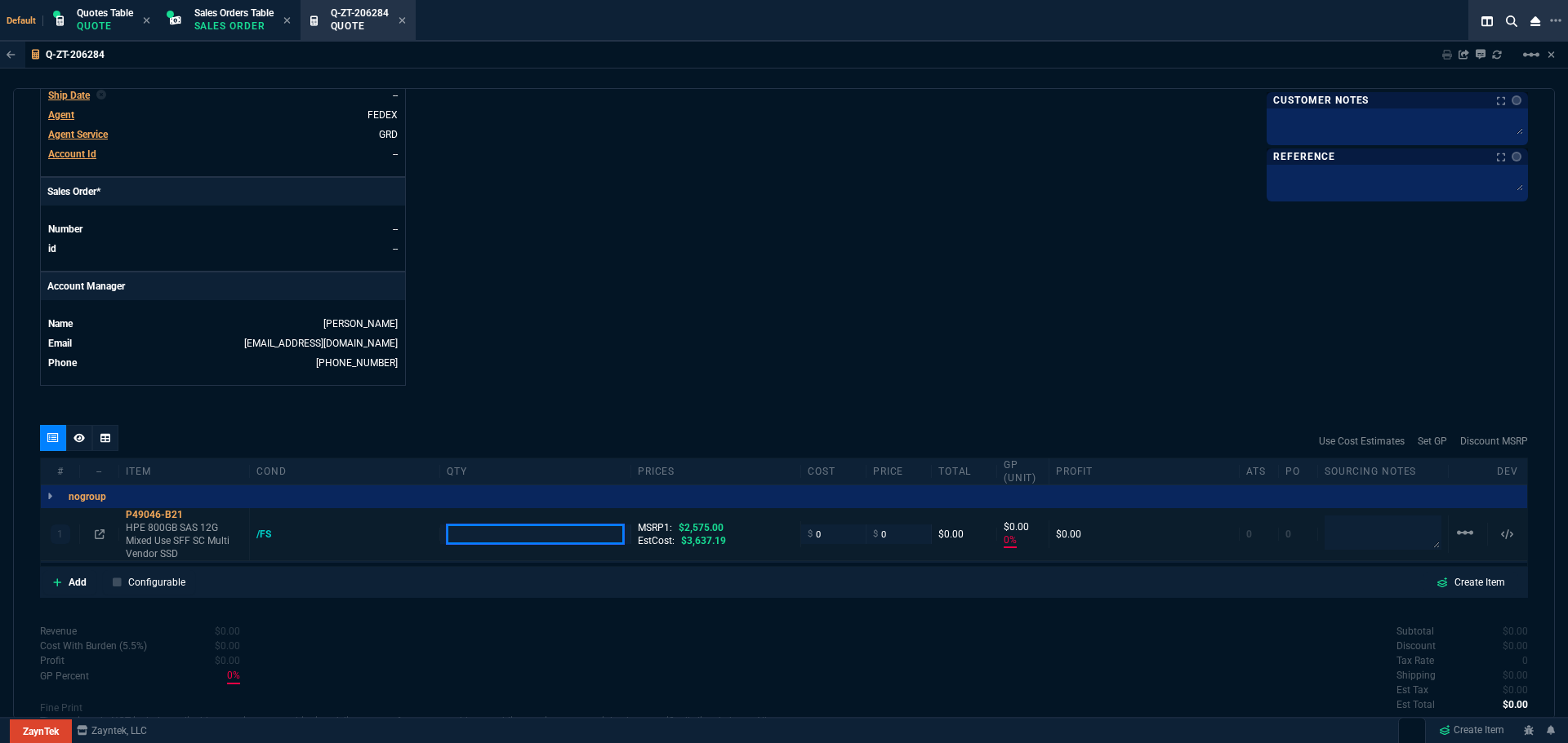
click at [527, 537] on input "number" at bounding box center [534, 534] width 176 height 18
click at [514, 537] on input "number" at bounding box center [534, 534] width 176 height 18
type input "4"
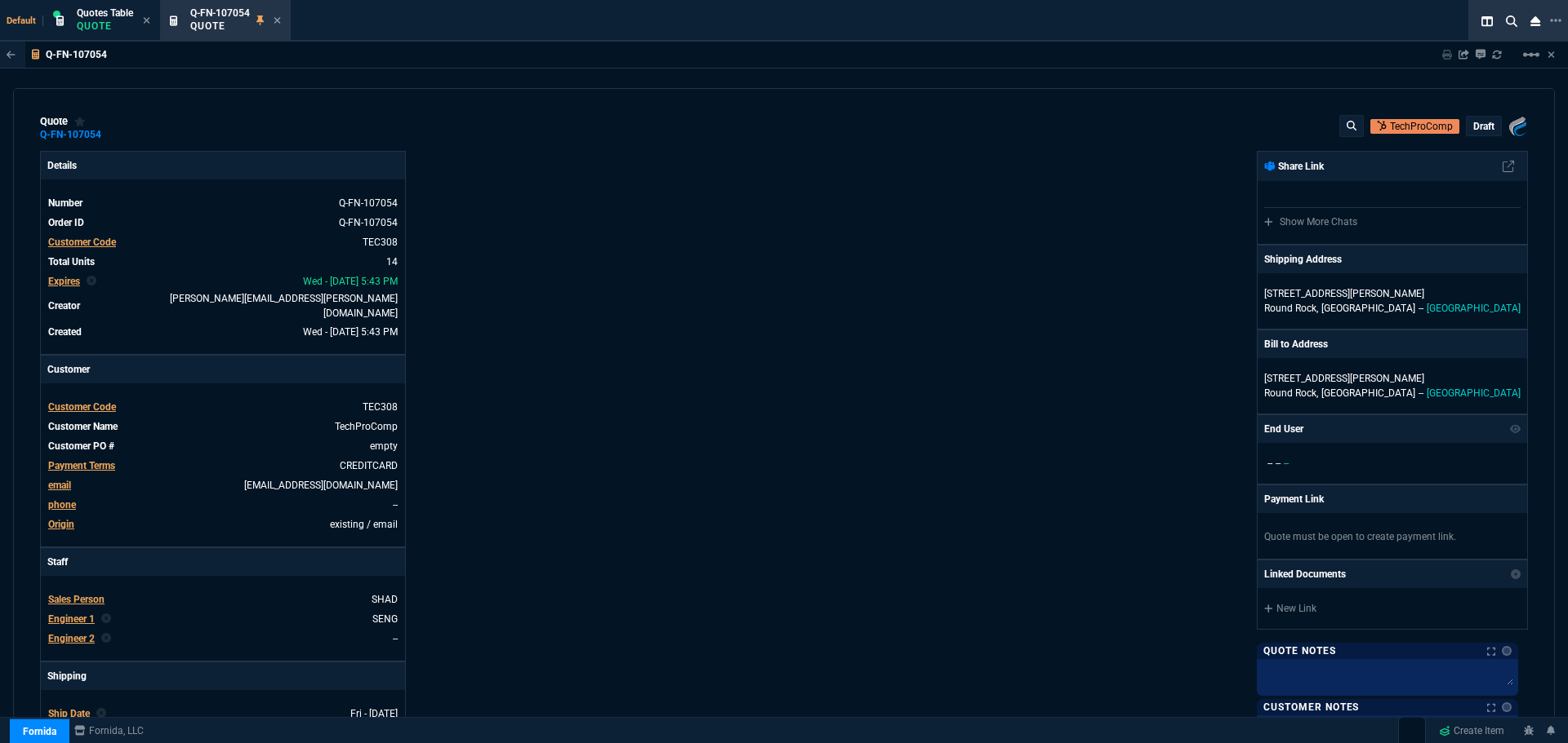
select select "4: SHAD"
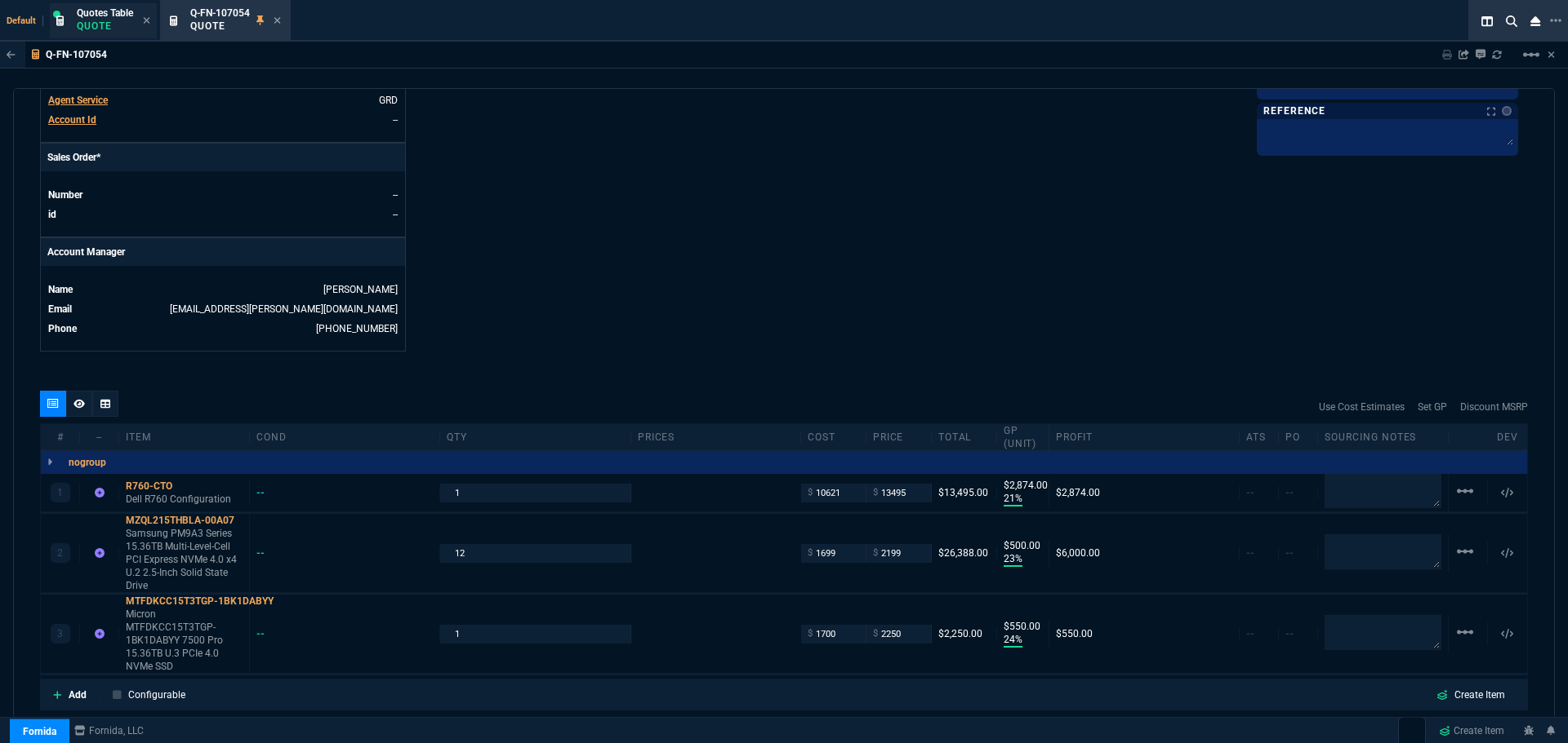
click at [110, 29] on p "Quote" at bounding box center [104, 26] width 56 height 13
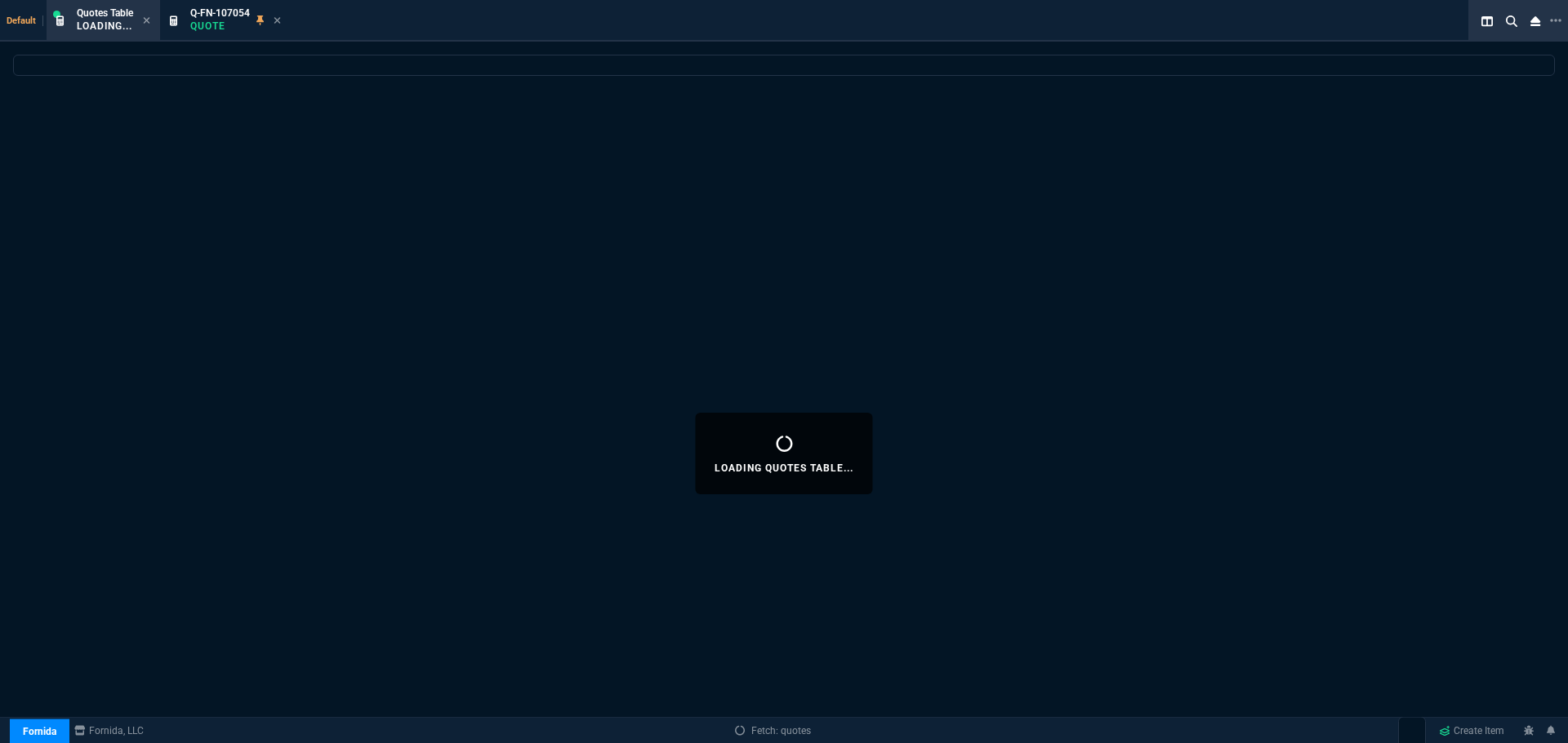
select select
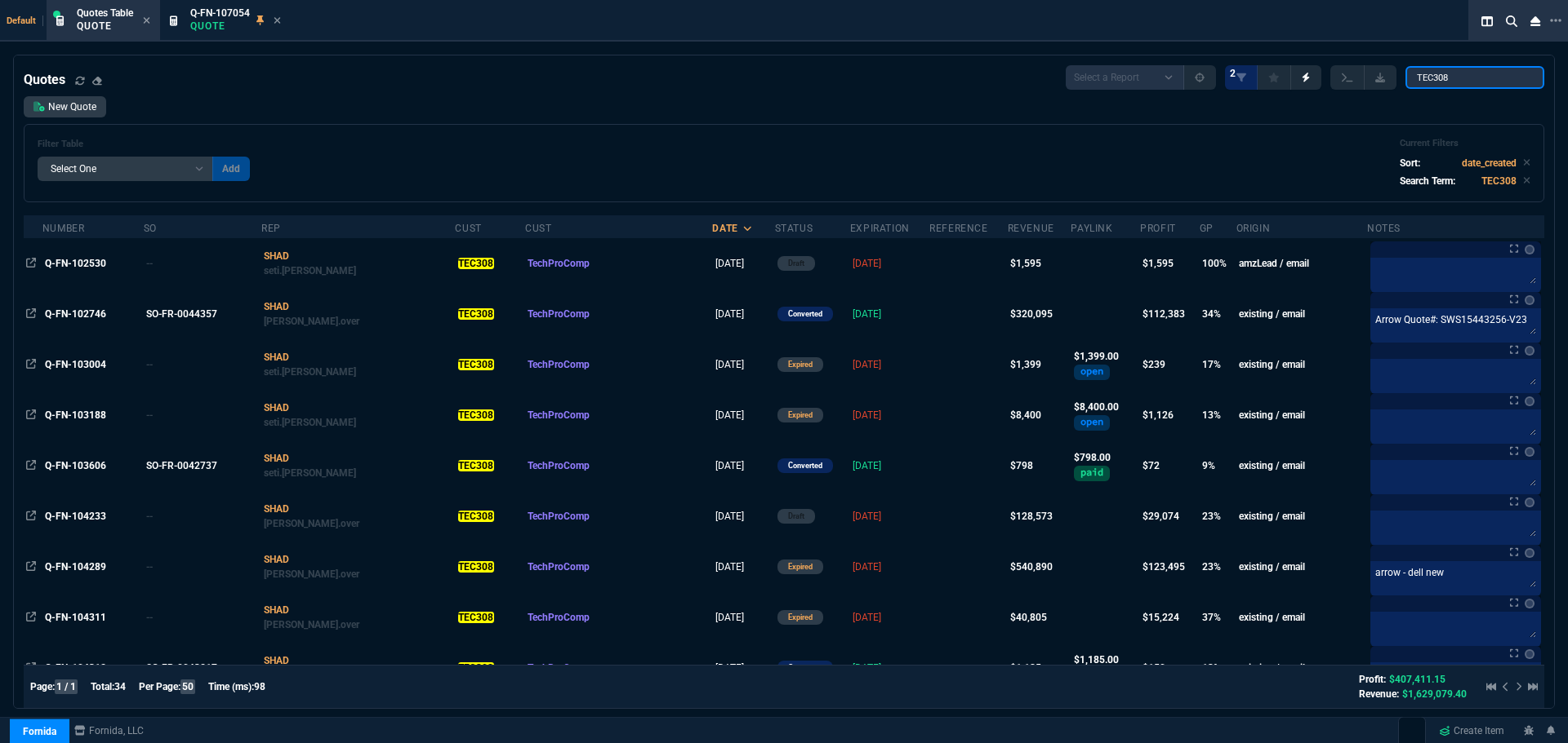
click at [1461, 78] on input "TEC308" at bounding box center [1474, 77] width 138 height 23
paste input "Q-FN-106513"
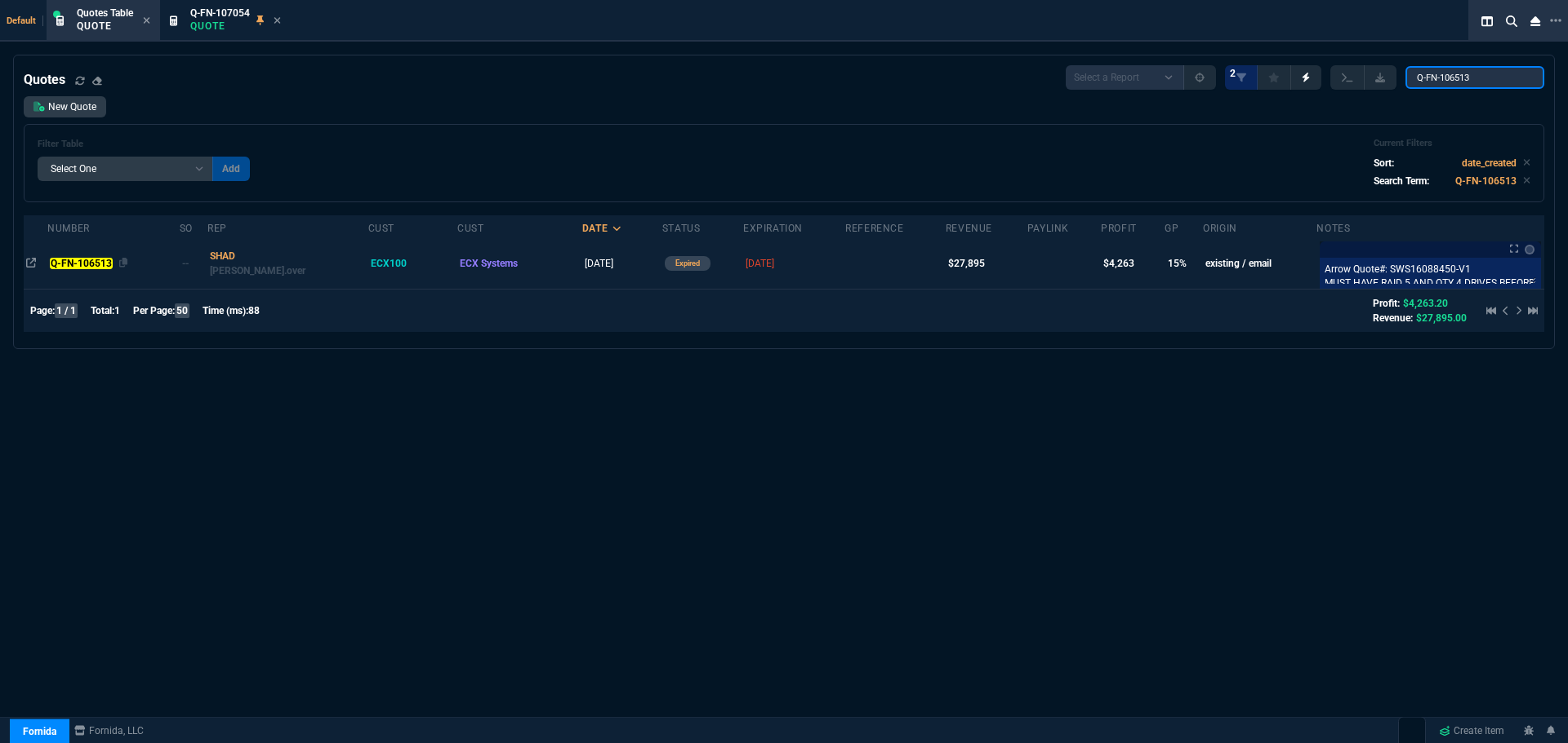
type input "Q-FN-106513"
click at [89, 257] on div "Q-FN-106513" at bounding box center [113, 264] width 126 height 15
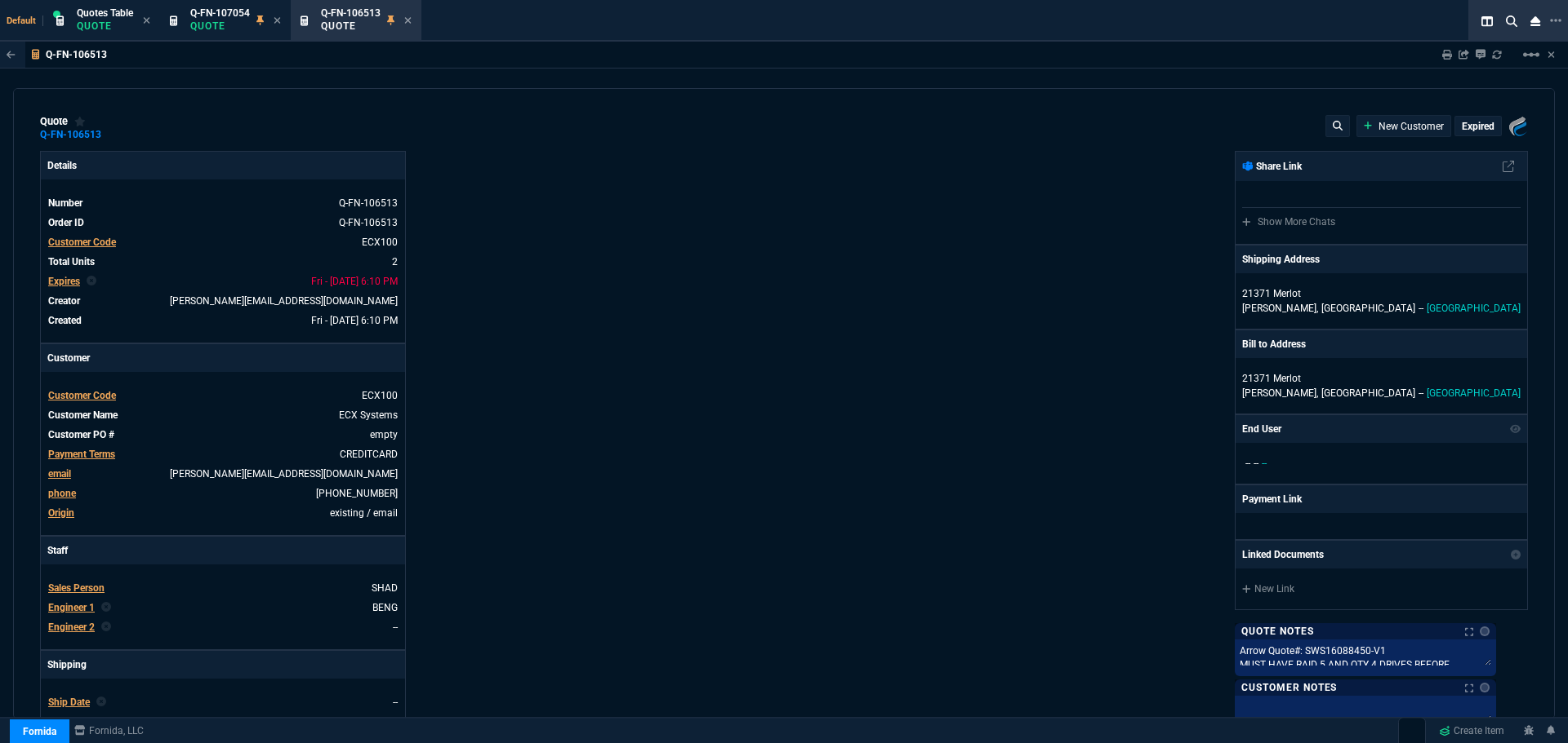
type input "20"
type input "5495"
type input "0"
type input "71"
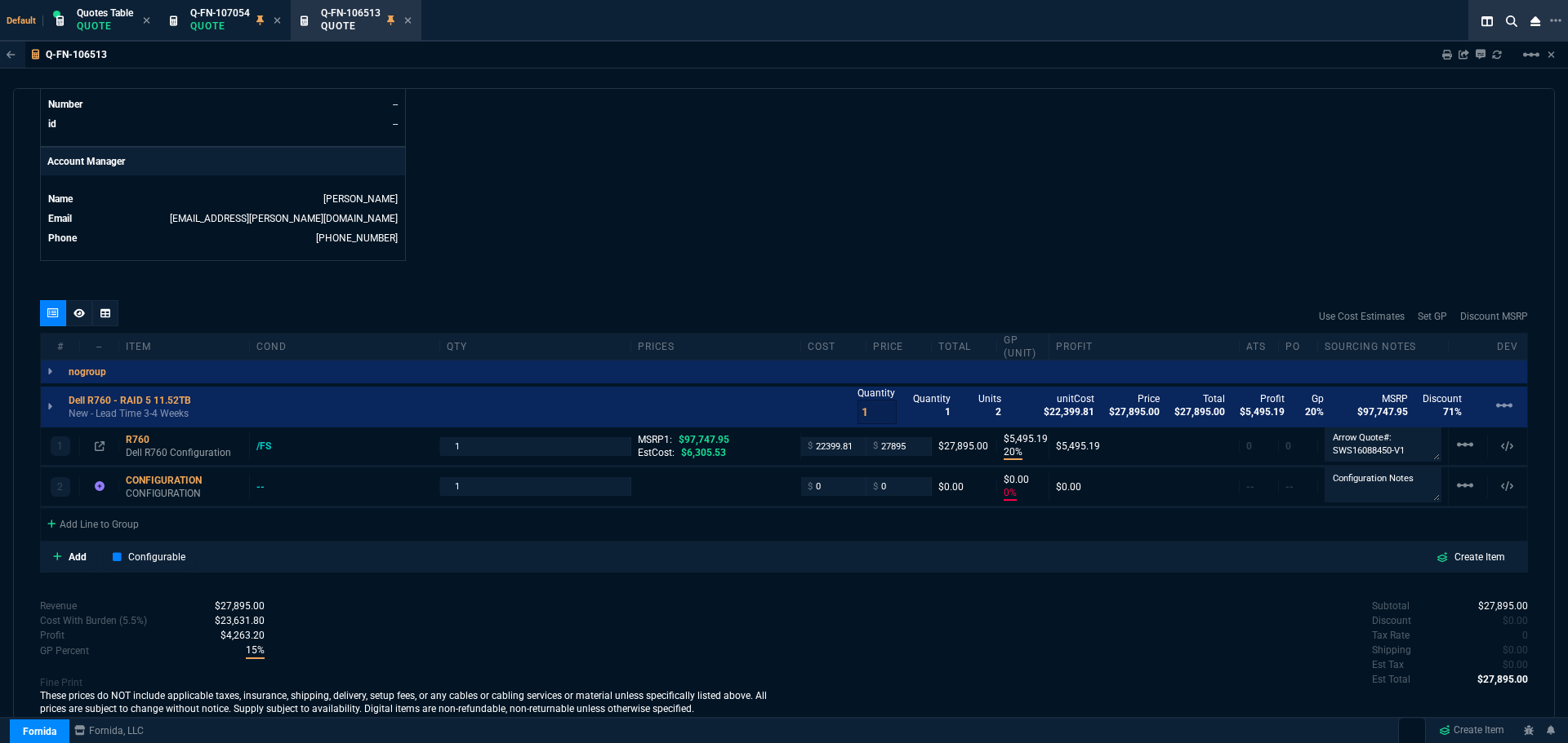
scroll to position [735, 0]
click at [132, 432] on div "R760" at bounding box center [184, 431] width 117 height 13
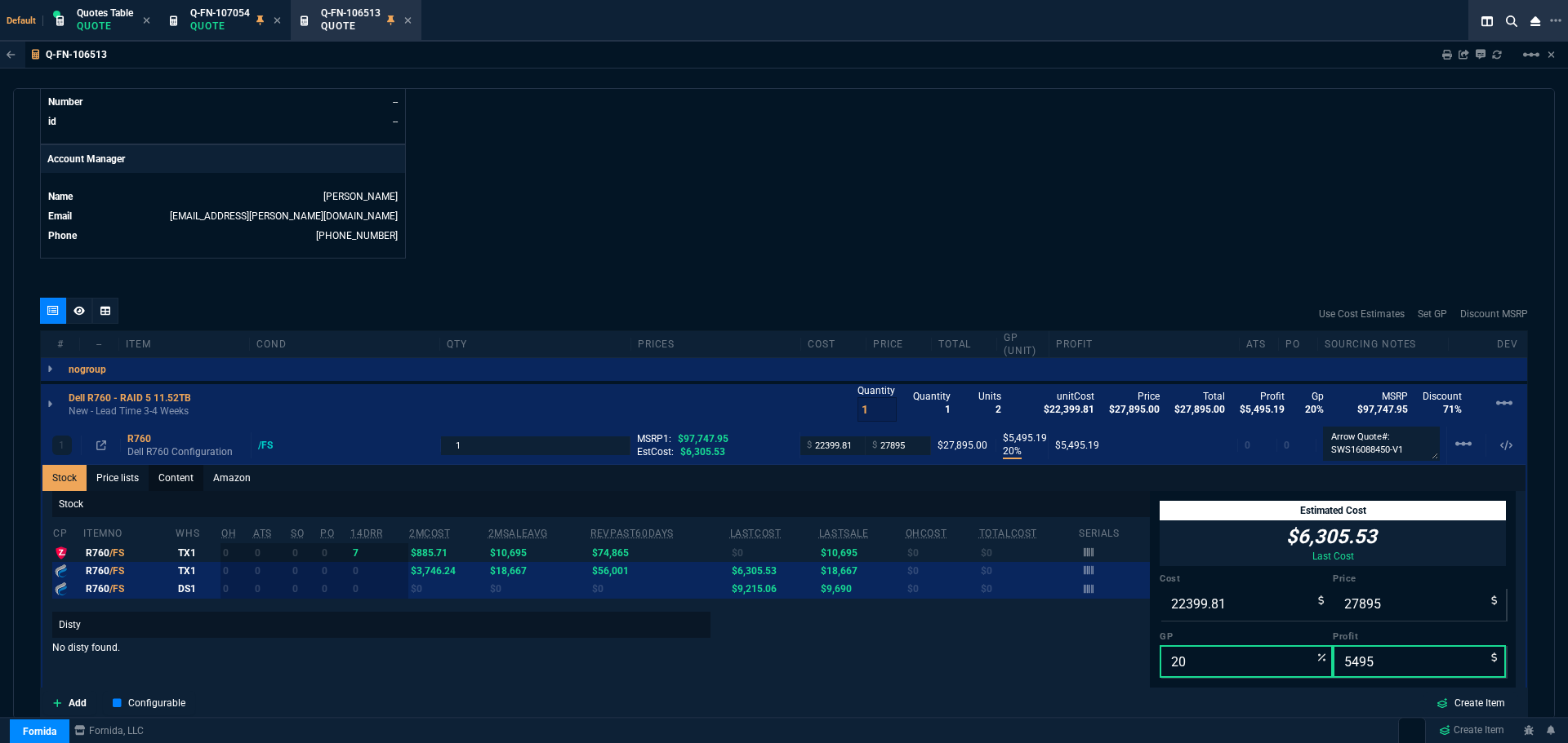
click at [176, 478] on link "Content" at bounding box center [175, 478] width 54 height 26
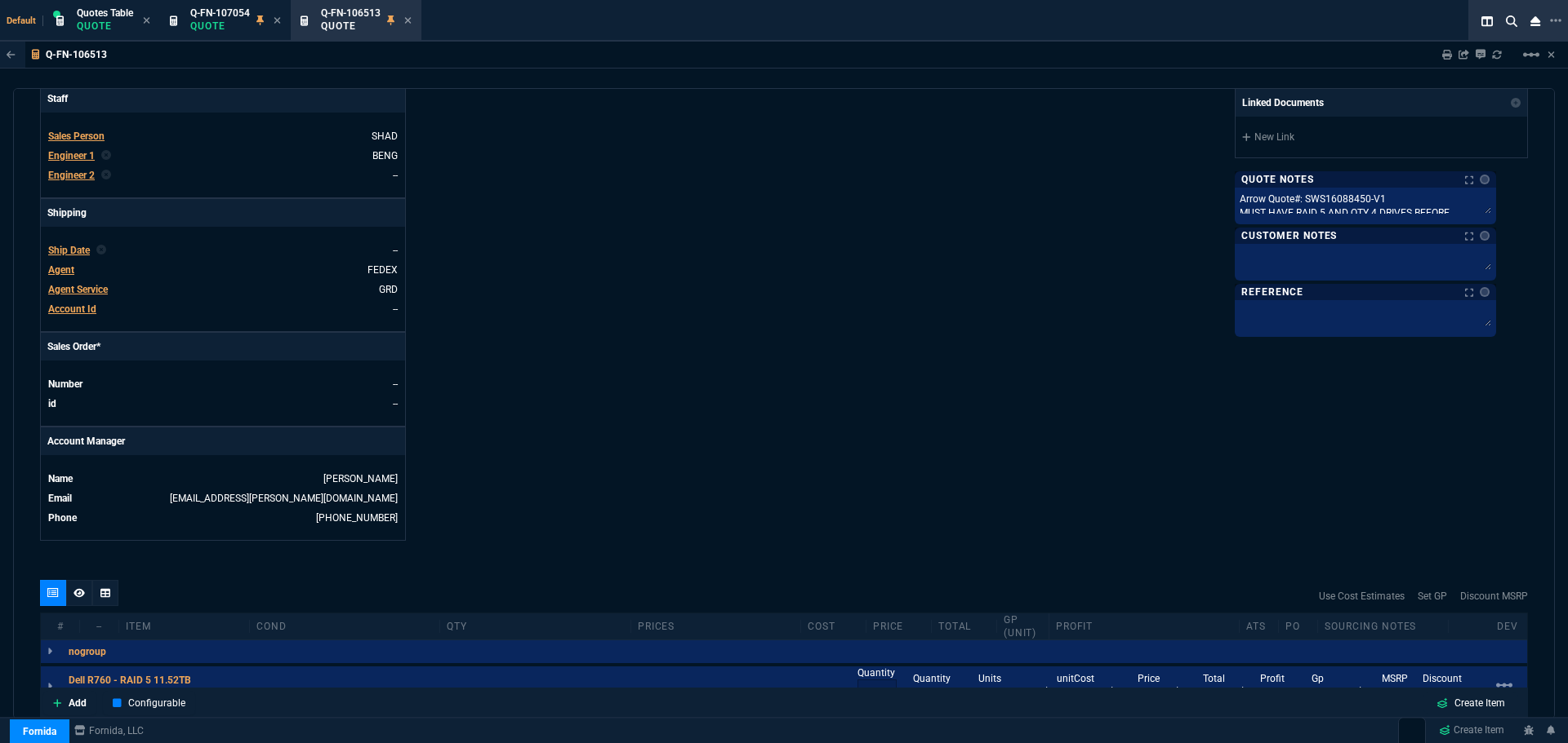
scroll to position [489, 0]
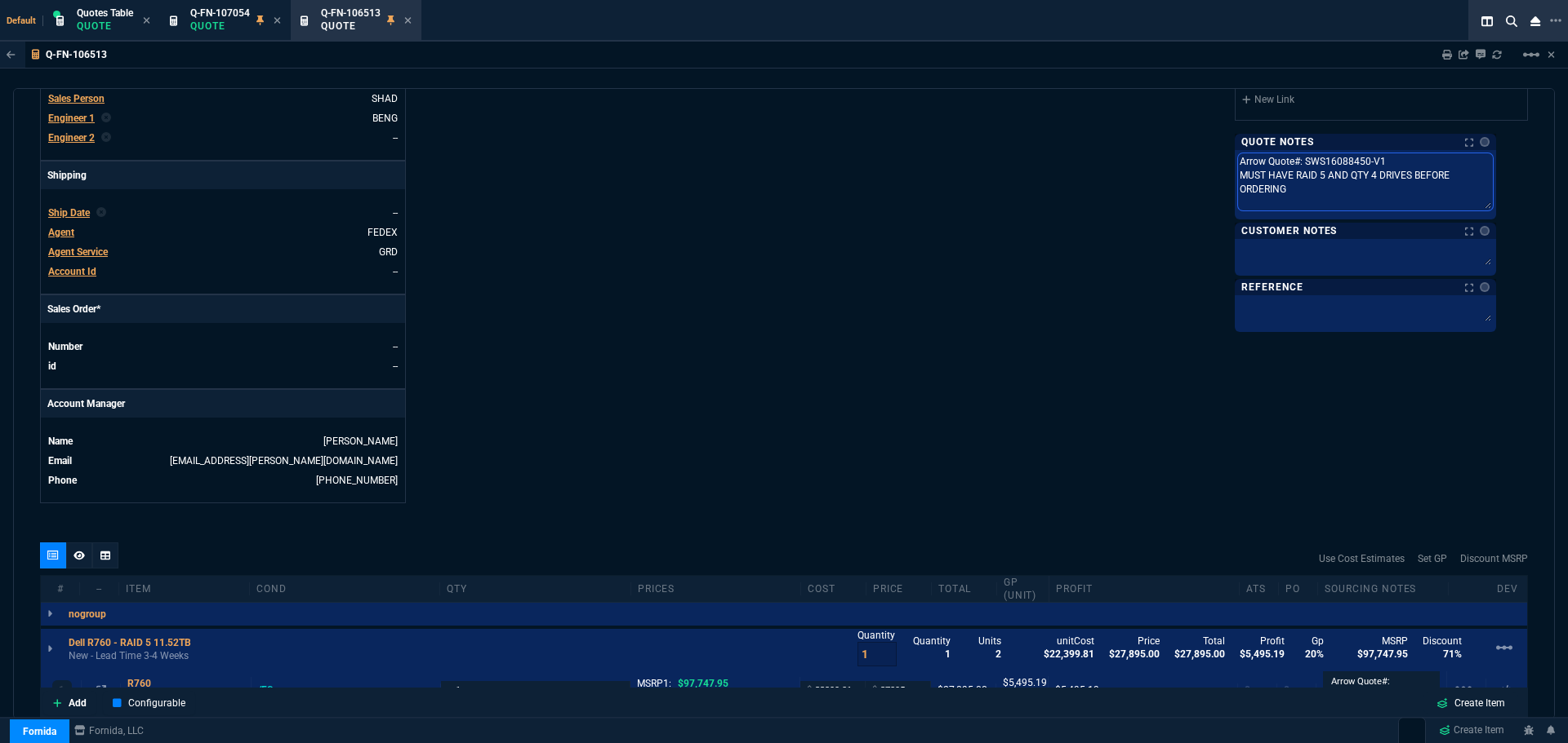
click at [1492, 171] on textarea "Arrow Quote#: SWS16088450-V1 MUST HAVE RAID 5 AND QTY 4 DRIVES BEFORE ORDERING" at bounding box center [1365, 182] width 255 height 57
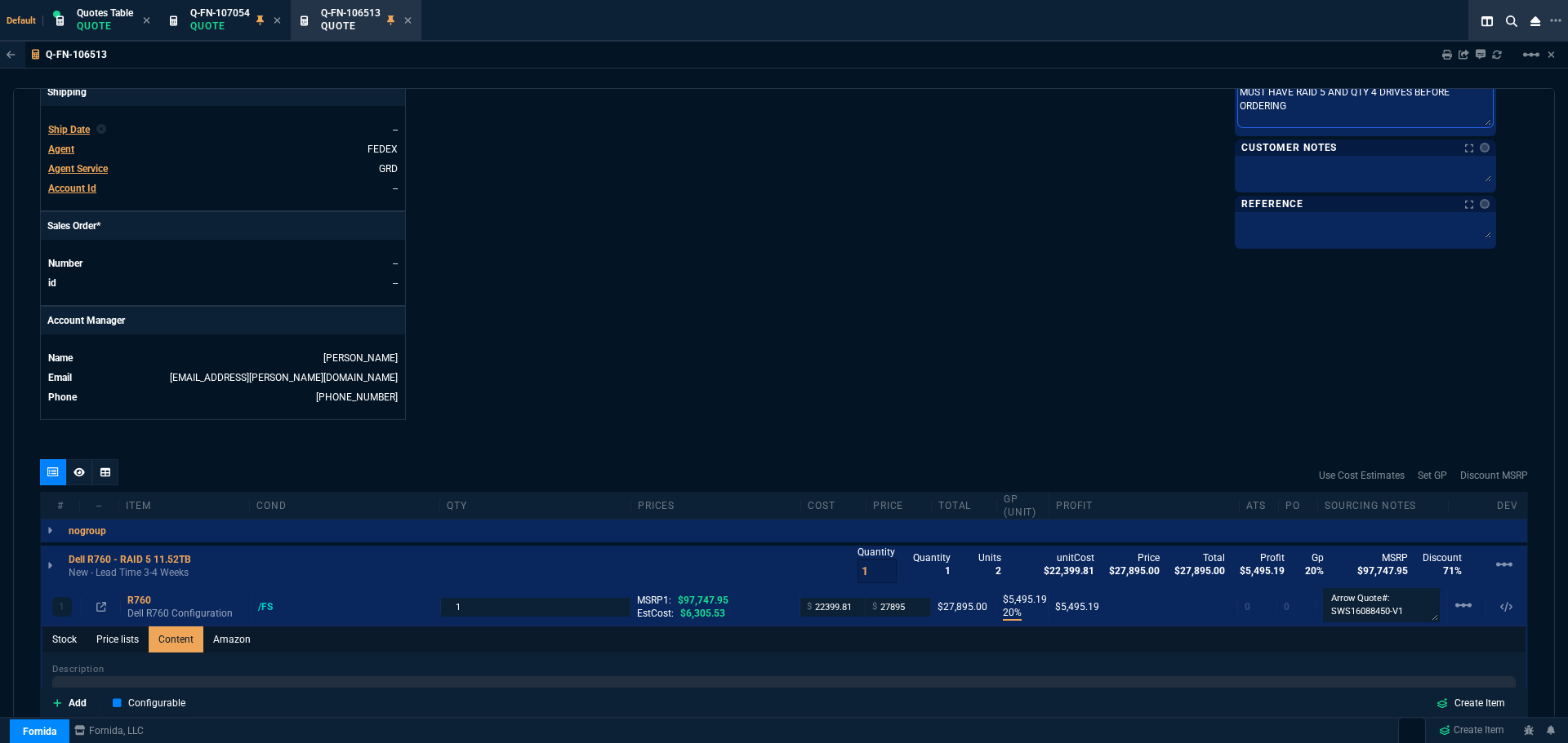
scroll to position [653, 0]
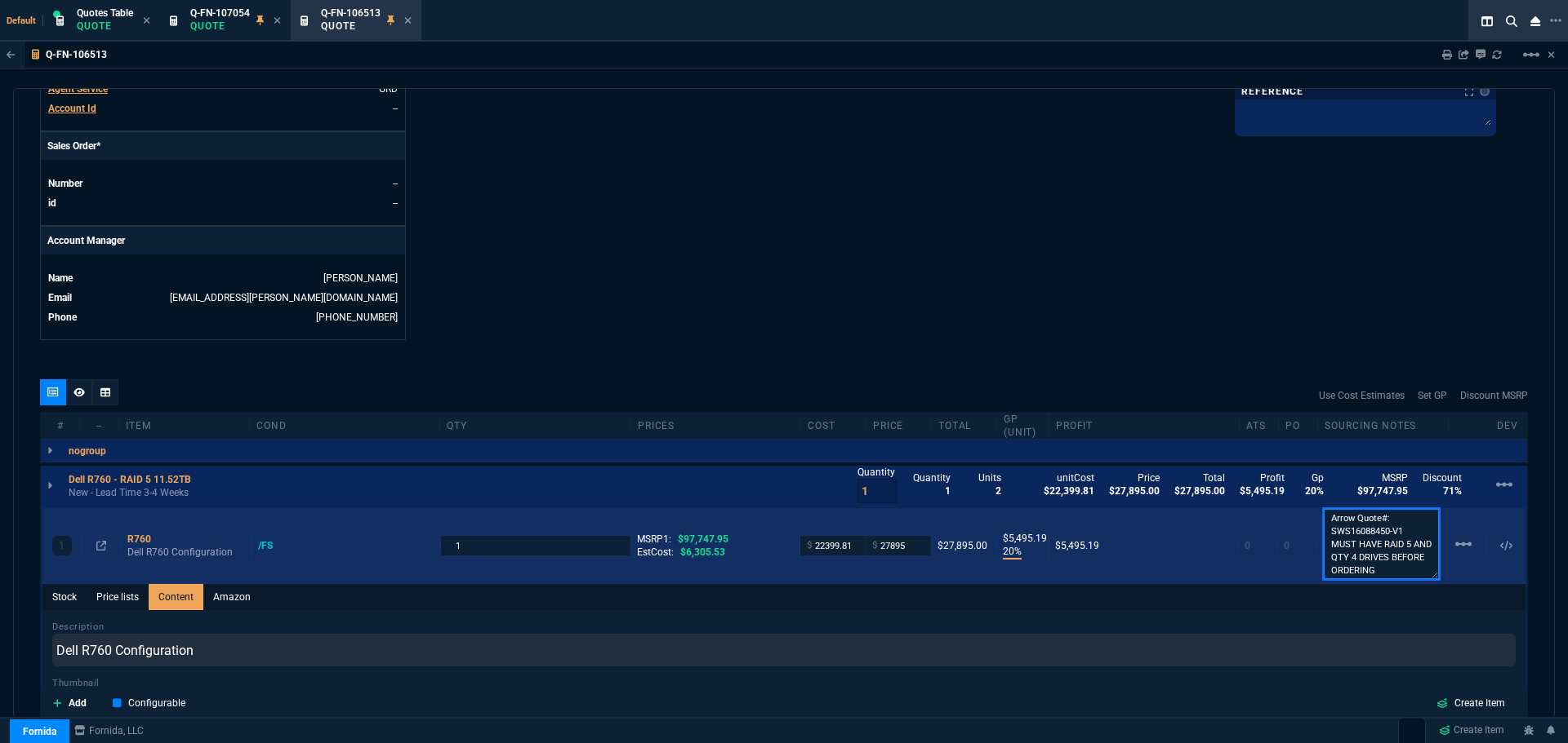
click at [1379, 524] on textarea "Arrow Quote#: SWS16088450-V1 MUST HAVE RAID 5 AND QTY 4 DRIVES BEFORE ORDERING" at bounding box center [1381, 544] width 117 height 72
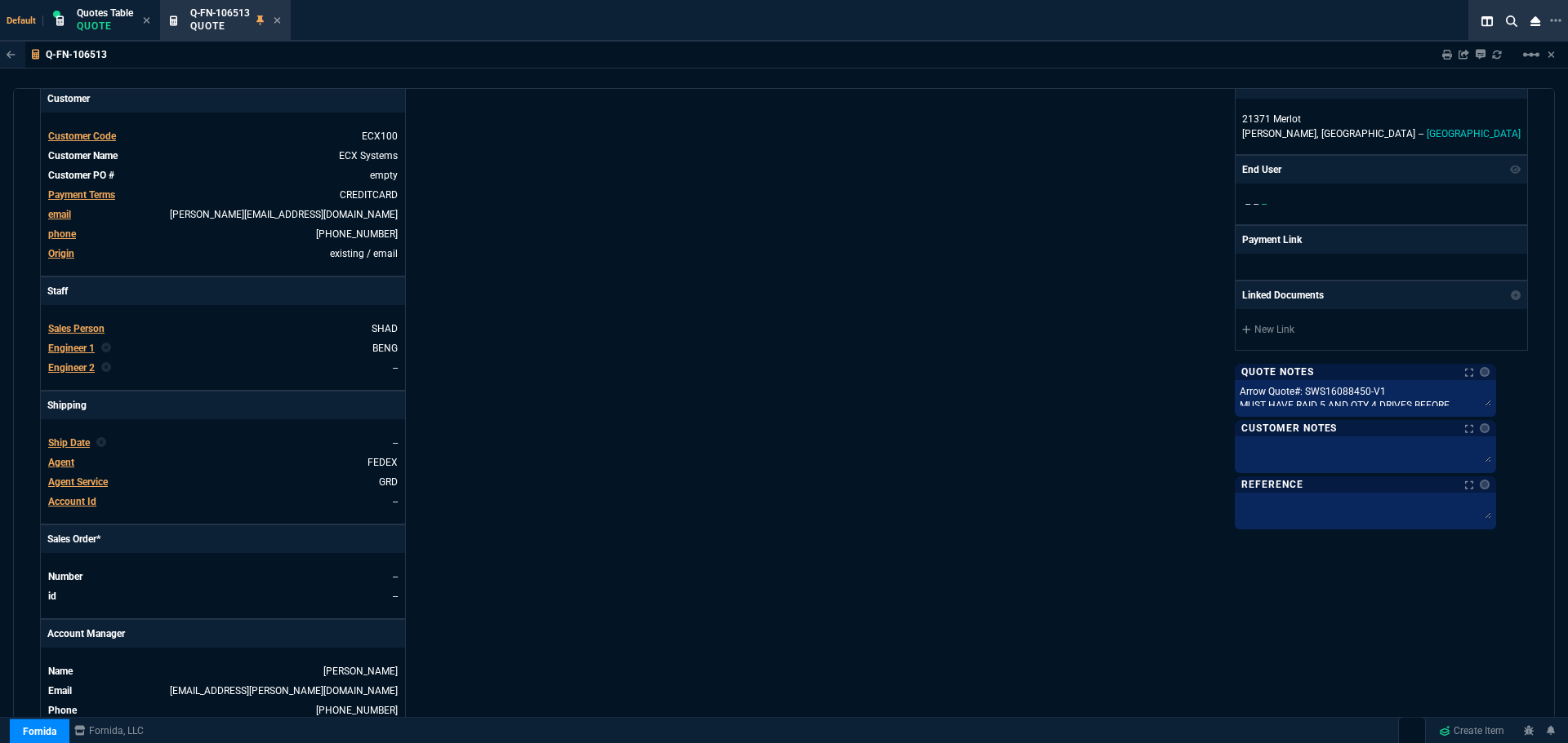
scroll to position [0, 0]
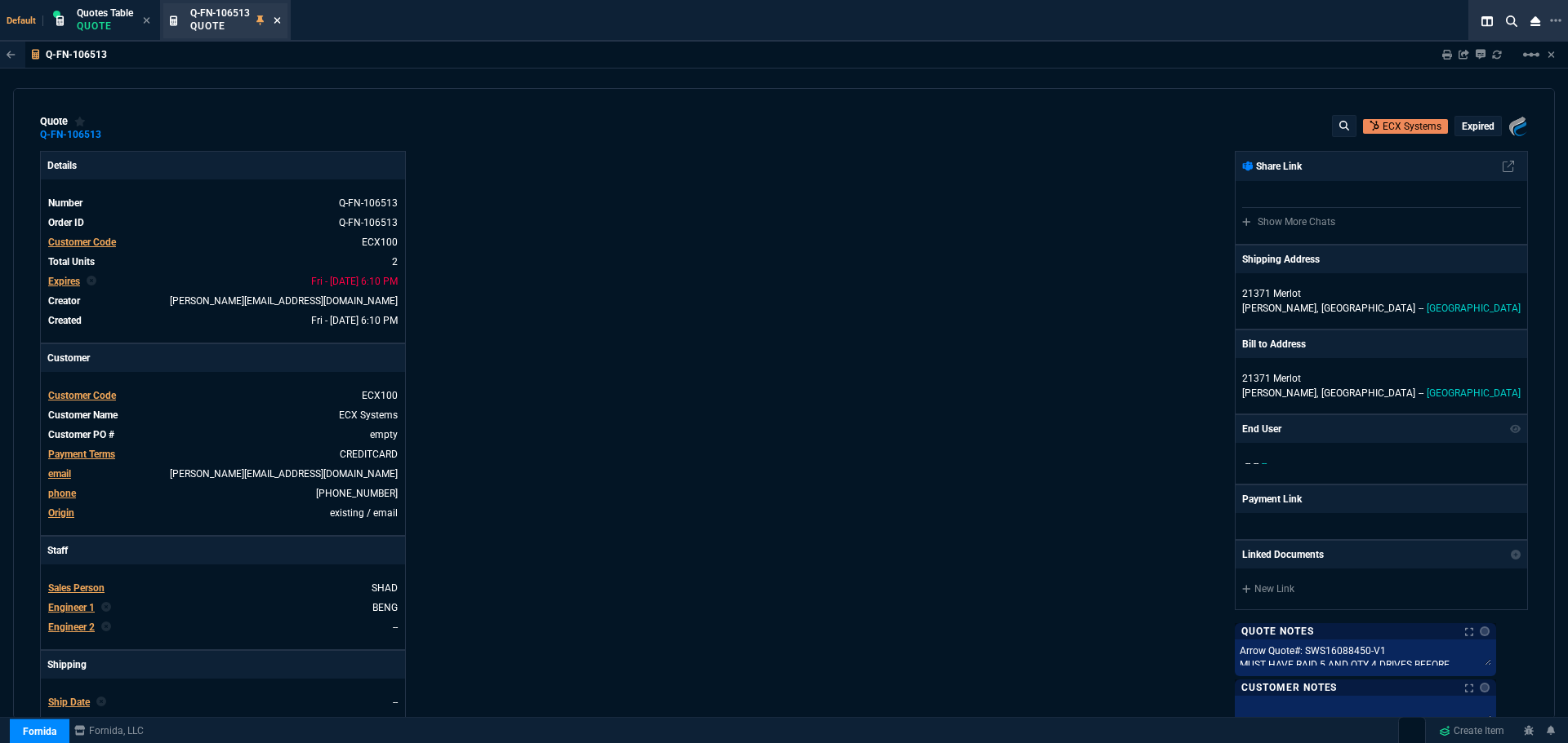
click at [278, 17] on icon at bounding box center [278, 20] width 7 height 10
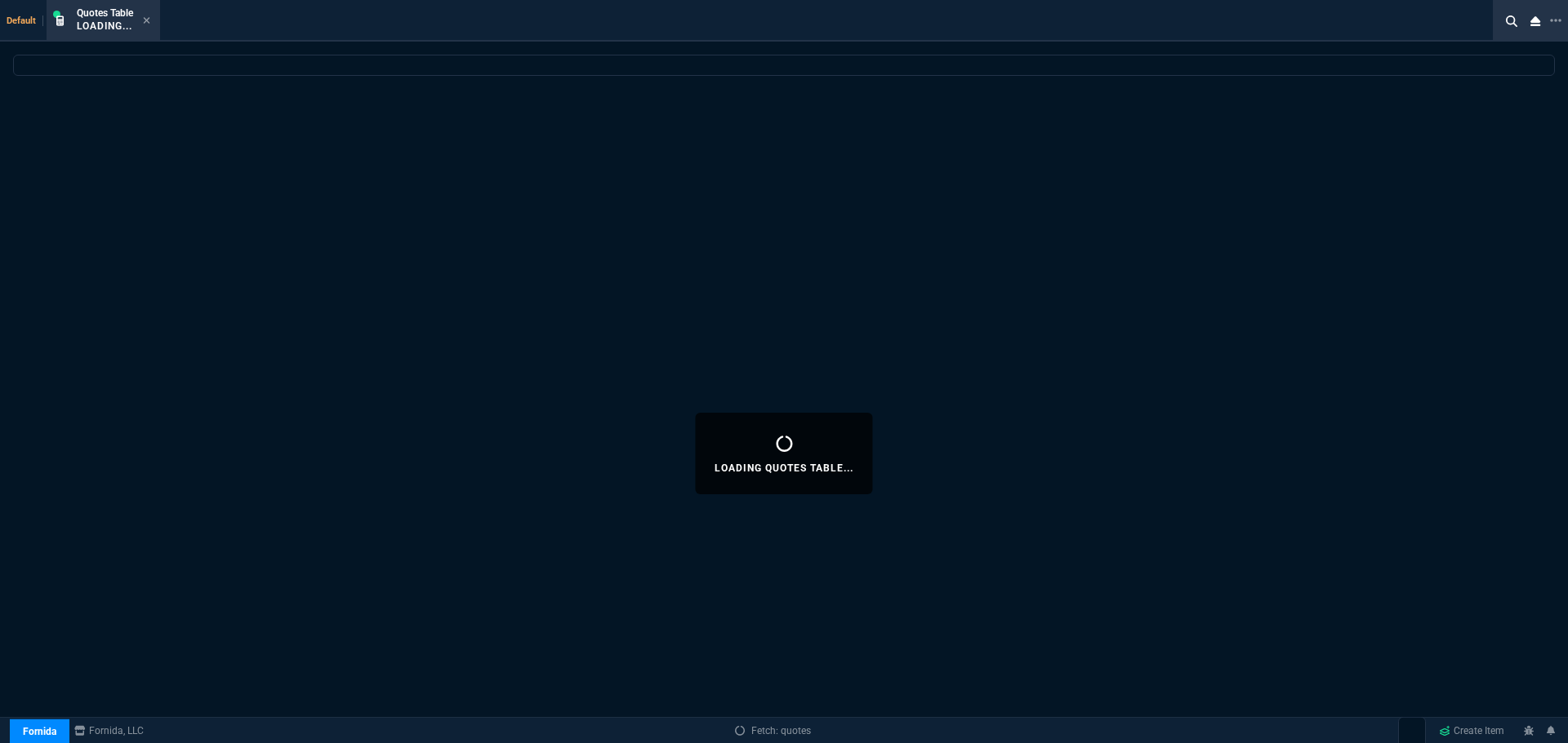
select select
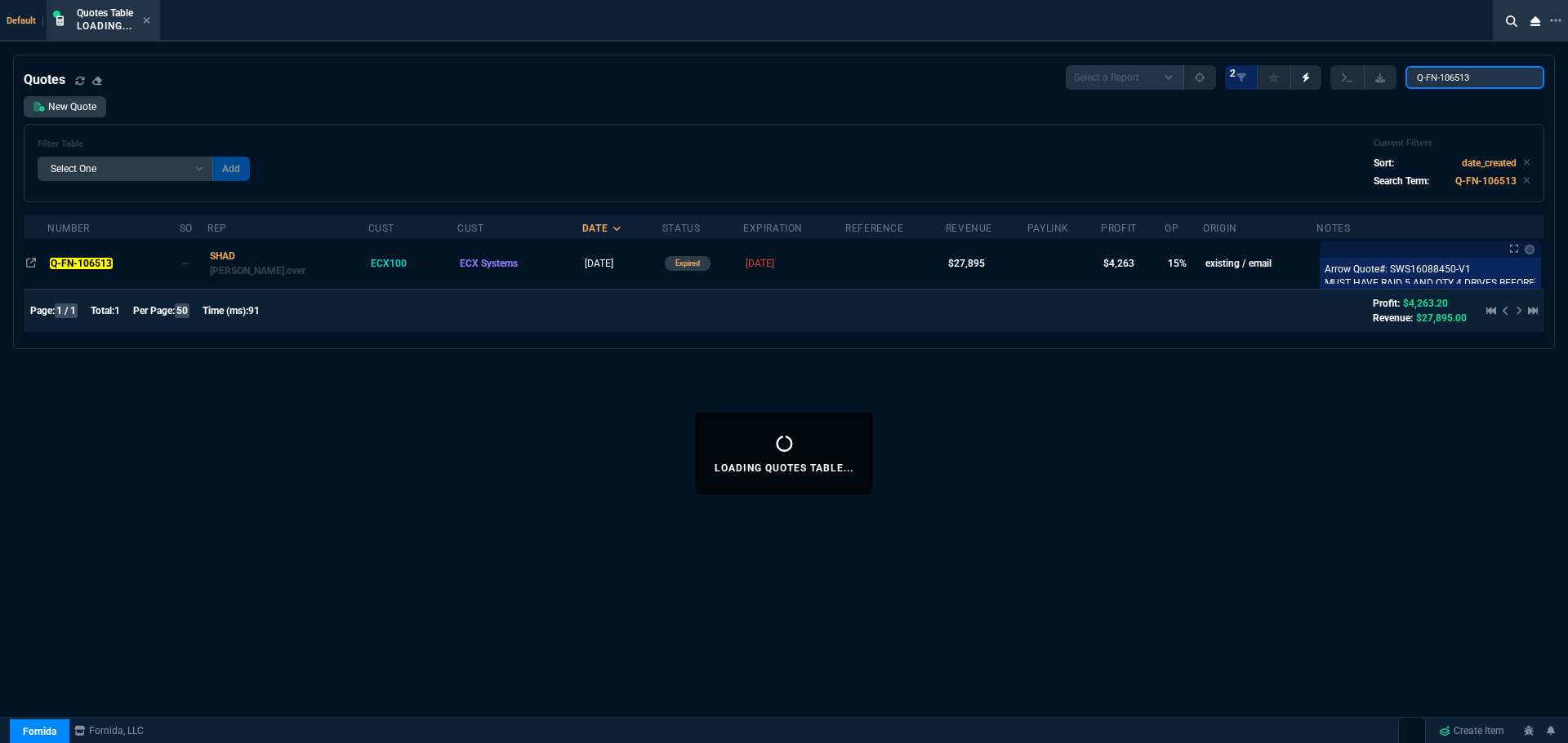
click at [1520, 77] on input "Q-FN-106513" at bounding box center [1474, 77] width 138 height 23
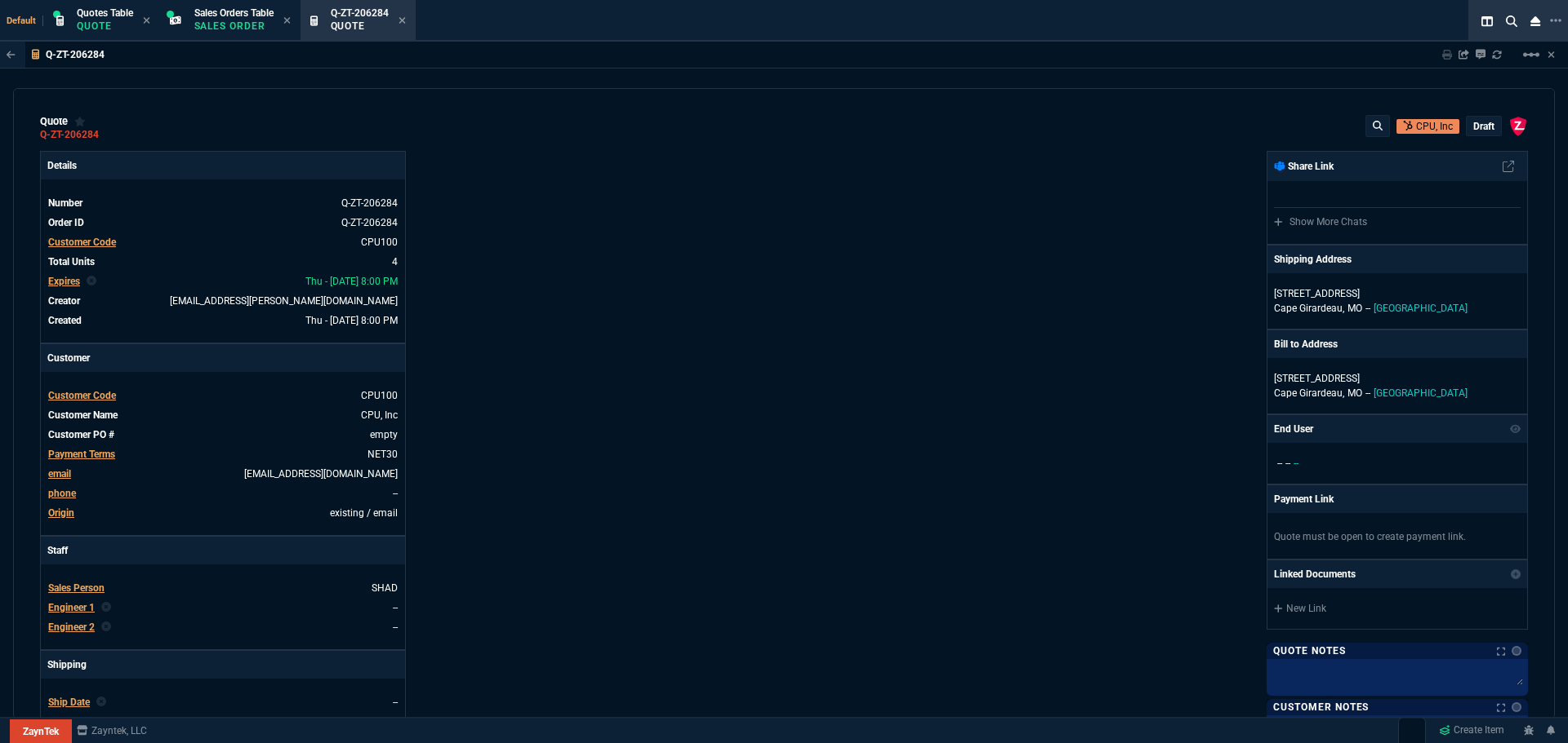
select select "4: SHAD"
click at [93, 18] on div "Quotes Table Quote" at bounding box center [104, 20] width 56 height 29
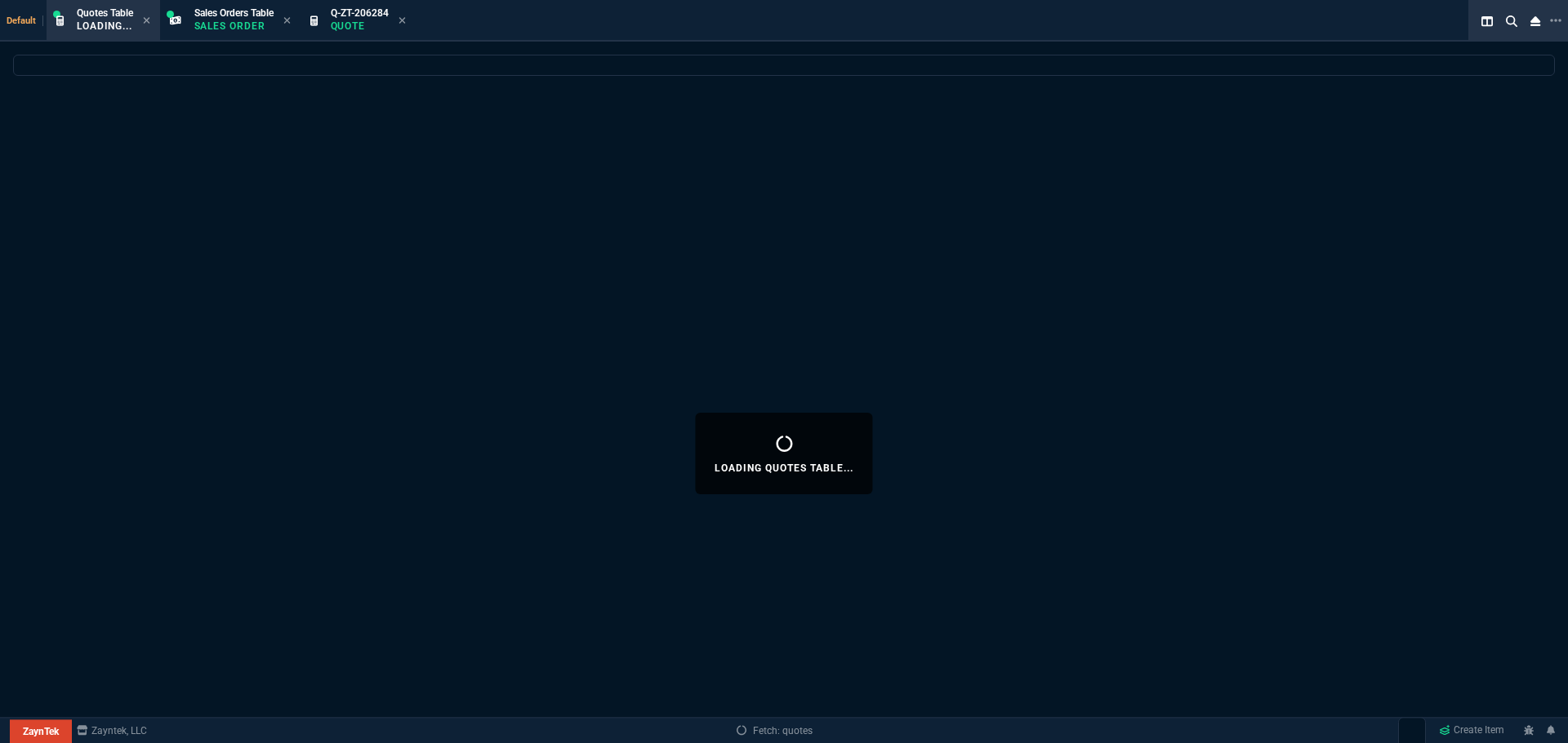
select select
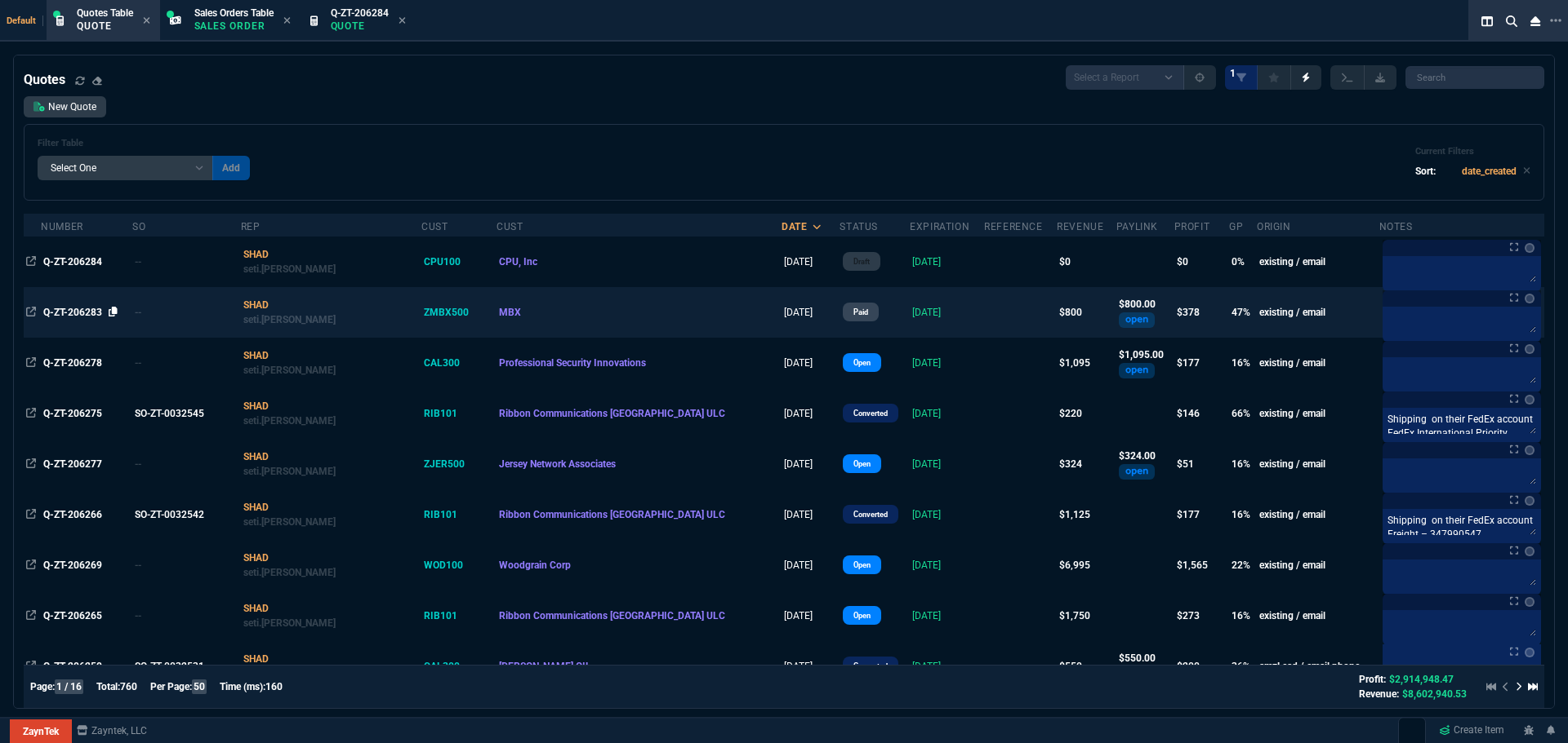
click at [114, 312] on icon at bounding box center [113, 312] width 9 height 10
click at [89, 310] on span "Q-ZT-206283" at bounding box center [73, 313] width 59 height 11
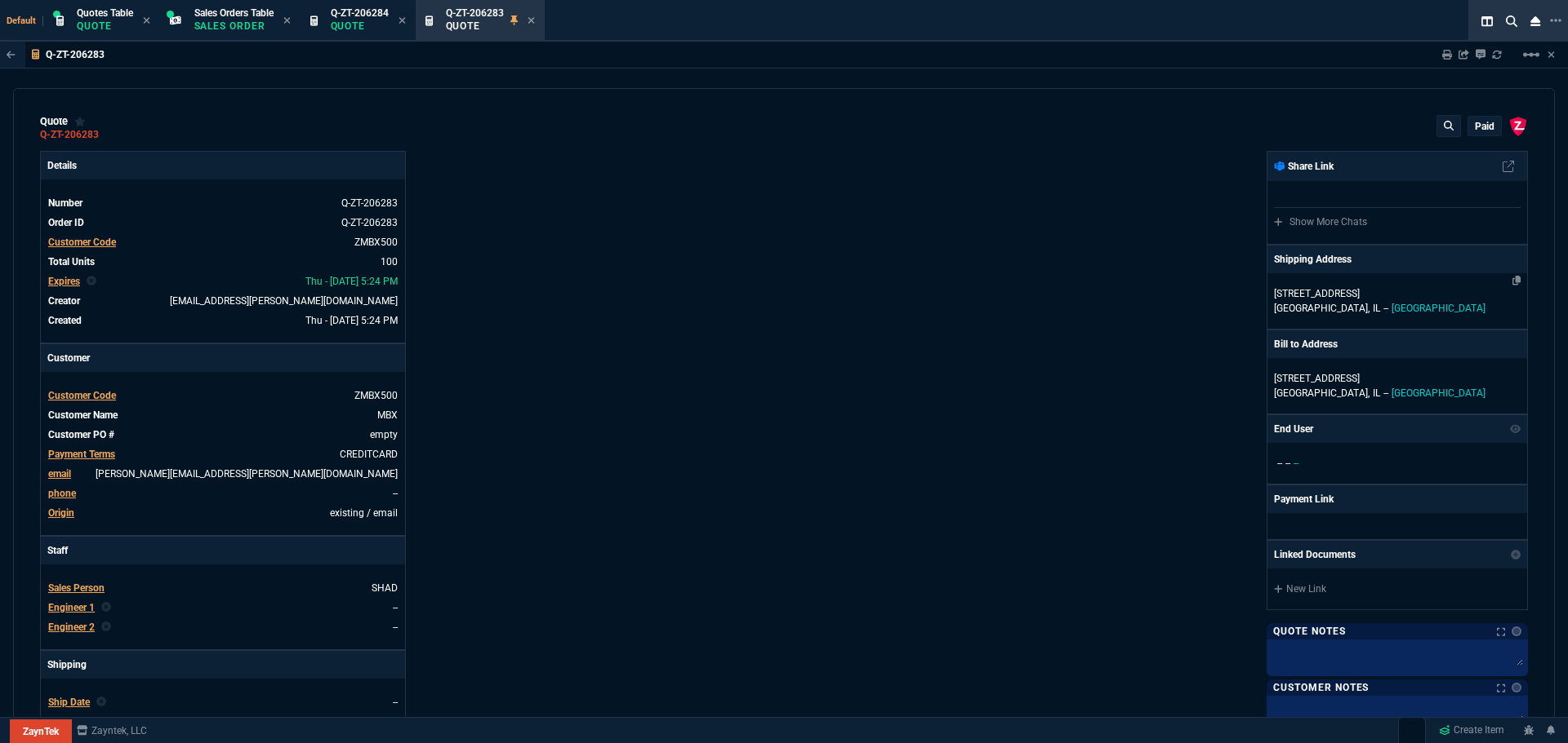
type input "50"
type input "4"
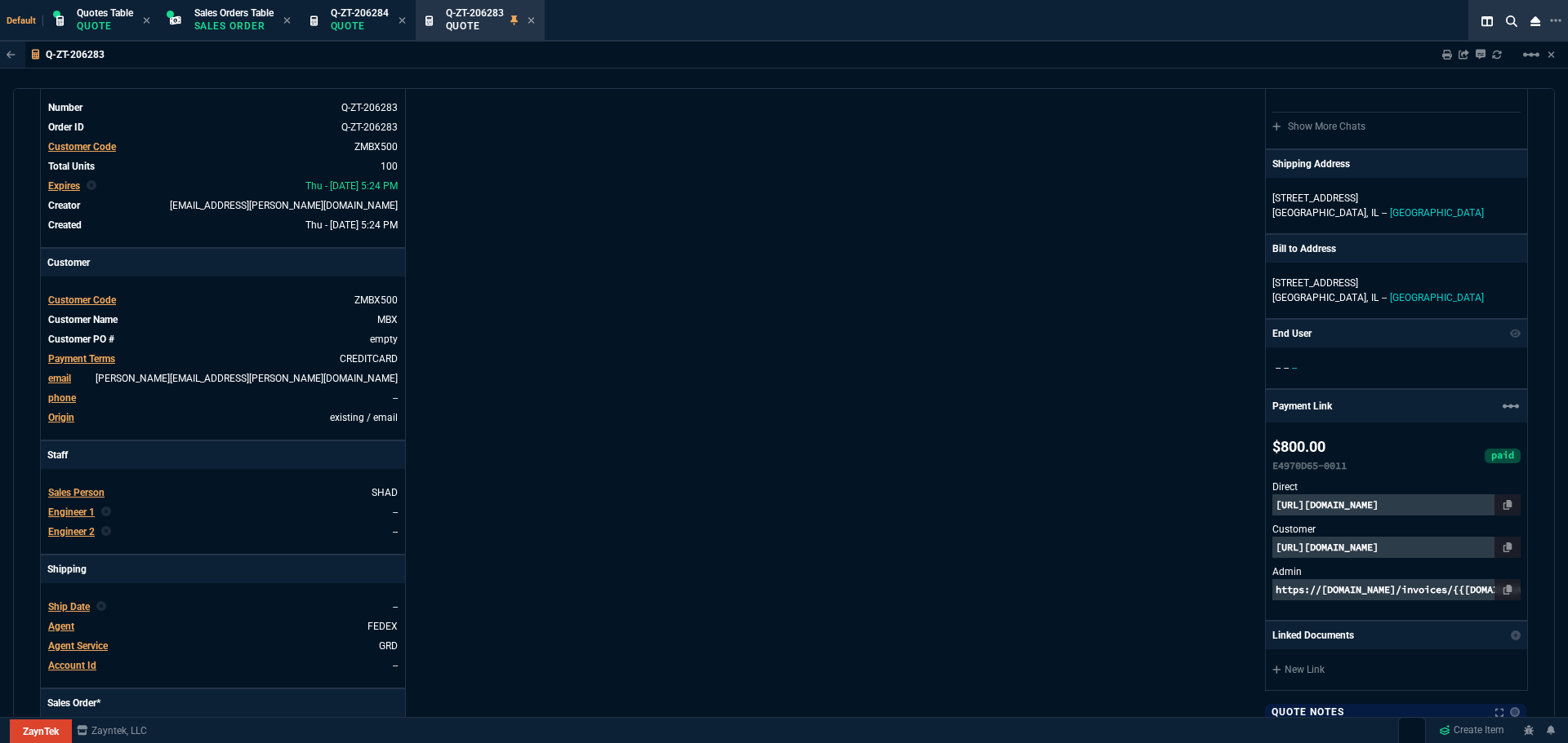
type input "70.18"
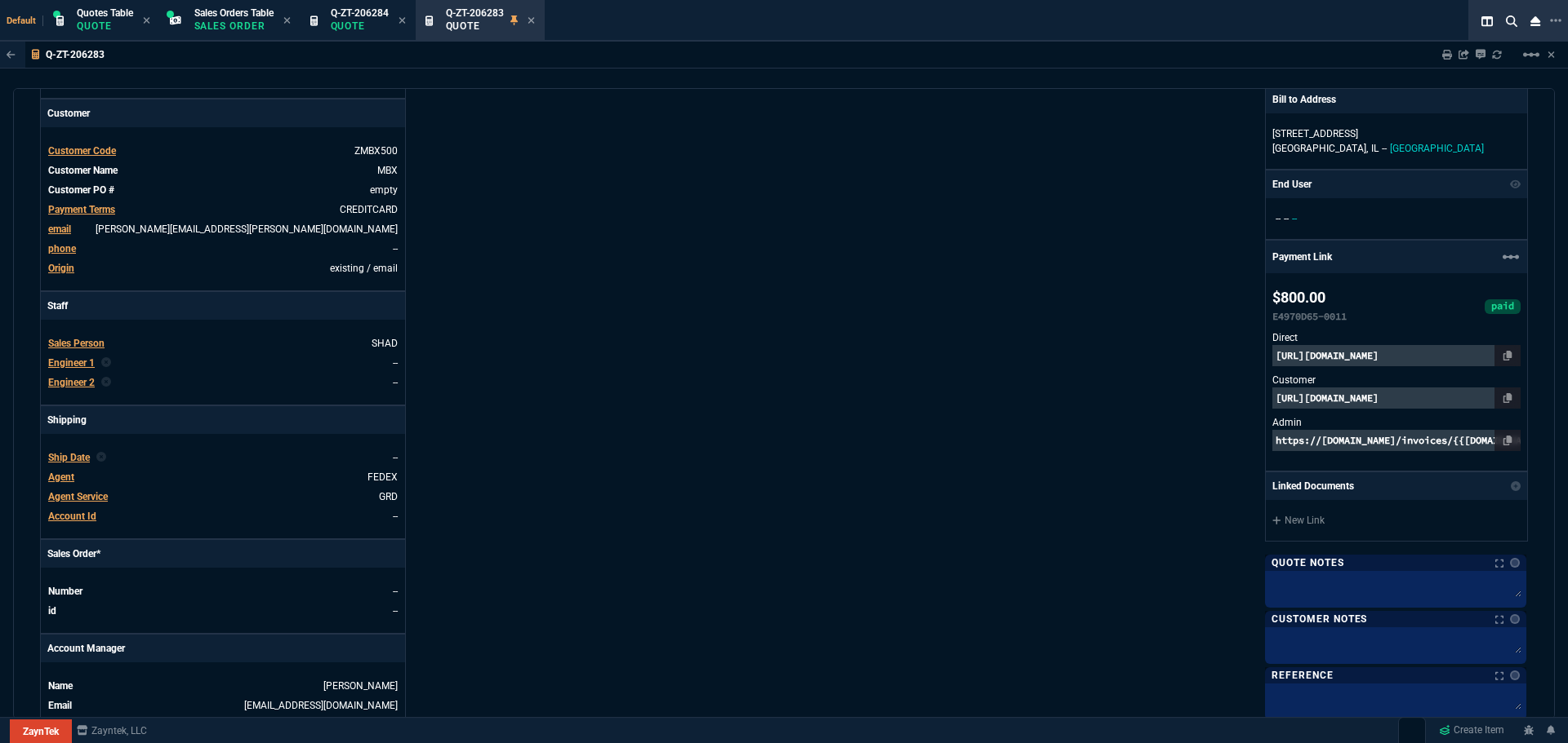
type input "89"
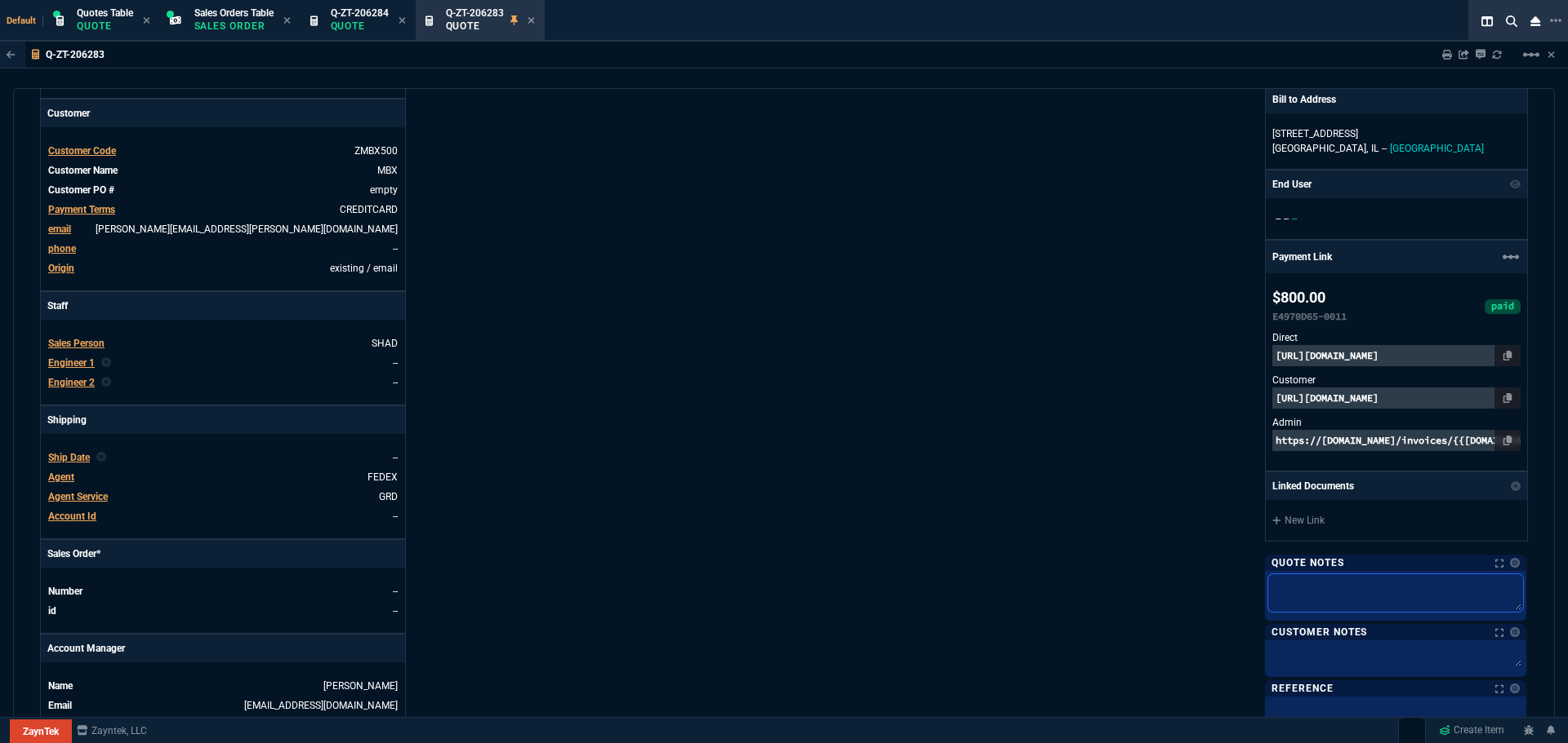
click at [1293, 578] on textarea at bounding box center [1396, 593] width 255 height 38
type textarea "P"
type textarea "Pl"
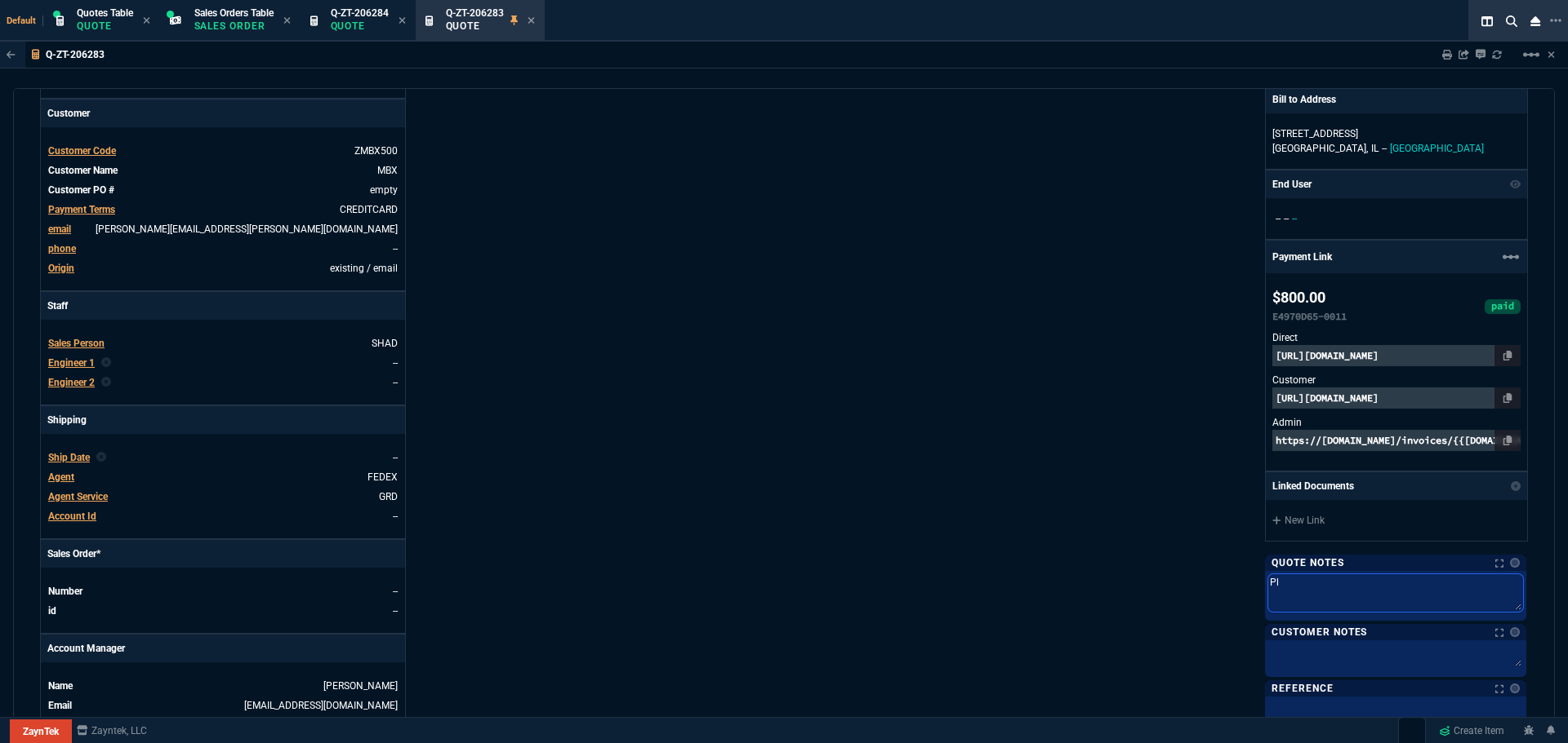
type textarea "Ple"
type textarea "Plea"
type textarea "Pleas"
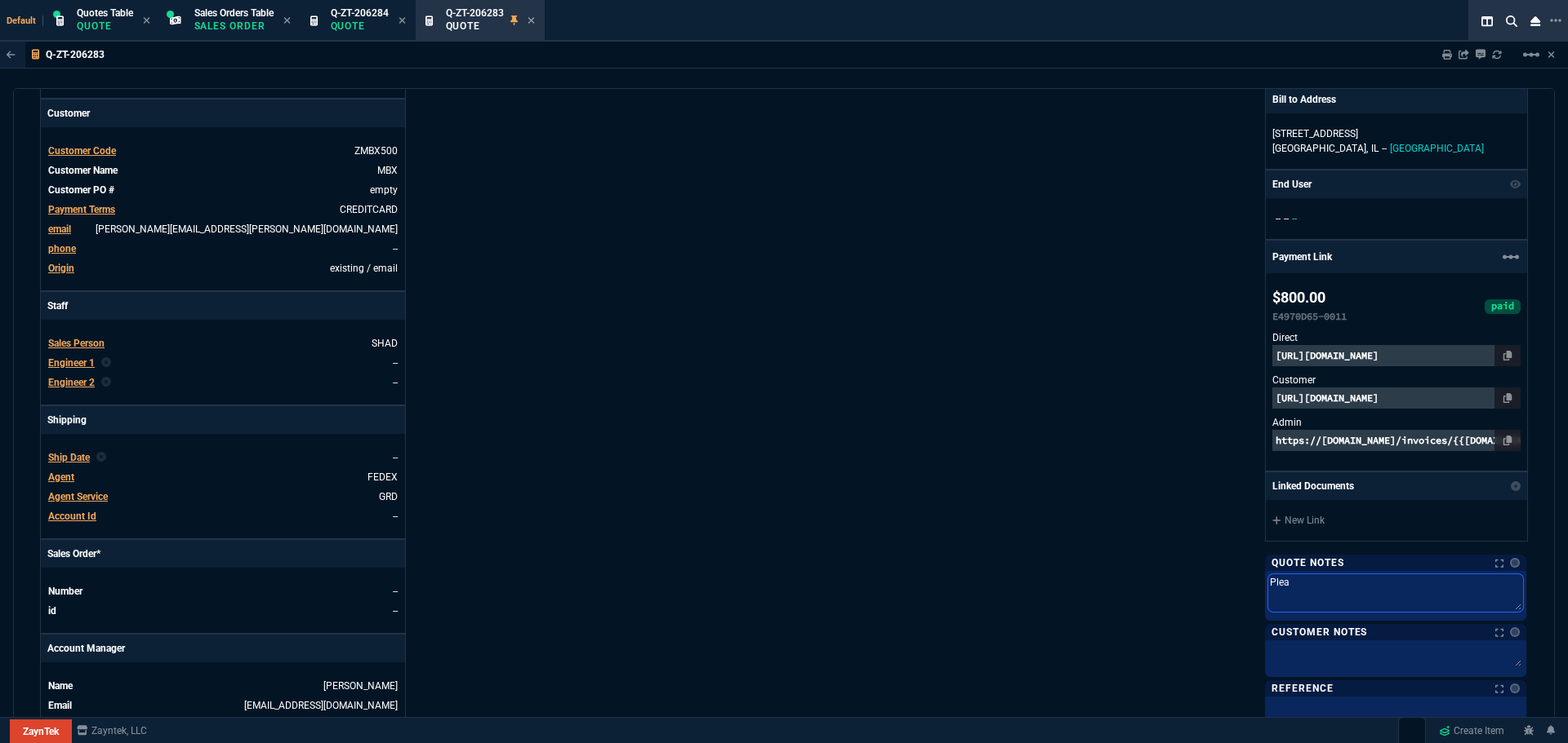
type textarea "Pleas"
type textarea "Please"
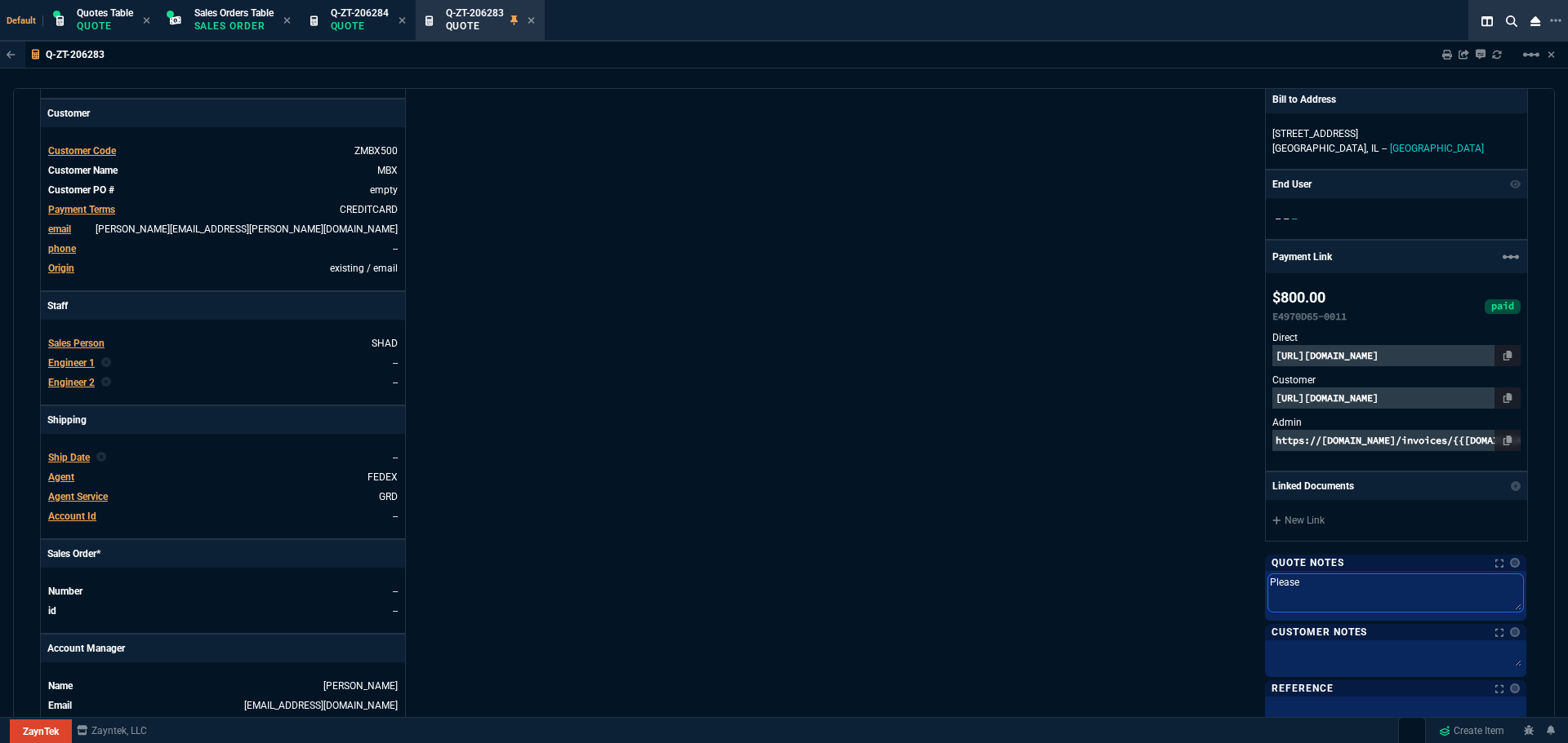
type textarea "Please s"
type textarea "Please sh"
type textarea "Please shi"
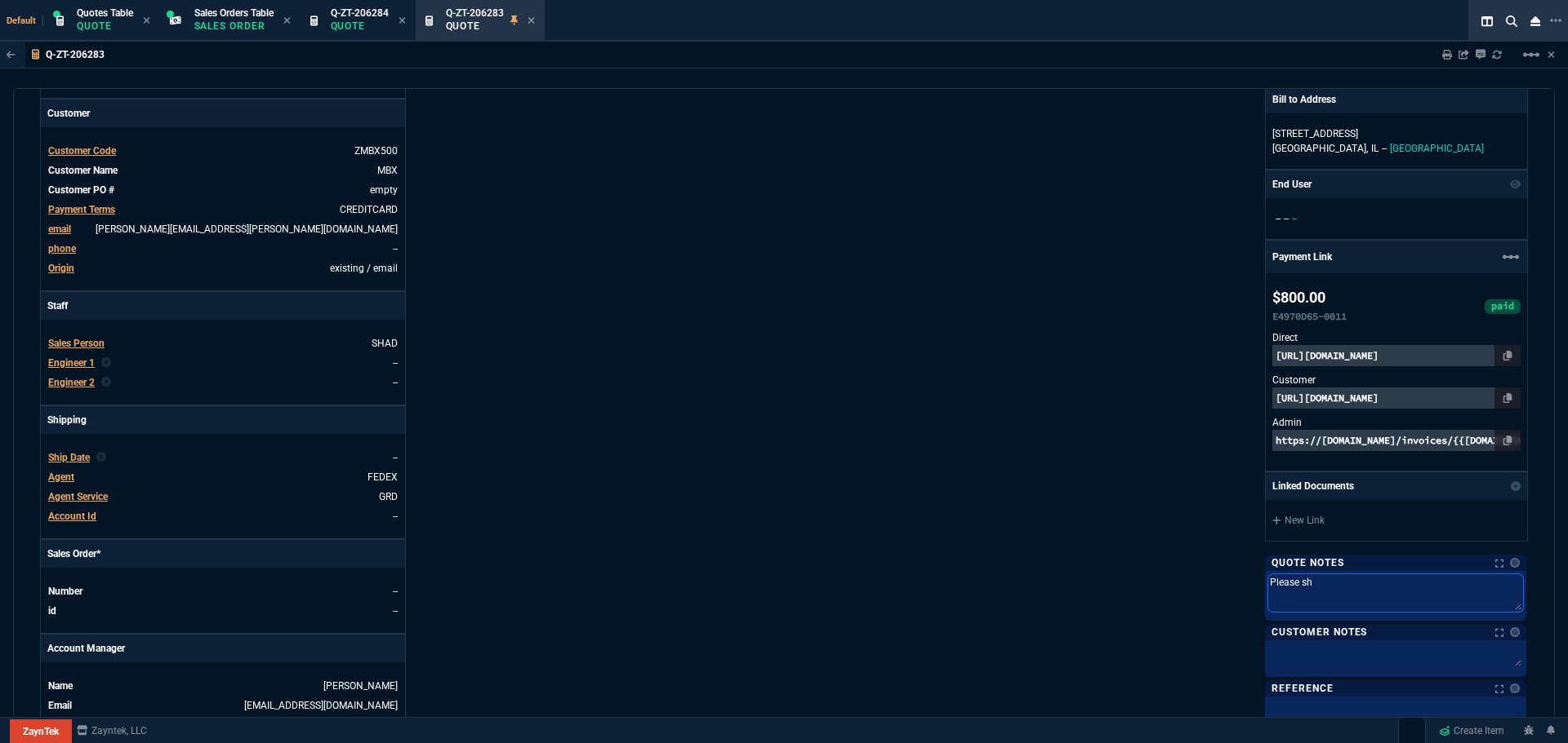
type textarea "Please shi"
type textarea "Please ship"
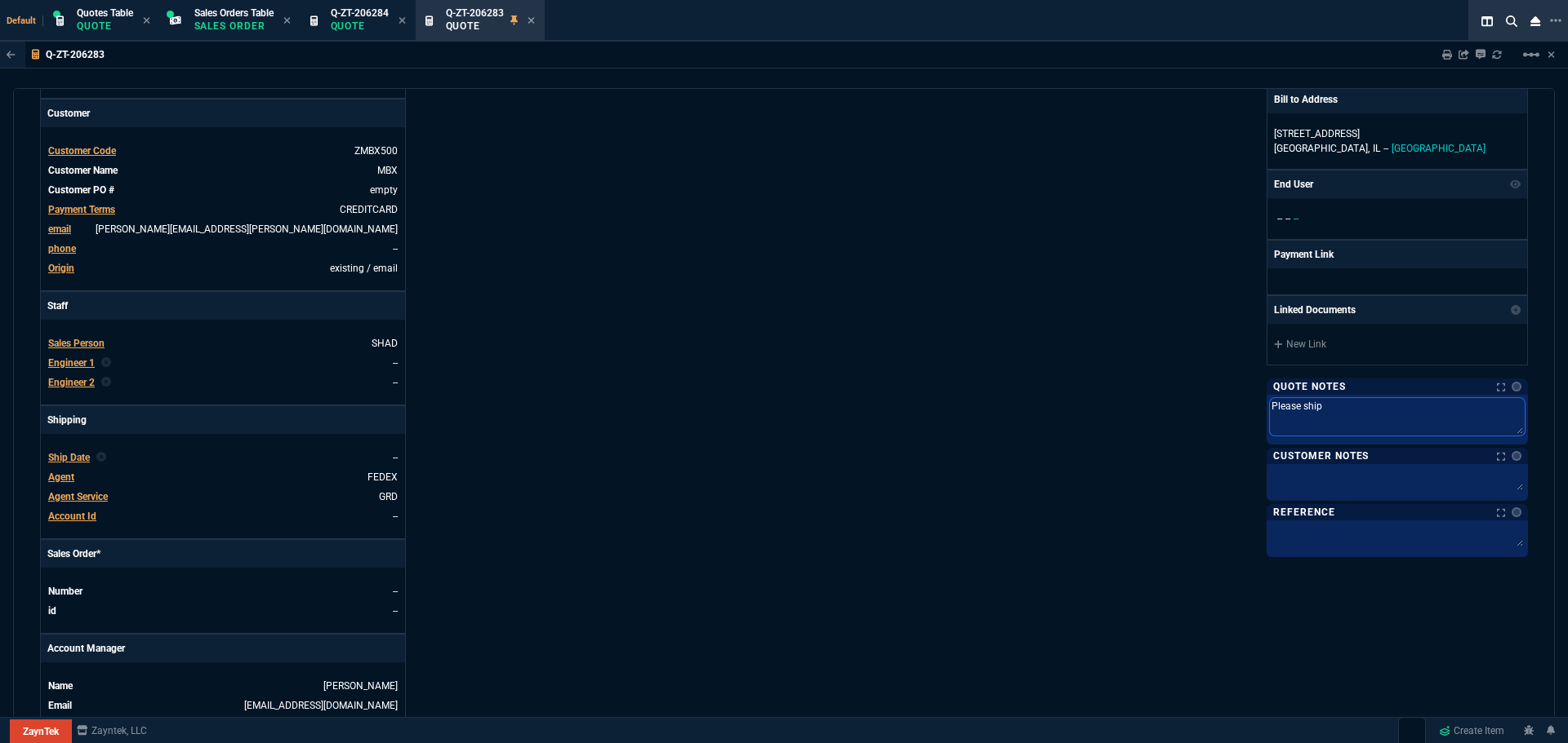
type textarea "Please ship t"
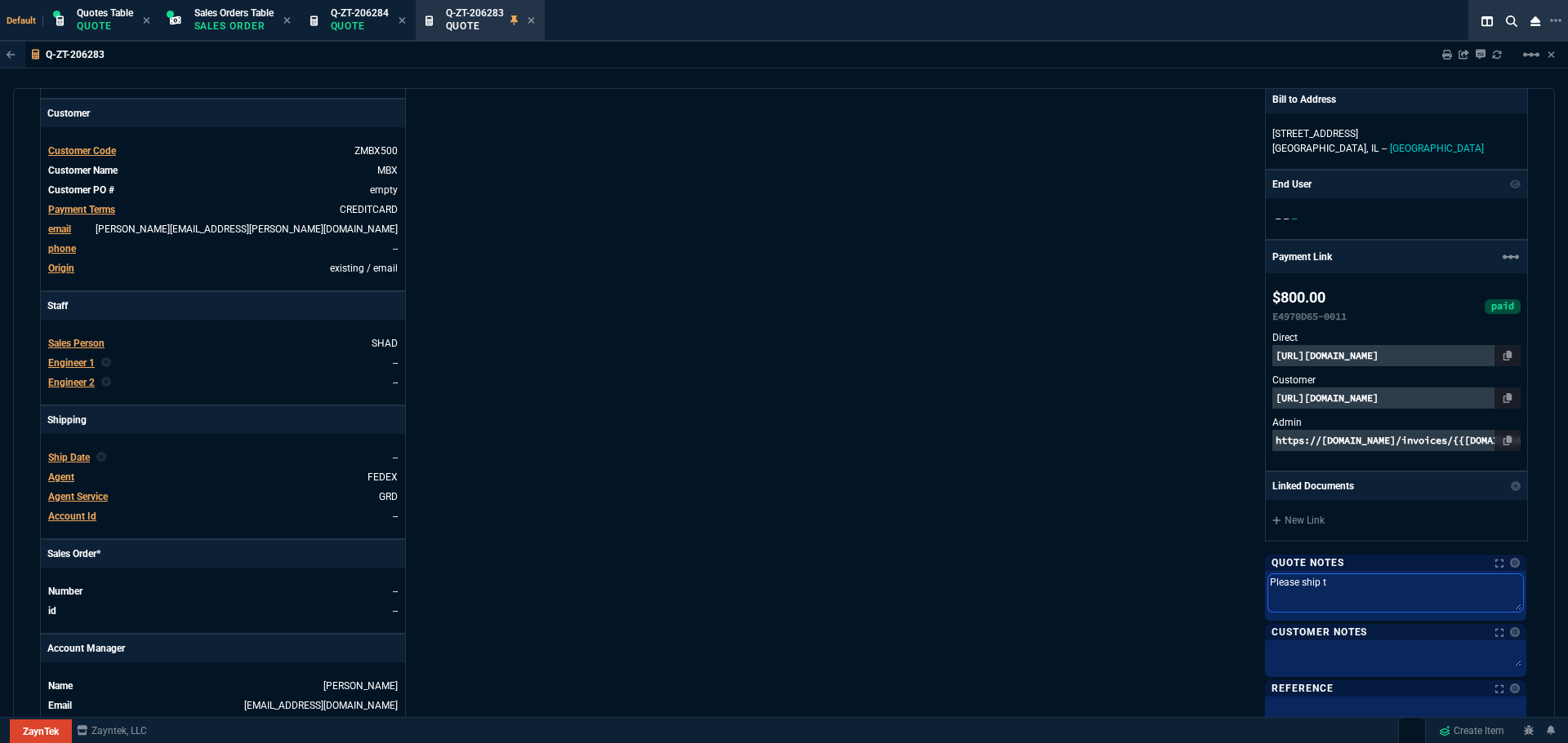
type textarea "Please ship to"
type textarea "Please ship tod"
type textarea "Please ship toda"
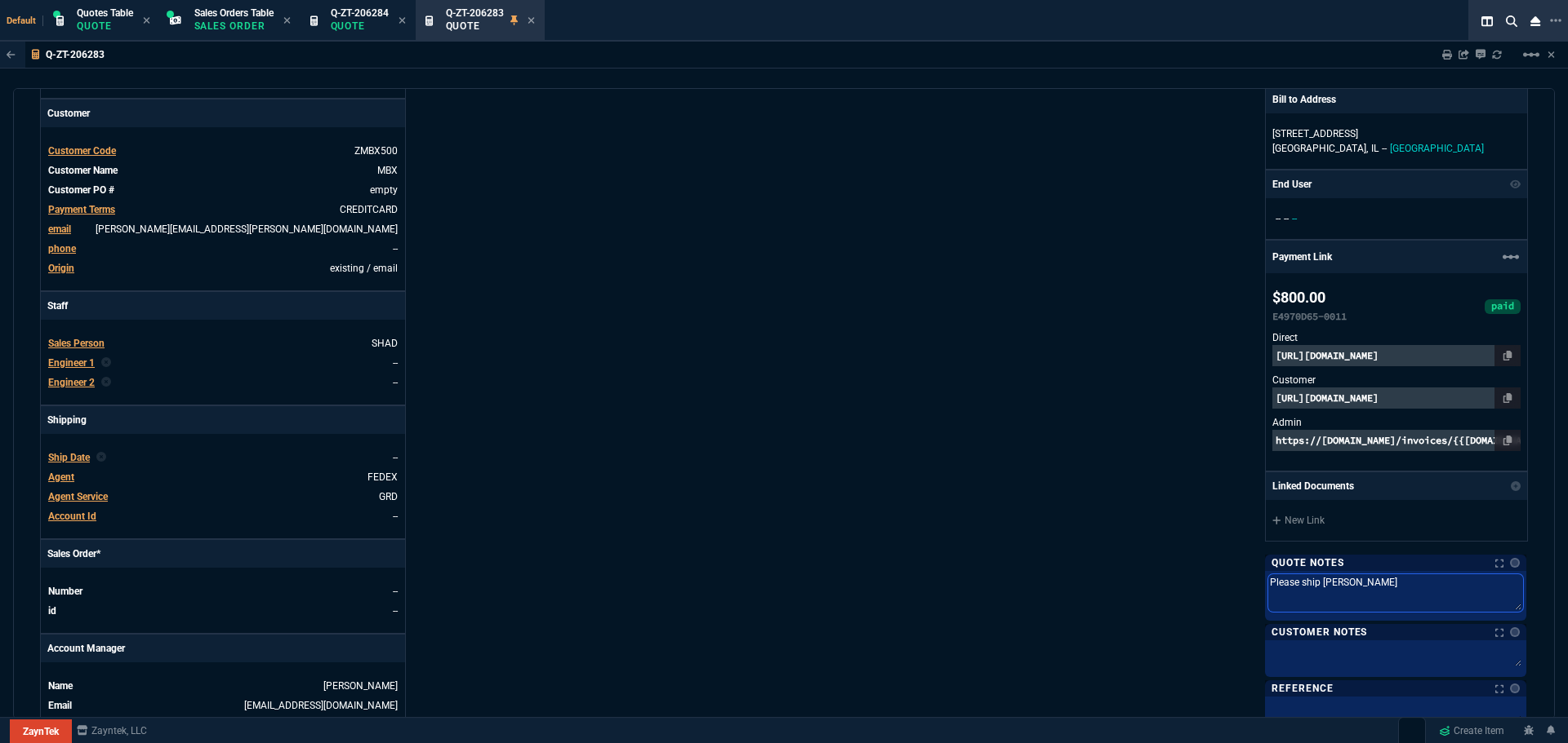
type textarea "Please ship toda"
type textarea "Please ship today"
type textarea "Please ship today."
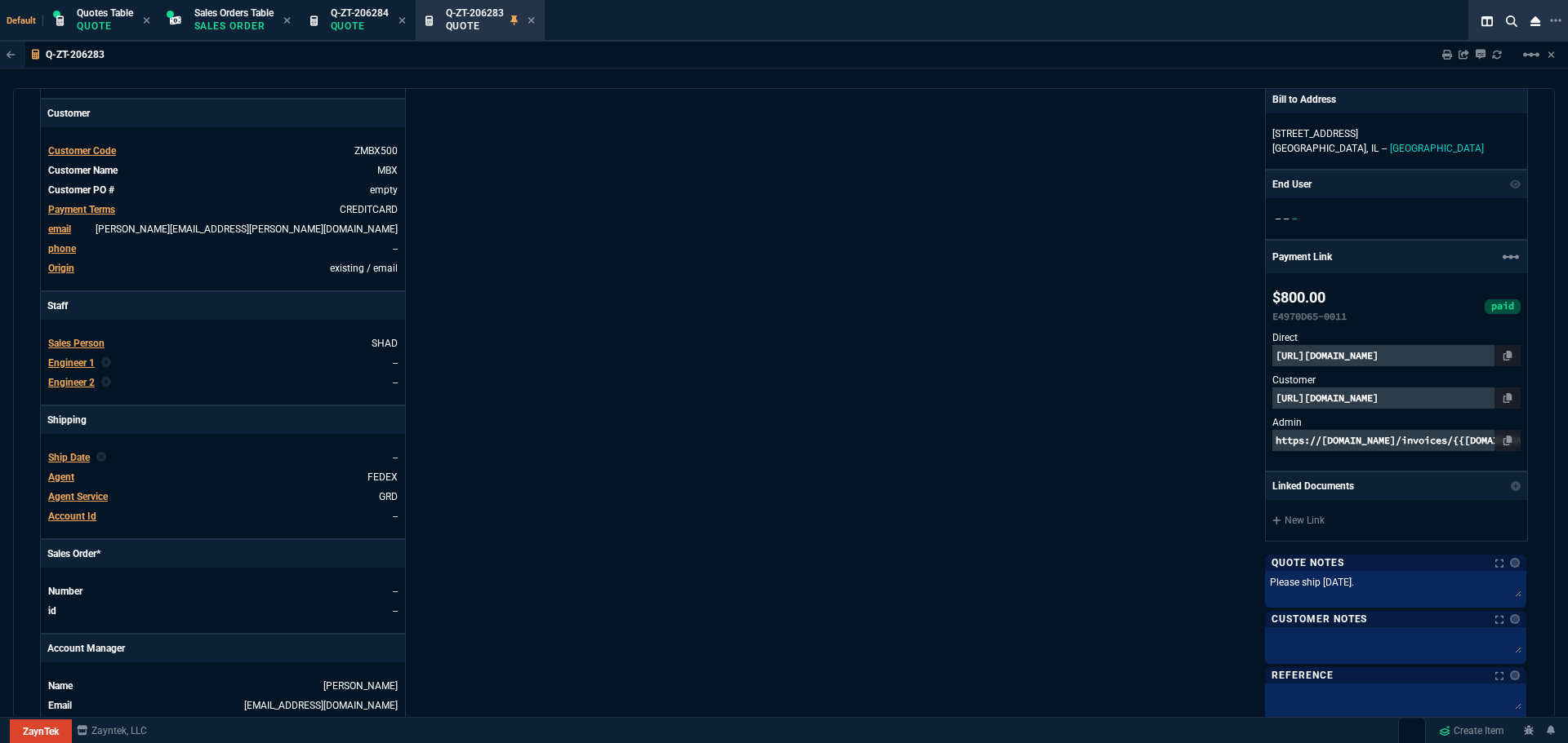
click at [1024, 507] on div "ZaynTek, LLC 2609 Technology Dr Suite 200 Plano, TX 75074 Share Link Show More …" at bounding box center [1156, 327] width 743 height 843
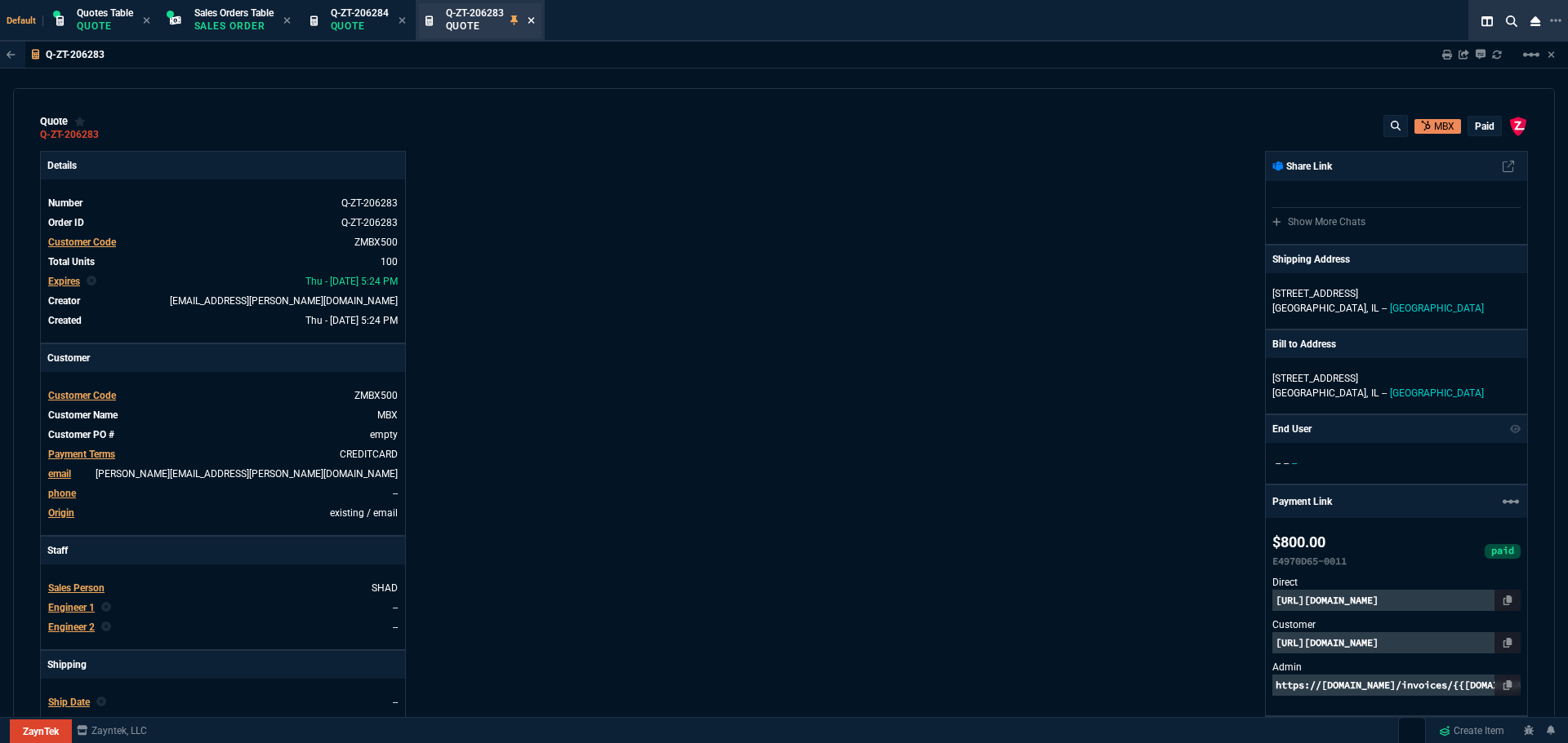
click at [531, 19] on icon at bounding box center [531, 20] width 7 height 10
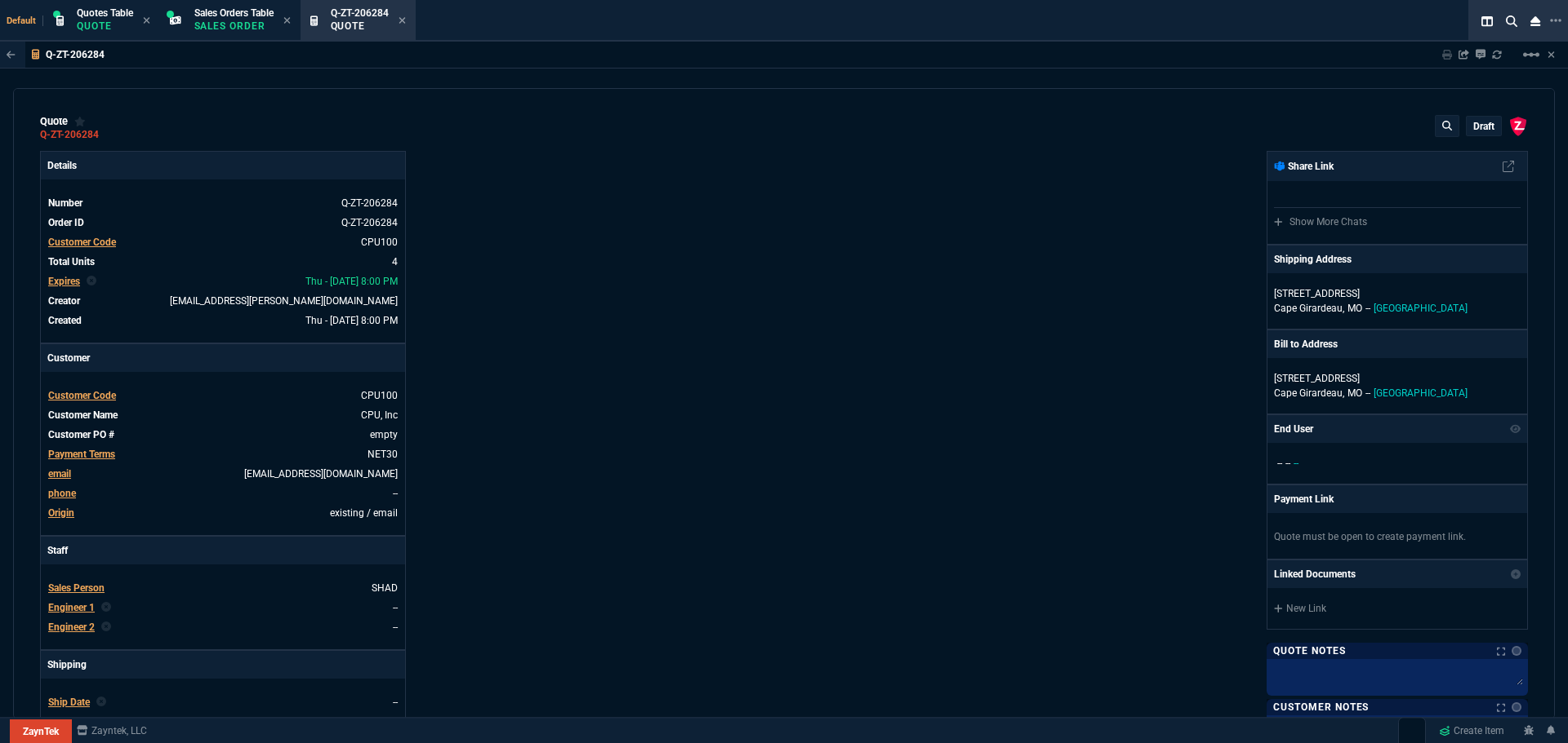
type input "2575"
type input "0"
type input "100"
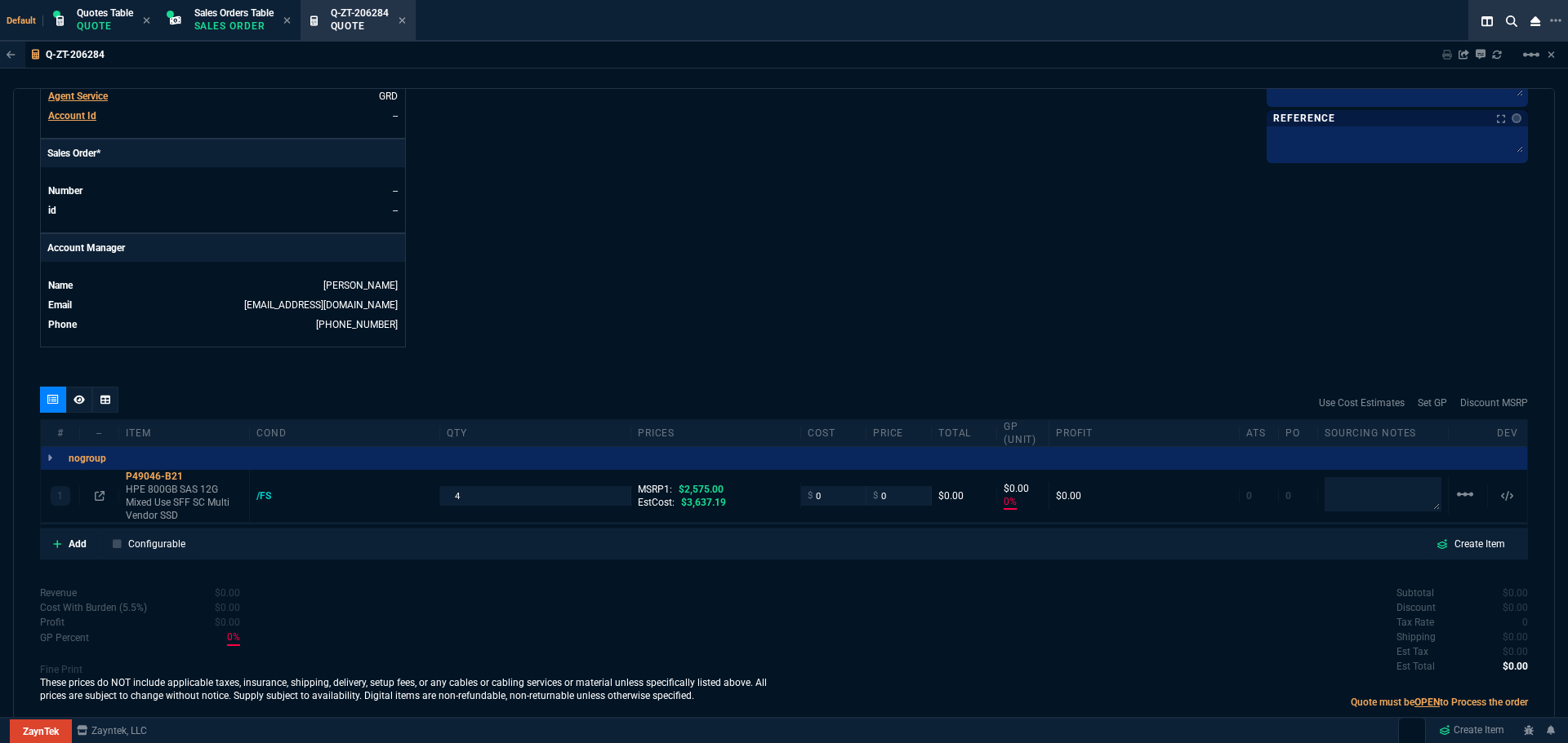
scroll to position [653, 0]
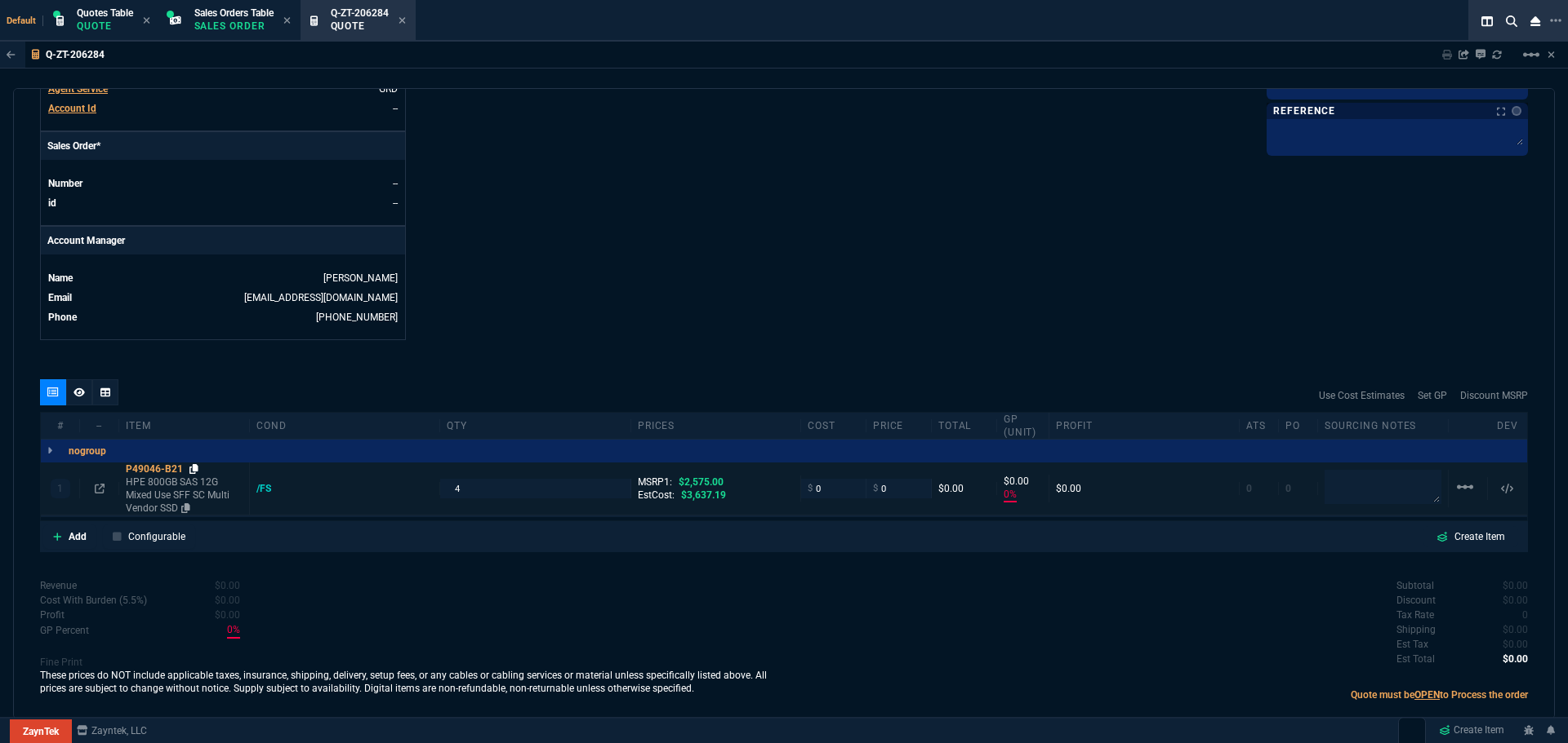
click at [196, 469] on icon at bounding box center [194, 469] width 9 height 10
click at [198, 473] on icon at bounding box center [194, 469] width 9 height 10
click at [198, 469] on div "P49046-B21" at bounding box center [184, 469] width 117 height 13
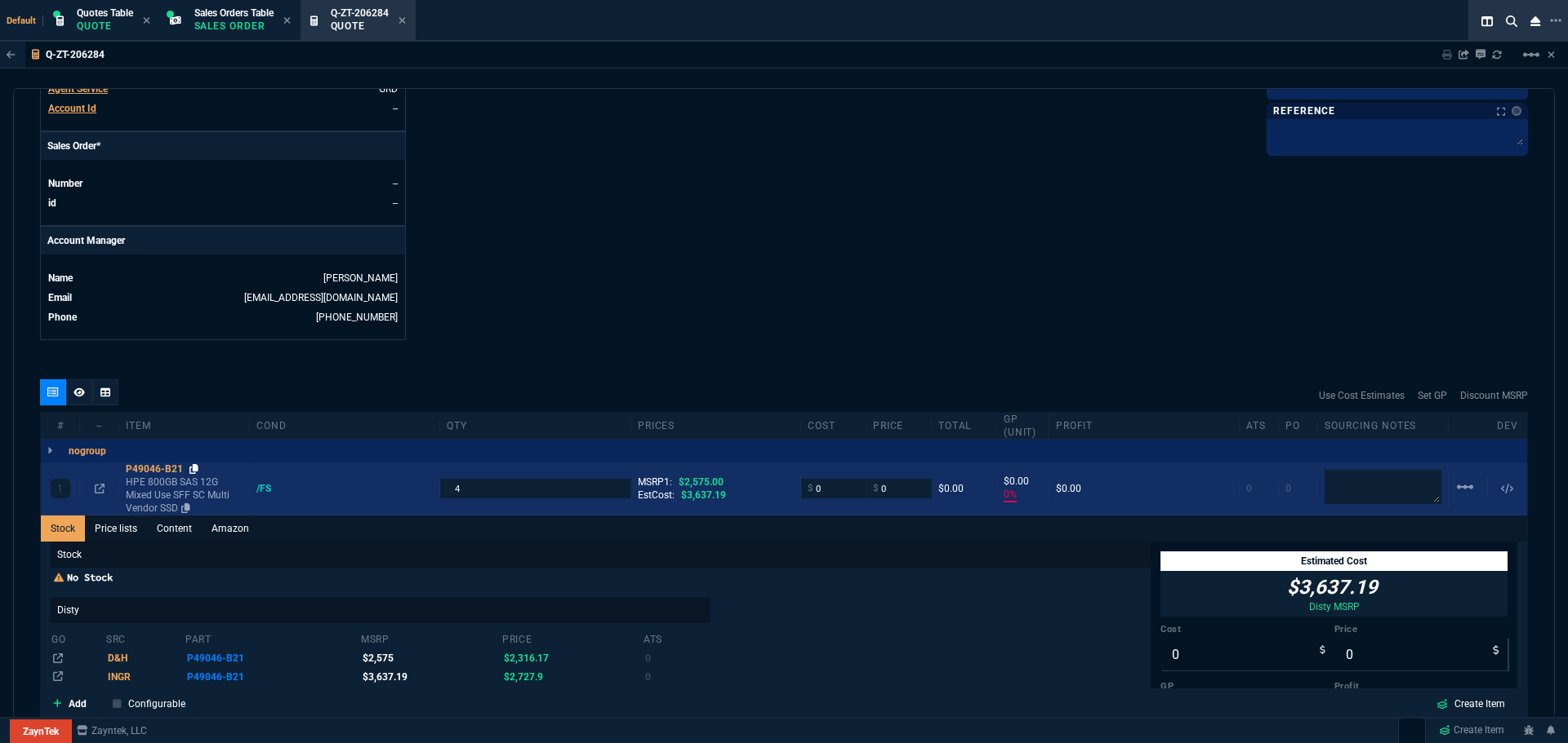
click at [196, 469] on icon at bounding box center [194, 469] width 9 height 10
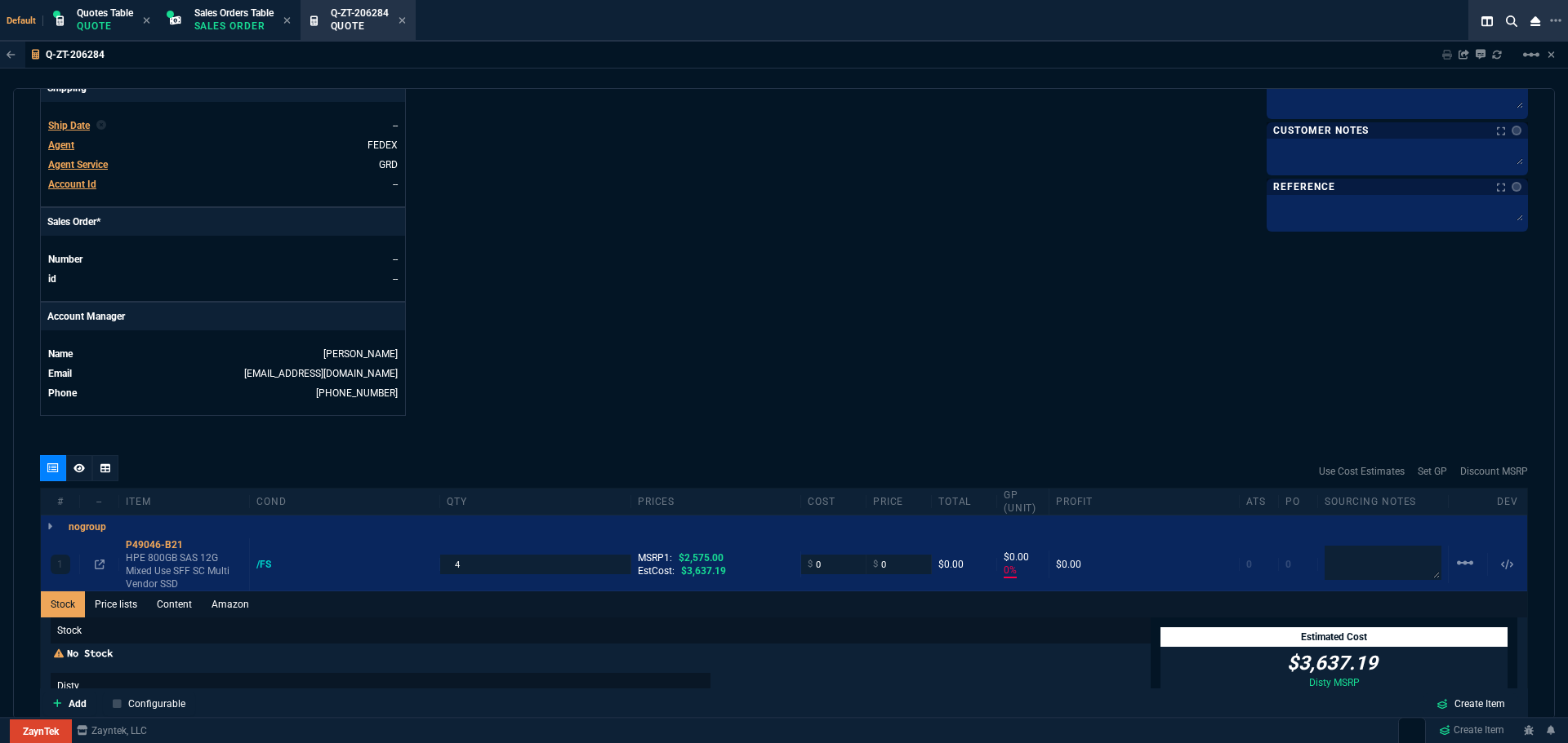
scroll to position [898, 0]
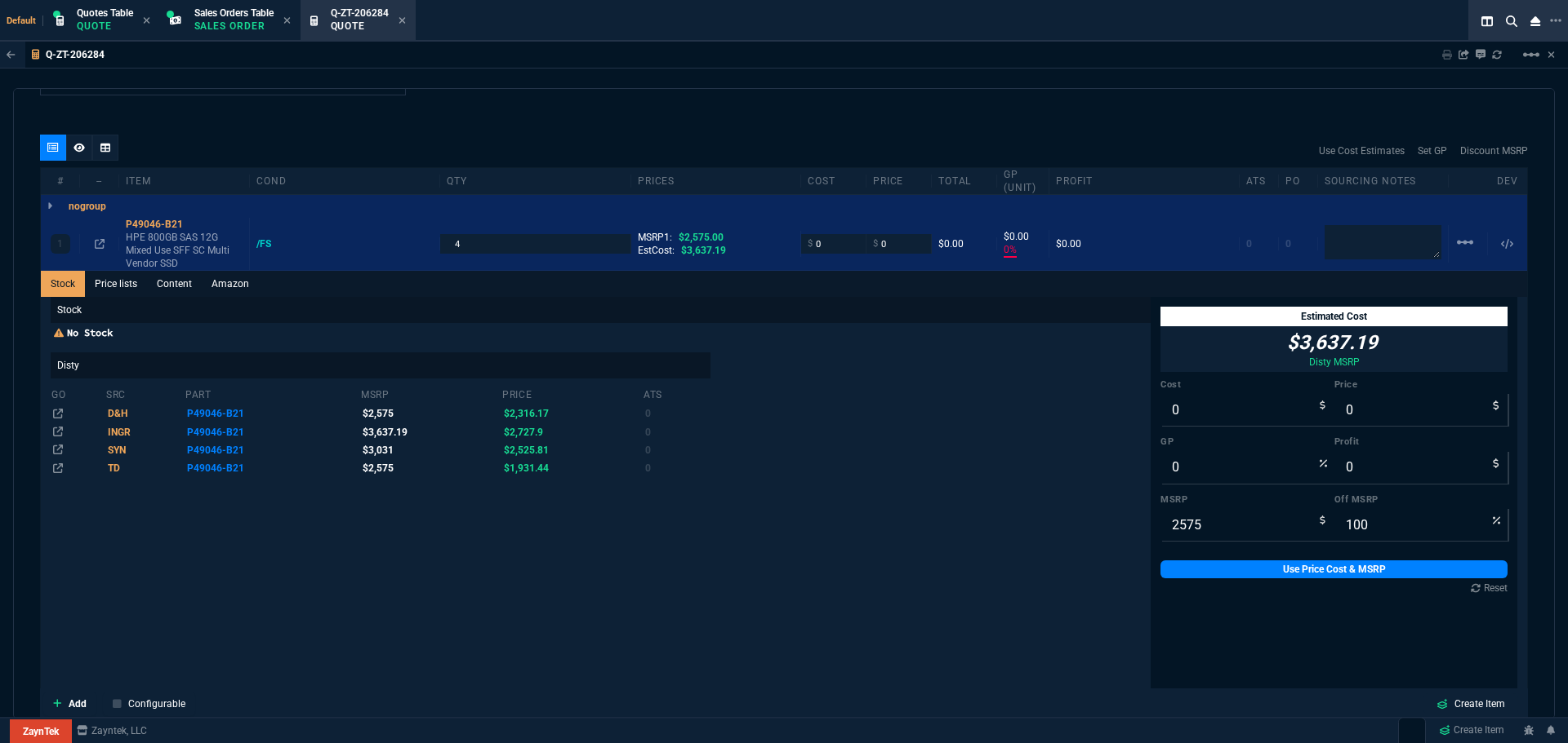
drag, startPoint x: 84, startPoint y: 23, endPoint x: 139, endPoint y: 50, distance: 61.3
click at [84, 23] on p "Quote" at bounding box center [104, 26] width 56 height 13
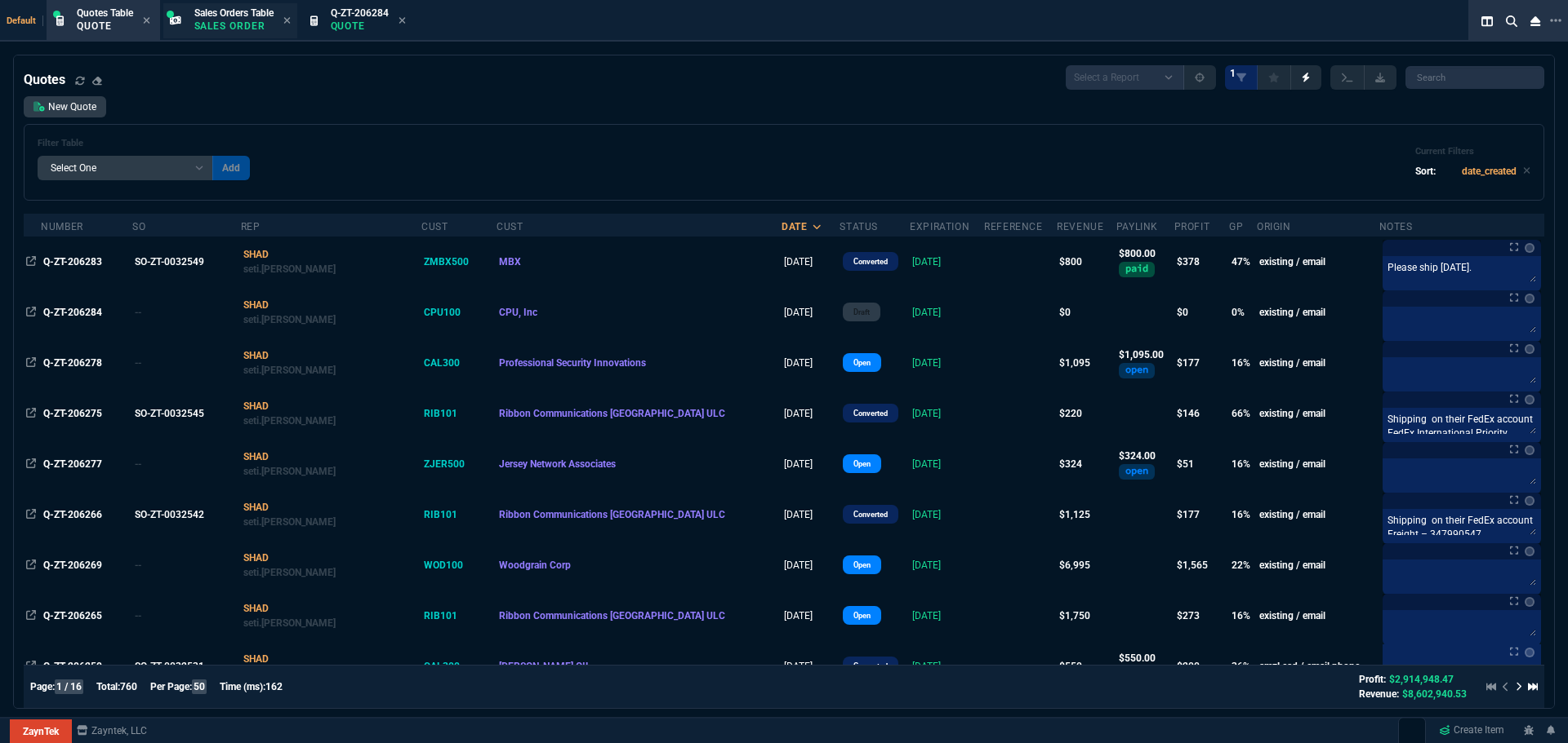
click at [238, 16] on span "Sales Orders Table" at bounding box center [234, 13] width 79 height 11
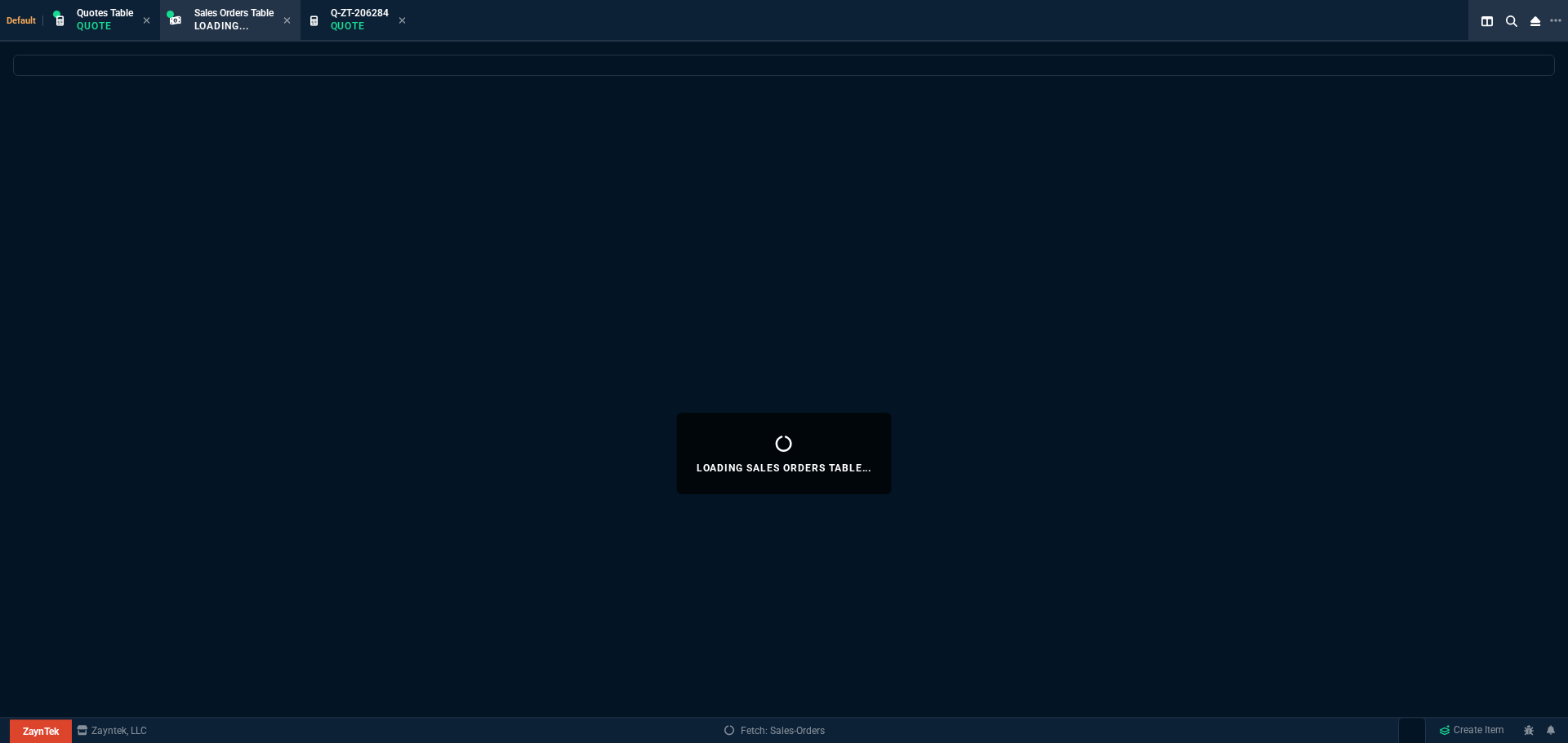
select select
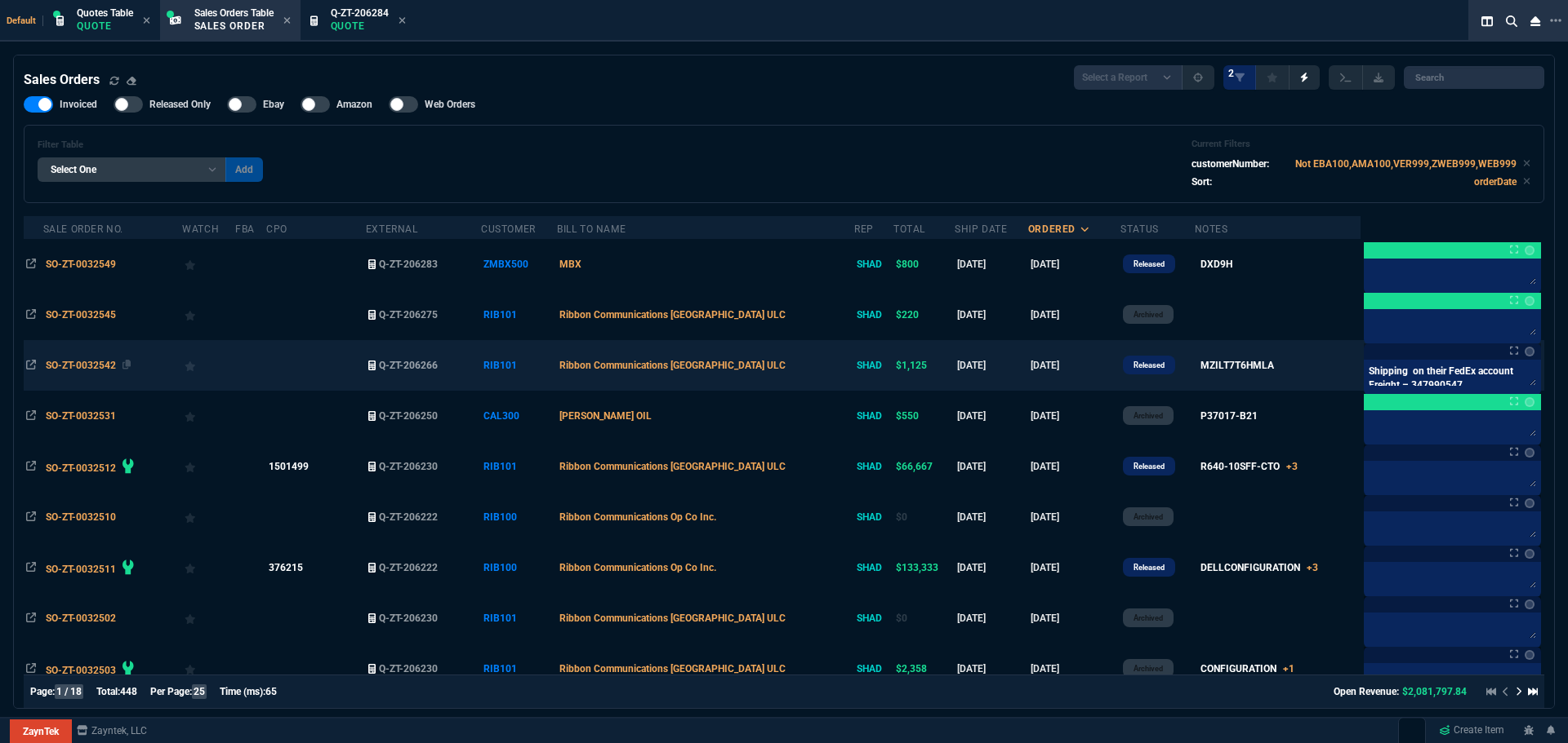
click at [89, 366] on span "SO-ZT-0032542" at bounding box center [81, 365] width 70 height 11
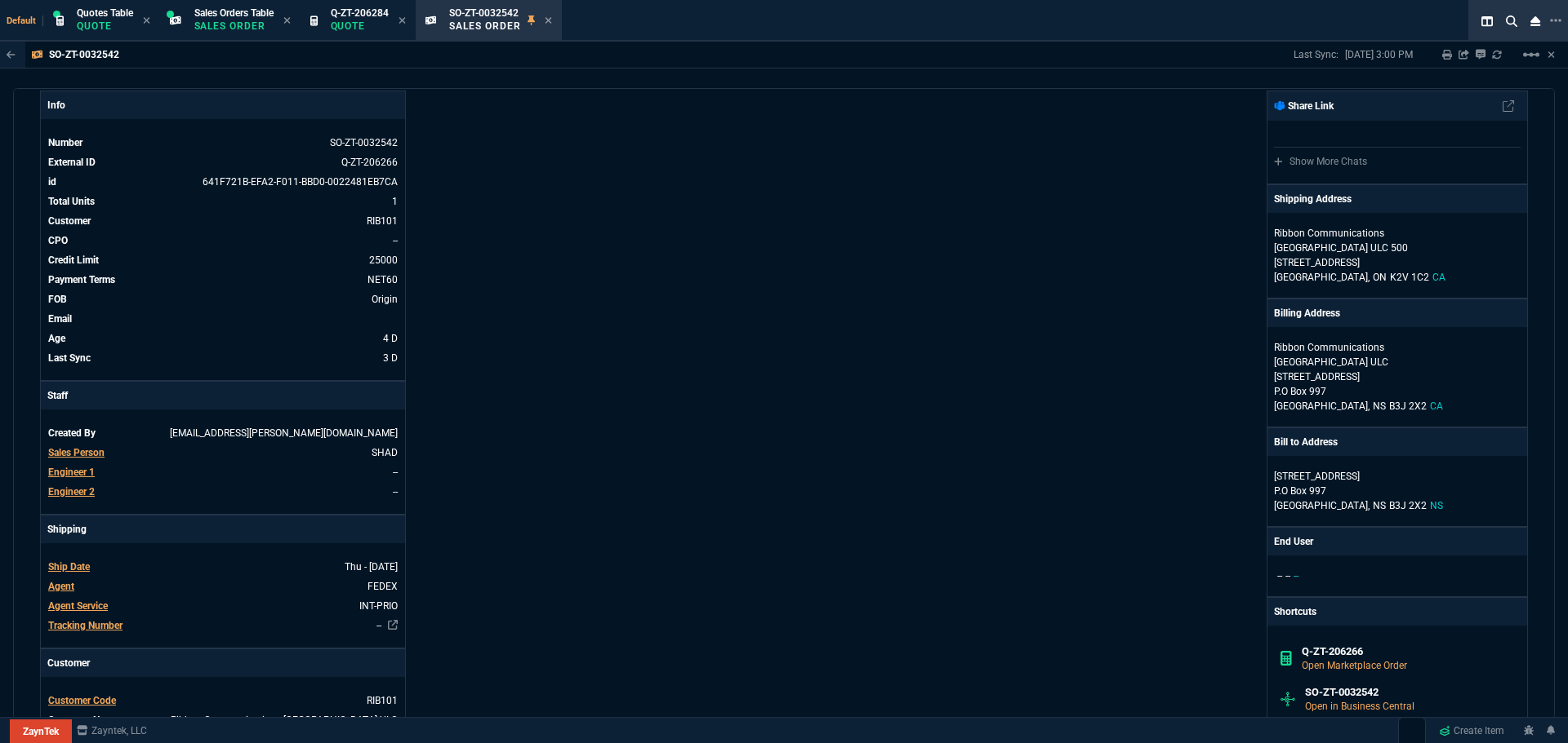
scroll to position [0, 0]
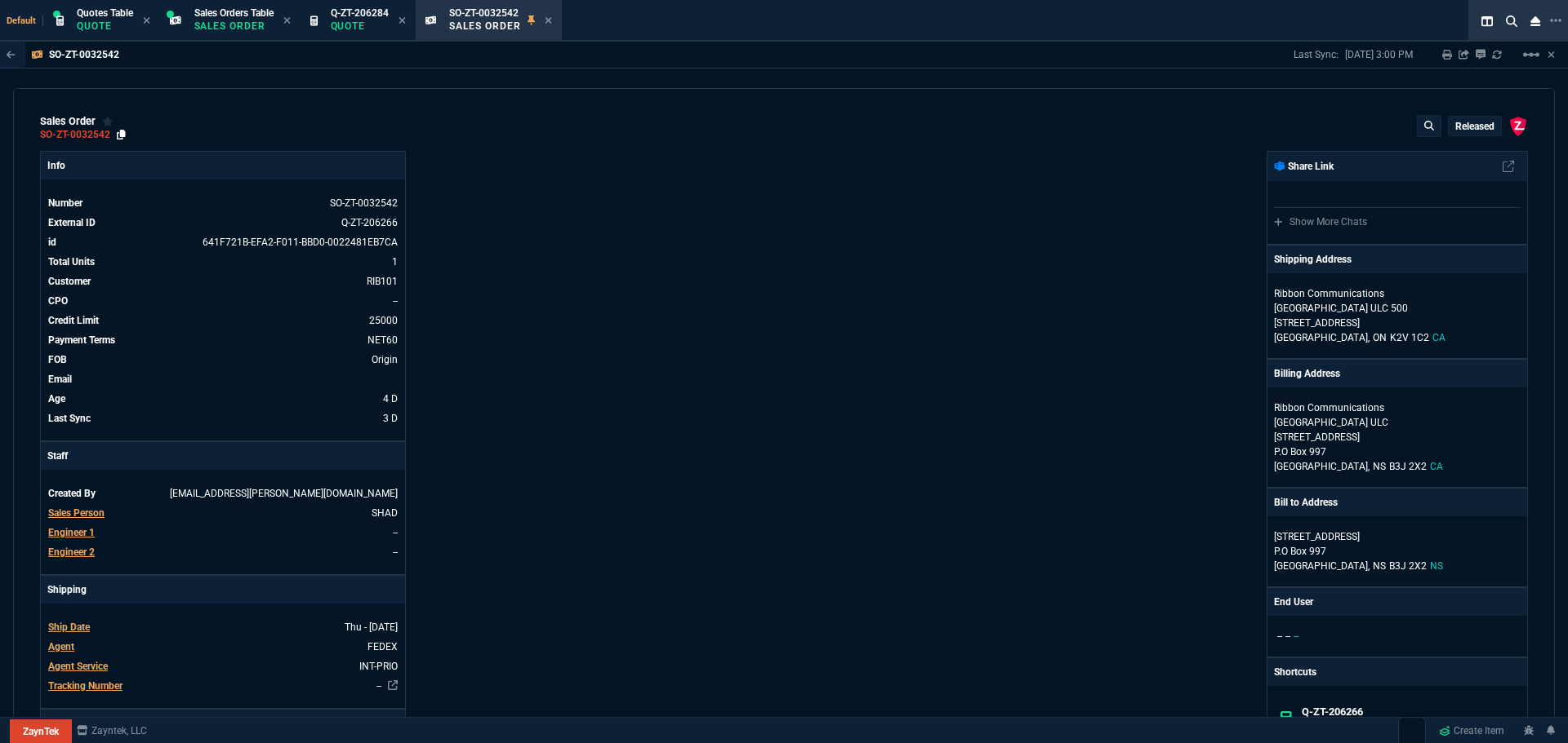
click at [123, 135] on icon at bounding box center [122, 135] width 9 height 10
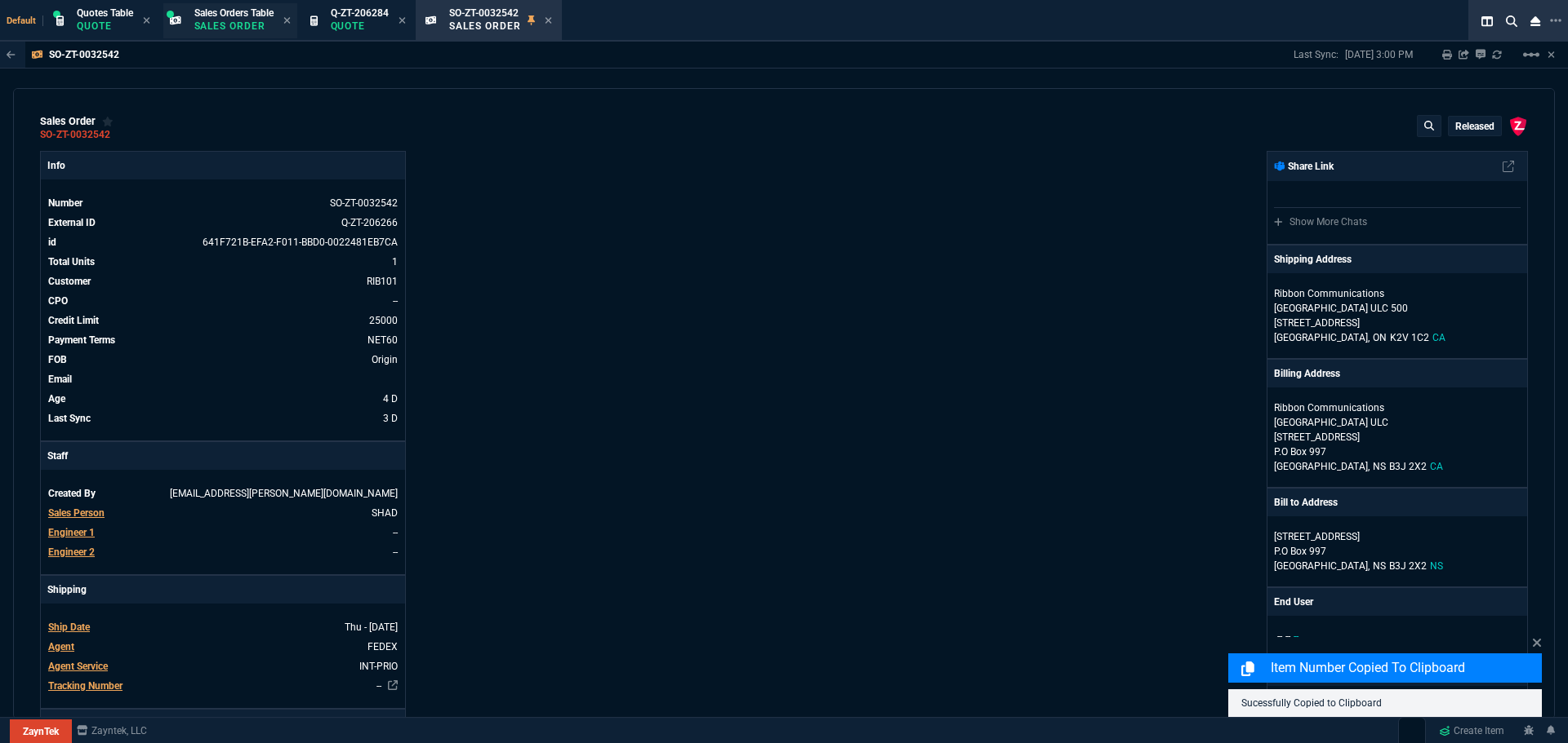
click at [247, 25] on p "Sales Order" at bounding box center [234, 26] width 79 height 13
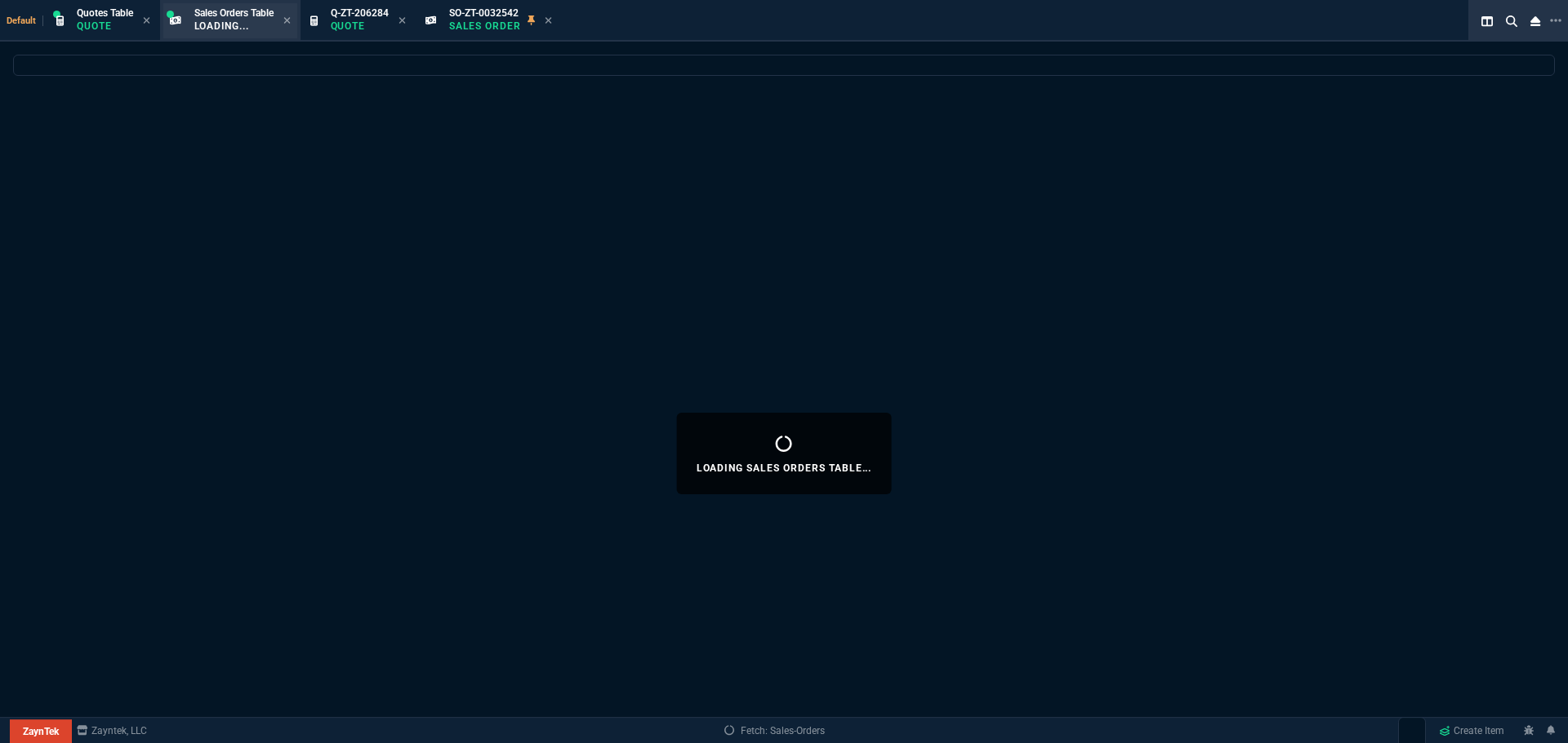
select select
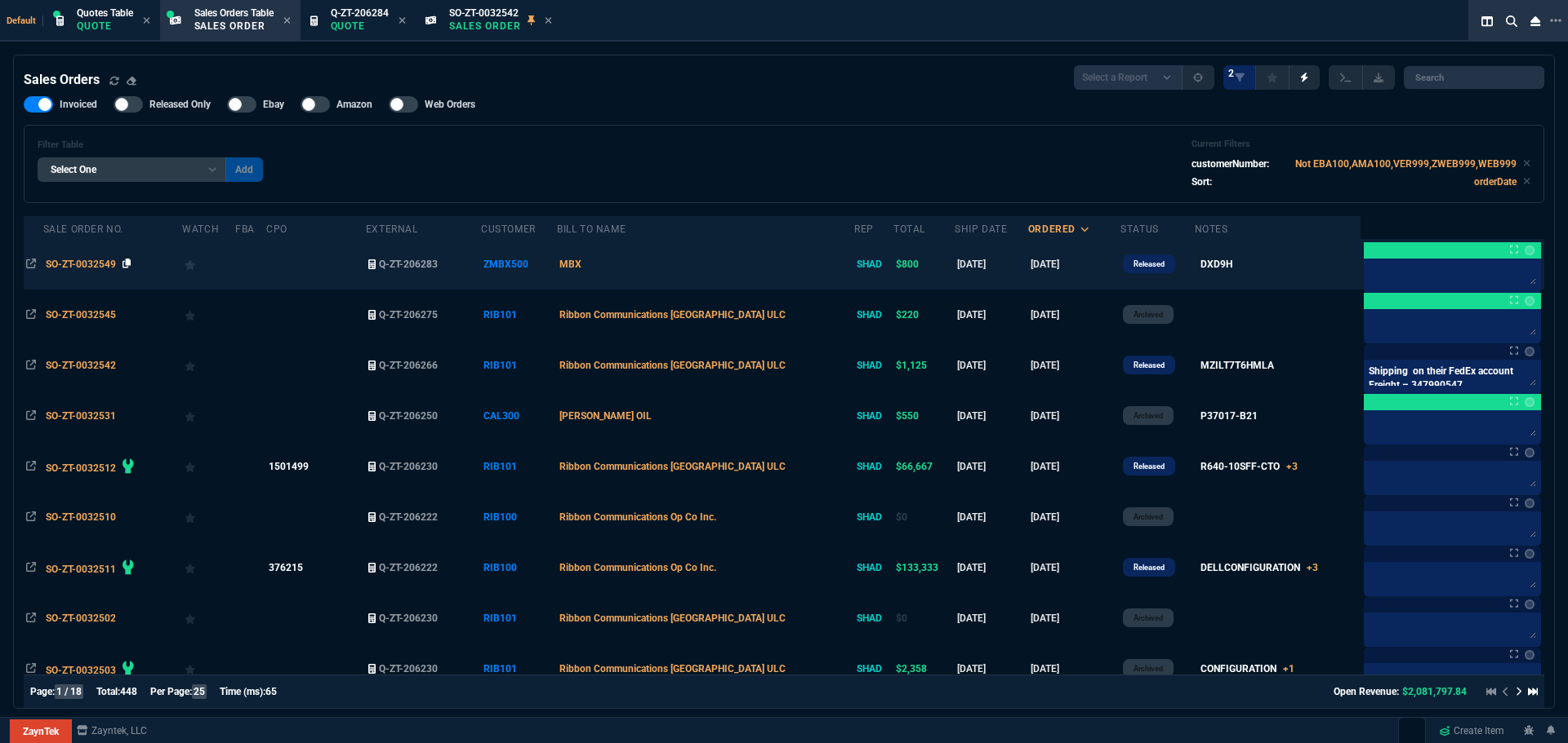
click at [130, 266] on icon at bounding box center [127, 264] width 9 height 10
click at [66, 265] on span "SO-ZT-0032549" at bounding box center [81, 265] width 70 height 11
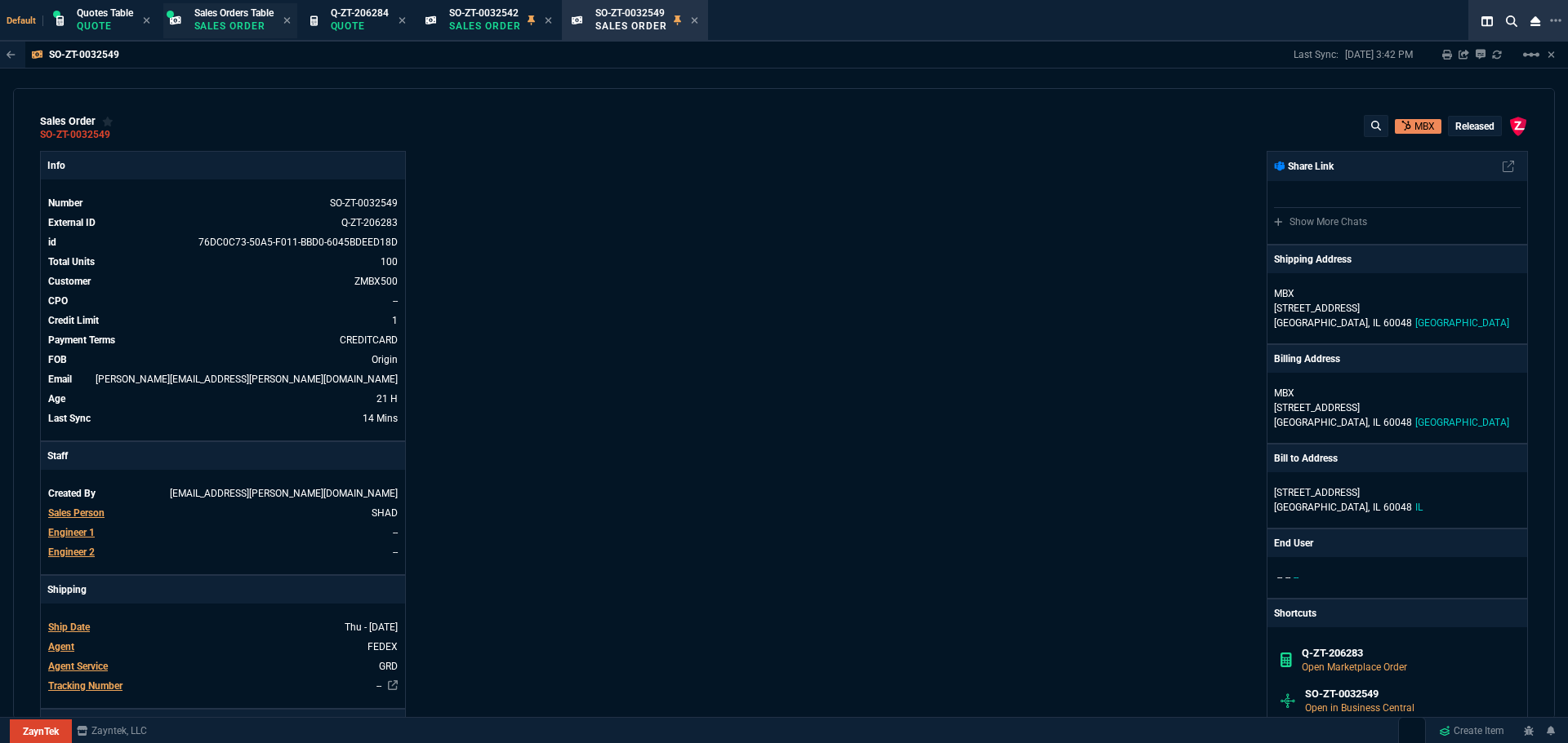
click at [232, 28] on p "Sales Order" at bounding box center [234, 26] width 79 height 13
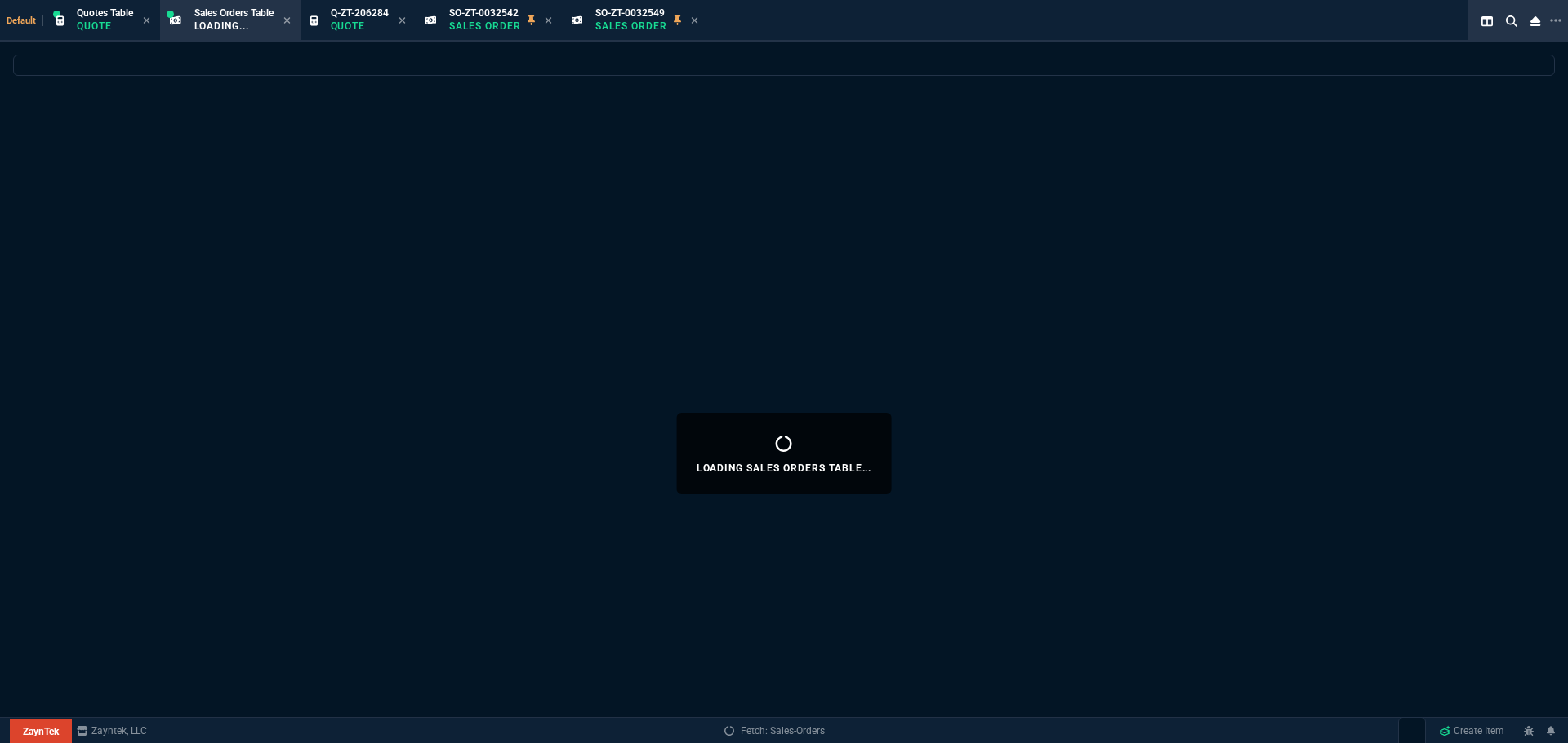
select select
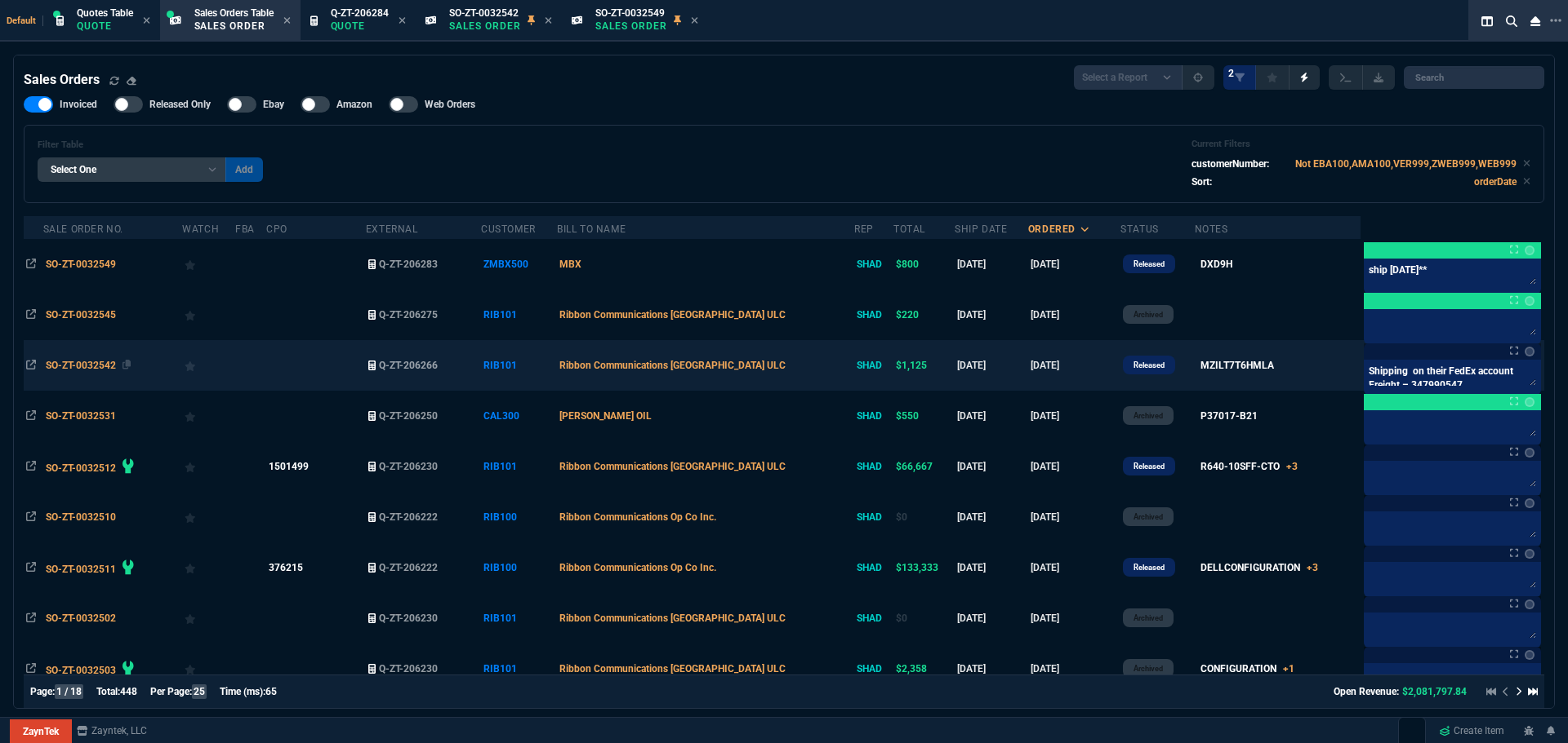
click at [67, 366] on span "SO-ZT-0032542" at bounding box center [81, 365] width 70 height 11
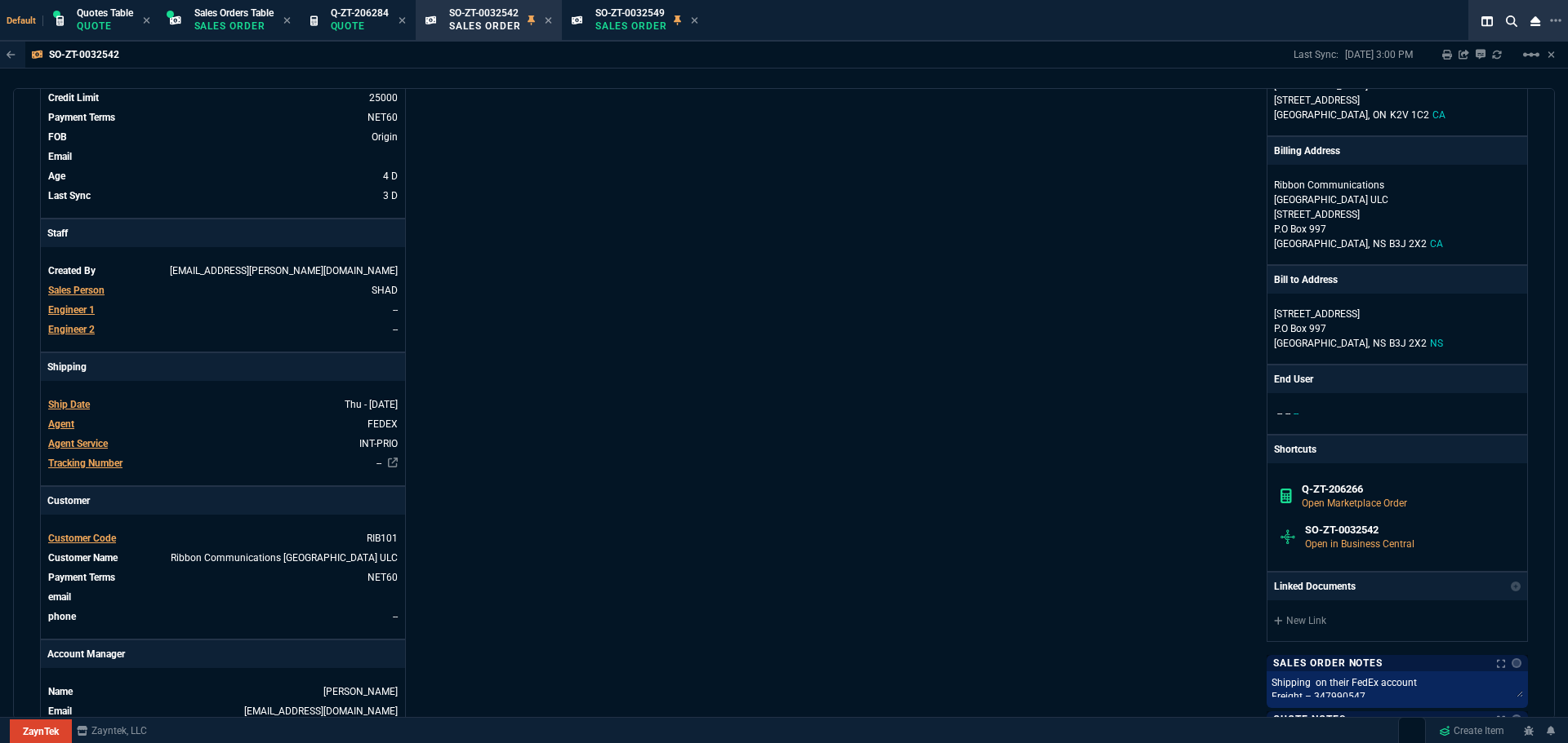
scroll to position [408, 0]
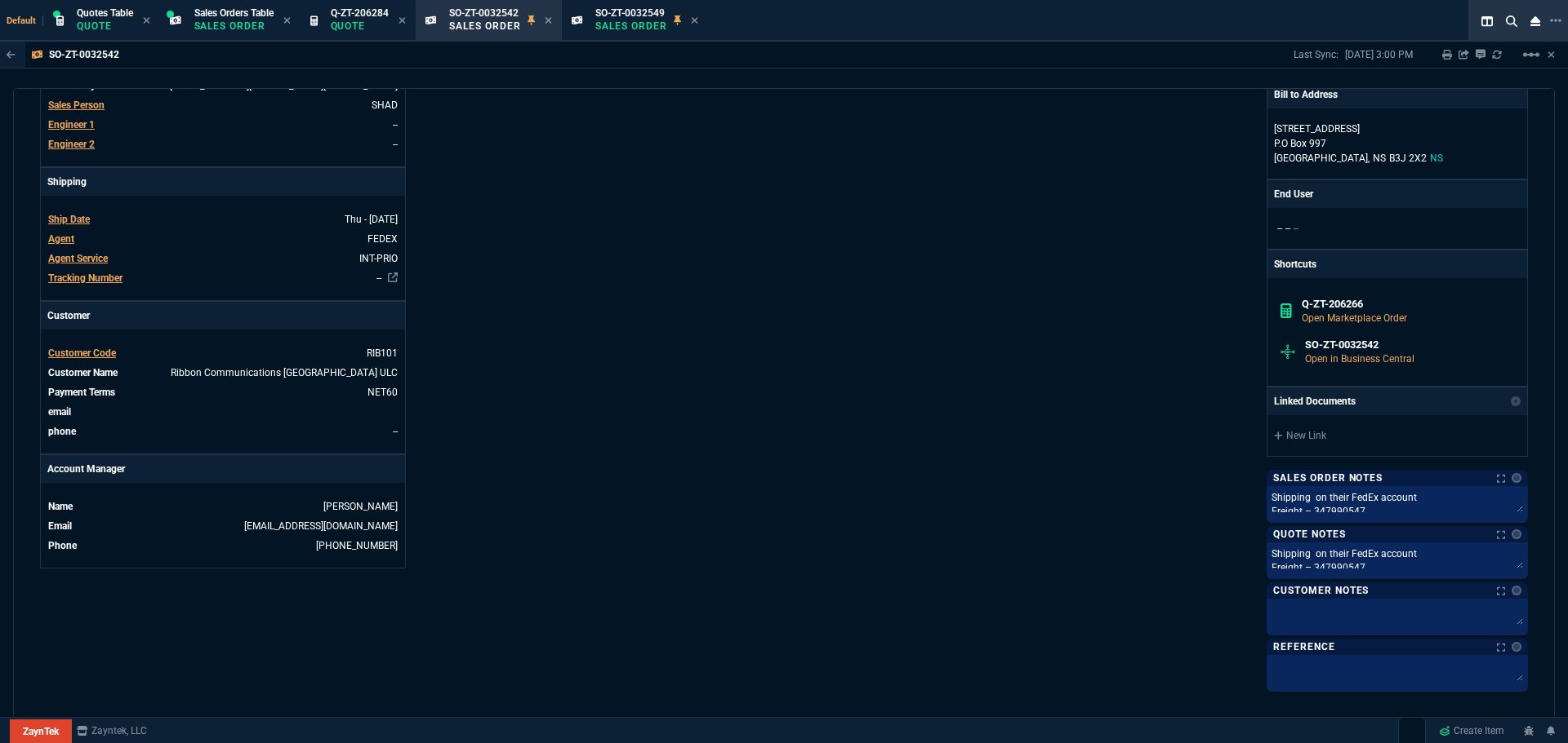
click at [1511, 503] on div "Sales Order Notes Notes Sales Order Notes Notes Shipping on their FedEx account…" at bounding box center [1396, 581] width 261 height 222
click at [1507, 504] on div "Sales Order Notes Notes Sales Order Notes Notes Shipping on their FedEx account…" at bounding box center [1396, 581] width 261 height 222
click at [1486, 514] on div "Sales Order Notes Notes Sales Order Notes Notes Shipping on their FedEx account…" at bounding box center [1396, 581] width 261 height 222
drag, startPoint x: 1476, startPoint y: 513, endPoint x: 1462, endPoint y: 544, distance: 34.0
click at [1465, 545] on div "Sales Order Notes Notes Sales Order Notes Notes Shipping on their FedEx account…" at bounding box center [1396, 581] width 261 height 222
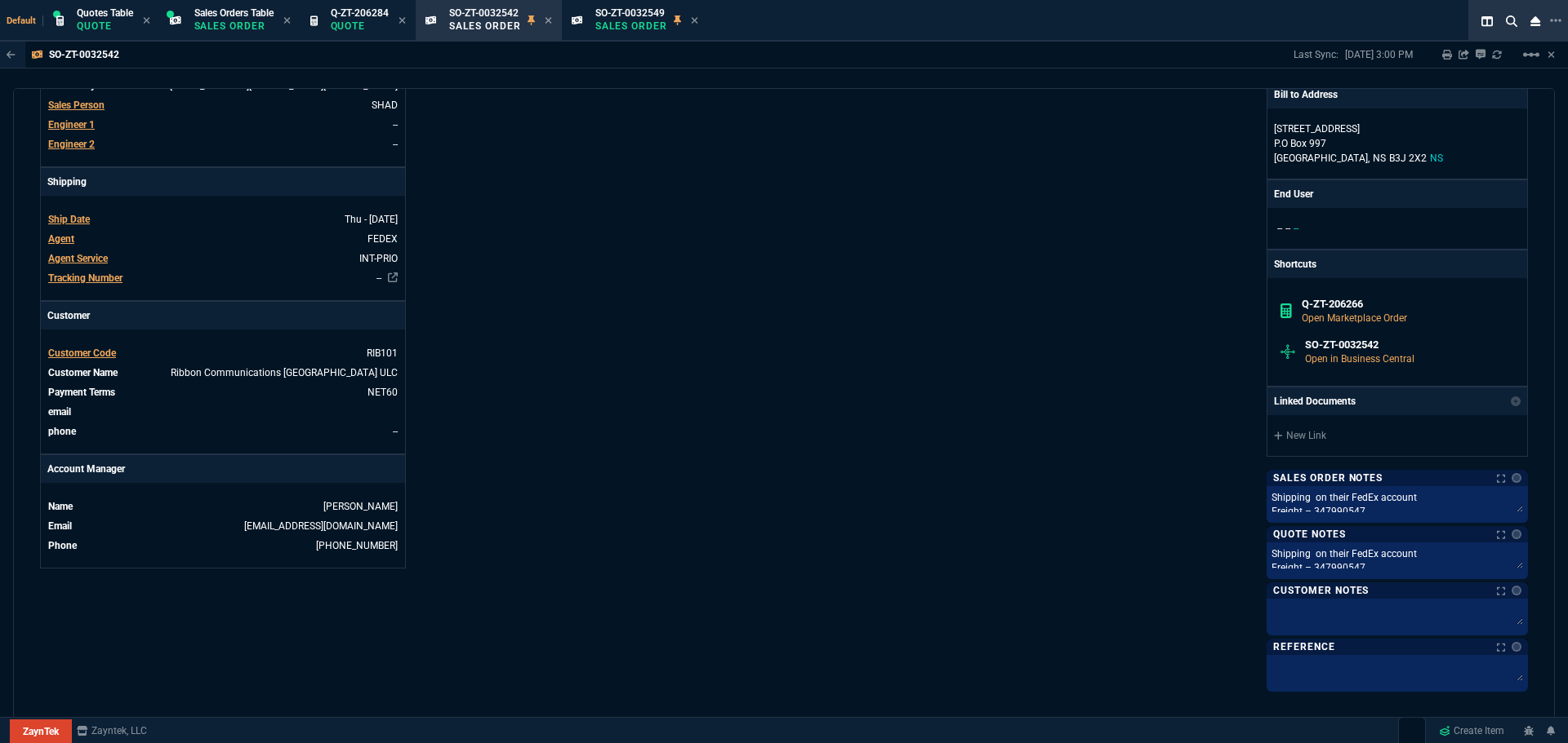
click at [1316, 504] on div "Sales Order Notes Notes Sales Order Notes Notes Shipping on their FedEx account…" at bounding box center [1396, 581] width 261 height 222
copy div "Shipping on their FedEx account Freight – 347990547 Duty & Taxes - 127982260 In…"
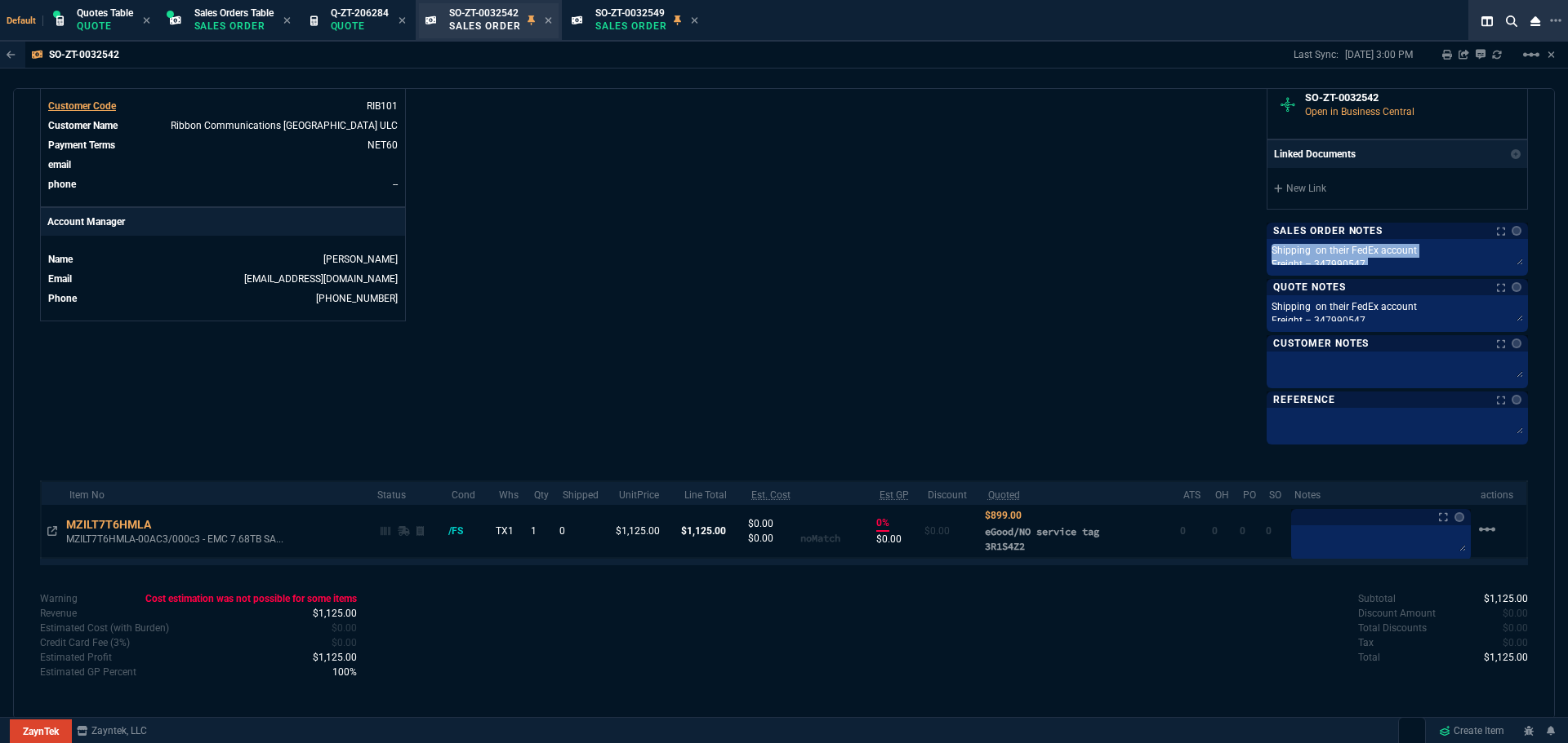
click at [548, 23] on div "SO-ZT-0032542 Sales Order" at bounding box center [501, 20] width 103 height 29
click at [97, 16] on span "Quotes Table" at bounding box center [104, 13] width 56 height 11
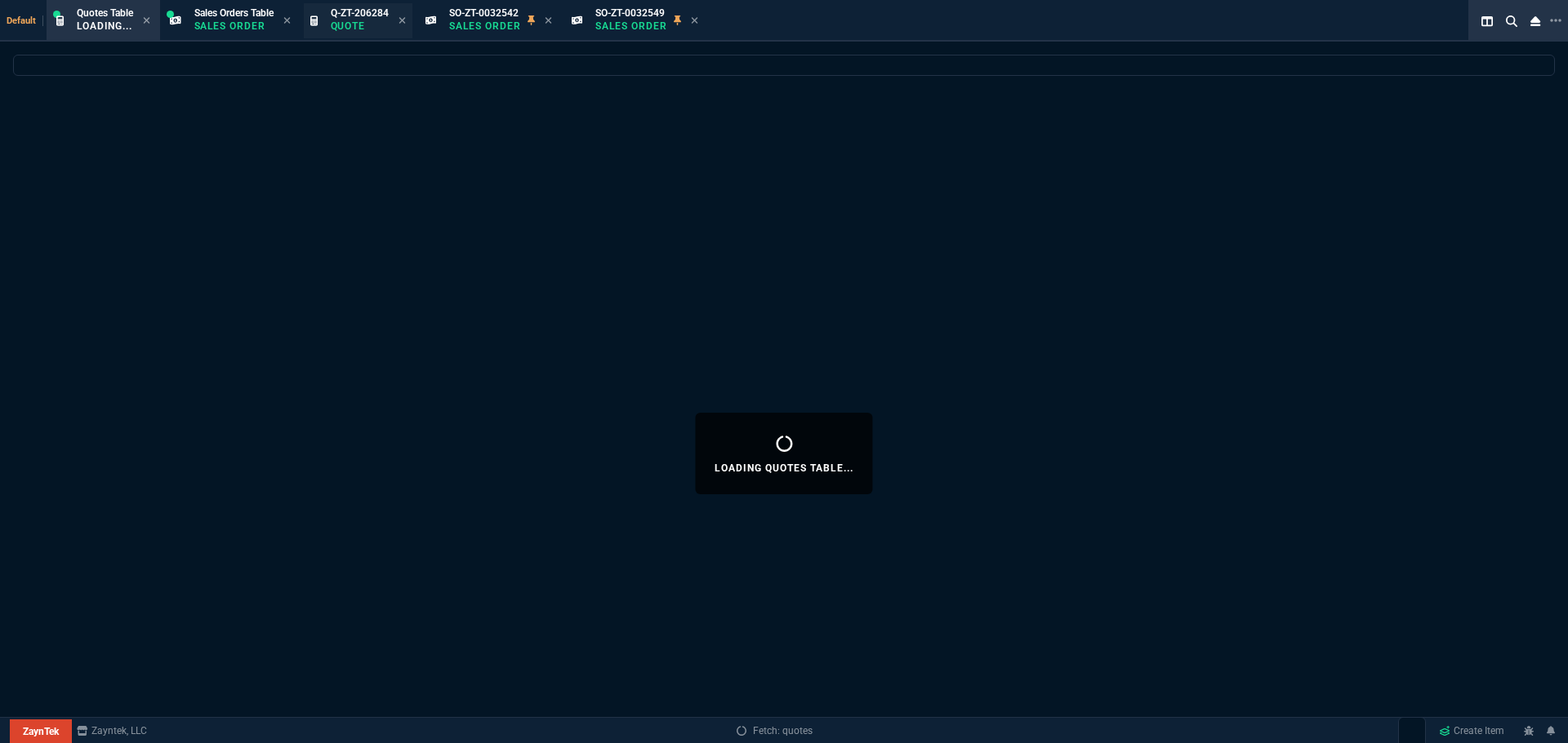
click at [363, 18] on span "Q-ZT-206284" at bounding box center [360, 13] width 58 height 11
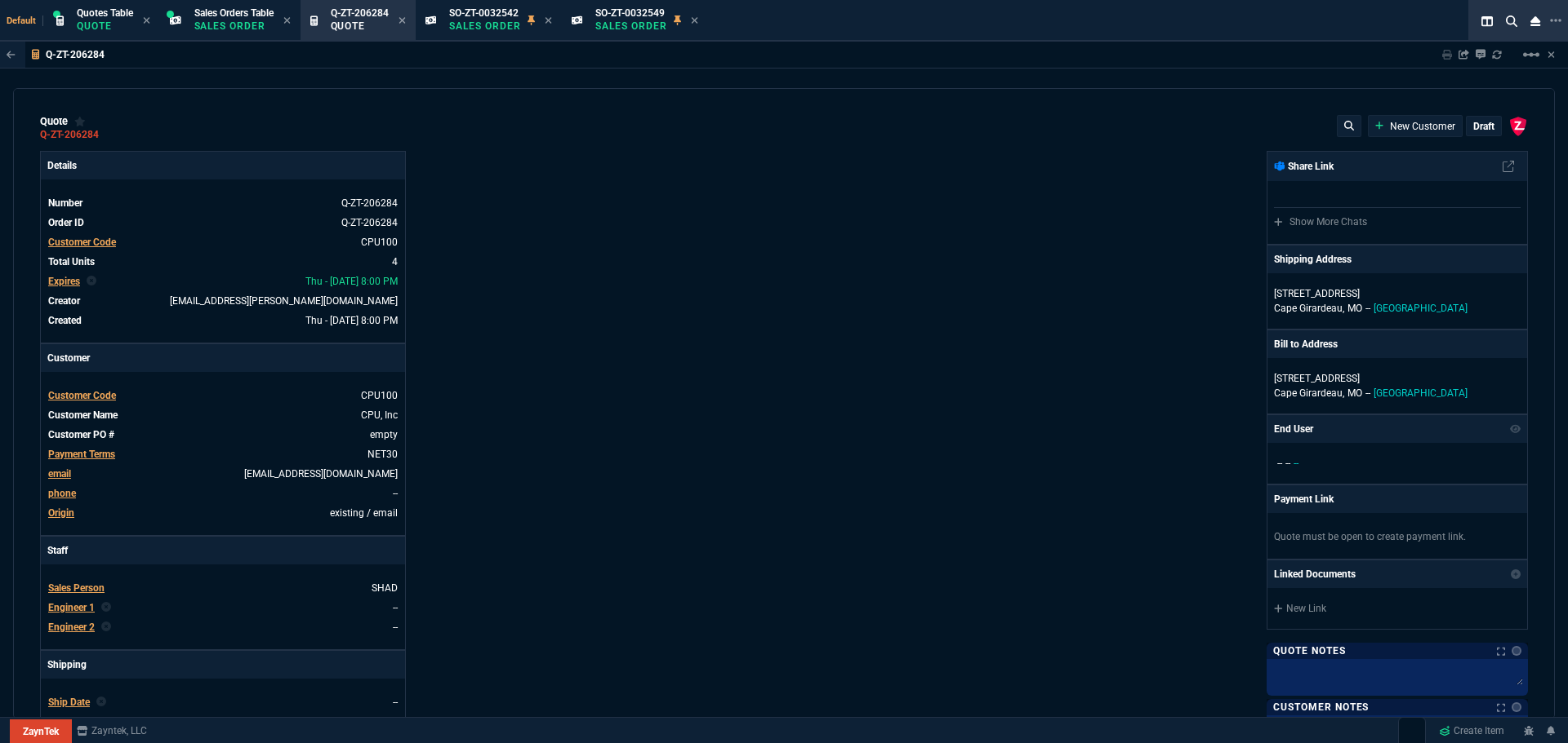
type input "2575"
type input "0"
type input "100"
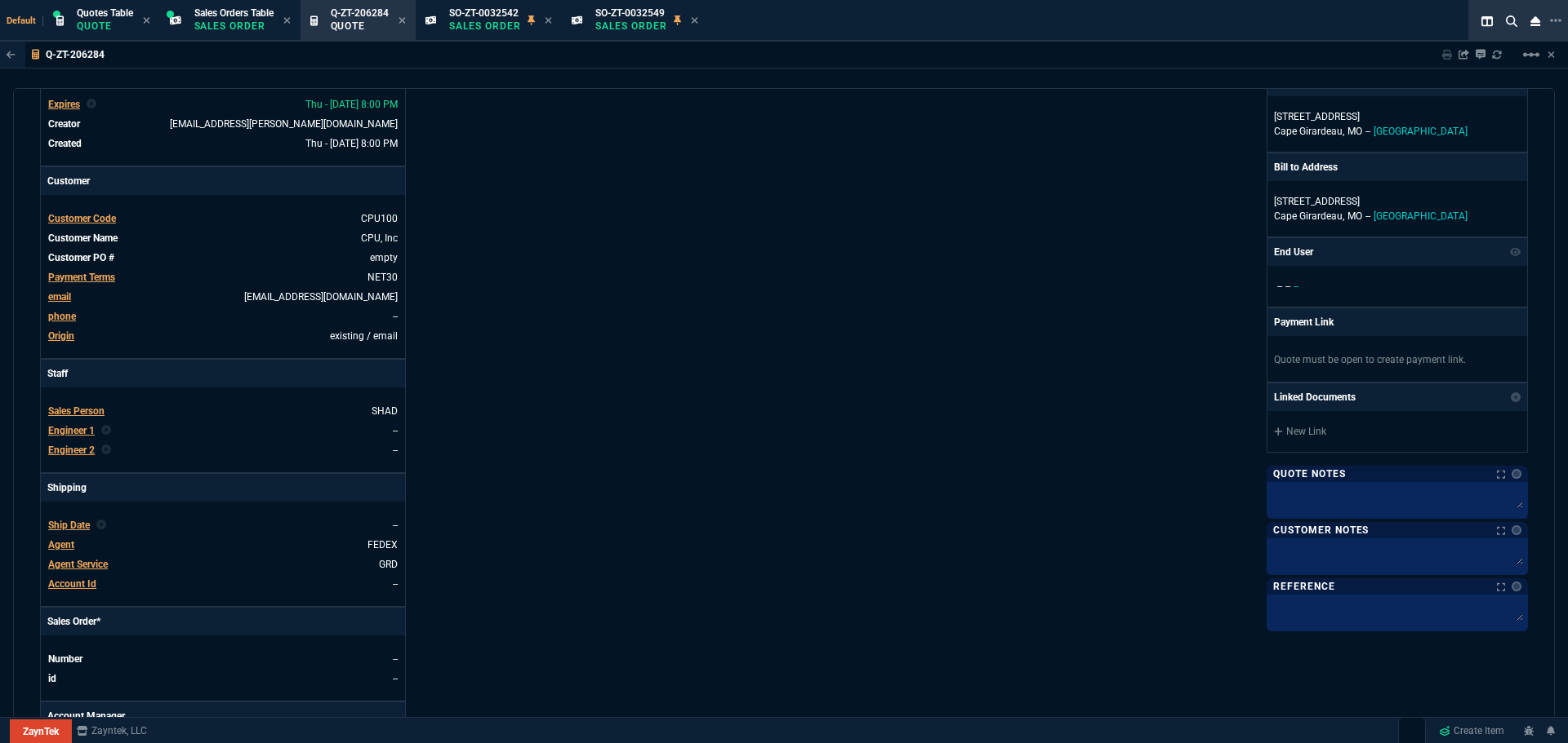
scroll to position [572, 0]
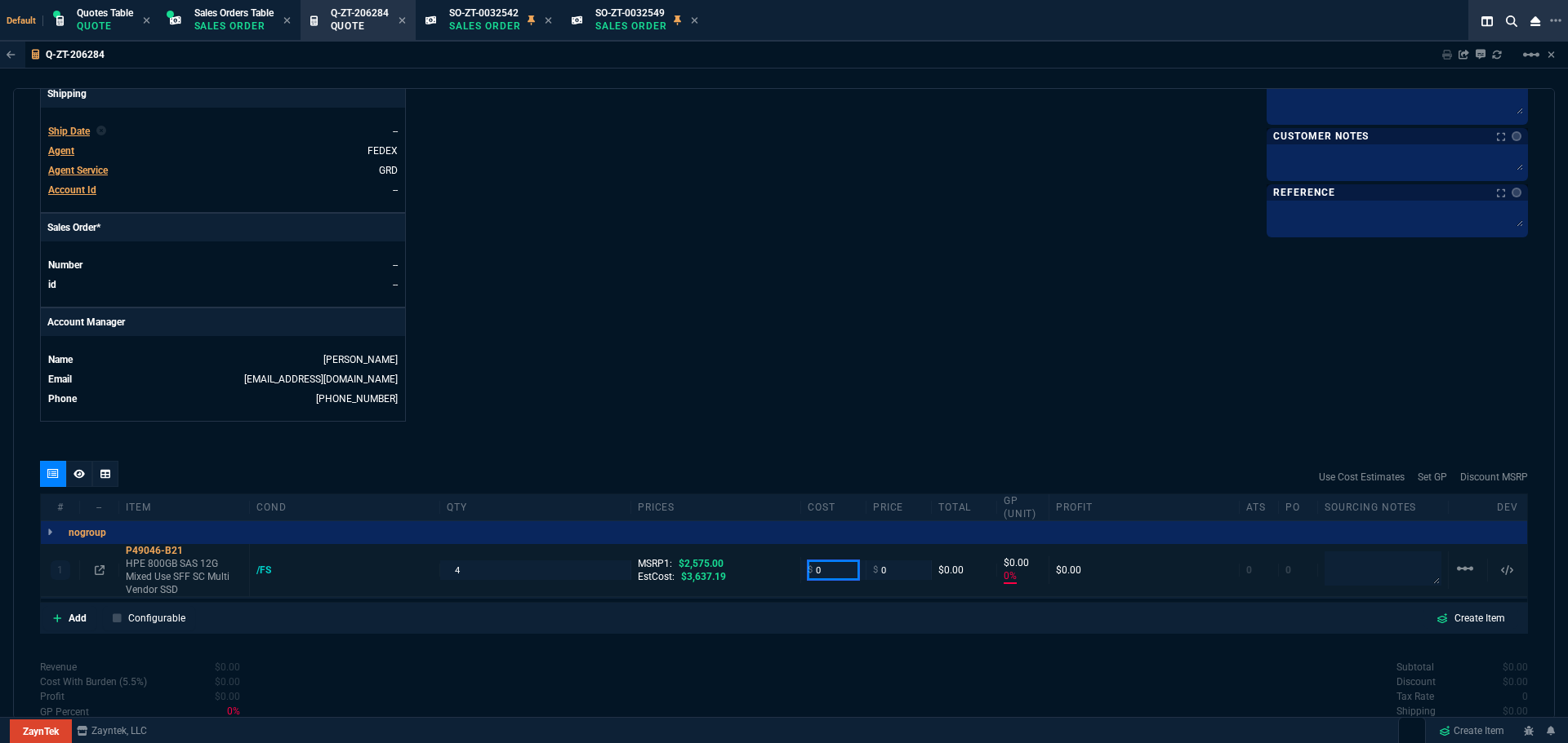
click at [828, 564] on input "0" at bounding box center [833, 570] width 52 height 18
type input "375"
click at [265, 570] on div "/FS" at bounding box center [271, 571] width 30 height 13
type input "375"
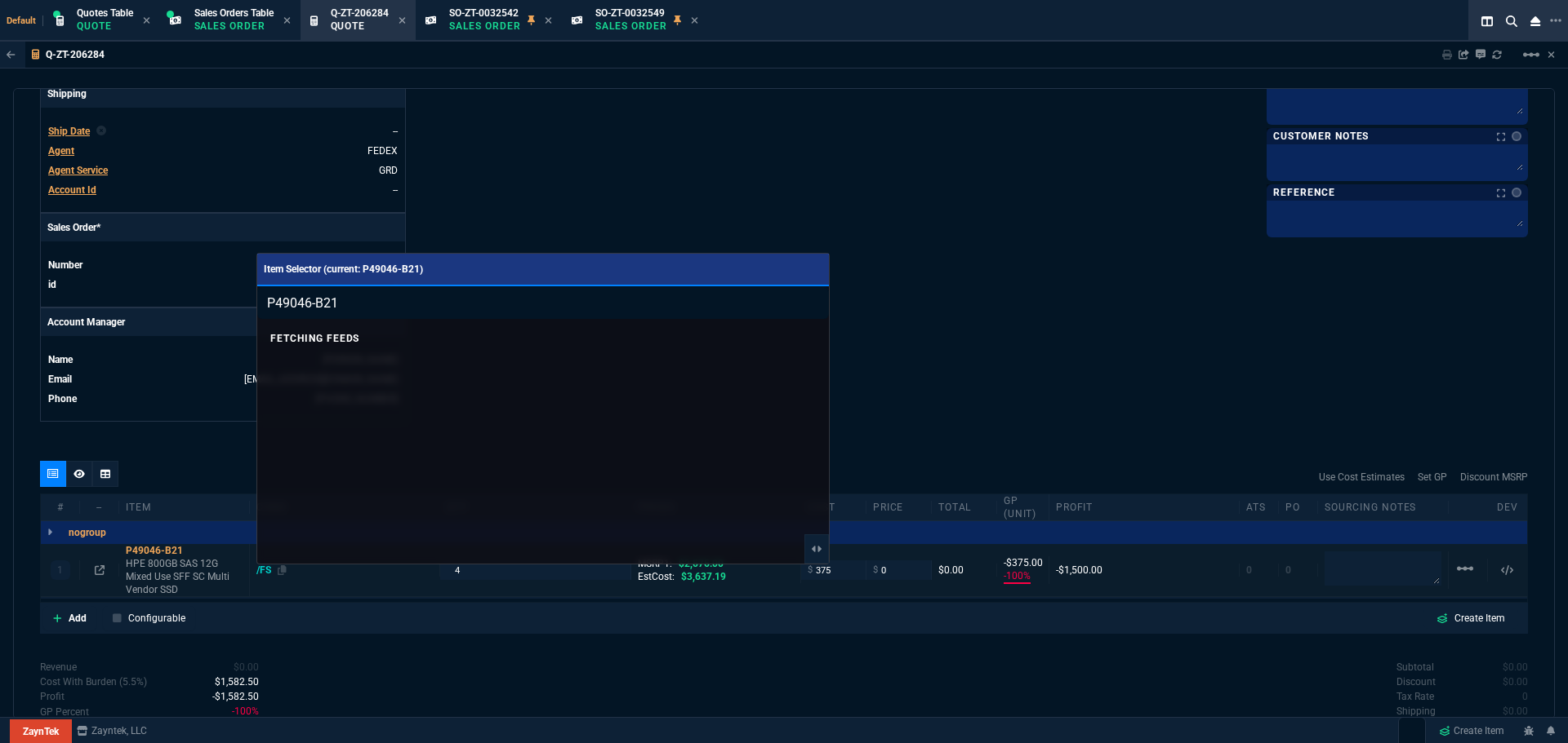
type input "-100"
type input "-375"
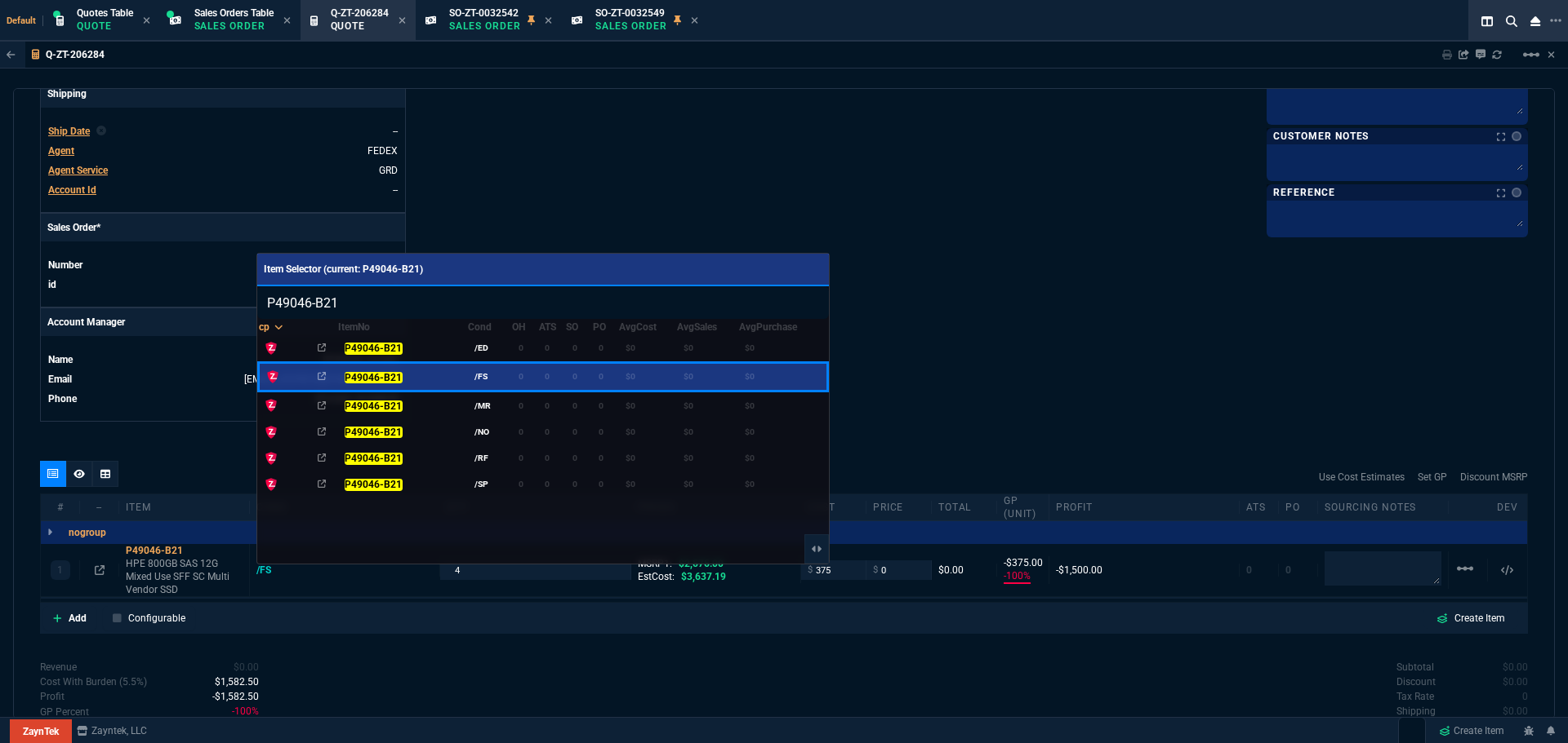
drag, startPoint x: 345, startPoint y: 300, endPoint x: 262, endPoint y: 299, distance: 83.0
click at [262, 299] on input "P49046-B21" at bounding box center [543, 302] width 572 height 32
paste input "26290-b21"
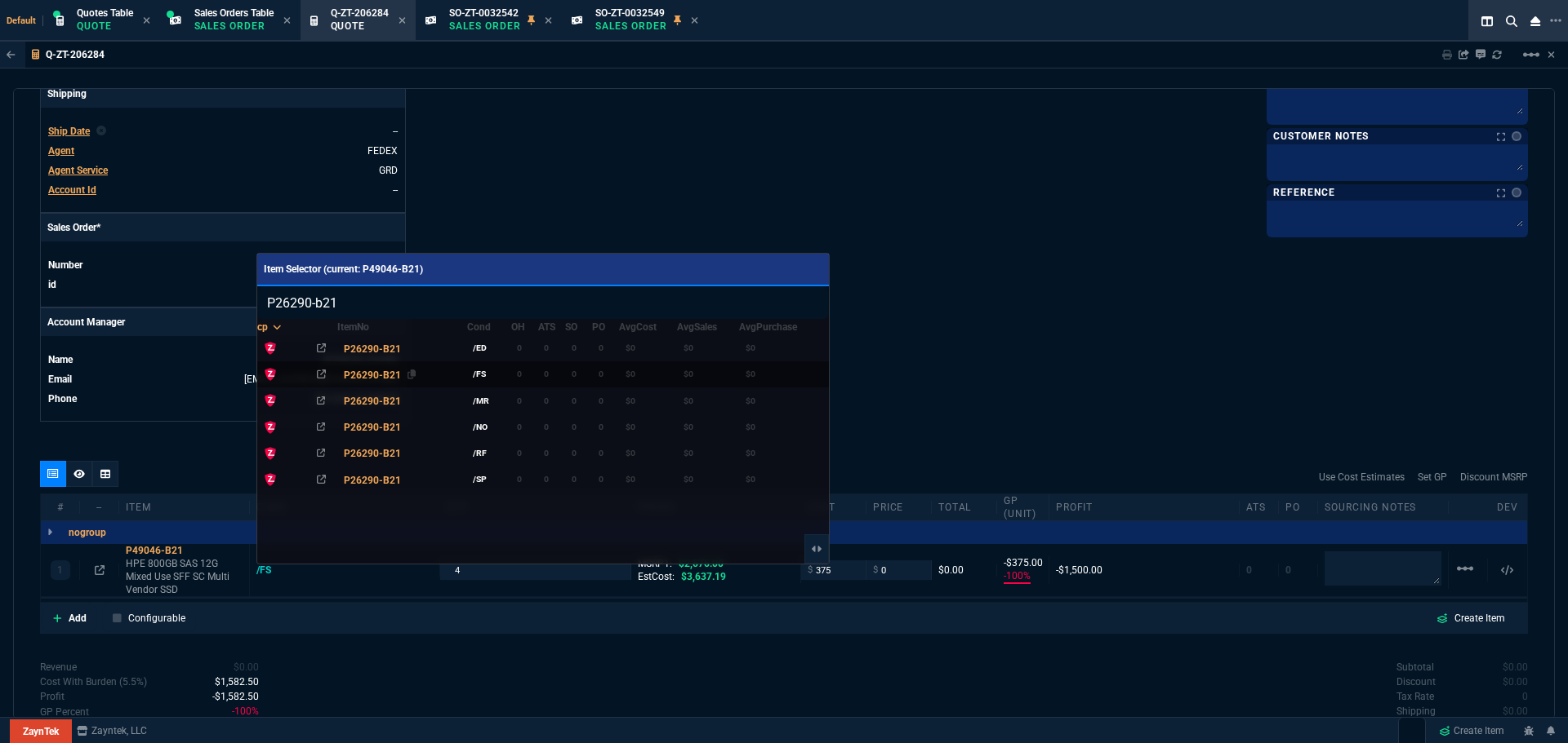
click at [362, 377] on span "P26290-B21" at bounding box center [373, 375] width 57 height 11
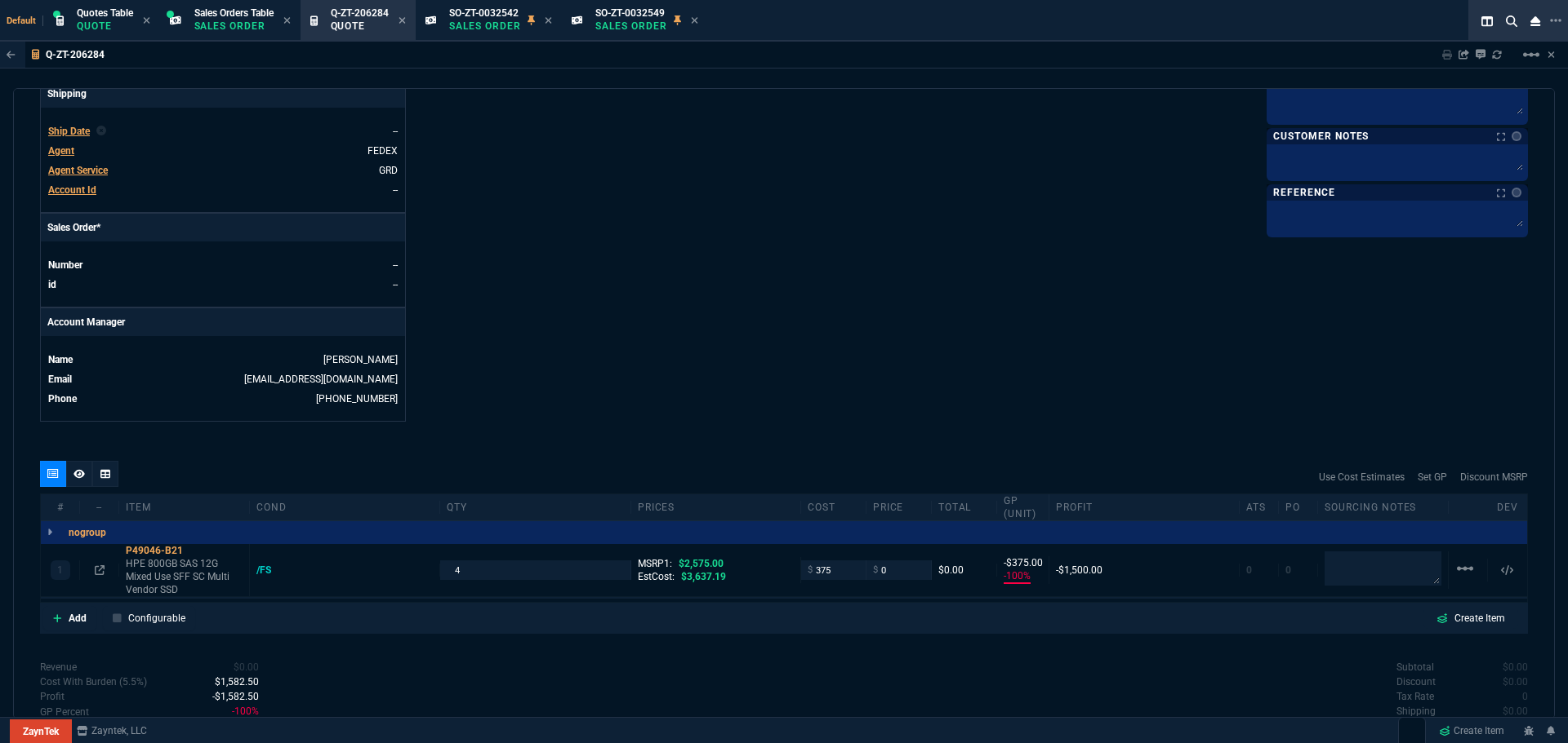
type input "P26290-B21"
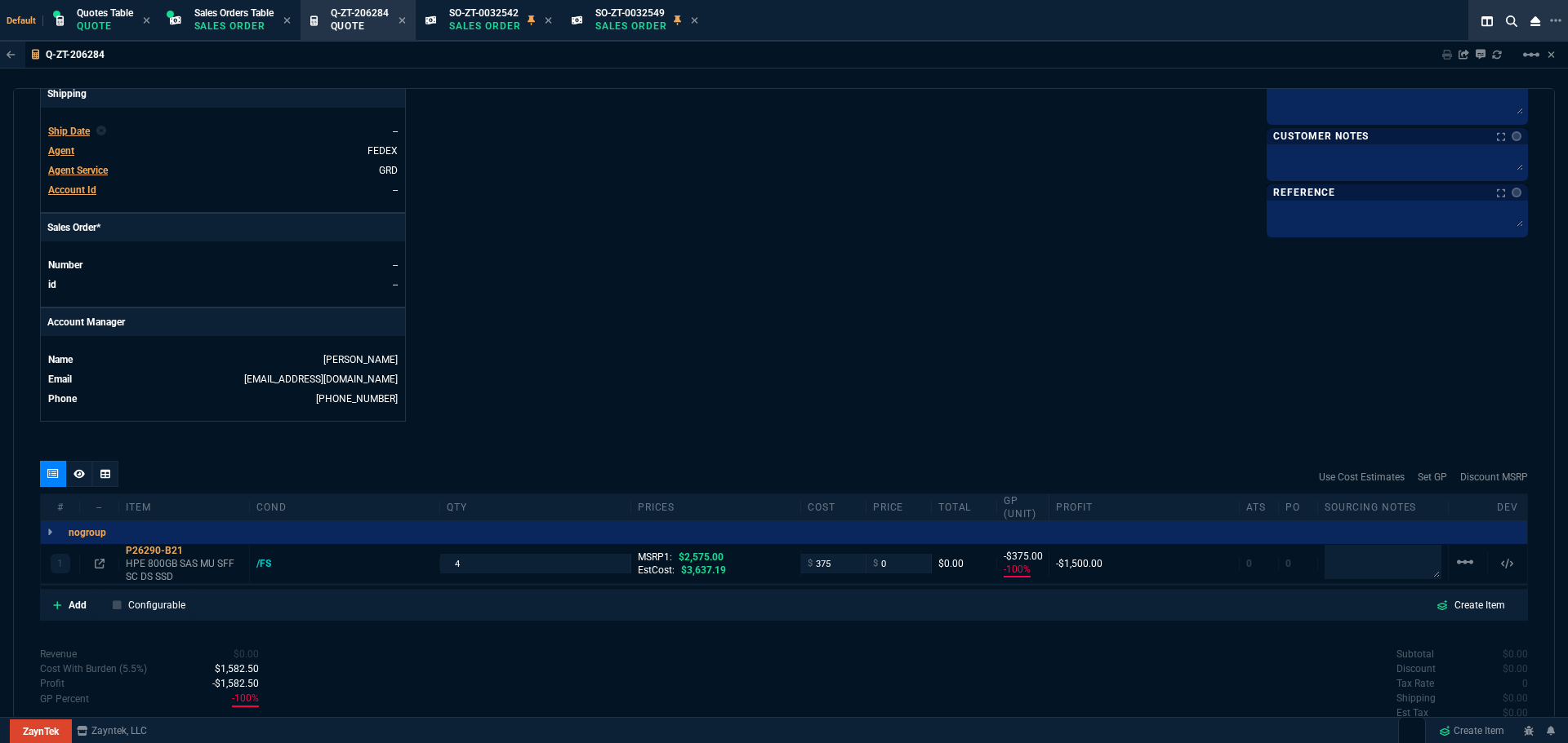
type input "2590"
click at [1386, 560] on textarea at bounding box center [1383, 561] width 117 height 34
click at [195, 549] on icon at bounding box center [194, 550] width 9 height 10
click at [100, 561] on icon at bounding box center [100, 563] width 10 height 10
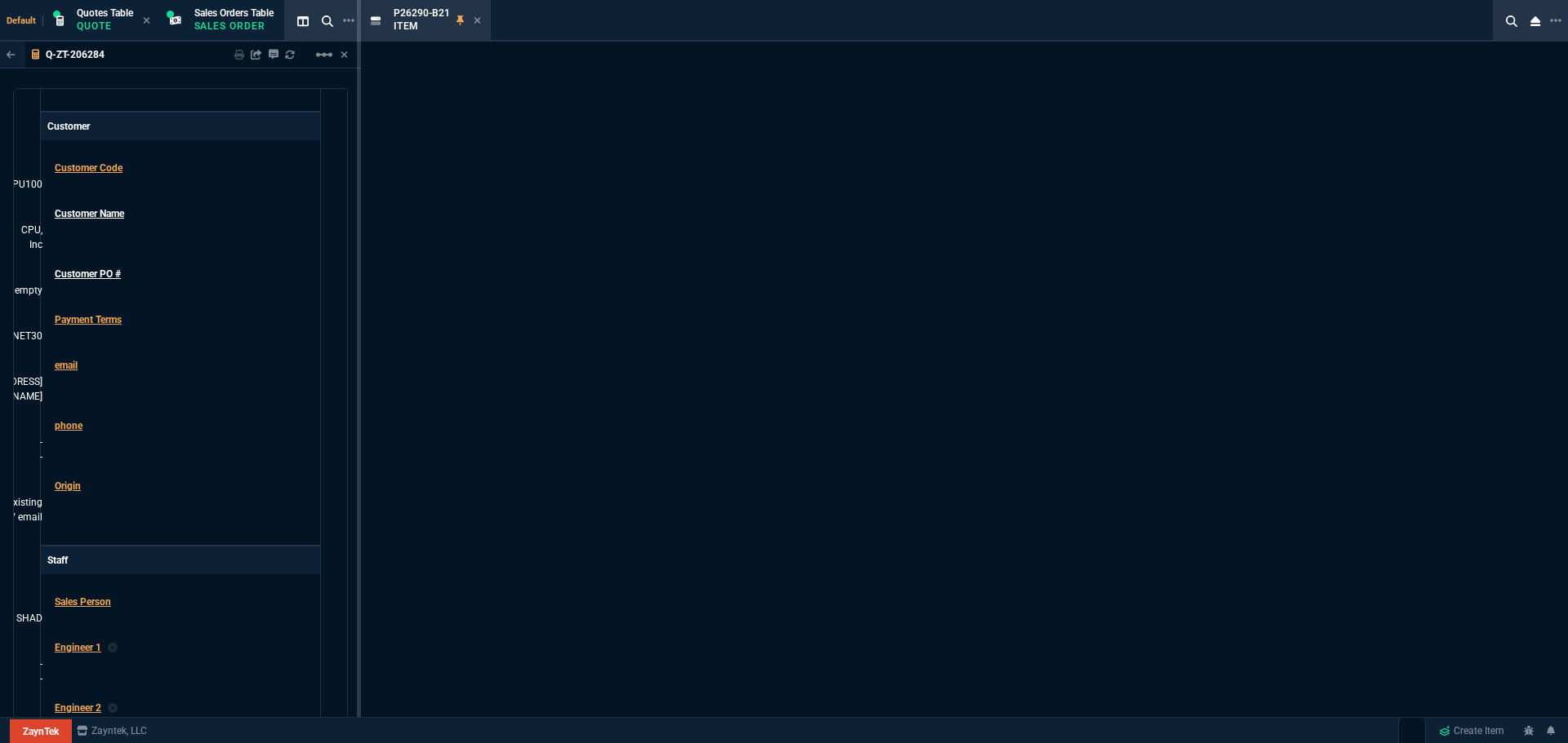
scroll to position [594, 0]
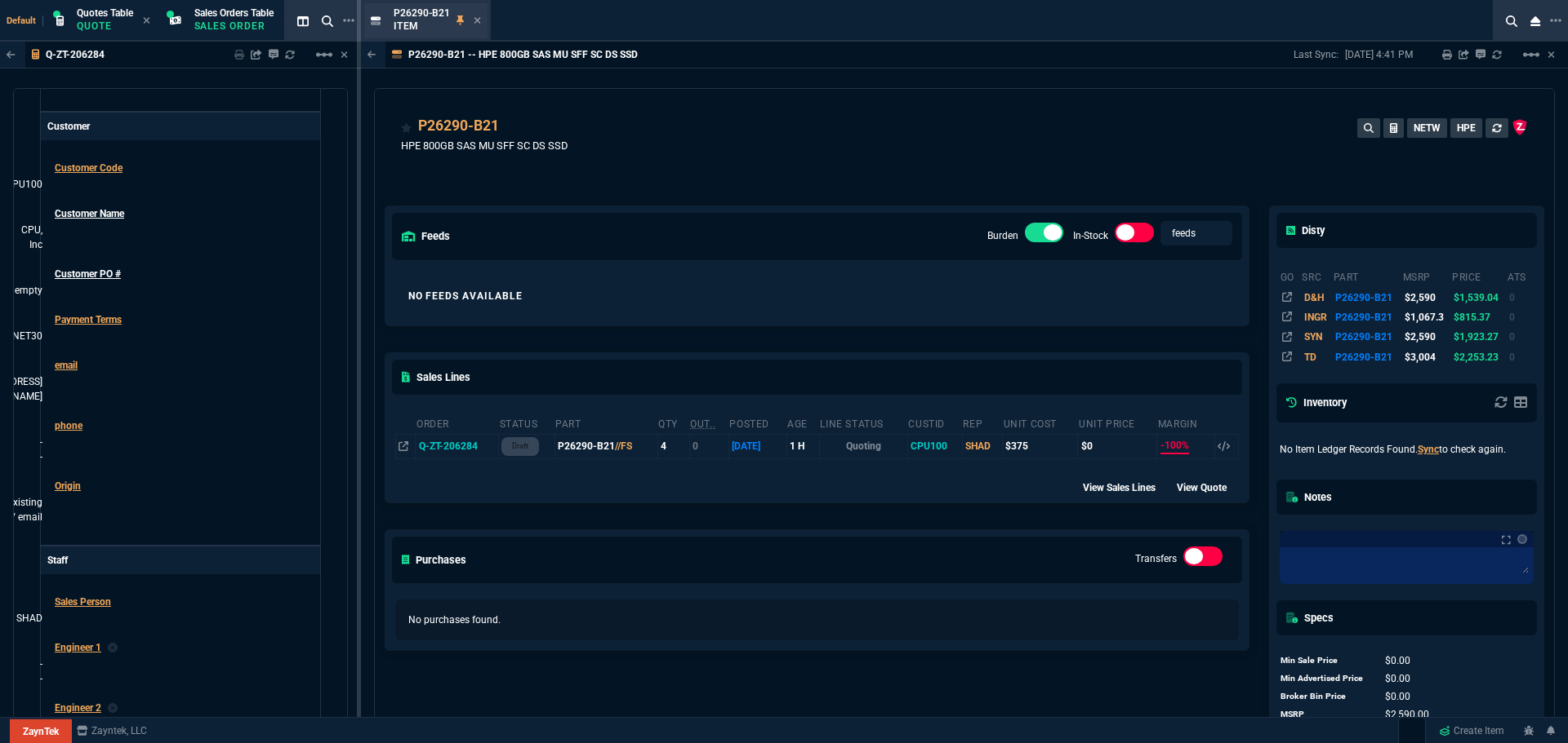
click at [398, 27] on p "Item" at bounding box center [422, 26] width 56 height 13
click at [473, 20] on icon at bounding box center [477, 20] width 7 height 10
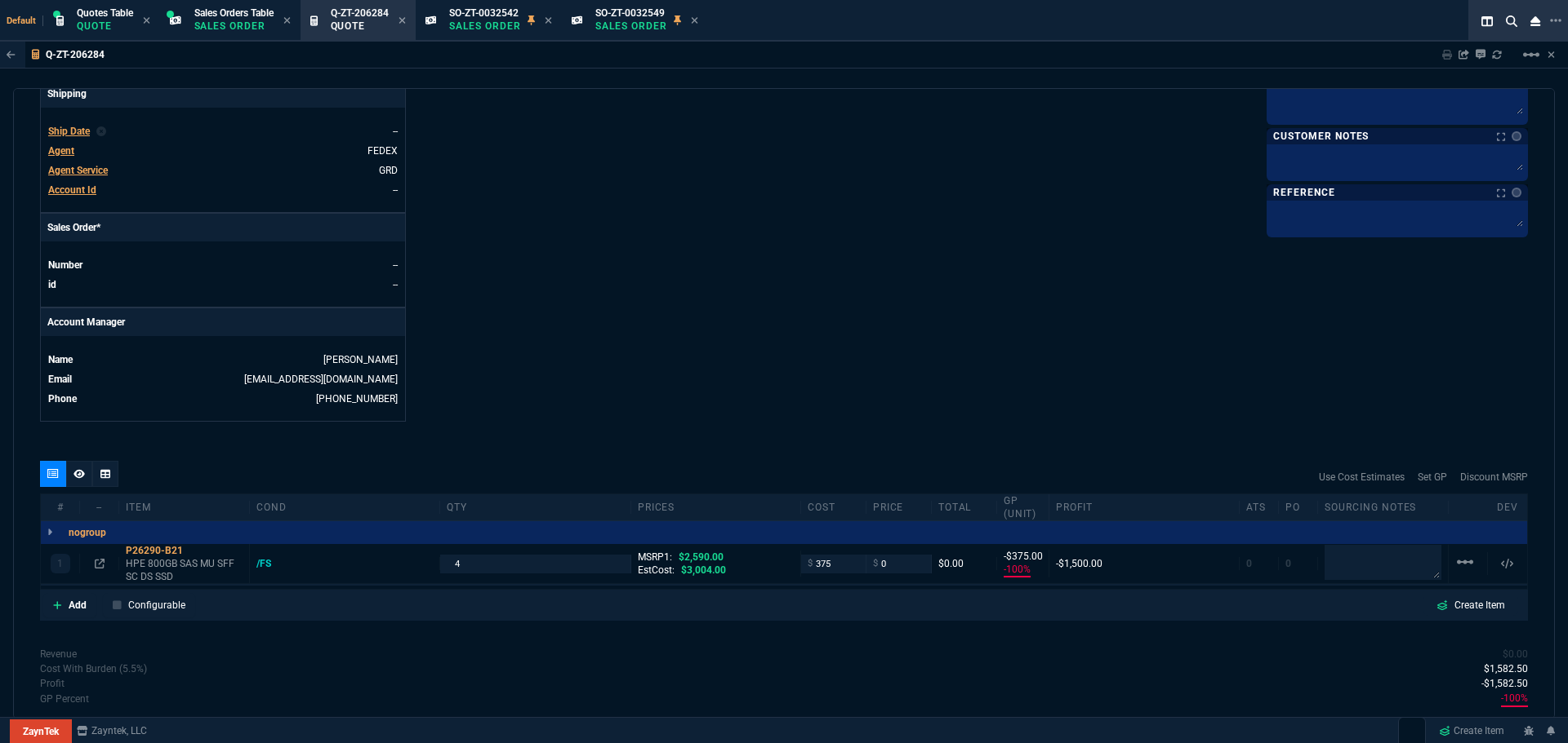
scroll to position [572, 0]
click at [1548, 22] on div at bounding box center [1554, 20] width 15 height 19
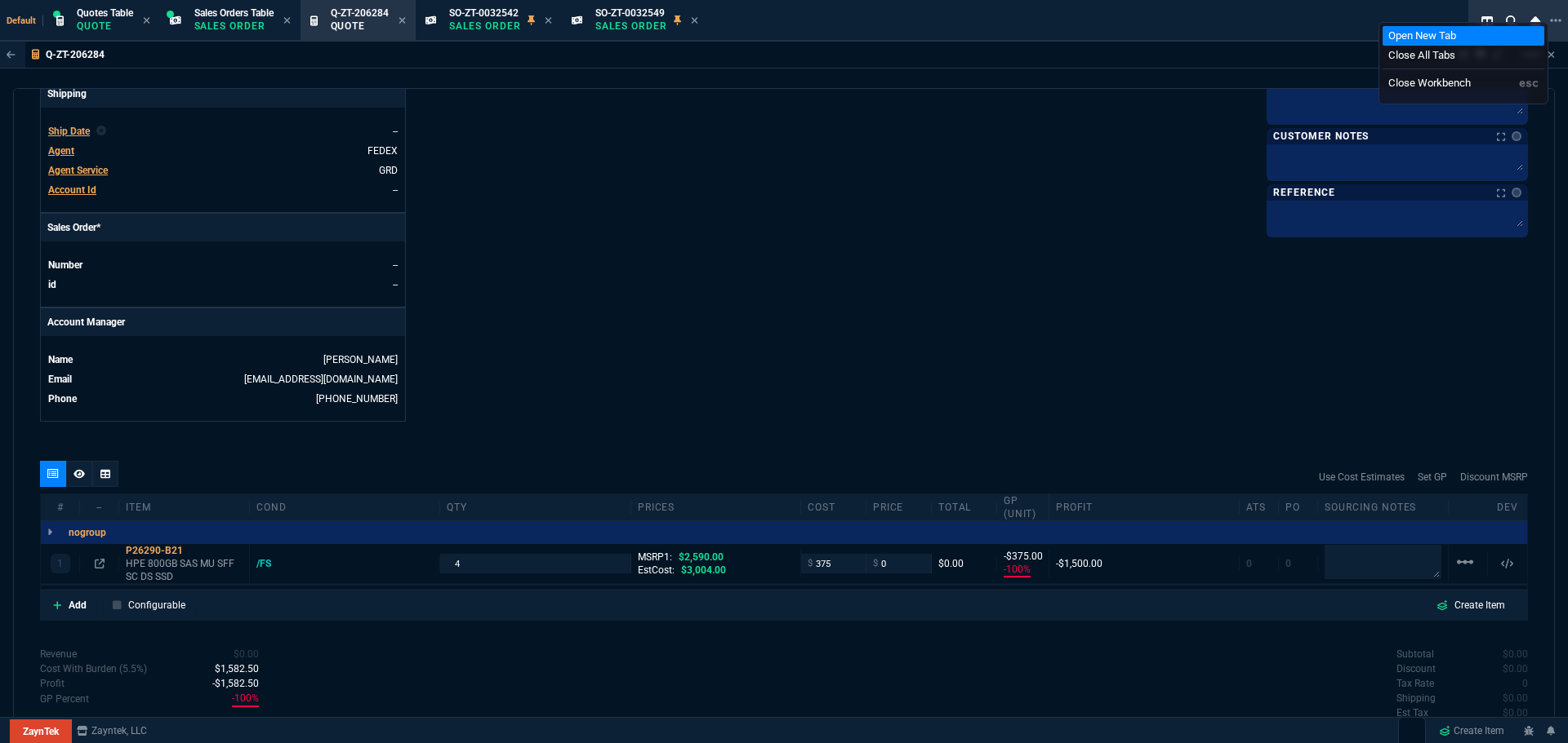
click at [1420, 39] on li "Open New Tab" at bounding box center [1463, 35] width 161 height 19
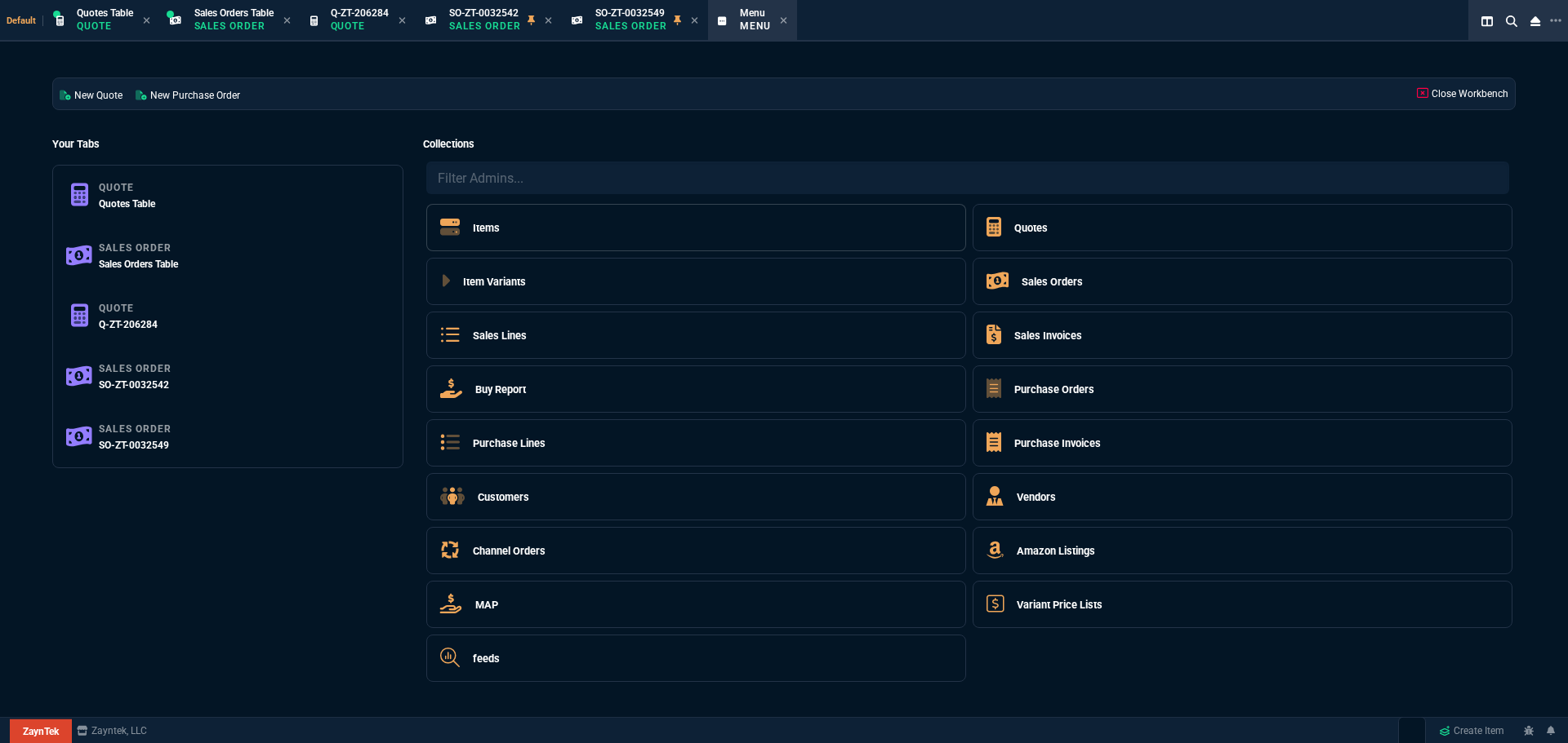
click at [478, 225] on h5 "Items" at bounding box center [486, 228] width 27 height 16
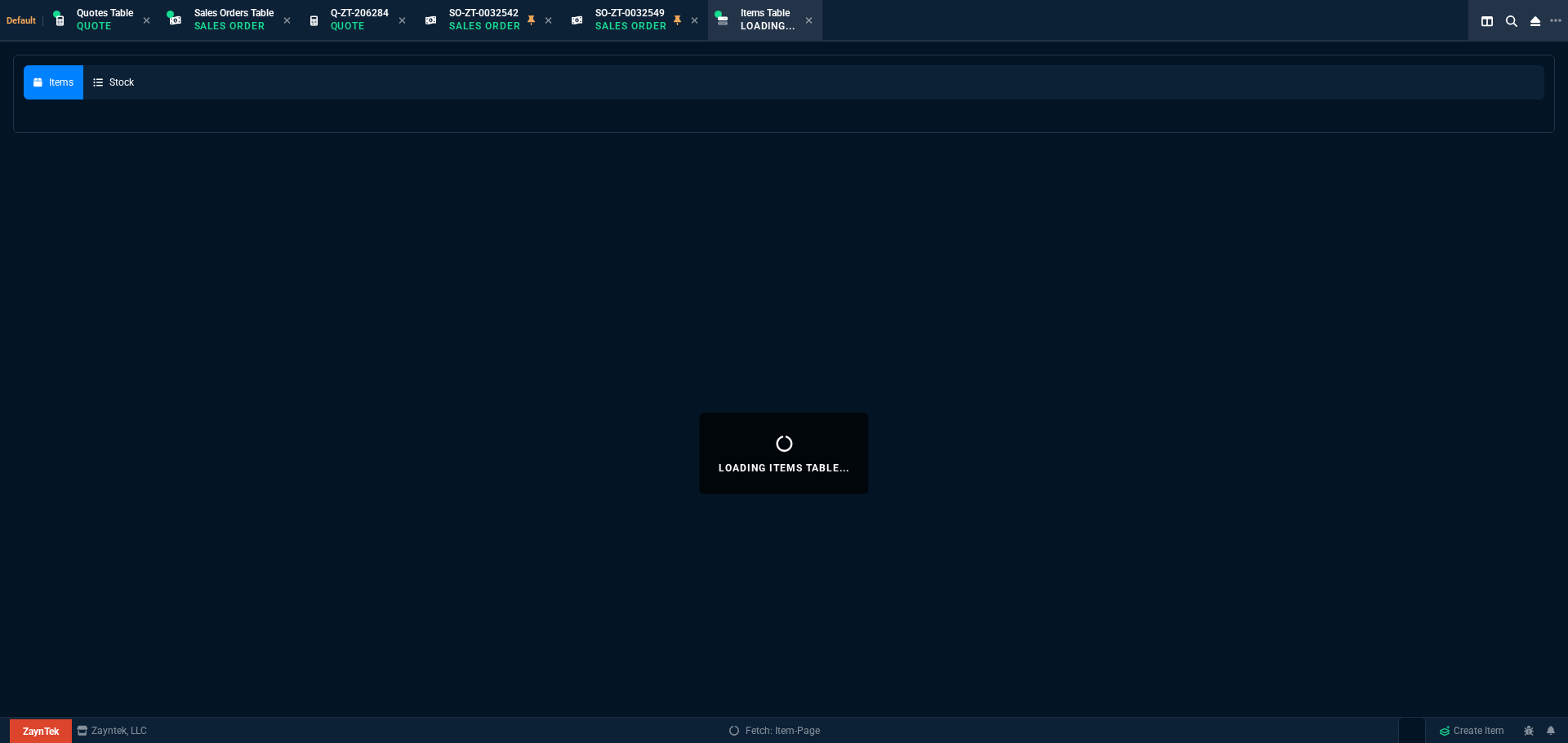
select select
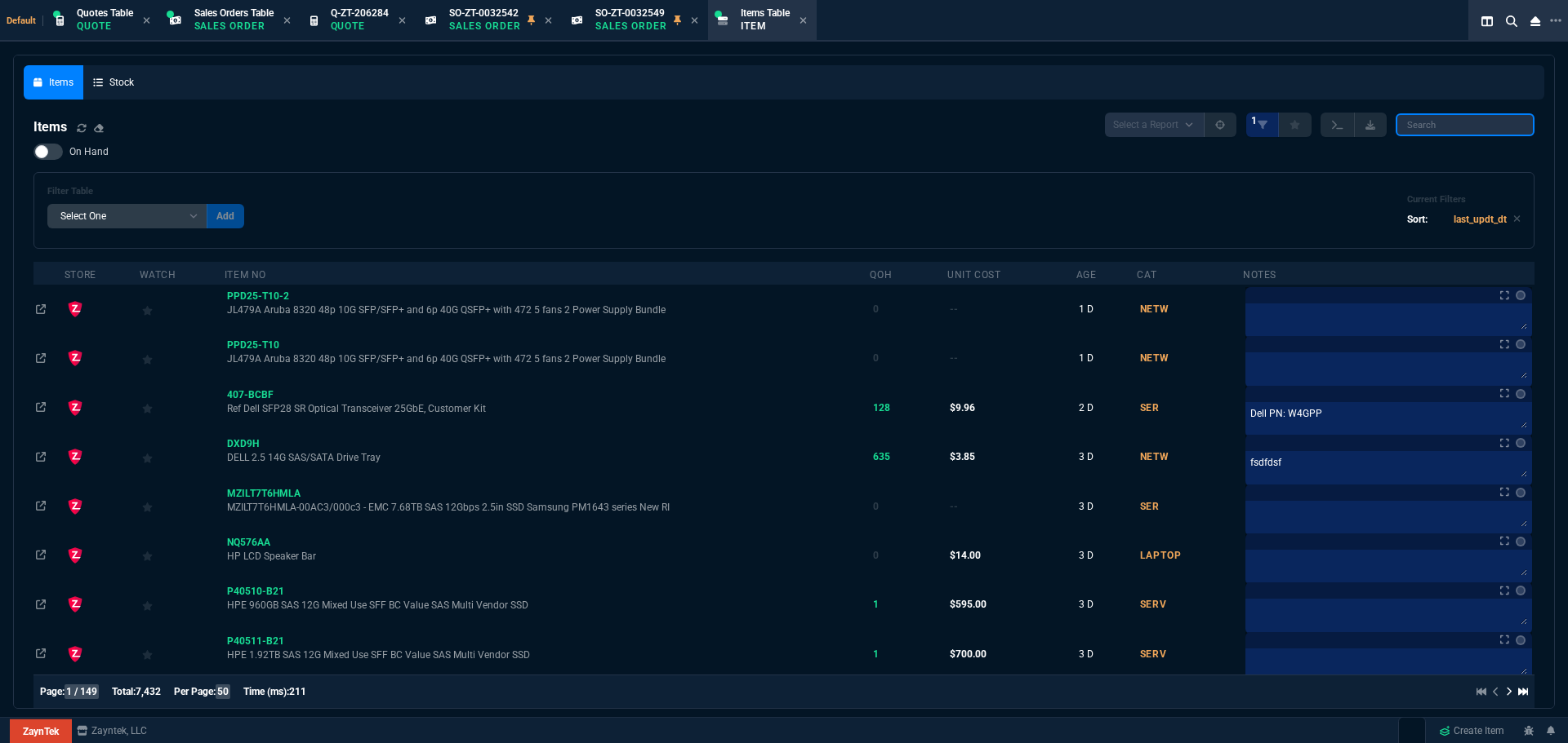
paste input "P49046-B21"
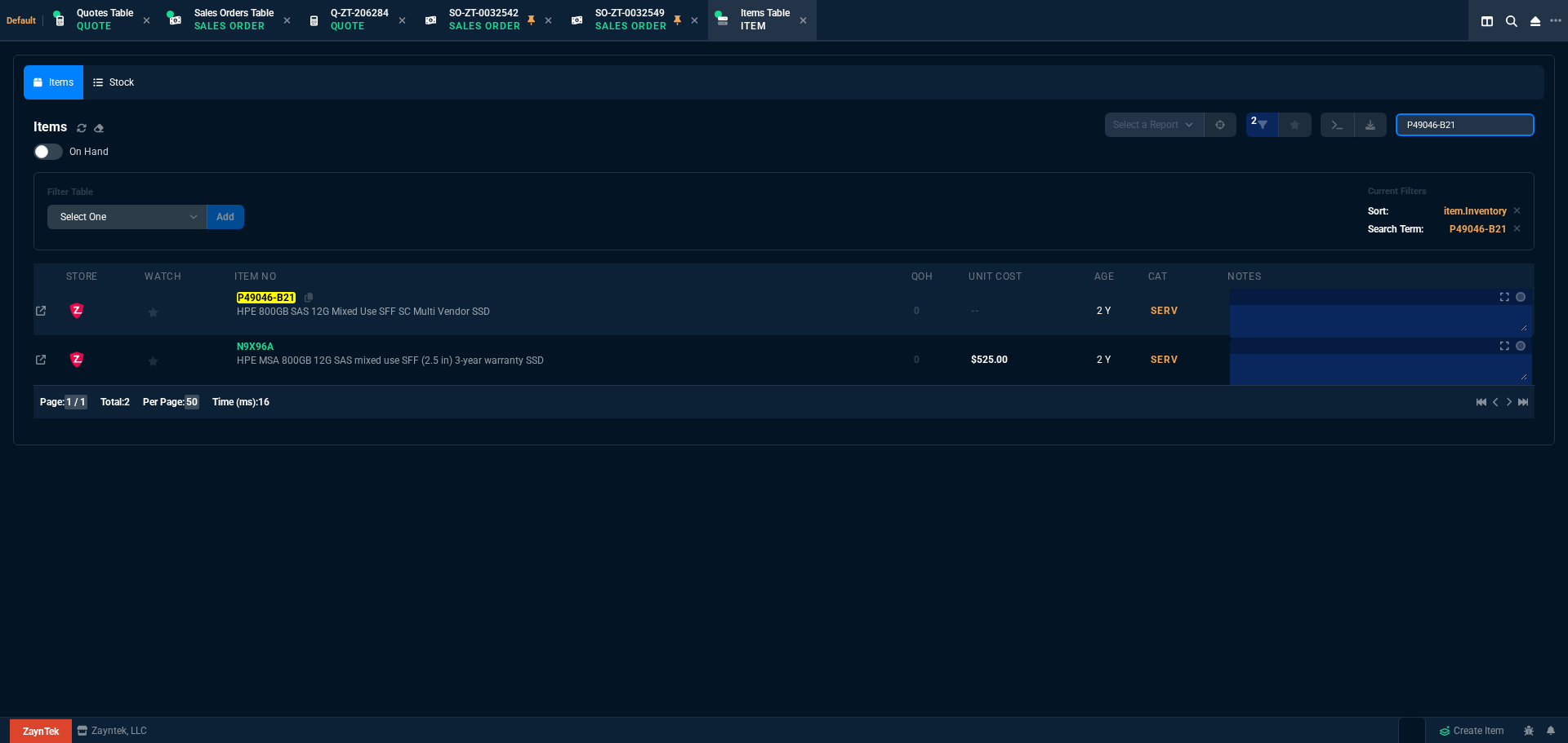
type input "P49046-B21"
click at [256, 301] on mark "P49046-B21" at bounding box center [266, 298] width 58 height 11
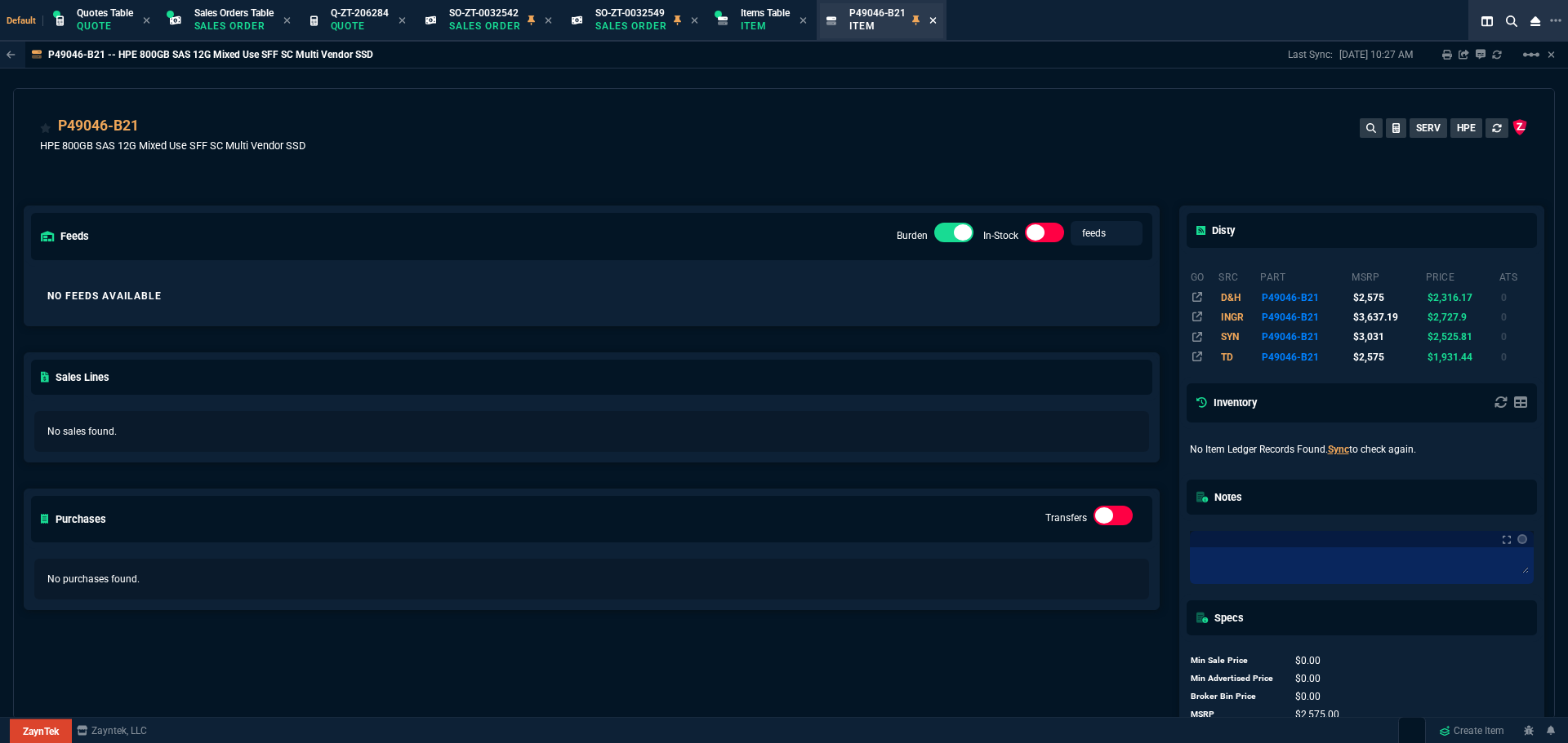
click at [935, 19] on icon at bounding box center [932, 20] width 7 height 10
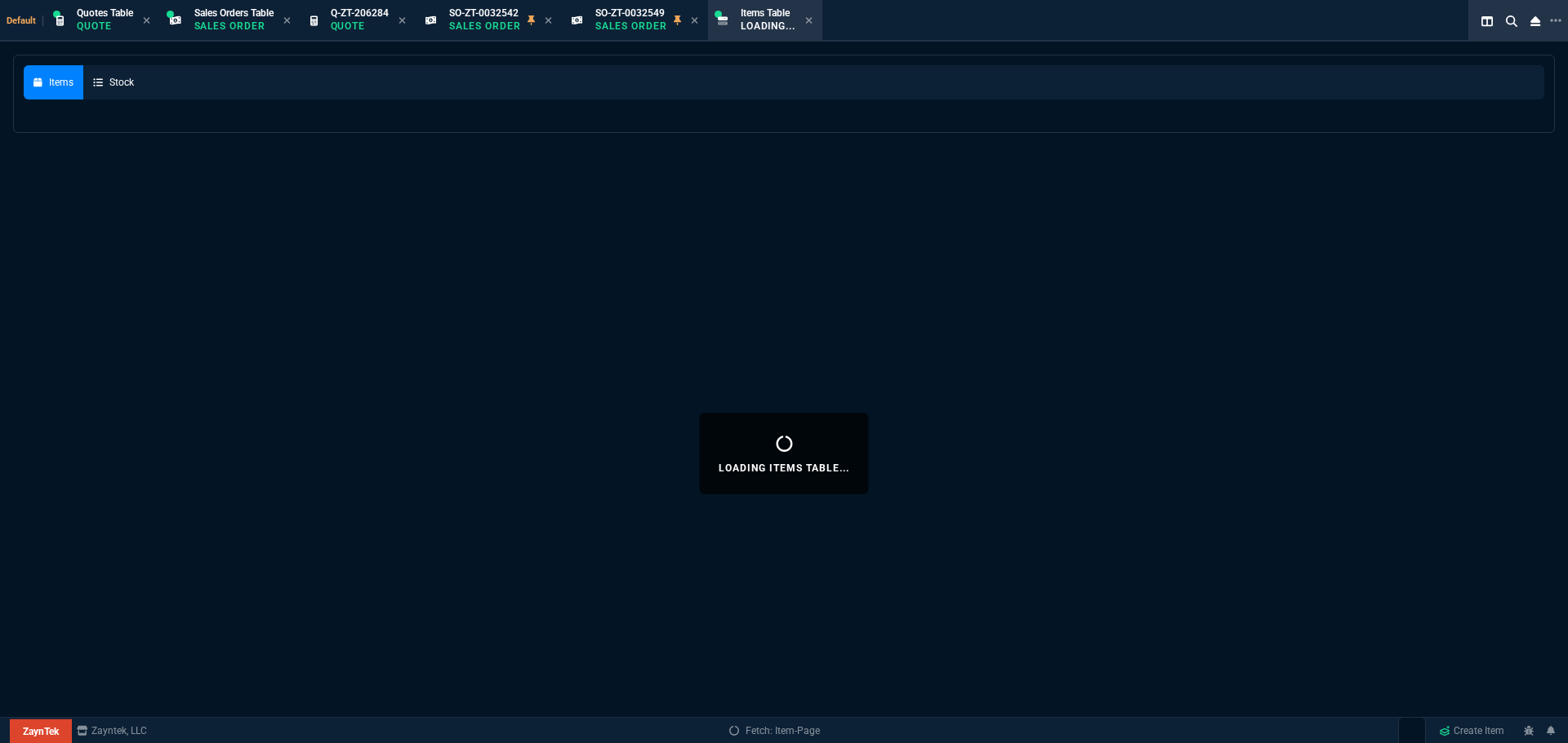
select select
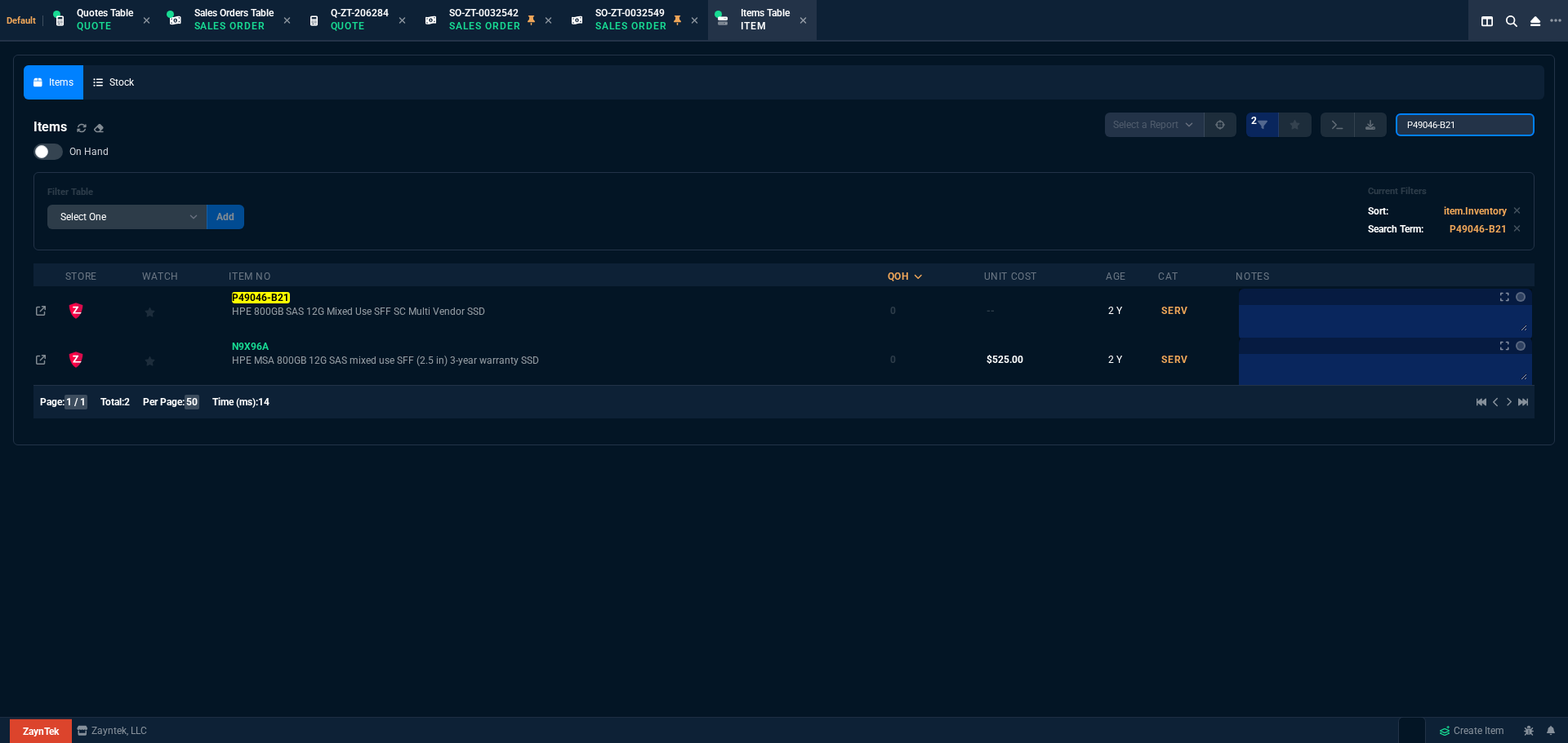
click at [1474, 123] on input "P49046-B21" at bounding box center [1465, 124] width 138 height 23
paste input "26290-b21"
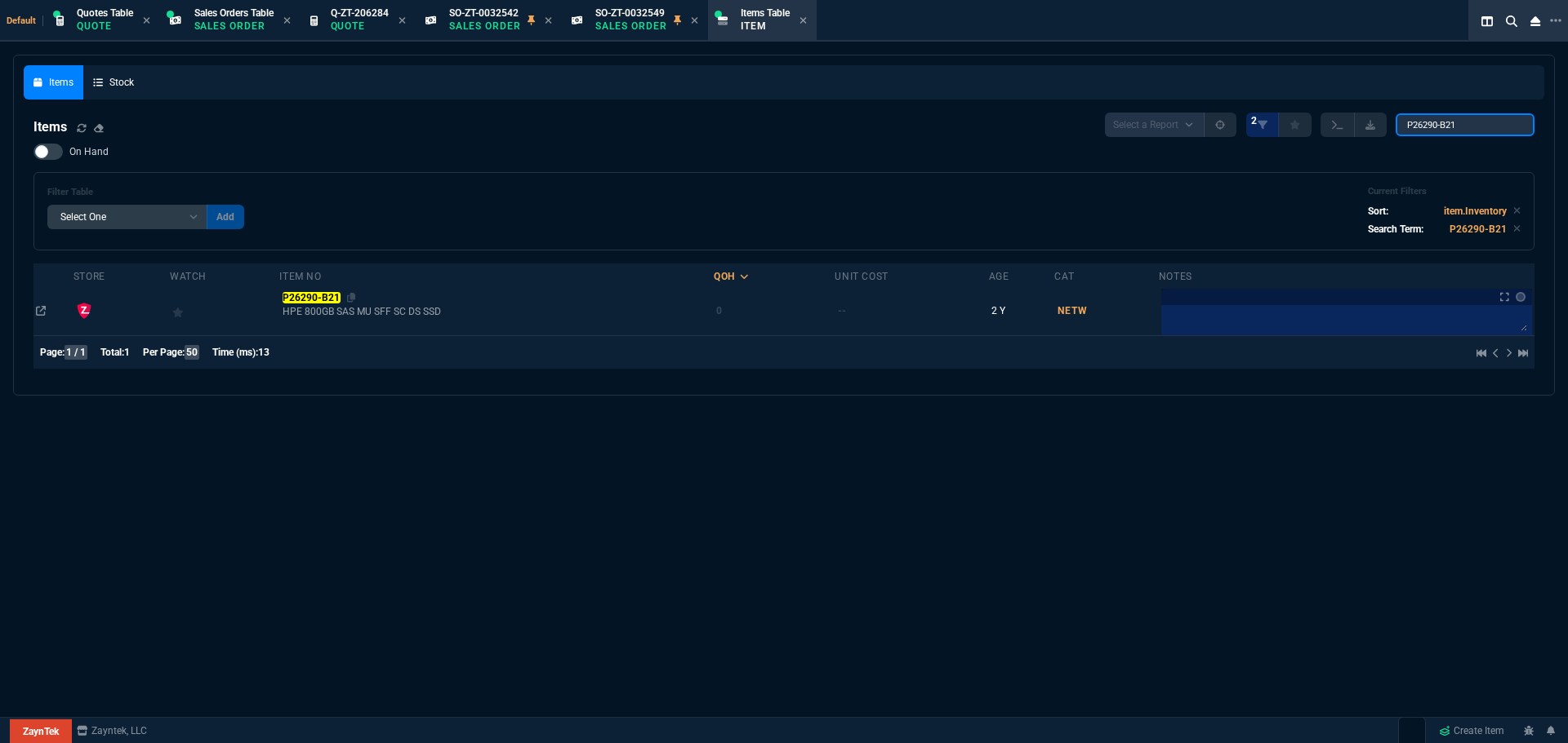
type input "P26290-B21"
click at [295, 298] on mark "P26290-B21" at bounding box center [311, 298] width 58 height 11
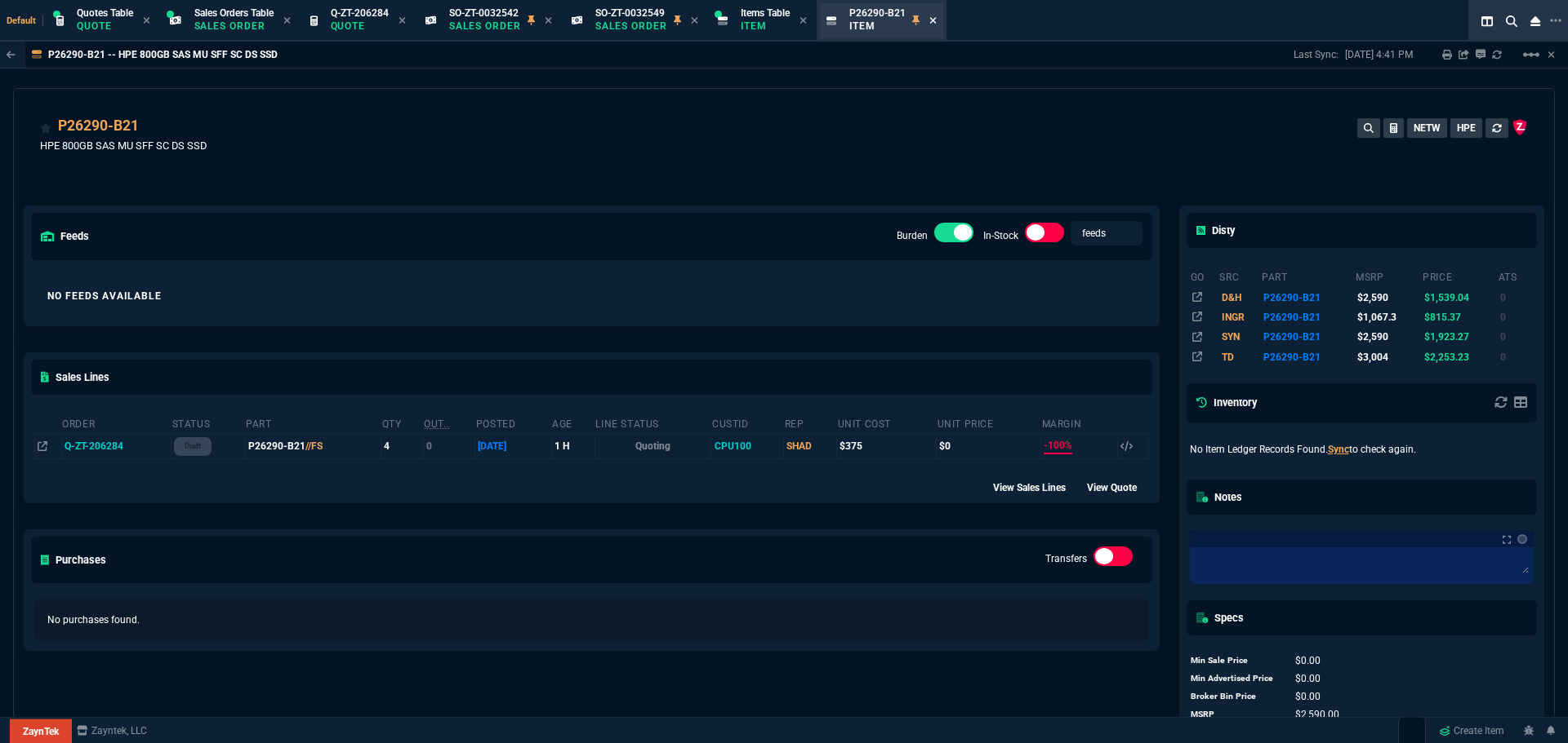
click at [935, 20] on icon at bounding box center [932, 20] width 7 height 10
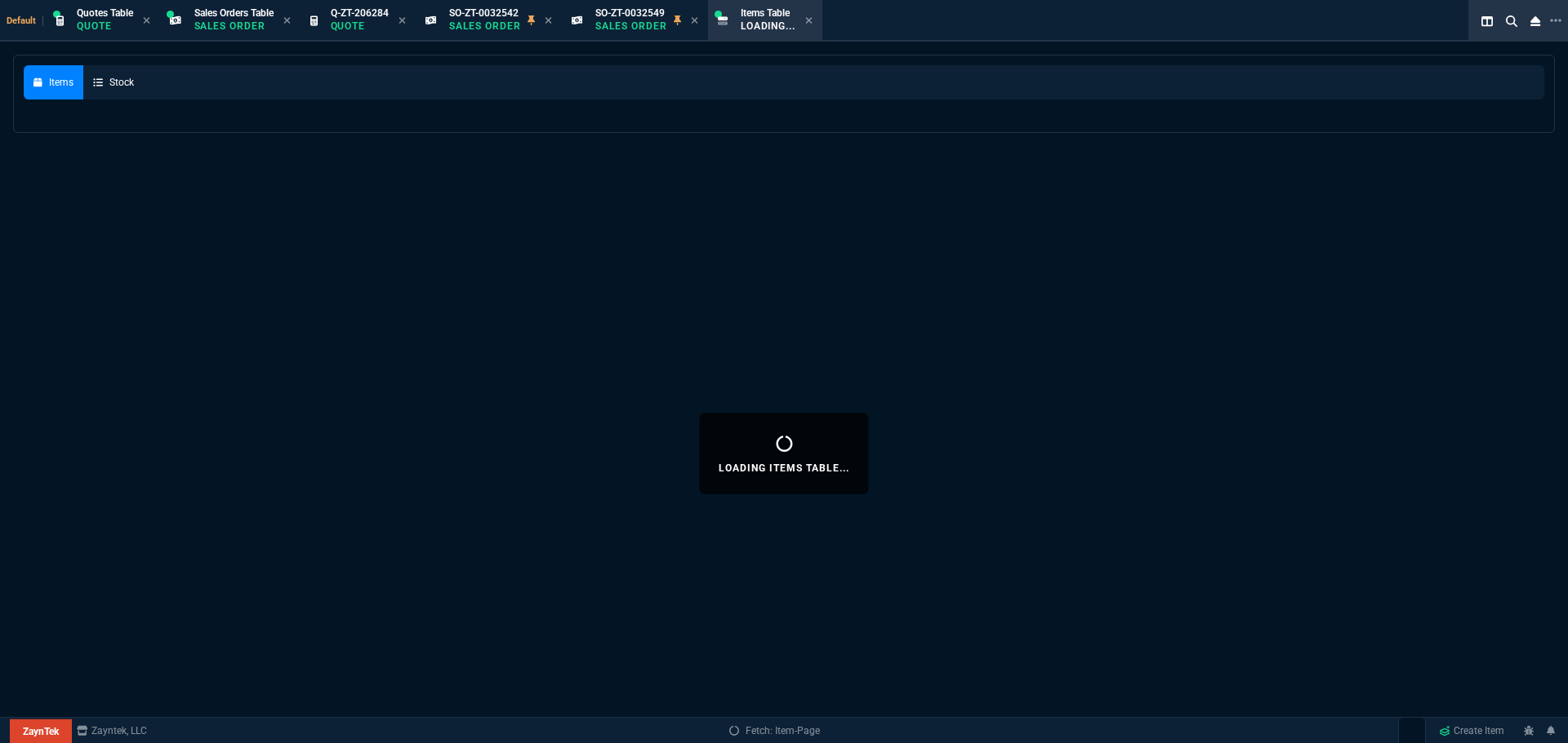
select select
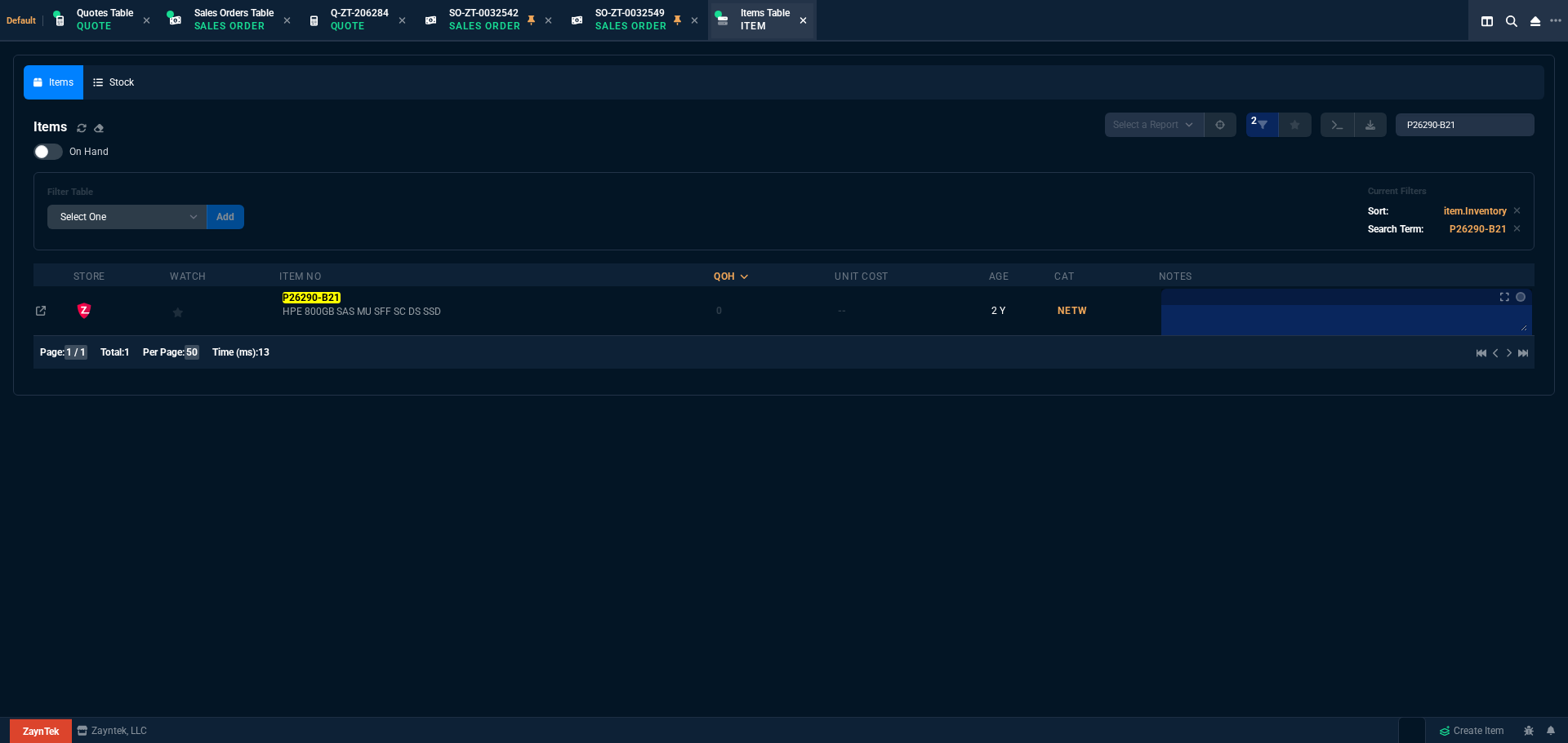
click at [807, 18] on icon at bounding box center [803, 20] width 7 height 10
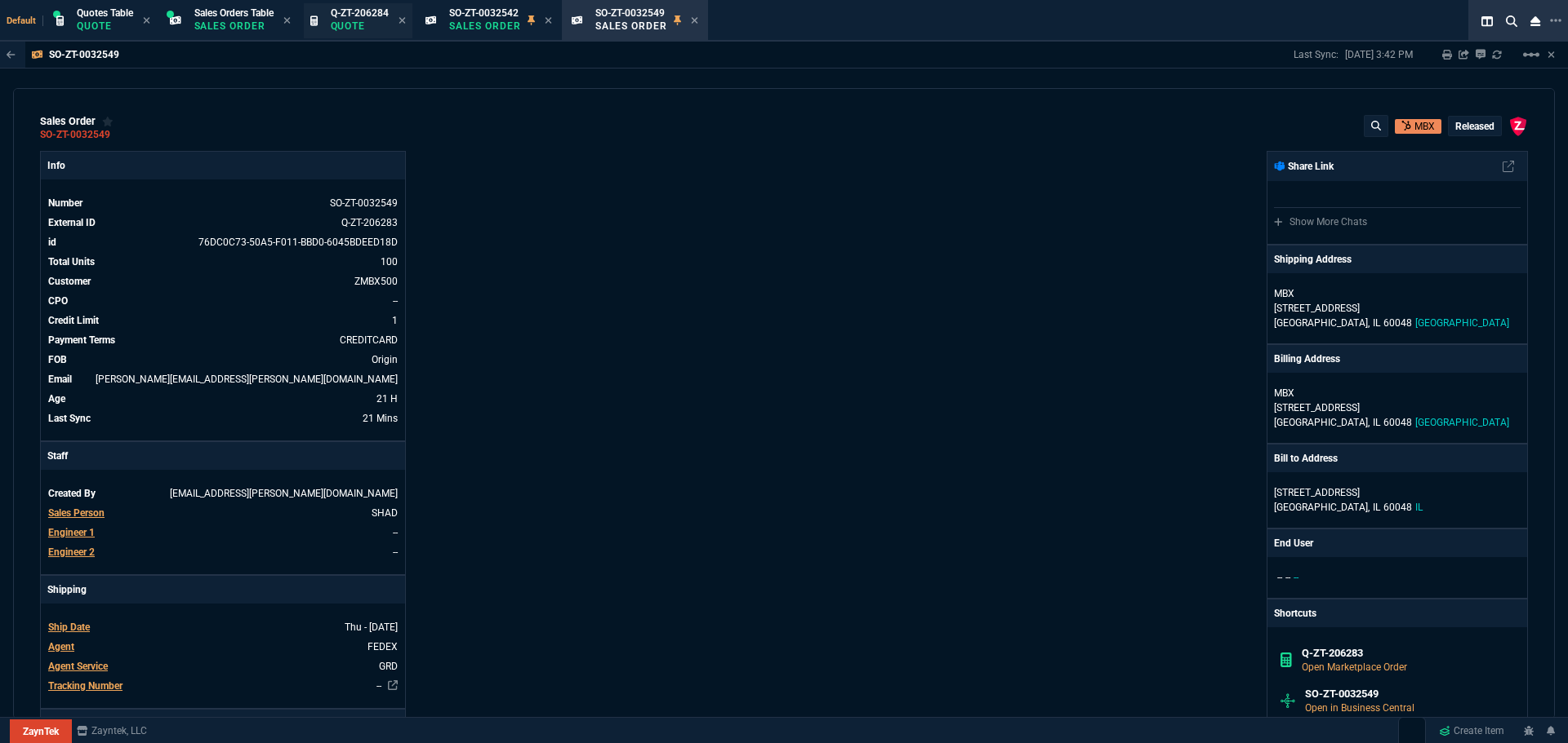
click at [343, 20] on p "Quote" at bounding box center [360, 26] width 58 height 13
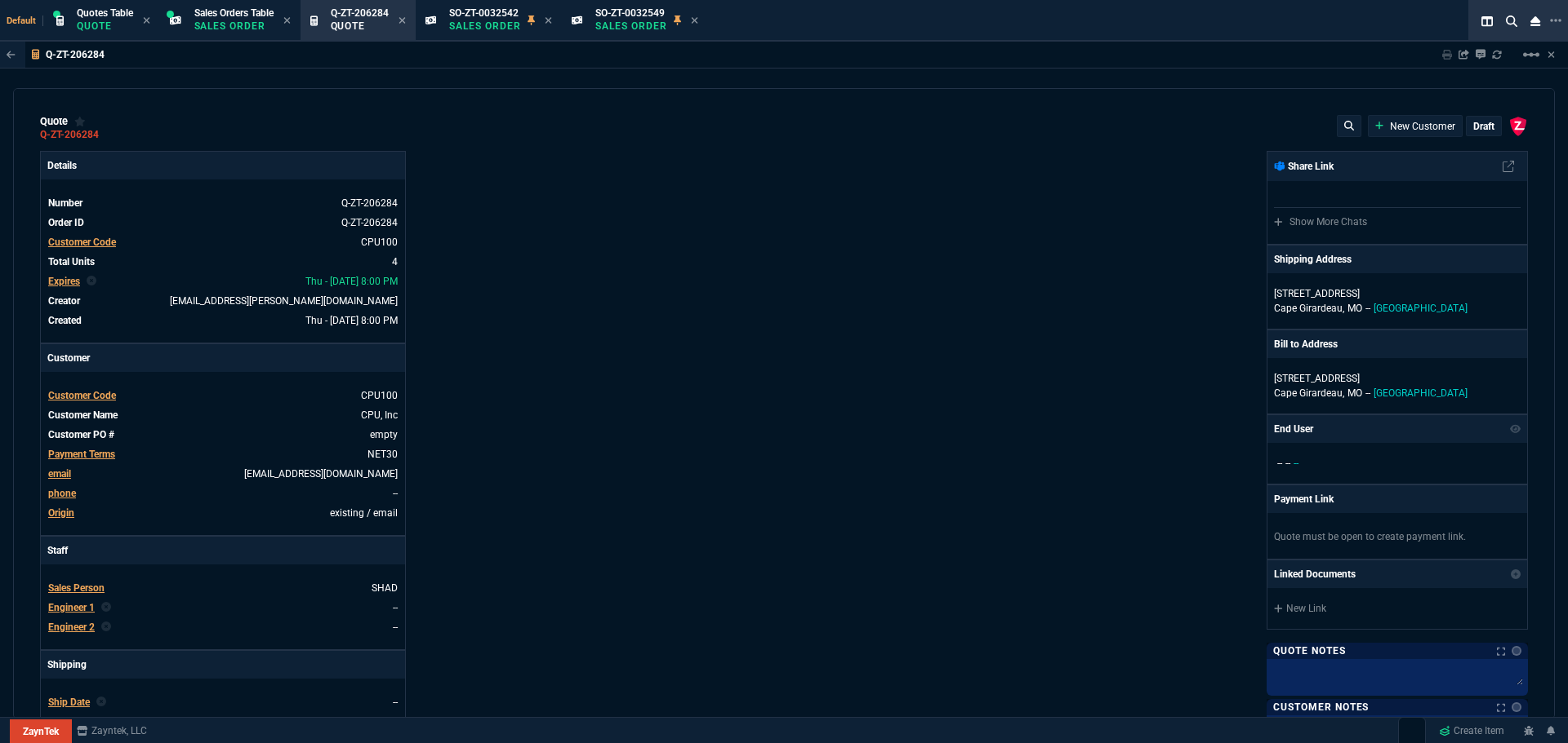
type input "2590"
type input "-100"
type input "-375"
type input "100"
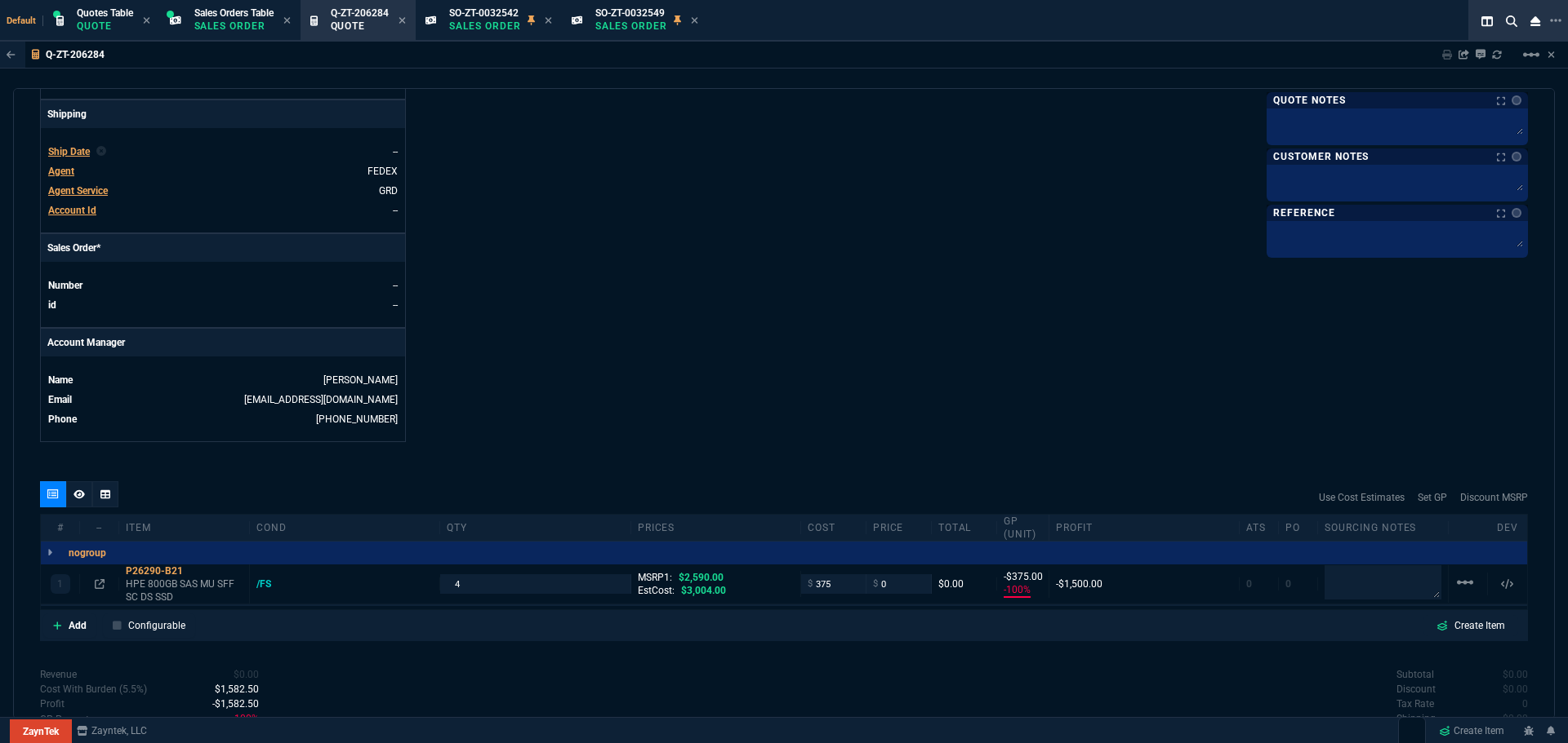
scroll to position [666, 0]
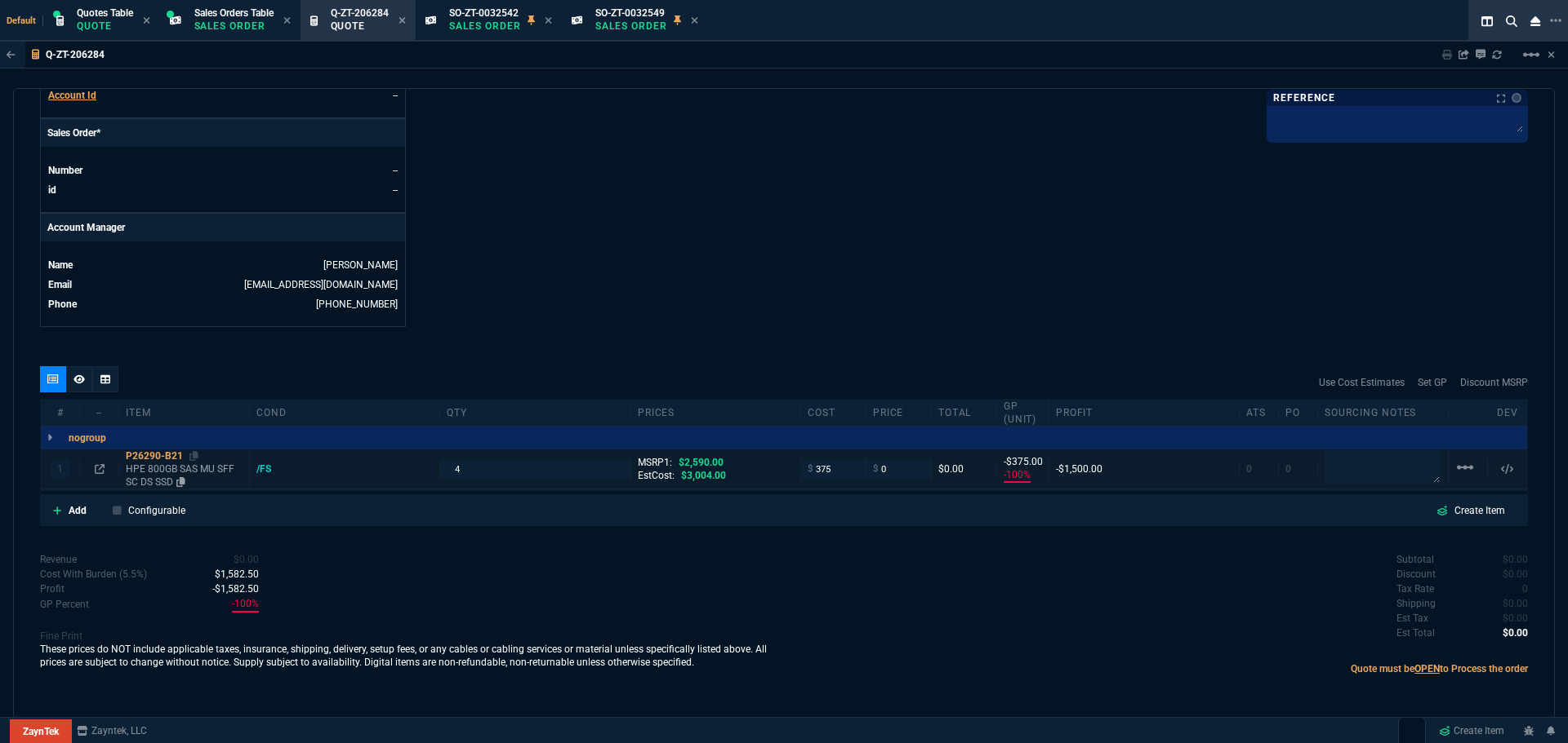
click at [163, 454] on div "P26290-B21" at bounding box center [184, 456] width 117 height 13
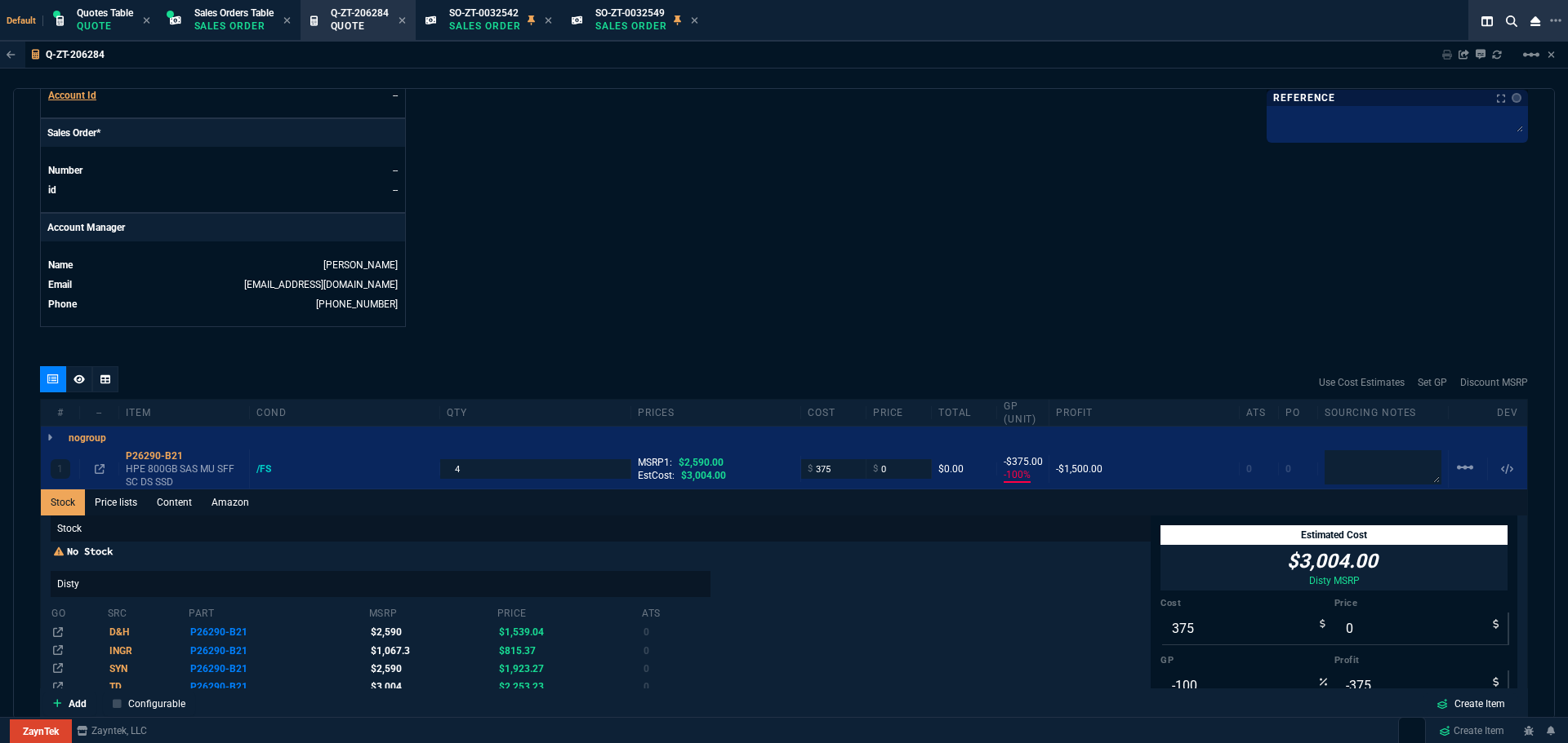
scroll to position [28, 0]
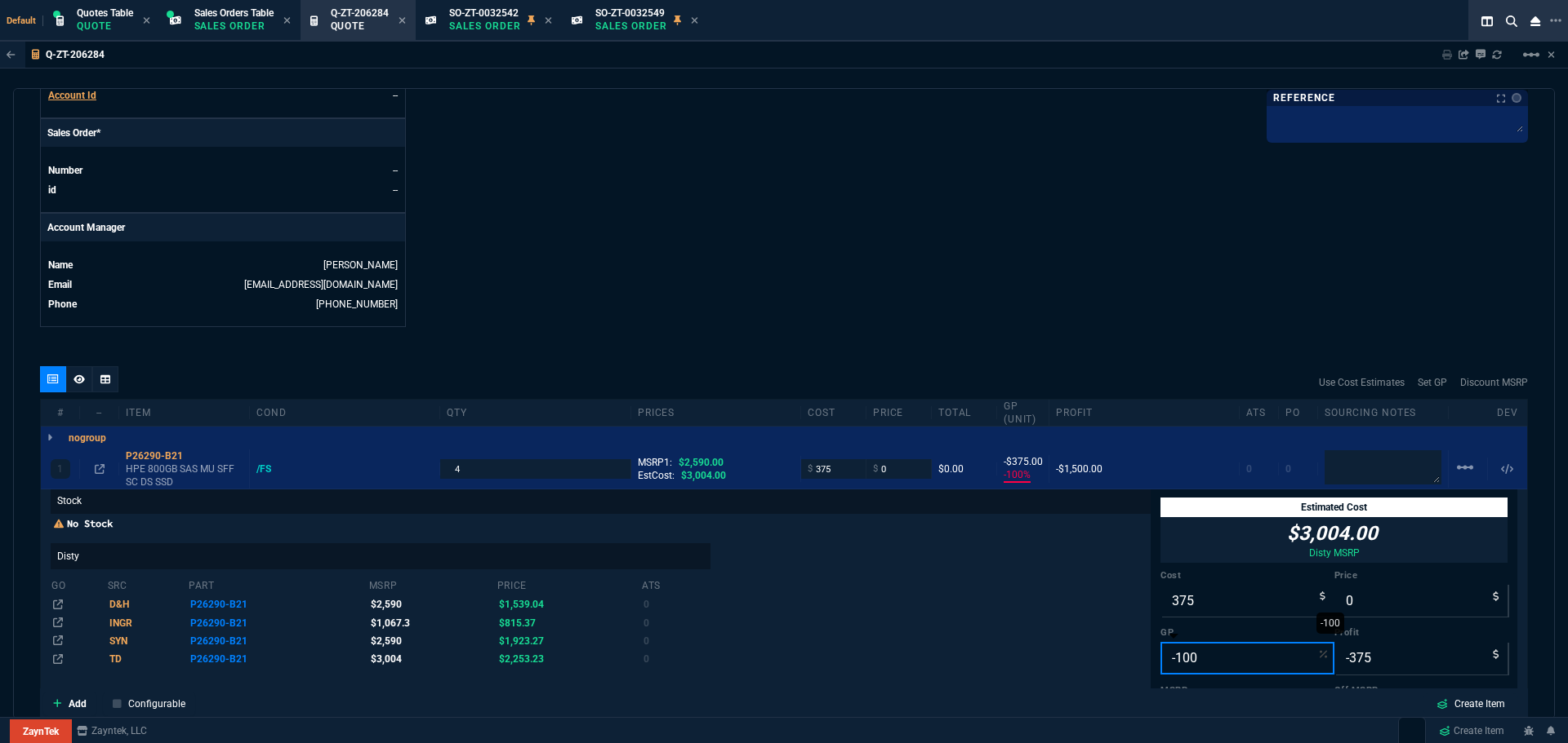
click at [1198, 657] on input "-100" at bounding box center [1247, 658] width 174 height 32
type input "2"
type input "383"
type input "8"
type input "85"
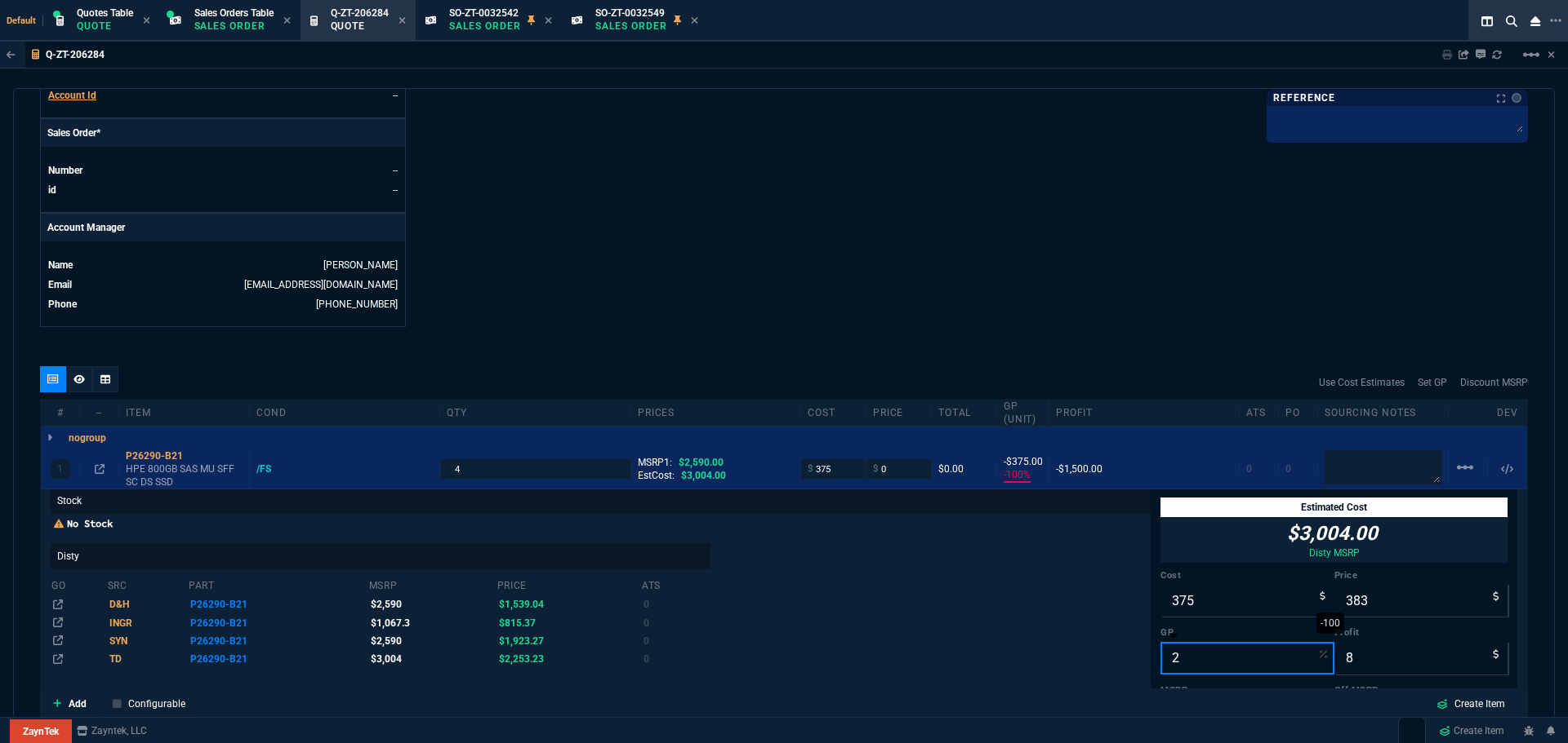
type input "25"
type input "500"
type input "125"
type input "81"
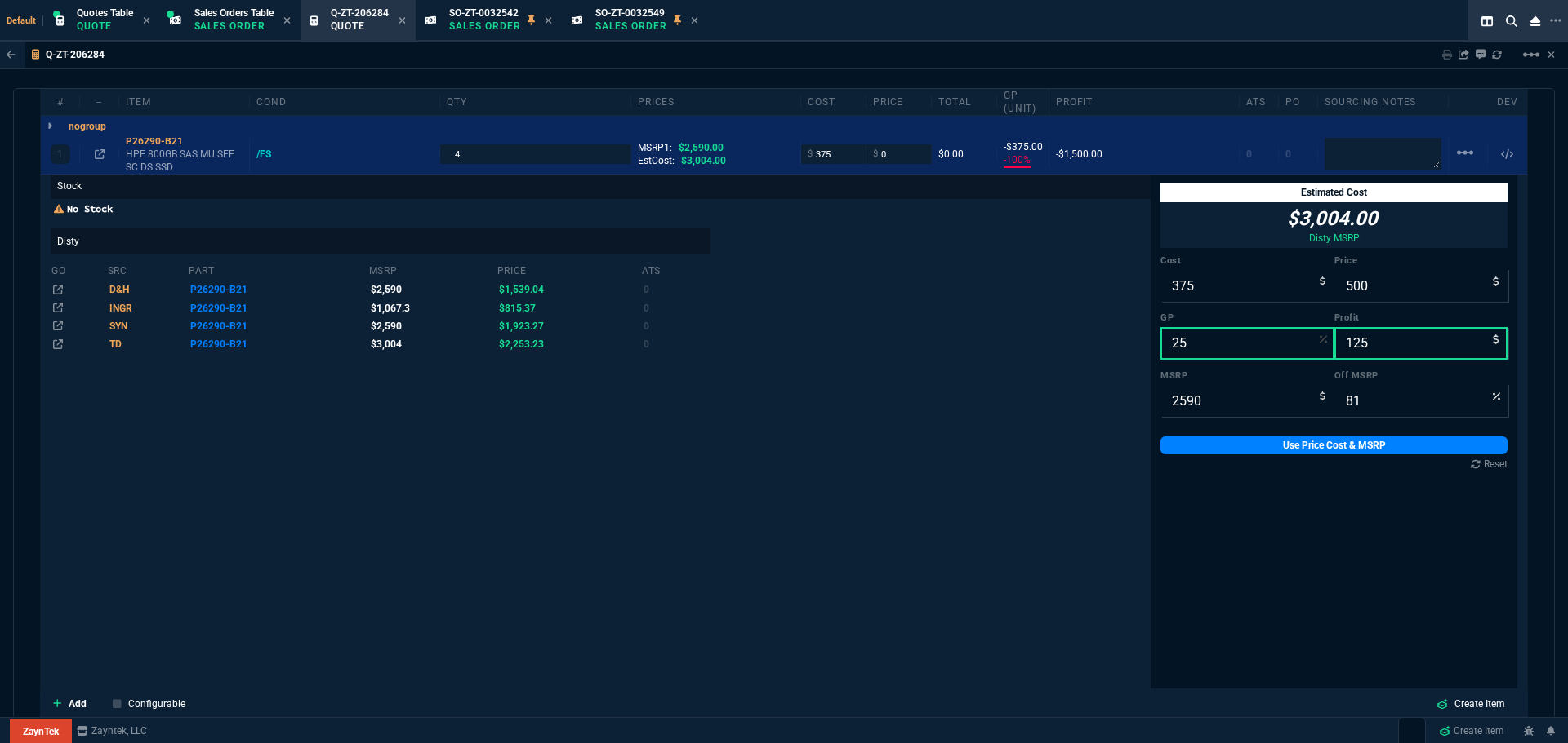
scroll to position [992, 0]
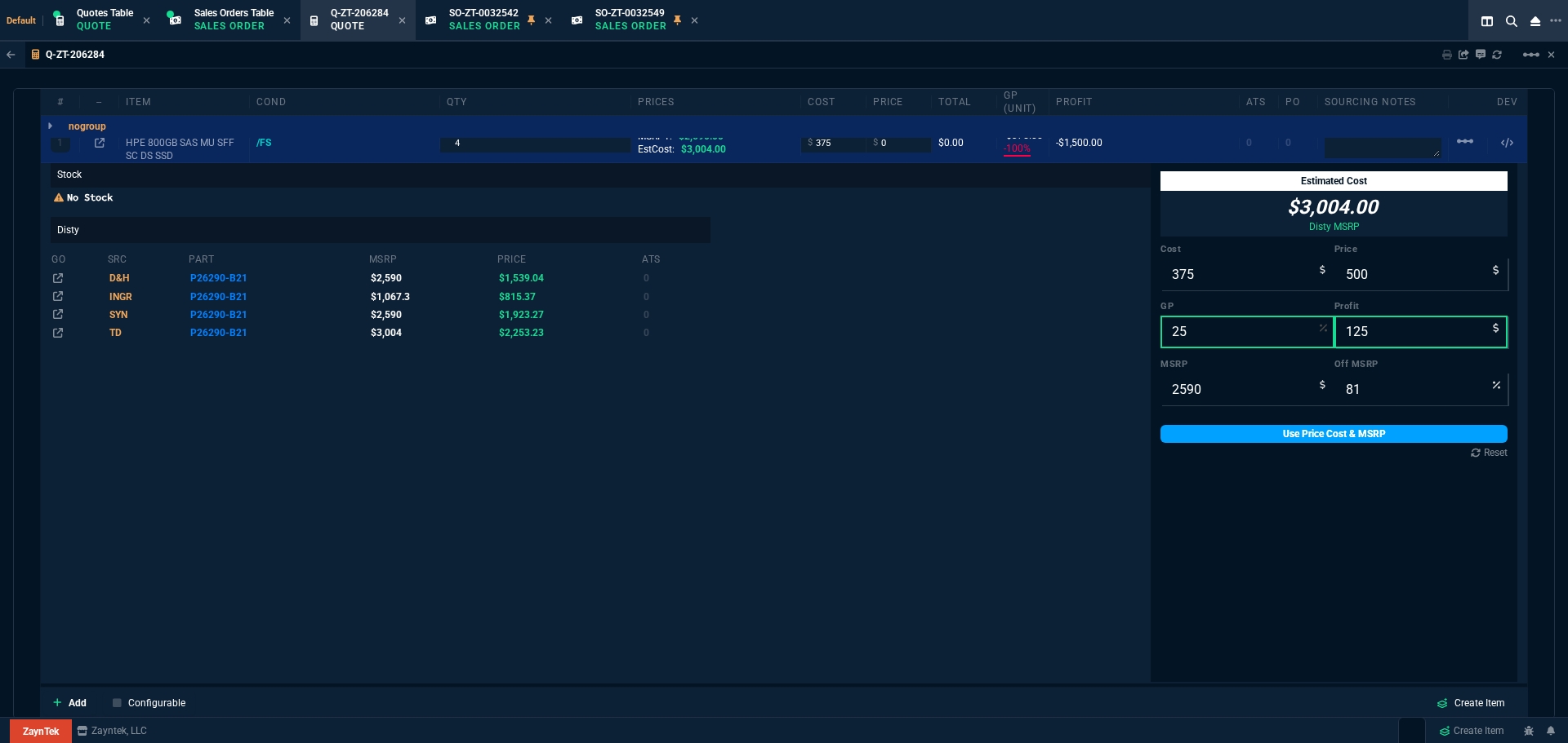
type input "25"
click at [1314, 442] on link "Use Price Cost & MSRP" at bounding box center [1334, 433] width 347 height 18
click at [1313, 437] on link "Use Price Cost & MSRP" at bounding box center [1334, 433] width 347 height 18
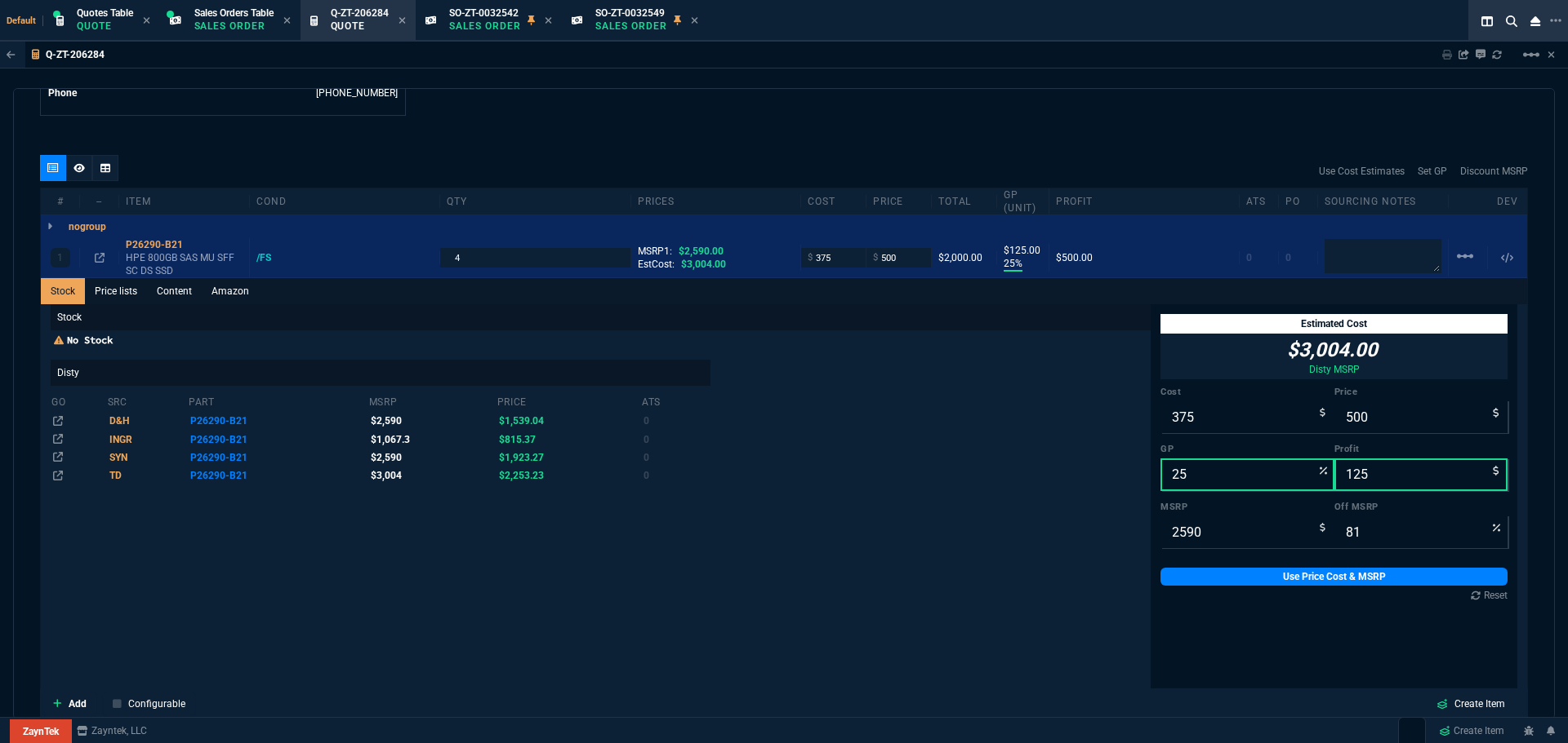
scroll to position [584, 0]
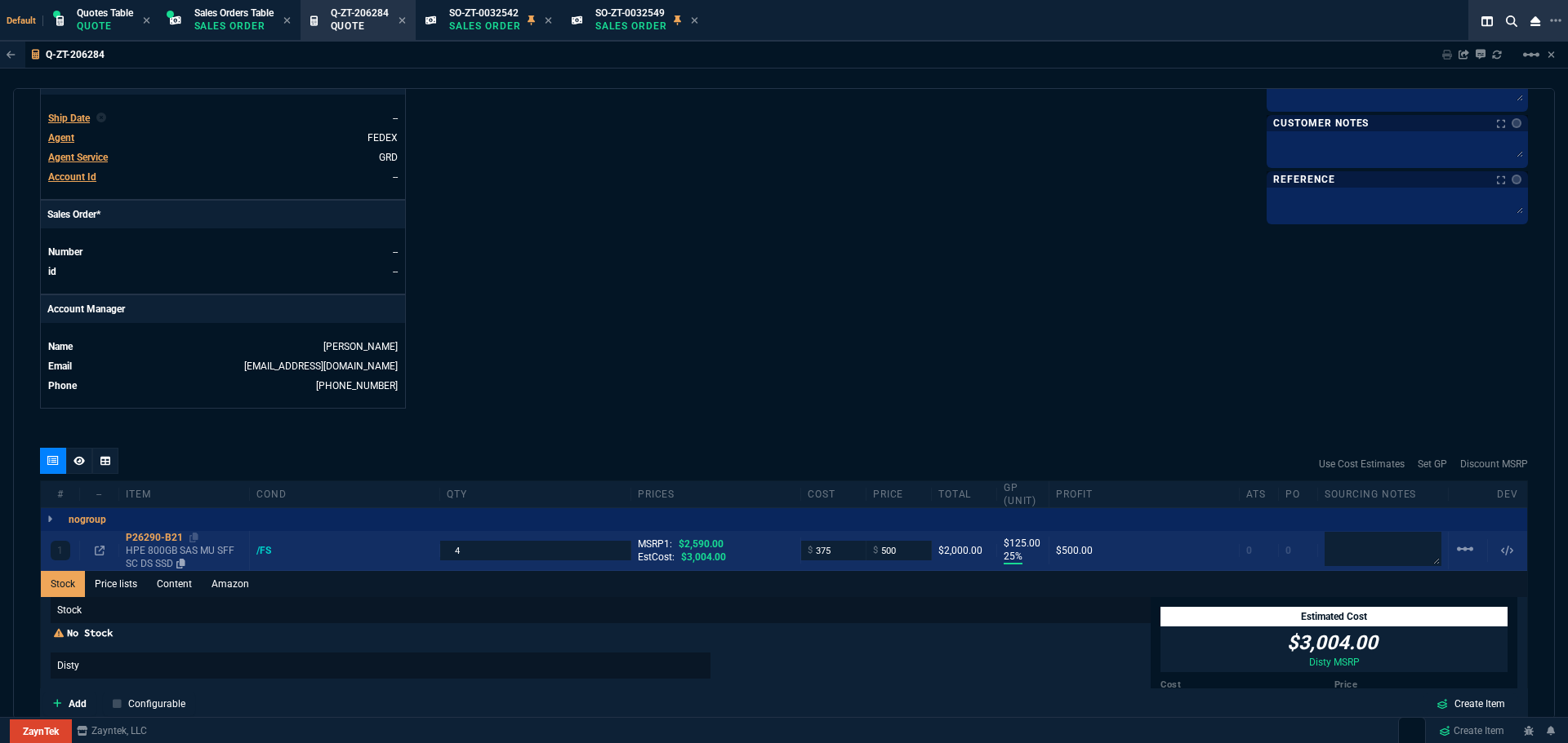
click at [160, 534] on div "P26290-B21" at bounding box center [184, 537] width 117 height 13
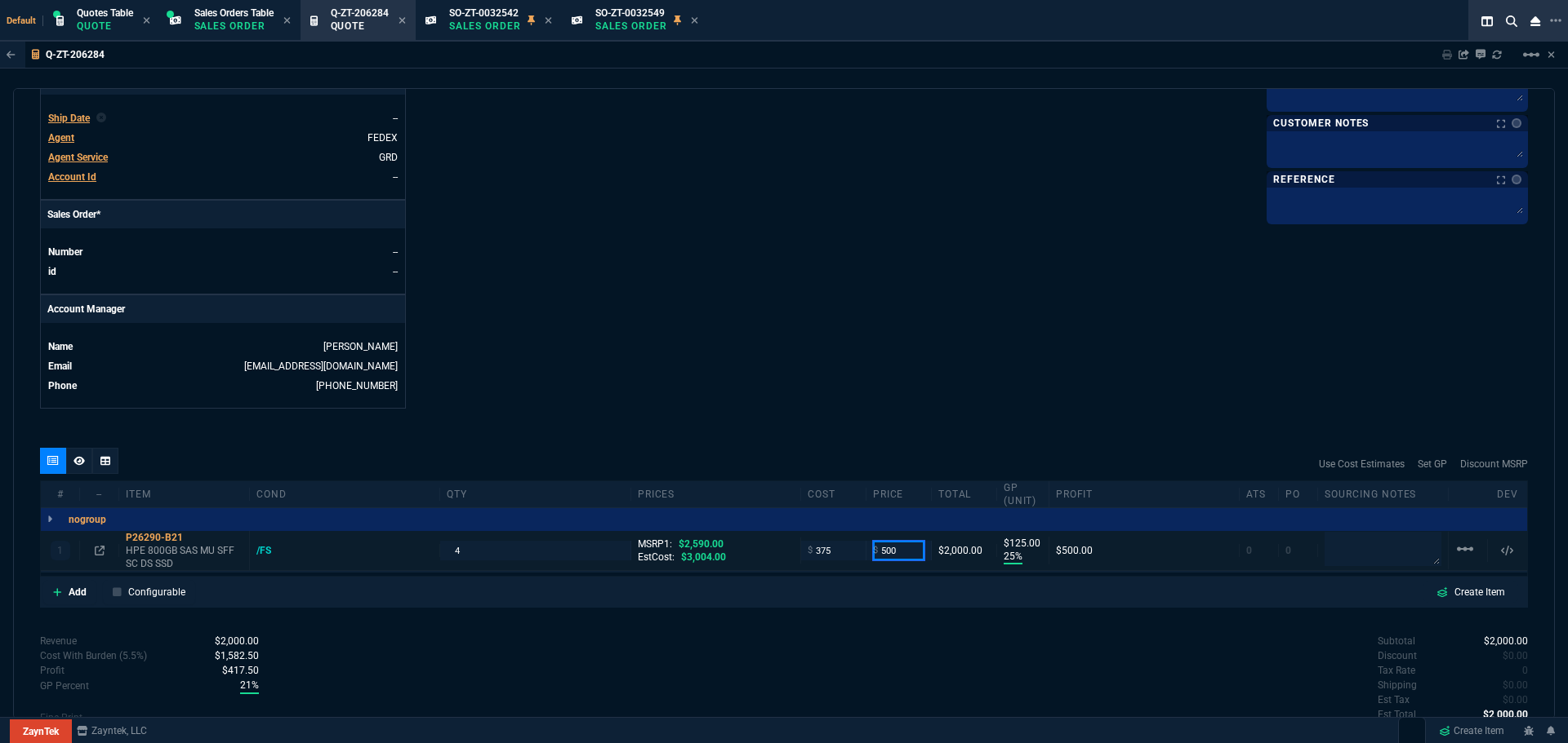
click at [899, 555] on input "500" at bounding box center [898, 550] width 52 height 18
type input "499"
type input "124"
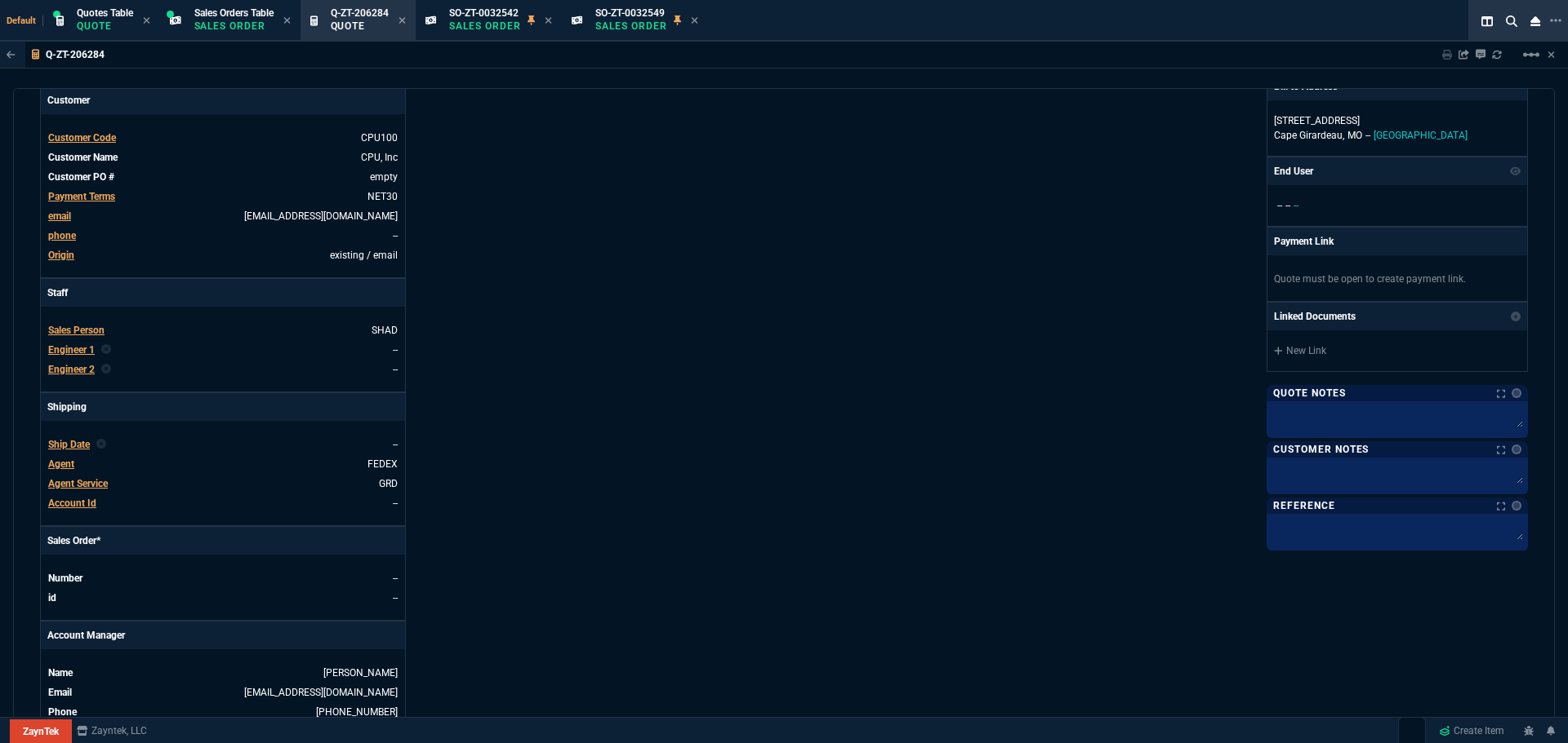
scroll to position [0, 0]
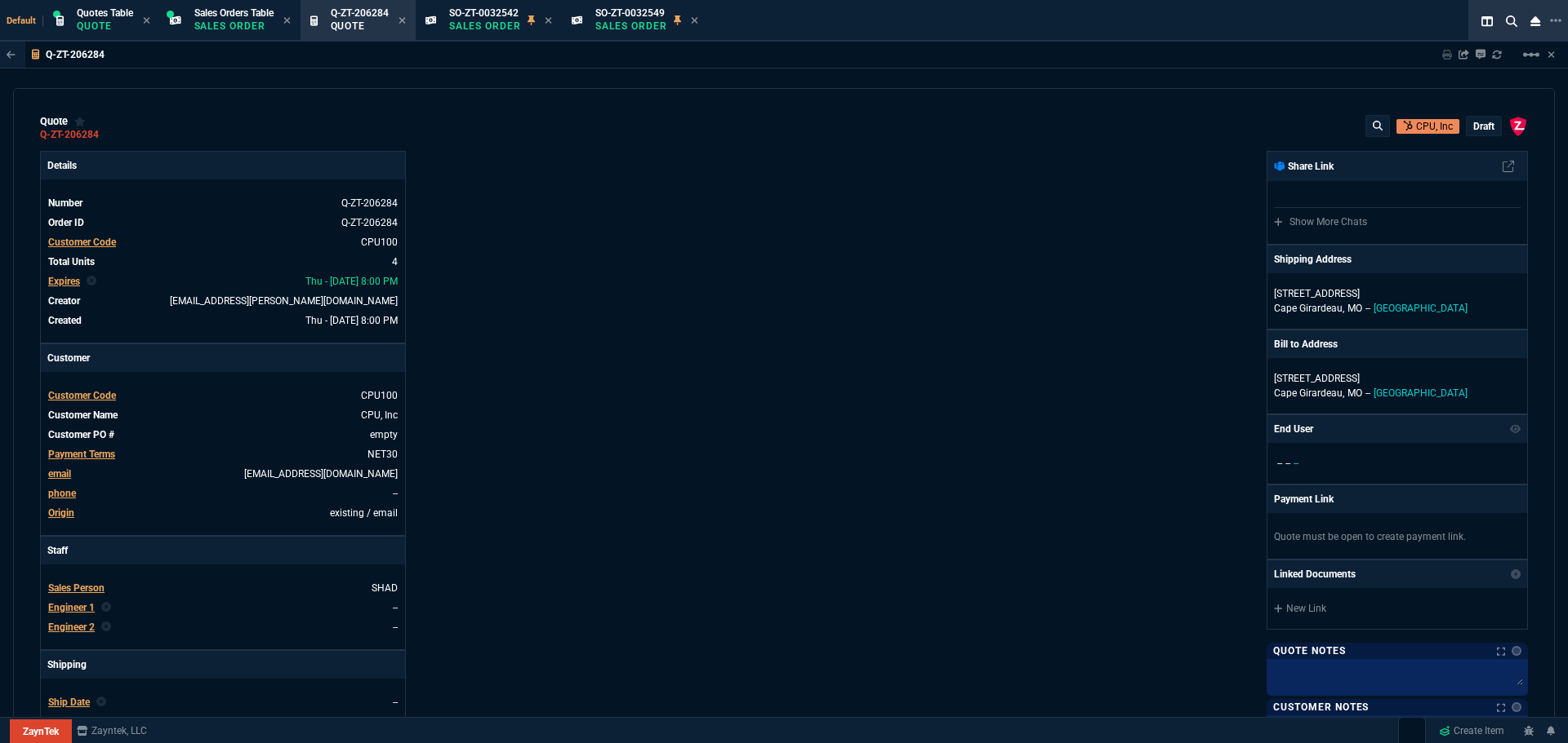
click at [1474, 128] on p "draft" at bounding box center [1483, 126] width 21 height 13
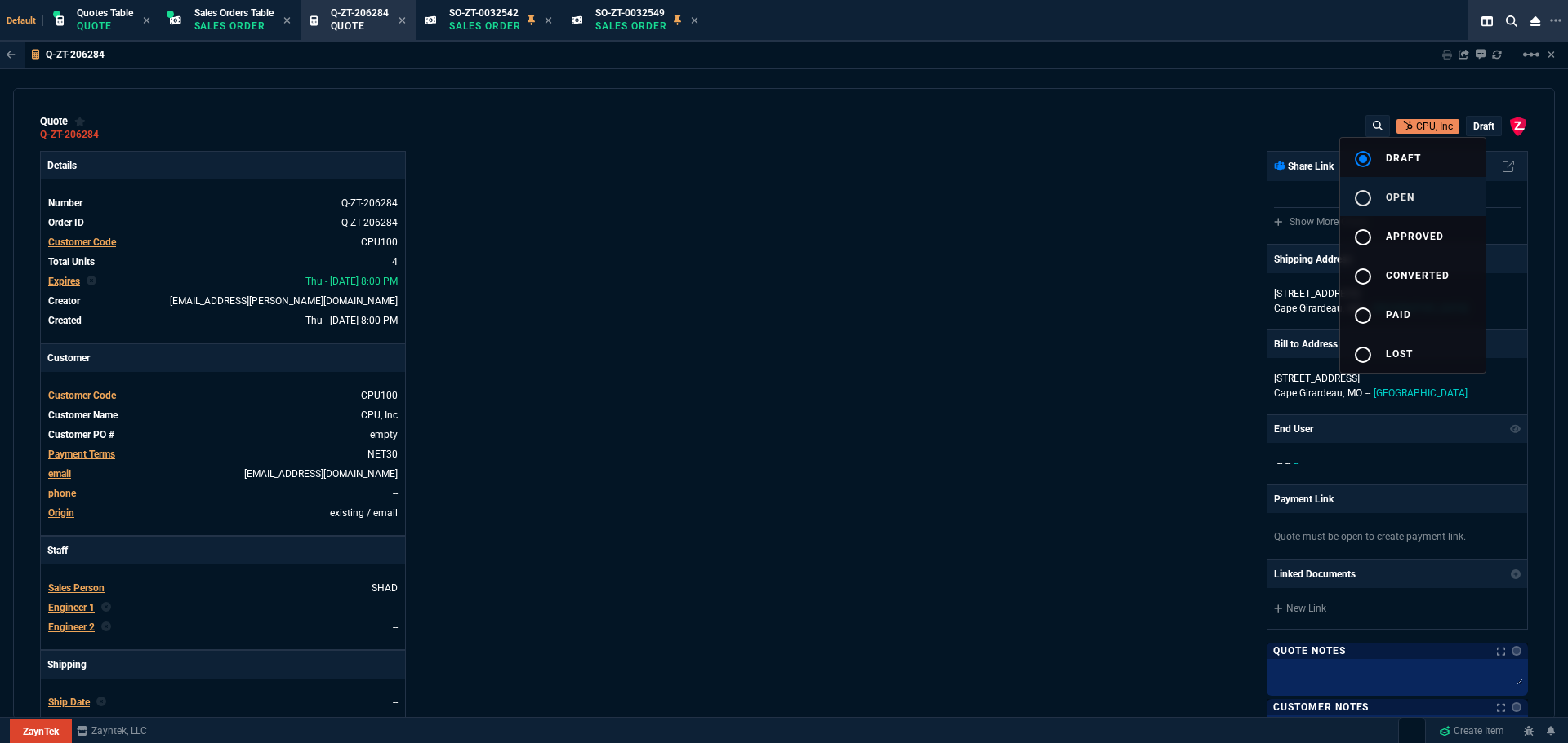
click at [1402, 198] on span "open" at bounding box center [1399, 197] width 29 height 11
click at [1107, 304] on div at bounding box center [784, 372] width 1568 height 743
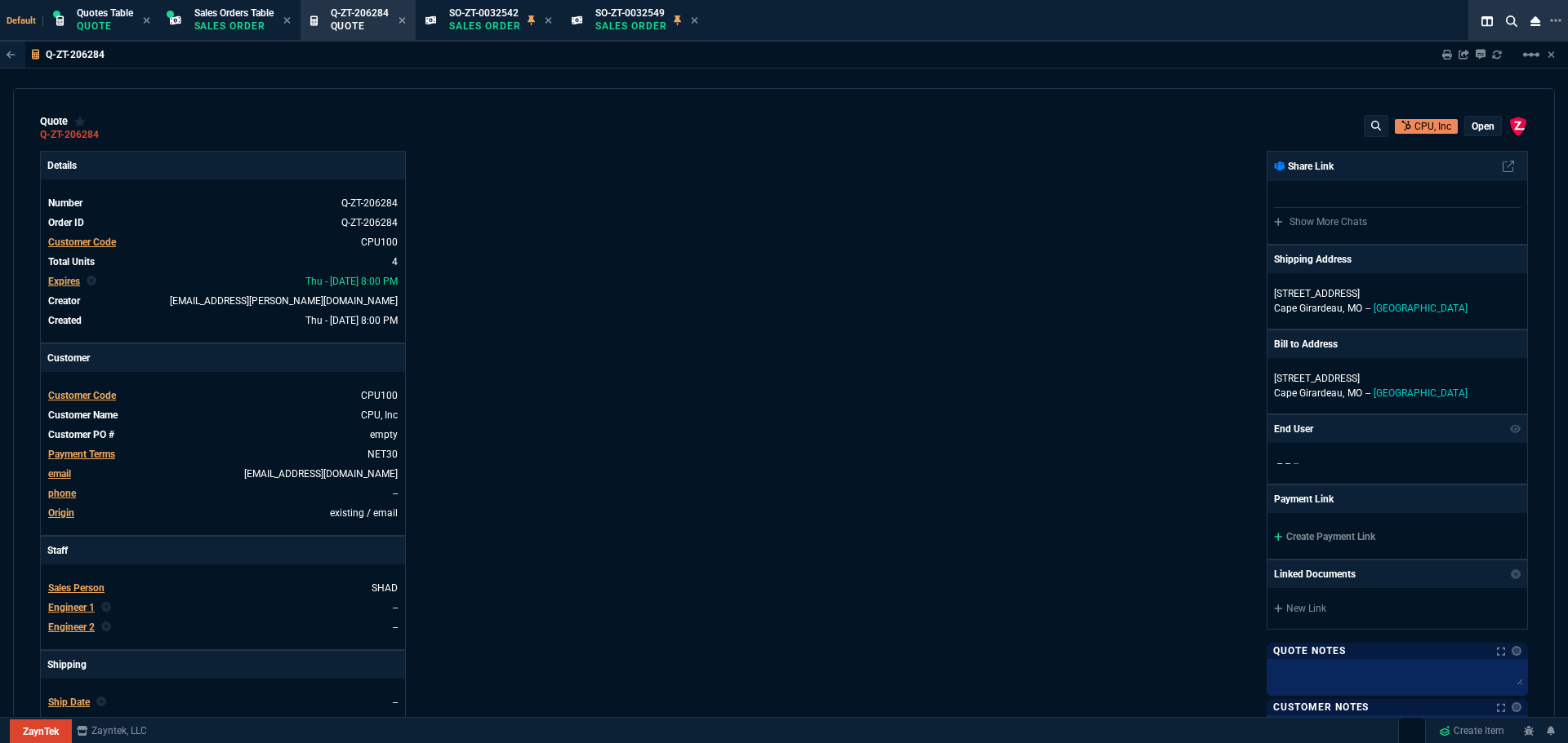
type input "25"
type input "124"
type input "81"
click at [675, 352] on div "Details Number Q-ZT-206284 Order ID Q-ZT-206284 Customer Code CPU100 Total Unit…" at bounding box center [411, 572] width 743 height 843
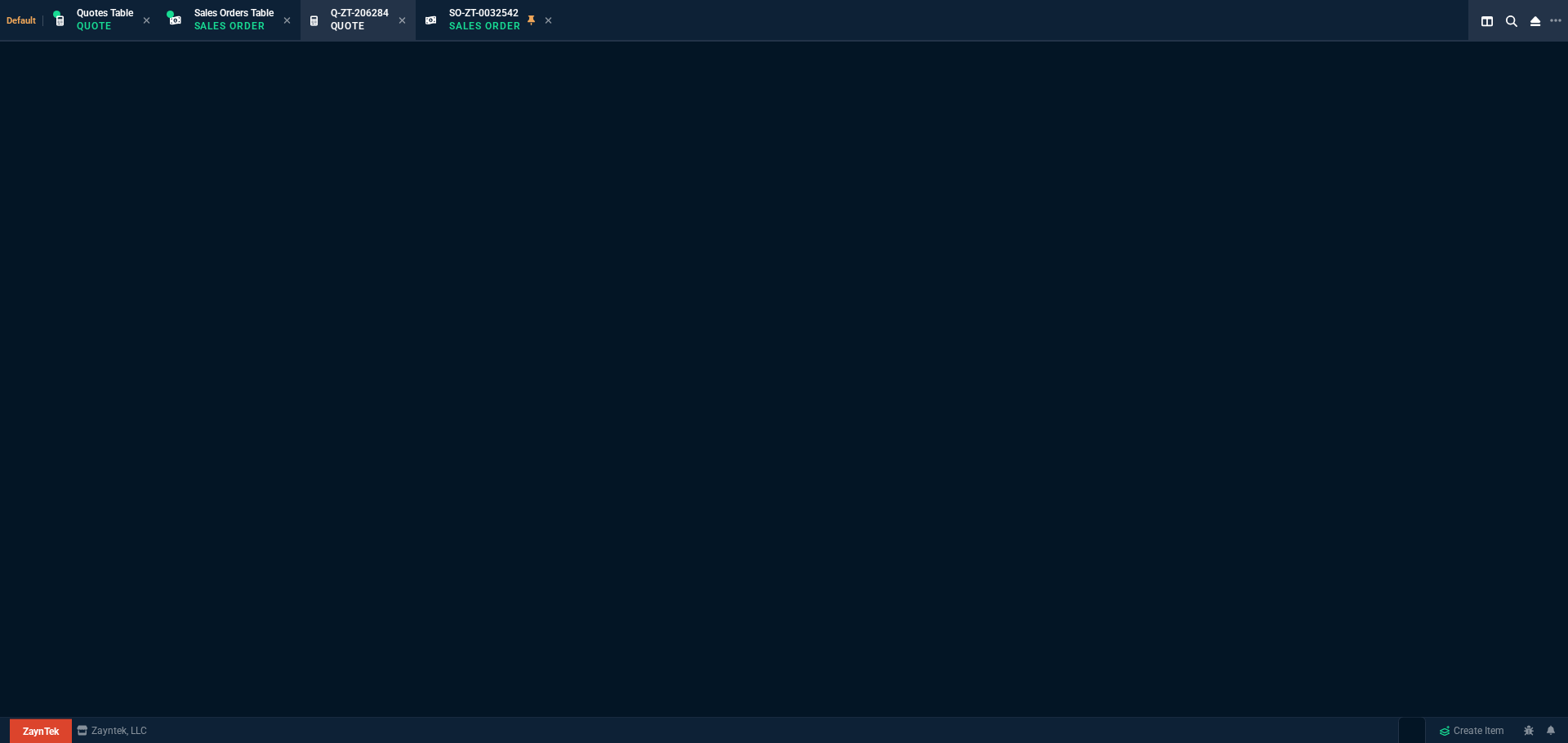
select select "4: SHAD"
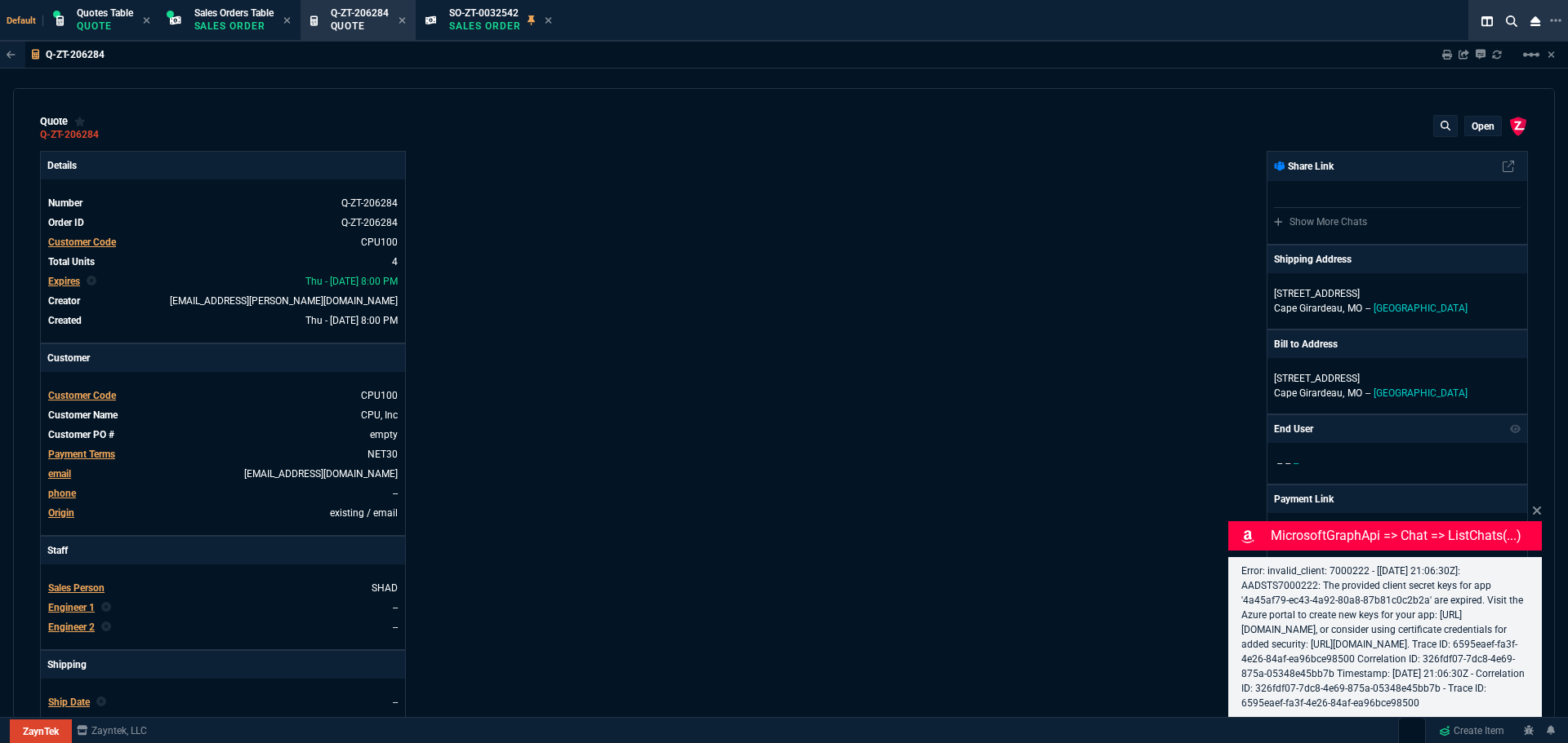
type input "25"
type input "124"
type input "81"
